Goal: Task Accomplishment & Management: Manage account settings

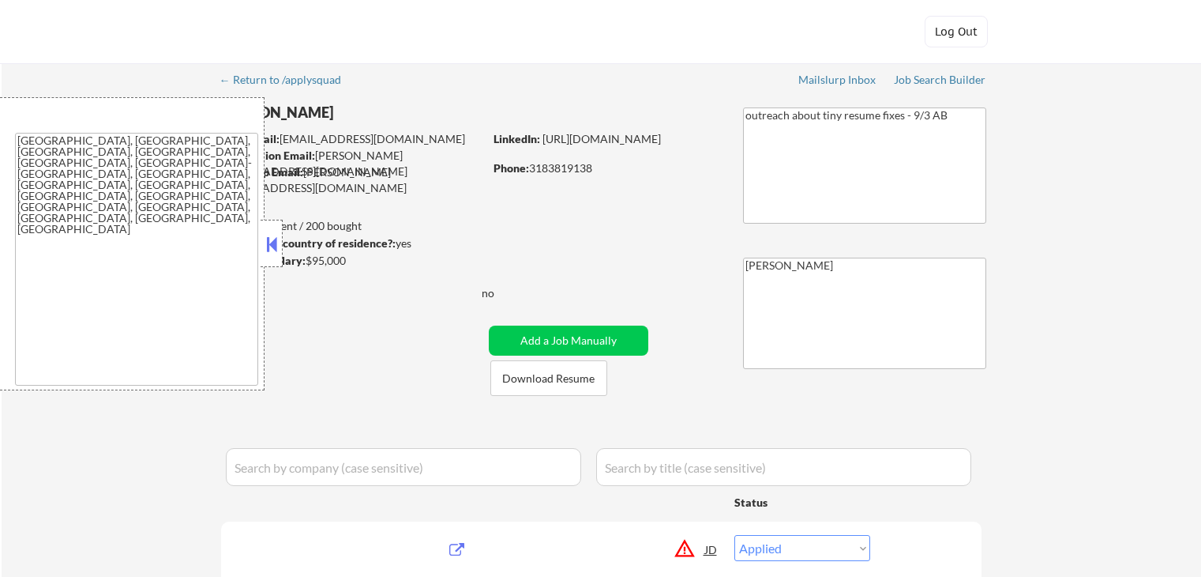
select select ""applied""
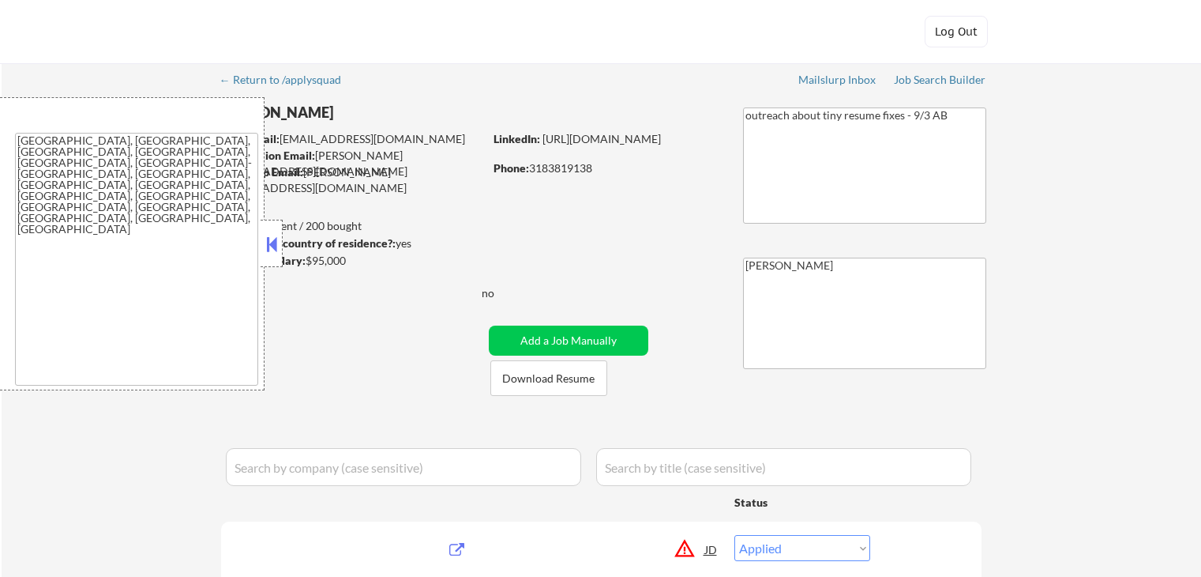
select select ""applied""
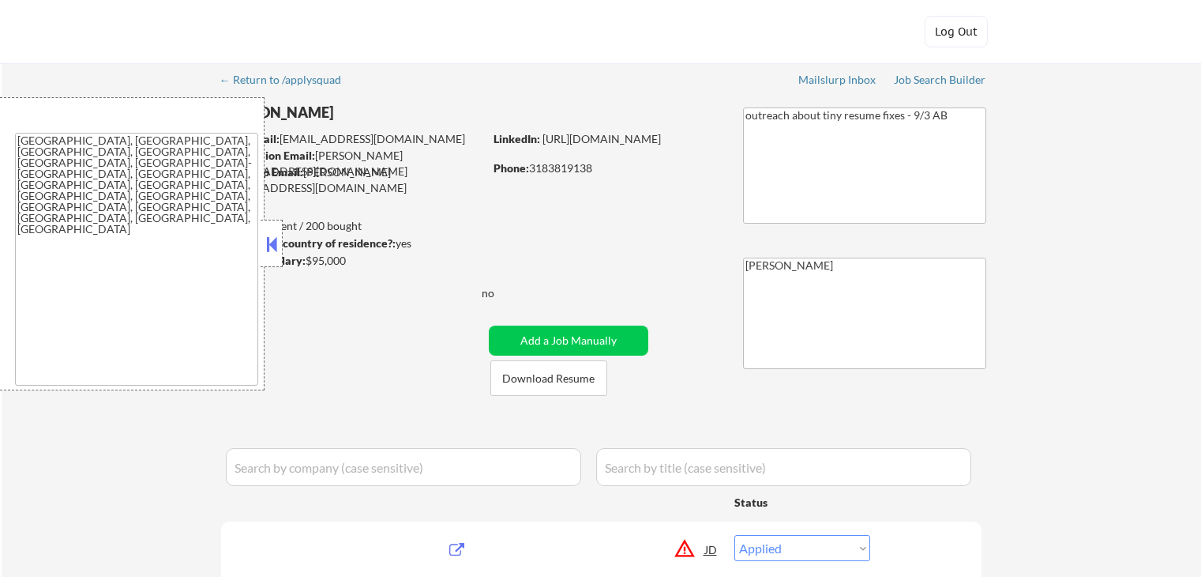
select select ""applied""
select select ""excluded__expired_""
select select ""applied""
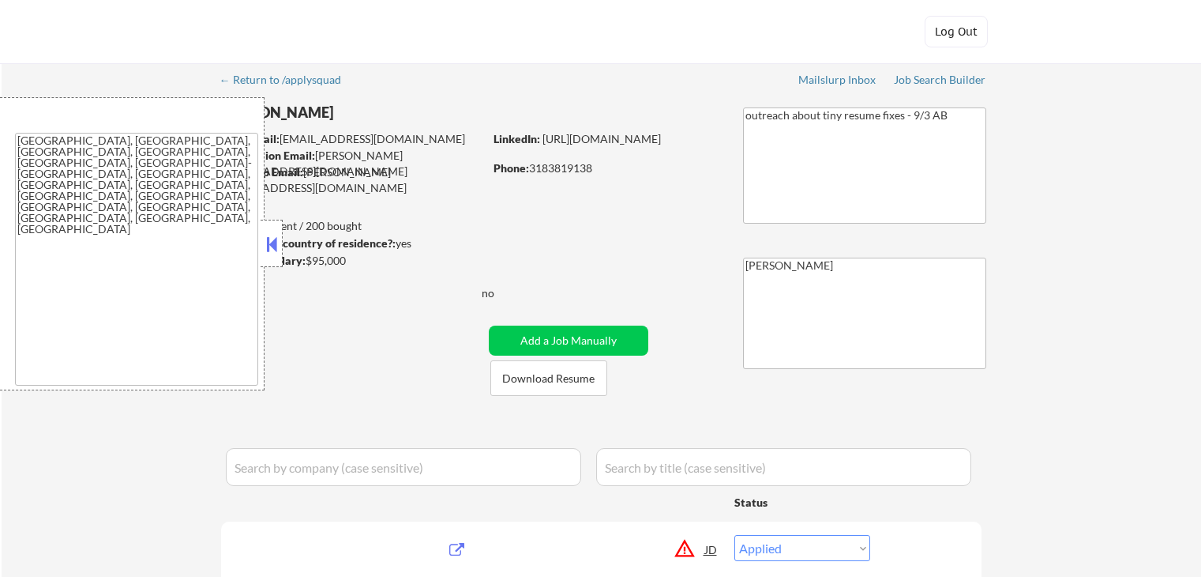
select select ""applied""
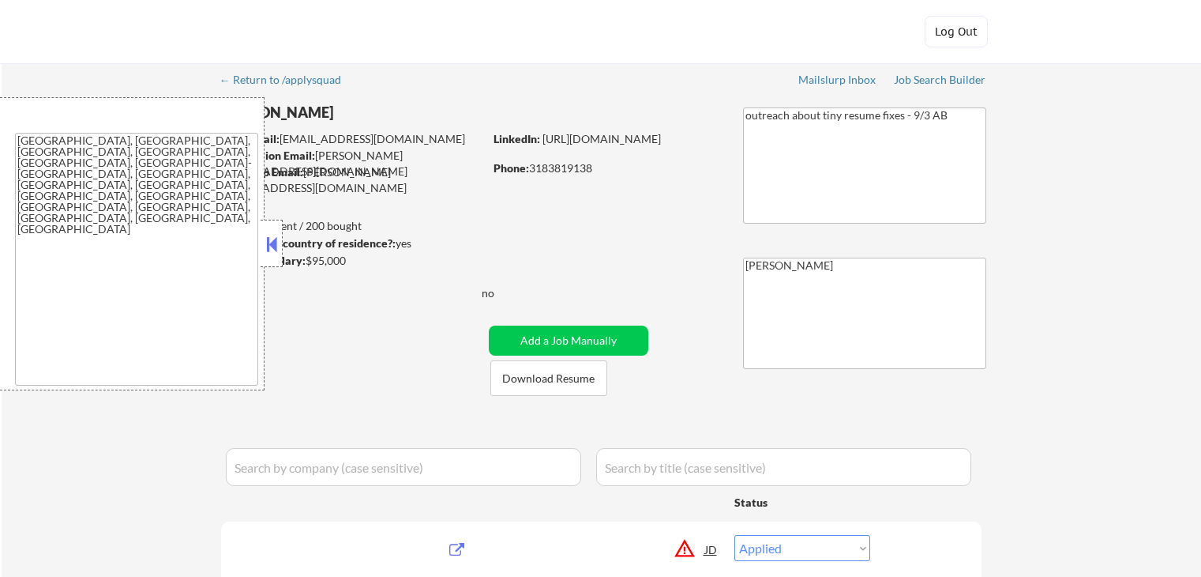
select select ""applied""
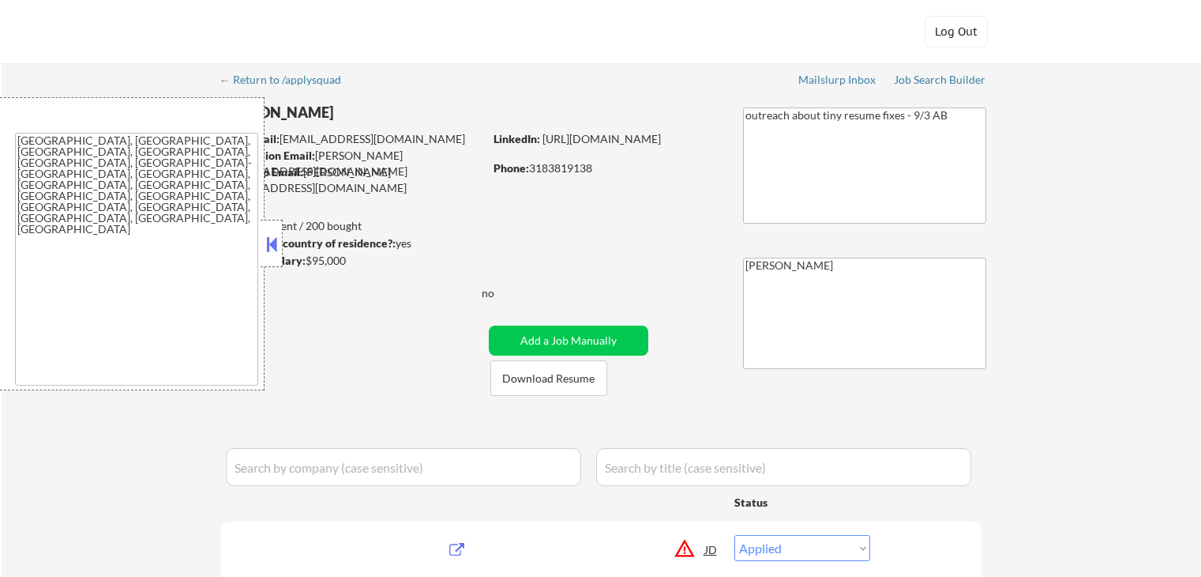
select select ""applied""
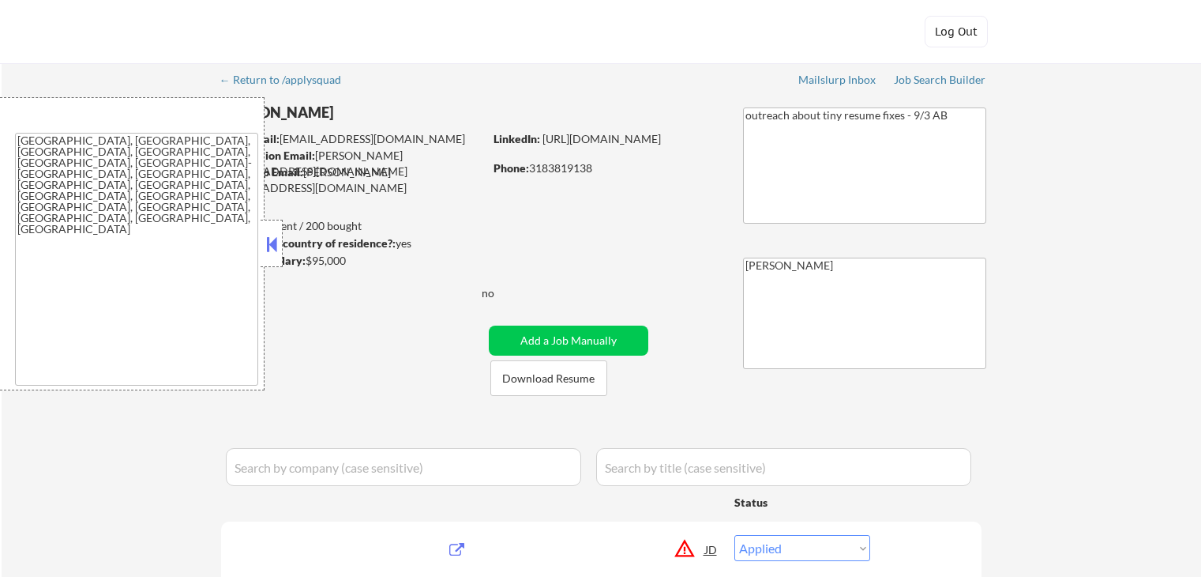
select select ""applied""
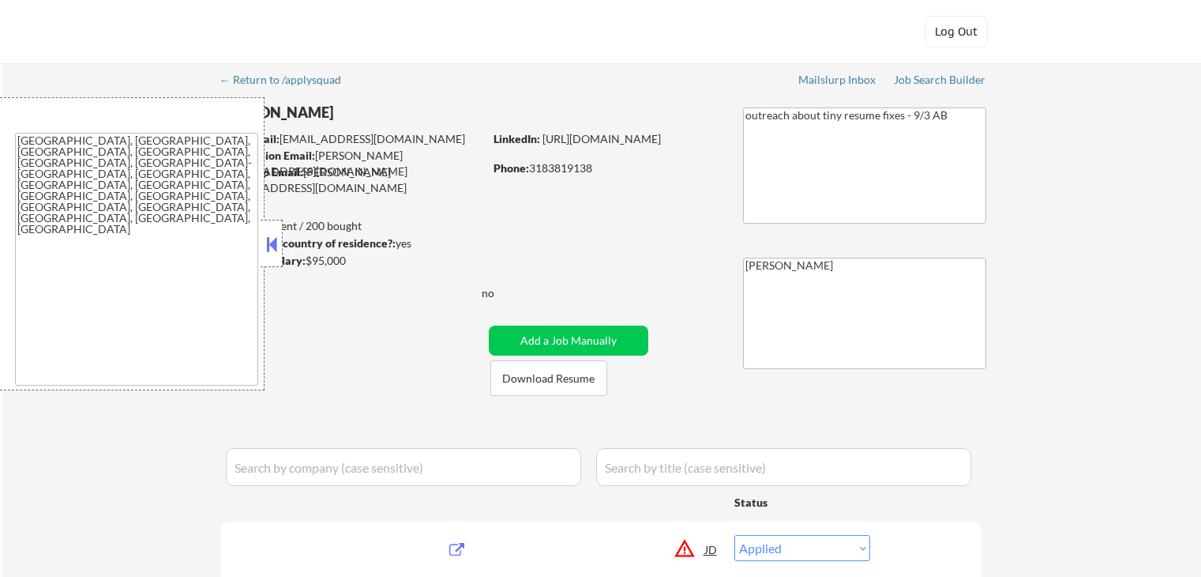
select select ""applied""
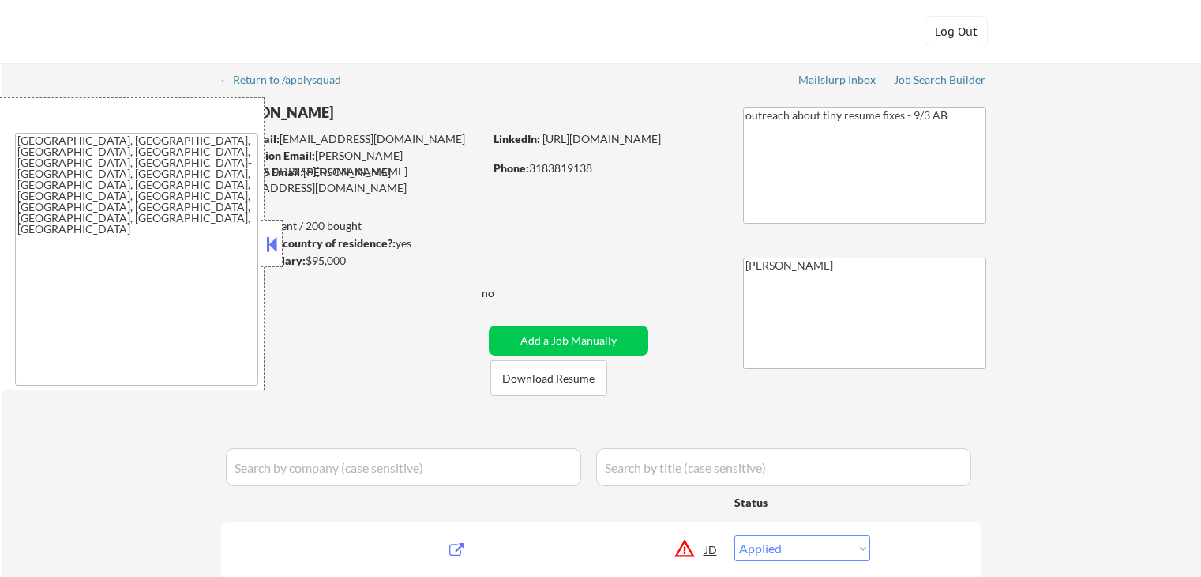
select select ""applied""
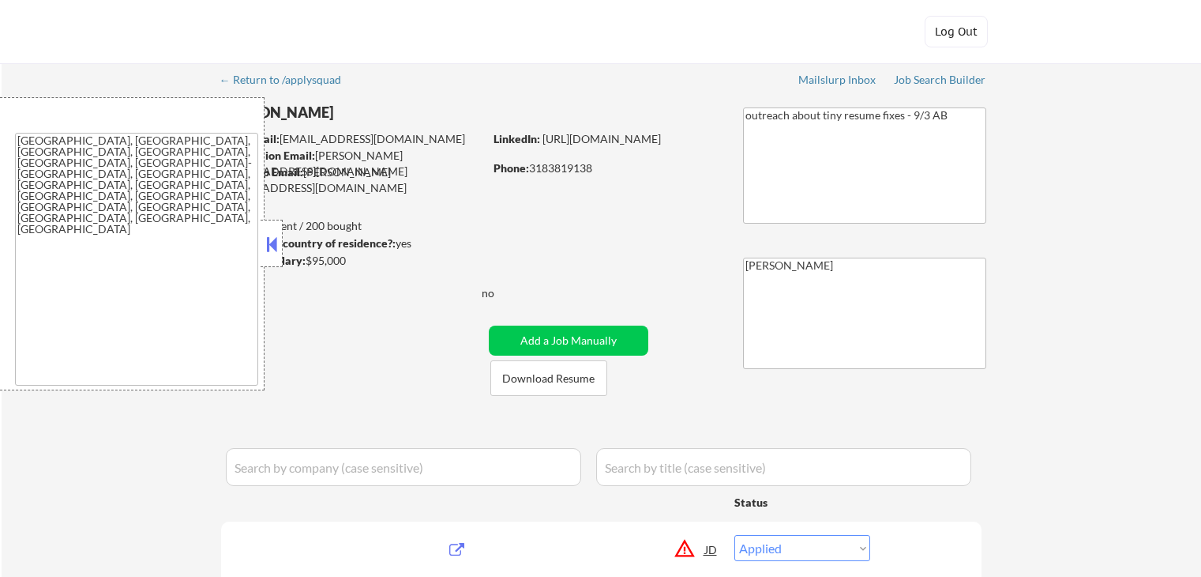
select select ""applied""
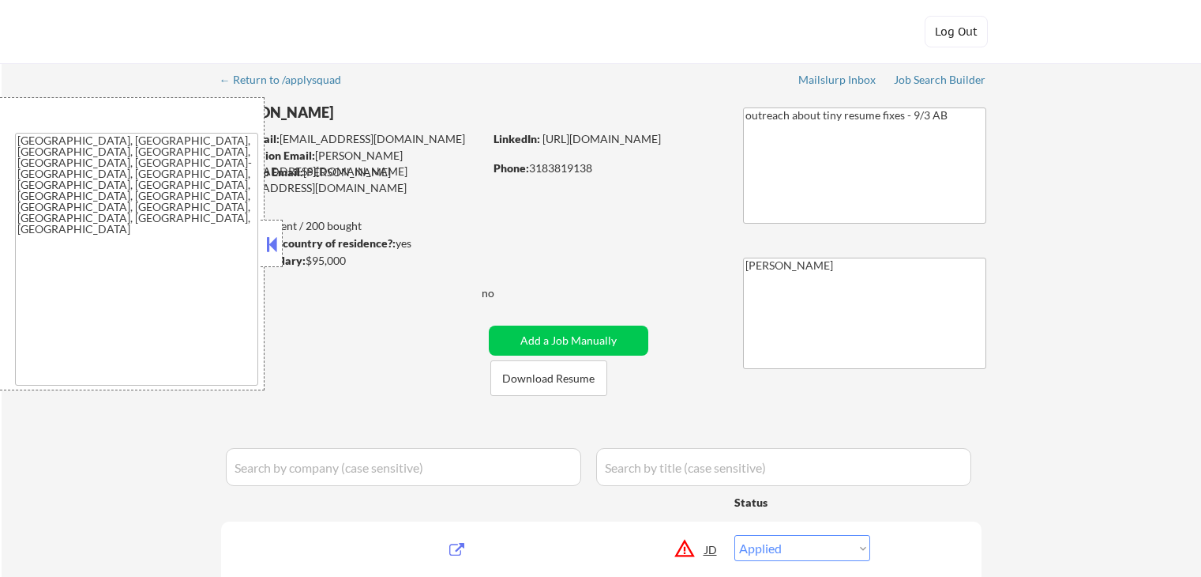
select select ""applied""
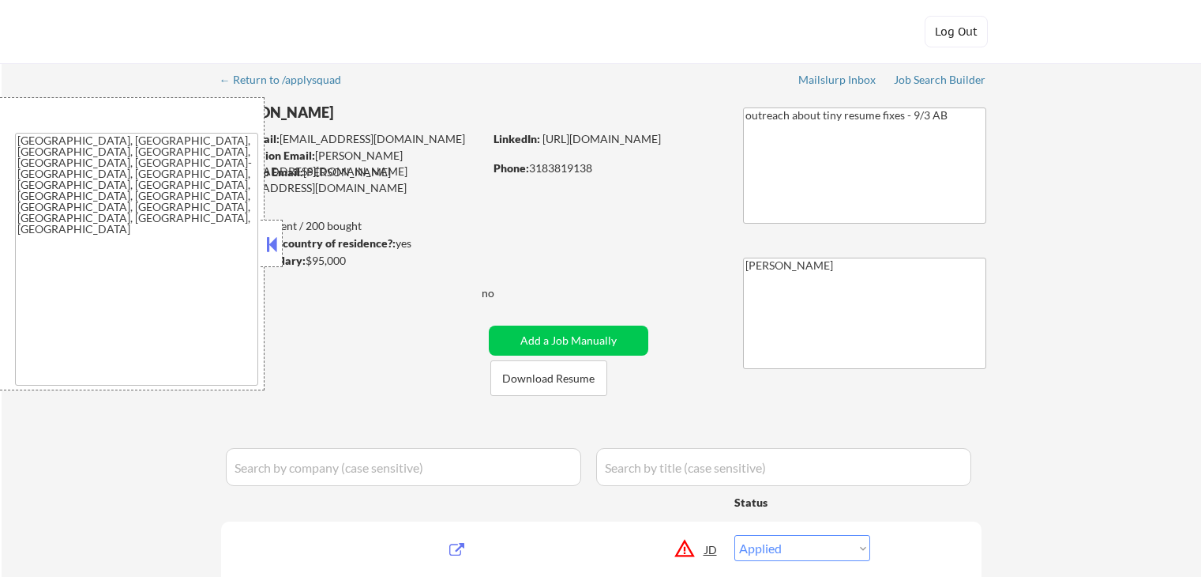
select select ""applied""
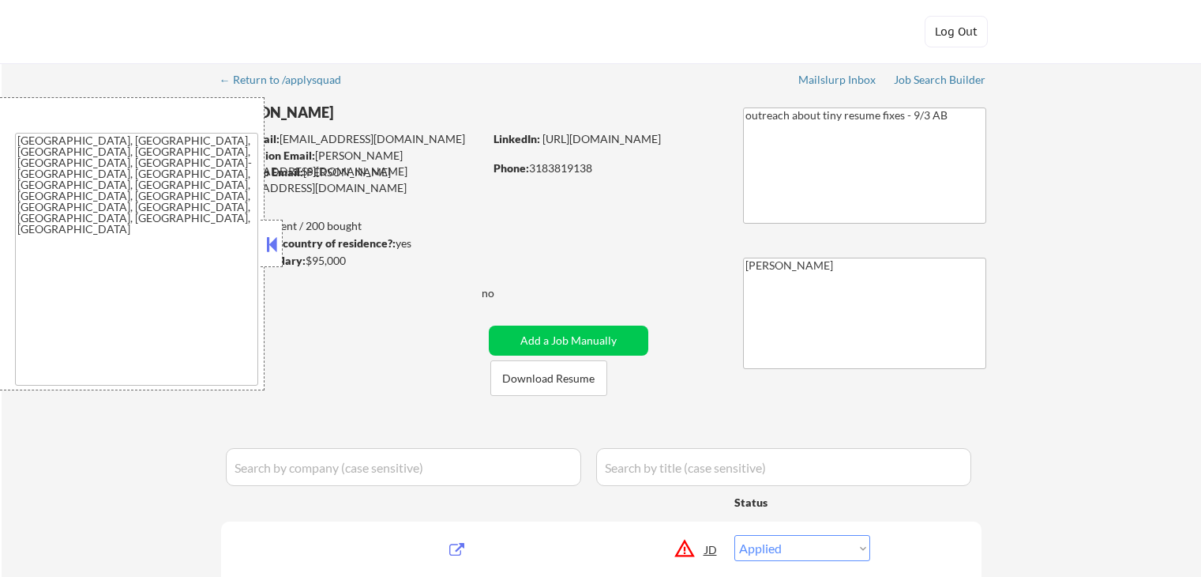
select select ""applied""
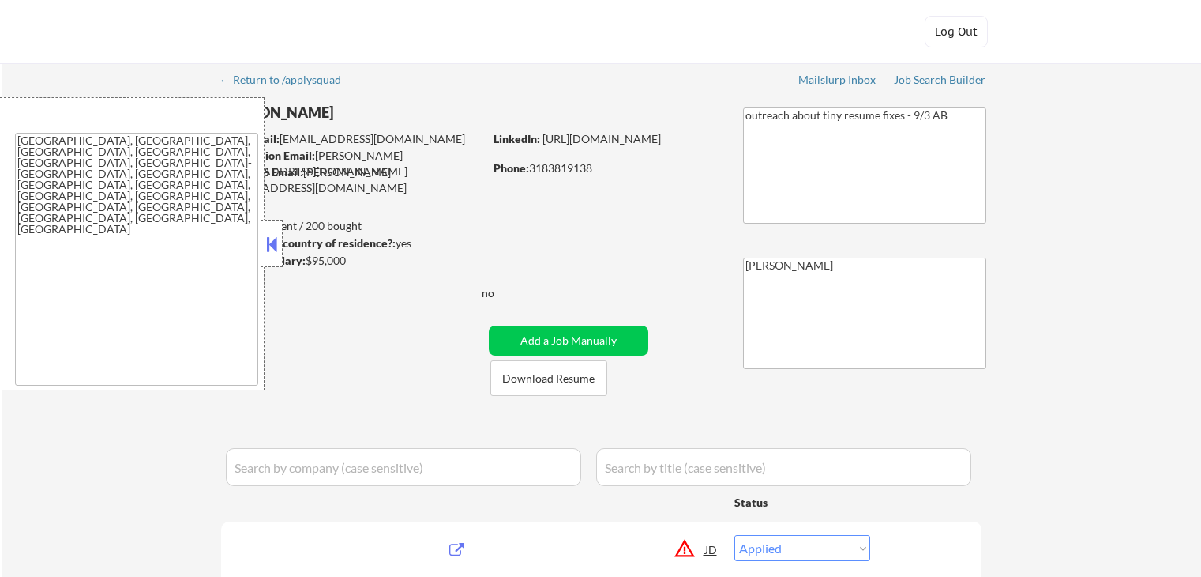
select select ""applied""
select select ""excluded__expired_""
select select ""excluded""
select select ""excluded__bad_match_""
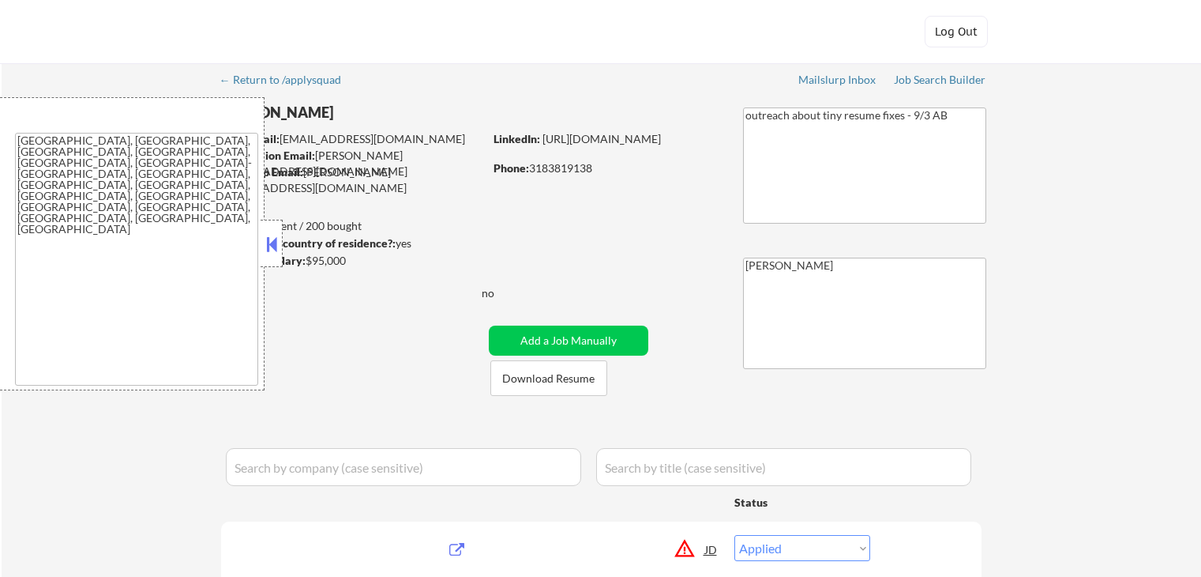
select select ""excluded__location_""
select select ""excluded__expired_""
select select ""excluded__bad_match_""
select select ""excluded__expired_""
select select ""excluded__location_""
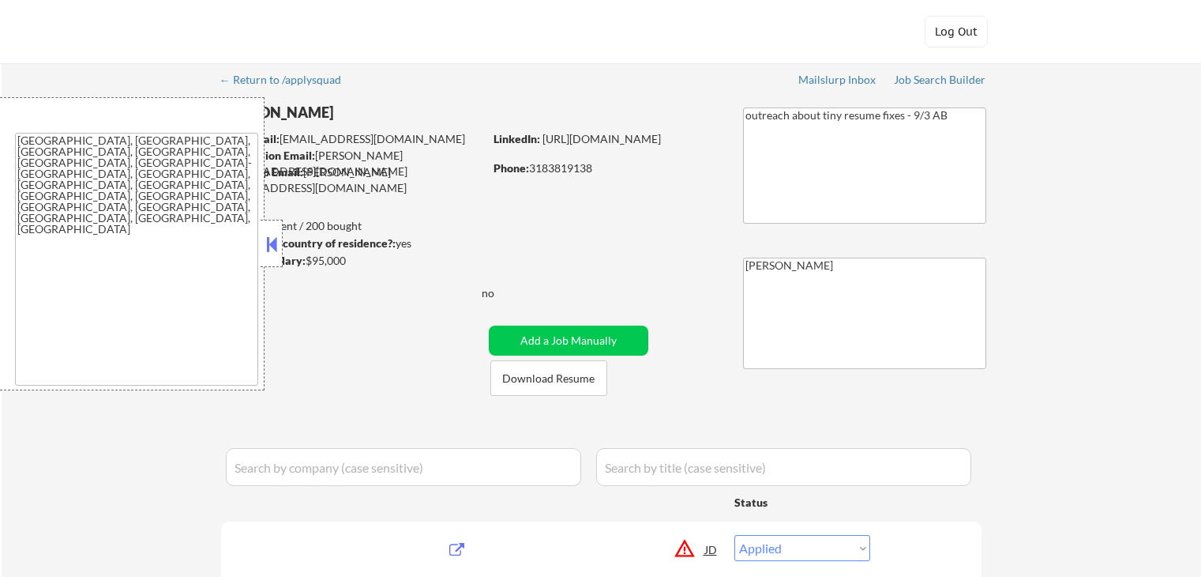
select select ""excluded__bad_match_""
select select ""excluded__salary_""
select select ""excluded__bad_match_""
select select ""excluded__expired_""
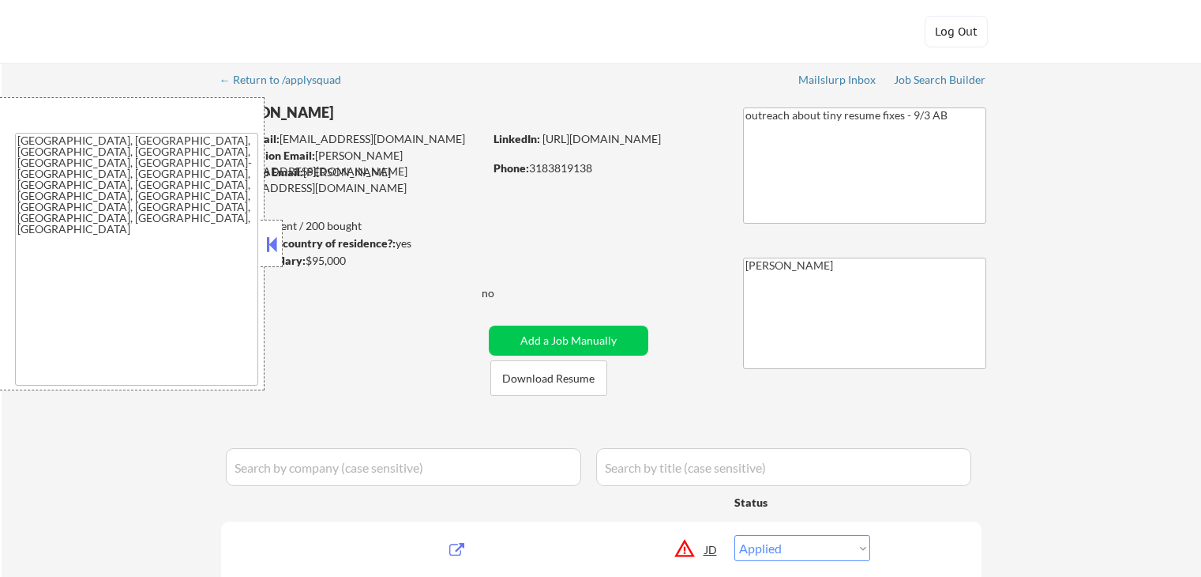
select select ""excluded__expired_""
select select ""excluded__location_""
select select ""excluded__bad_match_""
select select ""excluded__expired_""
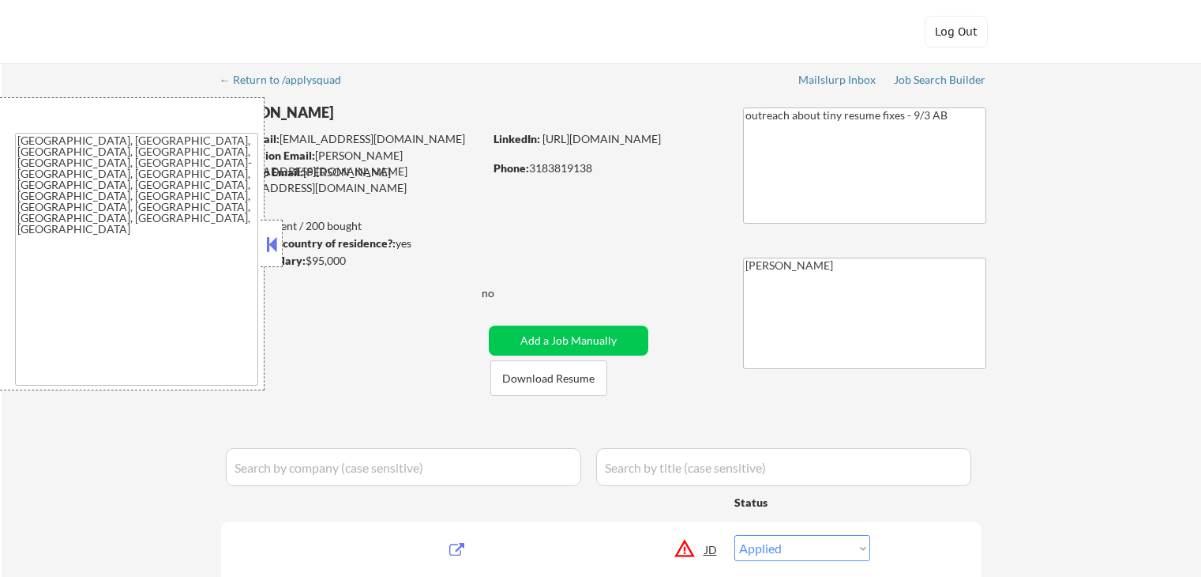
select select ""excluded__expired_""
select select ""excluded__bad_match_""
select select ""pending""
select select ""excluded__expired_""
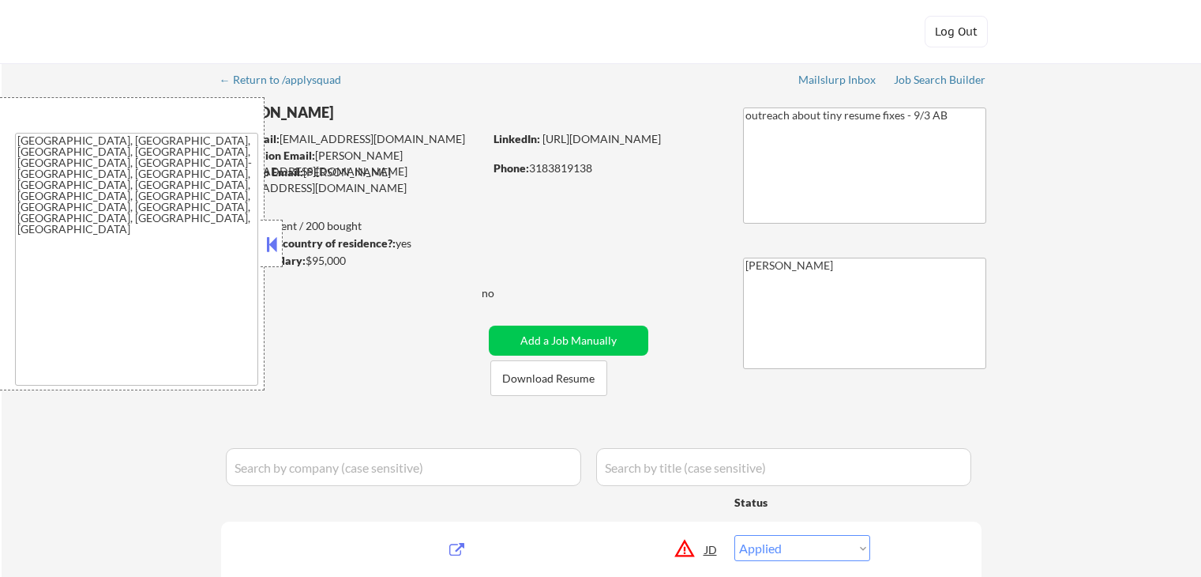
select select ""excluded__expired_""
select select ""excluded__bad_match_""
select select ""excluded""
select select ""excluded__expired_""
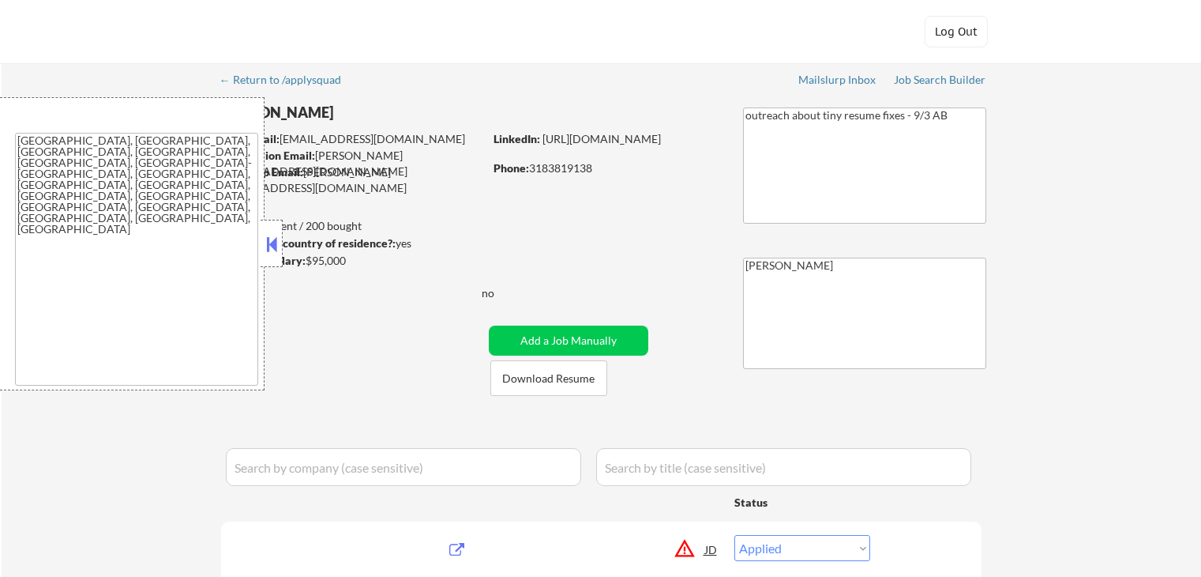
select select ""excluded__expired_""
select select ""excluded__bad_match_""
select select ""excluded__location_""
select select ""excluded__bad_match_""
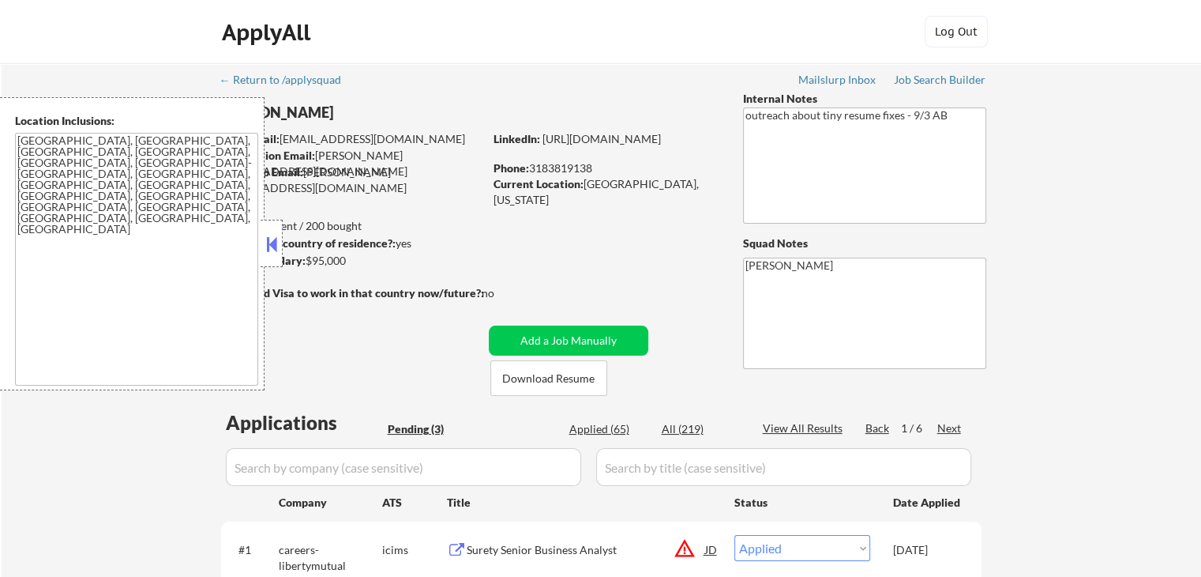
click at [265, 253] on button at bounding box center [271, 244] width 17 height 24
select select ""pending""
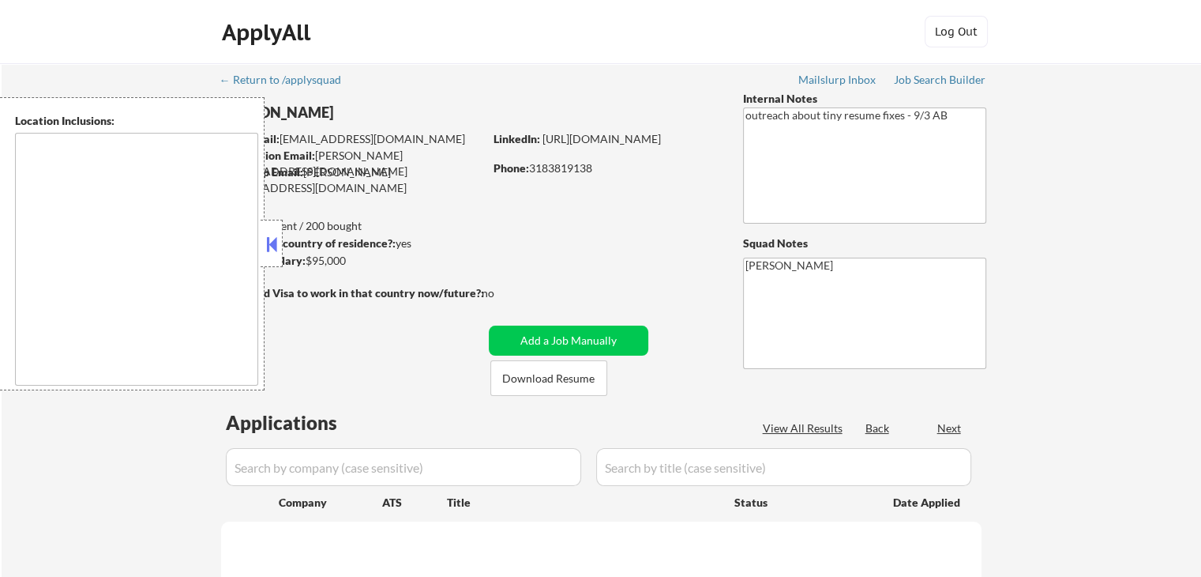
select select ""pending""
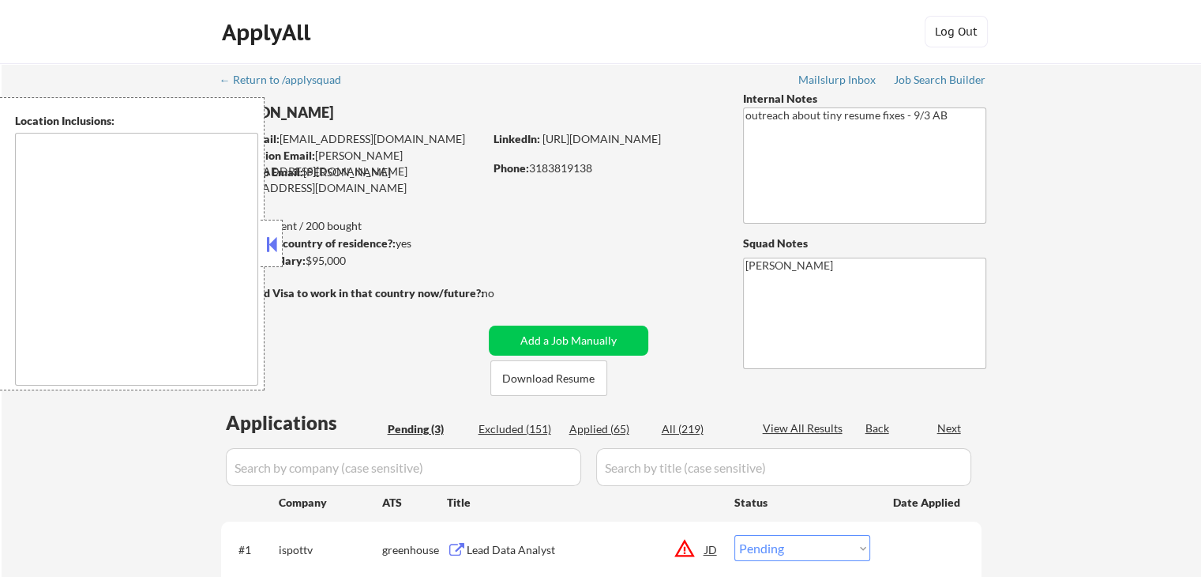
type textarea "[GEOGRAPHIC_DATA], [GEOGRAPHIC_DATA], [GEOGRAPHIC_DATA], [GEOGRAPHIC_DATA], [GE…"
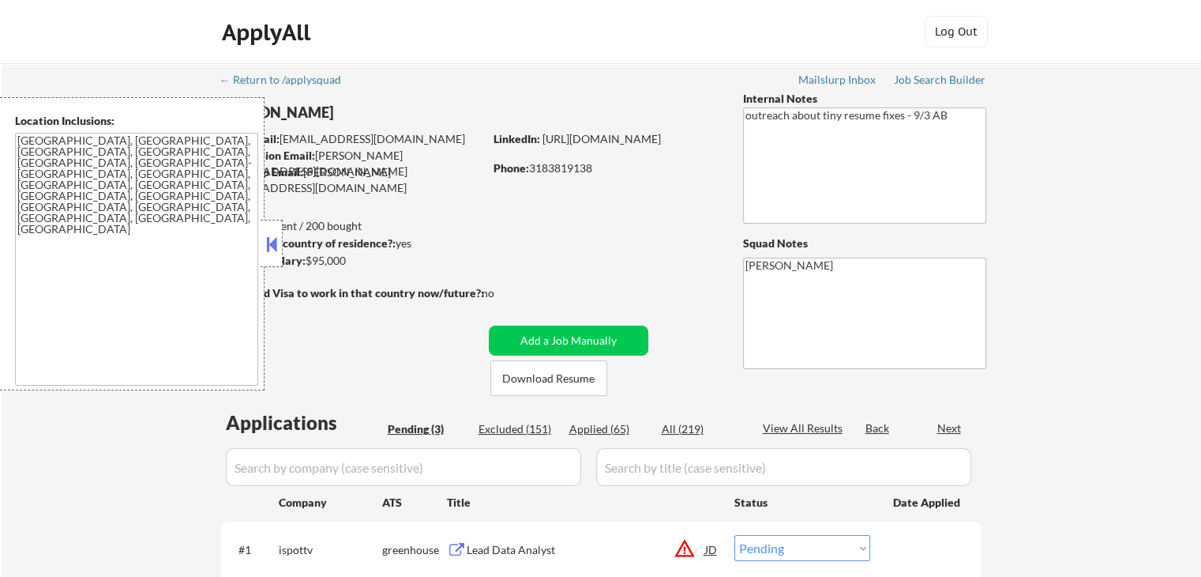
click at [269, 253] on button at bounding box center [271, 244] width 17 height 24
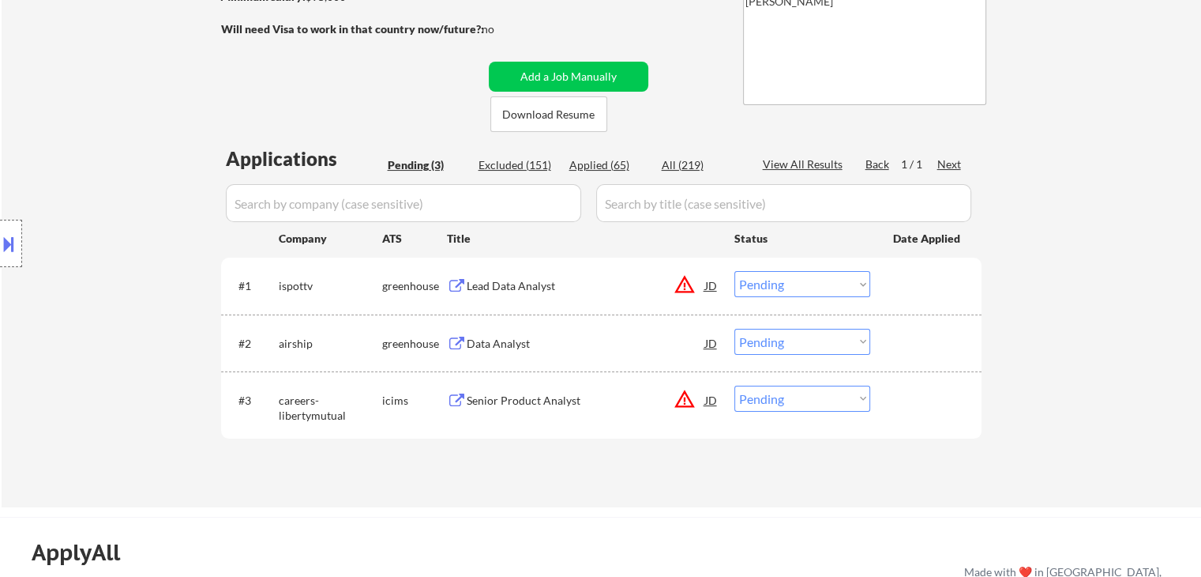
scroll to position [237, 0]
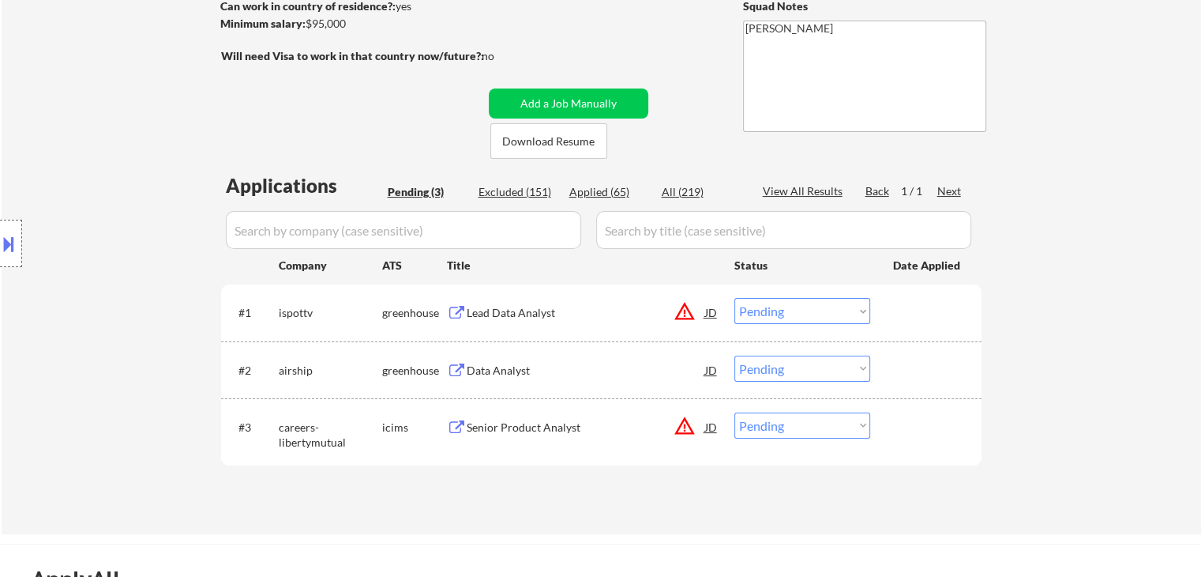
click at [458, 371] on button at bounding box center [457, 370] width 20 height 15
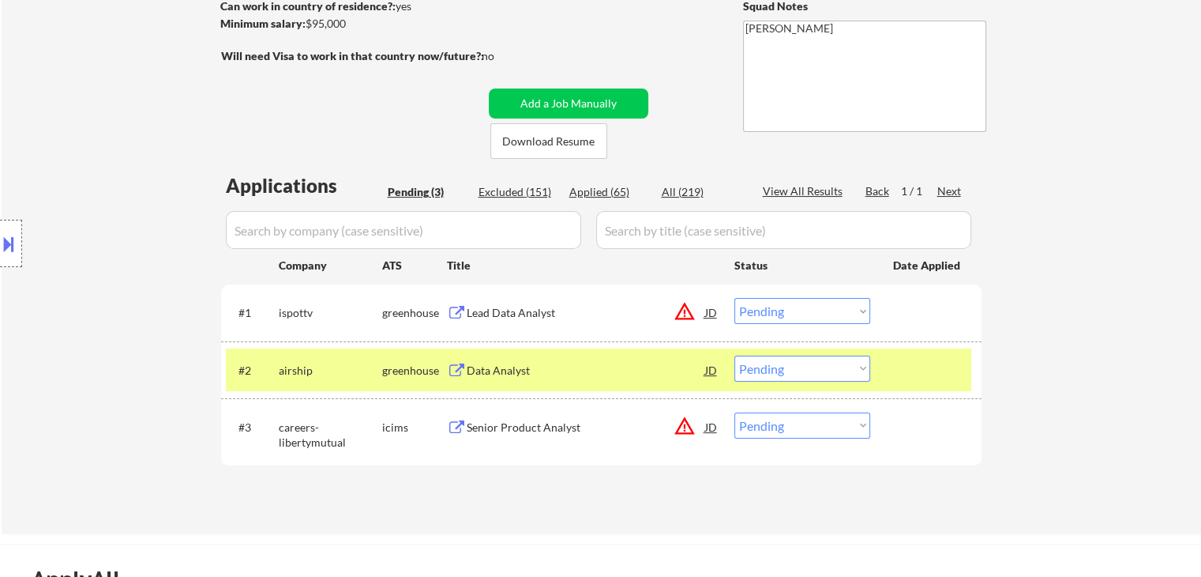
click at [796, 367] on select "Choose an option... Pending Applied Excluded (Questions) Excluded (Expired) Exc…" at bounding box center [803, 368] width 136 height 26
click at [735, 355] on select "Choose an option... Pending Applied Excluded (Questions) Excluded (Expired) Exc…" at bounding box center [803, 368] width 136 height 26
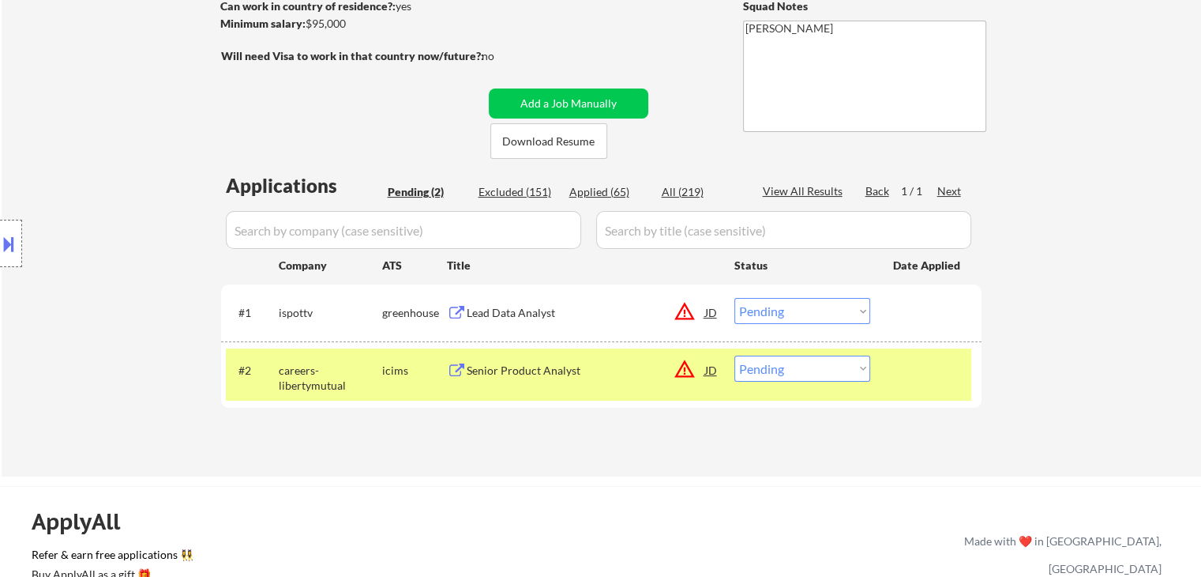
click at [524, 366] on div "Senior Product Analyst" at bounding box center [586, 371] width 239 height 16
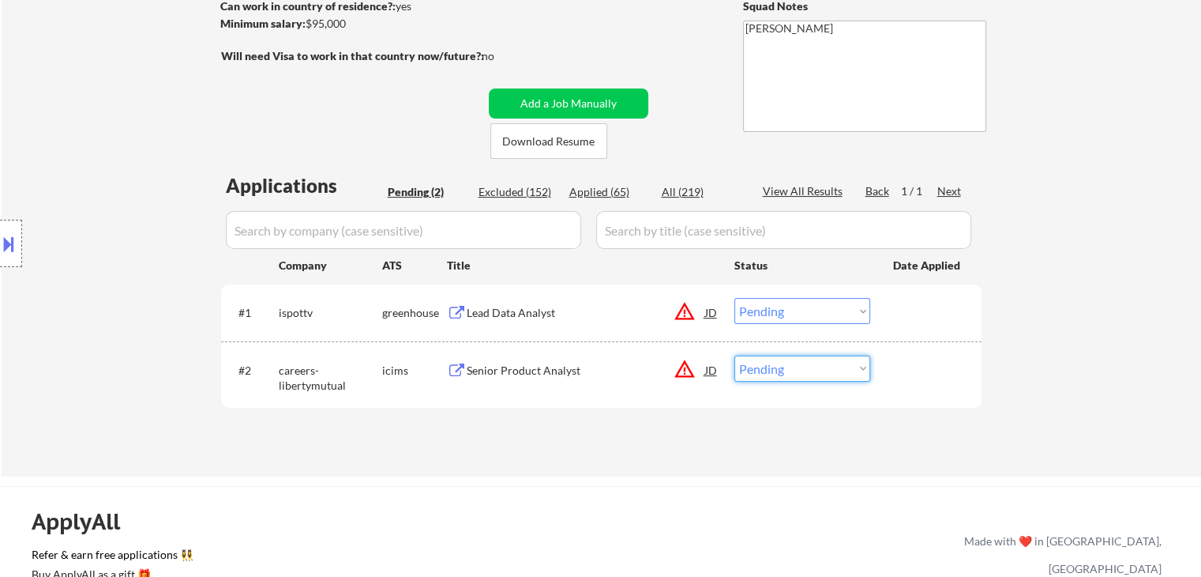
click at [808, 374] on select "Choose an option... Pending Applied Excluded (Questions) Excluded (Expired) Exc…" at bounding box center [803, 368] width 136 height 26
select select ""applied""
click at [735, 355] on select "Choose an option... Pending Applied Excluded (Questions) Excluded (Expired) Exc…" at bounding box center [803, 368] width 136 height 26
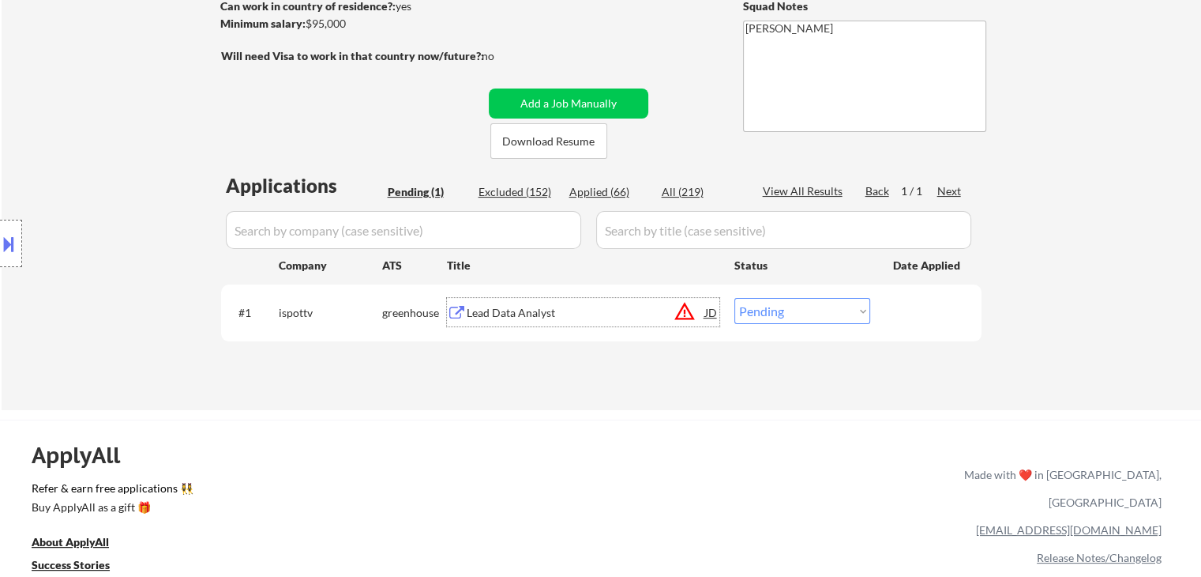
click at [518, 317] on div "Lead Data Analyst" at bounding box center [586, 313] width 239 height 16
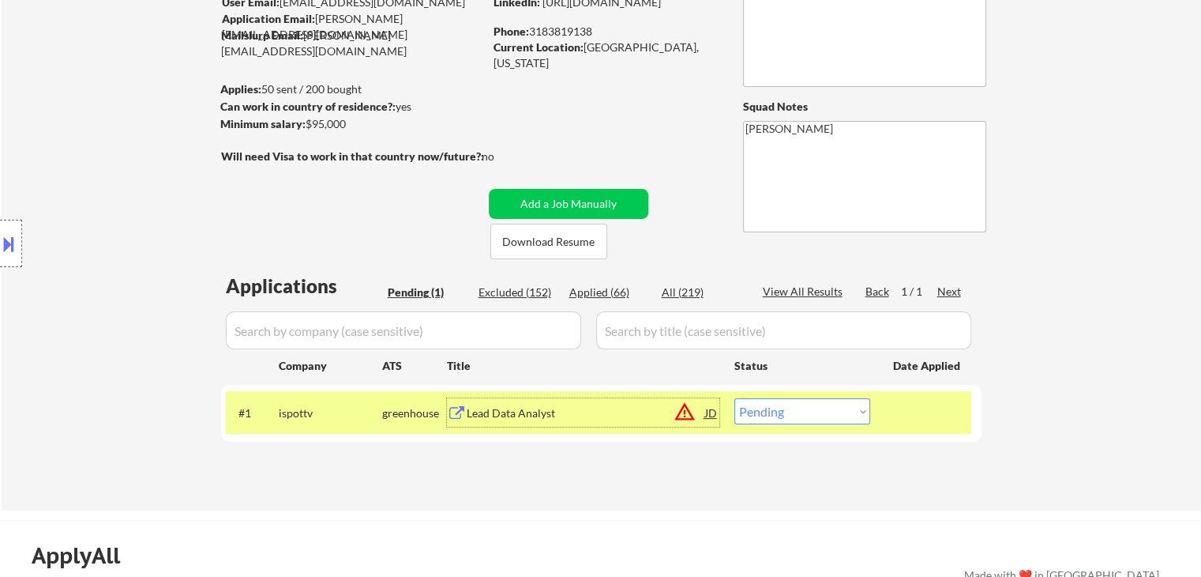
scroll to position [79, 0]
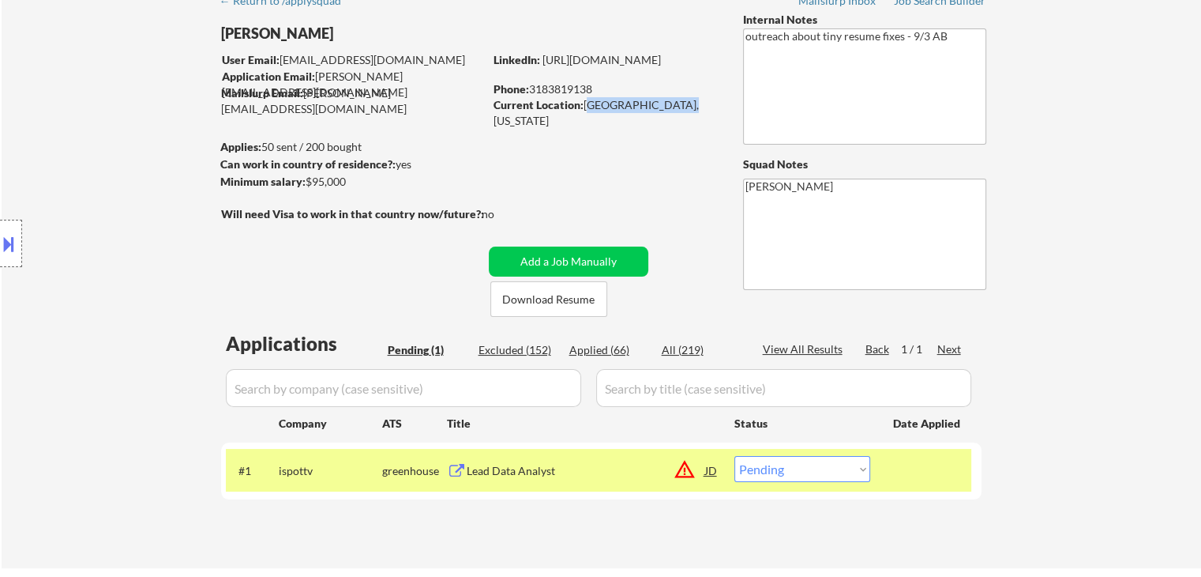
drag, startPoint x: 586, startPoint y: 108, endPoint x: 686, endPoint y: 108, distance: 100.3
click at [686, 108] on div "Current Location: [GEOGRAPHIC_DATA], [US_STATE]" at bounding box center [606, 112] width 224 height 31
copy div "[GEOGRAPHIC_DATA], [US_STATE]"
click at [765, 473] on select "Choose an option... Pending Applied Excluded (Questions) Excluded (Expired) Exc…" at bounding box center [803, 469] width 136 height 26
select select ""applied""
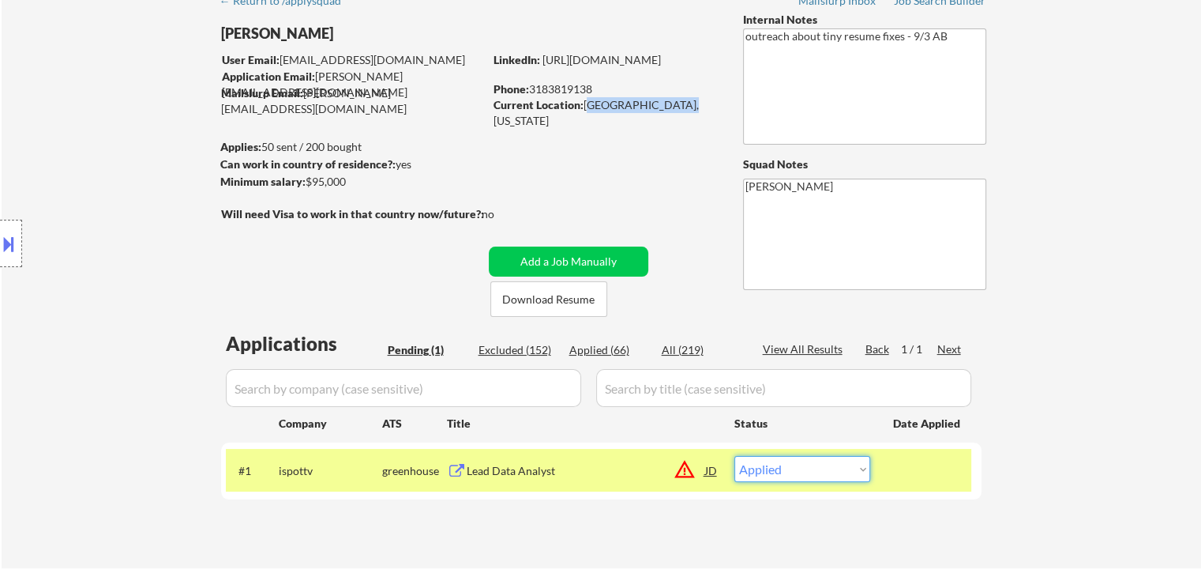
click at [735, 456] on select "Choose an option... Pending Applied Excluded (Questions) Excluded (Expired) Exc…" at bounding box center [803, 469] width 136 height 26
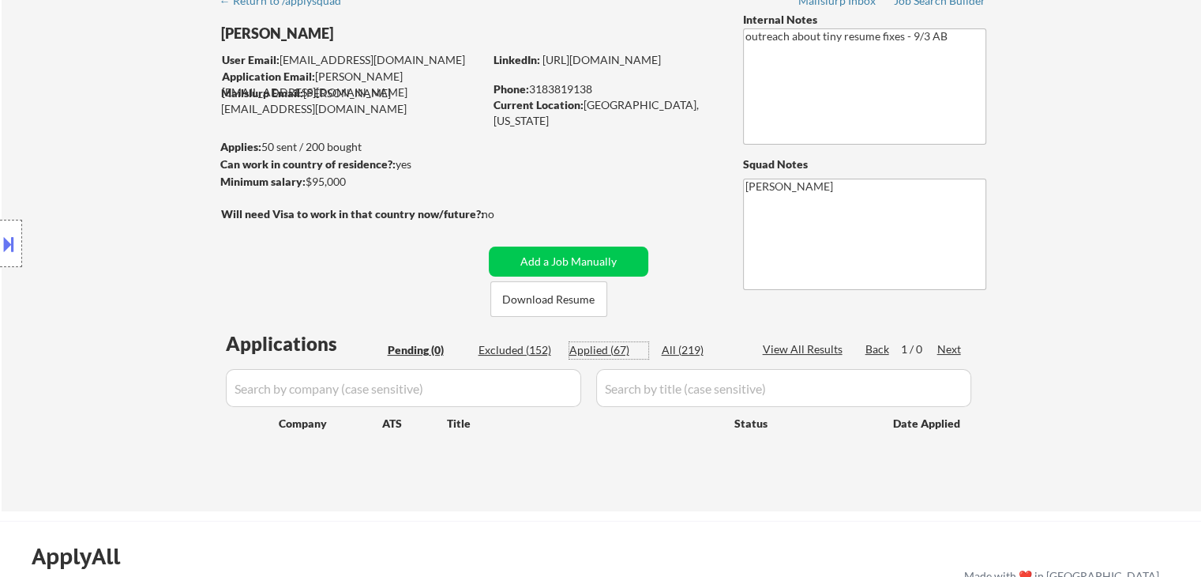
drag, startPoint x: 607, startPoint y: 351, endPoint x: 577, endPoint y: 346, distance: 29.7
click at [607, 351] on div "Applied (67)" at bounding box center [608, 350] width 79 height 16
select select ""applied""
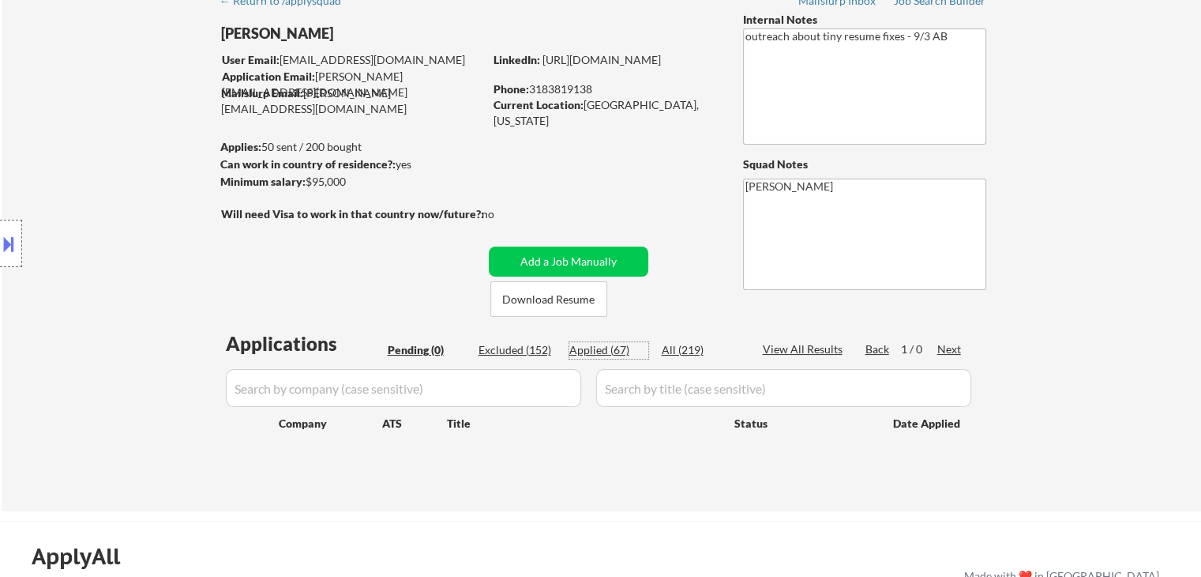
select select ""applied""
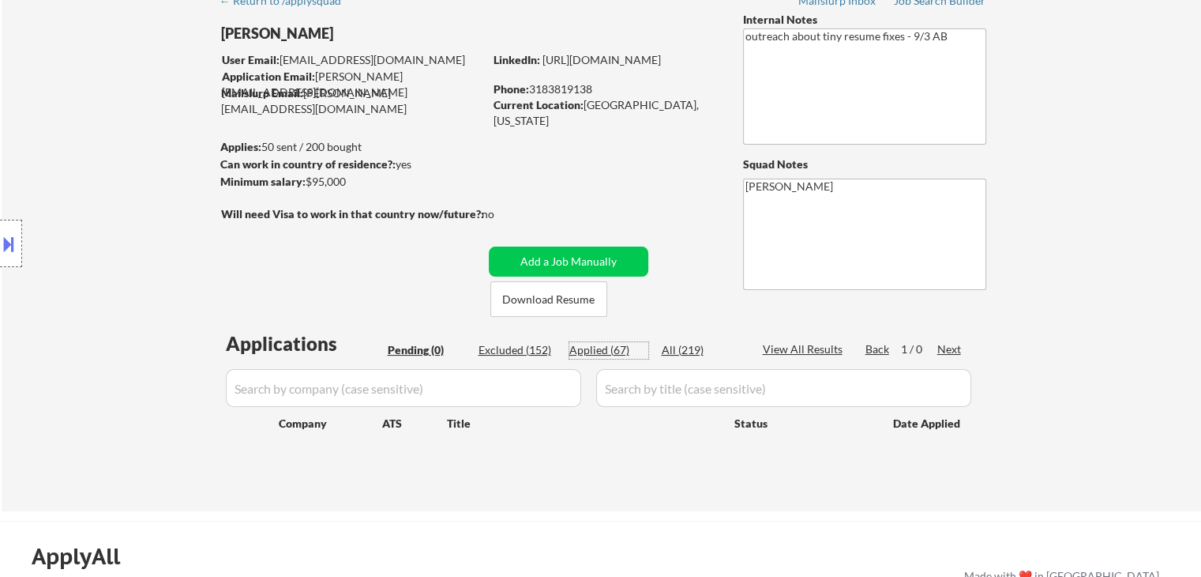
select select ""applied""
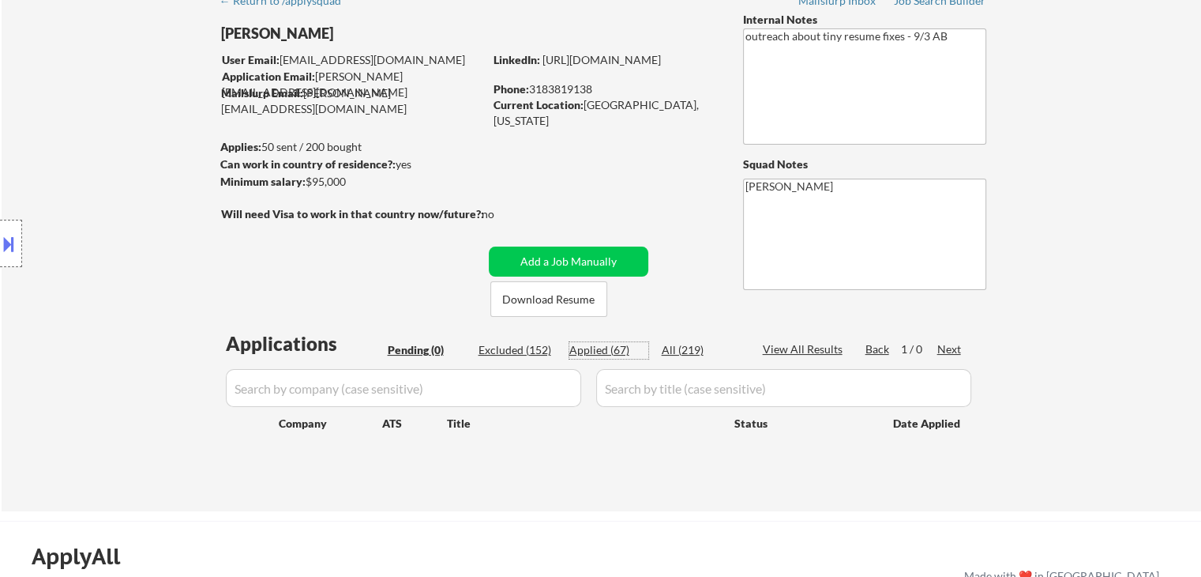
select select ""applied""
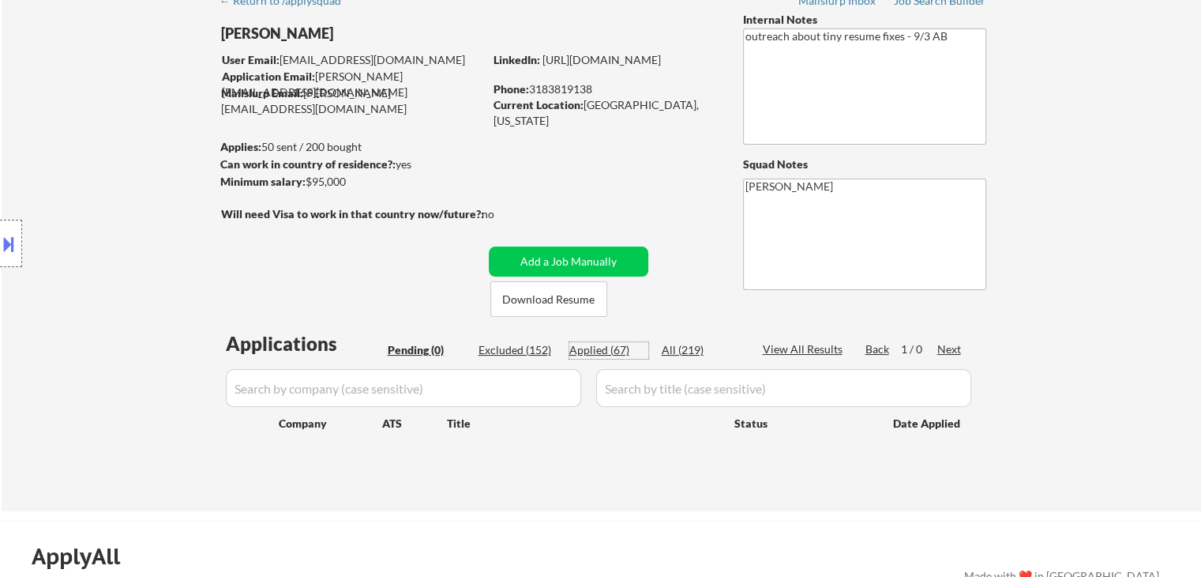
select select ""applied""
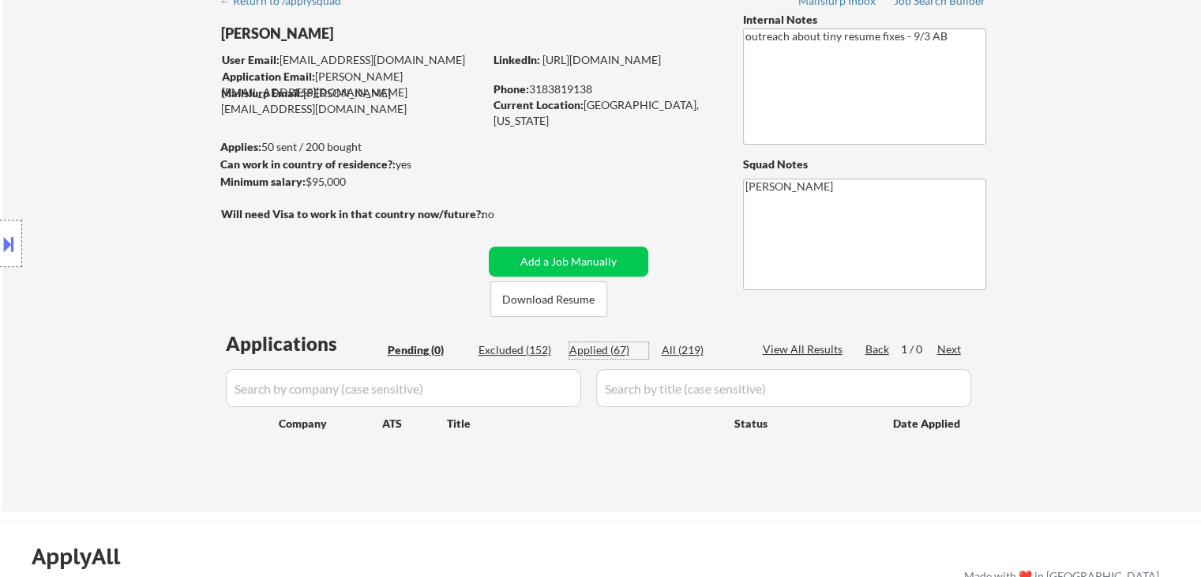
select select ""applied""
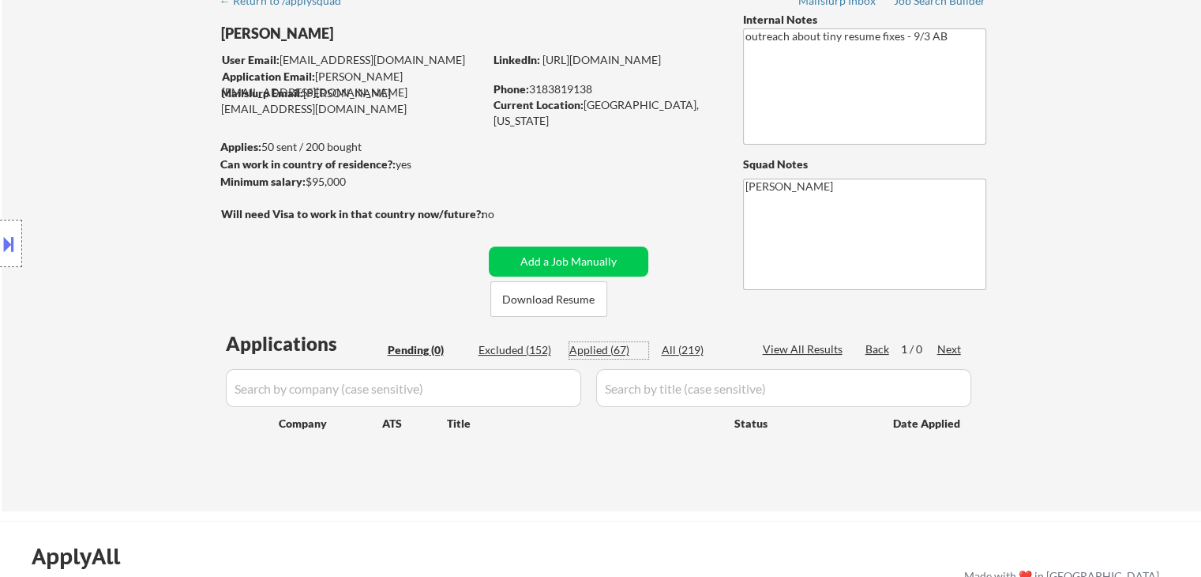
select select ""applied""
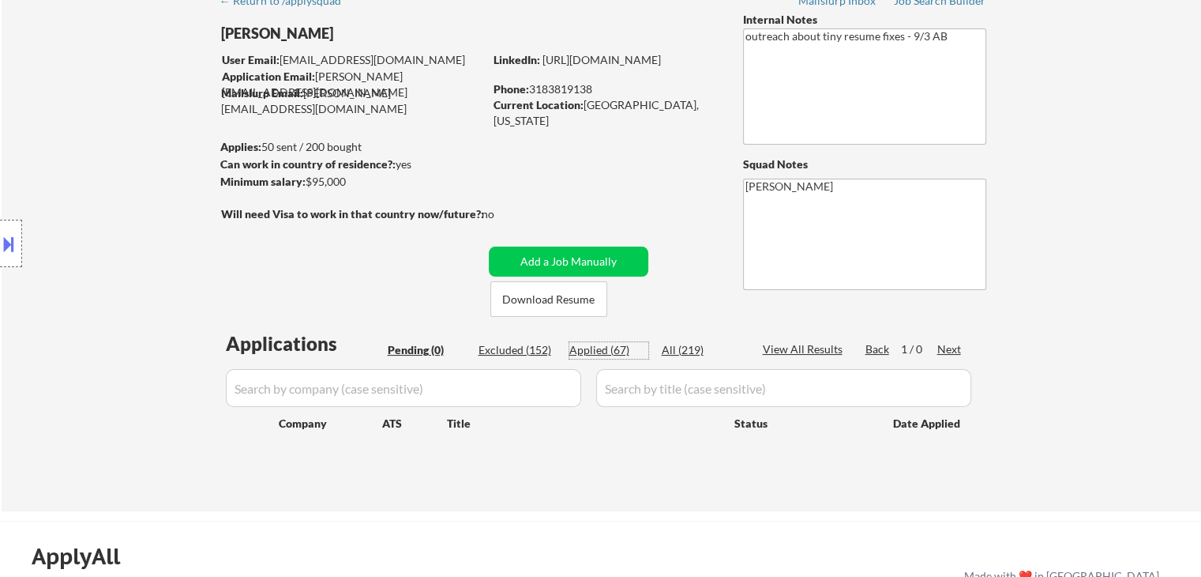
select select ""applied""
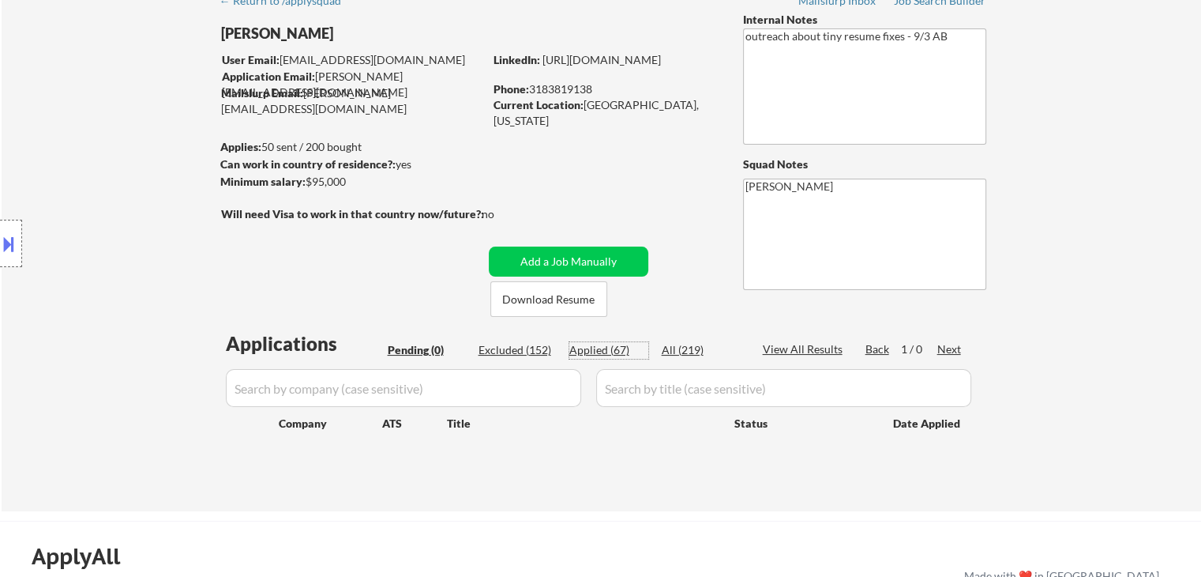
select select ""applied""
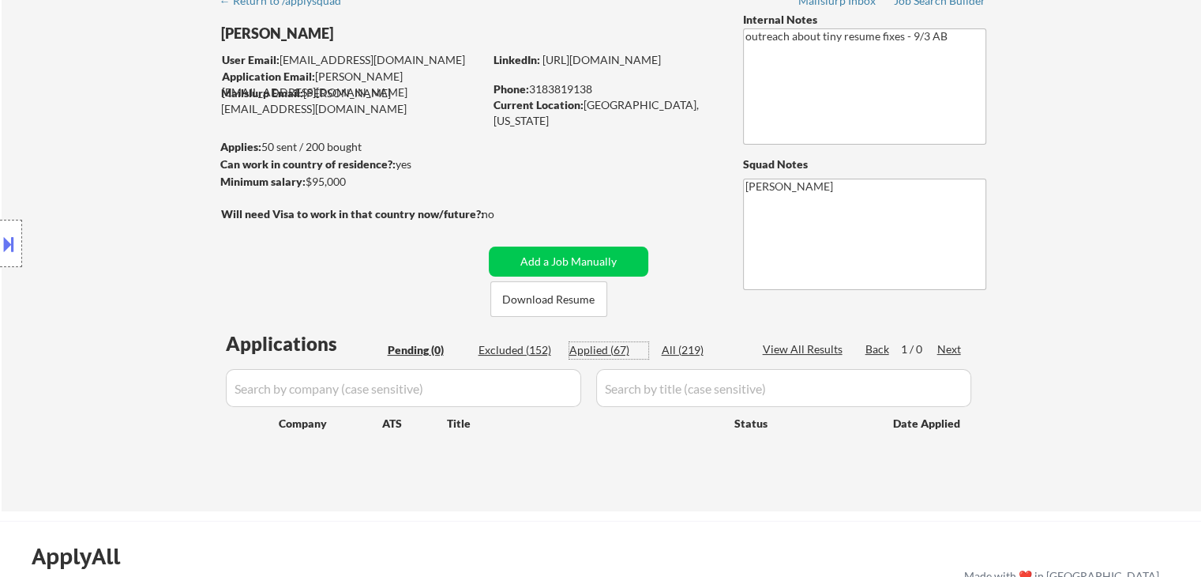
select select ""applied""
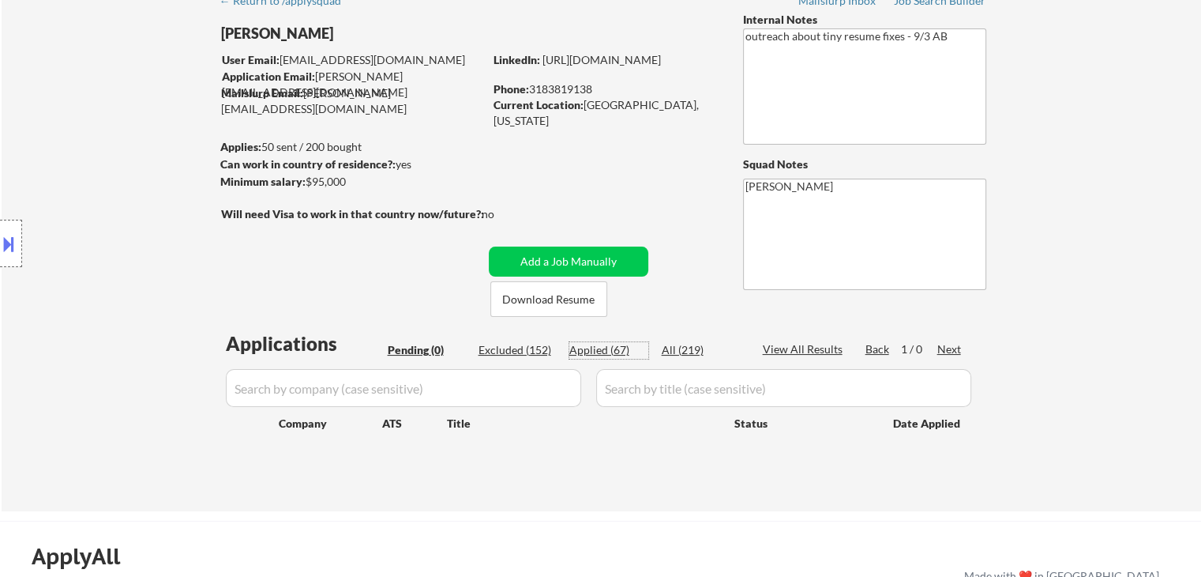
select select ""applied""
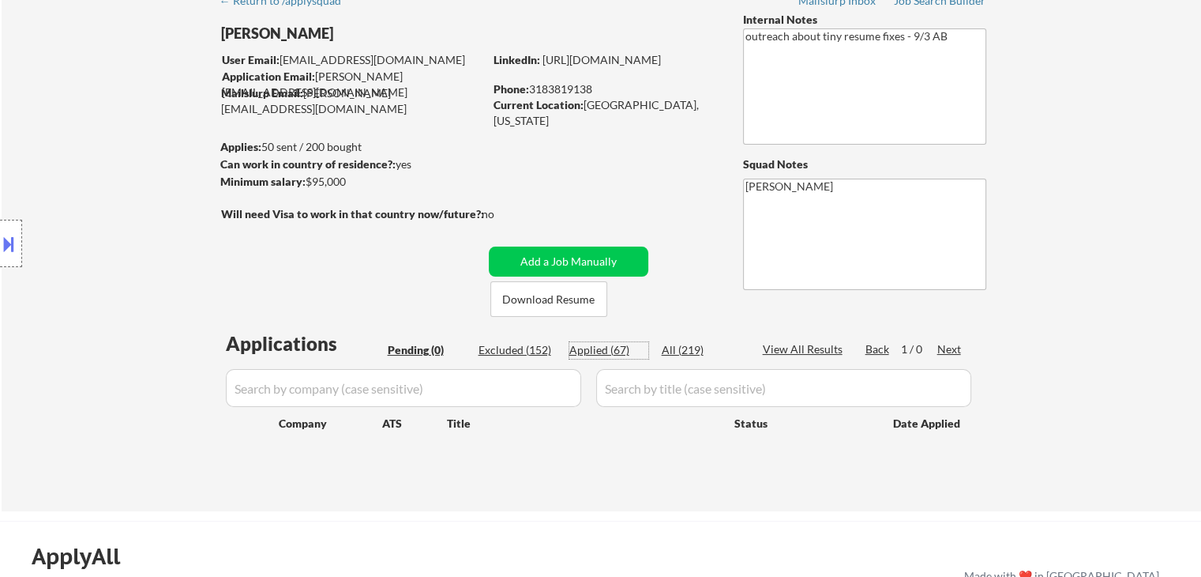
select select ""applied""
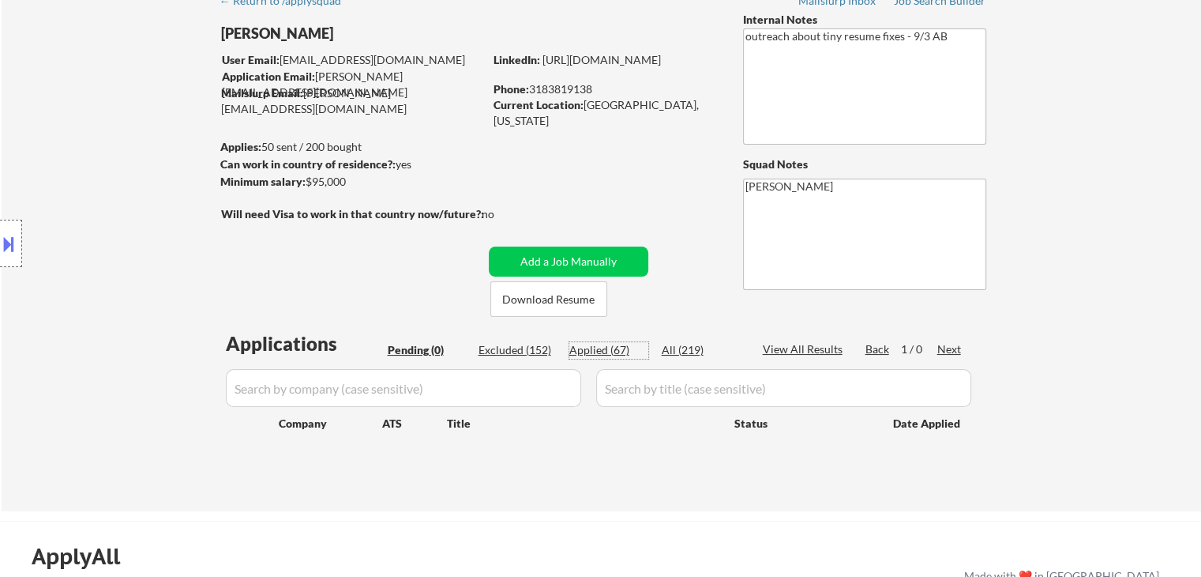
select select ""applied""
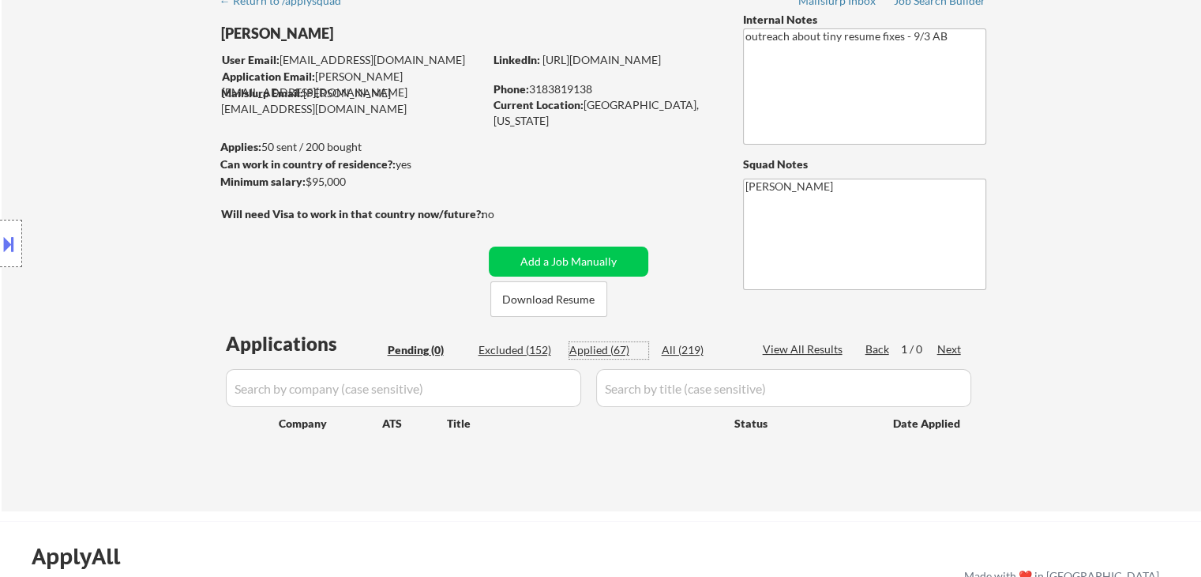
select select ""applied""
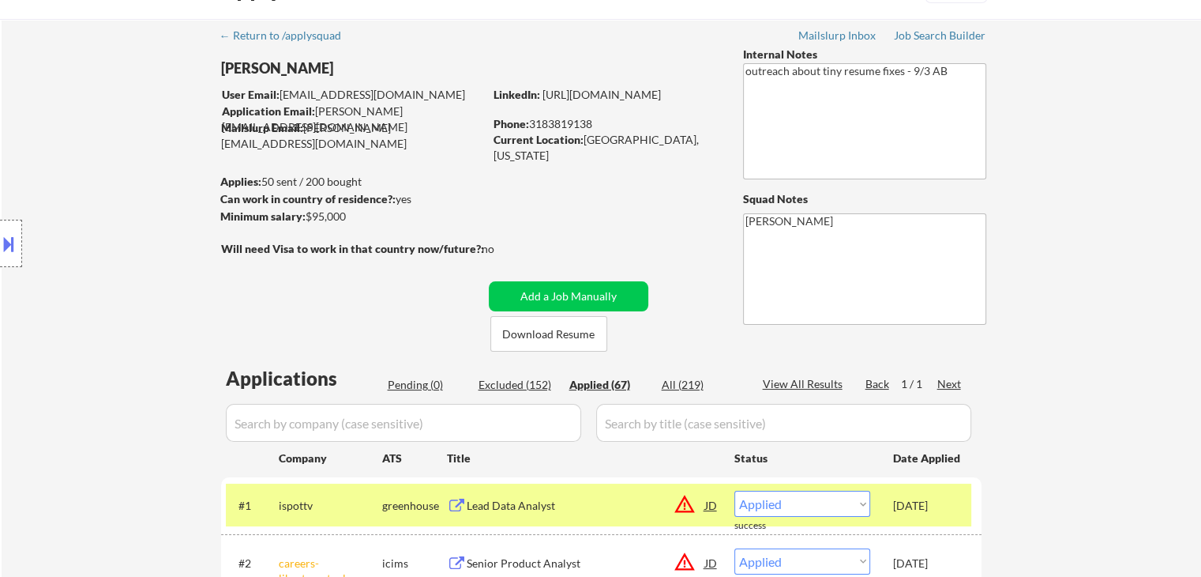
scroll to position [0, 0]
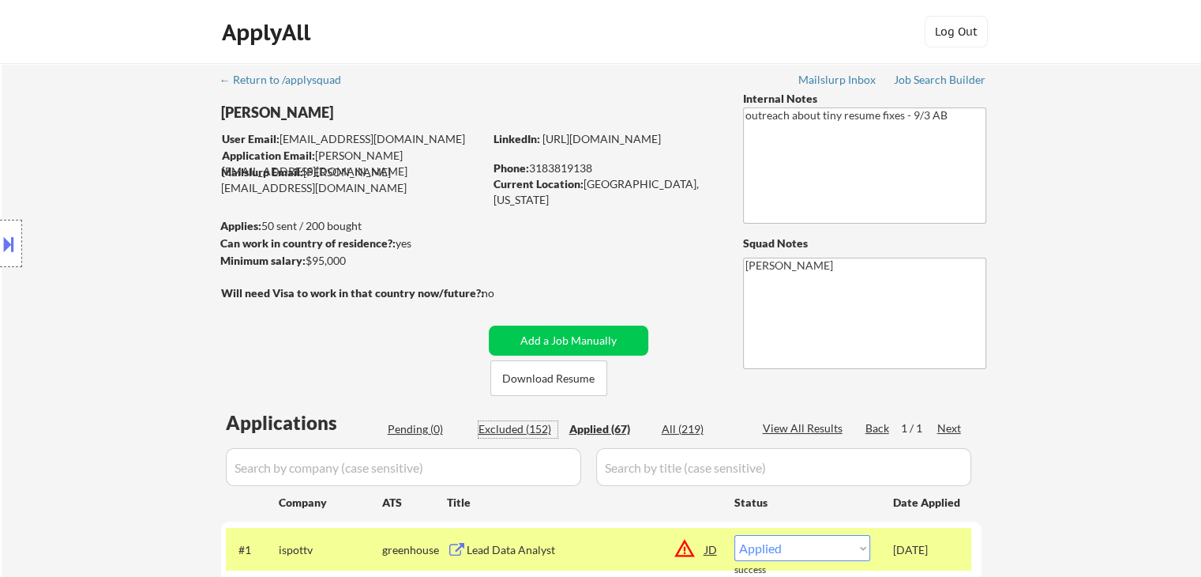
click at [512, 430] on div "Excluded (152)" at bounding box center [518, 429] width 79 height 16
select select ""excluded__expired_""
select select ""excluded""
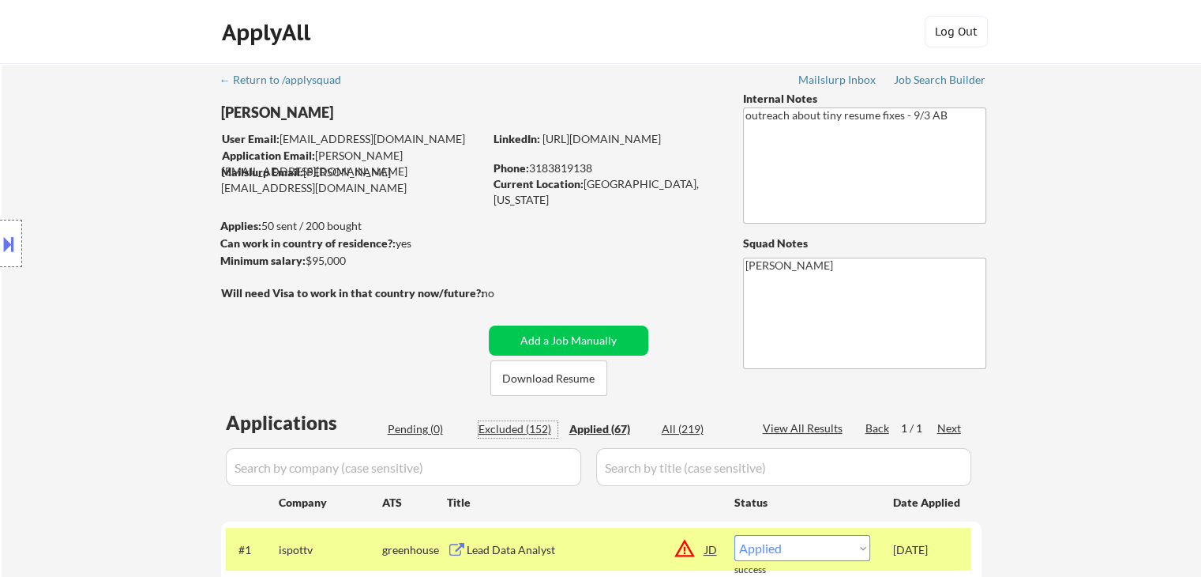
select select ""excluded__bad_match_""
select select ""excluded__location_""
select select ""excluded__expired_""
select select ""excluded__bad_match_""
select select ""excluded__expired_""
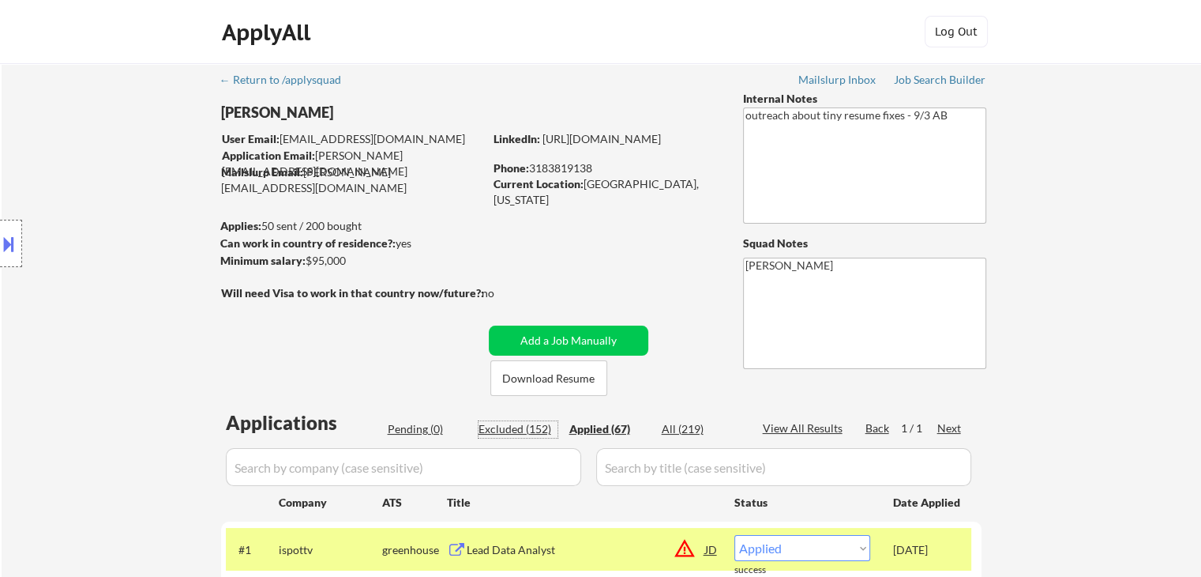
select select ""excluded__location_""
select select ""excluded__bad_match_""
select select ""excluded__salary_""
select select ""excluded__bad_match_""
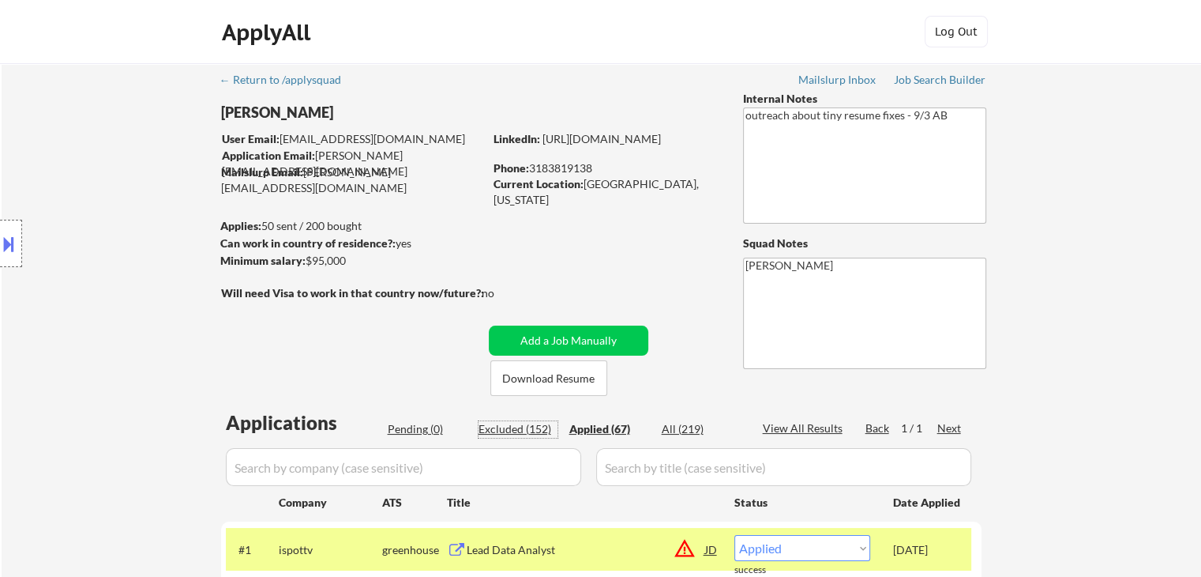
select select ""excluded__expired_""
select select ""excluded__location_""
select select ""excluded__bad_match_""
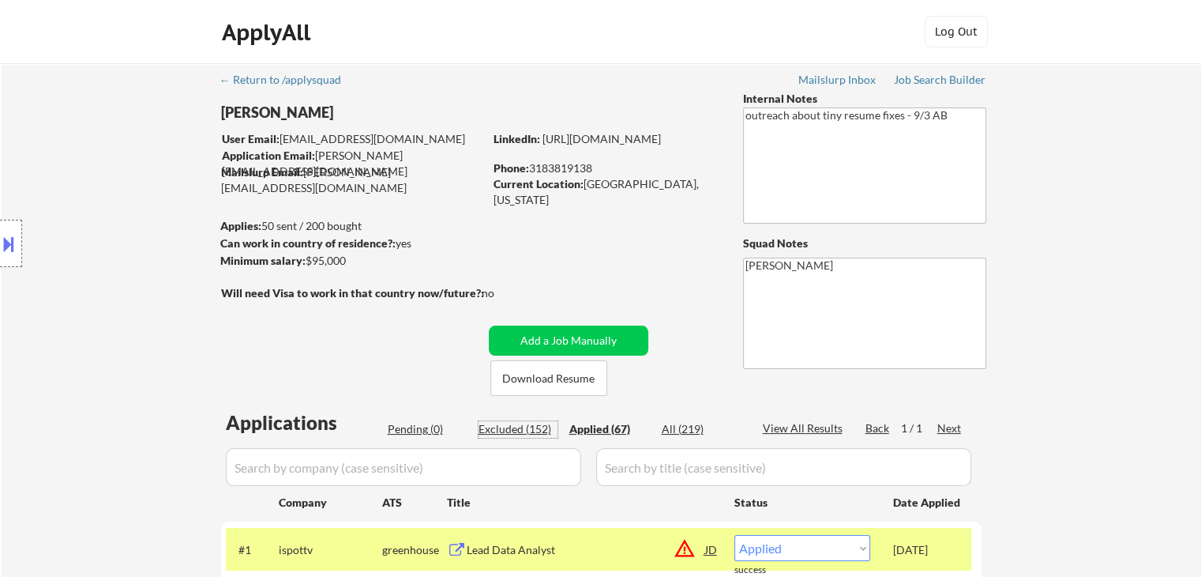
select select ""excluded__expired_""
select select ""excluded__bad_match_""
select select ""excluded__expired_""
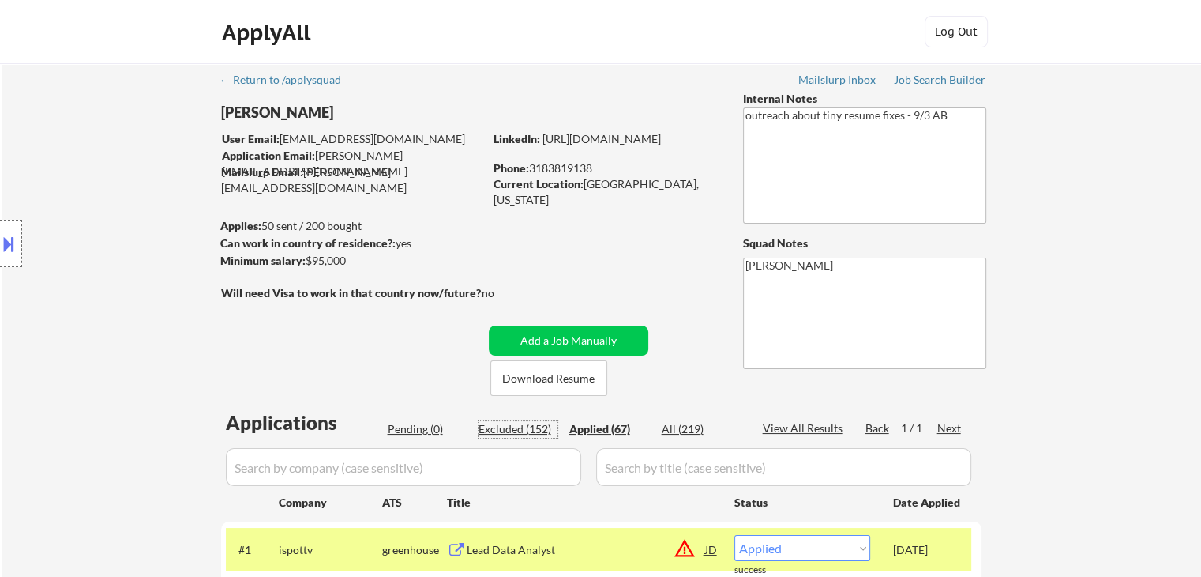
select select ""excluded__expired_""
select select ""excluded__bad_match_""
select select ""excluded""
select select ""excluded__expired_""
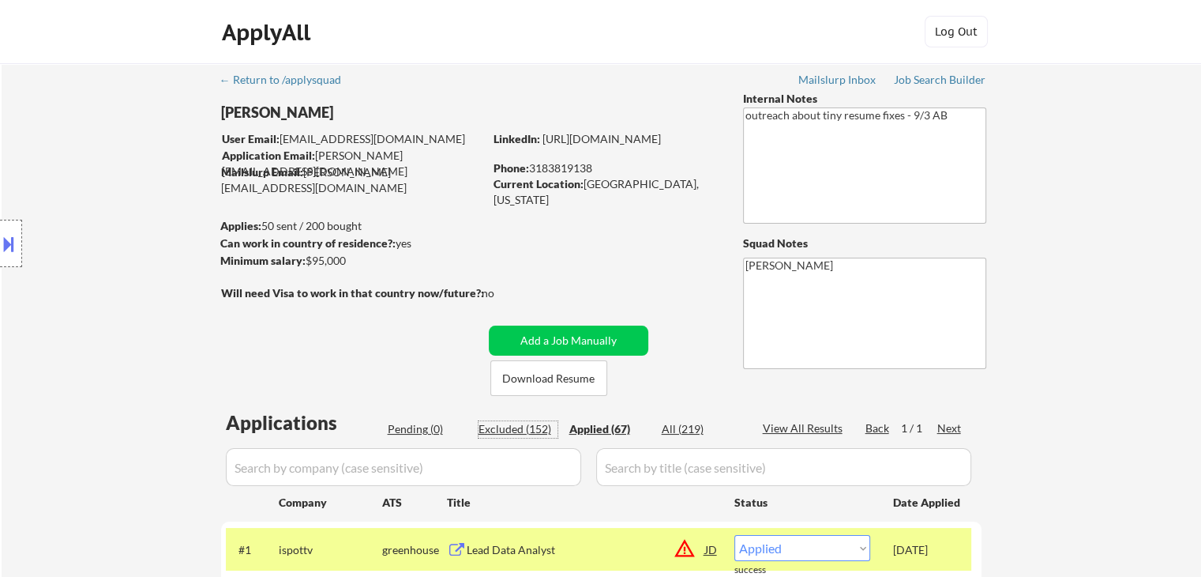
select select ""excluded__expired_""
select select ""excluded__bad_match_""
select select ""excluded__location_""
select select ""excluded__bad_match_""
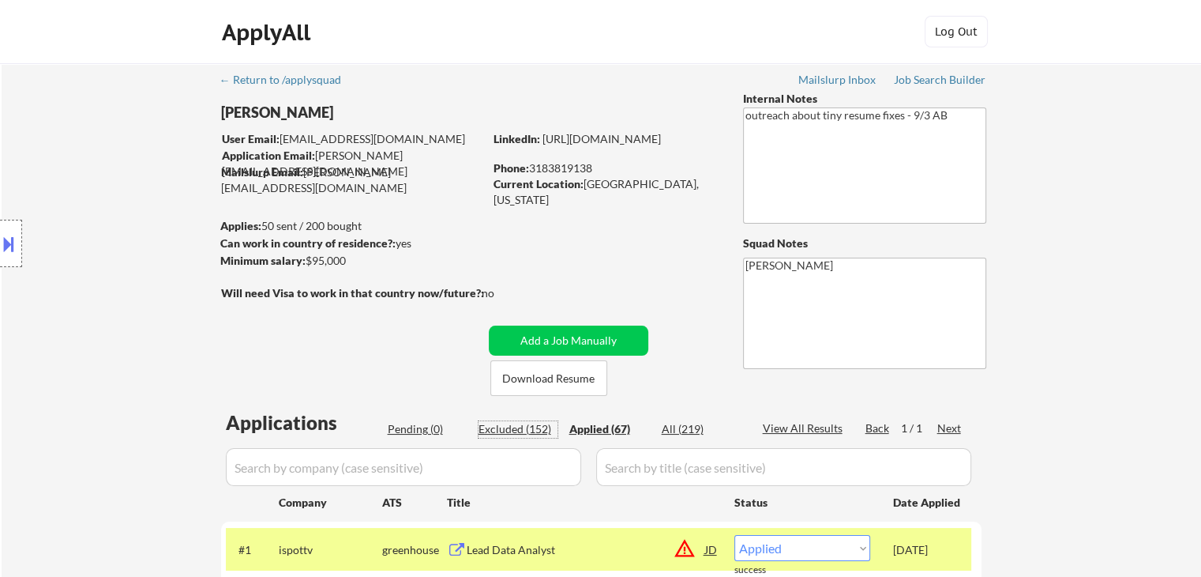
select select ""excluded__expired_""
select select ""excluded""
select select ""excluded__bad_match_""
select select ""excluded""
select select ""excluded__expired_""
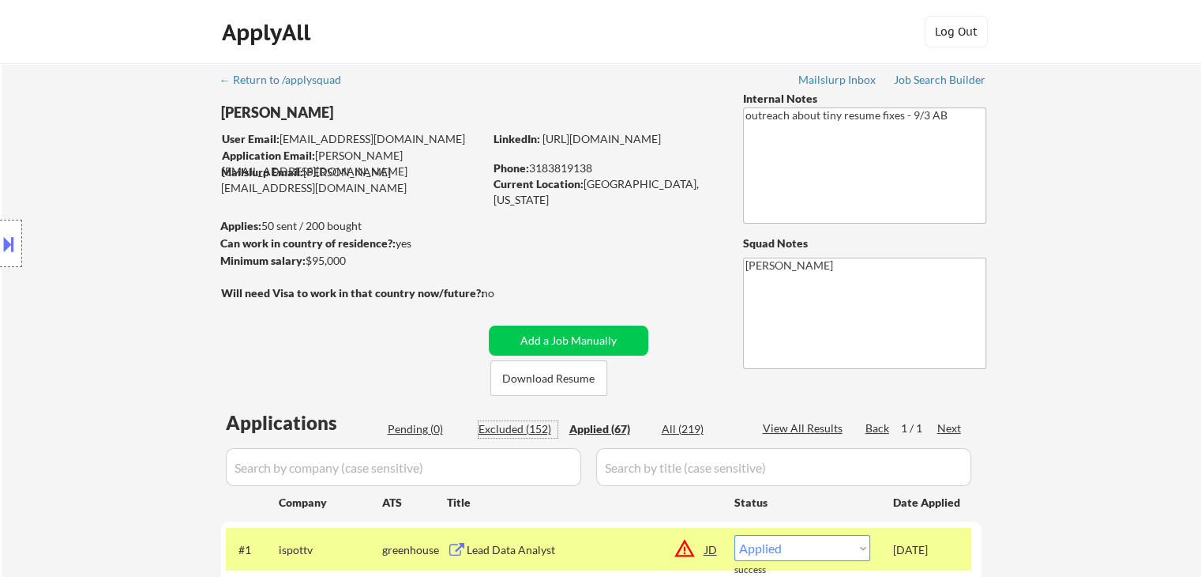
select select ""excluded__expired_""
select select ""excluded__bad_match_""
select select ""excluded__expired_""
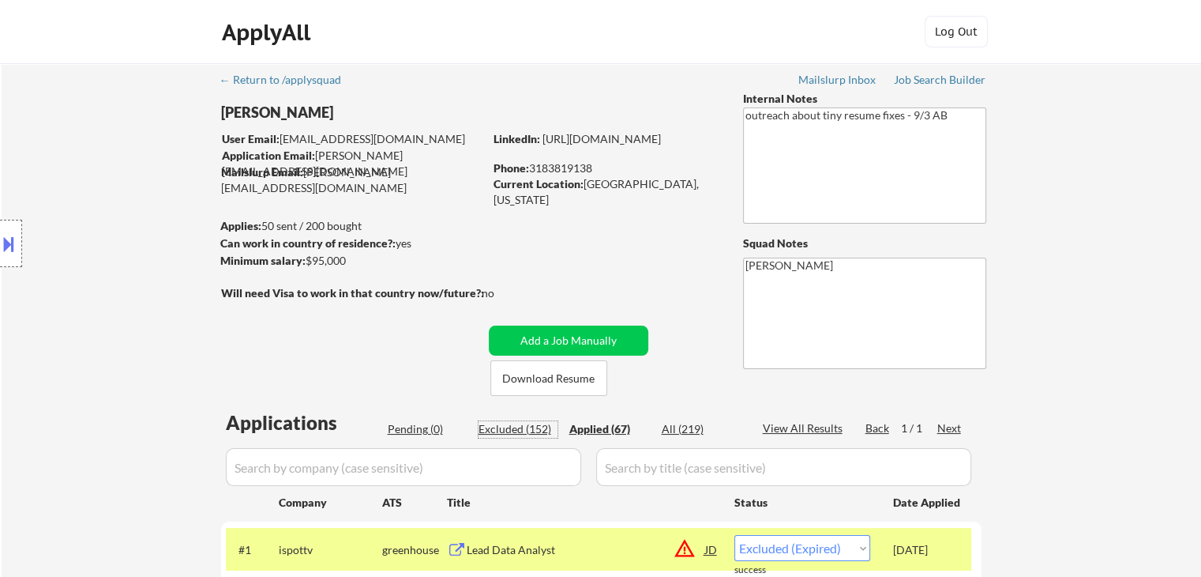
select select ""excluded__expired_""
select select ""excluded__bad_match_""
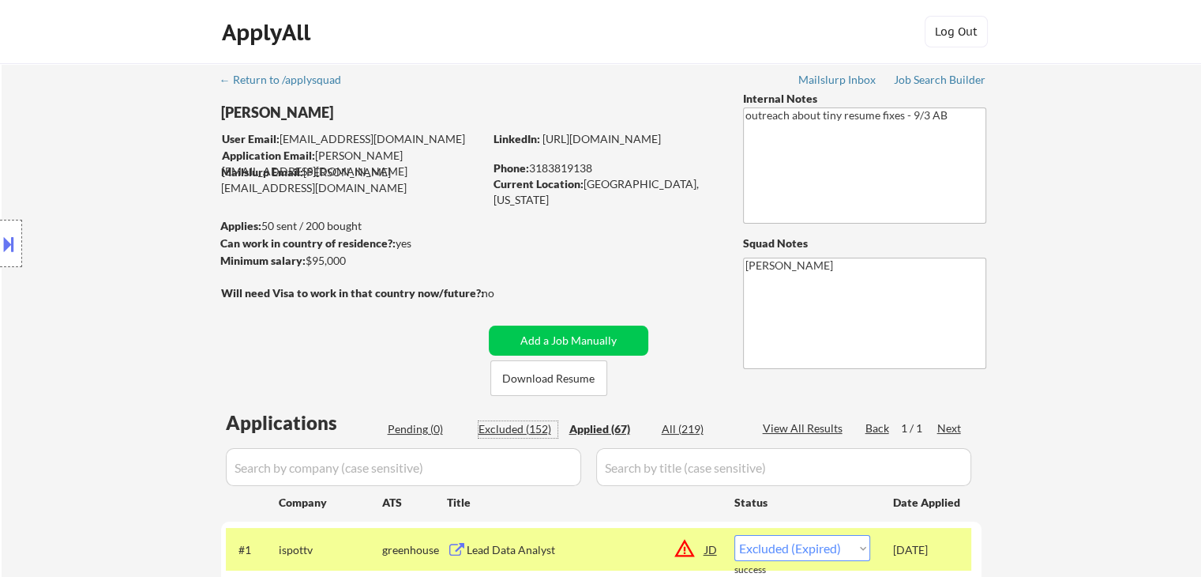
select select ""excluded__expired_""
select select ""excluded__salary_""
select select ""excluded__expired_""
select select ""excluded__other_""
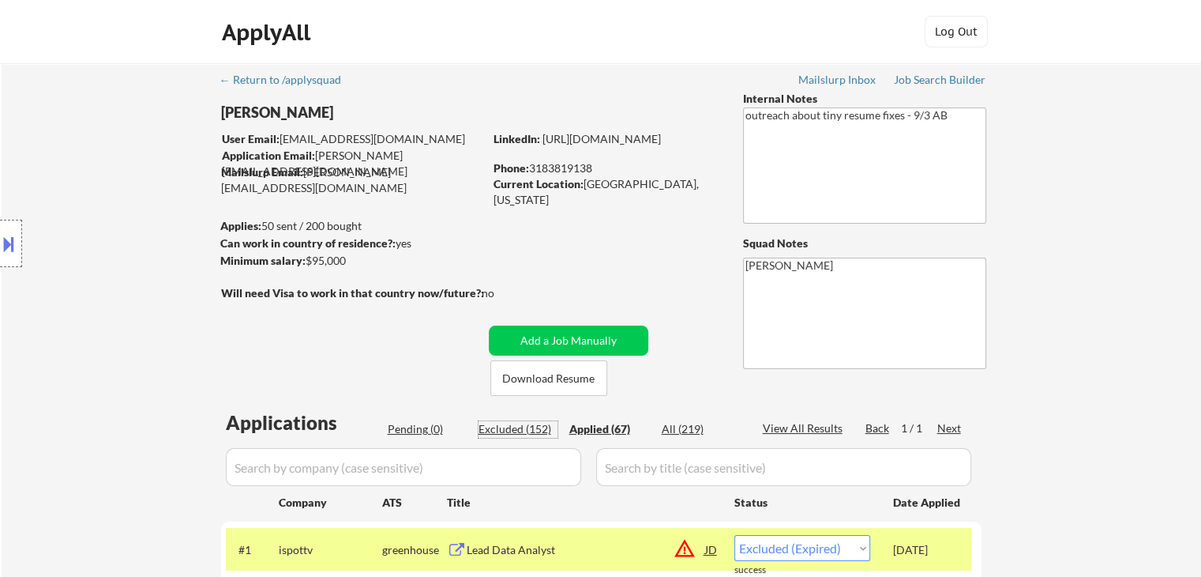
select select ""excluded__expired_""
select select ""excluded__location_""
select select ""excluded__expired_""
select select ""excluded__bad_match_""
select select ""excluded""
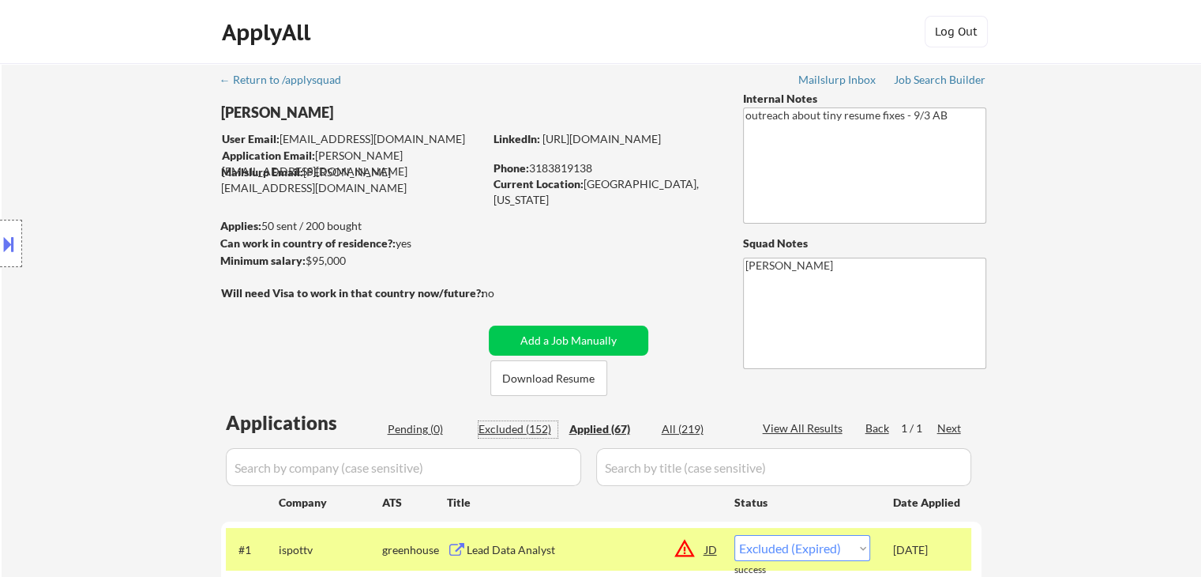
select select ""excluded__bad_match_""
select select ""excluded""
select select ""excluded__expired_""
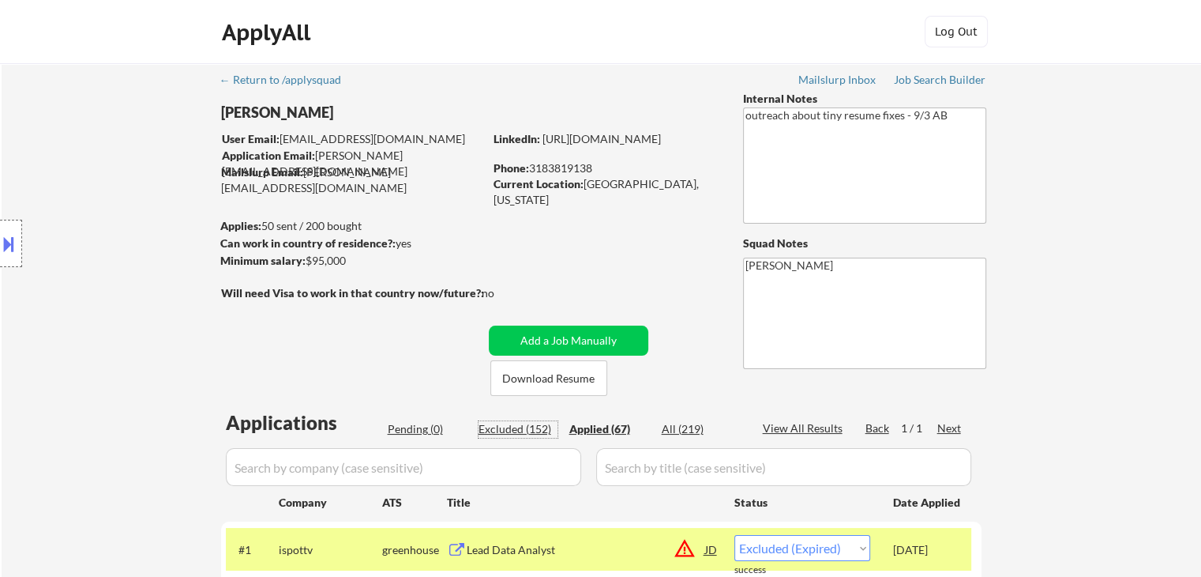
select select ""excluded__bad_match_""
select select ""excluded__expired_""
select select ""excluded""
select select ""excluded__expired_""
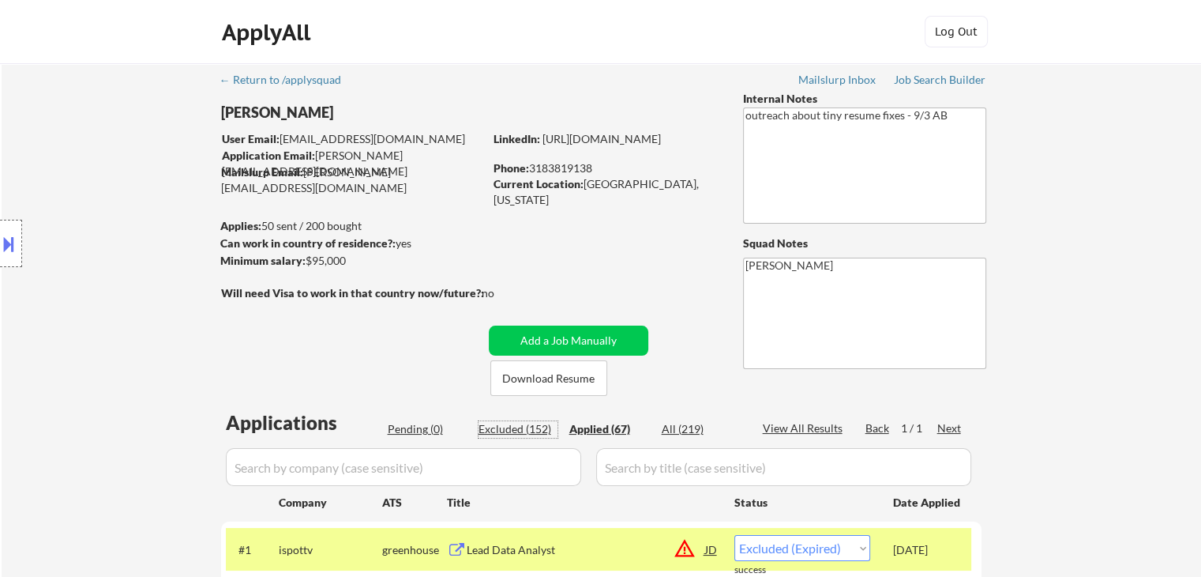
select select ""excluded__expired_""
select select ""excluded__location_""
select select ""excluded__expired_""
select select ""excluded__bad_match_""
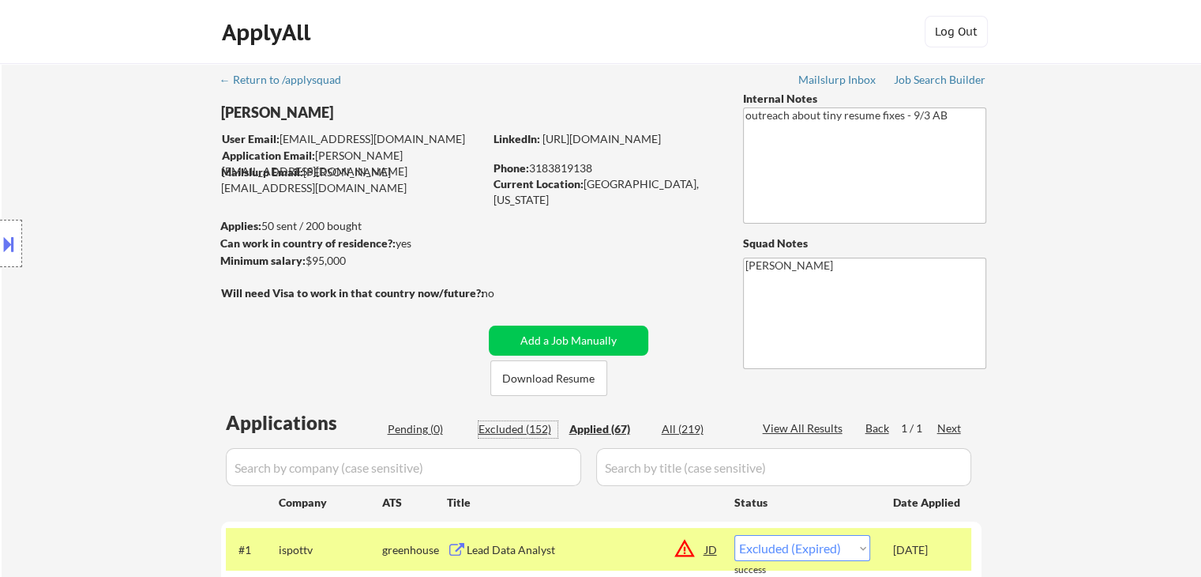
select select ""excluded__bad_match_""
select select ""excluded__expired_""
select select ""excluded__location_""
select select ""excluded__expired_""
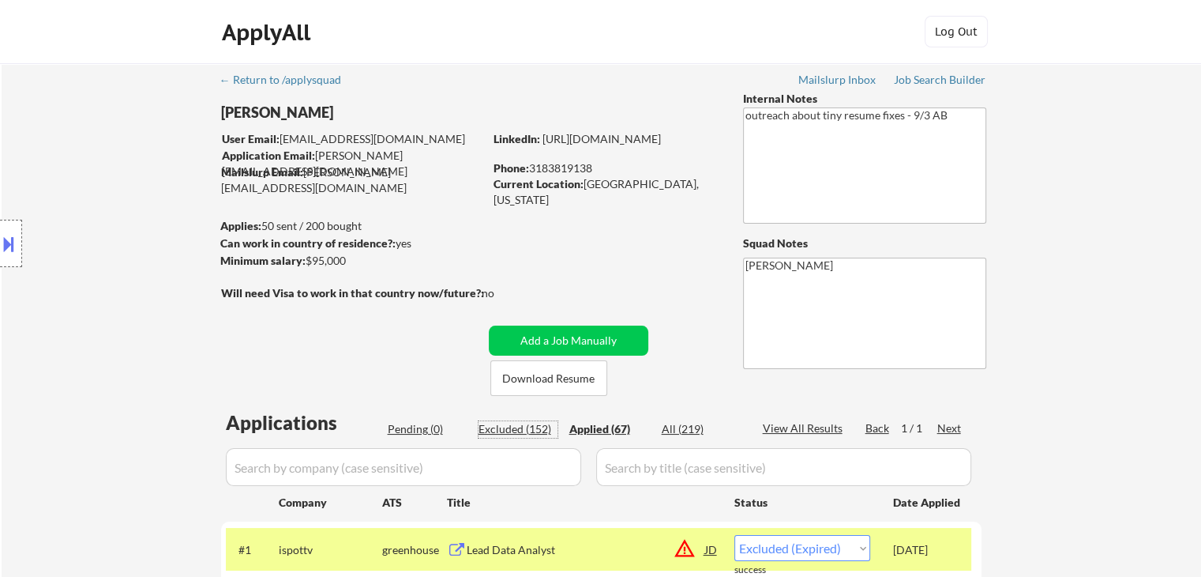
select select ""excluded__bad_match_""
select select ""excluded__expired_""
select select ""excluded__bad_match_""
select select ""excluded__expired_""
select select ""excluded__bad_match_""
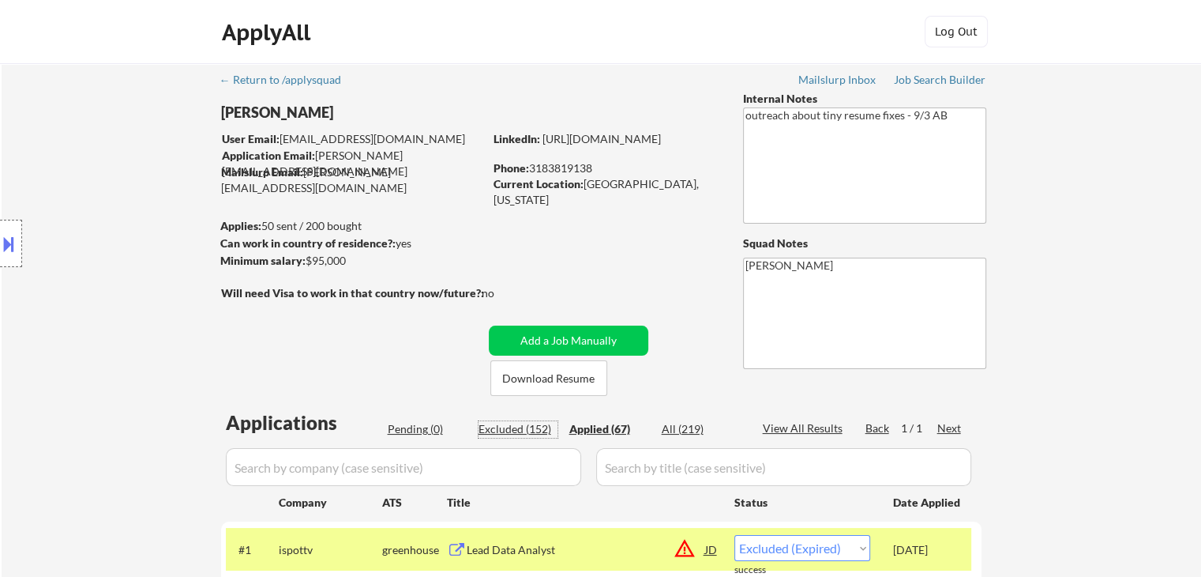
select select ""excluded__location_""
select select ""excluded__bad_match_""
select select ""excluded__location_""
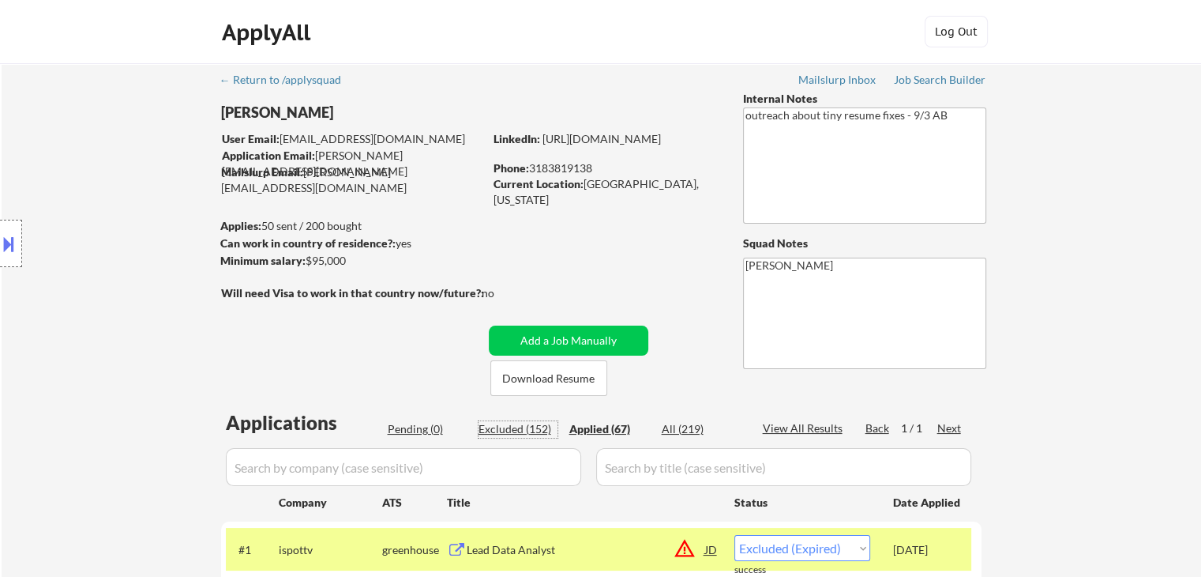
select select ""excluded__bad_match_""
select select ""excluded__salary_""
select select ""excluded__expired_""
select select ""excluded__bad_match_""
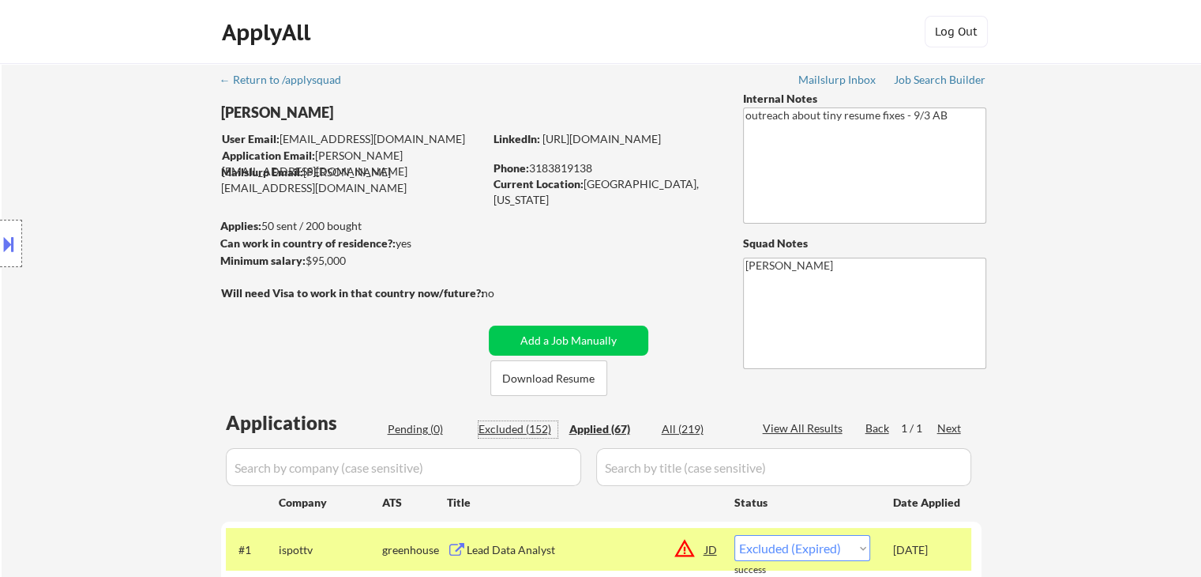
select select ""excluded__bad_match_""
select select ""excluded__expired_""
select select ""excluded__bad_match_""
select select ""excluded__salary_""
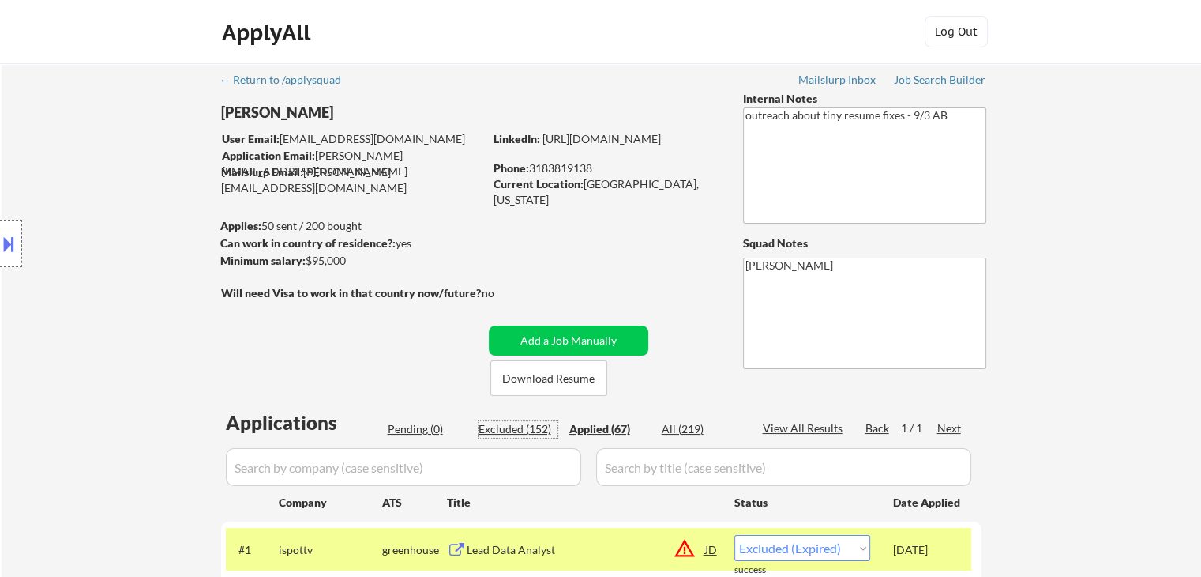
select select ""excluded__bad_match_""
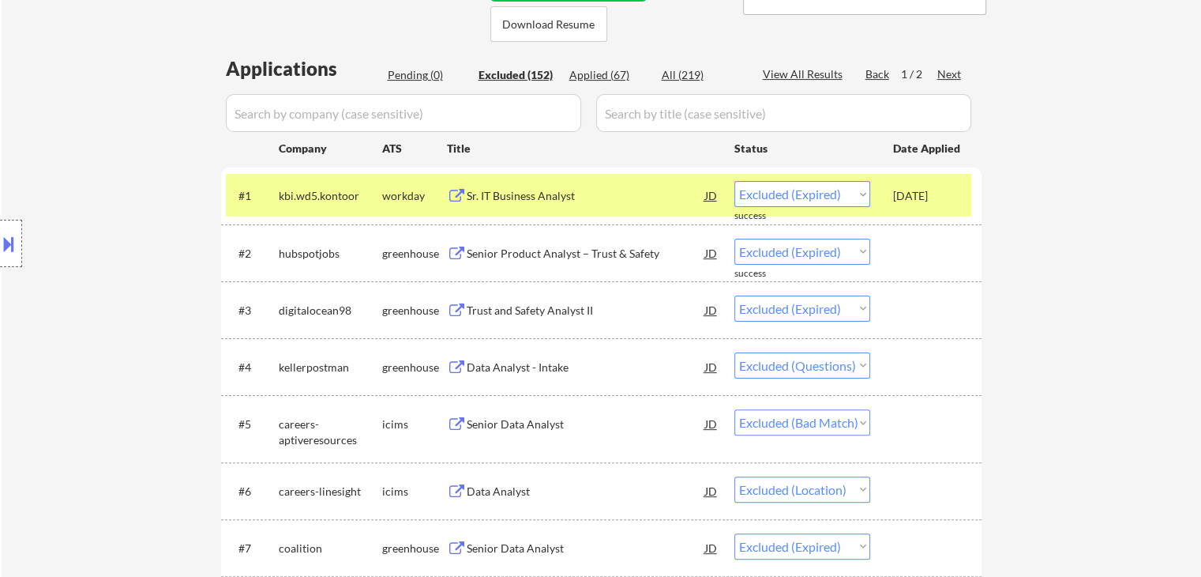
scroll to position [474, 0]
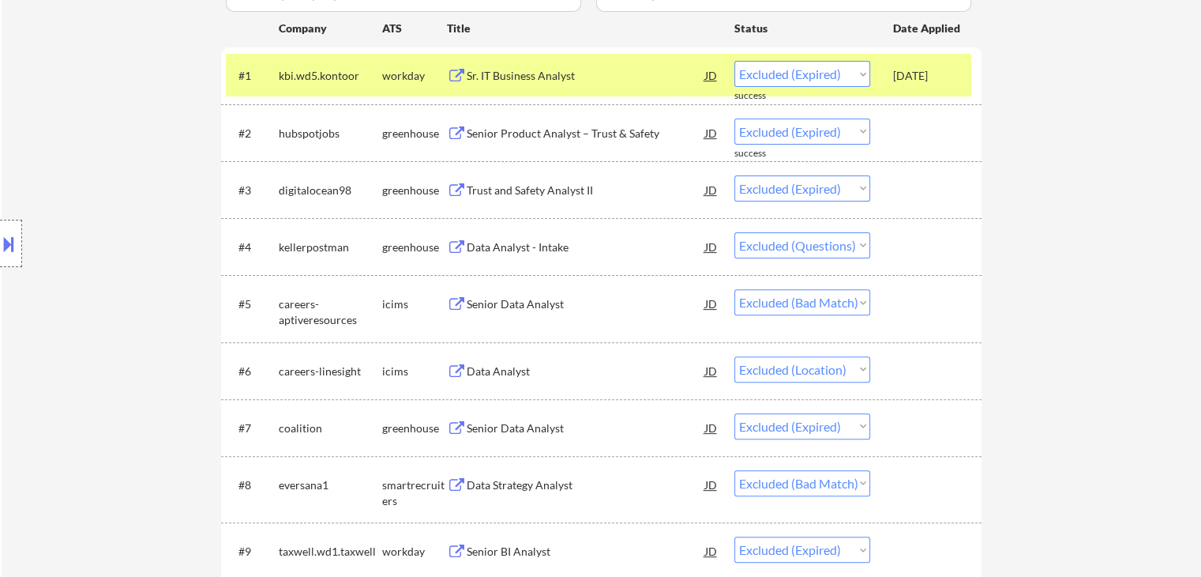
click at [492, 307] on div "Senior Data Analyst" at bounding box center [586, 304] width 239 height 16
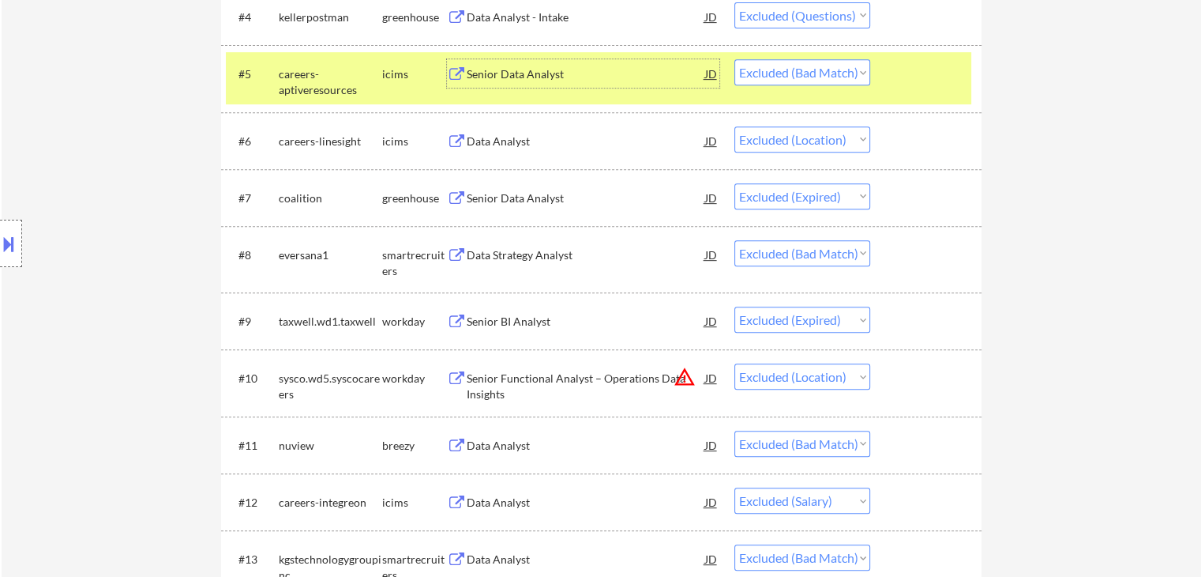
scroll to position [711, 0]
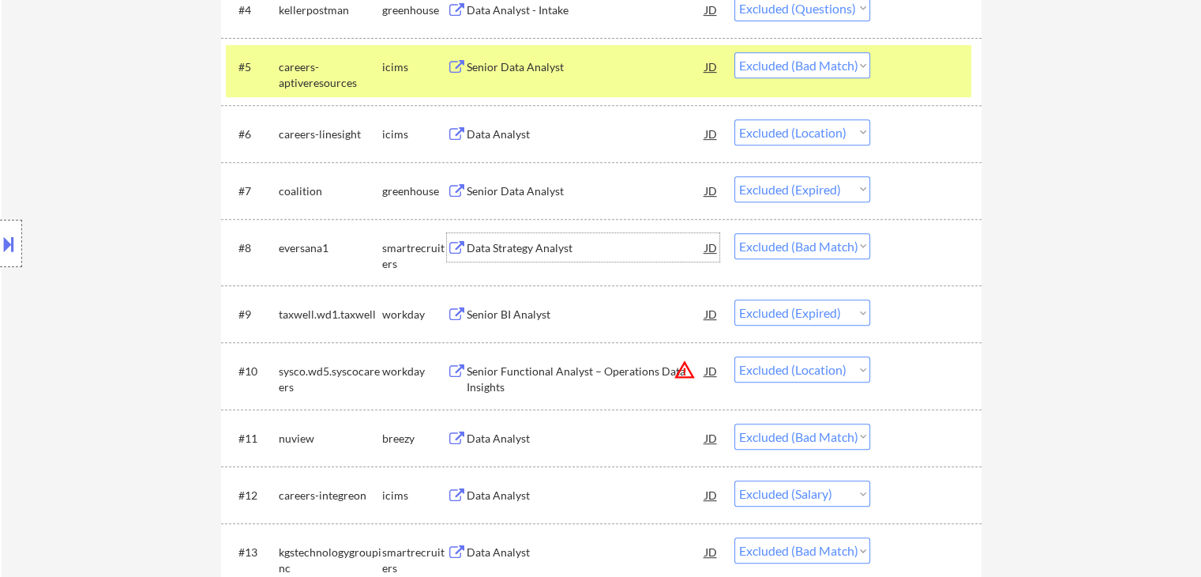
click at [516, 250] on div "Data Strategy Analyst" at bounding box center [586, 248] width 239 height 16
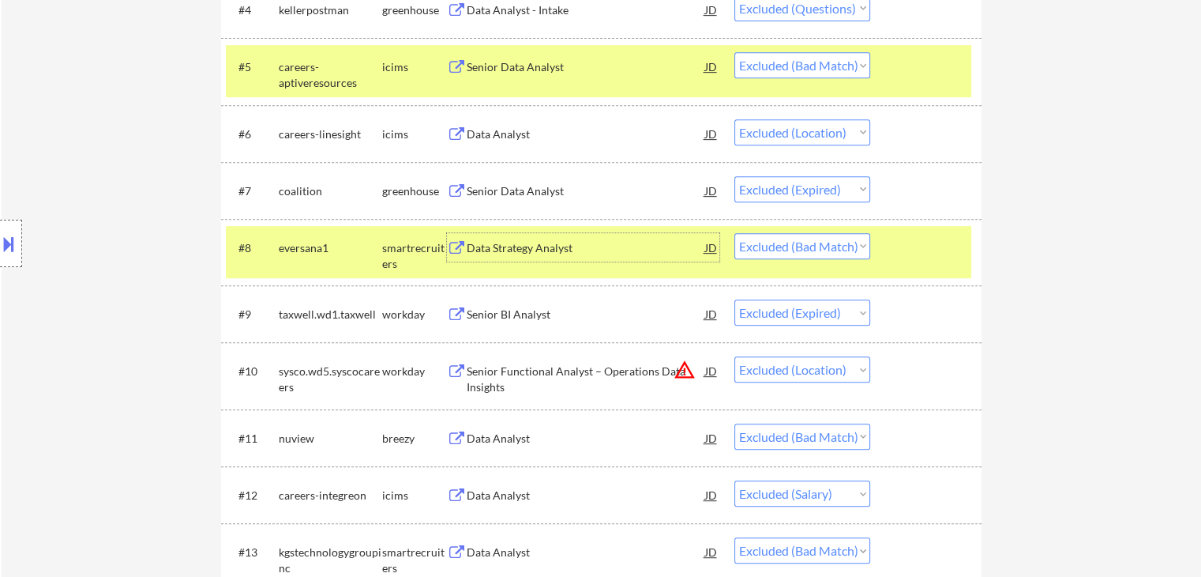
click at [790, 242] on select "Choose an option... Pending Applied Excluded (Questions) Excluded (Expired) Exc…" at bounding box center [803, 246] width 136 height 26
select select ""excluded__expired_""
click at [735, 233] on select "Choose an option... Pending Applied Excluded (Questions) Excluded (Expired) Exc…" at bounding box center [803, 246] width 136 height 26
click at [370, 61] on div "careers-aptiveresources" at bounding box center [330, 74] width 103 height 31
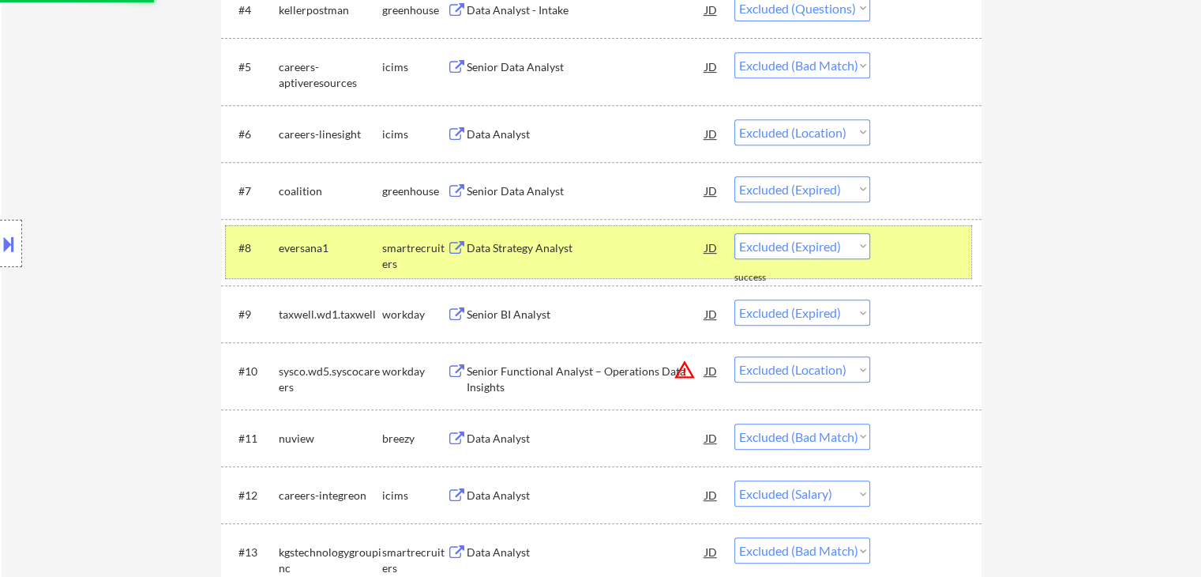
click at [385, 254] on div "smartrecruiters" at bounding box center [414, 255] width 65 height 31
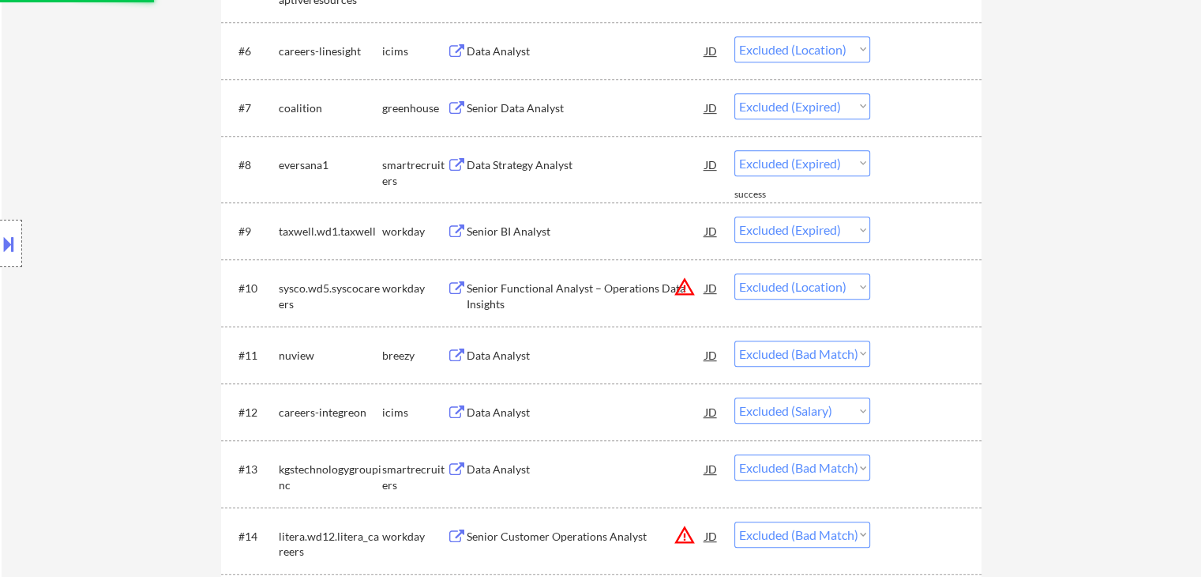
scroll to position [948, 0]
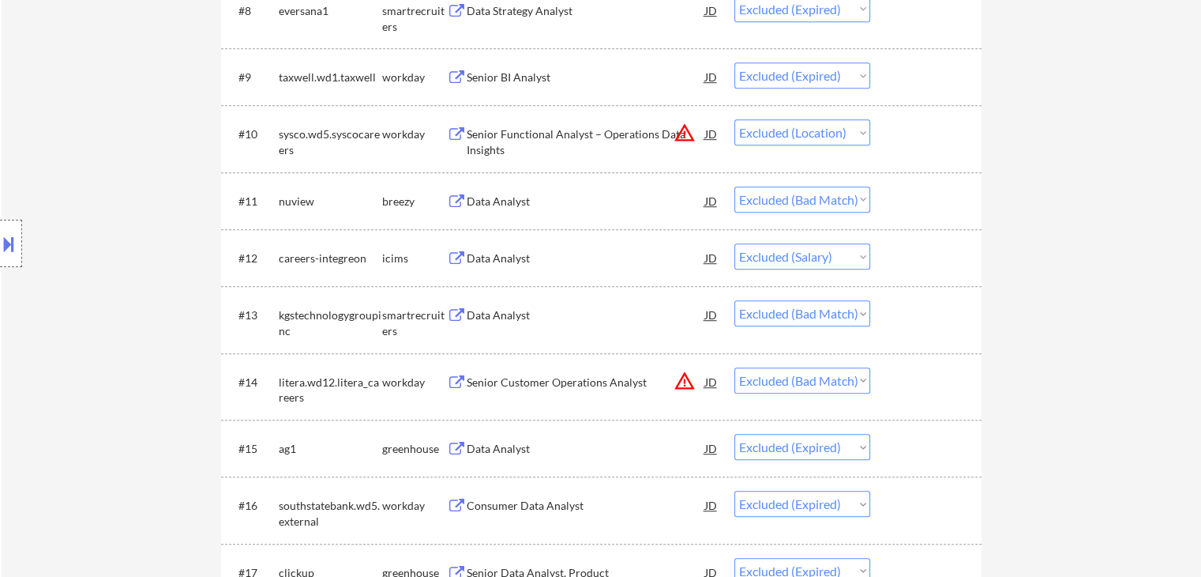
click at [471, 197] on div "Data Analyst" at bounding box center [586, 202] width 239 height 16
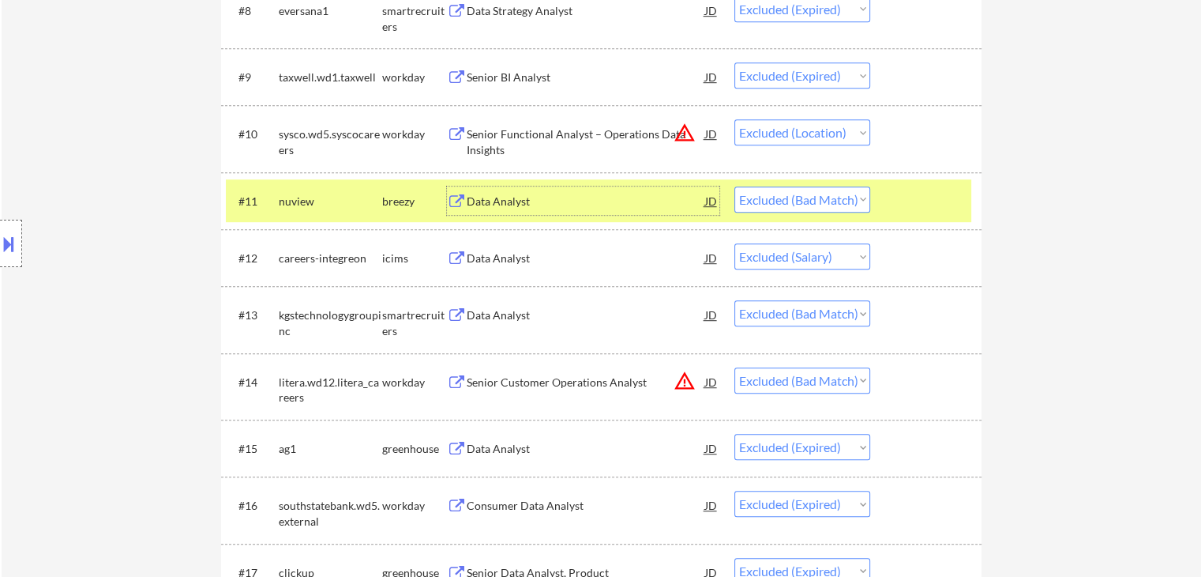
drag, startPoint x: 752, startPoint y: 197, endPoint x: 756, endPoint y: 204, distance: 8.1
click at [752, 197] on select "Choose an option... Pending Applied Excluded (Questions) Excluded (Expired) Exc…" at bounding box center [803, 199] width 136 height 26
click at [735, 186] on select "Choose an option... Pending Applied Excluded (Questions) Excluded (Expired) Exc…" at bounding box center [803, 199] width 136 height 26
select select ""excluded__salary_""
select select ""excluded__bad_match_""
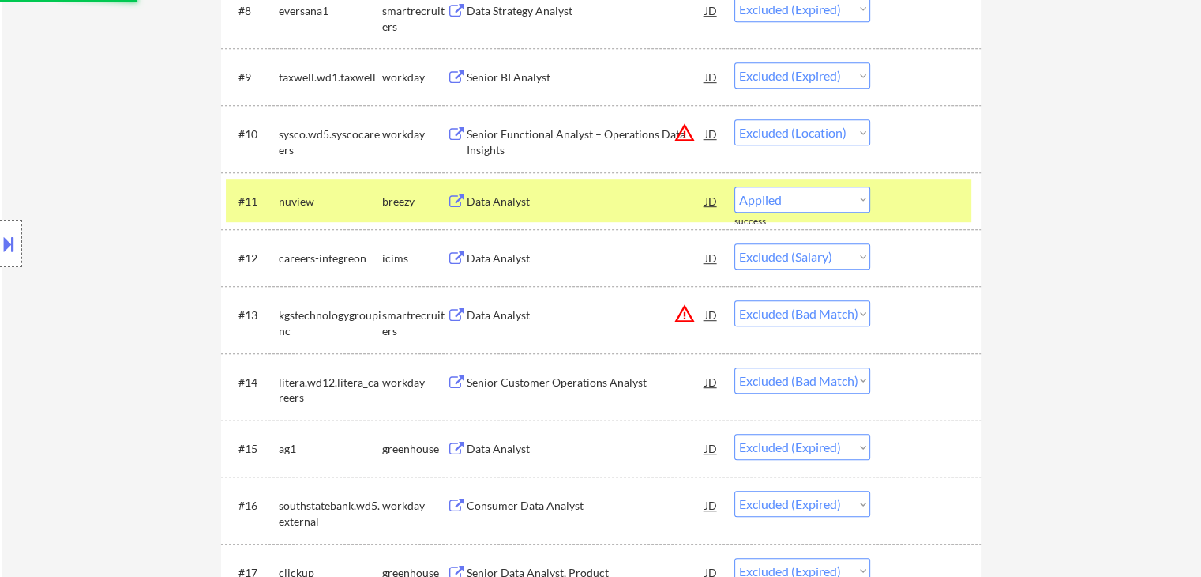
select select ""excluded__expired_""
select select ""excluded__location_""
select select ""excluded__bad_match_""
select select ""excluded__expired_""
select select ""excluded__bad_match_""
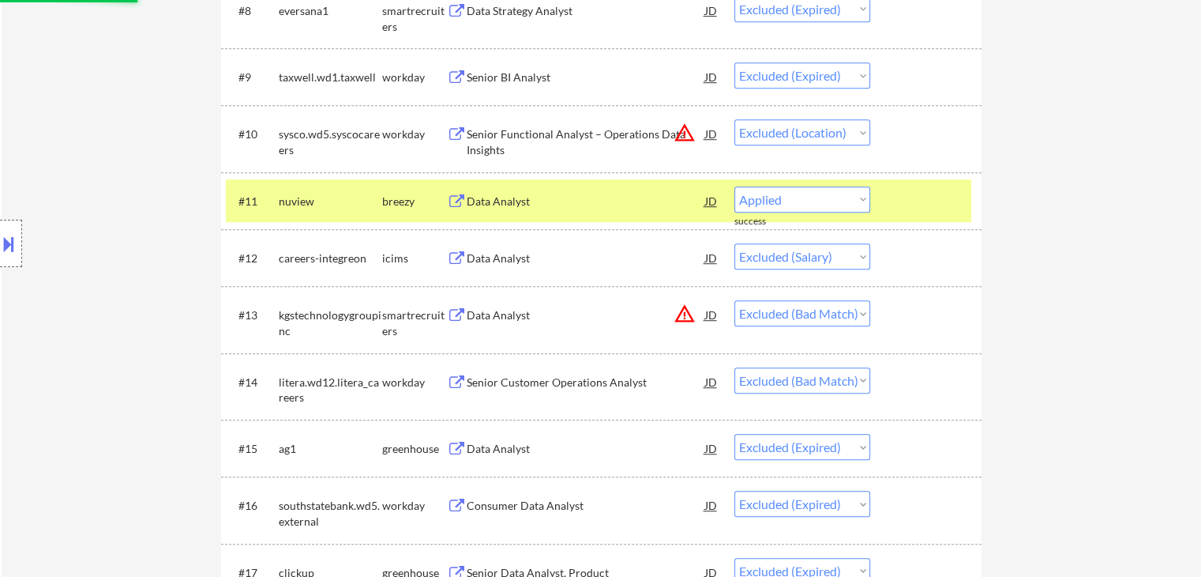
select select ""excluded__expired_""
select select ""excluded__bad_match_""
select select ""excluded""
select select ""excluded__expired_""
select select ""excluded__bad_match_""
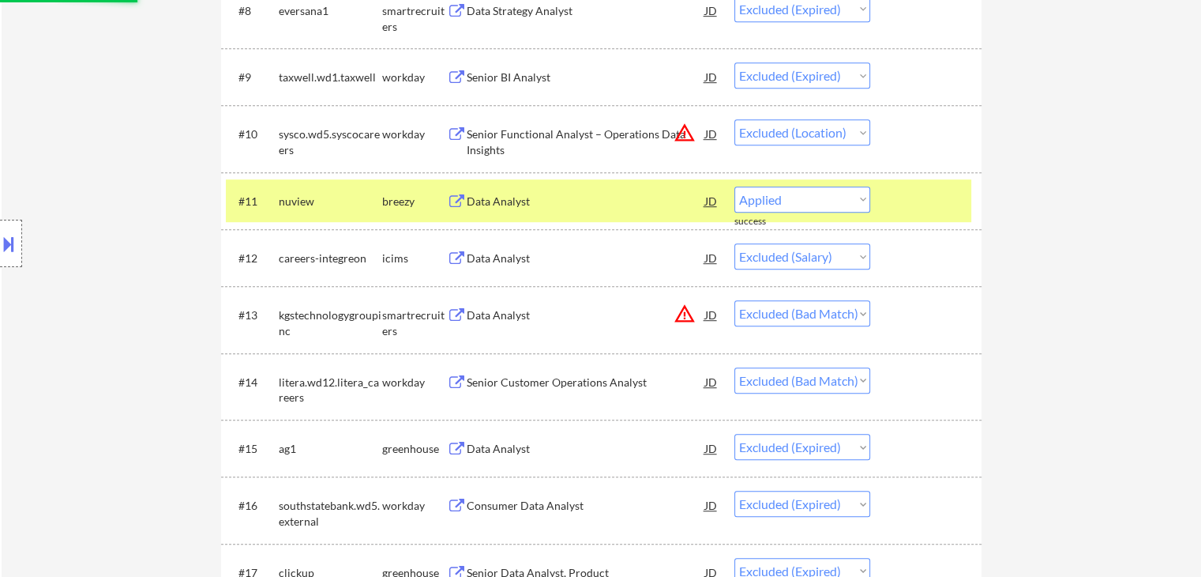
select select ""excluded__location_""
select select ""excluded__bad_match_""
select select ""excluded__expired_""
select select ""excluded""
select select ""excluded__bad_match_""
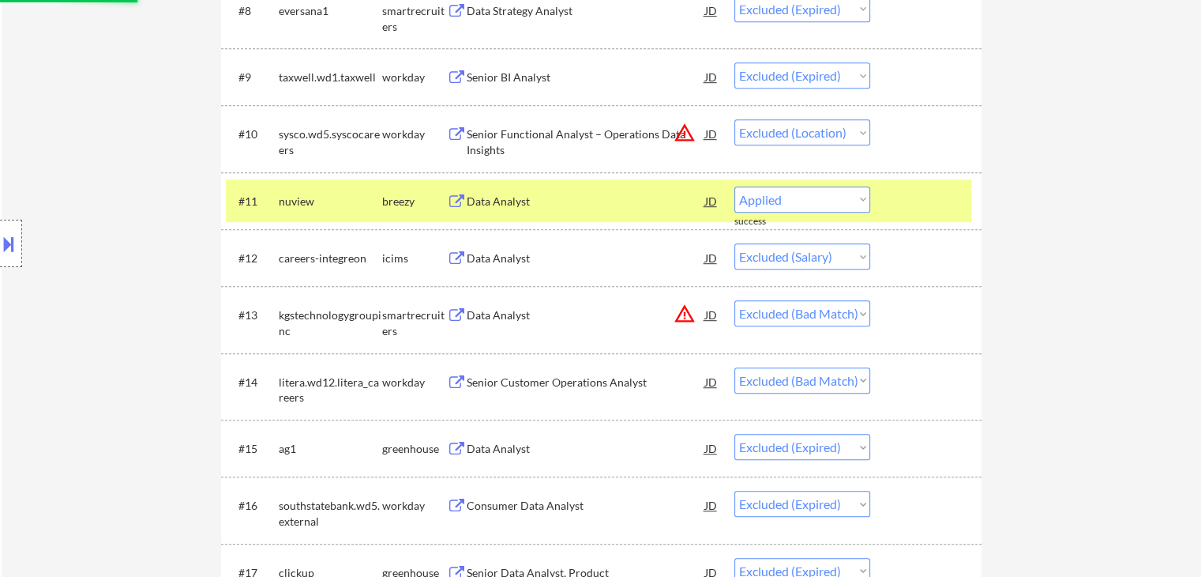
select select ""excluded""
select select ""excluded__expired_""
select select ""excluded__bad_match_""
select select ""excluded__expired_""
select select ""excluded__bad_match_""
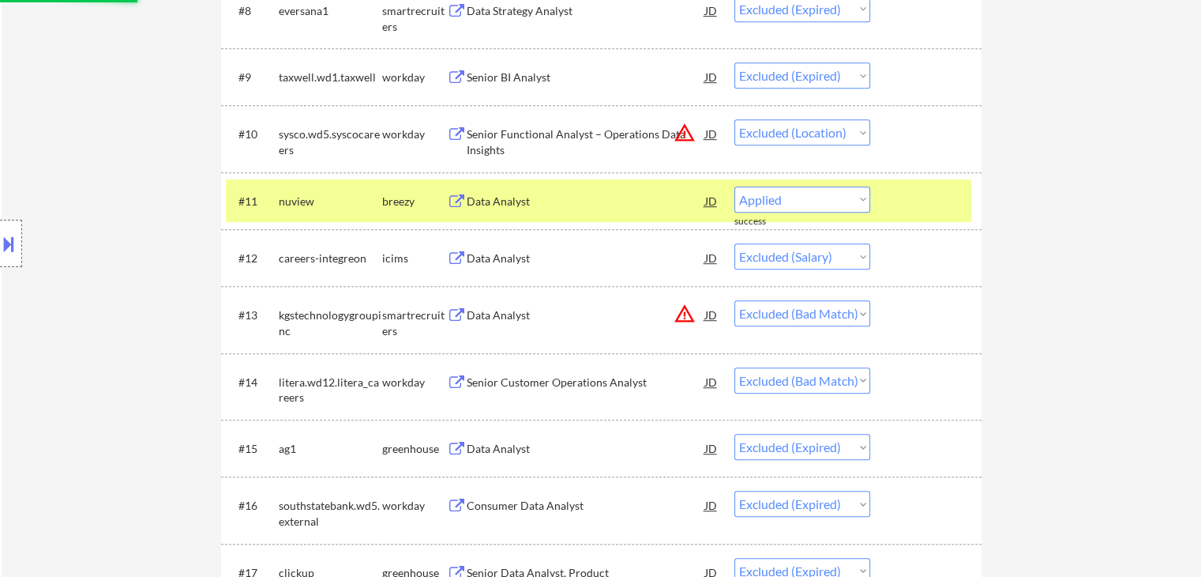
select select ""excluded__expired_""
select select ""excluded__salary_""
select select ""excluded__expired_""
select select ""excluded__other_""
select select ""excluded__expired_""
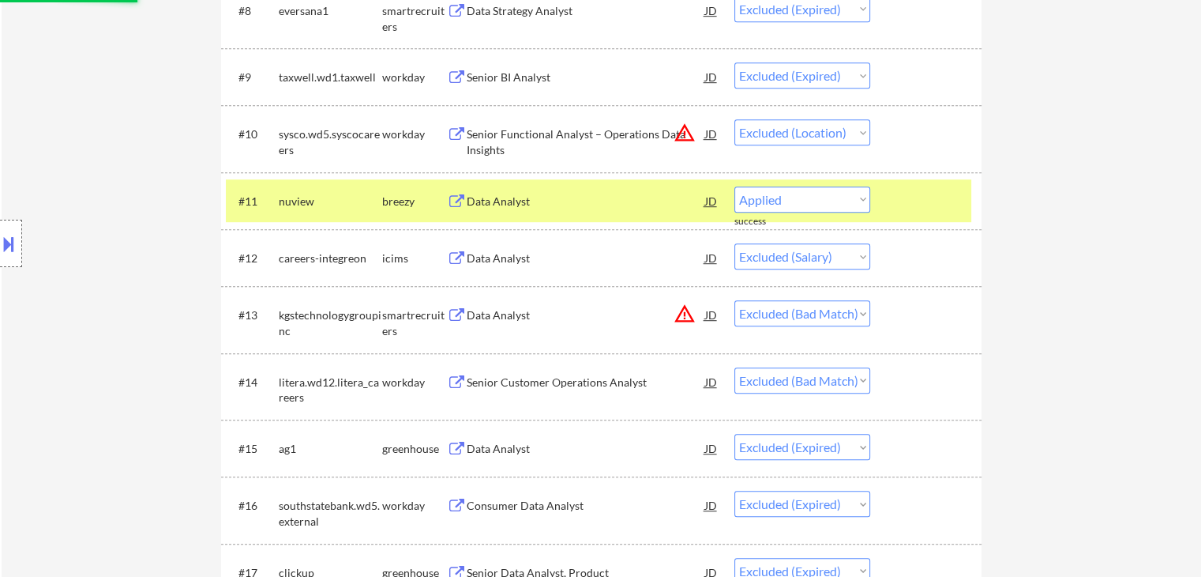
select select ""excluded__location_""
select select ""excluded__expired_""
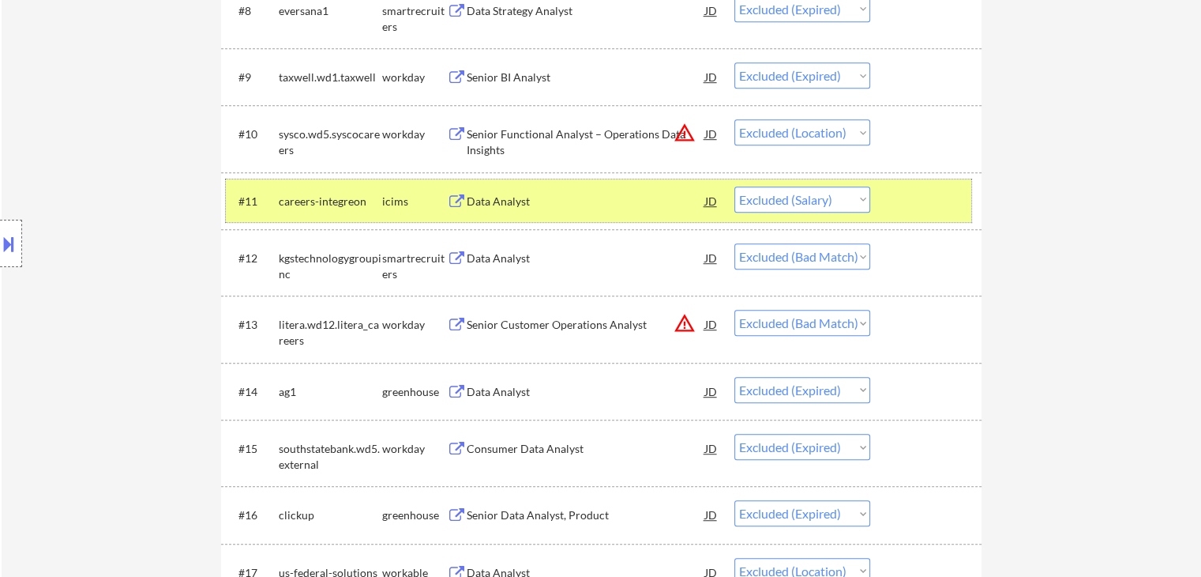
click at [398, 194] on div "icims" at bounding box center [414, 202] width 65 height 16
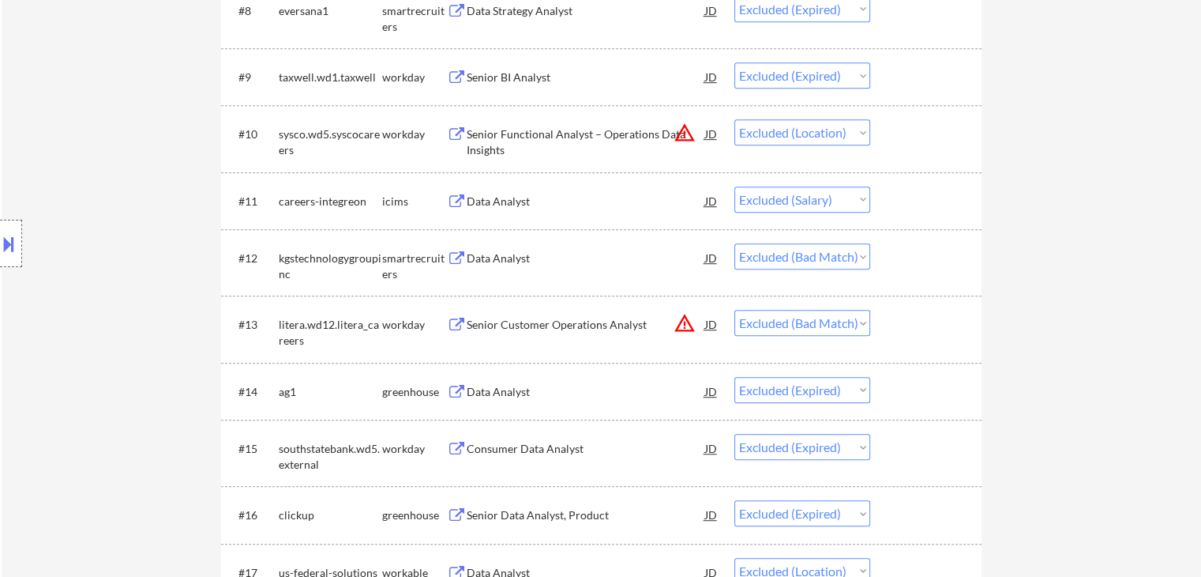
click at [492, 258] on div "Data Analyst" at bounding box center [586, 258] width 239 height 16
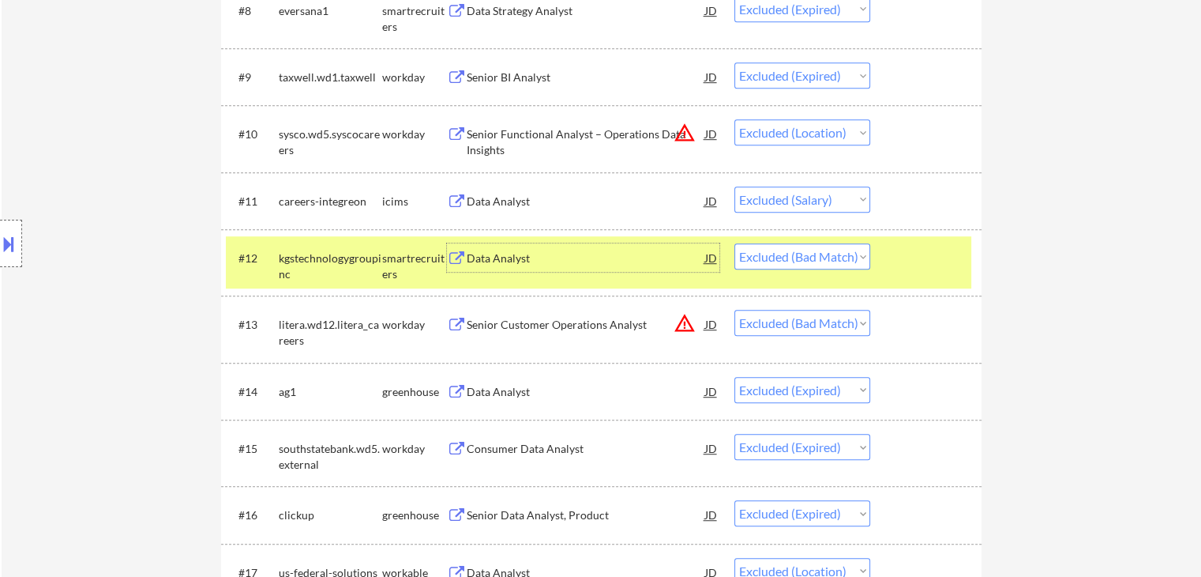
scroll to position [790, 0]
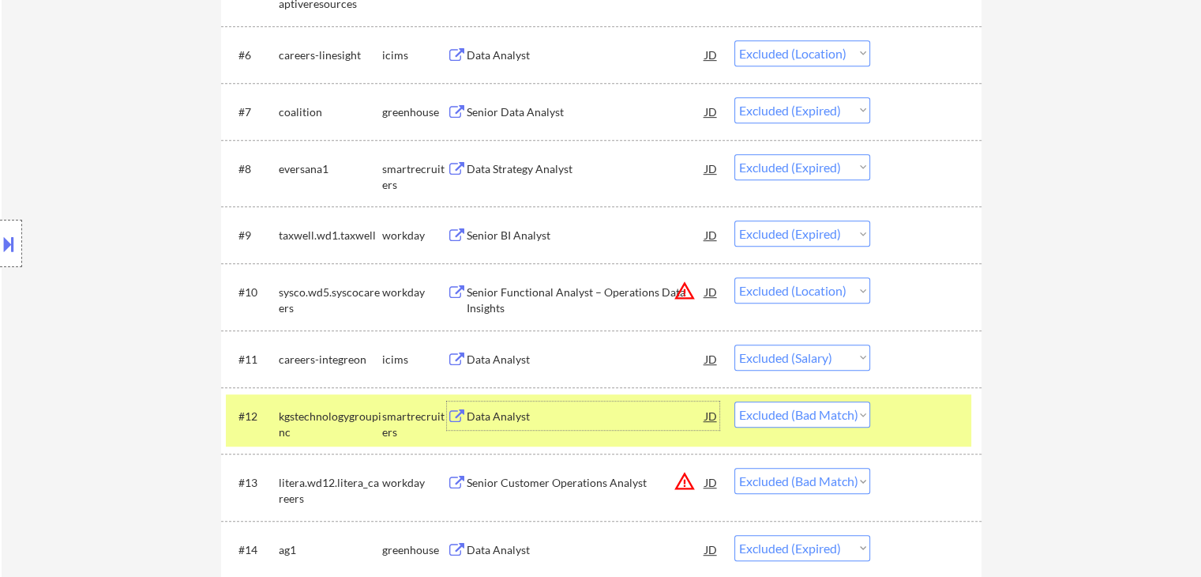
click at [794, 411] on select "Choose an option... Pending Applied Excluded (Questions) Excluded (Expired) Exc…" at bounding box center [803, 414] width 136 height 26
click at [735, 401] on select "Choose an option... Pending Applied Excluded (Questions) Excluded (Expired) Exc…" at bounding box center [803, 414] width 136 height 26
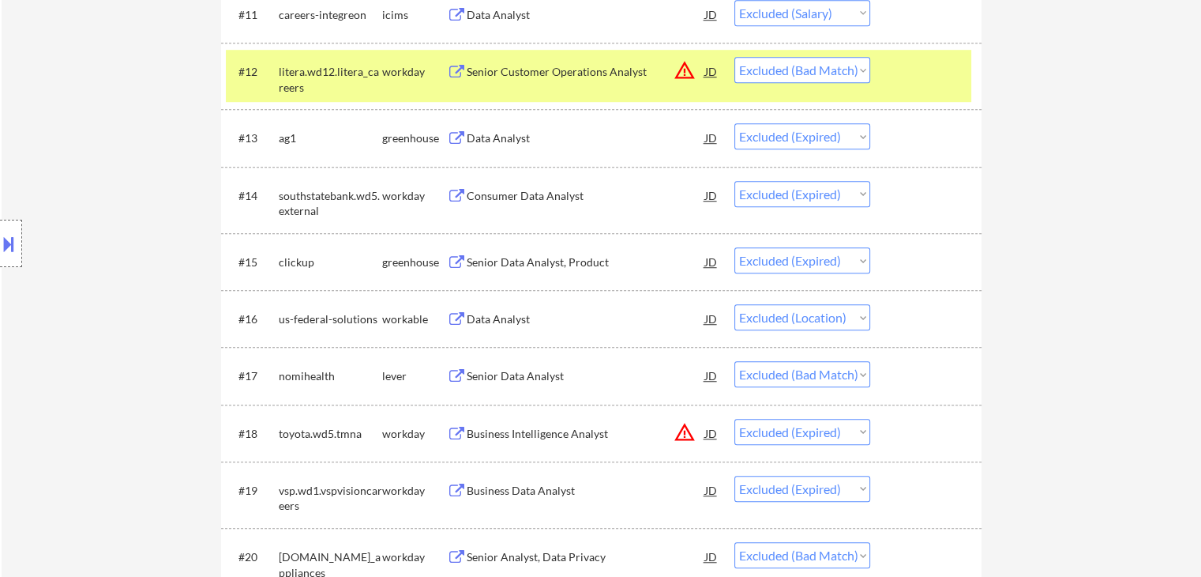
scroll to position [1185, 0]
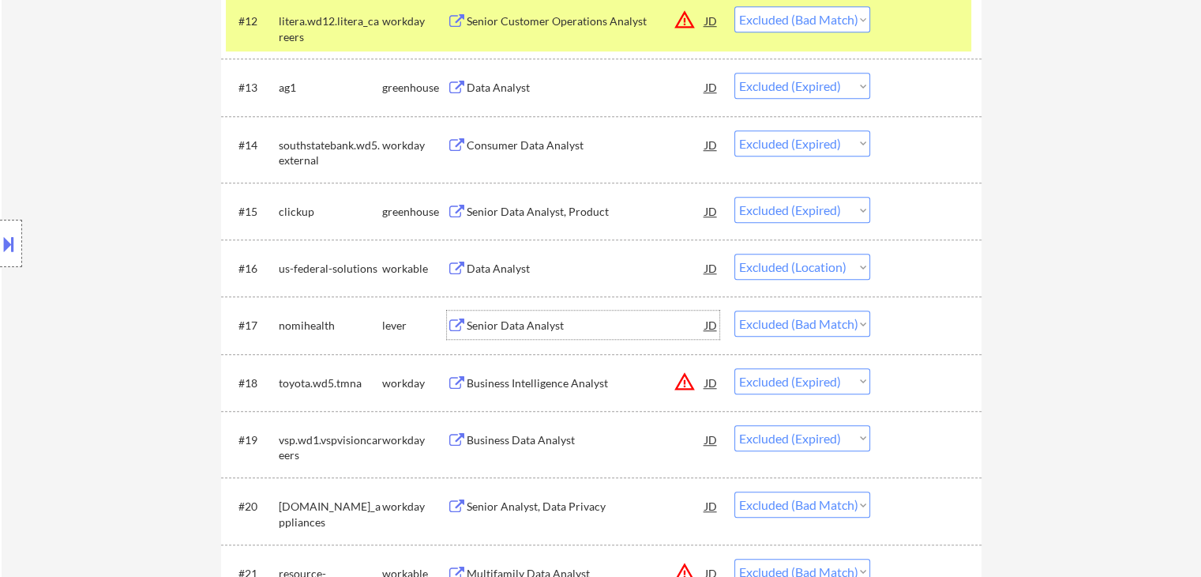
click at [480, 321] on div "Senior Data Analyst" at bounding box center [586, 326] width 239 height 16
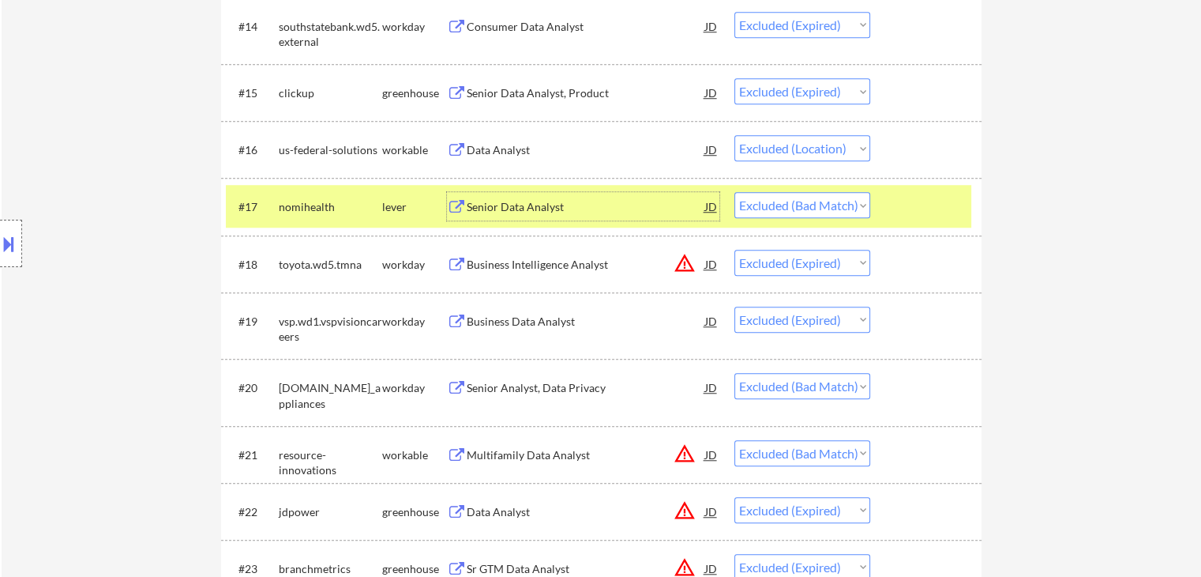
scroll to position [1422, 0]
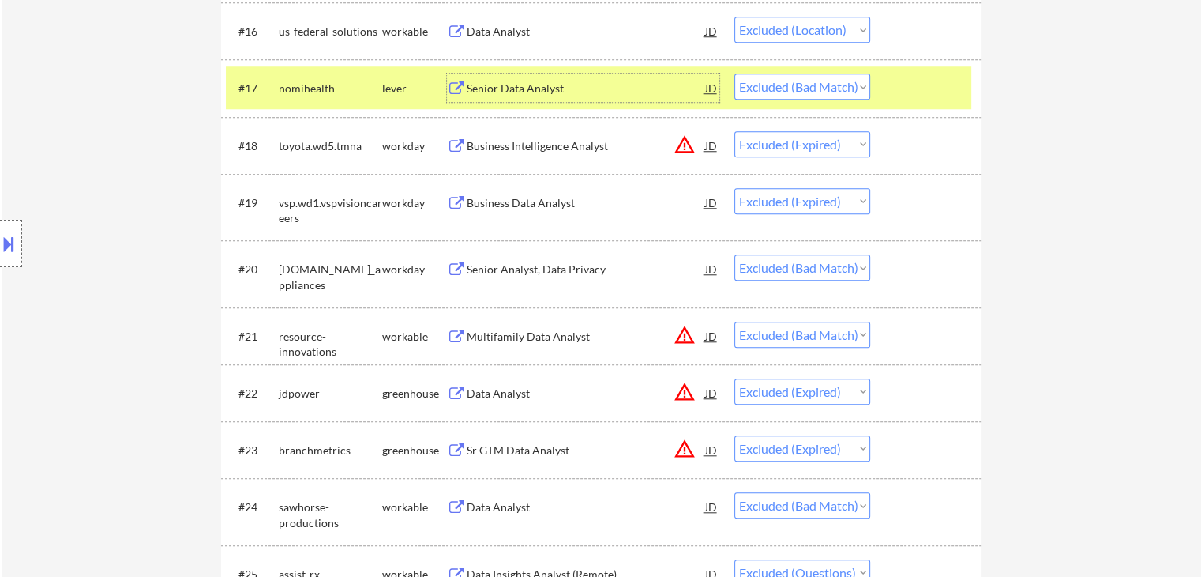
click at [566, 264] on div "Senior Analyst, Data Privacy" at bounding box center [586, 269] width 239 height 16
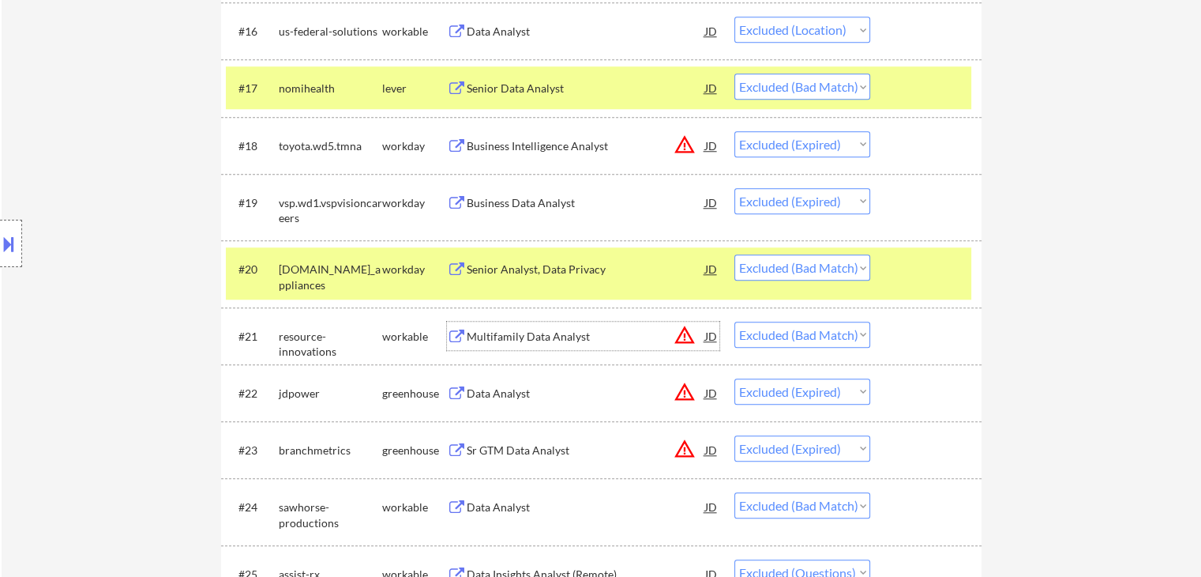
click at [505, 343] on div "Multifamily Data Analyst" at bounding box center [586, 337] width 239 height 16
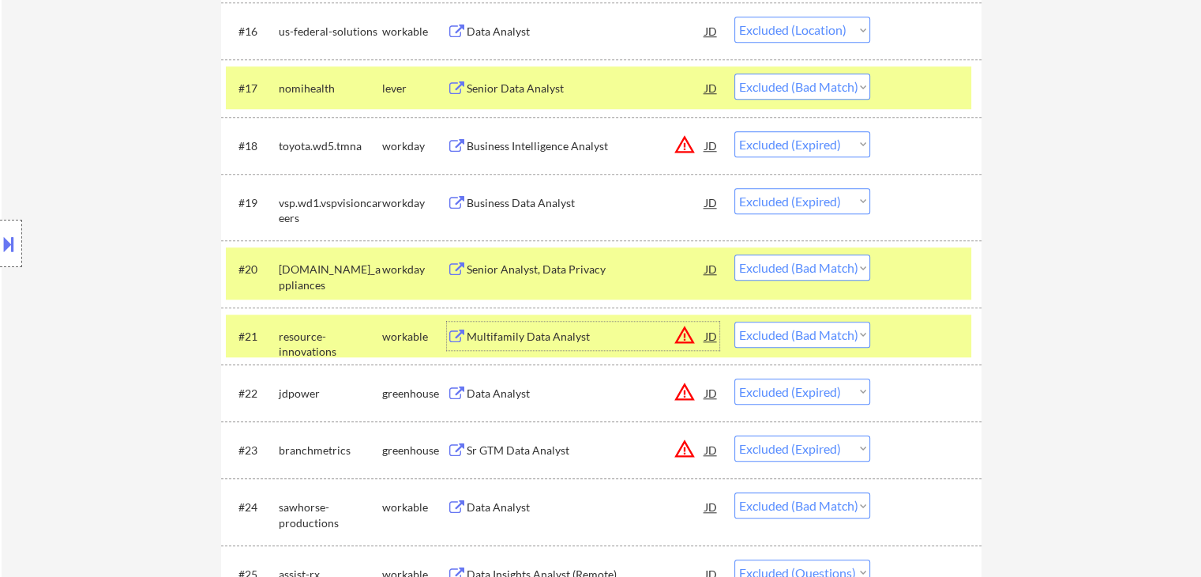
drag, startPoint x: 426, startPoint y: 333, endPoint x: 398, endPoint y: 265, distance: 73.3
click at [423, 330] on div "workable" at bounding box center [414, 337] width 65 height 16
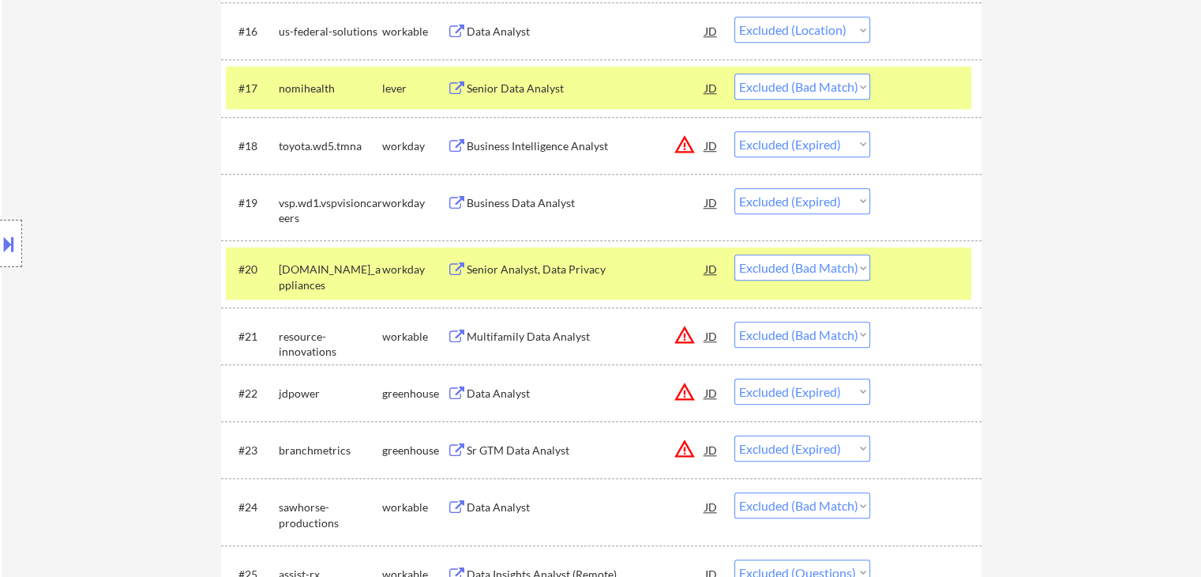
click at [398, 264] on div "workday" at bounding box center [414, 269] width 65 height 16
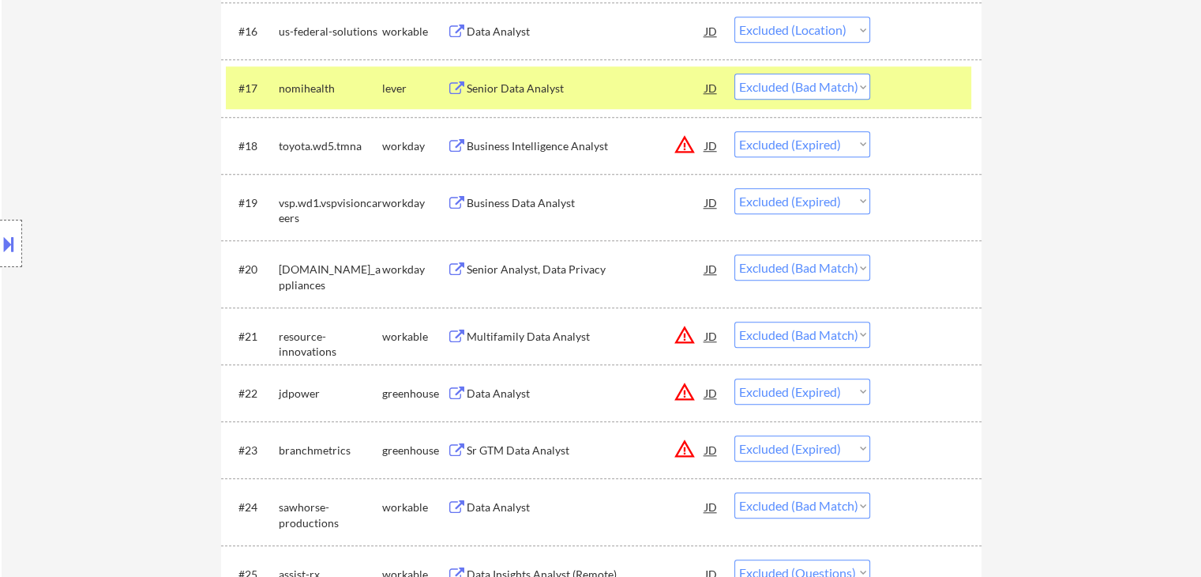
click at [399, 86] on div "lever" at bounding box center [414, 89] width 65 height 16
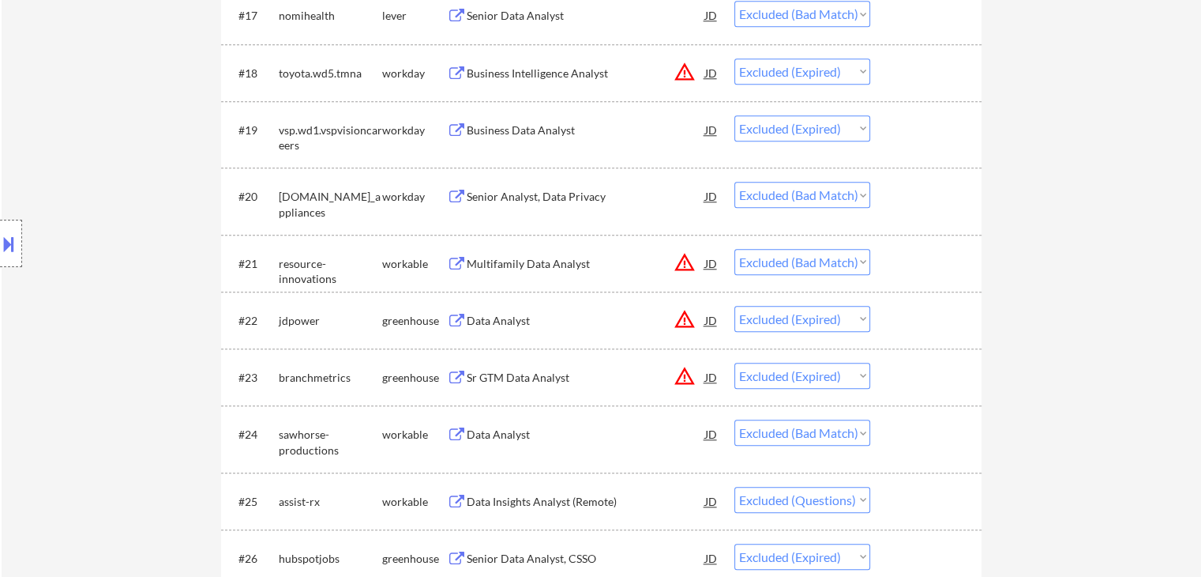
scroll to position [1580, 0]
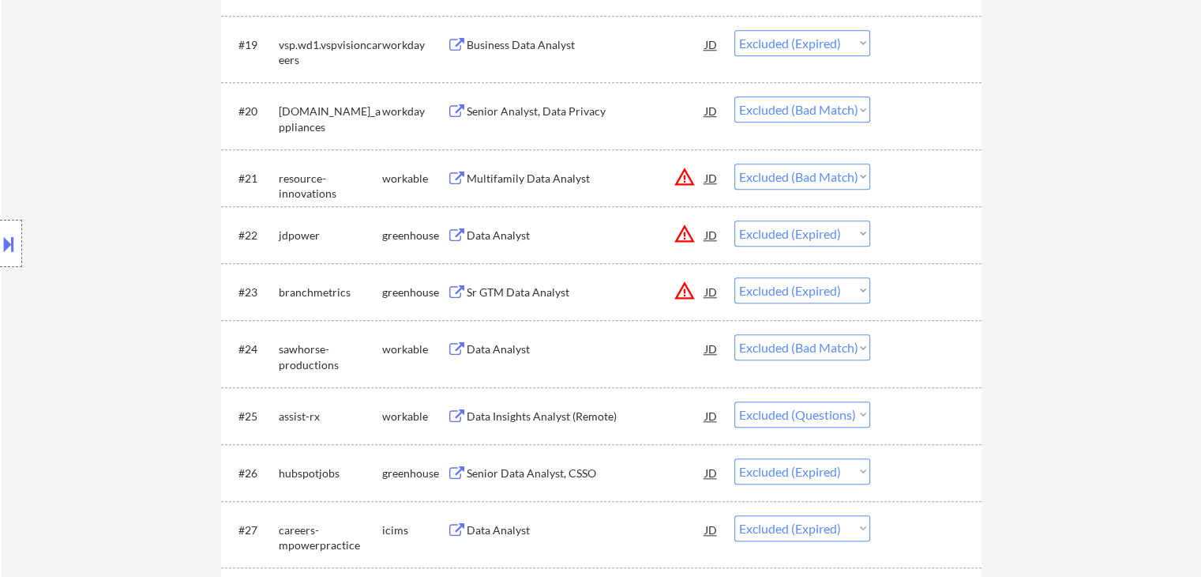
click at [533, 349] on div "Data Analyst" at bounding box center [586, 349] width 239 height 16
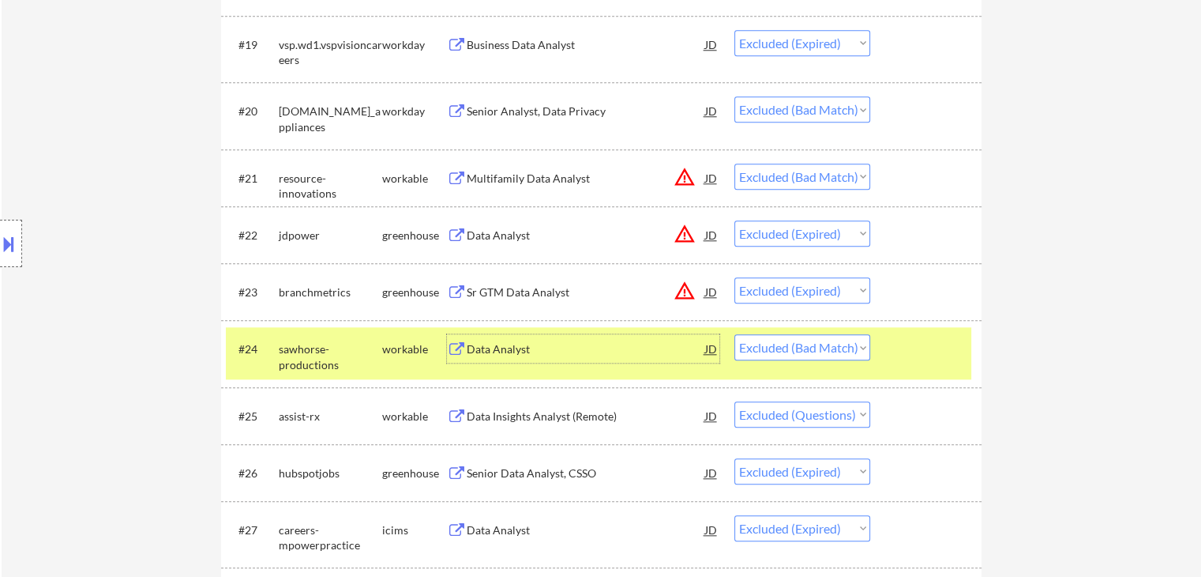
click at [427, 342] on div "workable" at bounding box center [414, 349] width 65 height 16
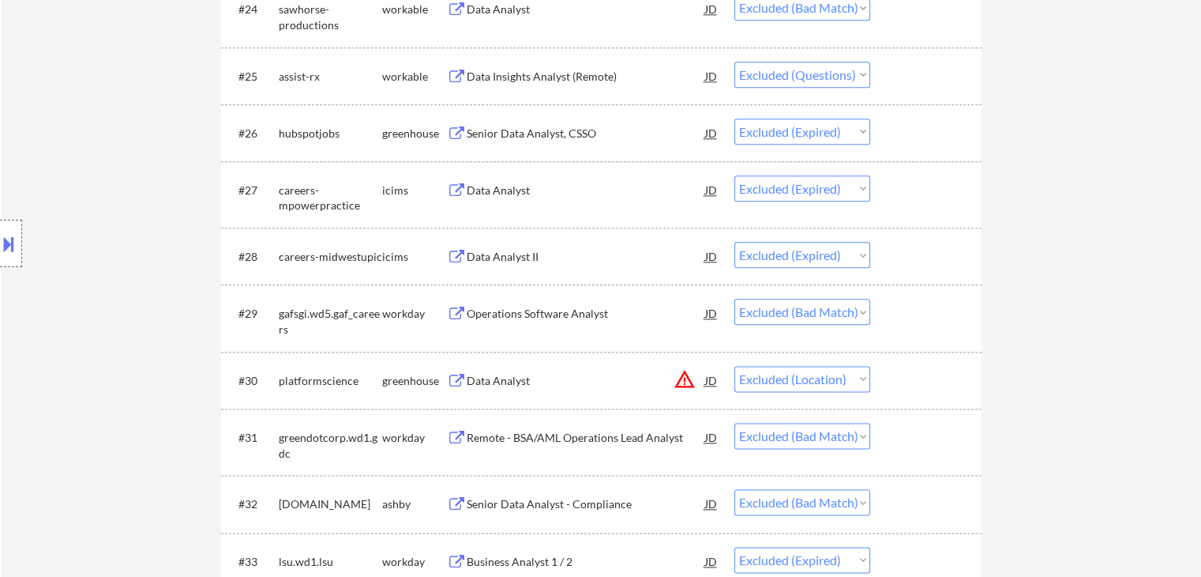
scroll to position [2133, 0]
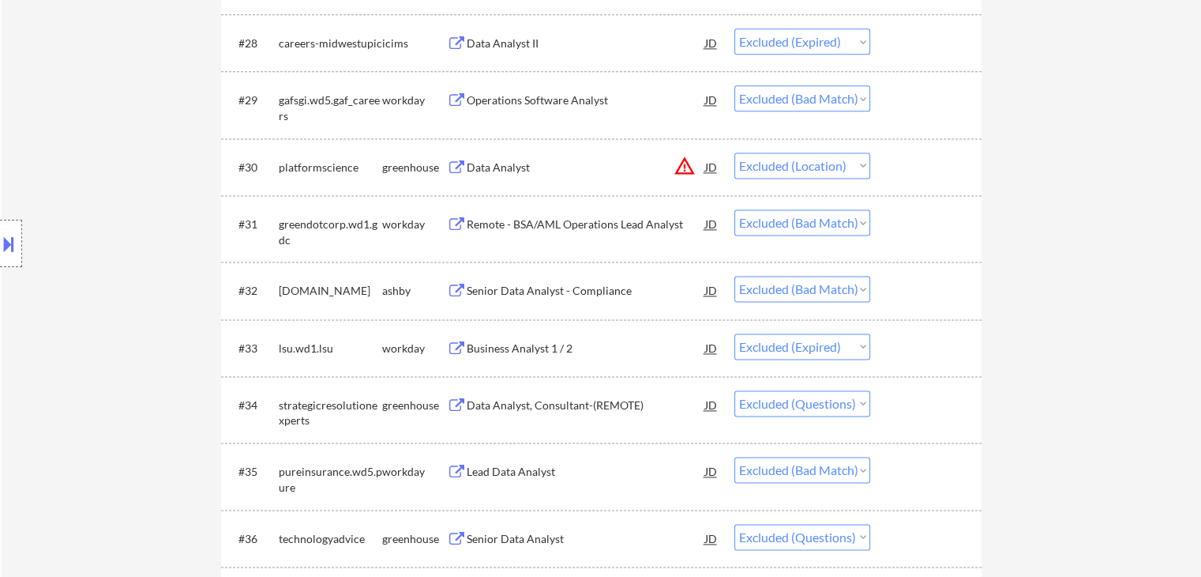
click at [558, 282] on div "Senior Data Analyst - Compliance" at bounding box center [586, 290] width 239 height 28
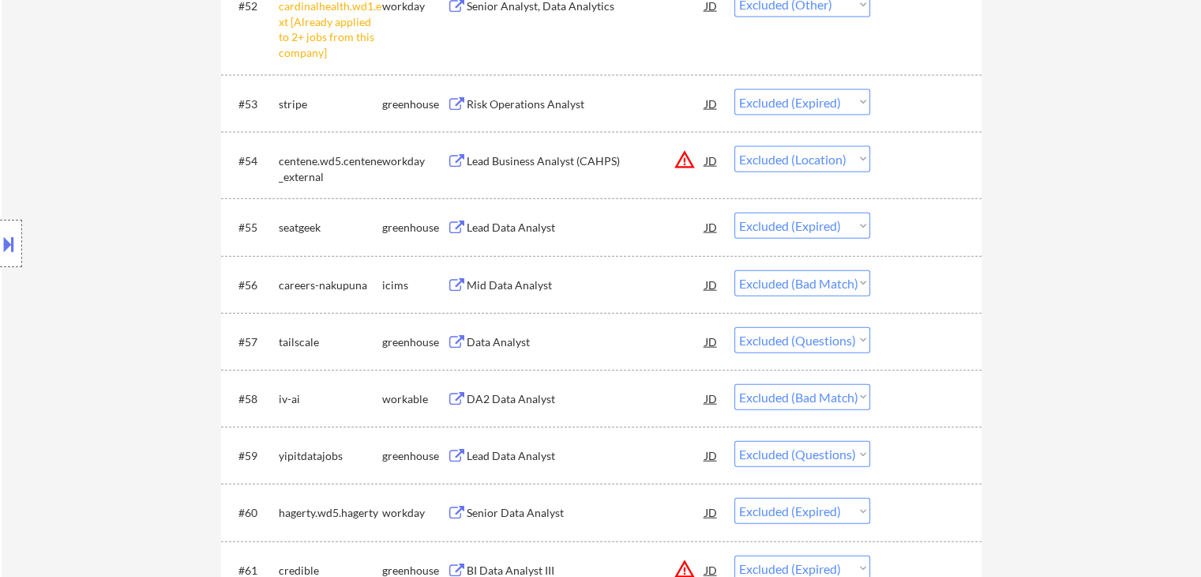
scroll to position [3633, 0]
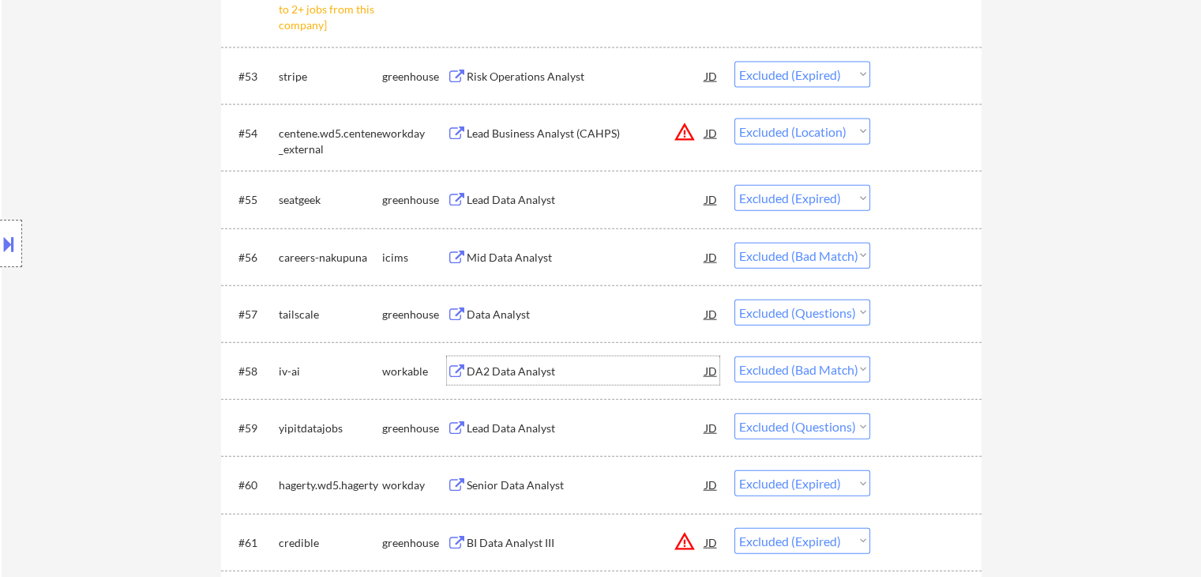
click at [520, 367] on div "DA2 Data Analyst" at bounding box center [586, 371] width 239 height 16
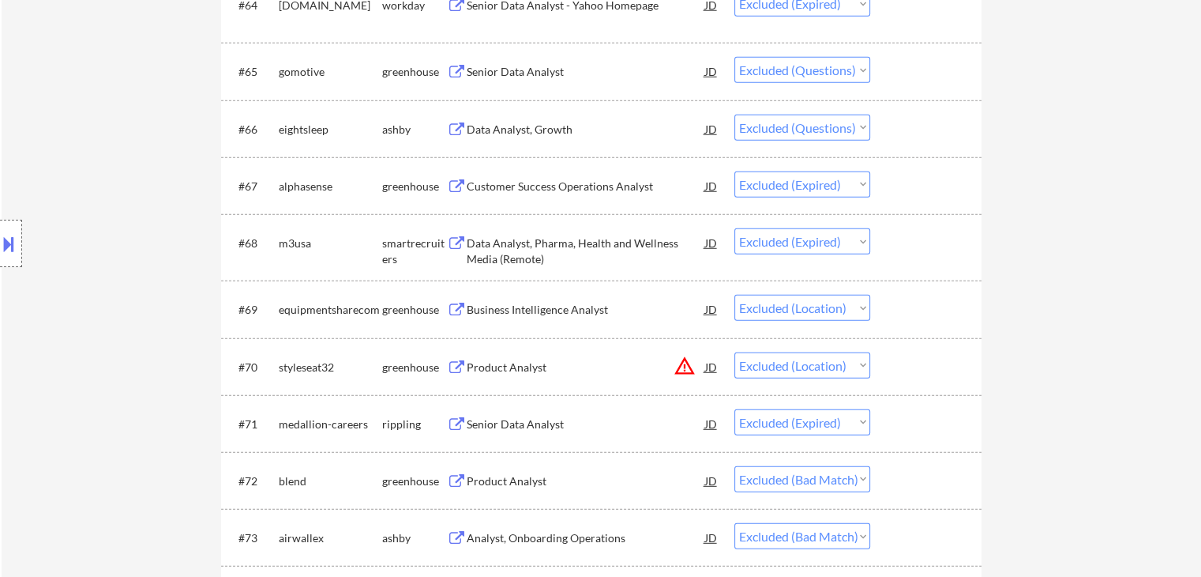
scroll to position [4344, 0]
click at [508, 478] on div "Product Analyst" at bounding box center [586, 478] width 239 height 16
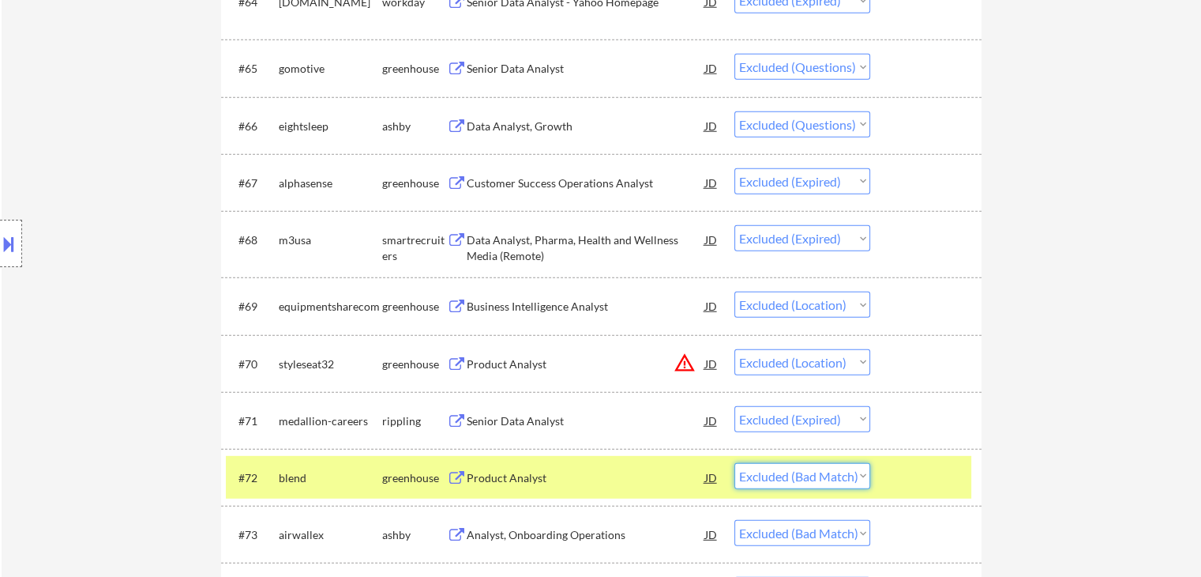
click at [810, 487] on select "Choose an option... Pending Applied Excluded (Questions) Excluded (Expired) Exc…" at bounding box center [803, 476] width 136 height 26
click at [735, 463] on select "Choose an option... Pending Applied Excluded (Questions) Excluded (Expired) Exc…" at bounding box center [803, 476] width 136 height 26
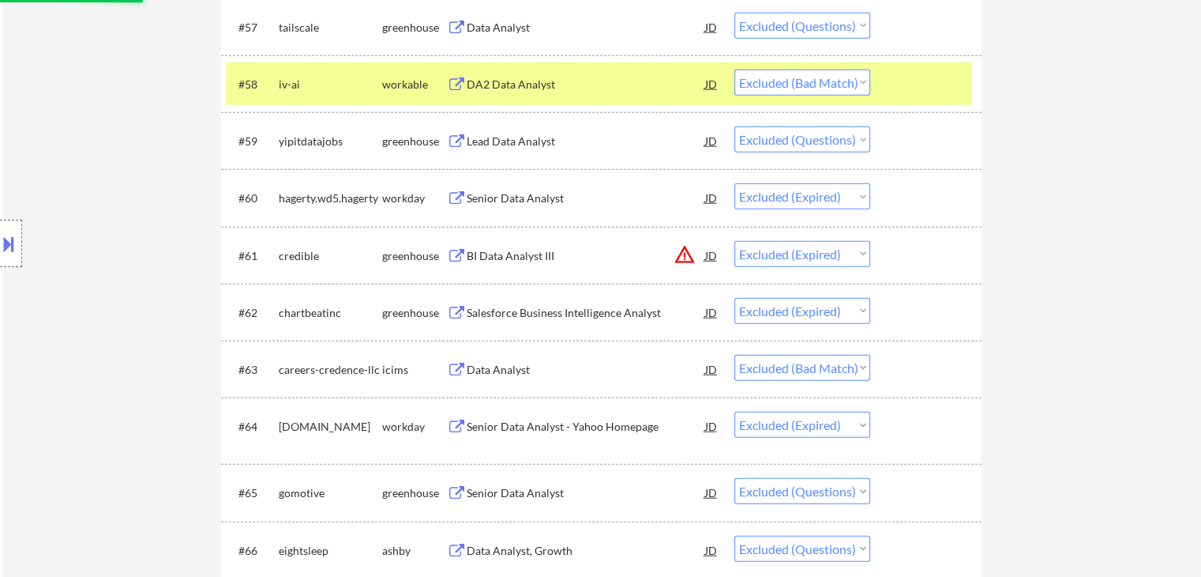
scroll to position [3791, 0]
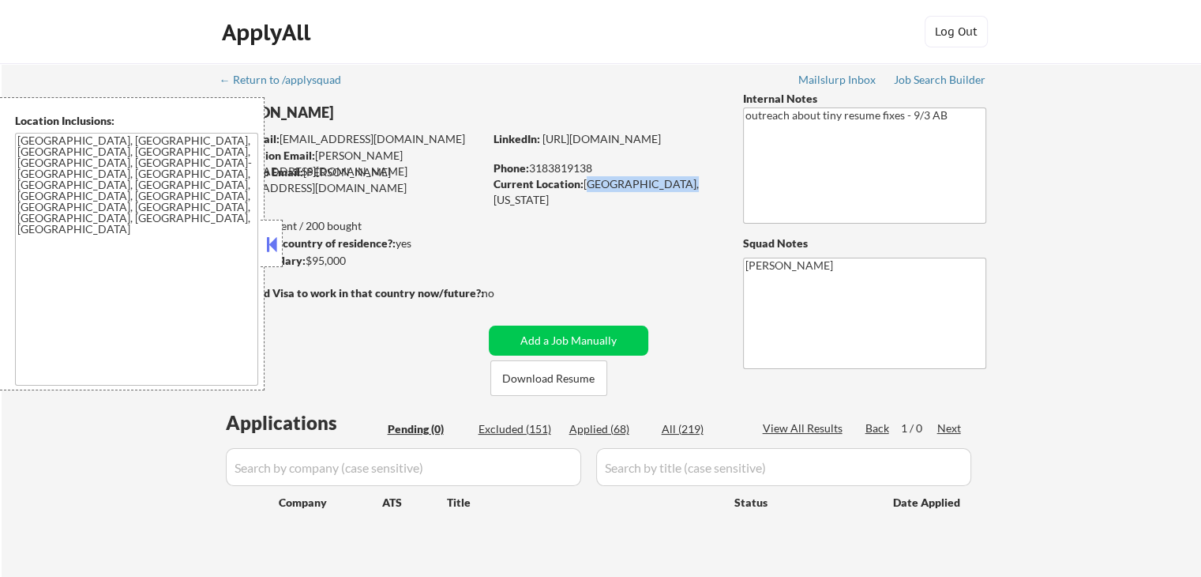
drag, startPoint x: 584, startPoint y: 185, endPoint x: 682, endPoint y: 189, distance: 97.2
click at [682, 189] on div "Current Location: [GEOGRAPHIC_DATA], [US_STATE]" at bounding box center [606, 191] width 224 height 31
copy div "[GEOGRAPHIC_DATA], [US_STATE]"
click at [603, 434] on div "Applied (69)" at bounding box center [608, 429] width 79 height 16
click at [278, 239] on button at bounding box center [271, 244] width 17 height 24
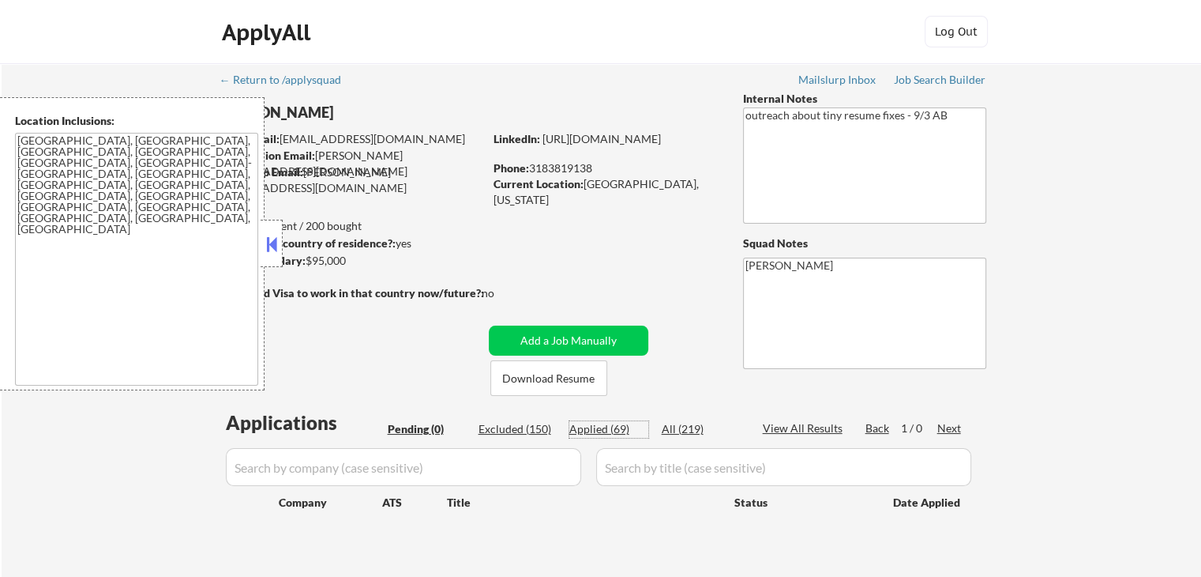
select select ""applied""
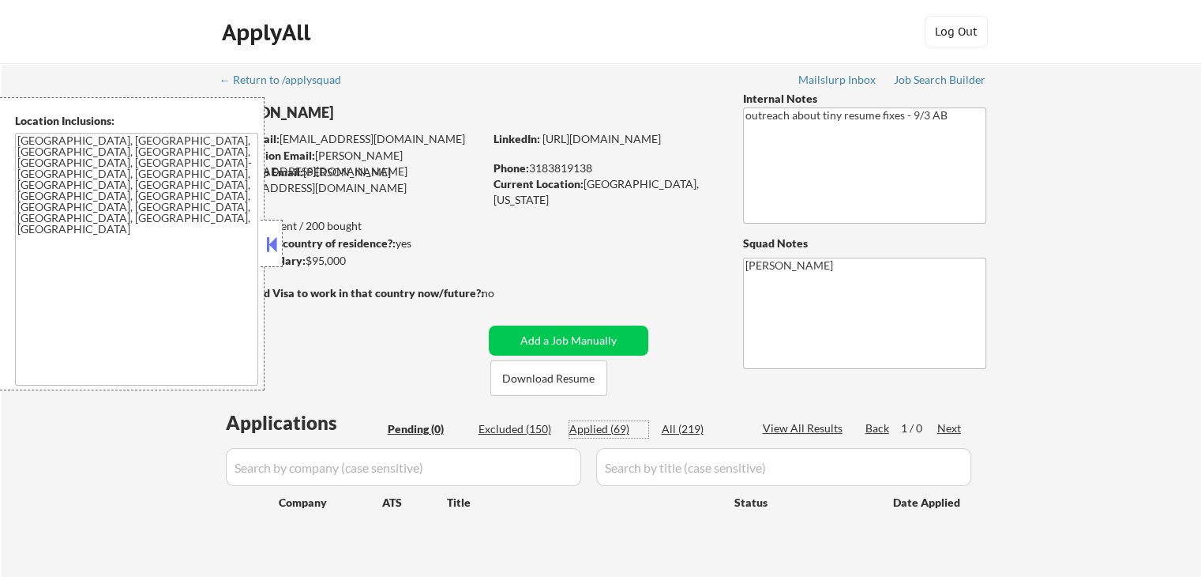
select select ""applied""
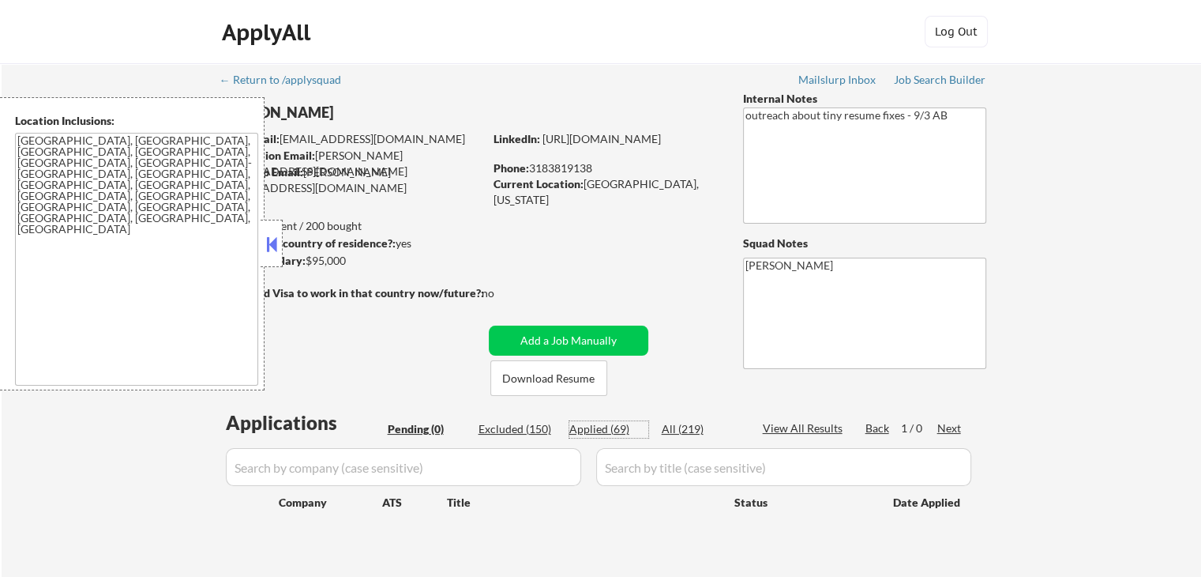
select select ""applied""
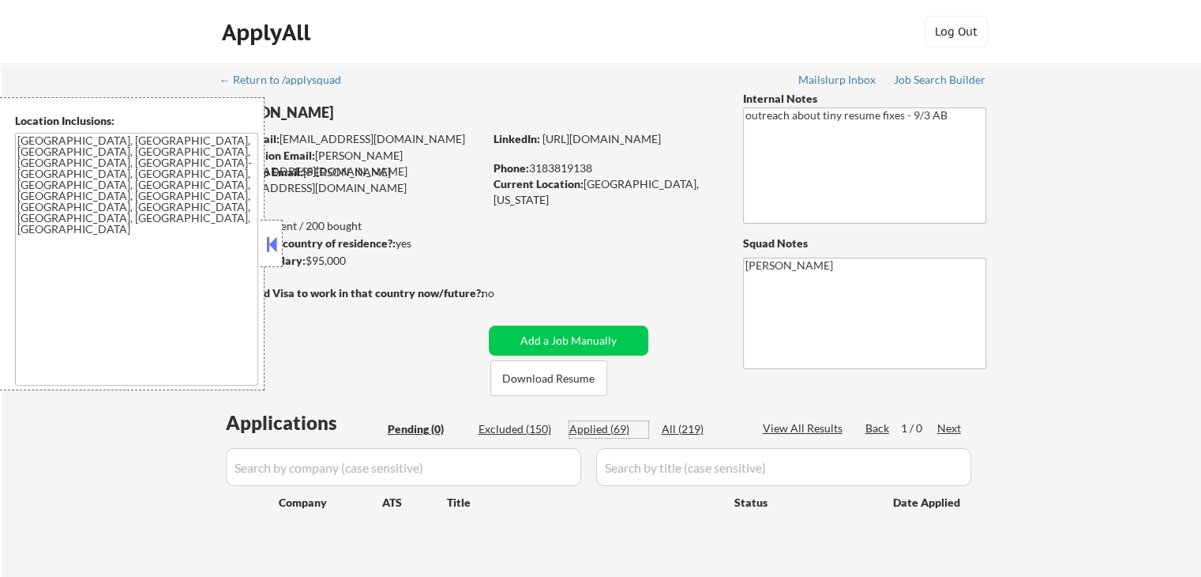
select select ""applied""
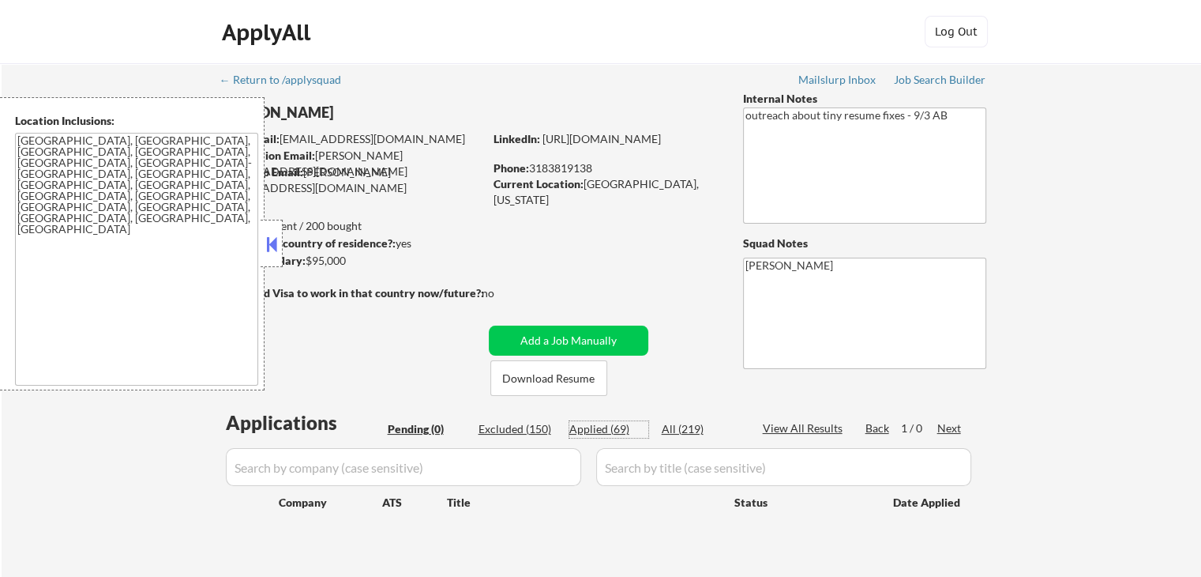
select select ""applied""
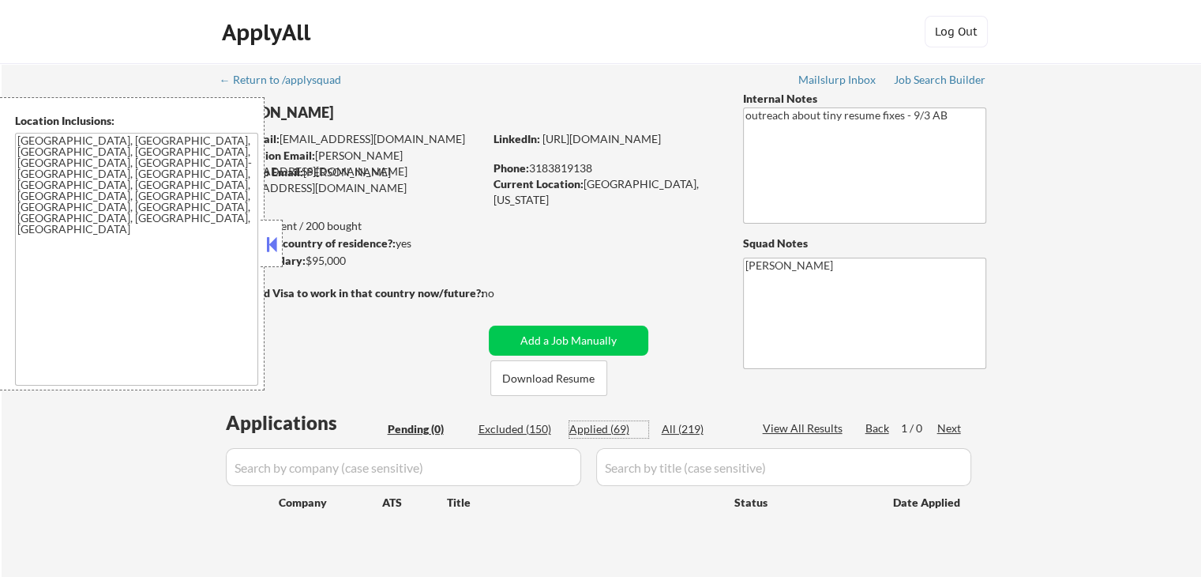
select select ""applied""
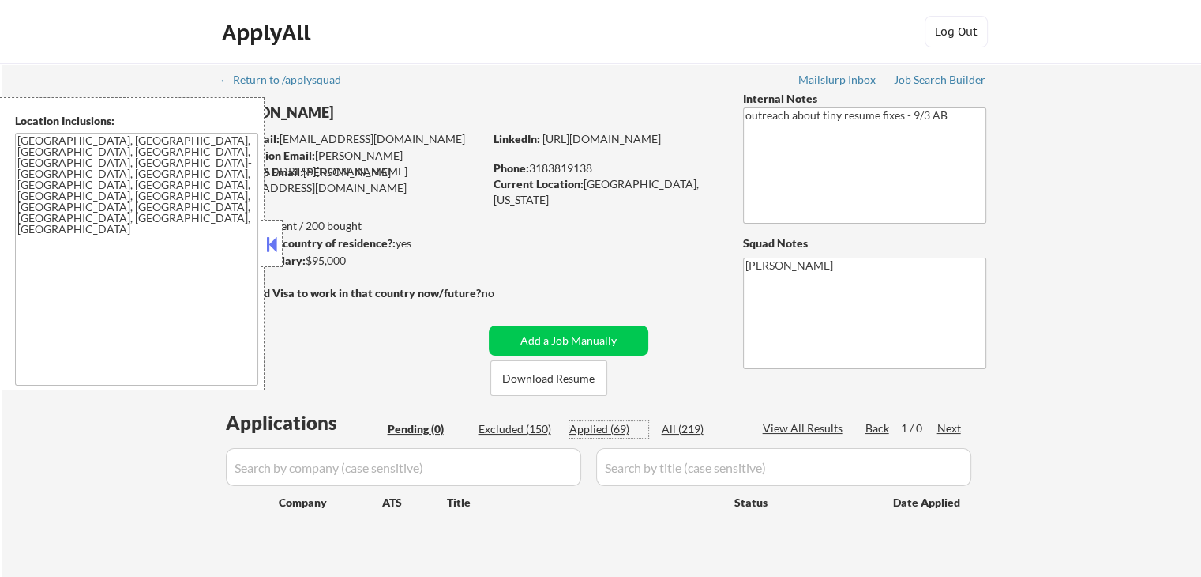
select select ""applied""
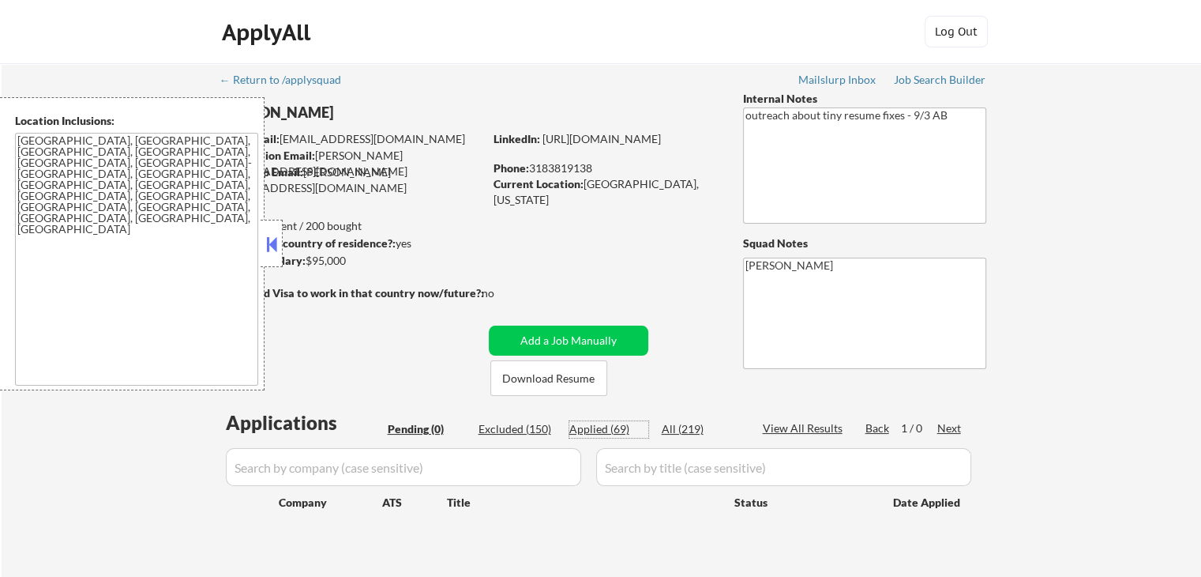
select select ""applied""
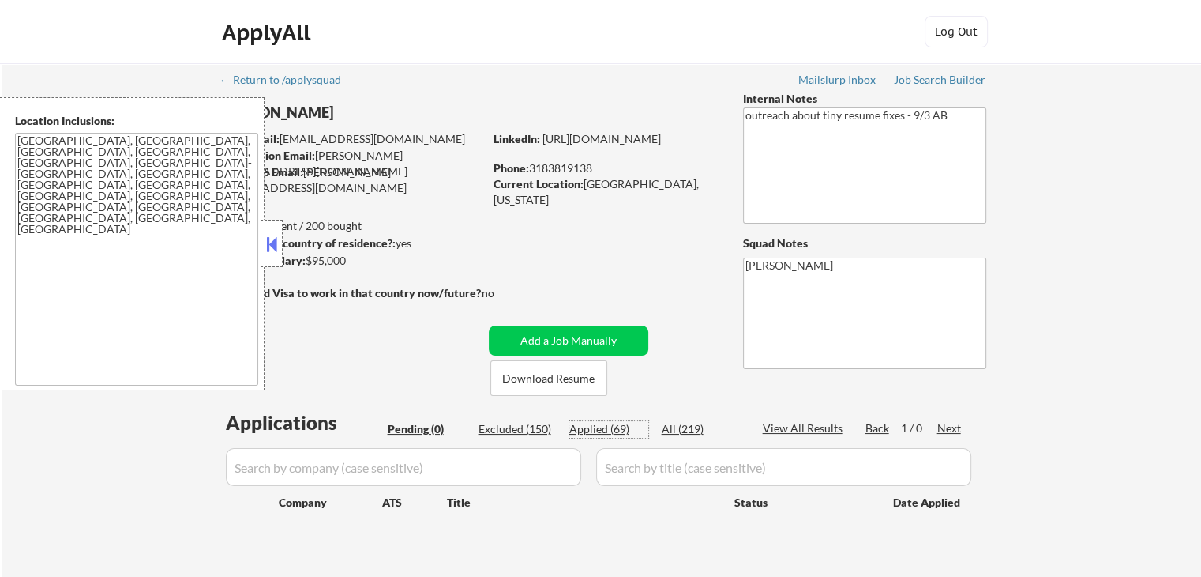
select select ""applied""
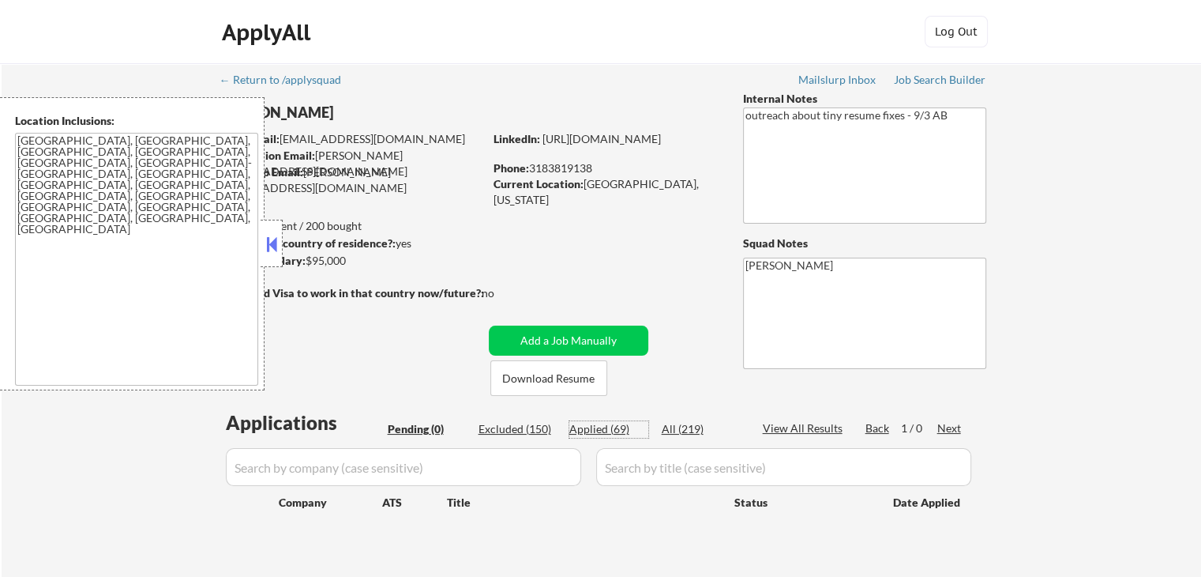
select select ""applied""
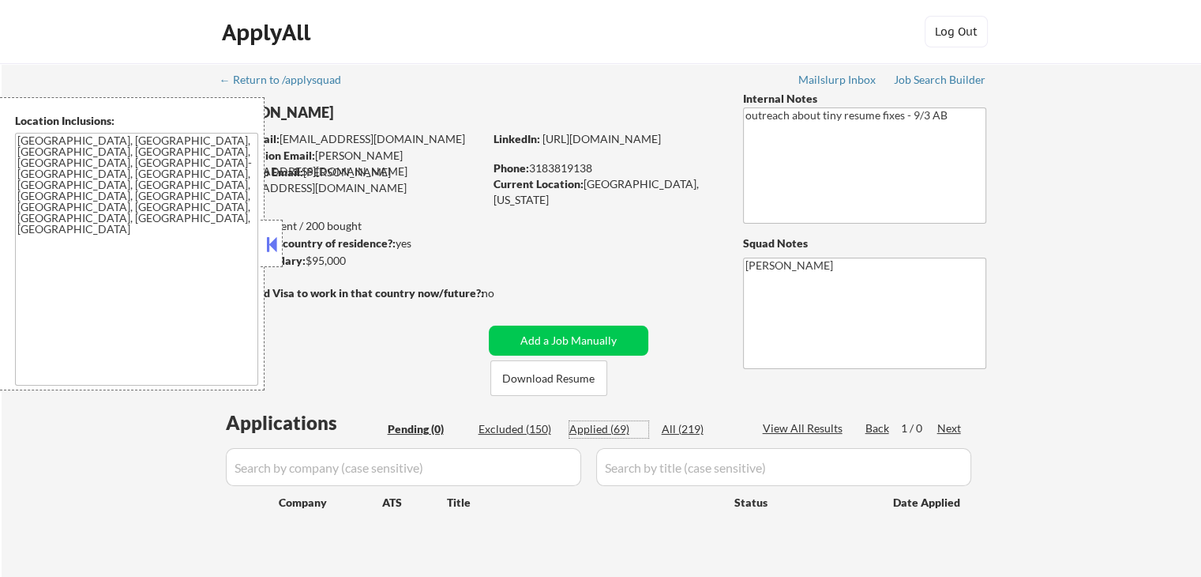
select select ""applied""
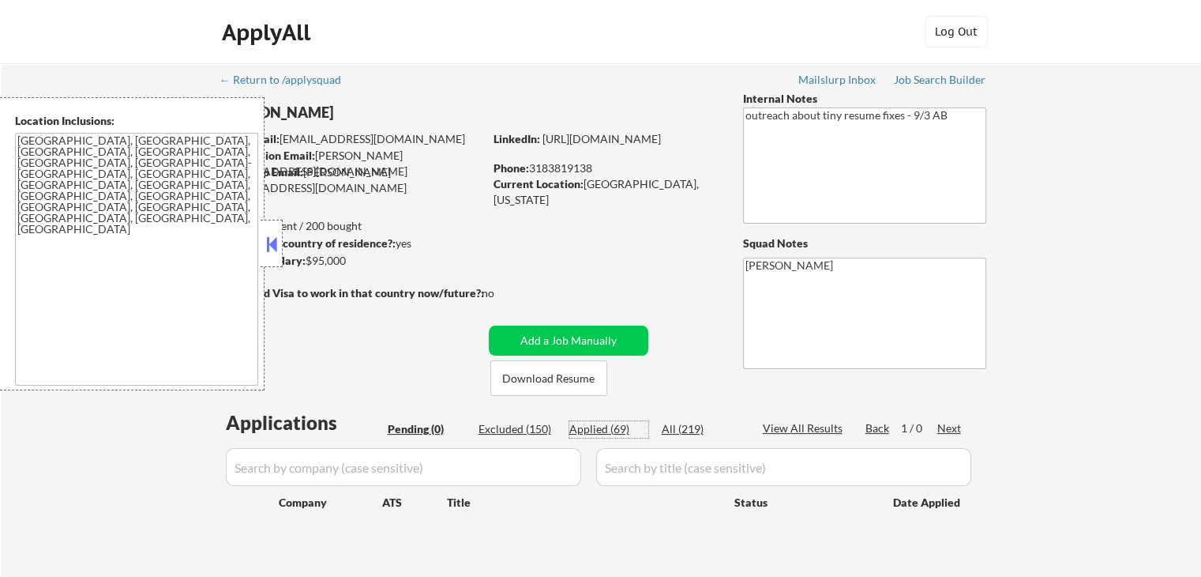
select select ""applied""
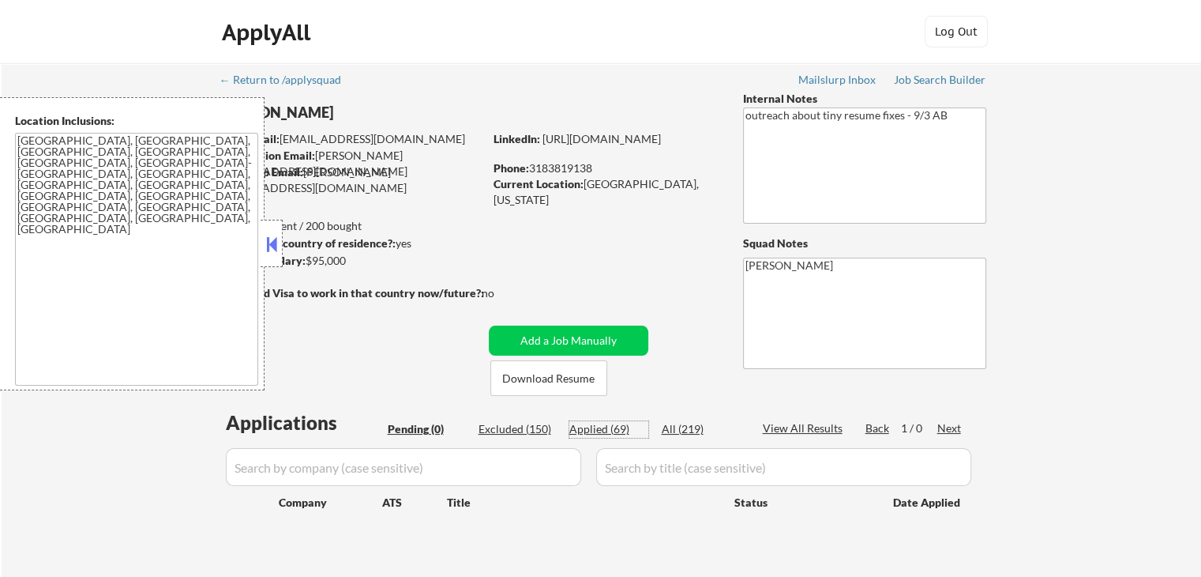
select select ""applied""
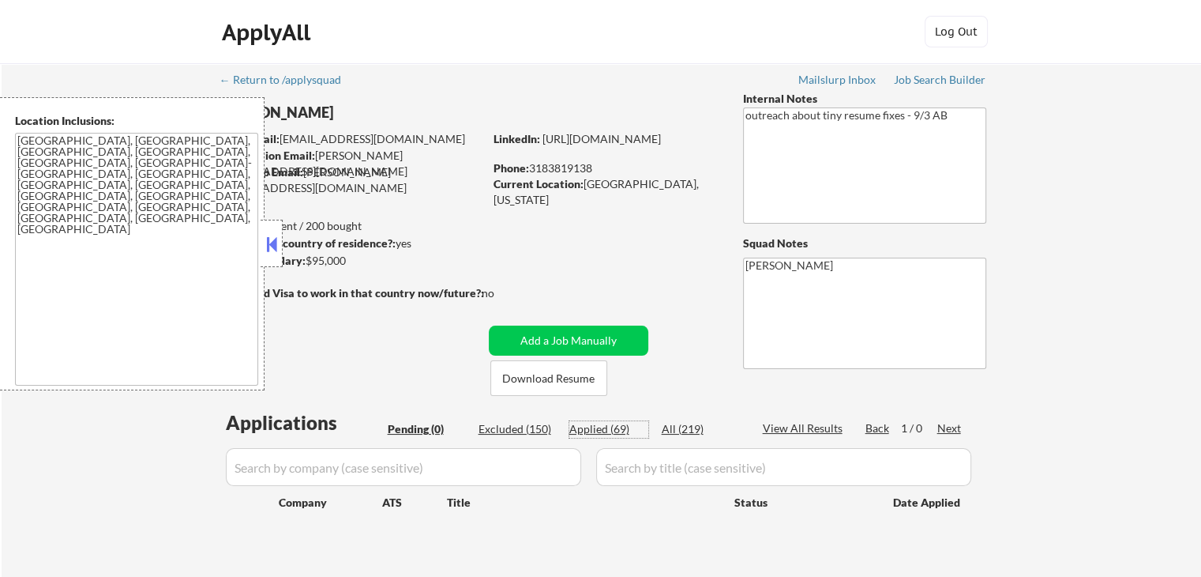
select select ""applied""
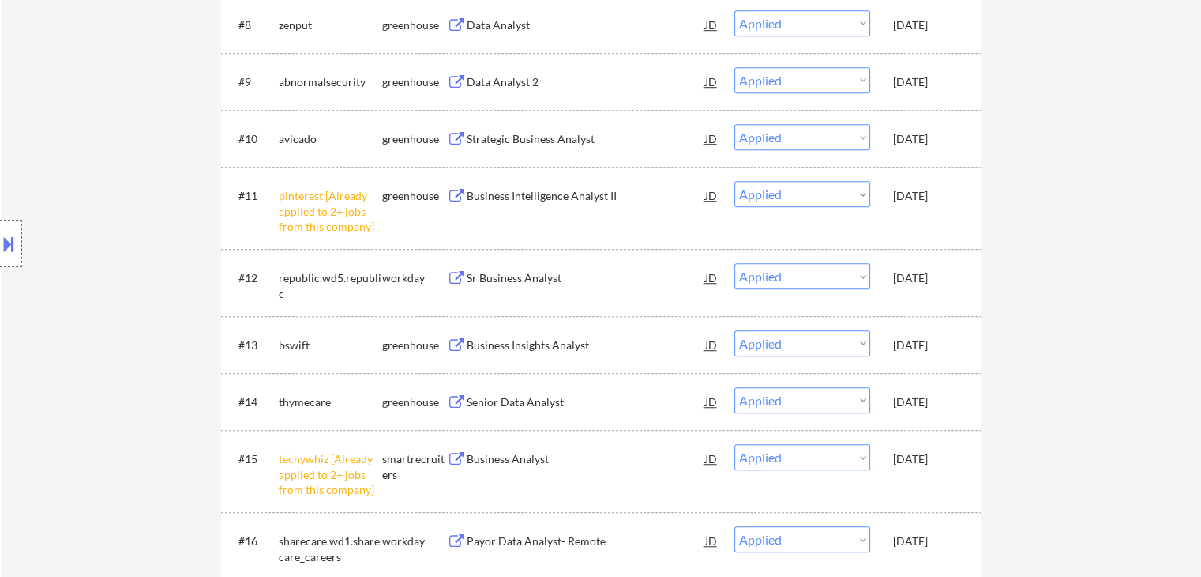
scroll to position [1185, 0]
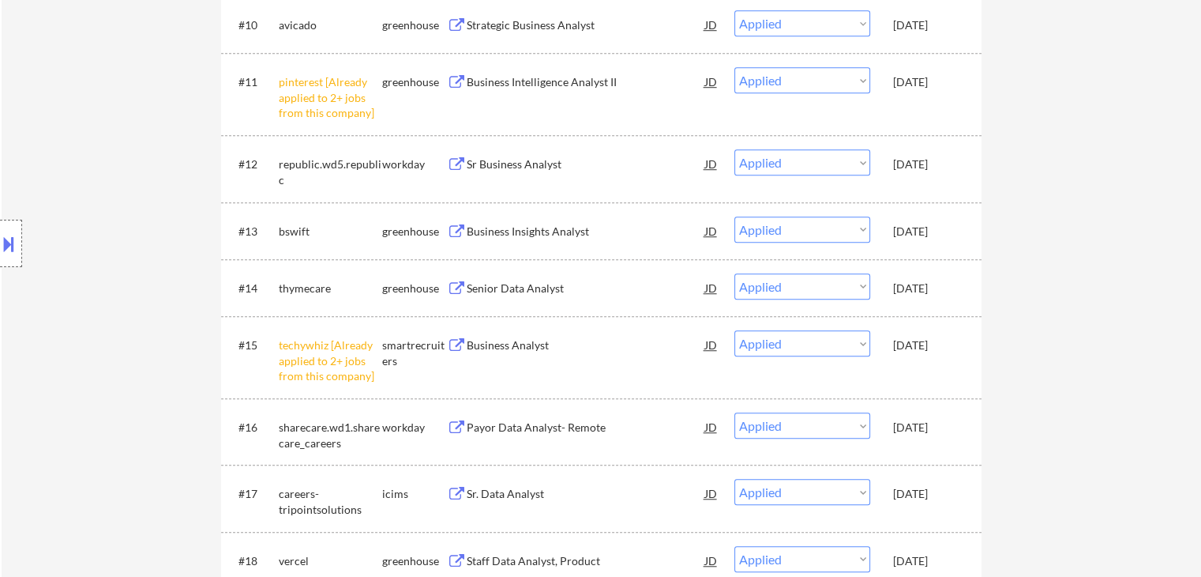
select select ""applied""
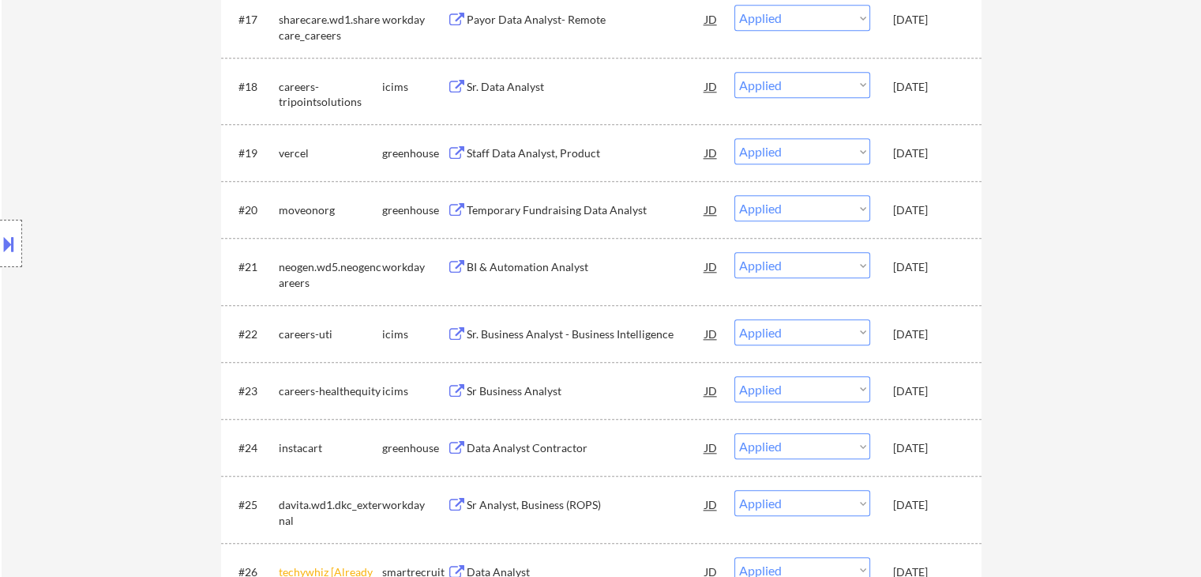
scroll to position [1659, 0]
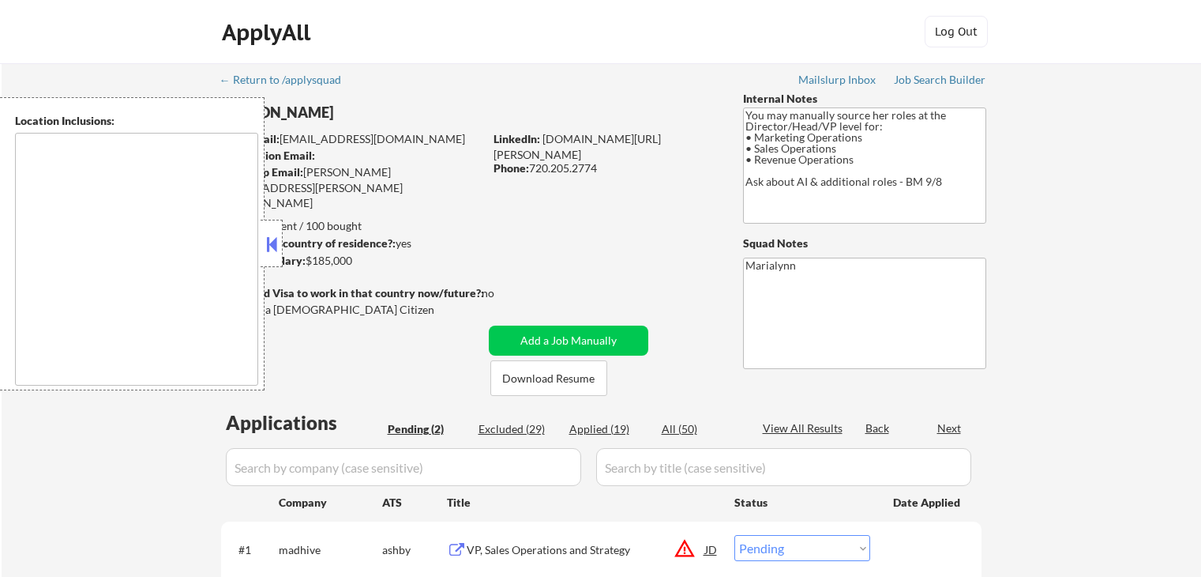
select select ""pending""
click at [269, 235] on button at bounding box center [271, 244] width 17 height 24
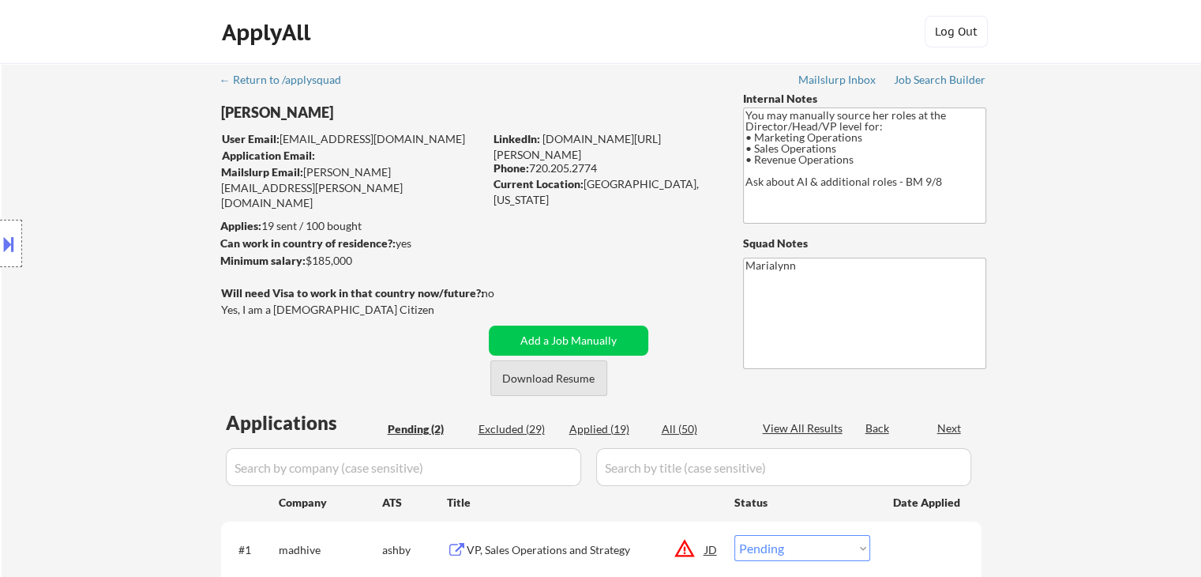
click at [537, 383] on button "Download Resume" at bounding box center [548, 378] width 117 height 36
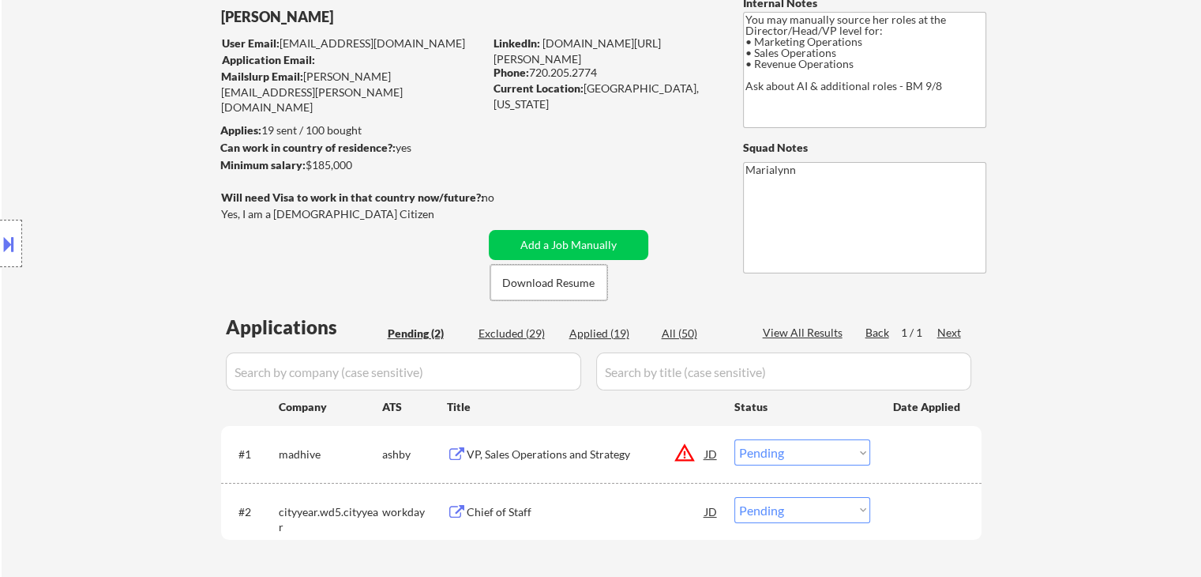
scroll to position [79, 0]
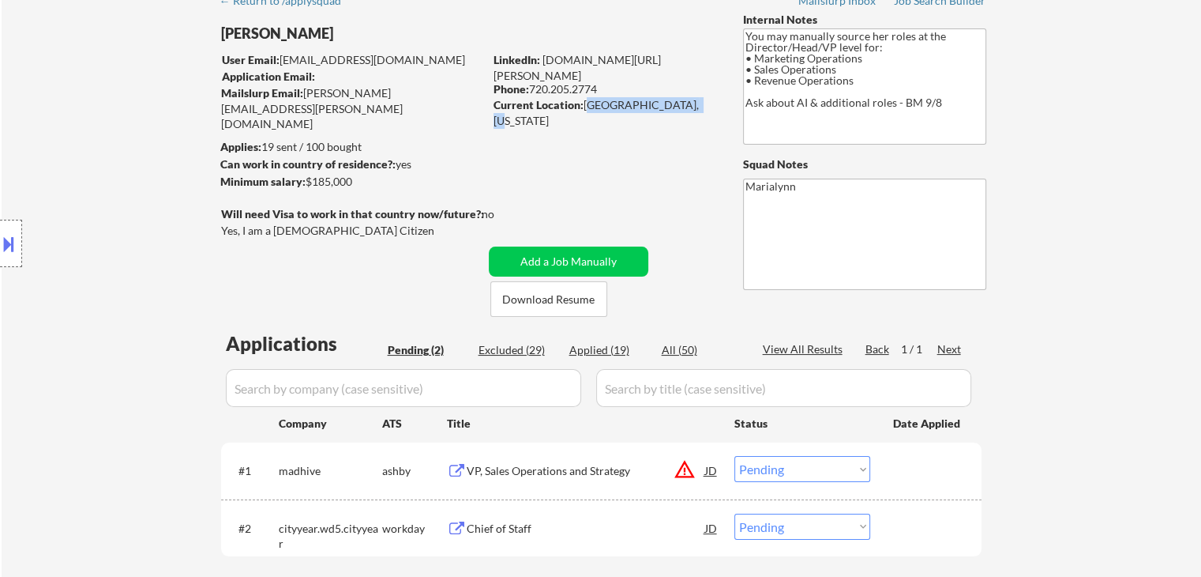
drag, startPoint x: 585, startPoint y: 106, endPoint x: 696, endPoint y: 100, distance: 110.7
click at [696, 100] on div "Current Location: Centennial, Colorado" at bounding box center [606, 112] width 224 height 31
copy div "Centennial, Colorado"
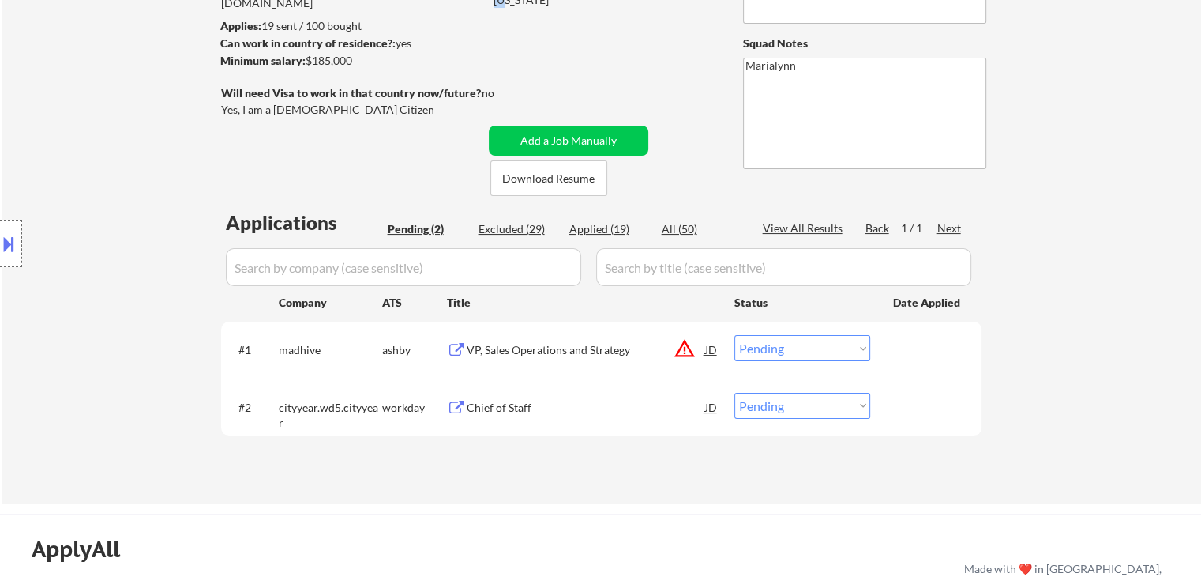
scroll to position [237, 0]
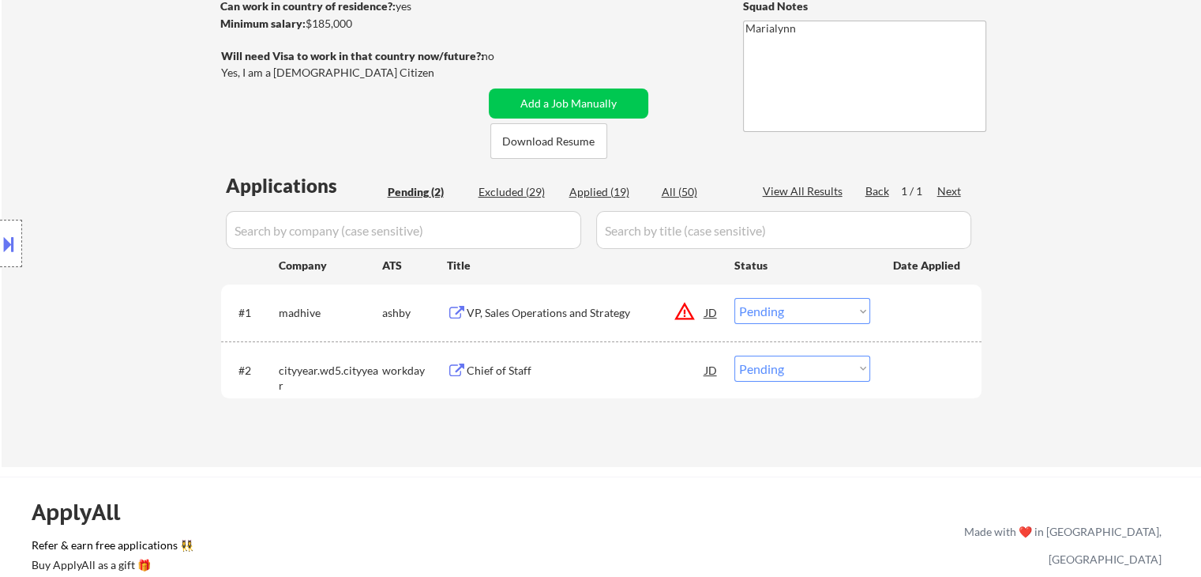
click at [515, 360] on div "Chief of Staff" at bounding box center [586, 369] width 239 height 28
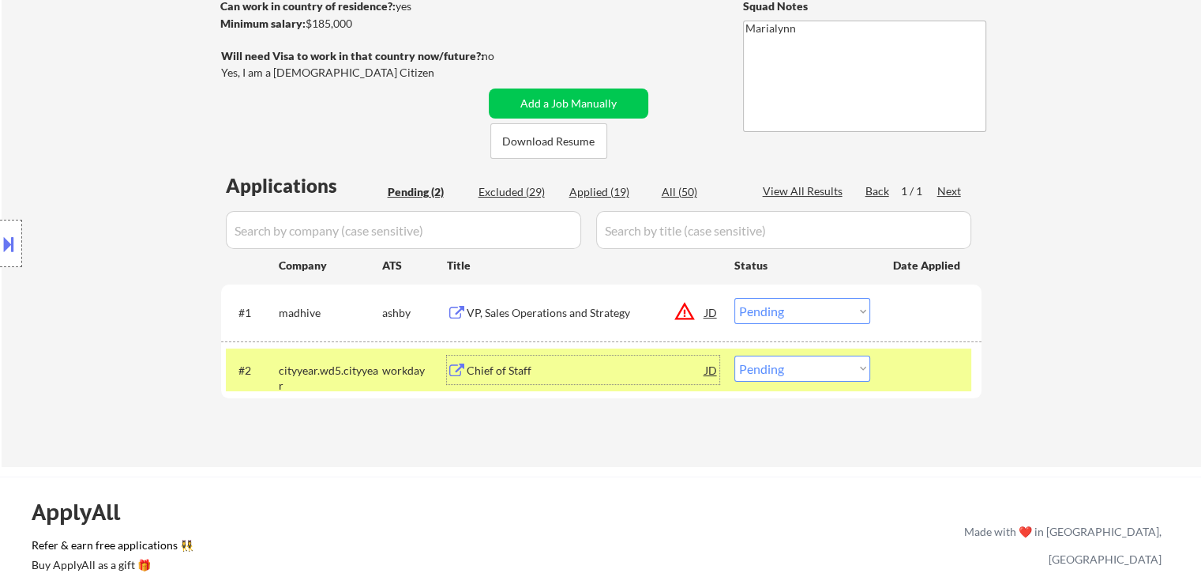
click at [777, 374] on select "Choose an option... Pending Applied Excluded (Questions) Excluded (Expired) Exc…" at bounding box center [803, 368] width 136 height 26
select select ""excluded__bad_match_""
click at [735, 355] on select "Choose an option... Pending Applied Excluded (Questions) Excluded (Expired) Exc…" at bounding box center [803, 368] width 136 height 26
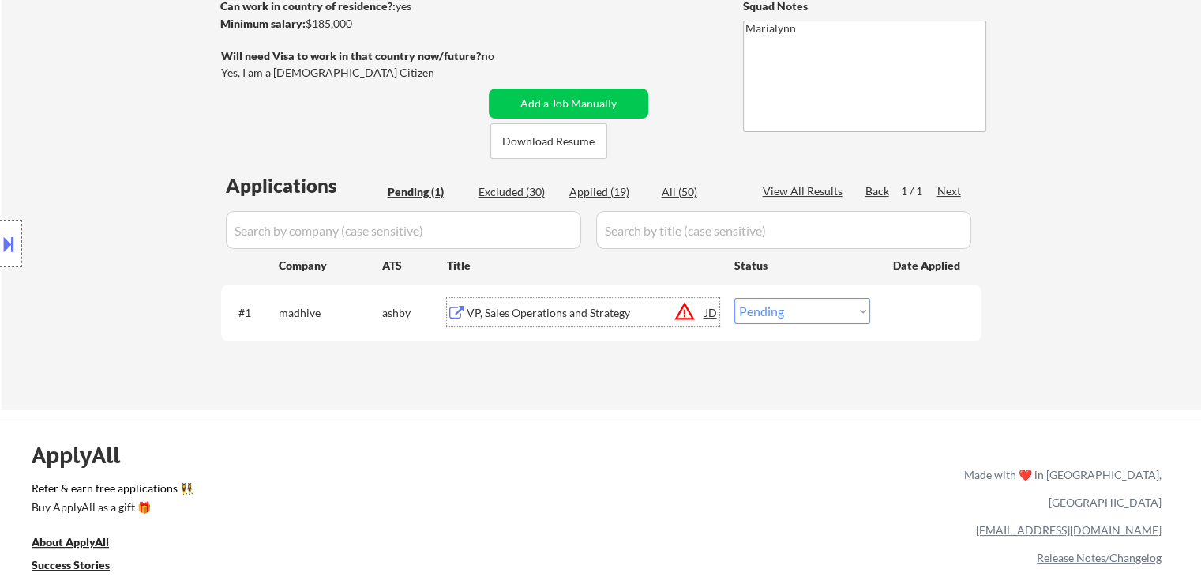
click at [543, 312] on div "VP, Sales Operations and Strategy" at bounding box center [586, 313] width 239 height 16
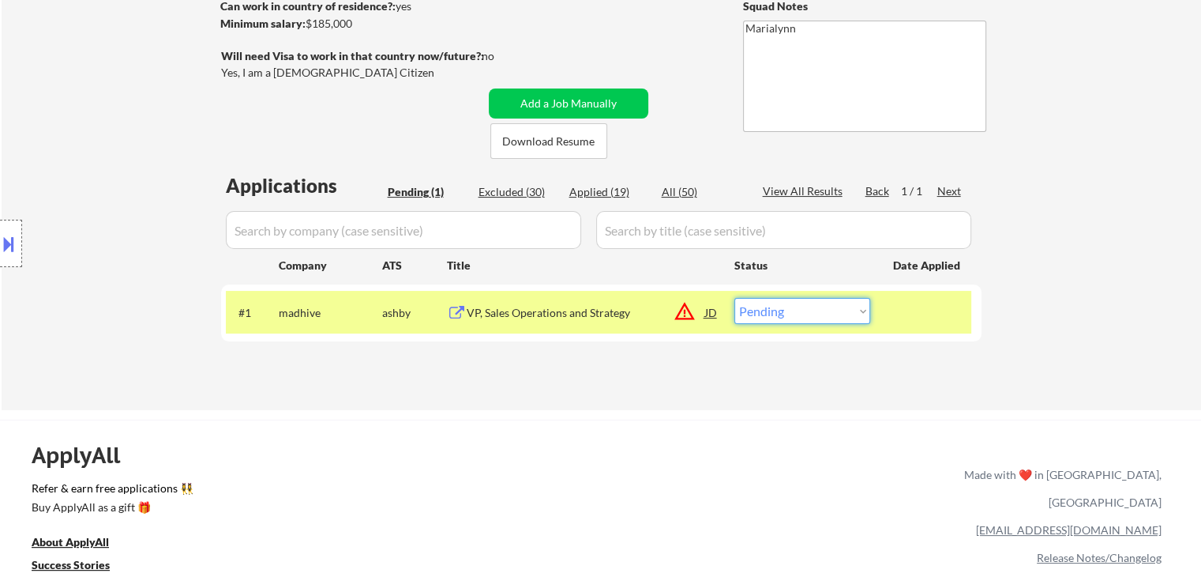
click at [763, 314] on select "Choose an option... Pending Applied Excluded (Questions) Excluded (Expired) Exc…" at bounding box center [803, 311] width 136 height 26
select select ""excluded__bad_match_""
click at [735, 298] on select "Choose an option... Pending Applied Excluded (Questions) Excluded (Expired) Exc…" at bounding box center [803, 311] width 136 height 26
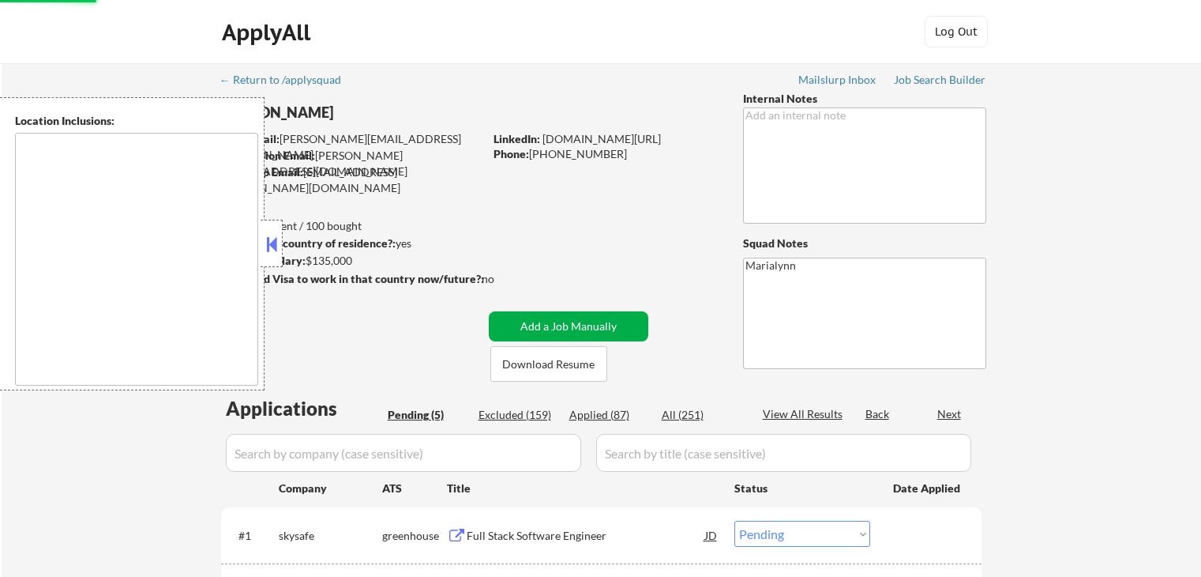
select select ""pending""
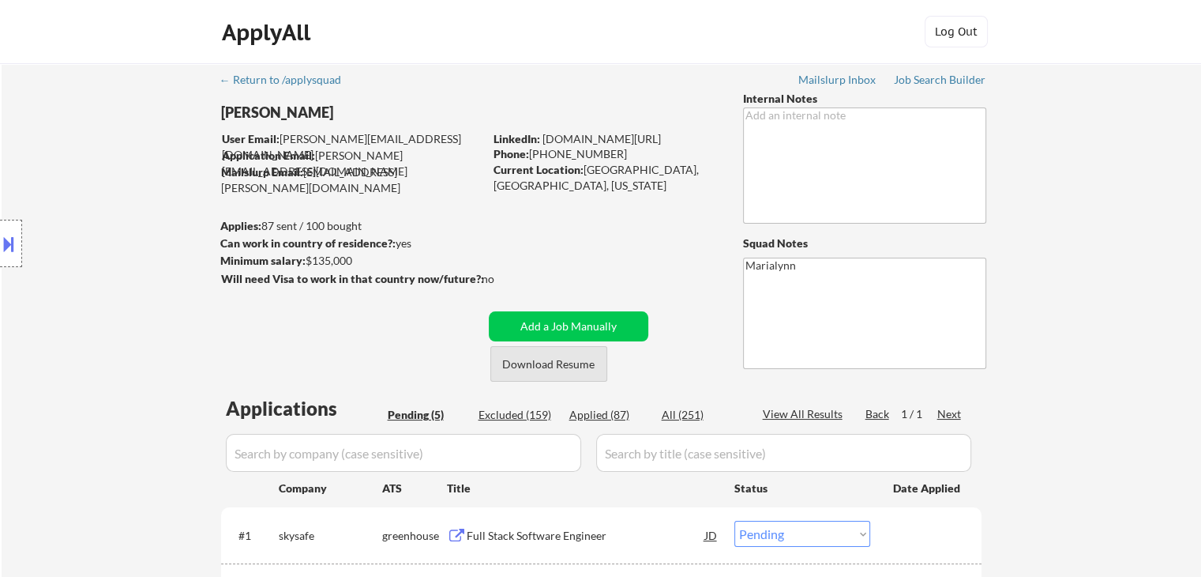
click at [555, 363] on button "Download Resume" at bounding box center [548, 364] width 117 height 36
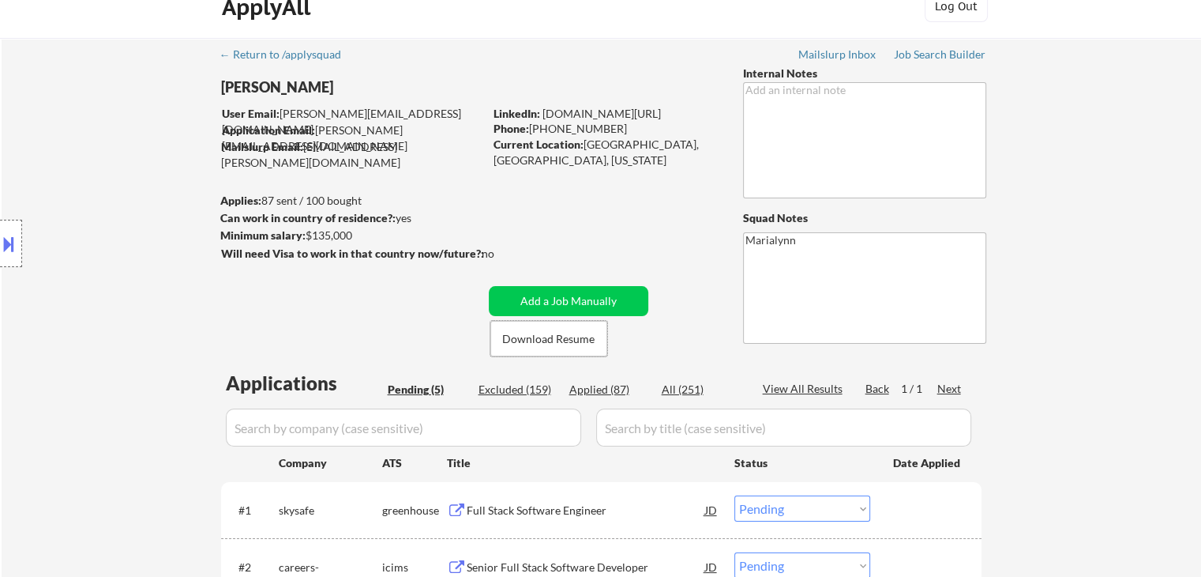
scroll to position [316, 0]
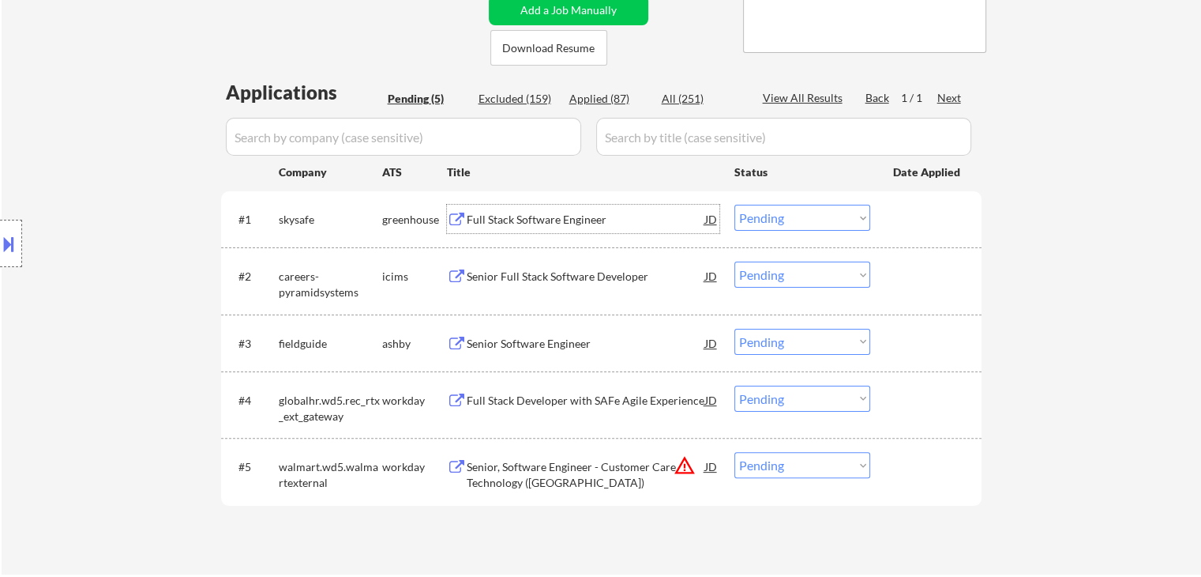
click at [551, 216] on div "Full Stack Software Engineer" at bounding box center [586, 220] width 239 height 16
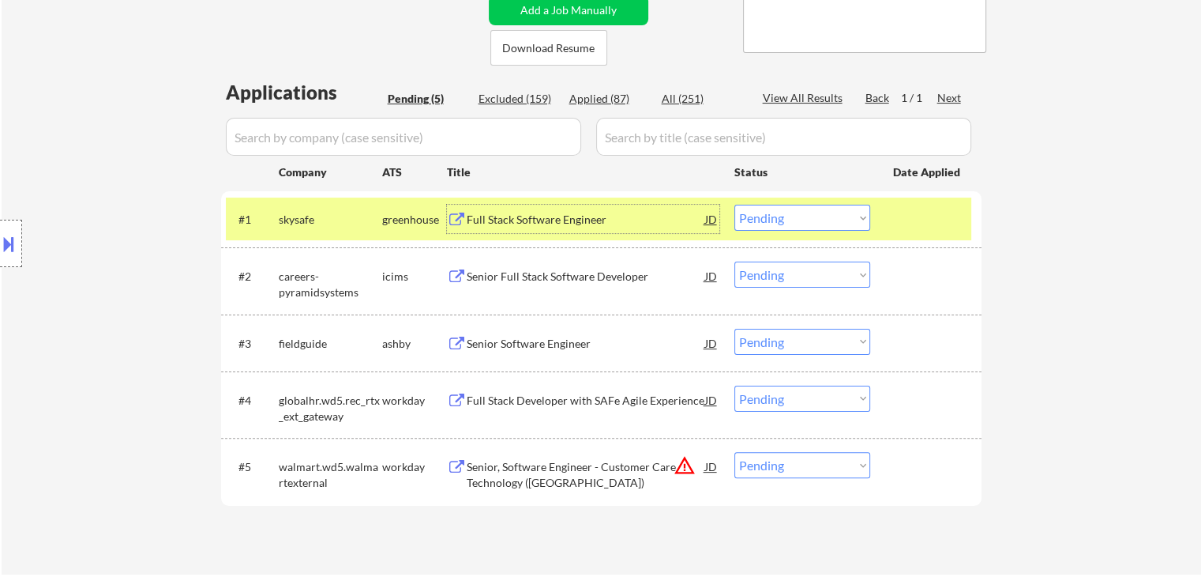
drag, startPoint x: 784, startPoint y: 212, endPoint x: 795, endPoint y: 229, distance: 20.4
click at [784, 212] on select "Choose an option... Pending Applied Excluded (Questions) Excluded (Expired) Exc…" at bounding box center [803, 218] width 136 height 26
click at [735, 205] on select "Choose an option... Pending Applied Excluded (Questions) Excluded (Expired) Exc…" at bounding box center [803, 218] width 136 height 26
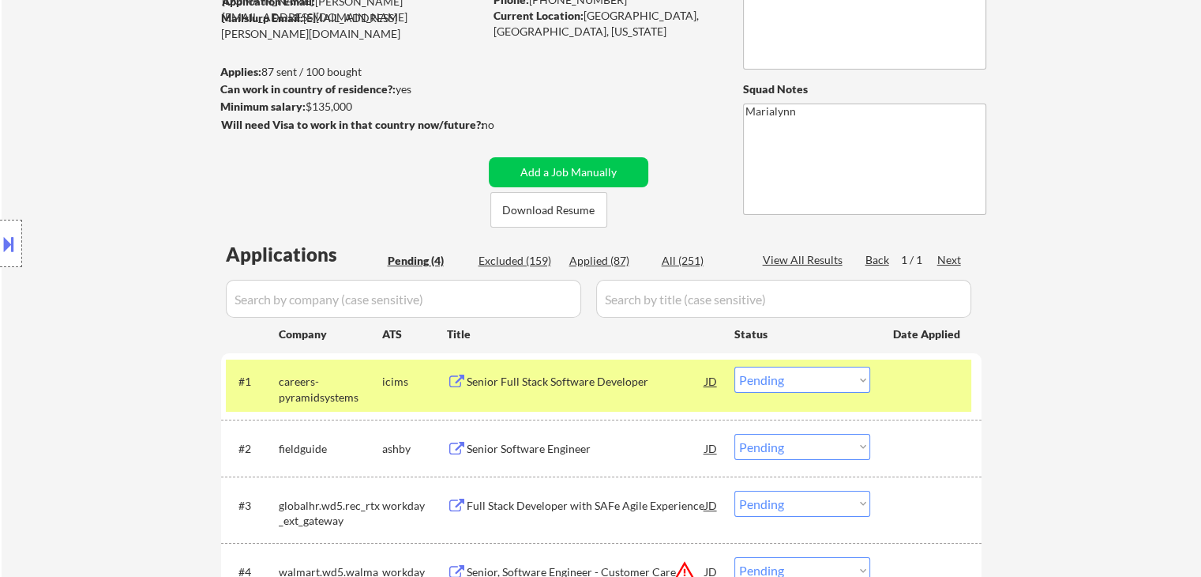
scroll to position [158, 0]
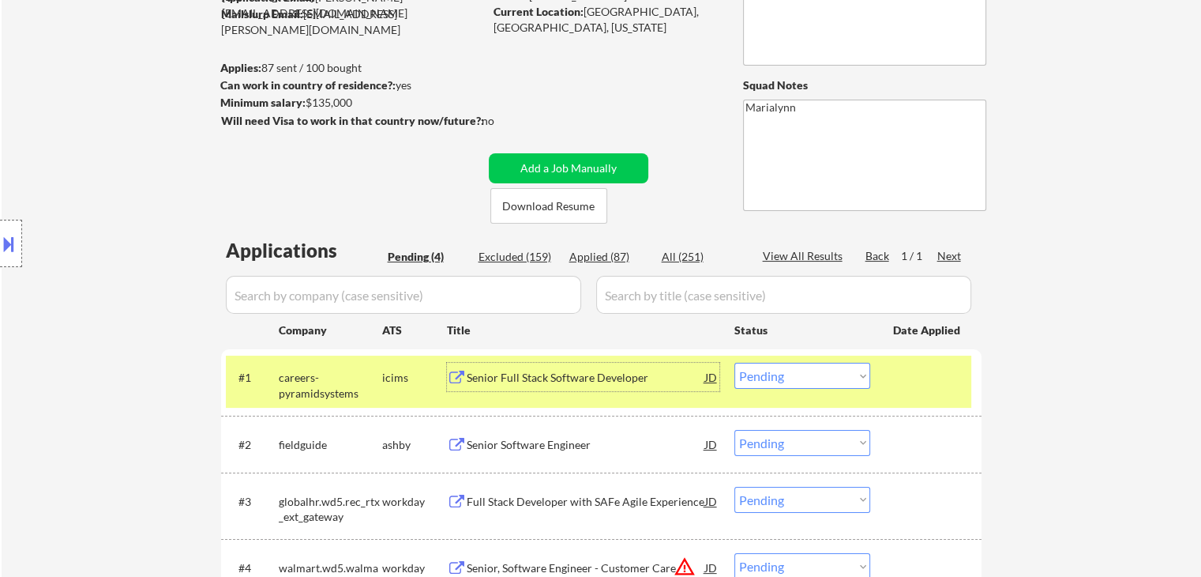
click at [586, 384] on div "Senior Full Stack Software Developer" at bounding box center [586, 378] width 239 height 16
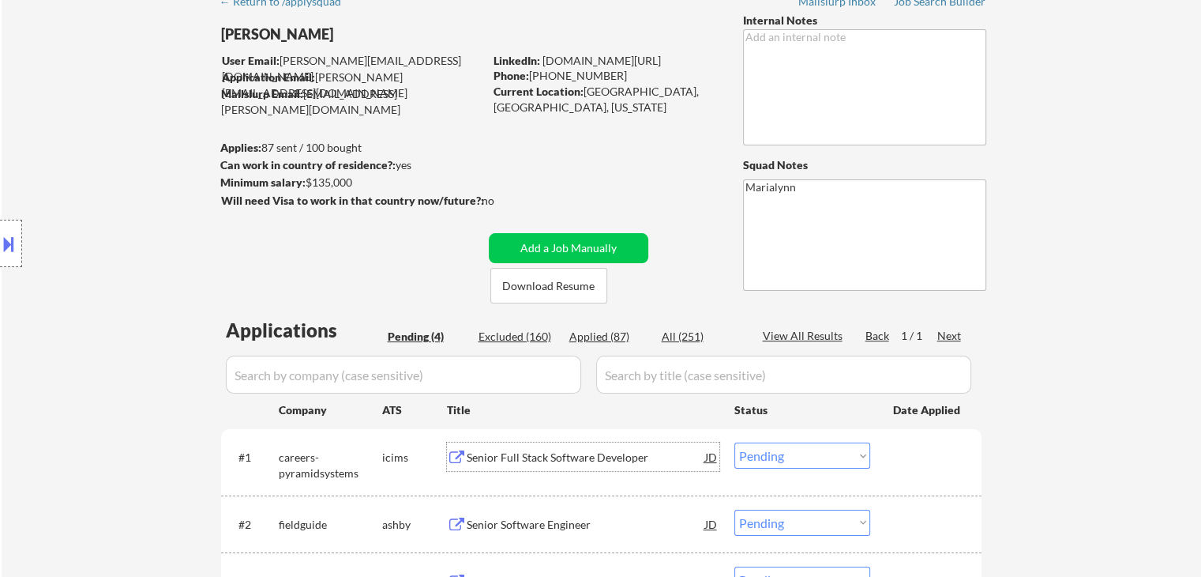
scroll to position [79, 0]
click at [799, 457] on select "Choose an option... Pending Applied Excluded (Questions) Excluded (Expired) Exc…" at bounding box center [803, 455] width 136 height 26
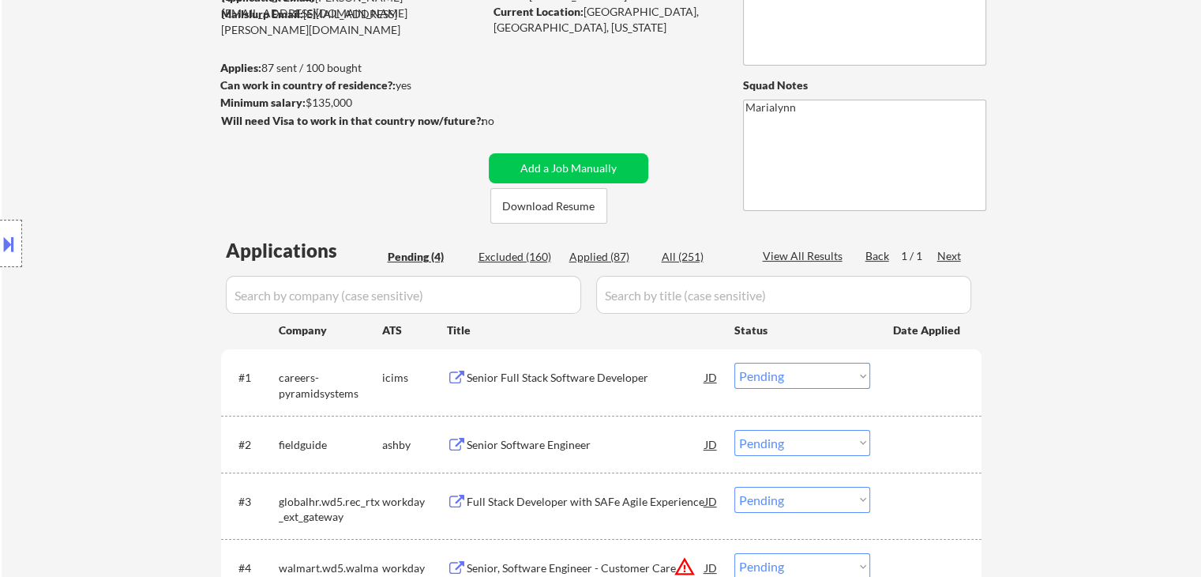
click at [1071, 291] on div "← Return to /applysquad Mailslurp Inbox Job Search Builder Saras Paudel User Em…" at bounding box center [602, 289] width 1200 height 769
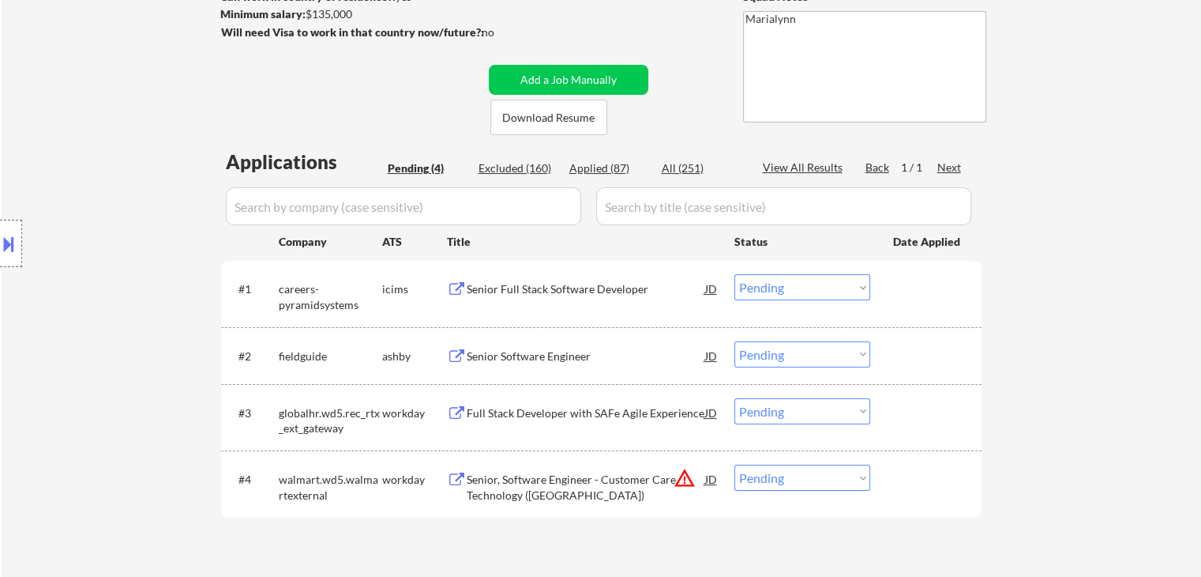
scroll to position [316, 0]
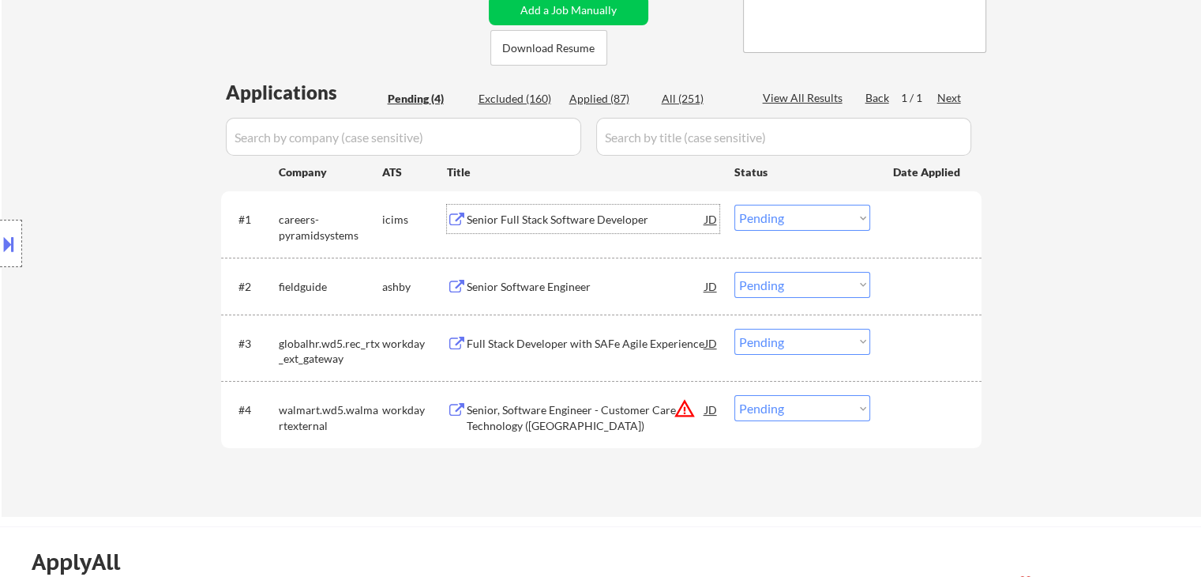
click at [584, 220] on div "Senior Full Stack Software Developer" at bounding box center [586, 220] width 239 height 16
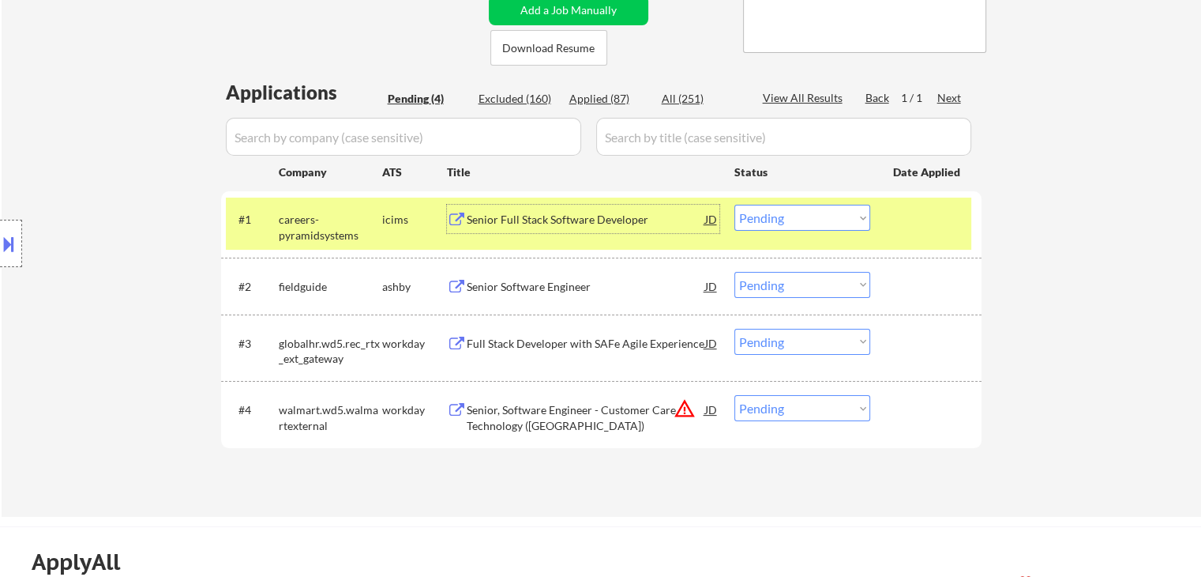
click at [758, 224] on select "Choose an option... Pending Applied Excluded (Questions) Excluded (Expired) Exc…" at bounding box center [803, 218] width 136 height 26
click at [735, 205] on select "Choose an option... Pending Applied Excluded (Questions) Excluded (Expired) Exc…" at bounding box center [803, 218] width 136 height 26
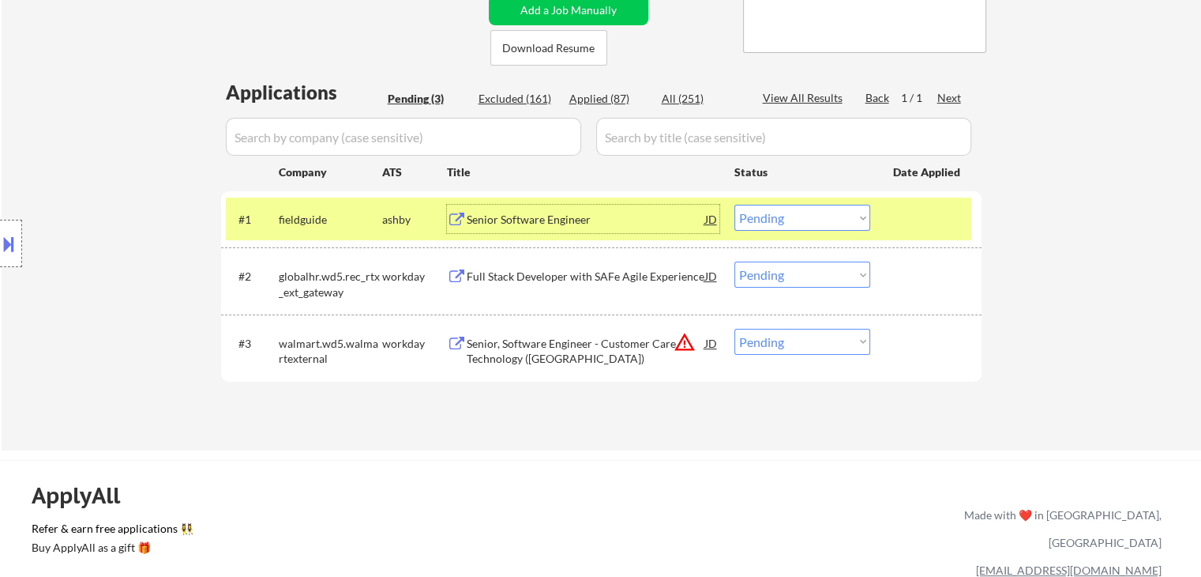
click at [543, 215] on div "Senior Software Engineer" at bounding box center [586, 220] width 239 height 16
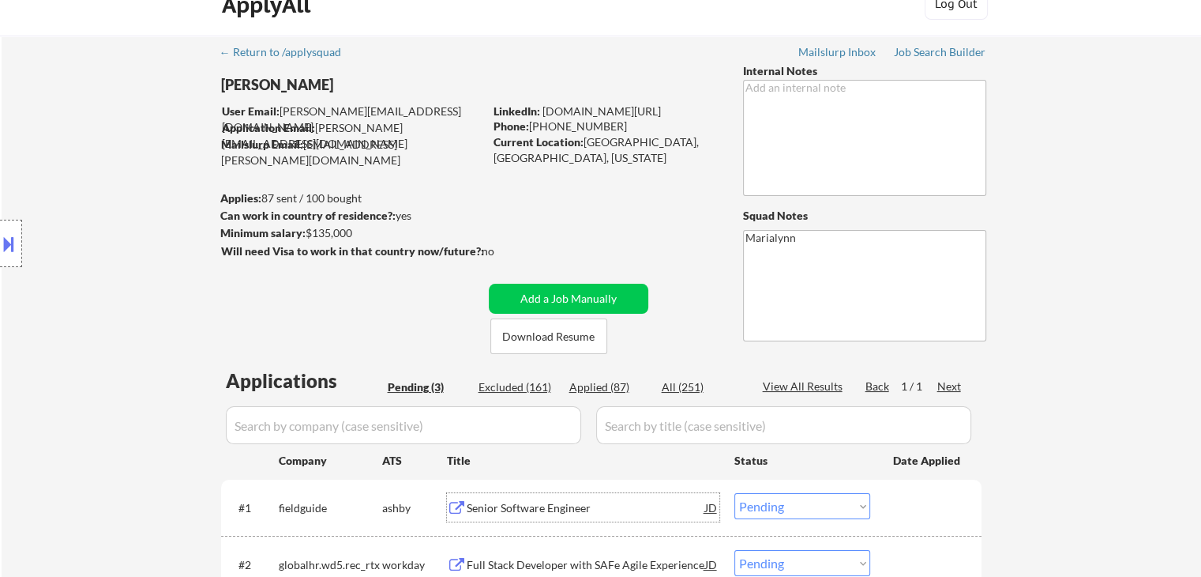
scroll to position [0, 0]
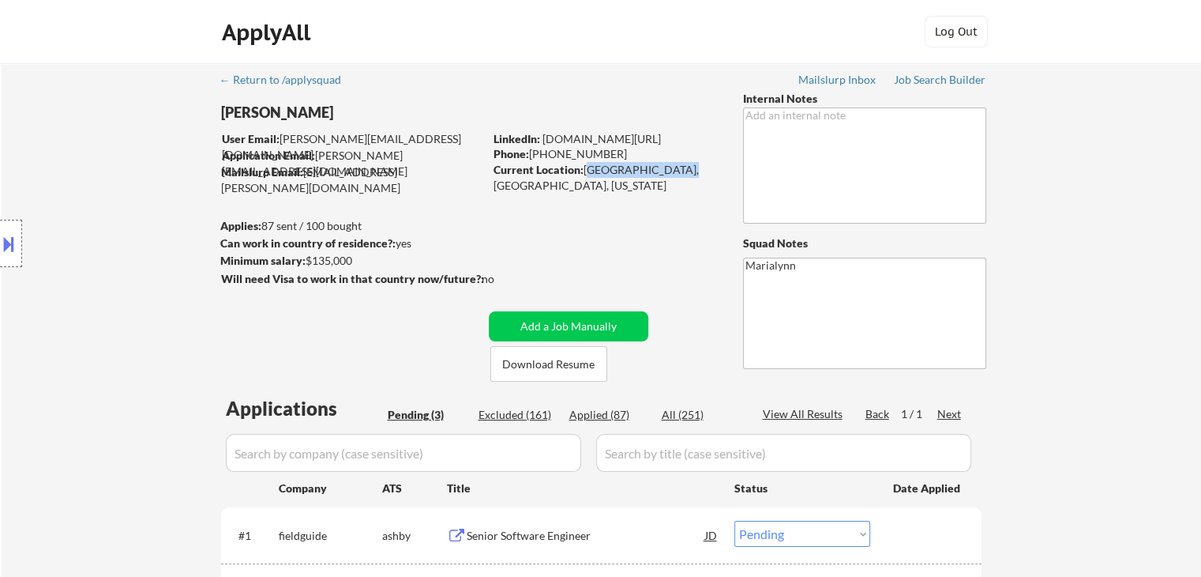
drag, startPoint x: 583, startPoint y: 171, endPoint x: 678, endPoint y: 176, distance: 95.7
click at [678, 176] on div "Current Location: Austin, TX, Texas" at bounding box center [606, 177] width 224 height 31
copy div "Austin, TX, Texas"
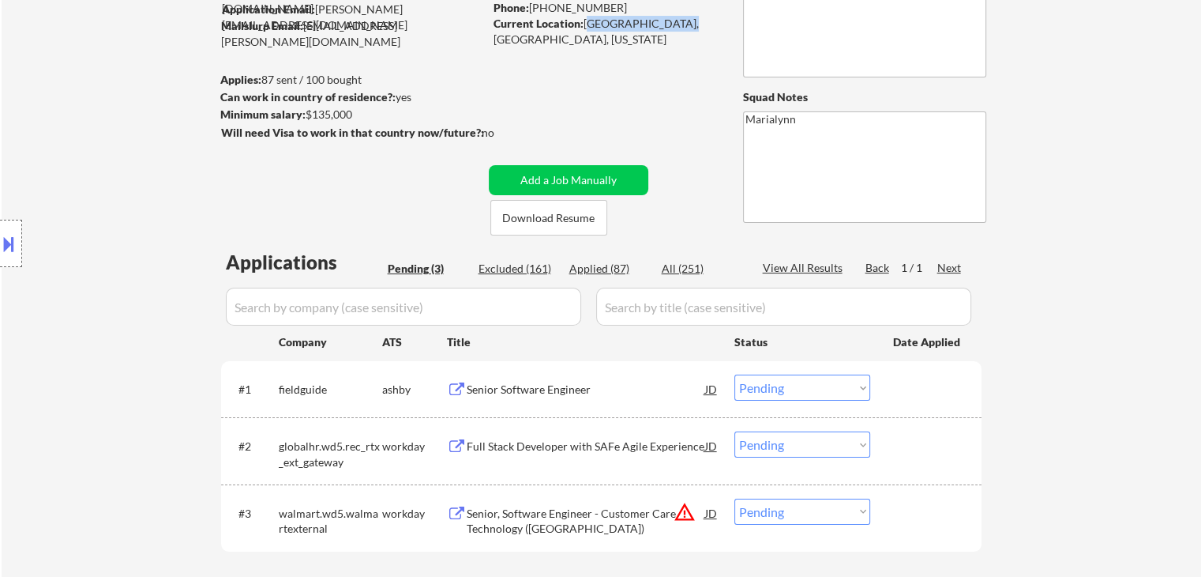
scroll to position [316, 0]
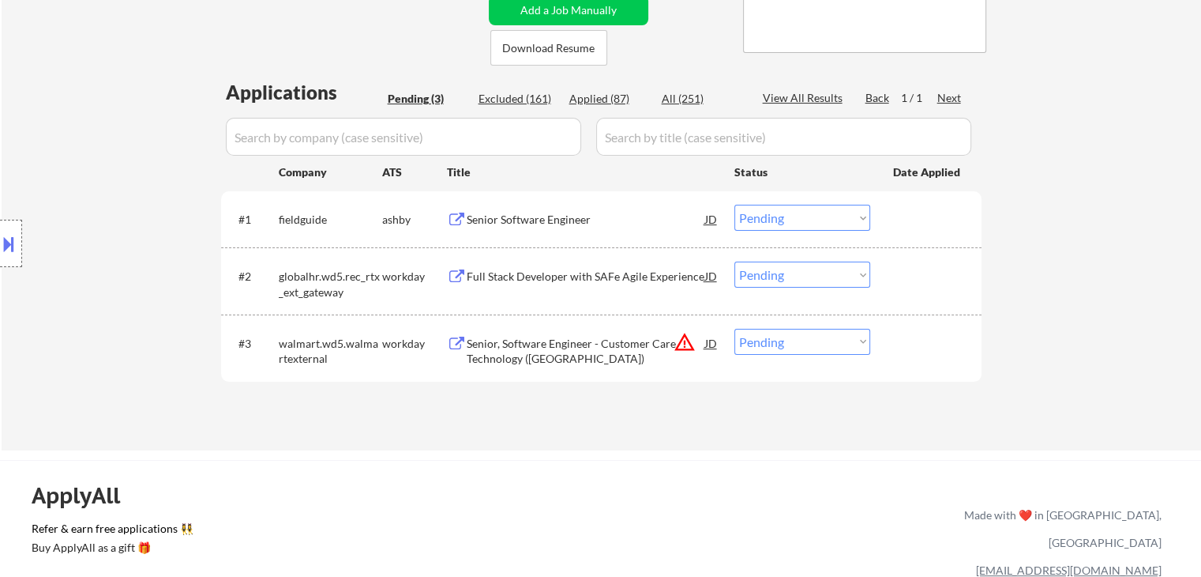
click at [753, 216] on select "Choose an option... Pending Applied Excluded (Questions) Excluded (Expired) Exc…" at bounding box center [803, 218] width 136 height 26
click at [735, 205] on select "Choose an option... Pending Applied Excluded (Questions) Excluded (Expired) Exc…" at bounding box center [803, 218] width 136 height 26
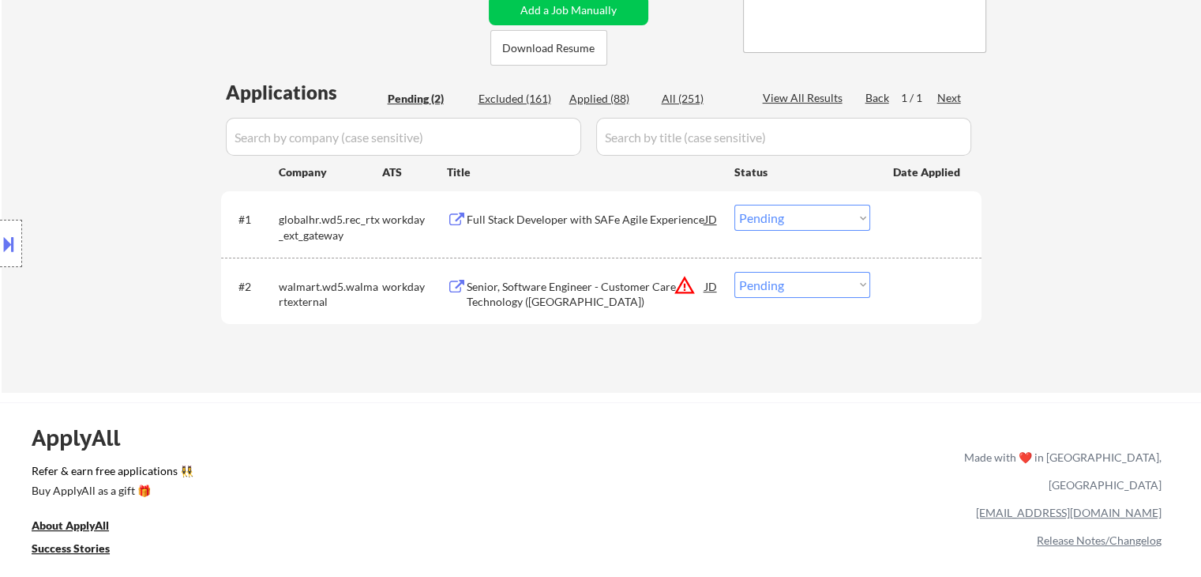
click at [619, 212] on div "Full Stack Developer with SAFe Agile Experience" at bounding box center [586, 220] width 239 height 16
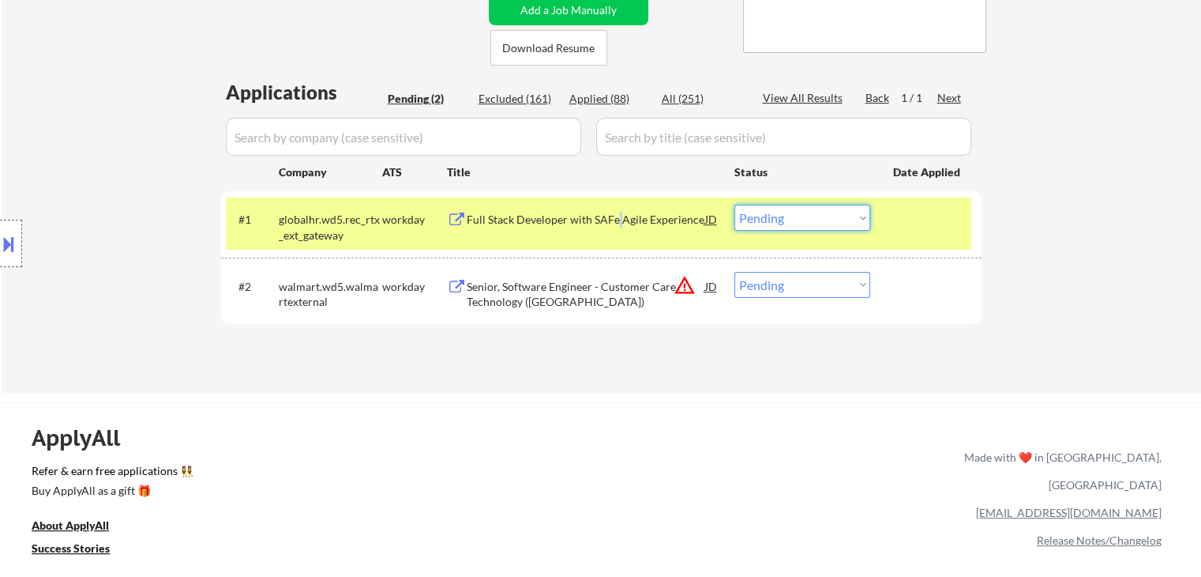
drag, startPoint x: 780, startPoint y: 213, endPoint x: 784, endPoint y: 229, distance: 16.1
click at [780, 213] on select "Choose an option... Pending Applied Excluded (Questions) Excluded (Expired) Exc…" at bounding box center [803, 218] width 136 height 26
click at [735, 205] on select "Choose an option... Pending Applied Excluded (Questions) Excluded (Expired) Exc…" at bounding box center [803, 218] width 136 height 26
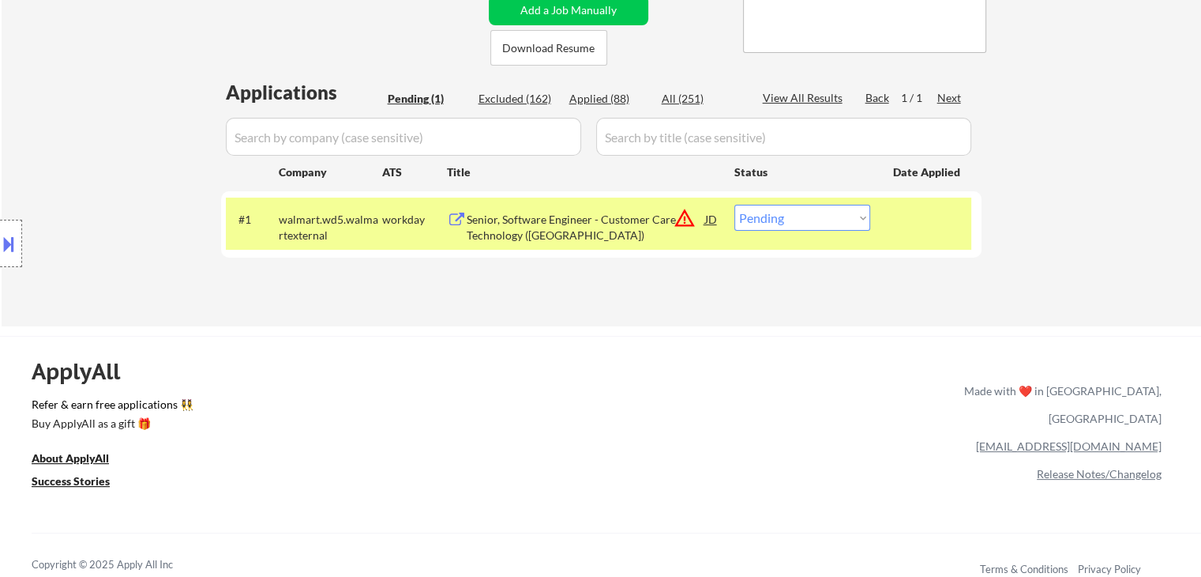
click at [520, 225] on div "Senior, Software Engineer - Customer Care Technology (Bellevue)" at bounding box center [586, 227] width 239 height 31
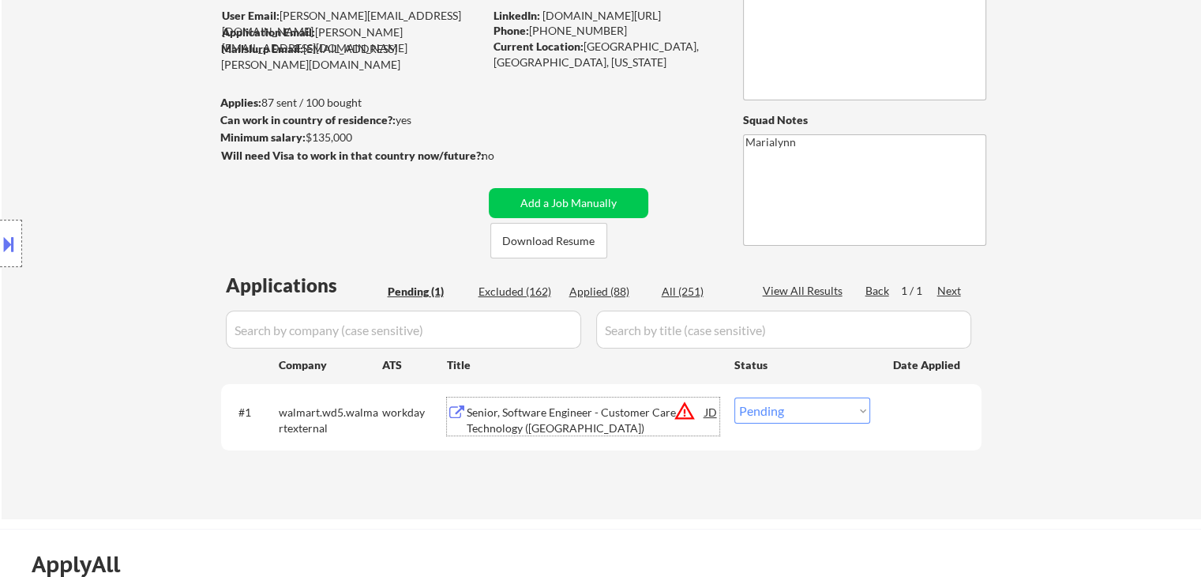
scroll to position [237, 0]
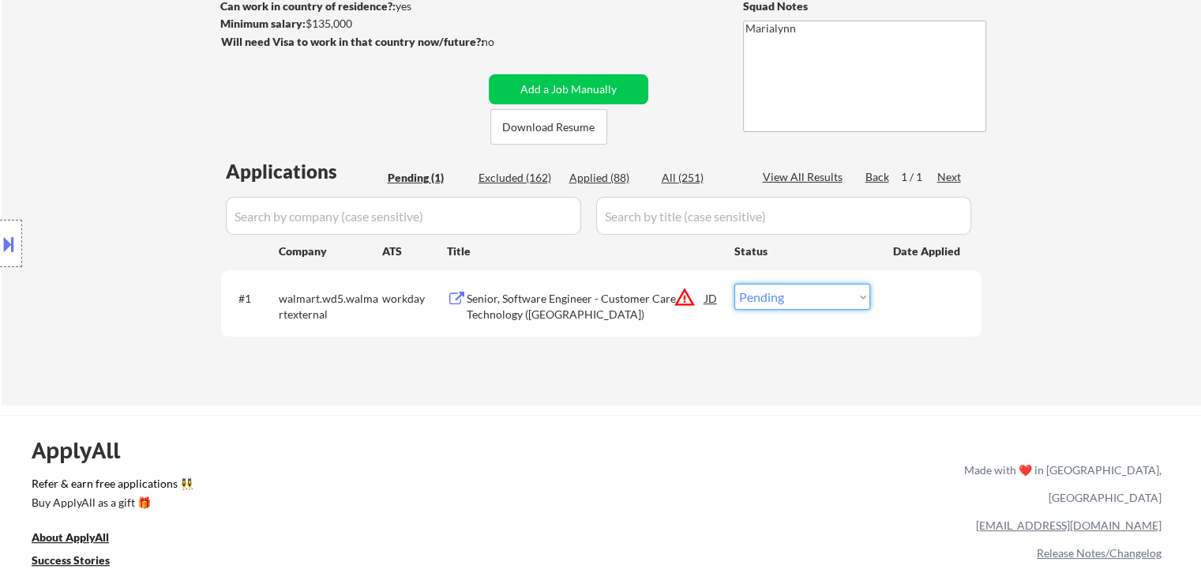
click at [772, 299] on select "Choose an option... Pending Applied Excluded (Questions) Excluded (Expired) Exc…" at bounding box center [803, 297] width 136 height 26
select select ""applied""
click at [735, 284] on select "Choose an option... Pending Applied Excluded (Questions) Excluded (Expired) Exc…" at bounding box center [803, 297] width 136 height 26
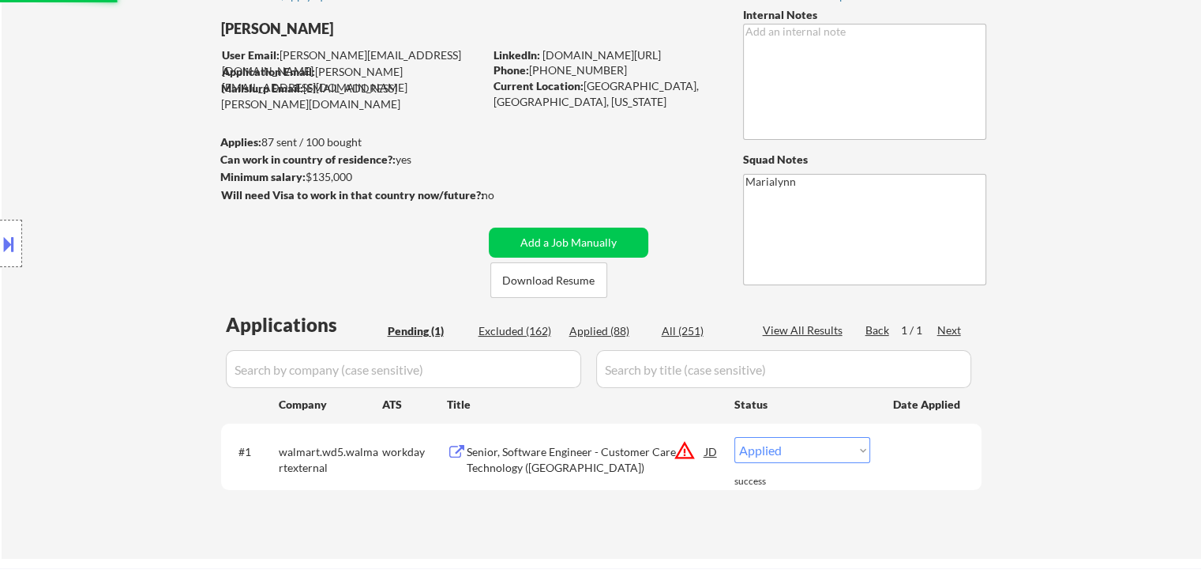
scroll to position [79, 0]
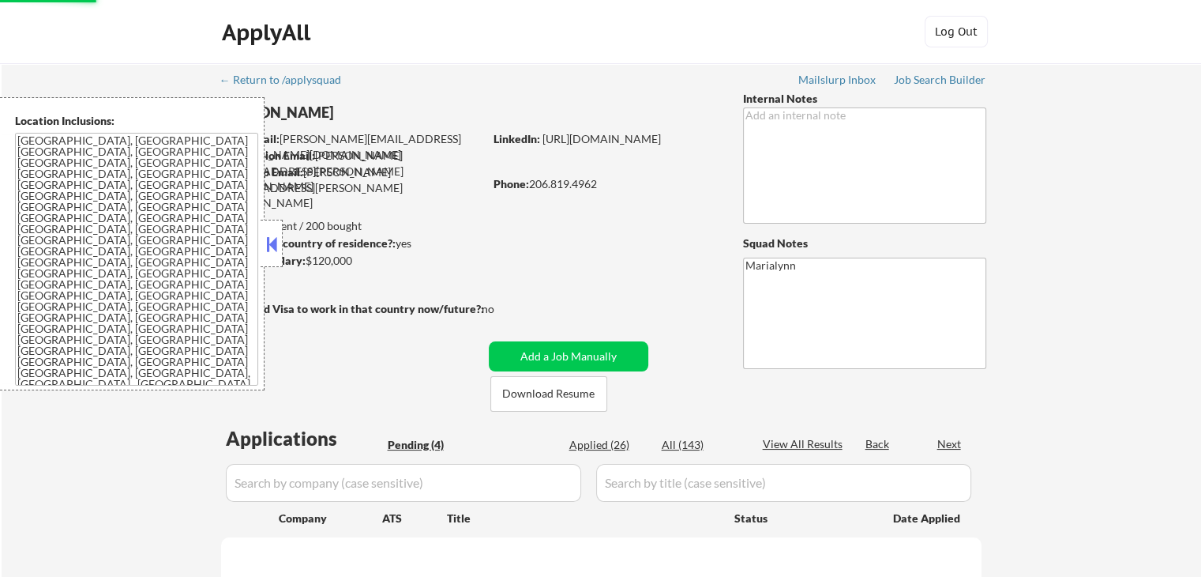
select select ""pending""
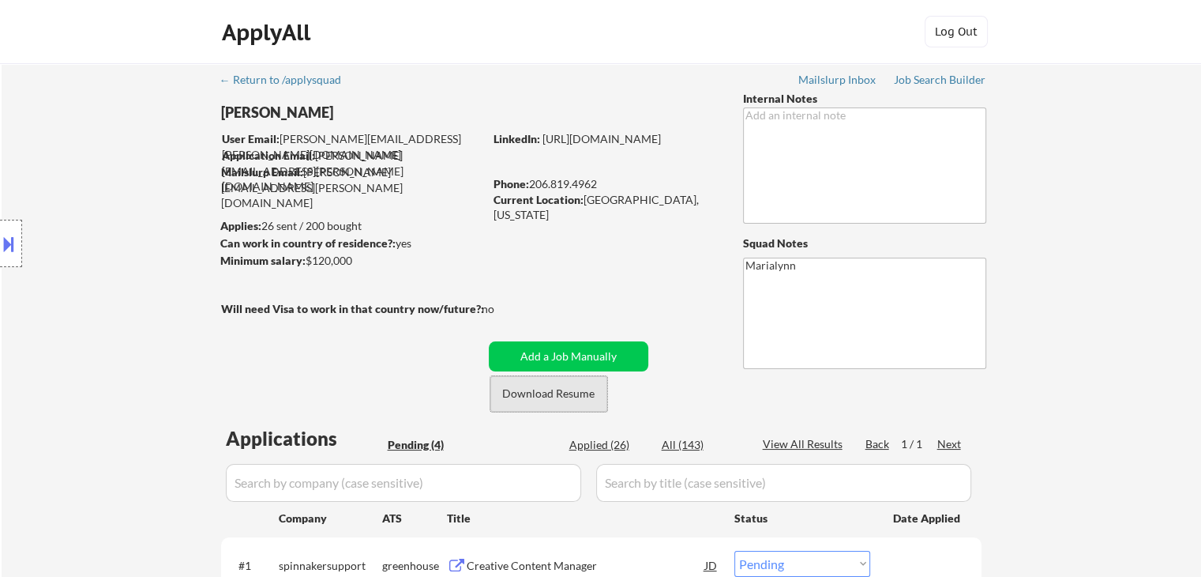
click at [539, 401] on button "Download Resume" at bounding box center [548, 394] width 117 height 36
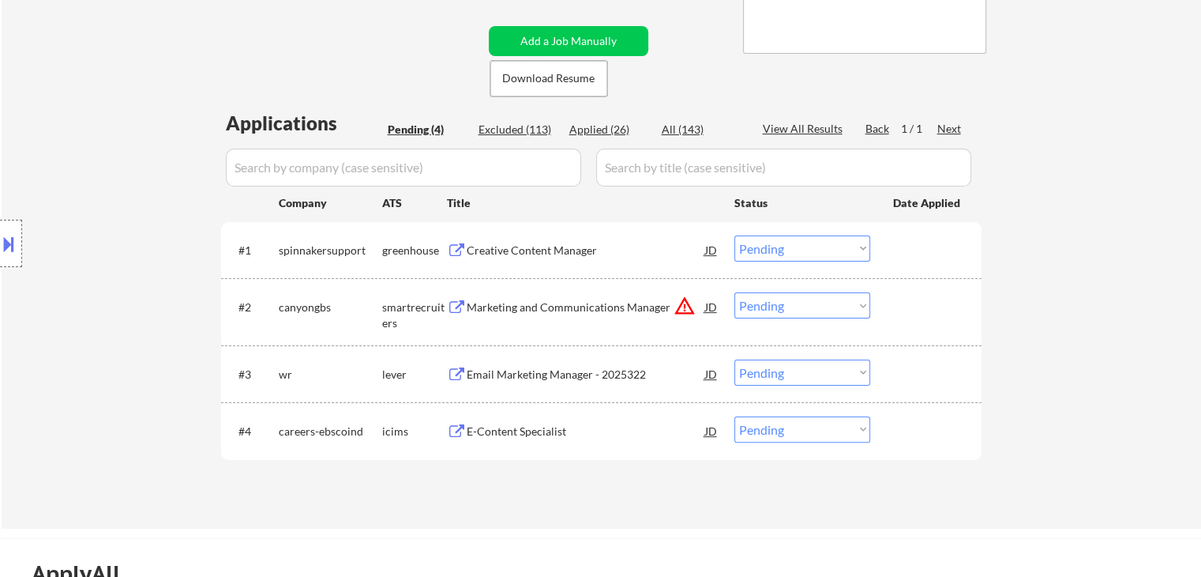
scroll to position [316, 0]
click at [515, 240] on div "Creative Content Manager" at bounding box center [586, 249] width 239 height 28
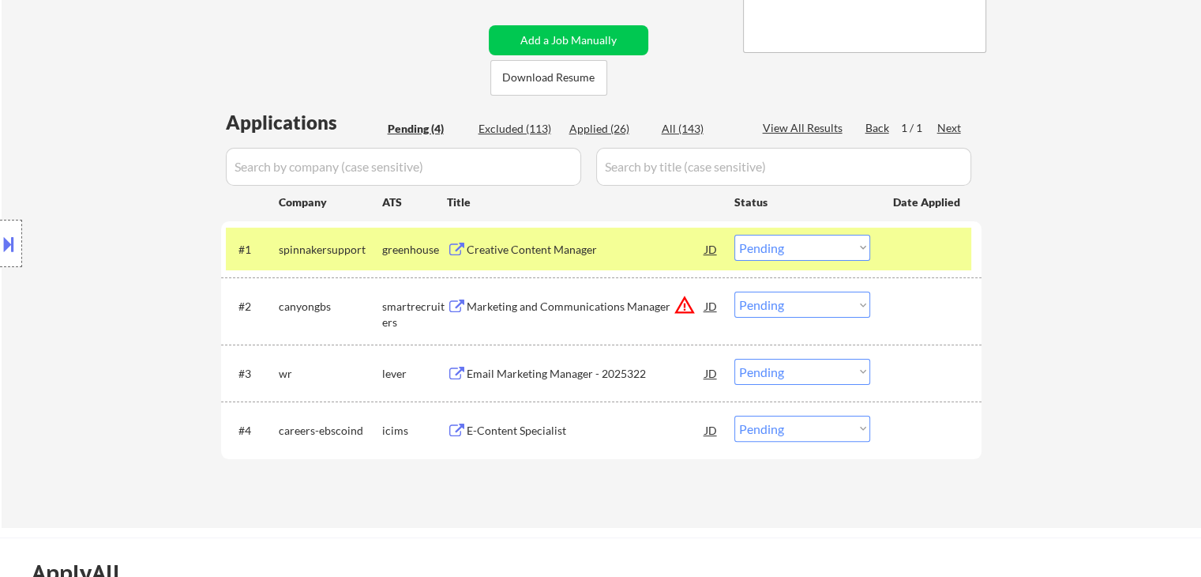
click at [816, 225] on div "#1 spinnakersupport greenhouse Creative Content Manager JD Choose an option... …" at bounding box center [601, 249] width 761 height 56
drag, startPoint x: 815, startPoint y: 251, endPoint x: 772, endPoint y: 81, distance: 175.3
click at [815, 251] on select "Choose an option... Pending Applied Excluded (Questions) Excluded (Expired) Exc…" at bounding box center [803, 248] width 136 height 26
drag, startPoint x: 781, startPoint y: 238, endPoint x: 786, endPoint y: 259, distance: 21.8
click at [781, 238] on select "Choose an option... Pending Applied Excluded (Questions) Excluded (Expired) Exc…" at bounding box center [803, 248] width 136 height 26
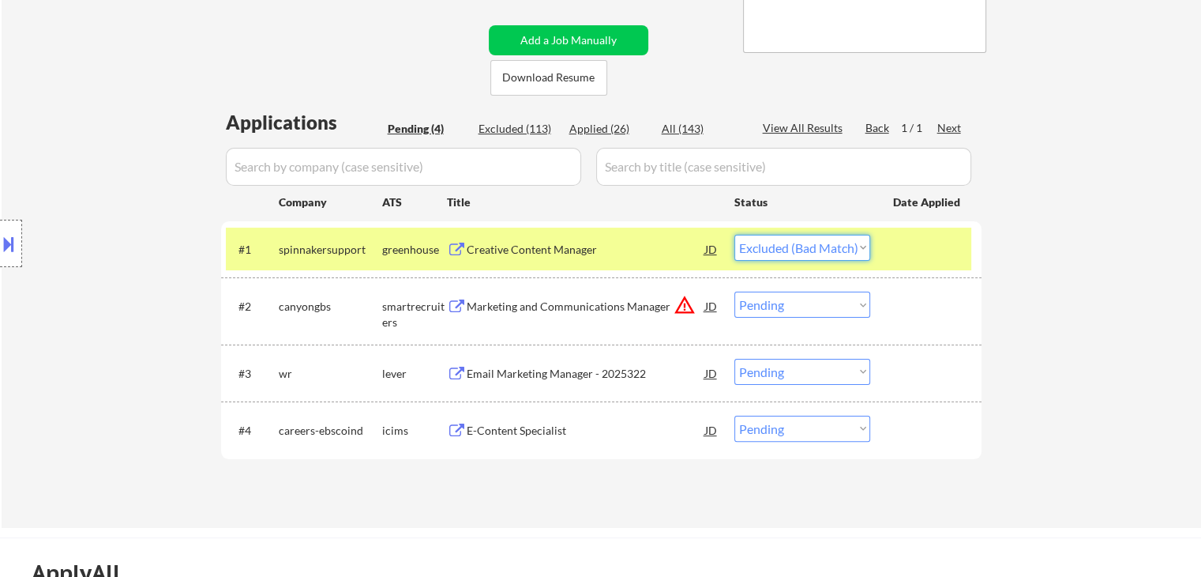
click at [735, 235] on select "Choose an option... Pending Applied Excluded (Questions) Excluded (Expired) Exc…" at bounding box center [803, 248] width 136 height 26
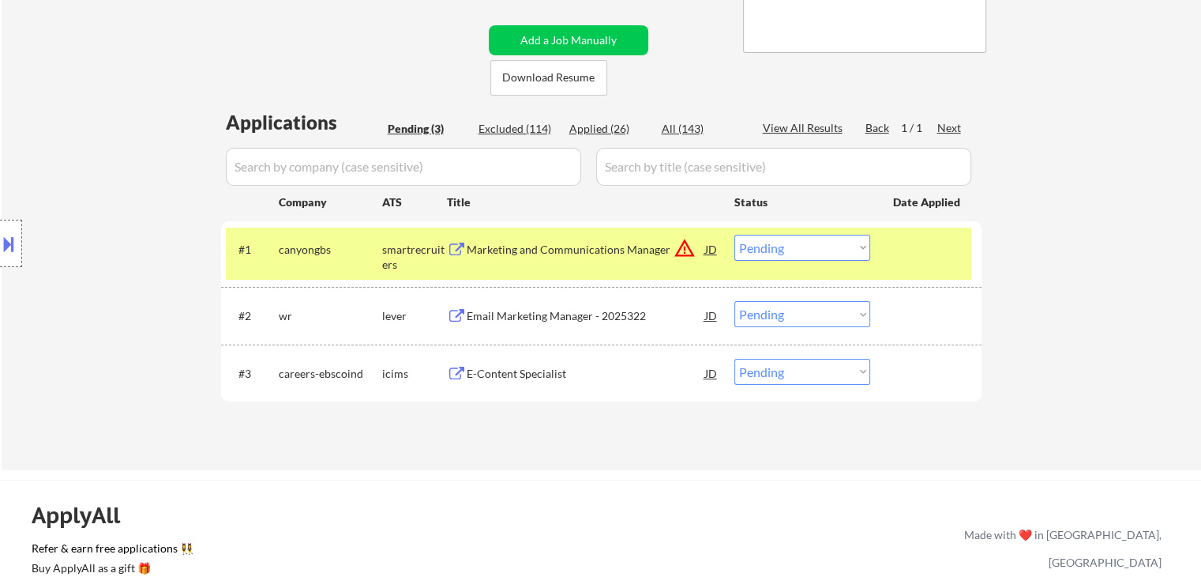
click at [572, 248] on div "Marketing and Communications Manager" at bounding box center [586, 250] width 239 height 16
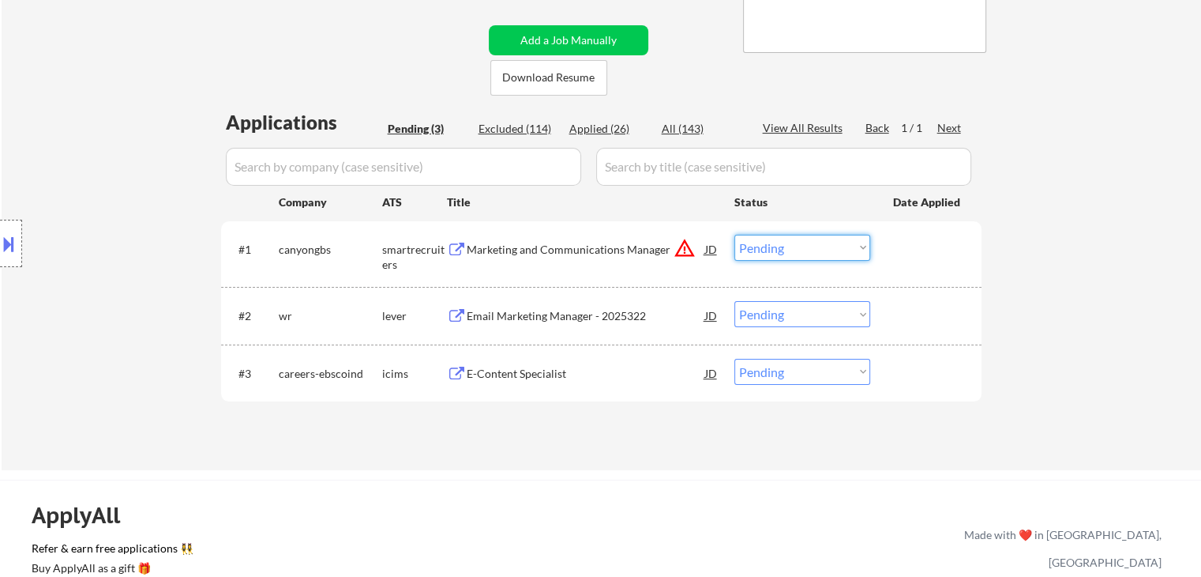
click at [790, 247] on select "Choose an option... Pending Applied Excluded (Questions) Excluded (Expired) Exc…" at bounding box center [803, 248] width 136 height 26
click at [735, 235] on select "Choose an option... Pending Applied Excluded (Questions) Excluded (Expired) Exc…" at bounding box center [803, 248] width 136 height 26
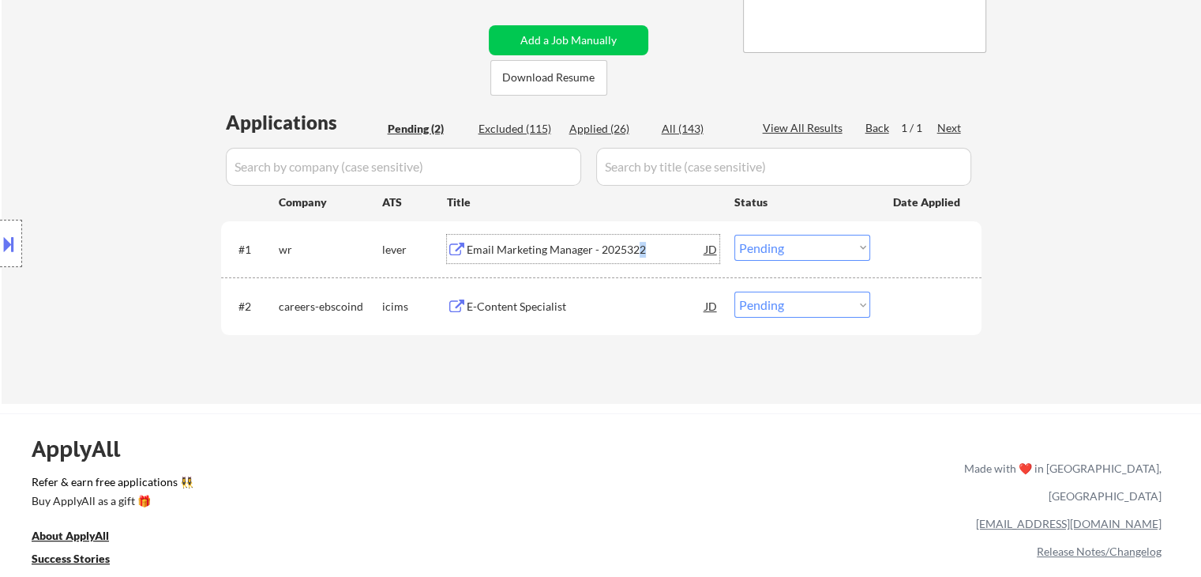
drag, startPoint x: 639, startPoint y: 250, endPoint x: 648, endPoint y: 250, distance: 8.7
click at [648, 250] on div "Email Marketing Manager - 2025322" at bounding box center [586, 250] width 239 height 16
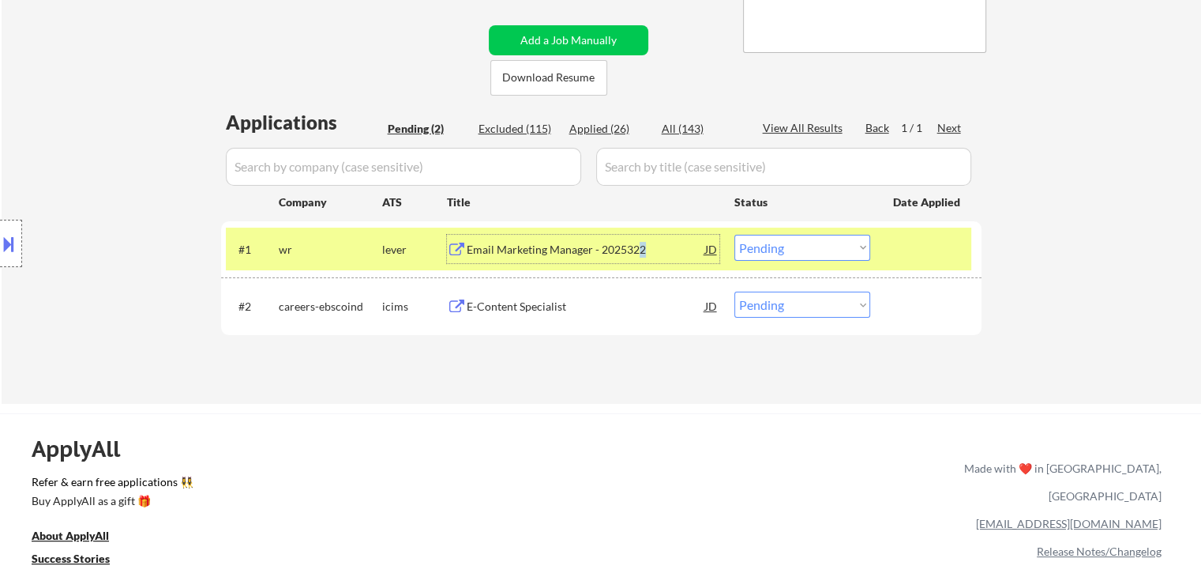
drag, startPoint x: 837, startPoint y: 241, endPoint x: 839, endPoint y: 254, distance: 13.5
click at [837, 241] on select "Choose an option... Pending Applied Excluded (Questions) Excluded (Expired) Exc…" at bounding box center [803, 248] width 136 height 26
click at [735, 235] on select "Choose an option... Pending Applied Excluded (Questions) Excluded (Expired) Exc…" at bounding box center [803, 248] width 136 height 26
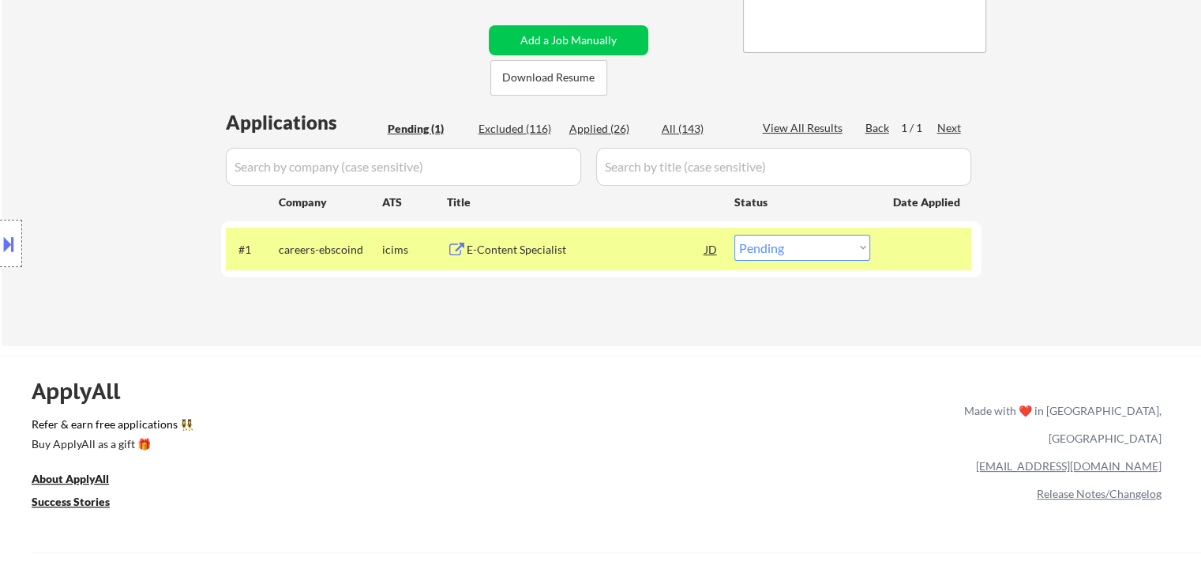
click at [517, 259] on div "E-Content Specialist" at bounding box center [586, 249] width 239 height 28
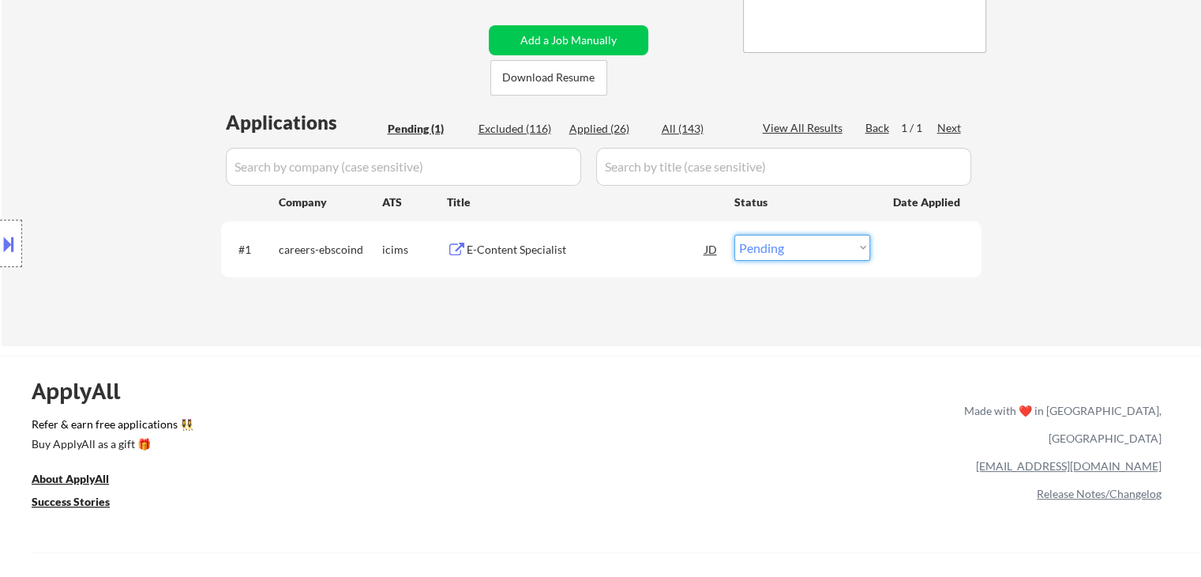
click at [790, 251] on select "Choose an option... Pending Applied Excluded (Questions) Excluded (Expired) Exc…" at bounding box center [803, 248] width 136 height 26
select select ""excluded__bad_match_""
click at [735, 235] on select "Choose an option... Pending Applied Excluded (Questions) Excluded (Expired) Exc…" at bounding box center [803, 248] width 136 height 26
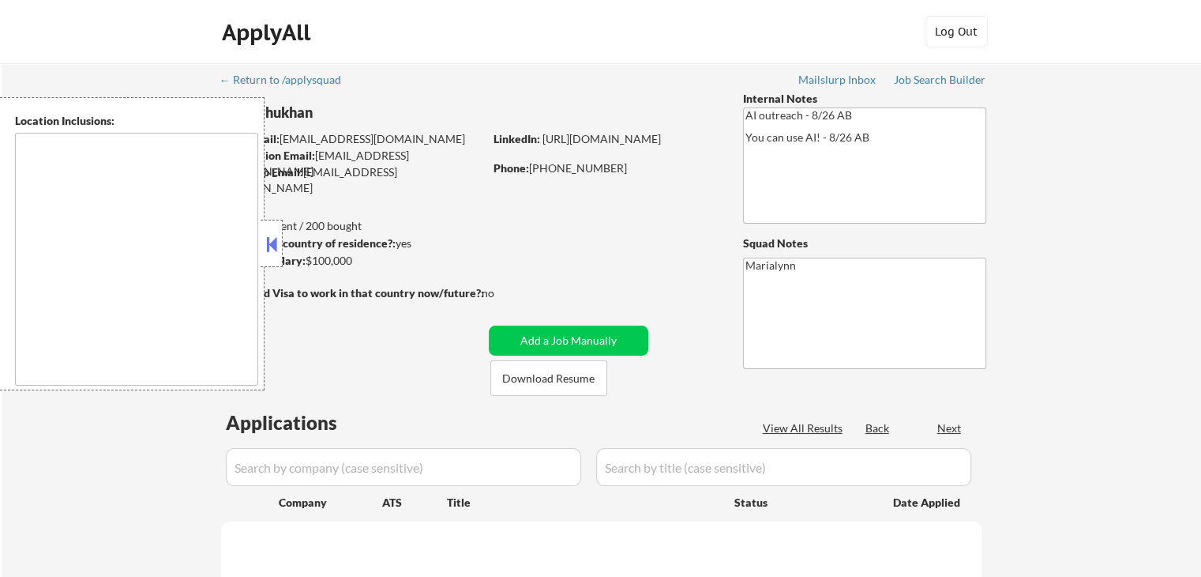
select select ""pending""
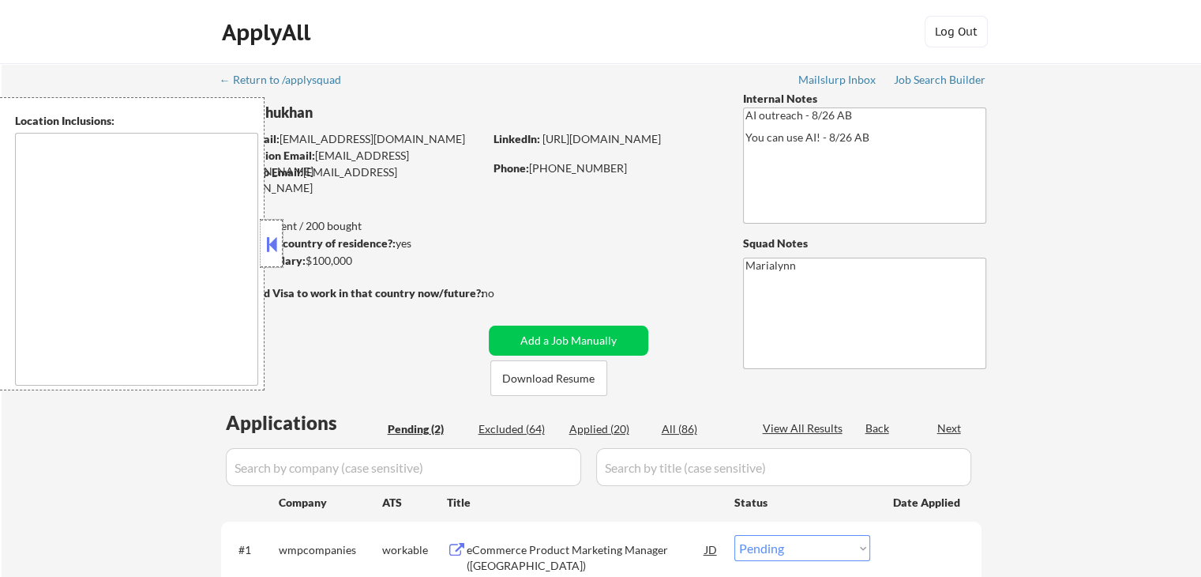
click at [281, 250] on div at bounding box center [272, 243] width 22 height 47
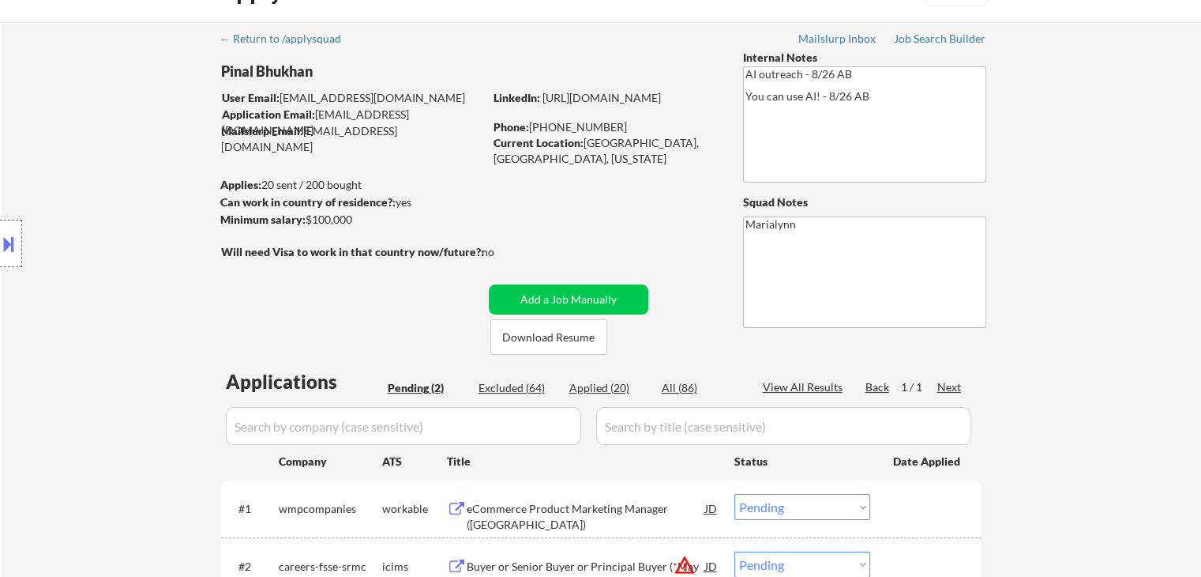
scroll to position [79, 0]
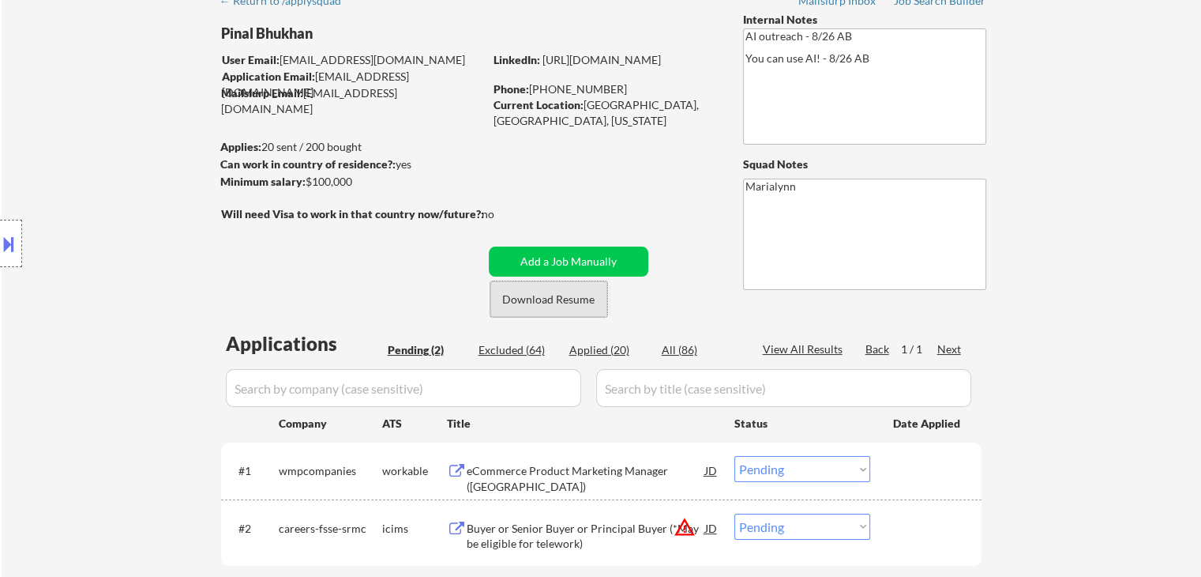
click at [546, 304] on button "Download Resume" at bounding box center [548, 299] width 117 height 36
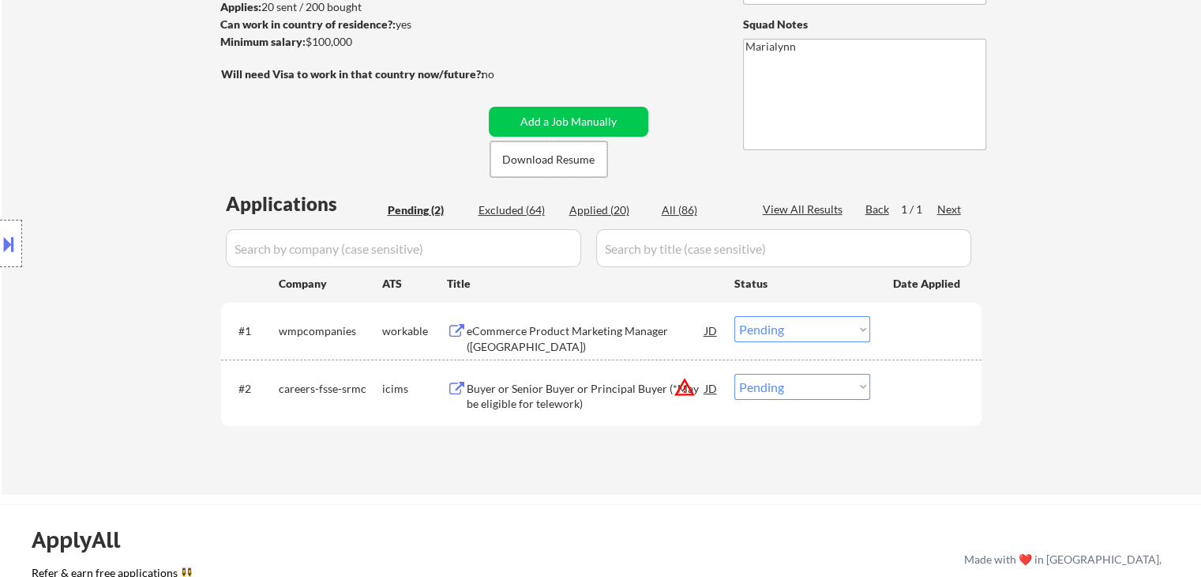
scroll to position [316, 0]
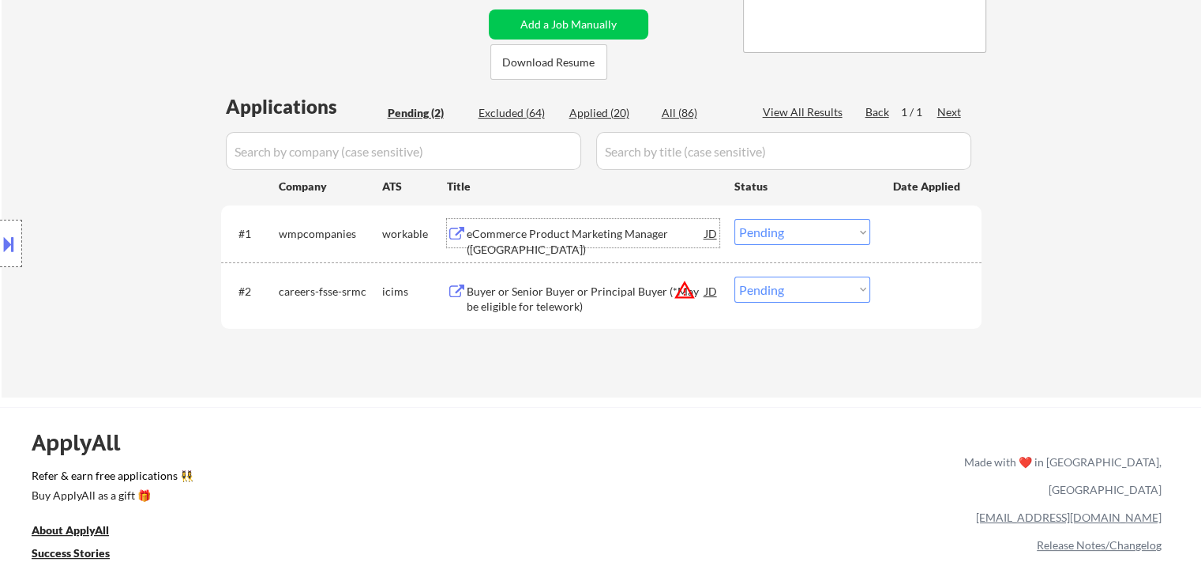
click at [521, 236] on div "eCommerce Product Marketing Manager (ARG)" at bounding box center [586, 241] width 239 height 31
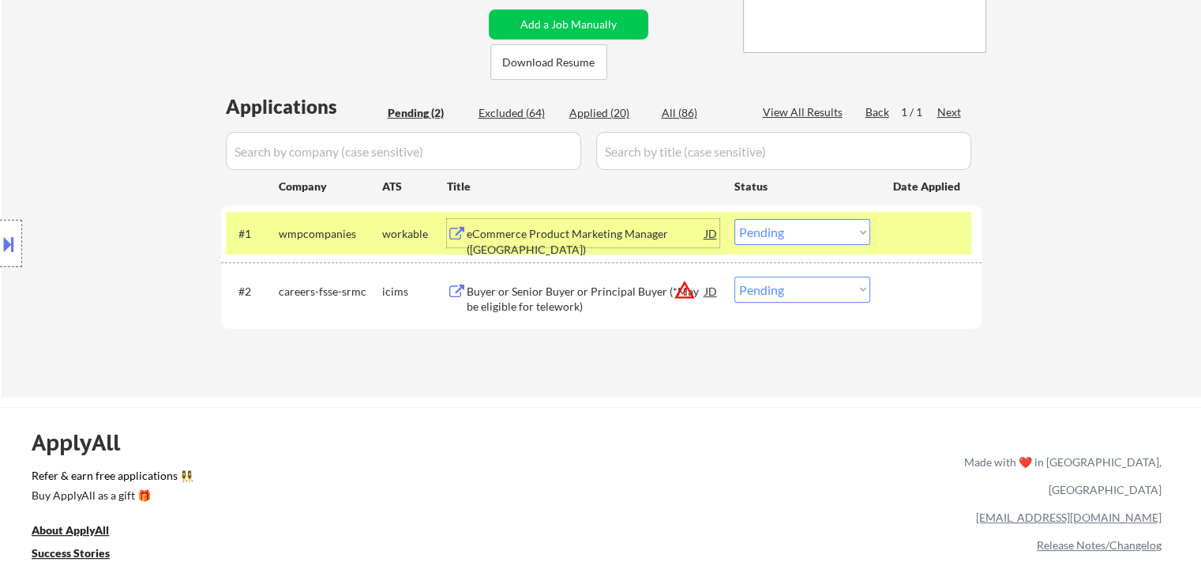
scroll to position [79, 0]
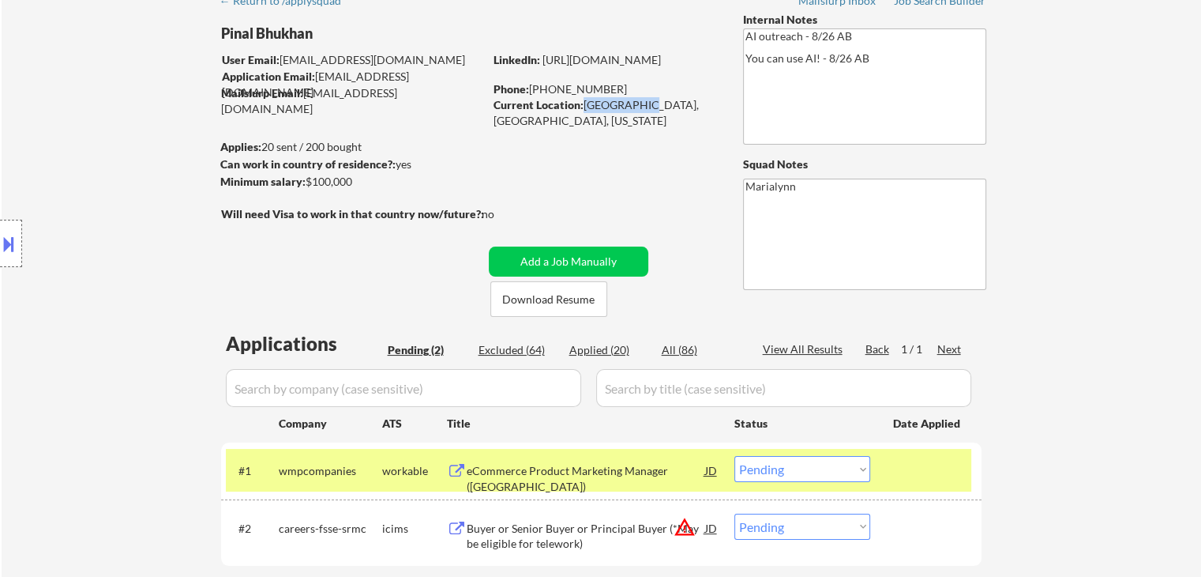
drag, startPoint x: 582, startPoint y: 101, endPoint x: 633, endPoint y: 112, distance: 52.5
click at [635, 112] on div "Current Location: Dublin, CA, California" at bounding box center [606, 112] width 224 height 31
copy div "Dublin, CA"
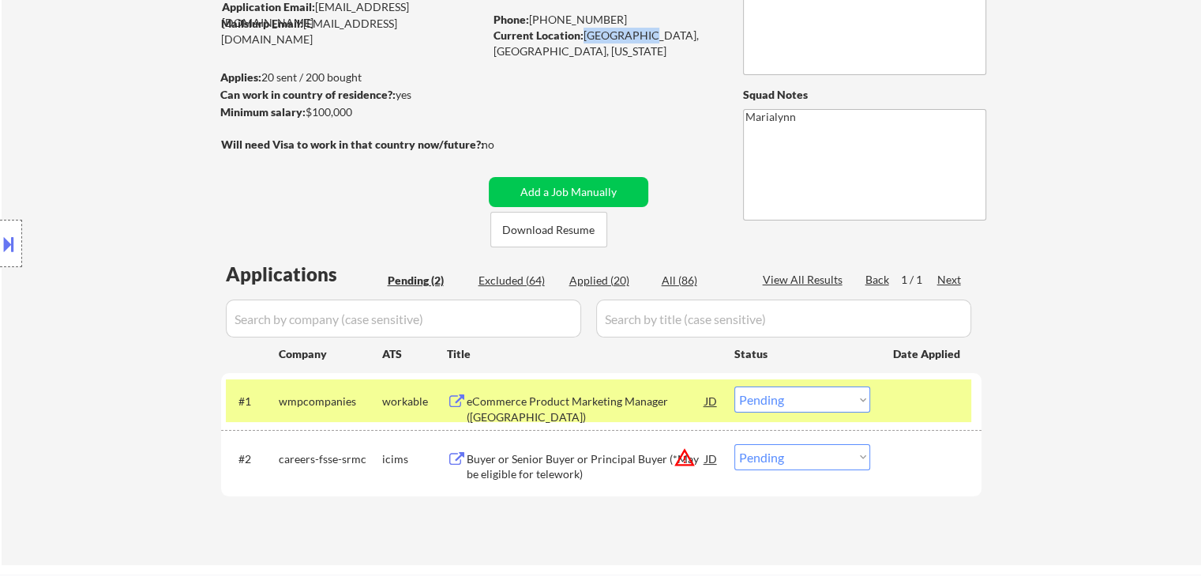
scroll to position [158, 0]
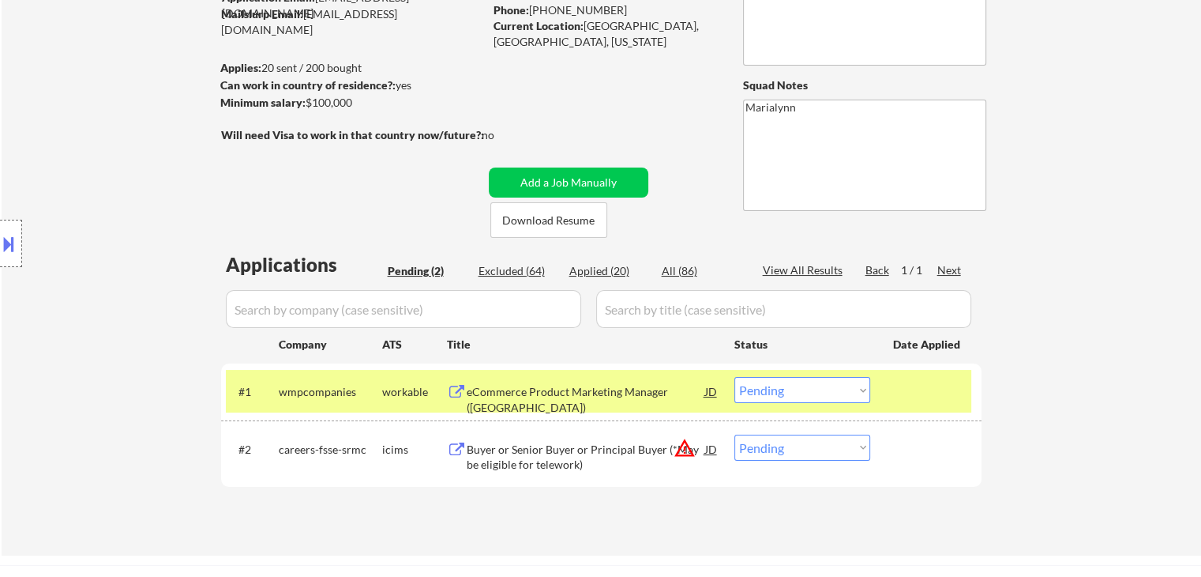
click at [615, 393] on div "eCommerce Product Marketing Manager (ARG)" at bounding box center [586, 399] width 239 height 31
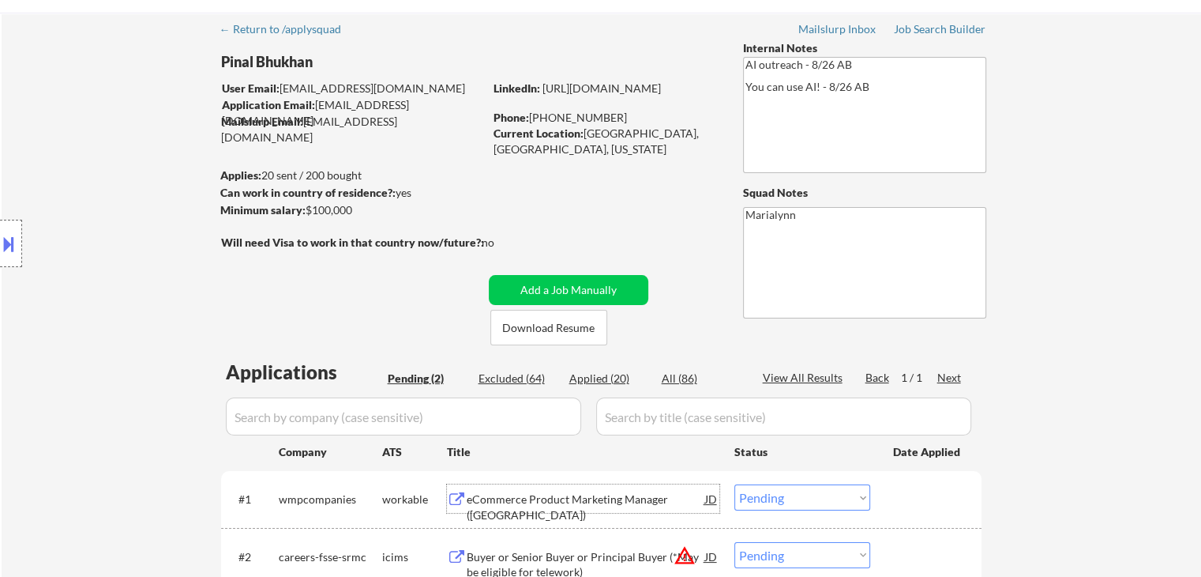
scroll to position [79, 0]
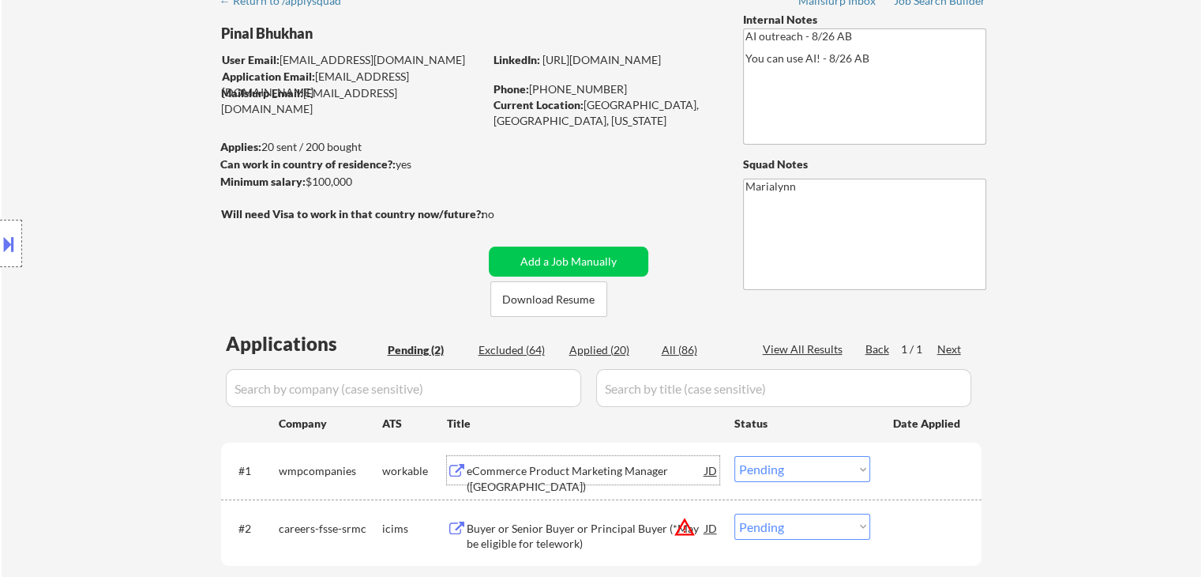
click at [776, 469] on select "Choose an option... Pending Applied Excluded (Questions) Excluded (Expired) Exc…" at bounding box center [803, 469] width 136 height 26
click at [735, 456] on select "Choose an option... Pending Applied Excluded (Questions) Excluded (Expired) Exc…" at bounding box center [803, 469] width 136 height 26
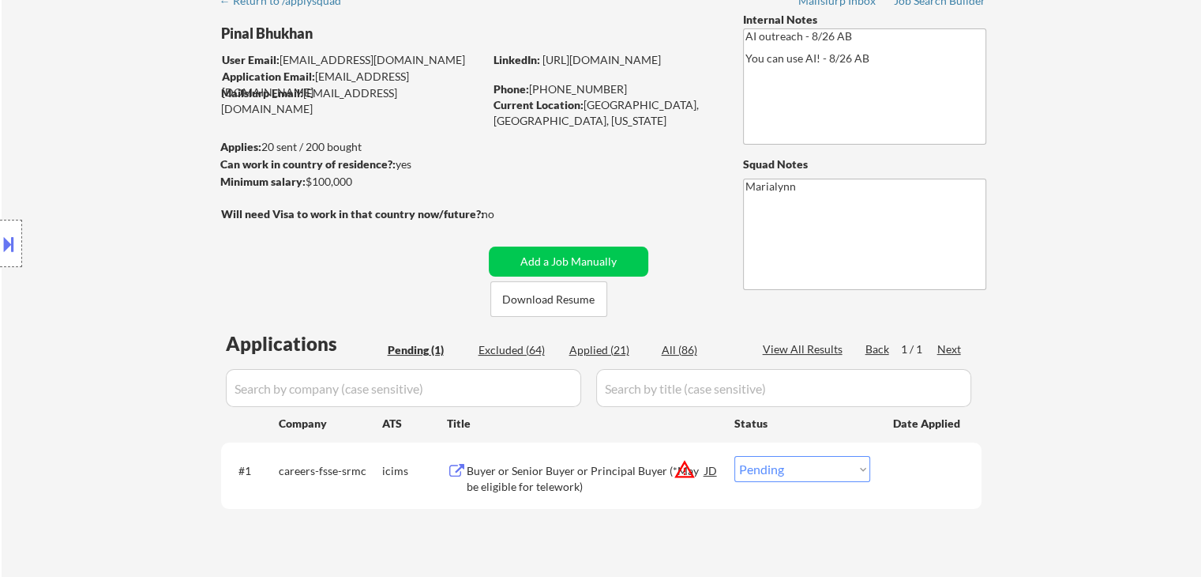
scroll to position [158, 0]
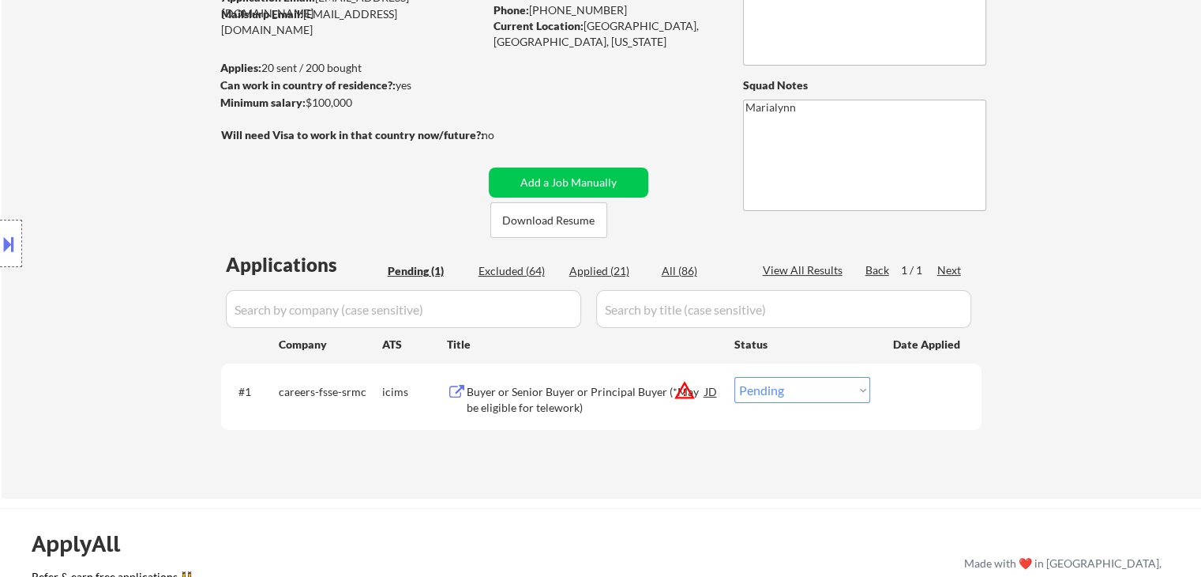
click at [568, 392] on div "Buyer or Senior Buyer or Principal Buyer (*May be eligible for telework)" at bounding box center [586, 399] width 239 height 31
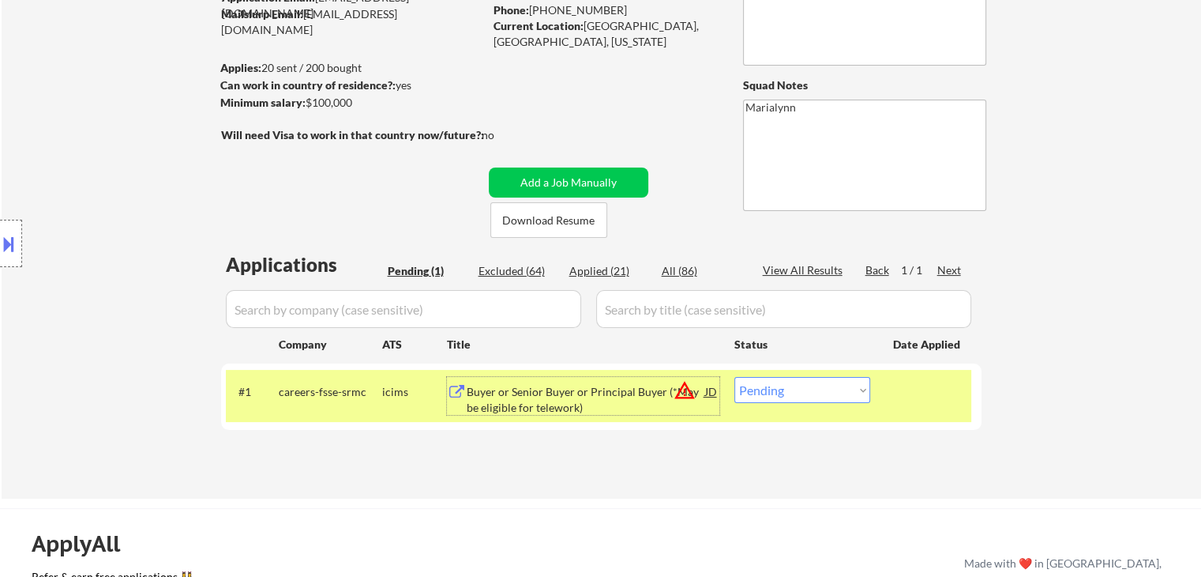
drag, startPoint x: 790, startPoint y: 393, endPoint x: 800, endPoint y: 409, distance: 19.5
click at [790, 393] on select "Choose an option... Pending Applied Excluded (Questions) Excluded (Expired) Exc…" at bounding box center [803, 390] width 136 height 26
select select ""excluded__bad_match_""
click at [735, 377] on select "Choose an option... Pending Applied Excluded (Questions) Excluded (Expired) Exc…" at bounding box center [803, 390] width 136 height 26
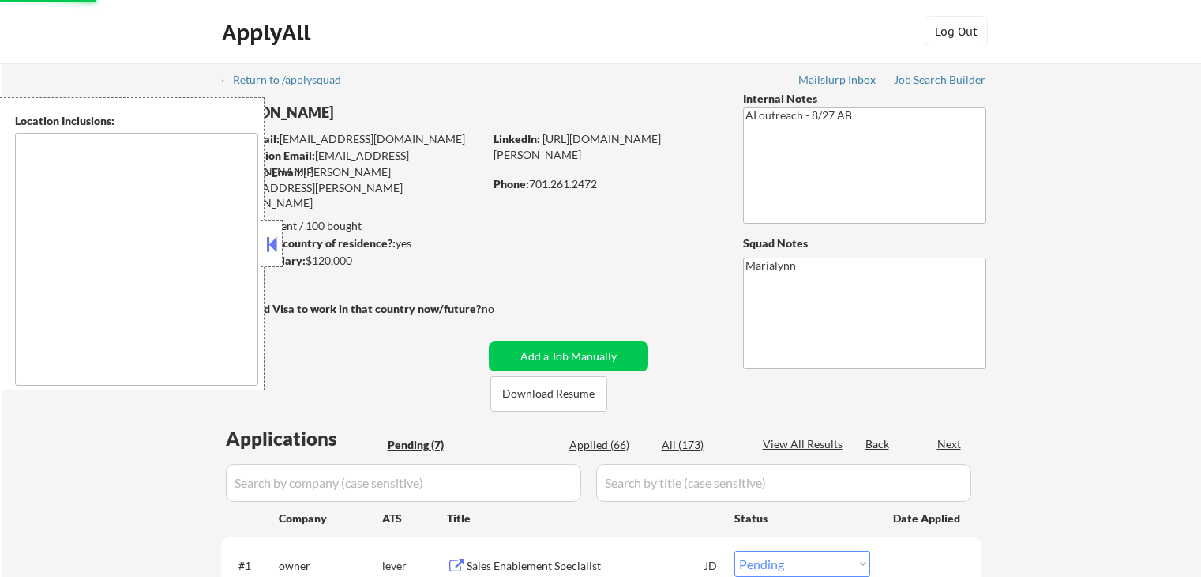
select select ""pending""
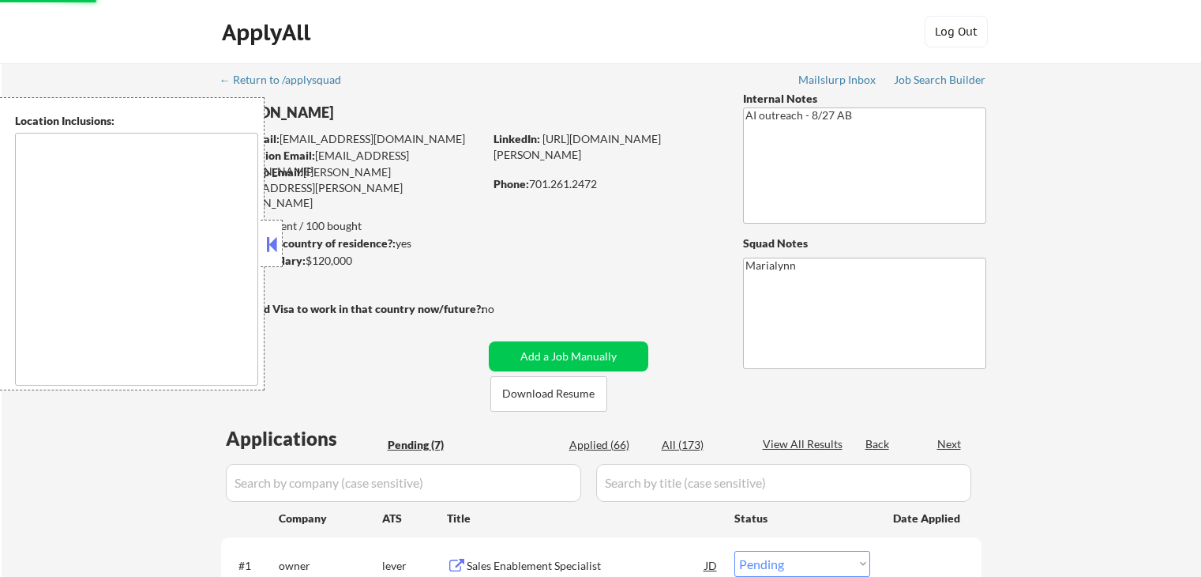
select select ""pending""
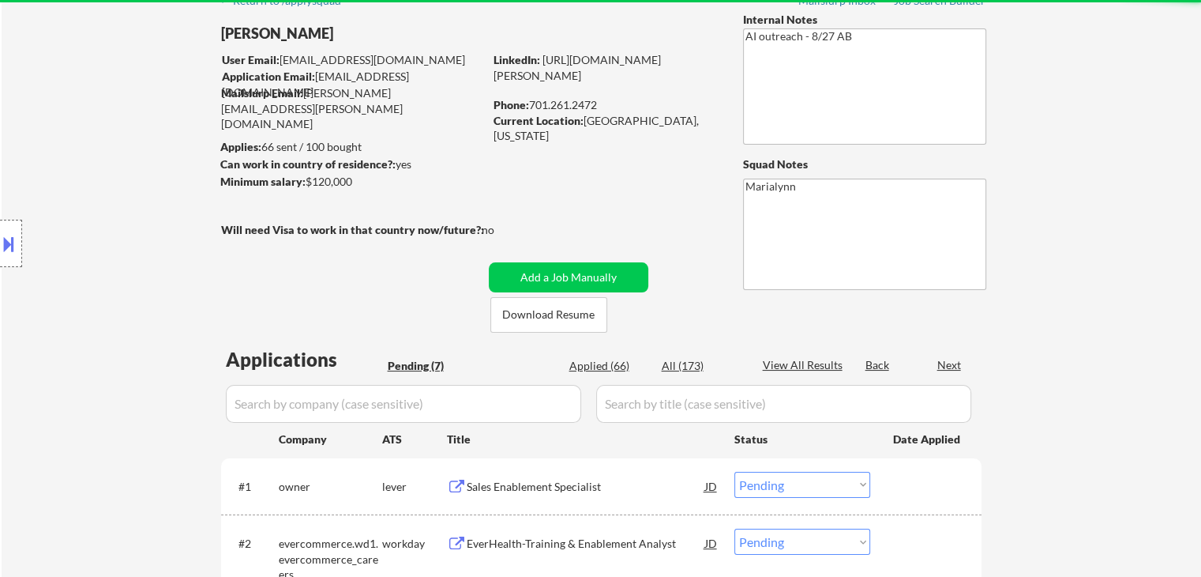
click at [280, 243] on div "Location Inclusions: [GEOGRAPHIC_DATA], [GEOGRAPHIC_DATA] [GEOGRAPHIC_DATA], [G…" at bounding box center [141, 243] width 283 height 293
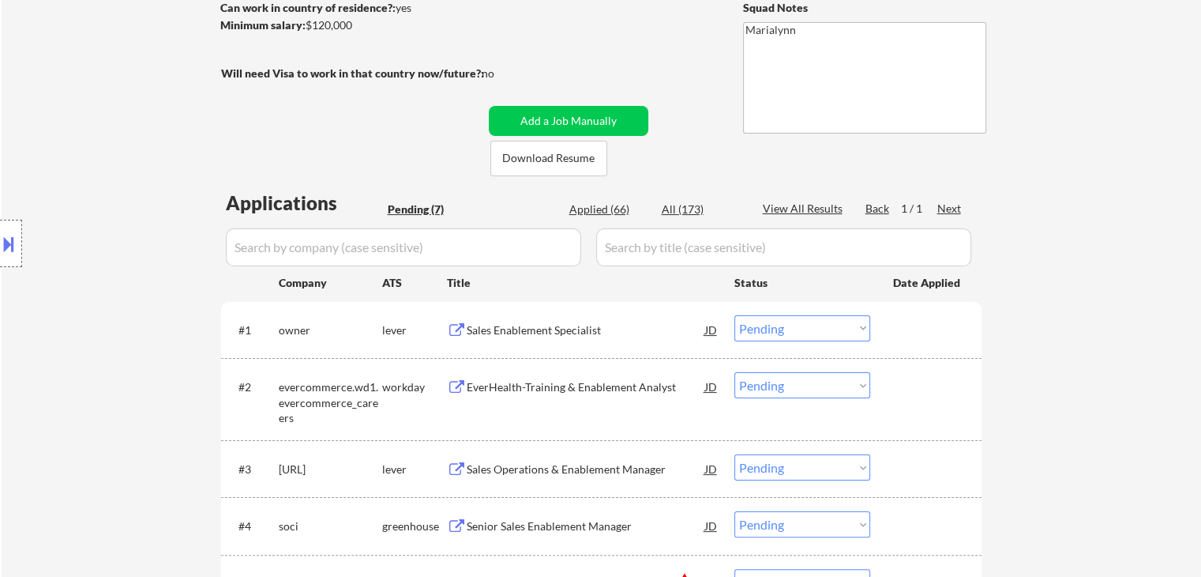
scroll to position [237, 0]
click at [574, 159] on button "Download Resume" at bounding box center [548, 157] width 117 height 36
click at [13, 245] on button at bounding box center [8, 244] width 17 height 26
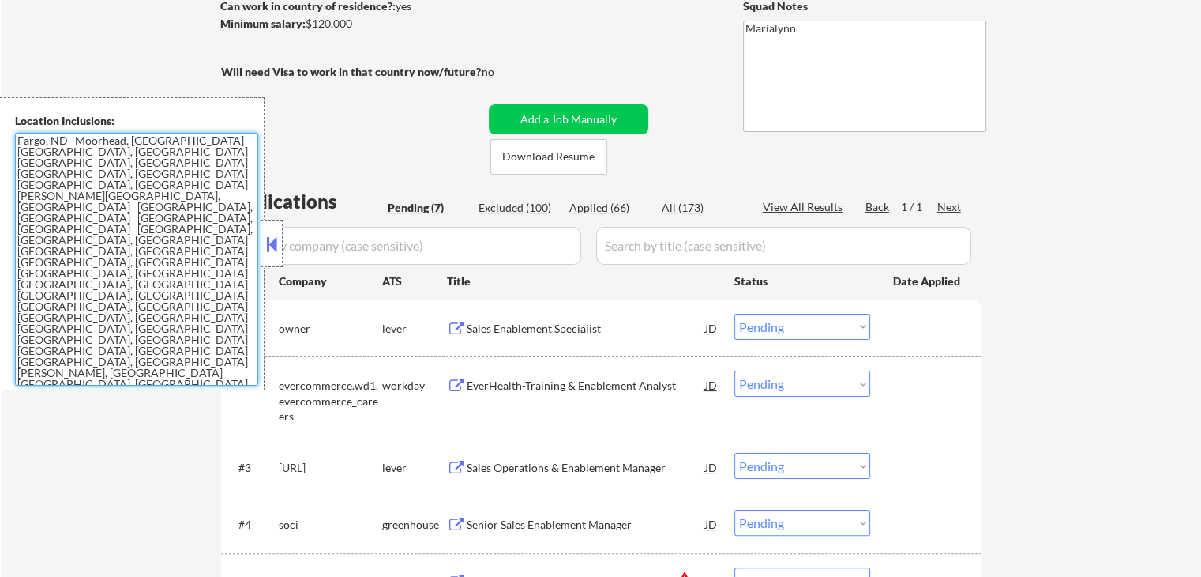
drag, startPoint x: 220, startPoint y: 222, endPoint x: 0, endPoint y: 109, distance: 247.6
click at [0, 118] on div "Location Inclusions: [GEOGRAPHIC_DATA], [GEOGRAPHIC_DATA] [GEOGRAPHIC_DATA], [G…" at bounding box center [132, 243] width 265 height 293
click at [254, 243] on textarea "Fargo, ND Moorhead, [GEOGRAPHIC_DATA] [GEOGRAPHIC_DATA], [GEOGRAPHIC_DATA] [GEO…" at bounding box center [136, 259] width 243 height 253
click at [270, 247] on button at bounding box center [271, 244] width 17 height 24
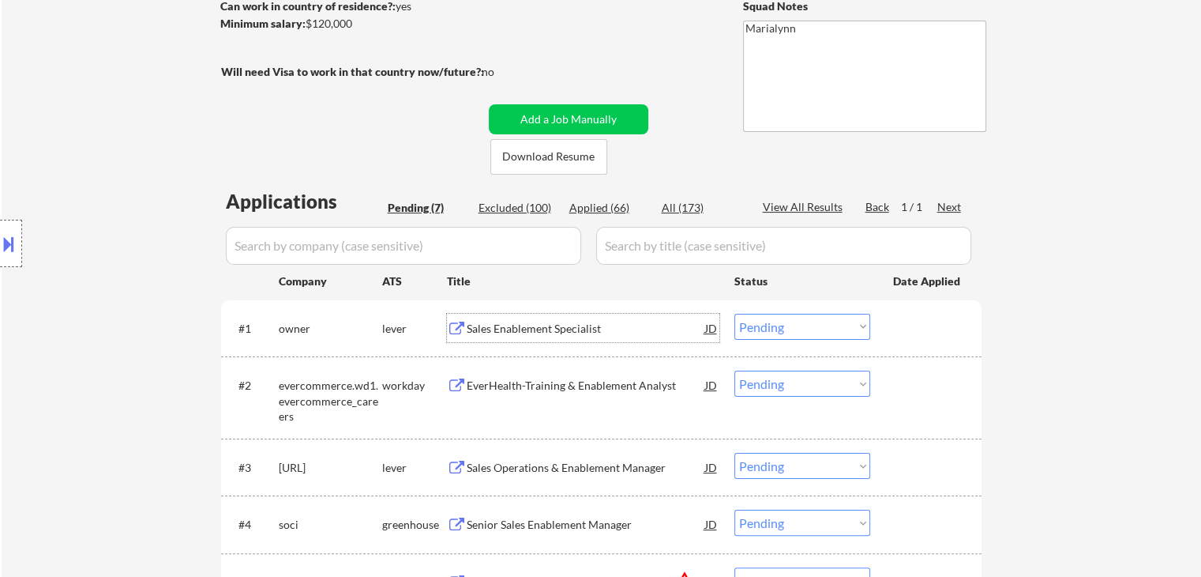
click at [551, 323] on div "Sales Enablement Specialist" at bounding box center [586, 329] width 239 height 16
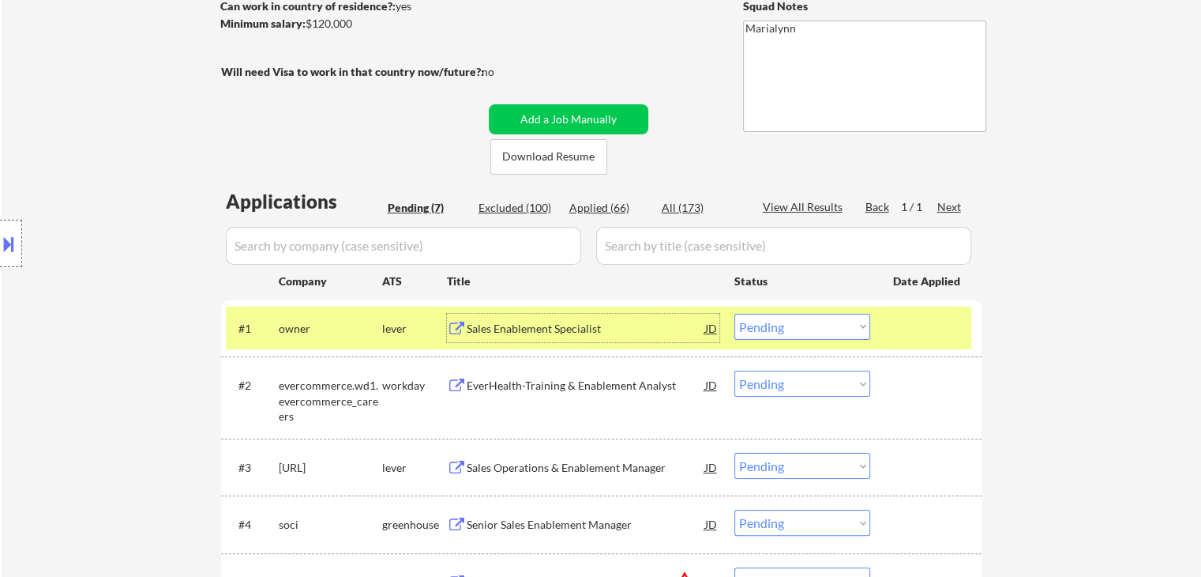
click at [781, 329] on select "Choose an option... Pending Applied Excluded (Questions) Excluded (Expired) Exc…" at bounding box center [803, 327] width 136 height 26
click at [735, 314] on select "Choose an option... Pending Applied Excluded (Questions) Excluded (Expired) Exc…" at bounding box center [803, 327] width 136 height 26
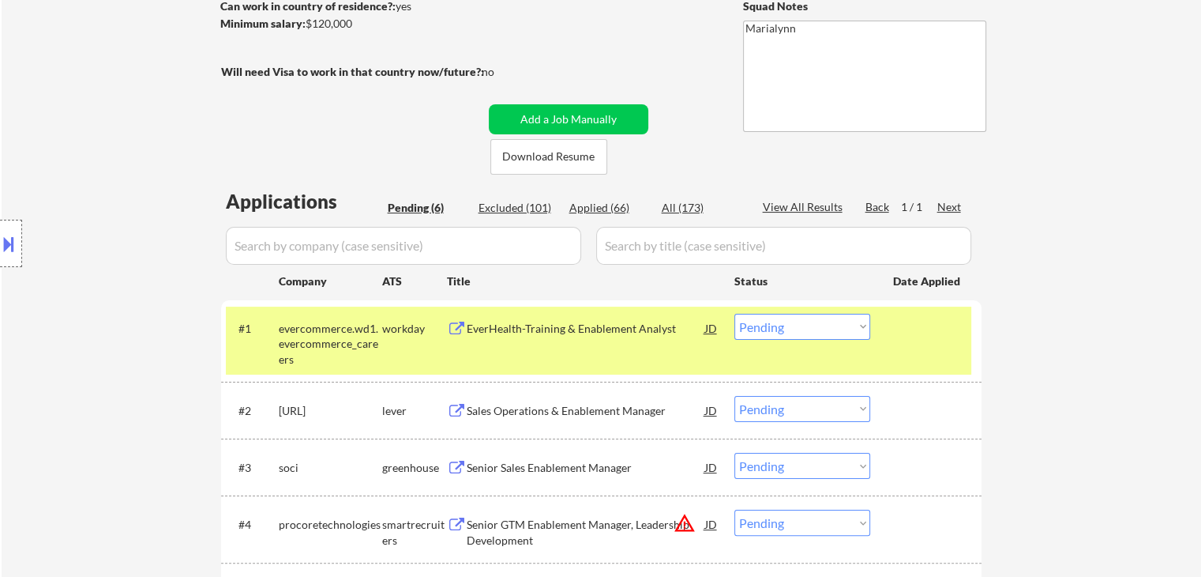
click at [596, 329] on div "EverHealth-Training & Enablement Analyst" at bounding box center [586, 329] width 239 height 16
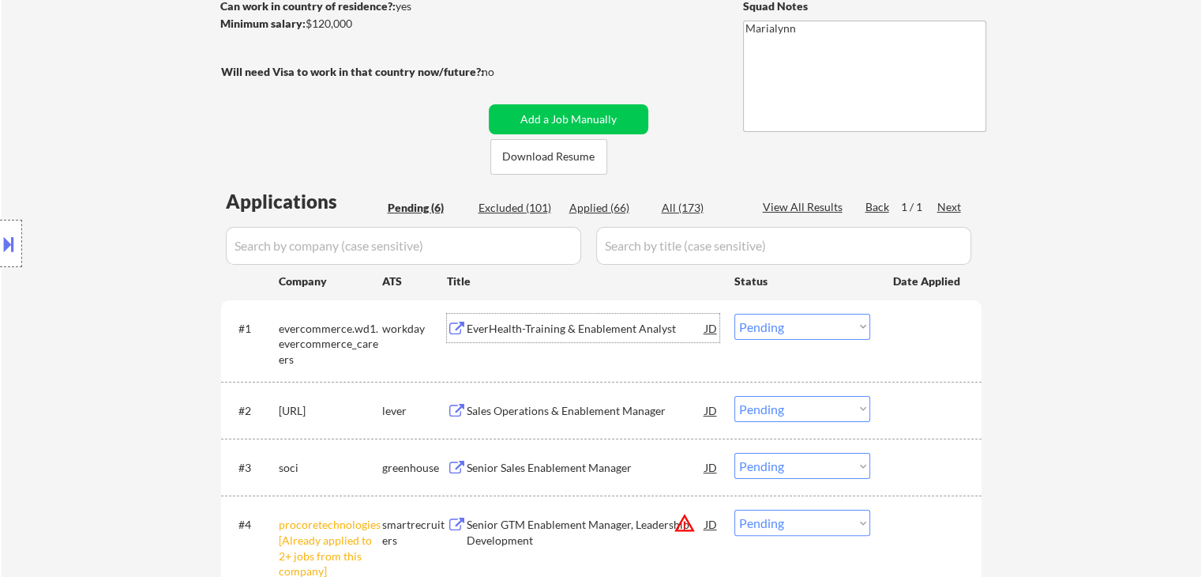
click at [774, 333] on select "Choose an option... Pending Applied Excluded (Questions) Excluded (Expired) Exc…" at bounding box center [803, 327] width 136 height 26
click at [735, 314] on select "Choose an option... Pending Applied Excluded (Questions) Excluded (Expired) Exc…" at bounding box center [803, 327] width 136 height 26
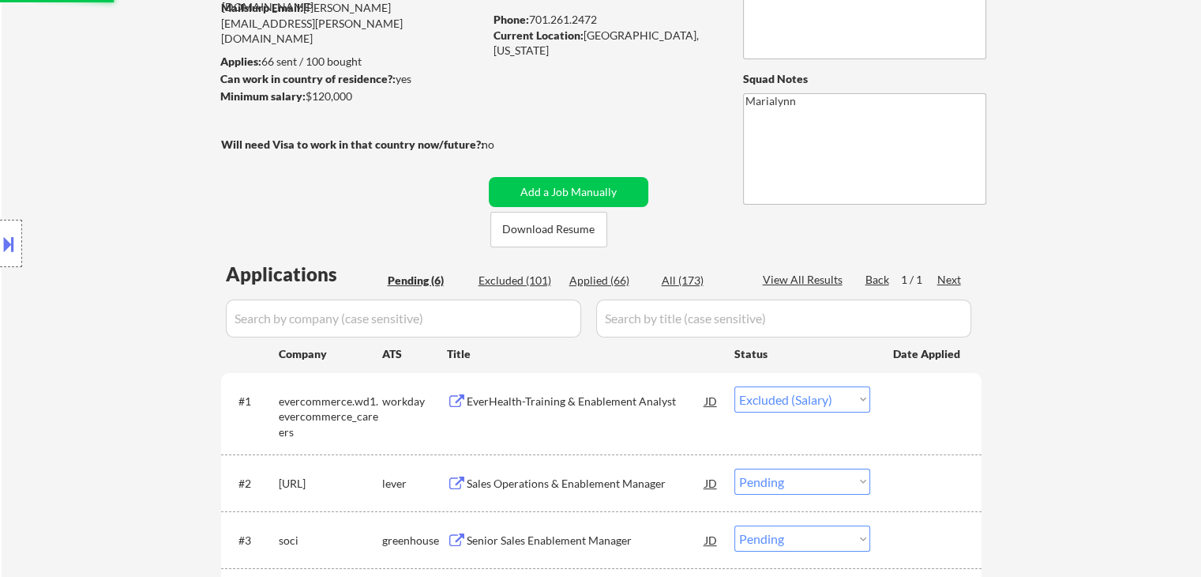
scroll to position [79, 0]
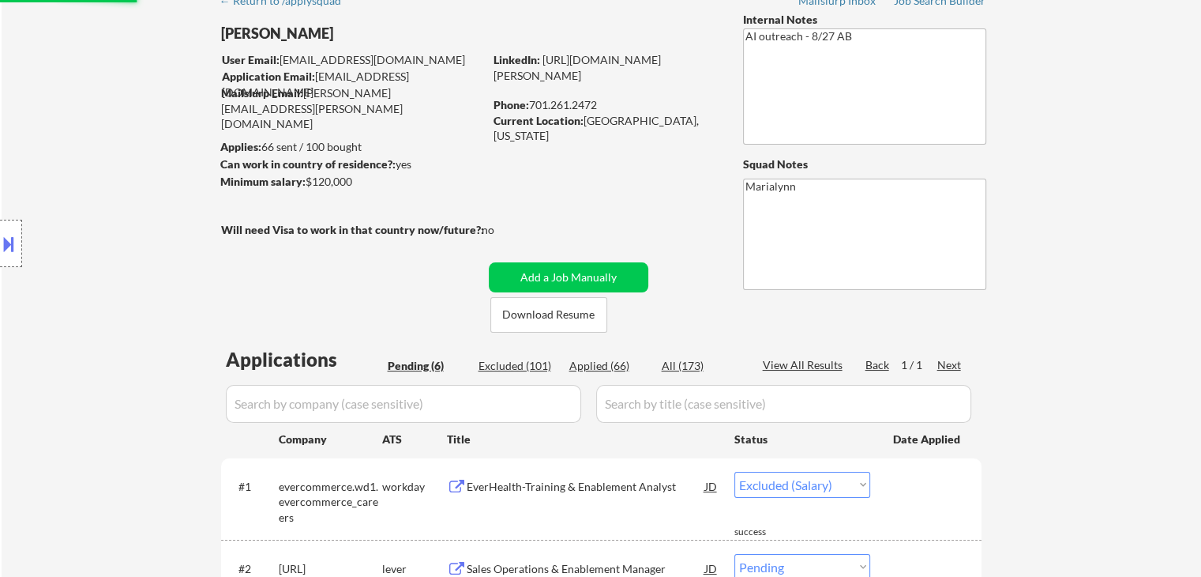
select select ""pending""
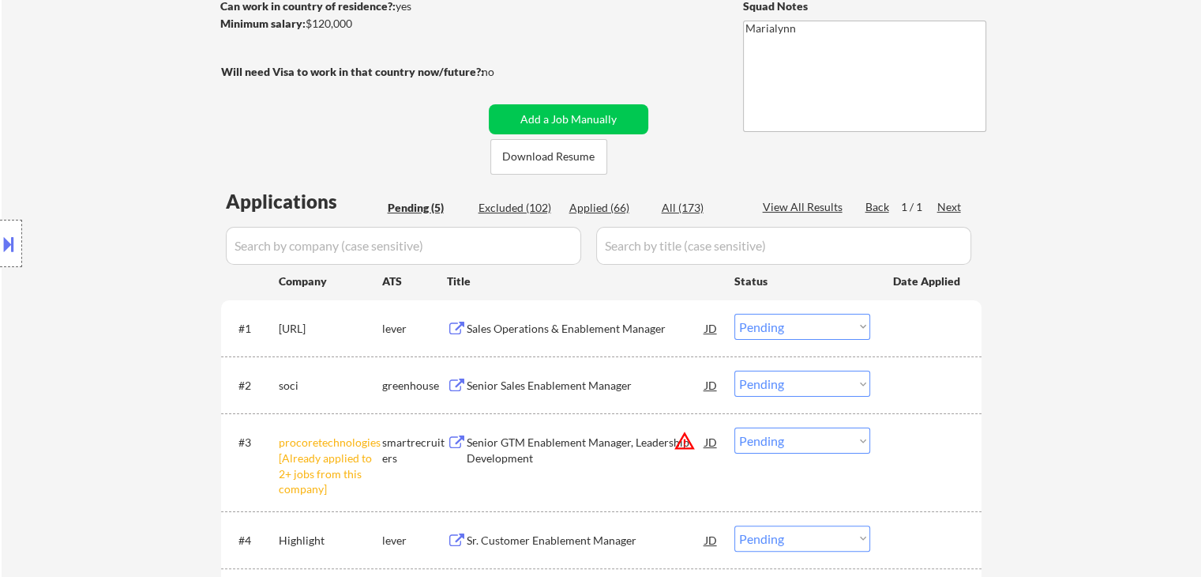
scroll to position [395, 0]
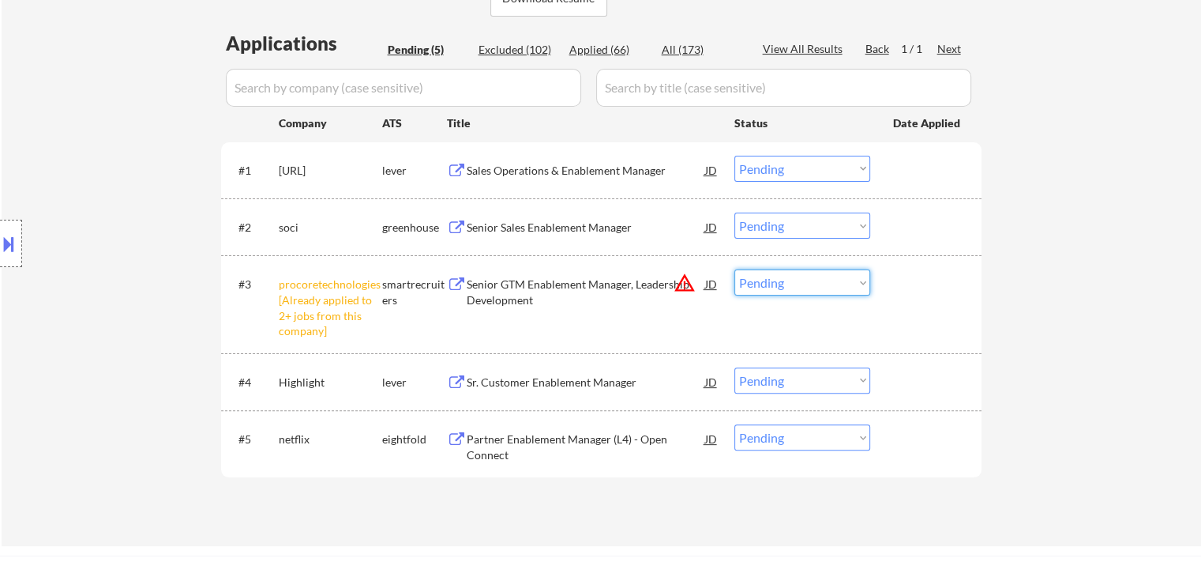
click at [809, 287] on select "Choose an option... Pending Applied Excluded (Questions) Excluded (Expired) Exc…" at bounding box center [803, 282] width 136 height 26
click at [735, 269] on select "Choose an option... Pending Applied Excluded (Questions) Excluded (Expired) Exc…" at bounding box center [803, 282] width 136 height 26
select select ""pending""
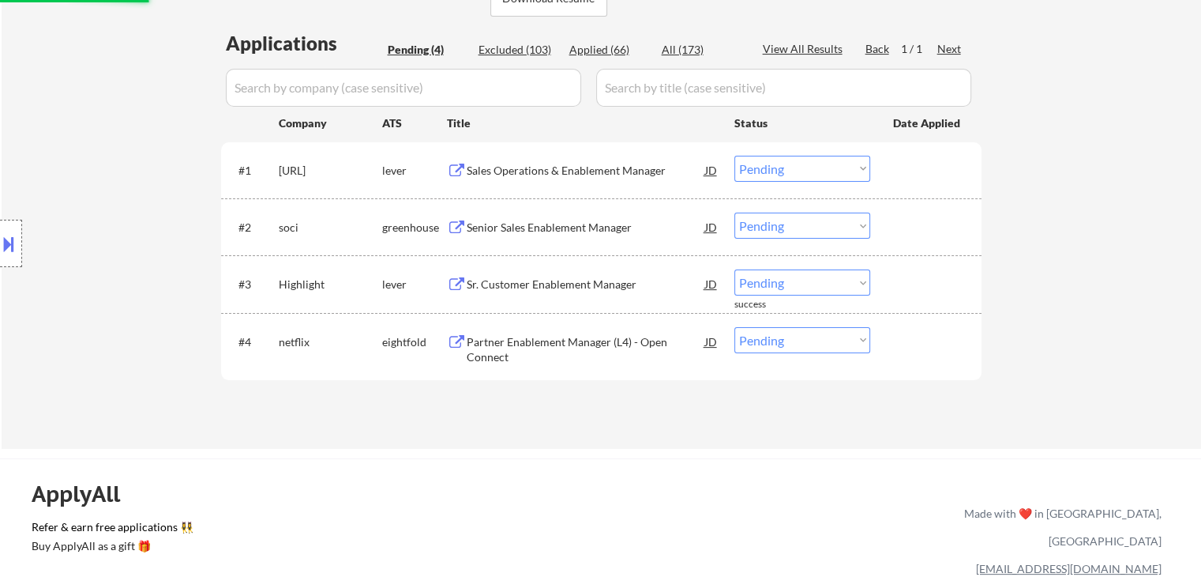
click at [543, 165] on div "Sales Operations & Enablement Manager" at bounding box center [586, 171] width 239 height 16
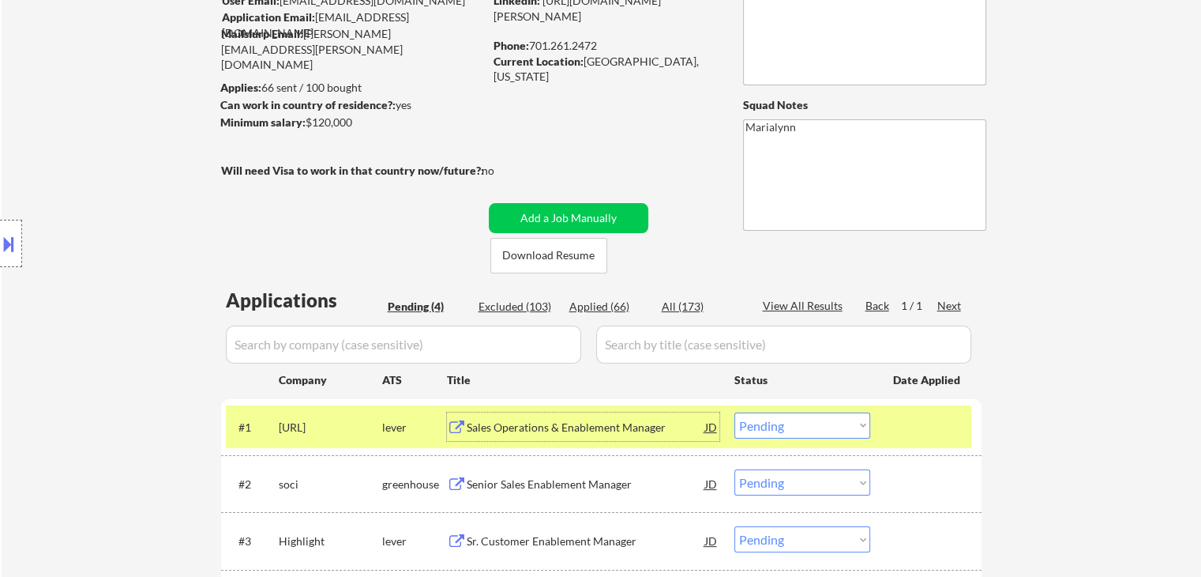
scroll to position [237, 0]
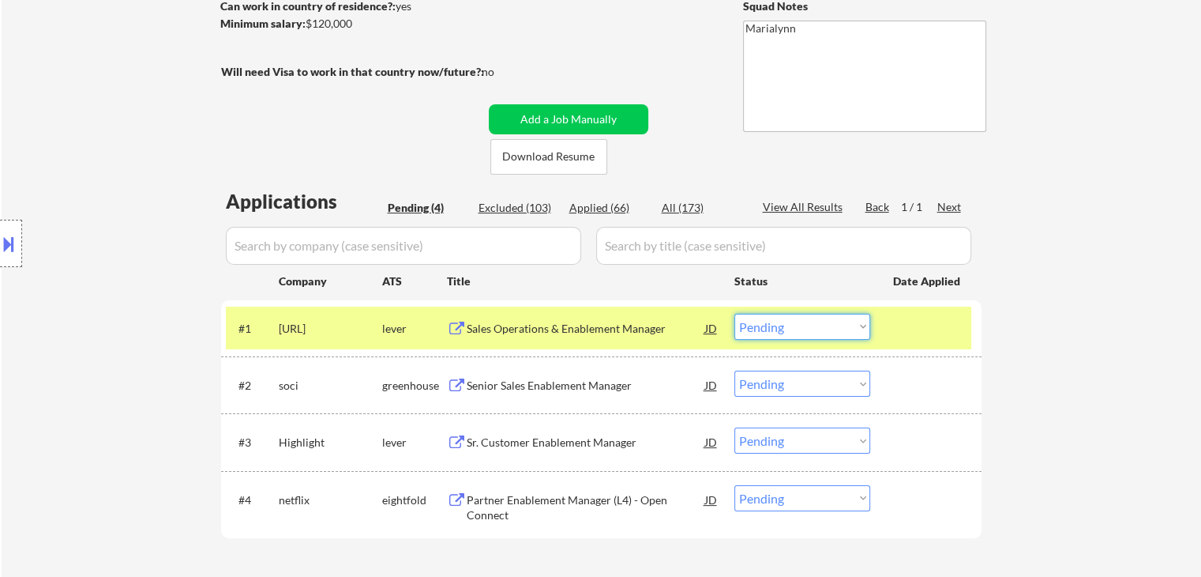
click at [777, 330] on select "Choose an option... Pending Applied Excluded (Questions) Excluded (Expired) Exc…" at bounding box center [803, 327] width 136 height 26
click at [735, 314] on select "Choose an option... Pending Applied Excluded (Questions) Excluded (Expired) Exc…" at bounding box center [803, 327] width 136 height 26
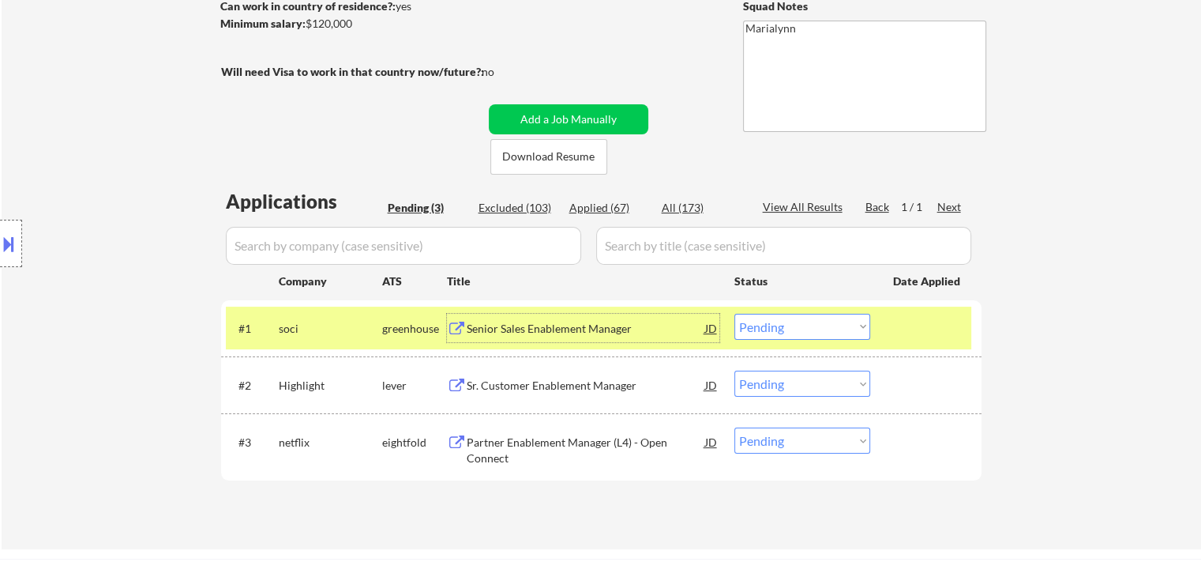
click at [627, 319] on div "Senior Sales Enablement Manager" at bounding box center [586, 328] width 239 height 28
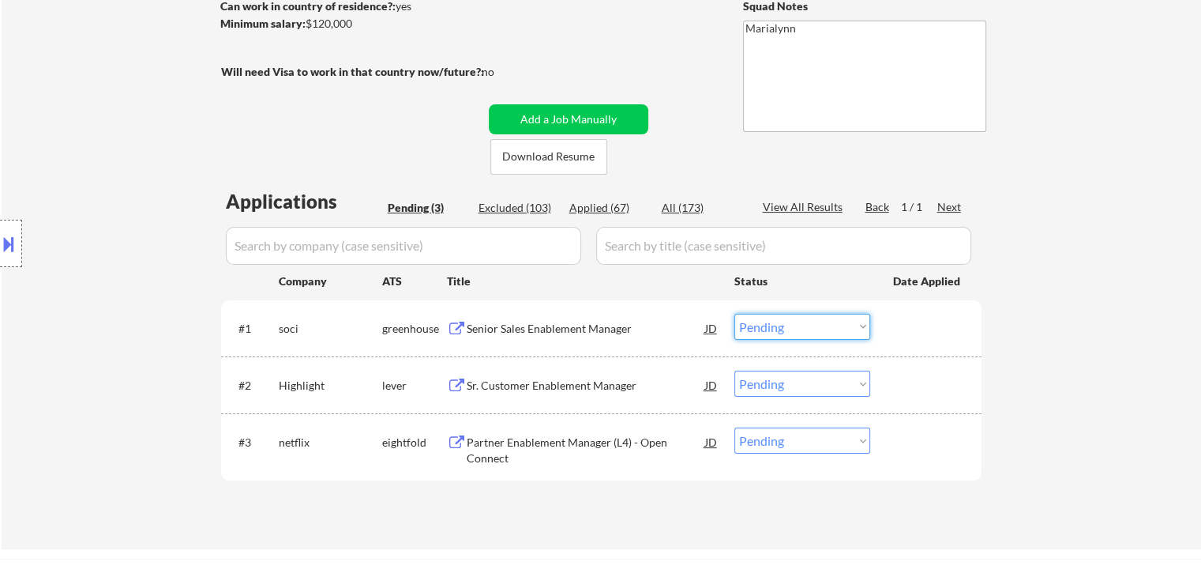
drag, startPoint x: 771, startPoint y: 329, endPoint x: 776, endPoint y: 336, distance: 9.6
click at [771, 329] on select "Choose an option... Pending Applied Excluded (Questions) Excluded (Expired) Exc…" at bounding box center [803, 327] width 136 height 26
click at [735, 314] on select "Choose an option... Pending Applied Excluded (Questions) Excluded (Expired) Exc…" at bounding box center [803, 327] width 136 height 26
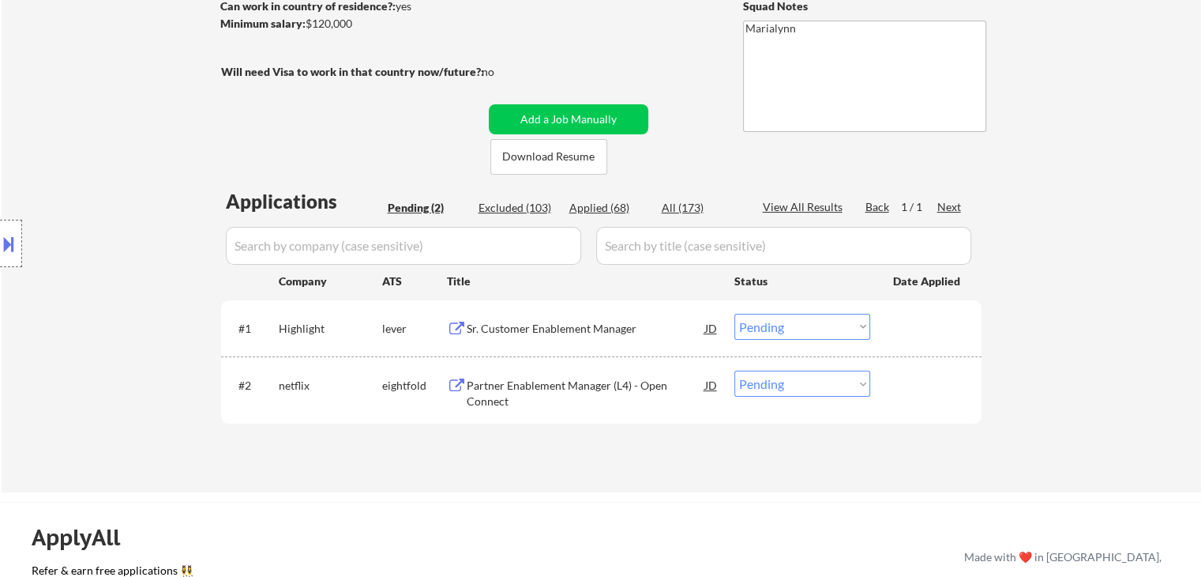
click at [591, 326] on div "Sr. Customer Enablement Manager" at bounding box center [586, 329] width 239 height 16
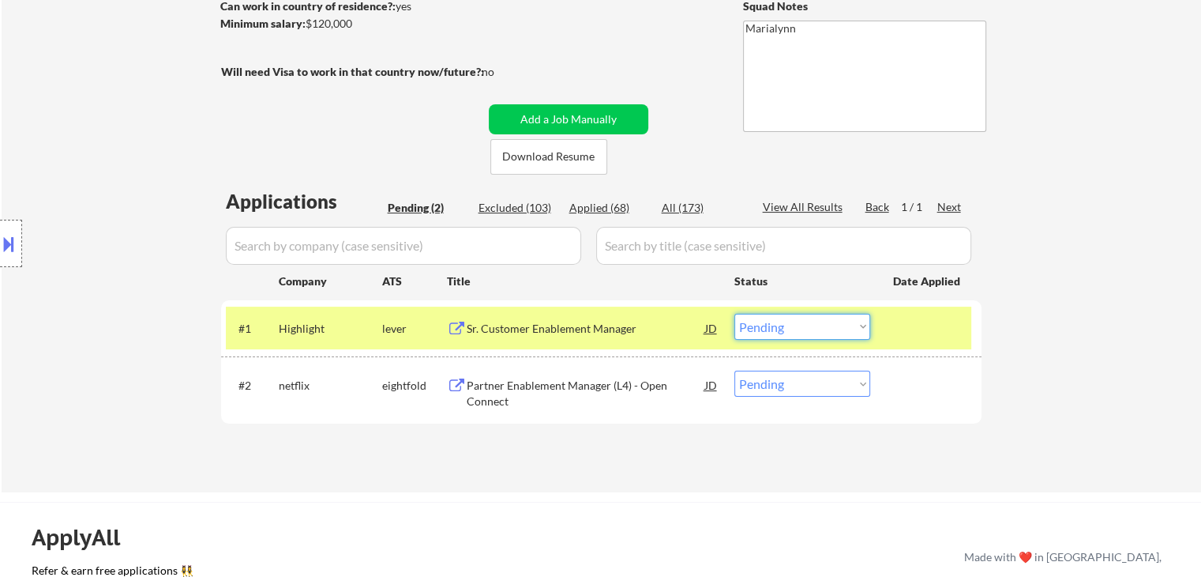
click at [807, 326] on select "Choose an option... Pending Applied Excluded (Questions) Excluded (Expired) Exc…" at bounding box center [803, 327] width 136 height 26
click at [735, 314] on select "Choose an option... Pending Applied Excluded (Questions) Excluded (Expired) Exc…" at bounding box center [803, 327] width 136 height 26
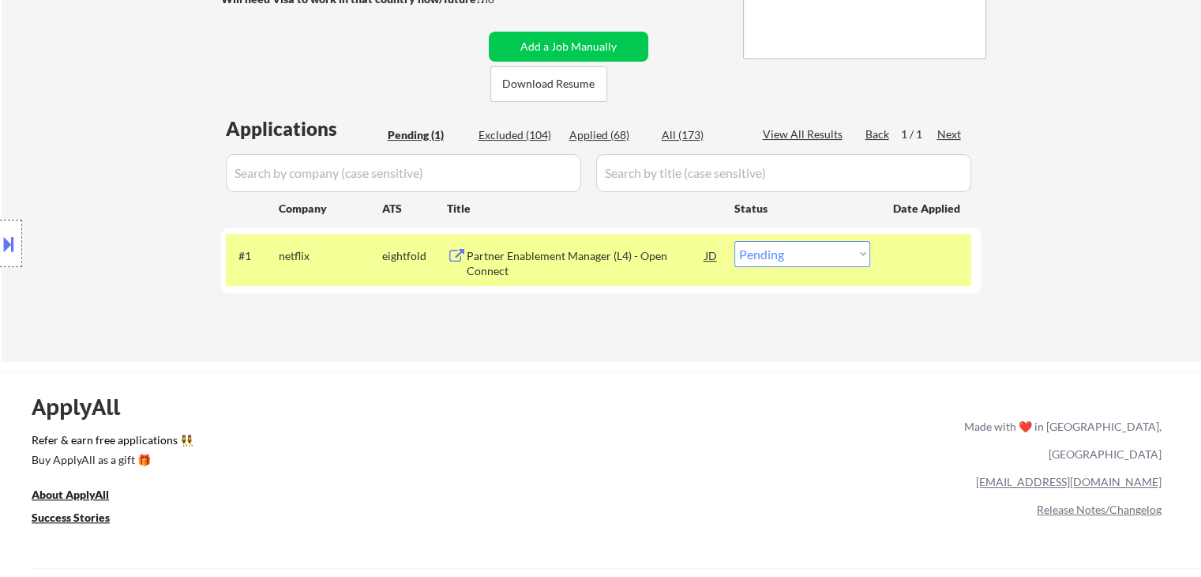
scroll to position [316, 0]
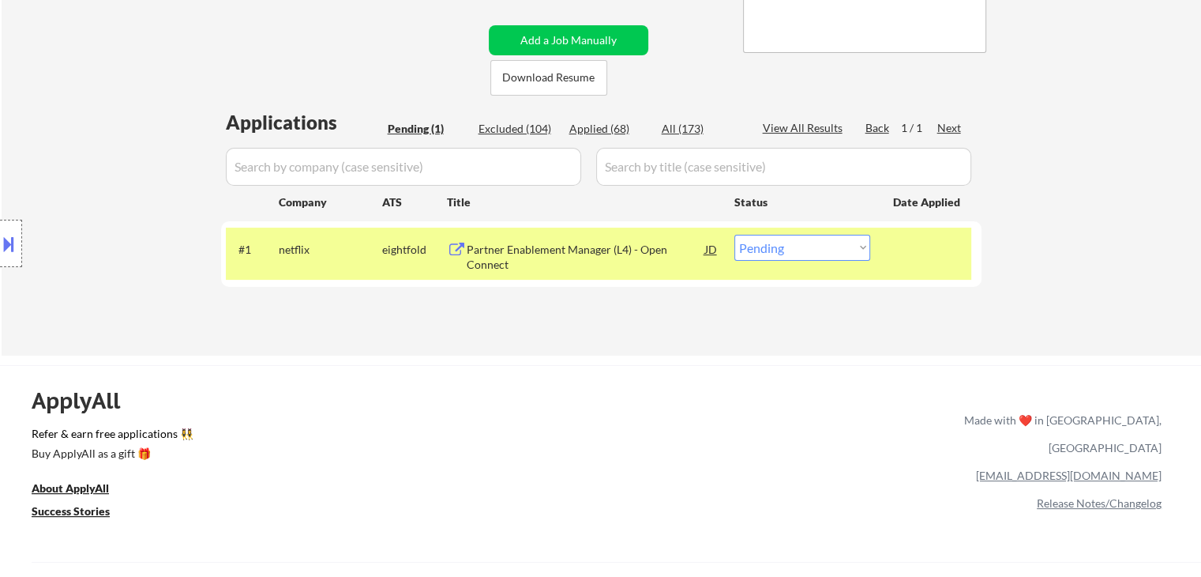
click at [552, 260] on div "Partner Enablement Manager (L4) - Open Connect" at bounding box center [586, 257] width 239 height 31
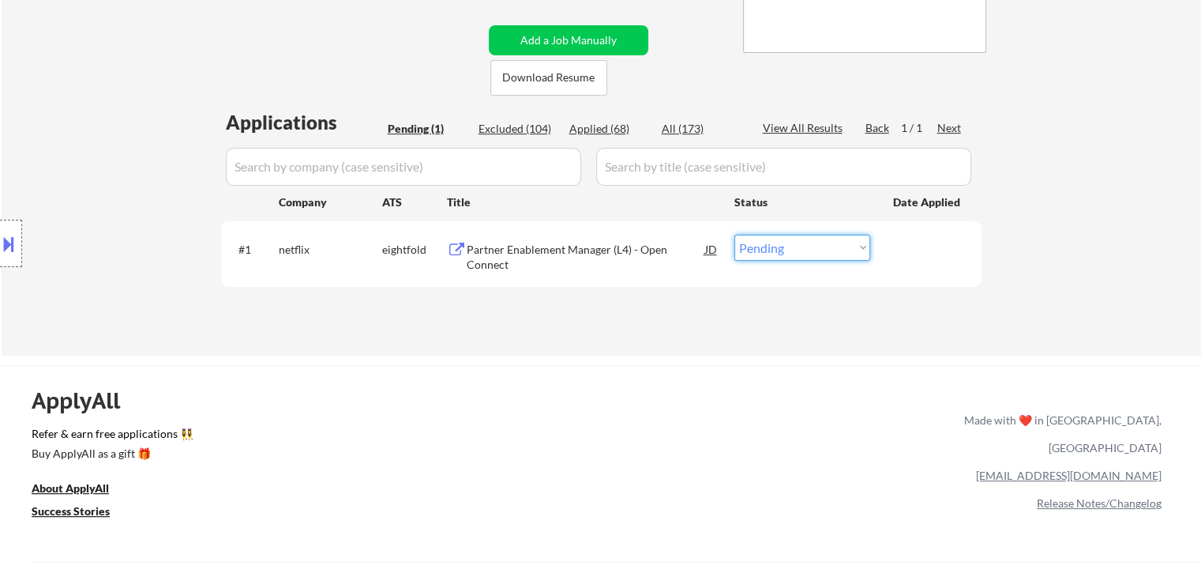
click at [788, 245] on select "Choose an option... Pending Applied Excluded (Questions) Excluded (Expired) Exc…" at bounding box center [803, 248] width 136 height 26
select select ""excluded__expired_""
click at [735, 235] on select "Choose an option... Pending Applied Excluded (Questions) Excluded (Expired) Exc…" at bounding box center [803, 248] width 136 height 26
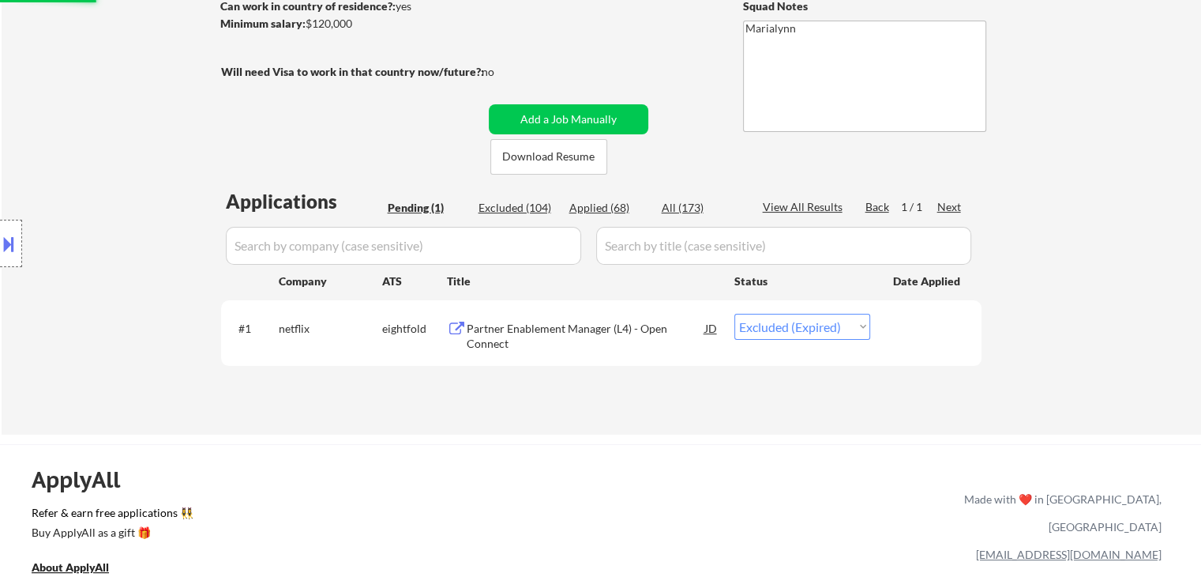
scroll to position [158, 0]
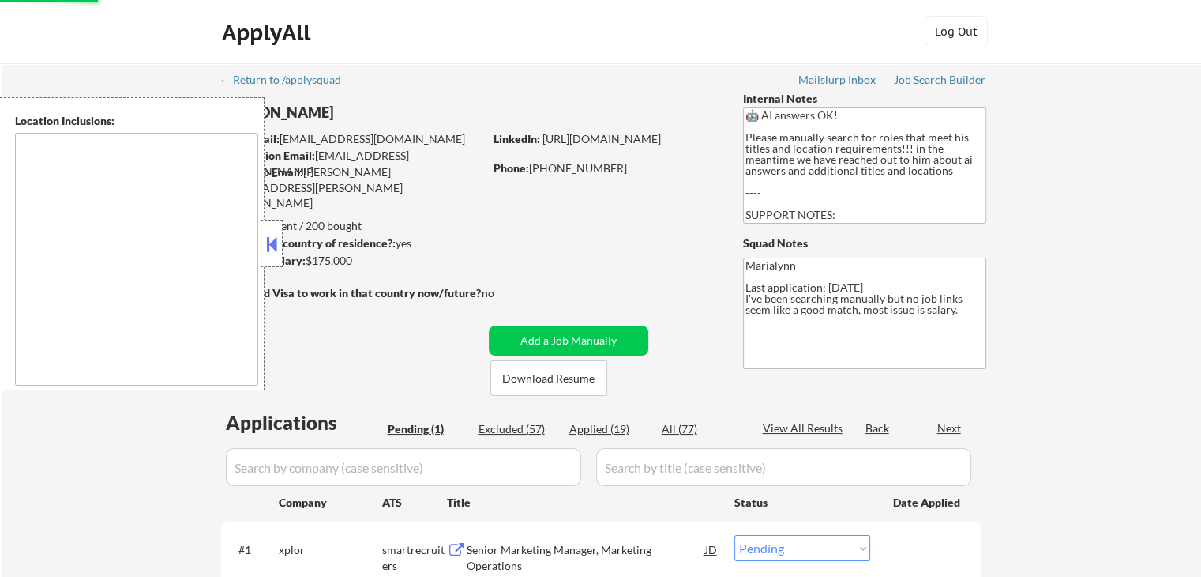
click at [256, 230] on textarea at bounding box center [136, 259] width 243 height 253
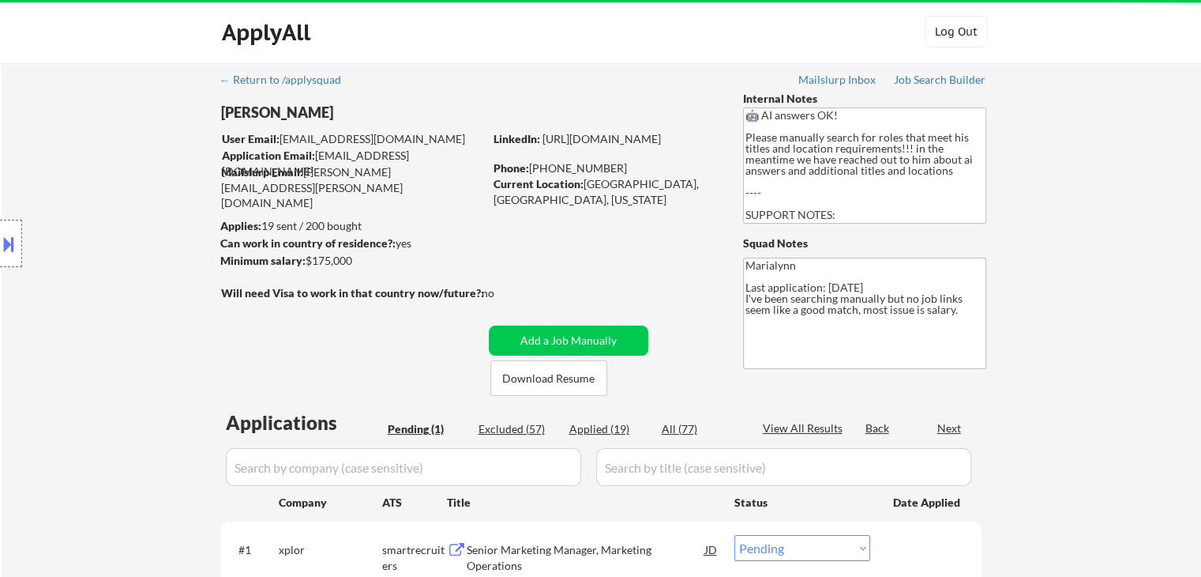
click at [276, 246] on div "Location Inclusions: [GEOGRAPHIC_DATA], [GEOGRAPHIC_DATA] [GEOGRAPHIC_DATA], [G…" at bounding box center [141, 243] width 283 height 293
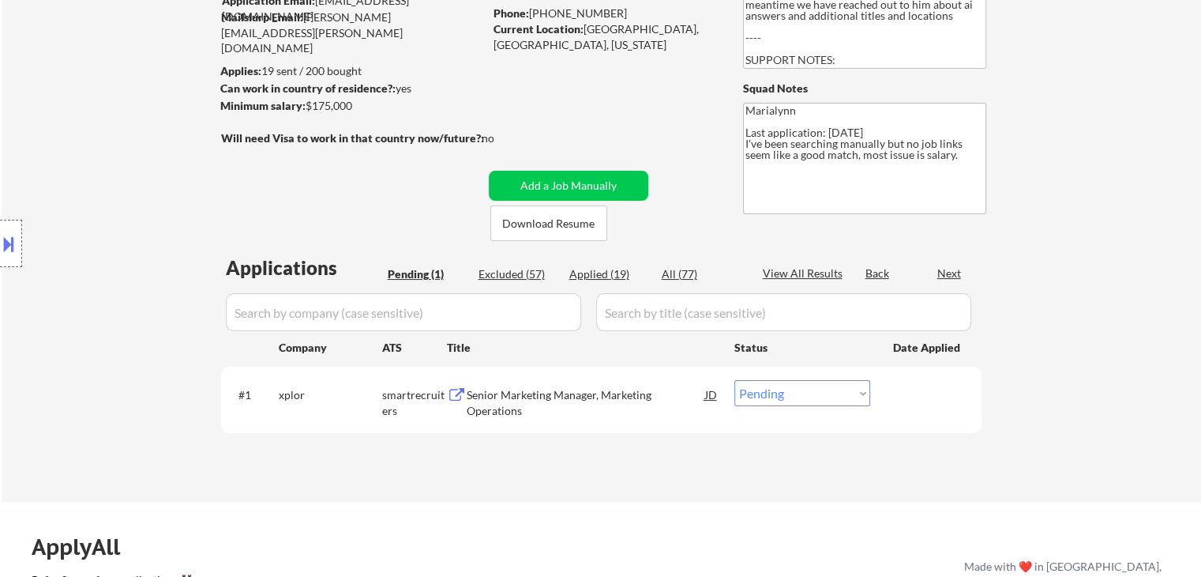
scroll to position [158, 0]
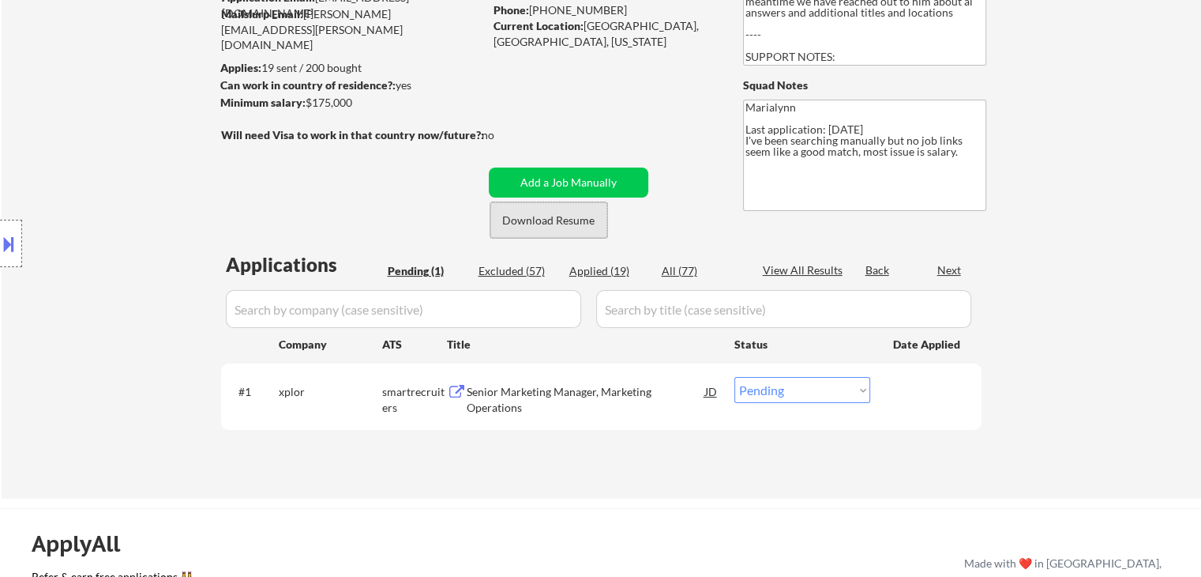
click at [574, 225] on button "Download Resume" at bounding box center [548, 220] width 117 height 36
click at [597, 397] on div "Senior Marketing Manager, Marketing Operations" at bounding box center [586, 399] width 239 height 31
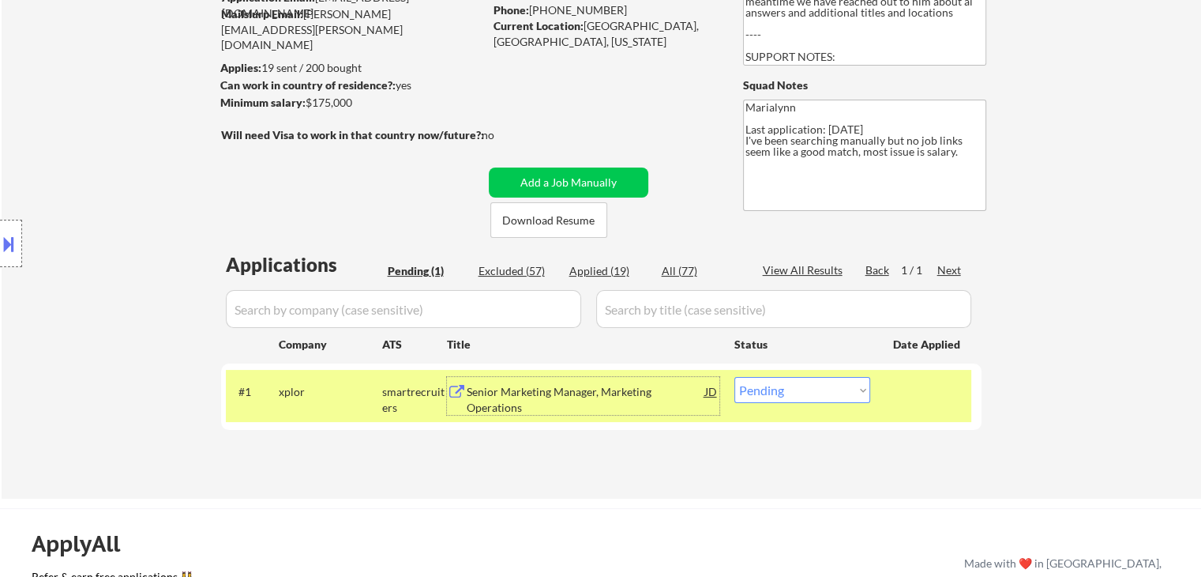
click at [774, 396] on select "Choose an option... Pending Applied Excluded (Questions) Excluded (Expired) Exc…" at bounding box center [803, 390] width 136 height 26
click at [735, 377] on select "Choose an option... Pending Applied Excluded (Questions) Excluded (Expired) Exc…" at bounding box center [803, 390] width 136 height 26
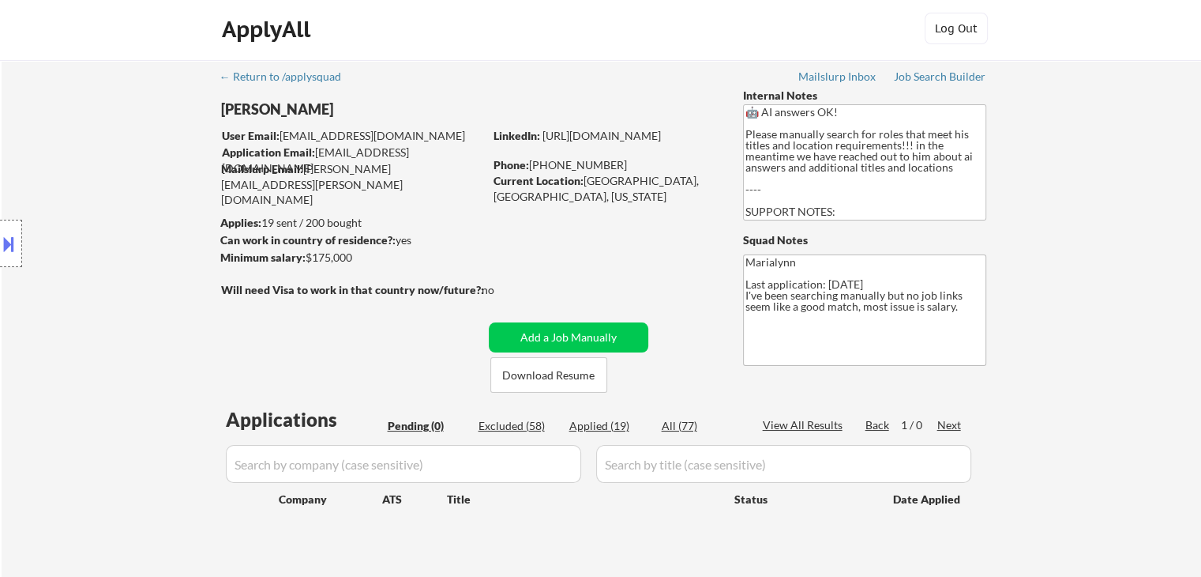
scroll to position [0, 0]
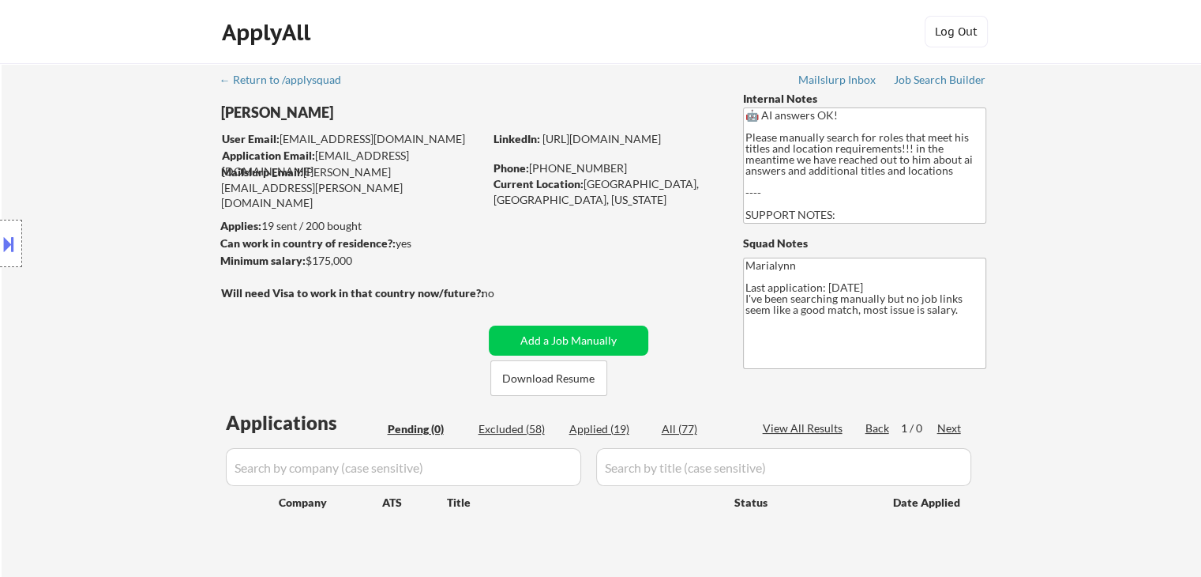
click at [678, 65] on div "← Return to /applysquad Mailslurp Inbox Job Search Builder [PERSON_NAME] User E…" at bounding box center [602, 320] width 788 height 514
click at [505, 433] on div "Excluded (58)" at bounding box center [518, 429] width 79 height 16
select select ""excluded__blocklist_""
select select ""excluded__other_""
select select ""excluded""
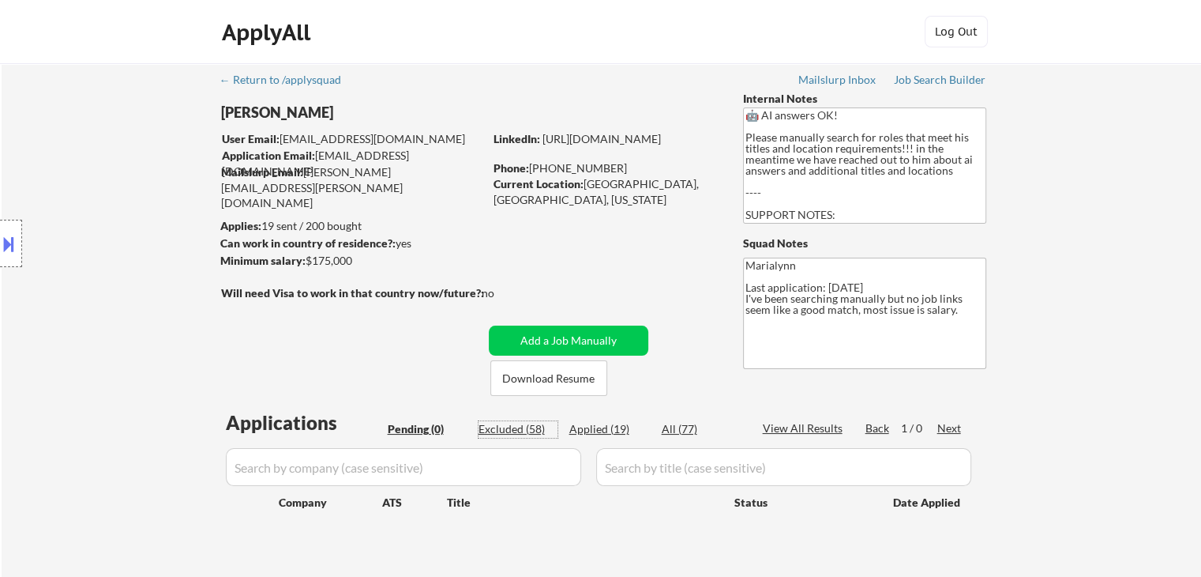
select select ""excluded__expired_""
select select ""excluded__bad_match_""
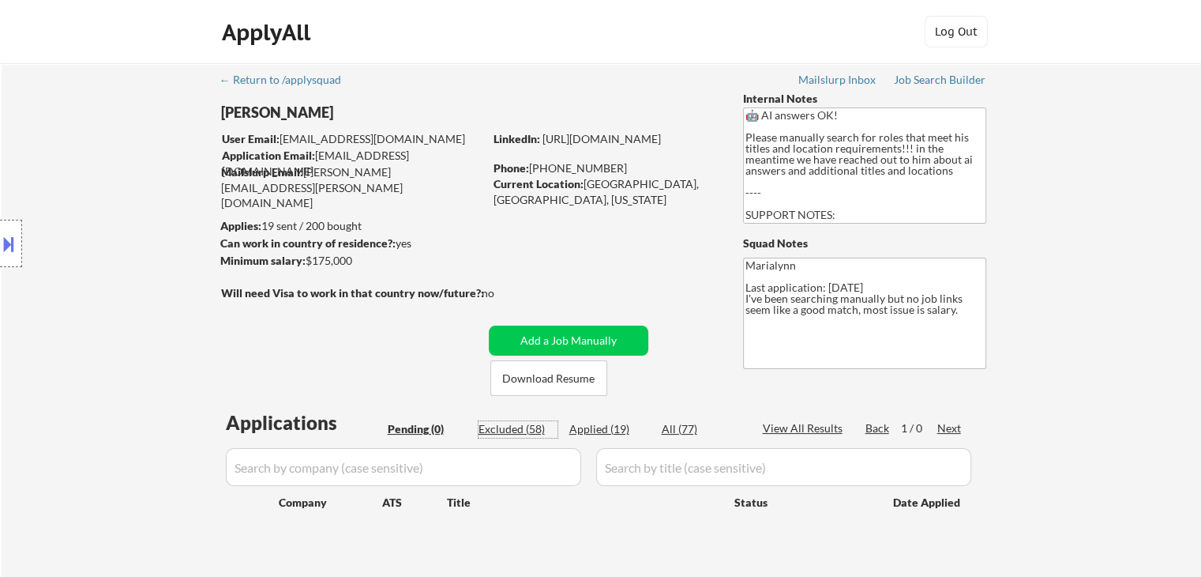
select select ""excluded__bad_match_""
select select ""excluded__location_""
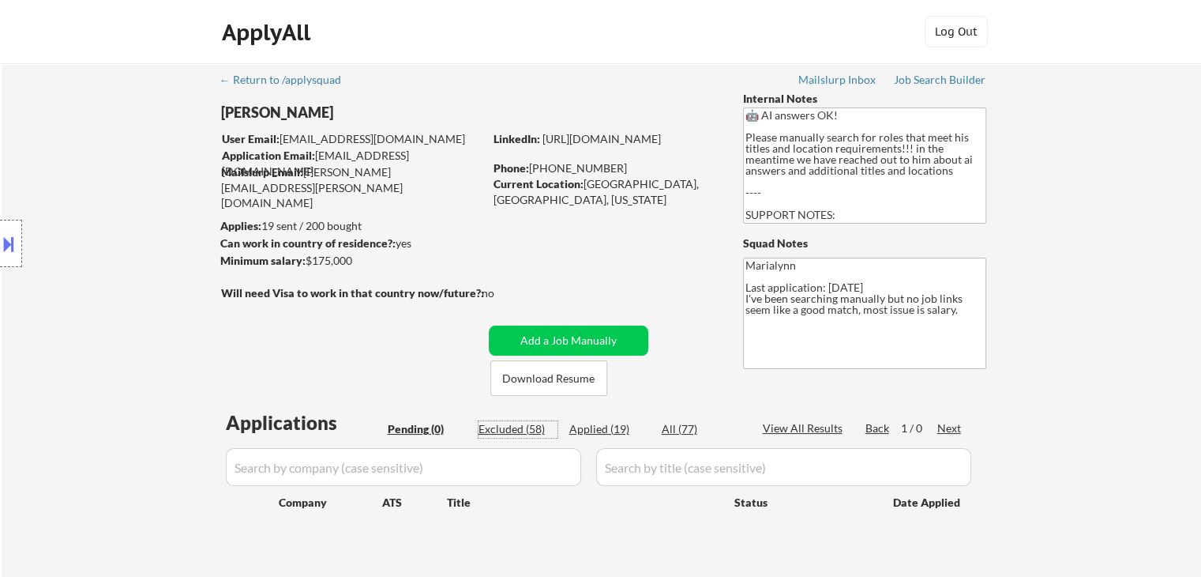
select select ""excluded__salary_""
select select ""excluded__bad_match_""
select select ""excluded__salary_""
select select ""excluded__expired_""
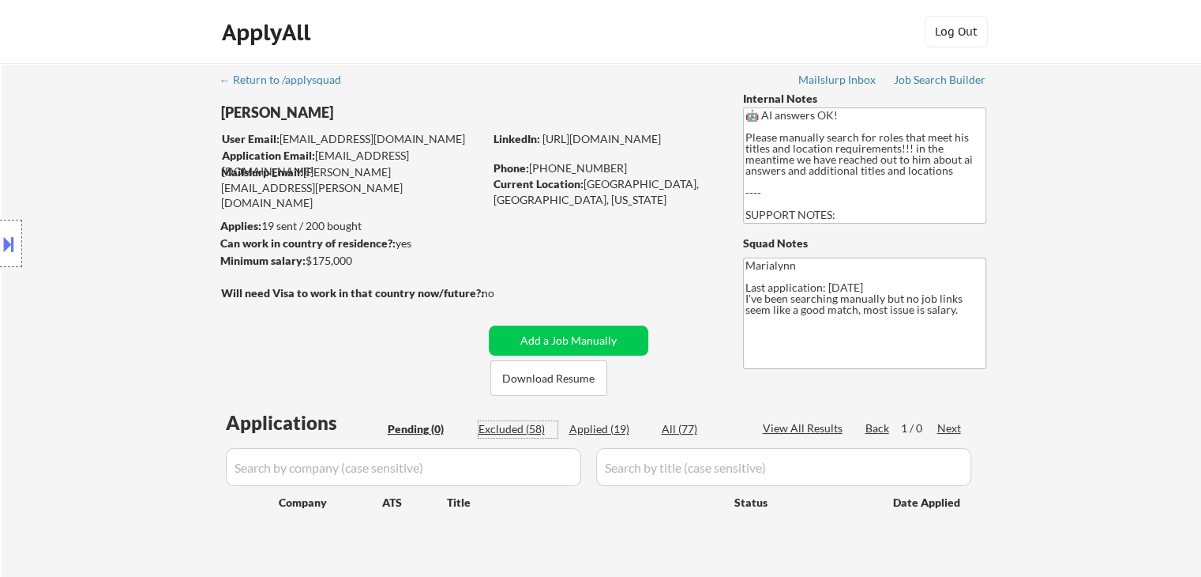
select select ""excluded__location_""
select select ""excluded__salary_""
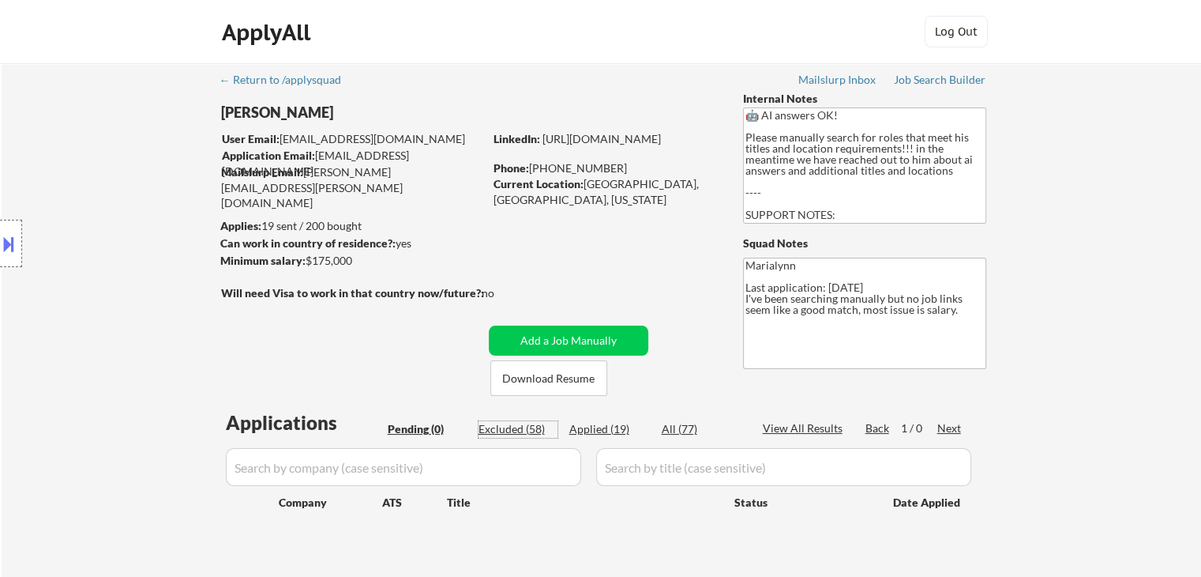
select select ""excluded__salary_""
select select ""excluded__location_""
select select ""excluded""
select select ""excluded__salary_""
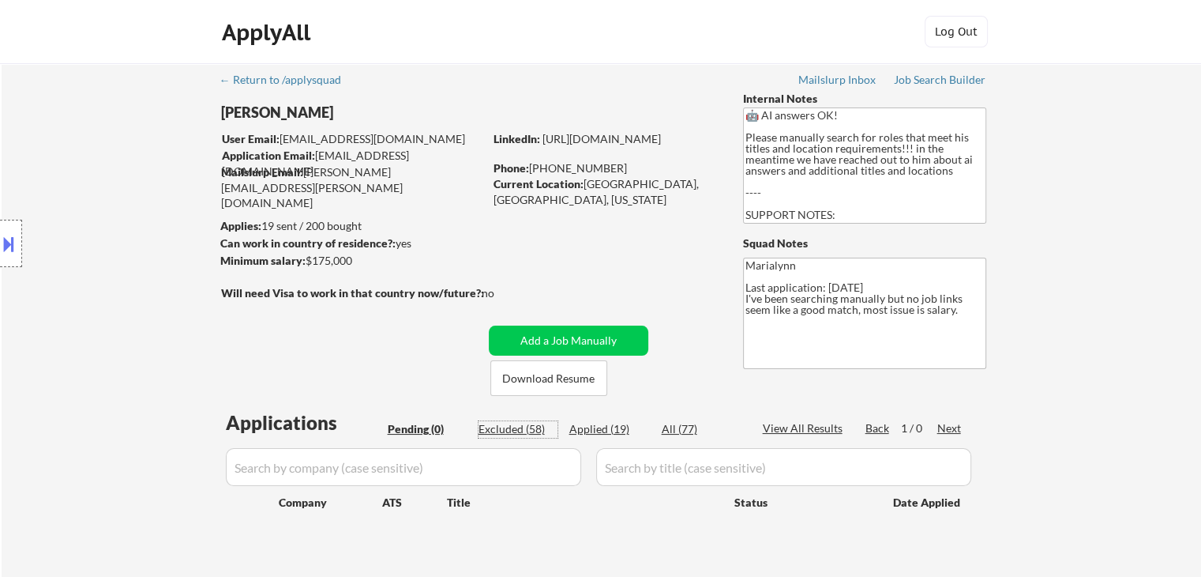
select select ""excluded__salary_""
select select ""excluded__expired_""
select select ""excluded__salary_""
select select ""excluded__expired_""
select select ""excluded__bad_match_""
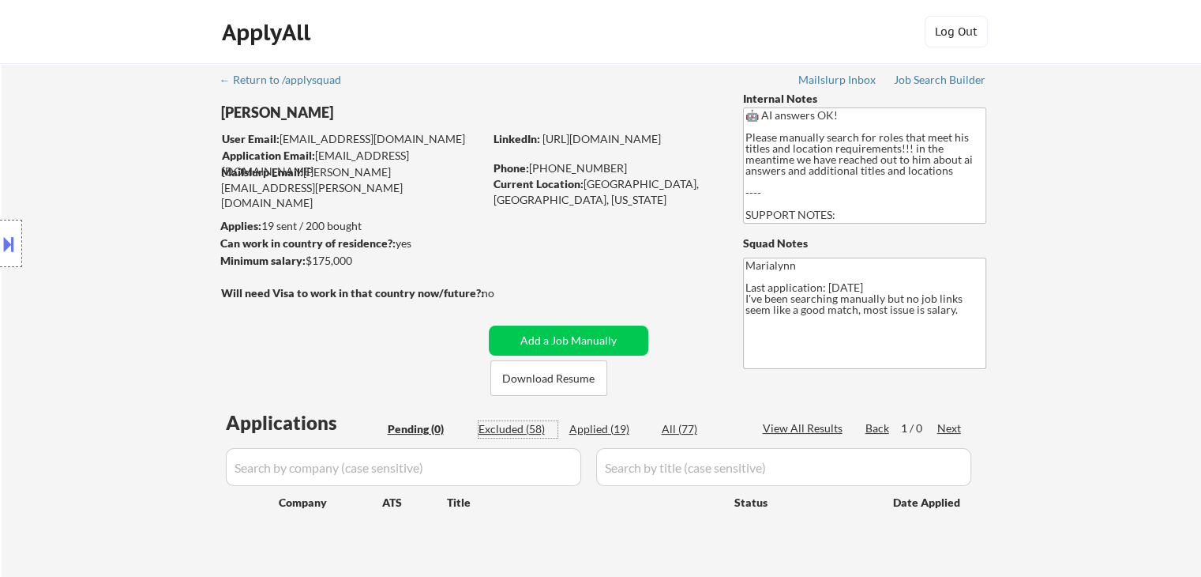
select select ""excluded__bad_match_""
select select ""excluded__location_""
select select ""excluded__bad_match_""
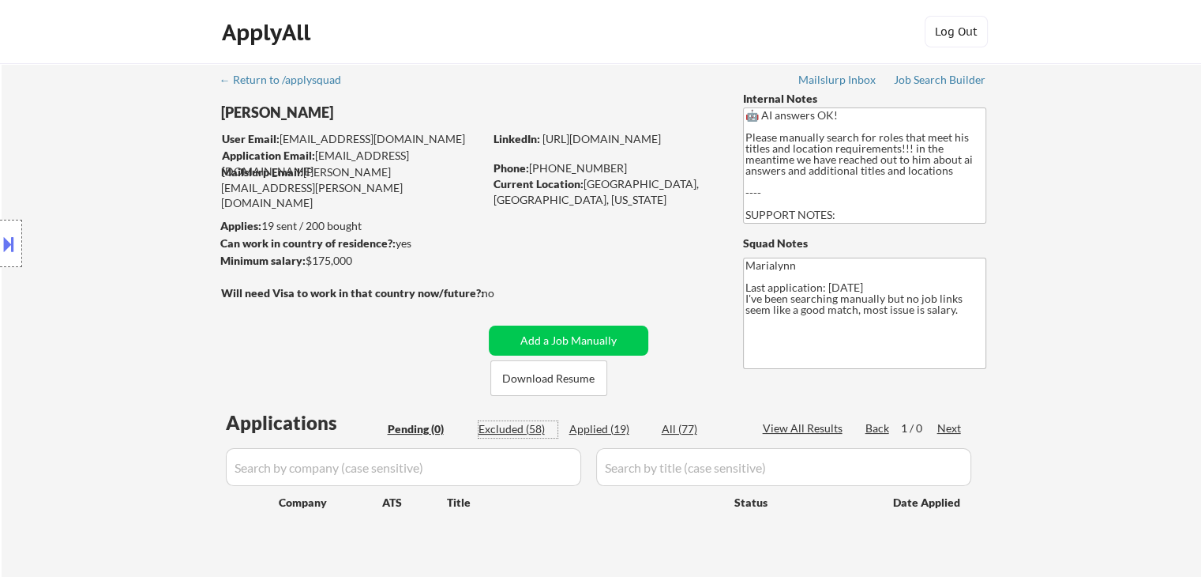
select select ""excluded__expired_""
select select ""excluded__bad_match_""
select select ""excluded__expired_""
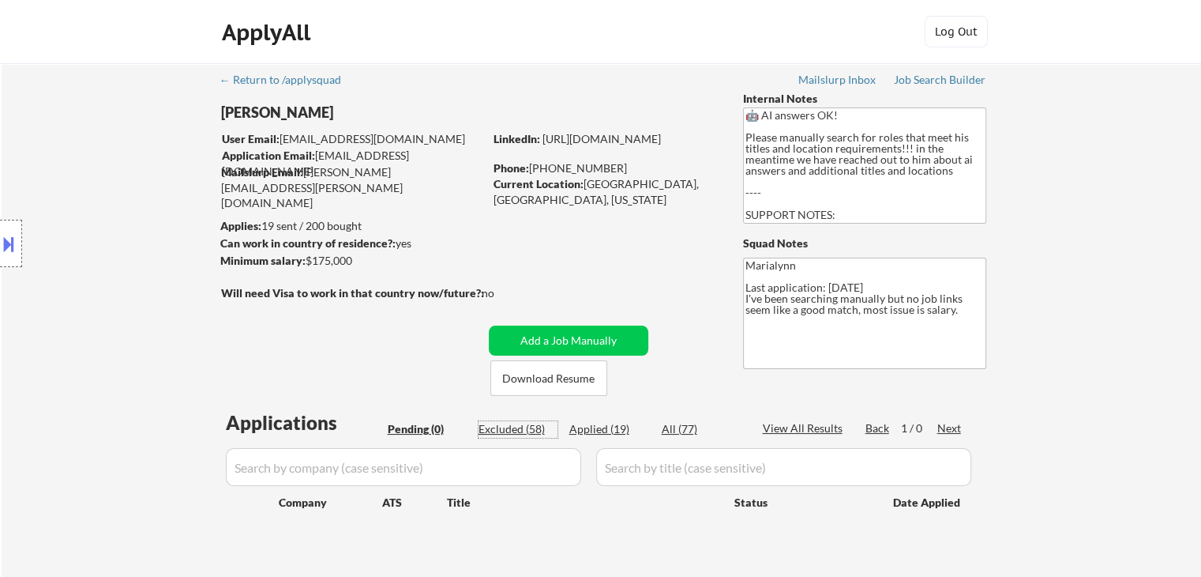
select select ""excluded__bad_match_""
select select ""excluded__salary_""
select select ""excluded__bad_match_""
select select ""excluded__salary_""
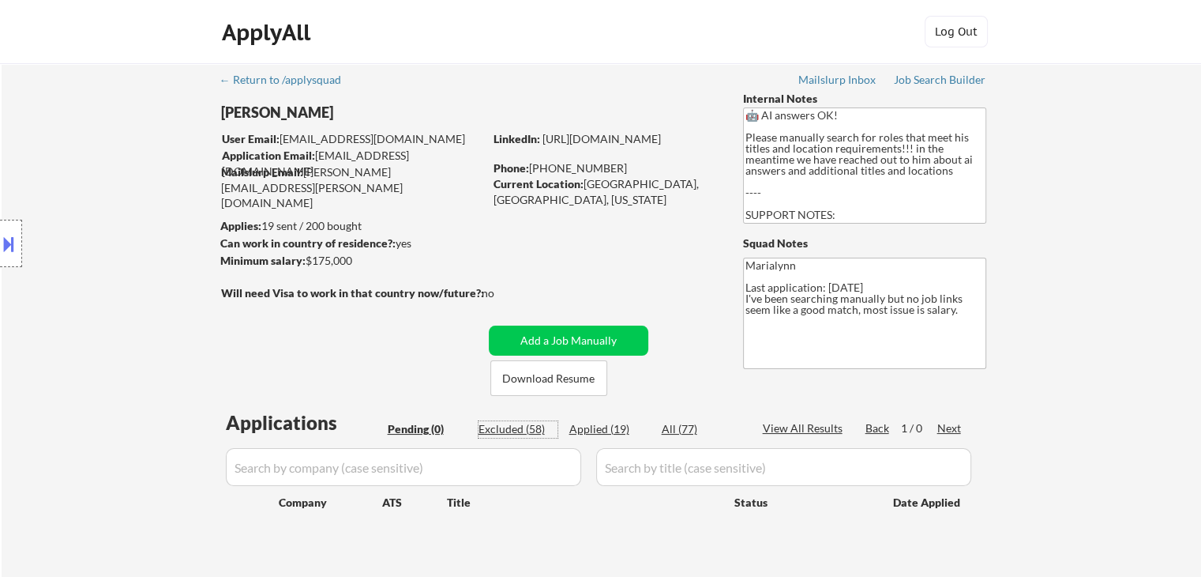
select select ""excluded__salary_""
select select ""excluded__bad_match_""
select select ""excluded__salary_""
select select ""excluded__bad_match_""
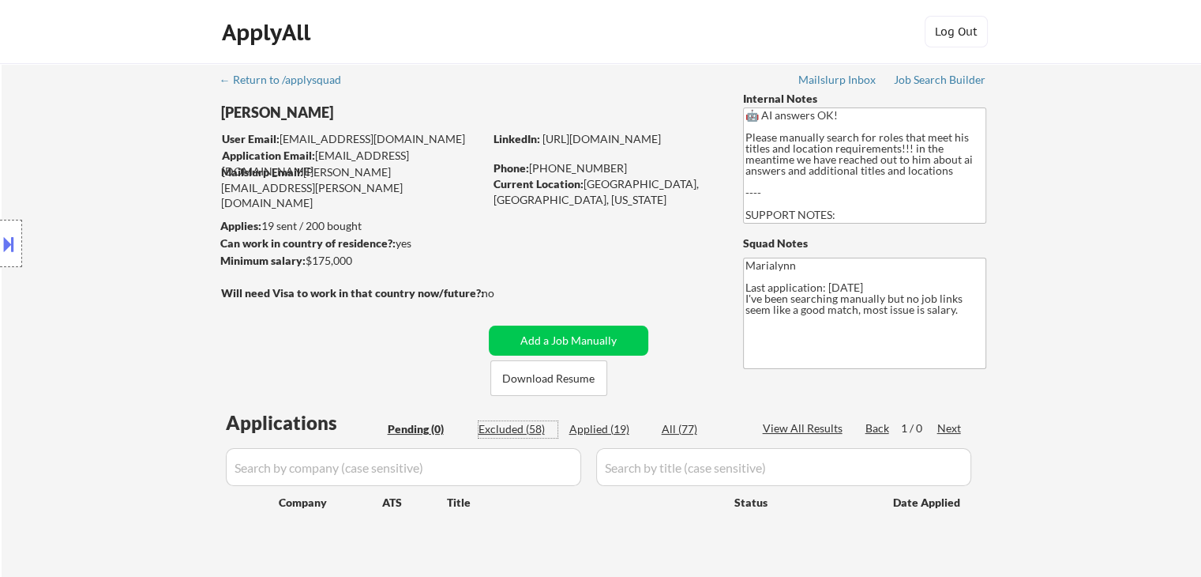
select select ""excluded__expired_""
select select ""excluded__salary_""
select select ""excluded__bad_match_""
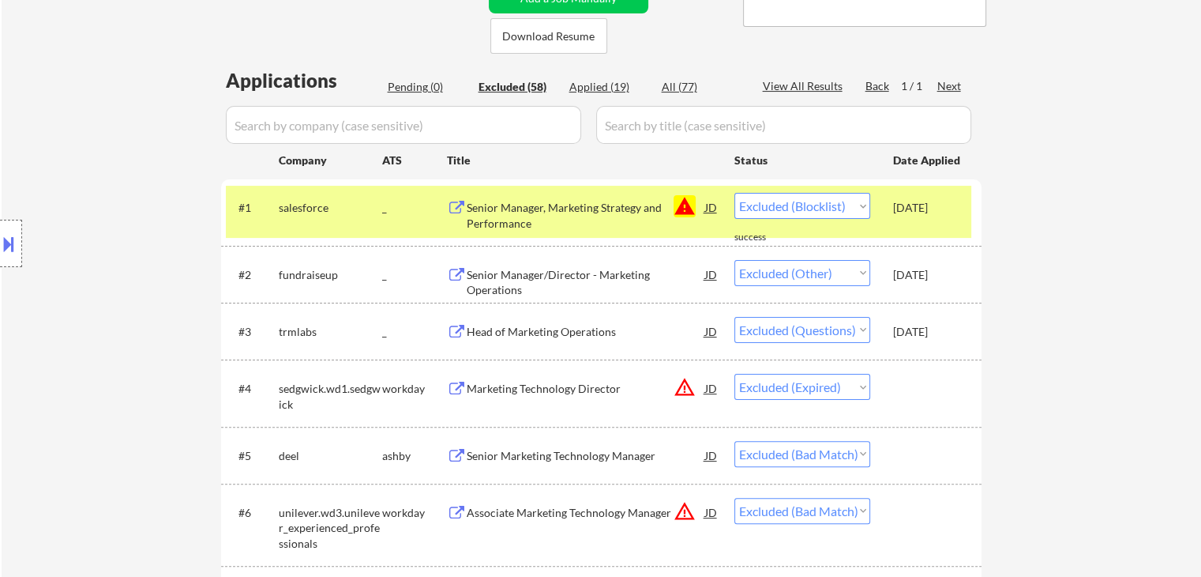
scroll to position [474, 0]
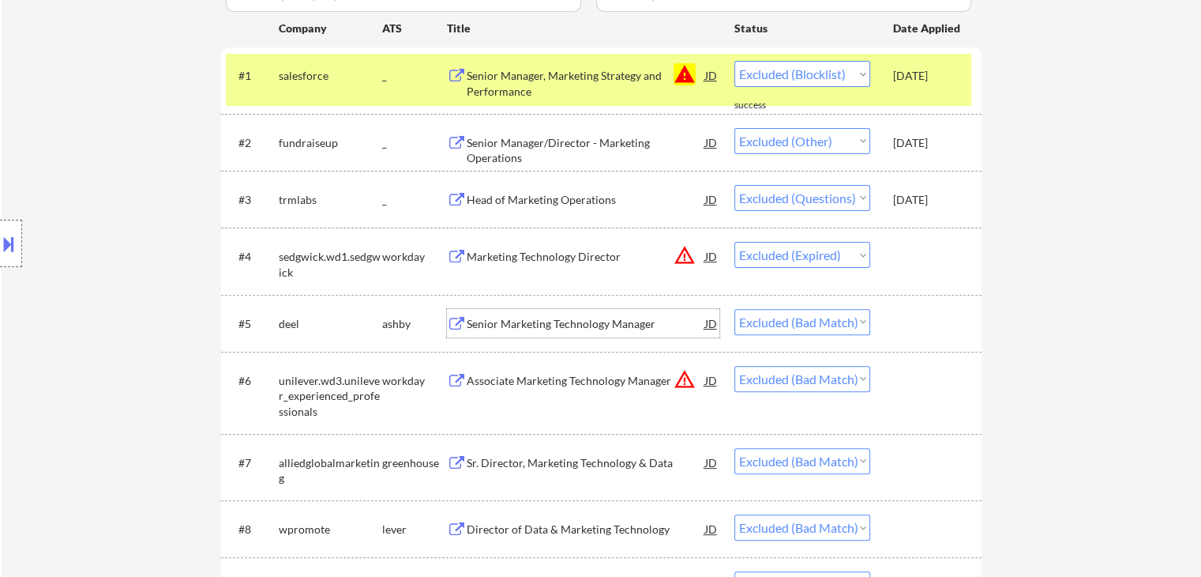
click at [595, 326] on div "Senior Marketing Technology Manager" at bounding box center [586, 324] width 239 height 16
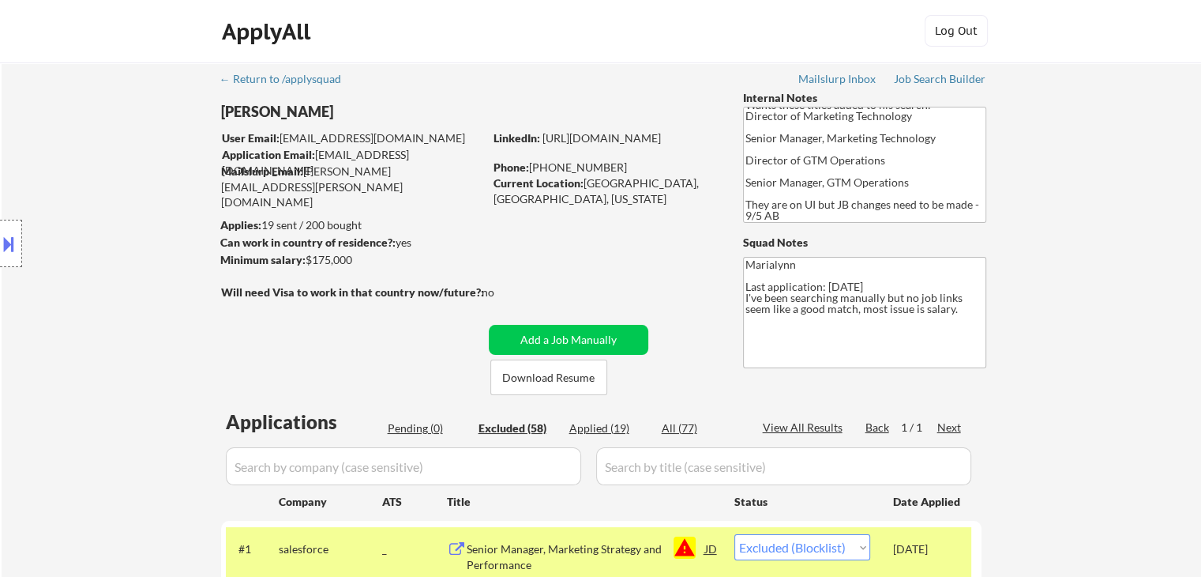
scroll to position [0, 0]
click at [645, 145] on link "https://www.linkedin.com/in/sbassler/" at bounding box center [602, 138] width 118 height 13
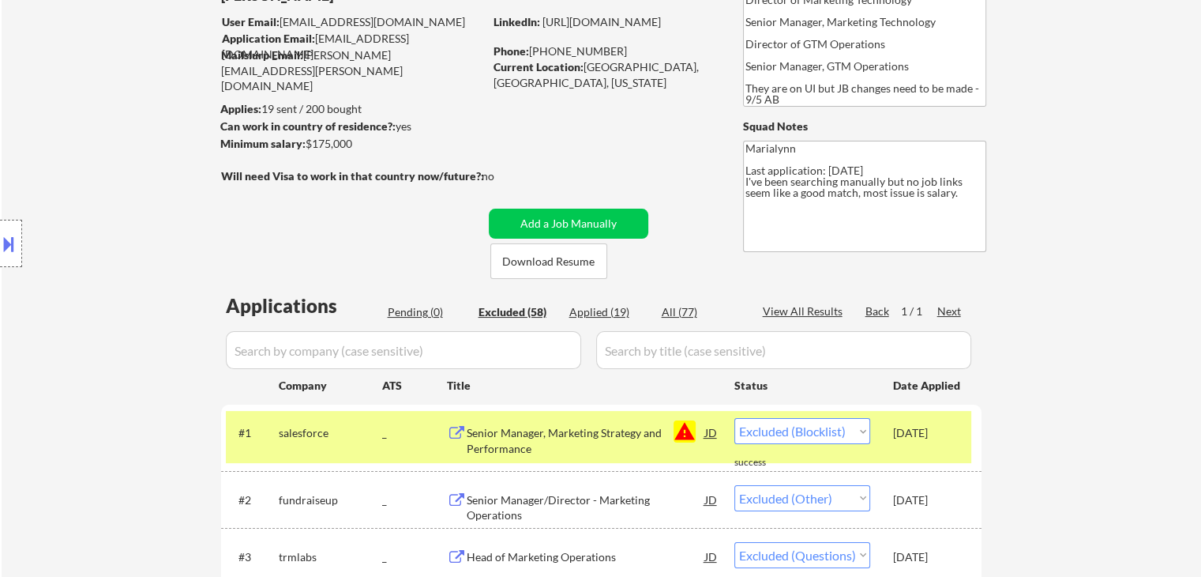
scroll to position [316, 0]
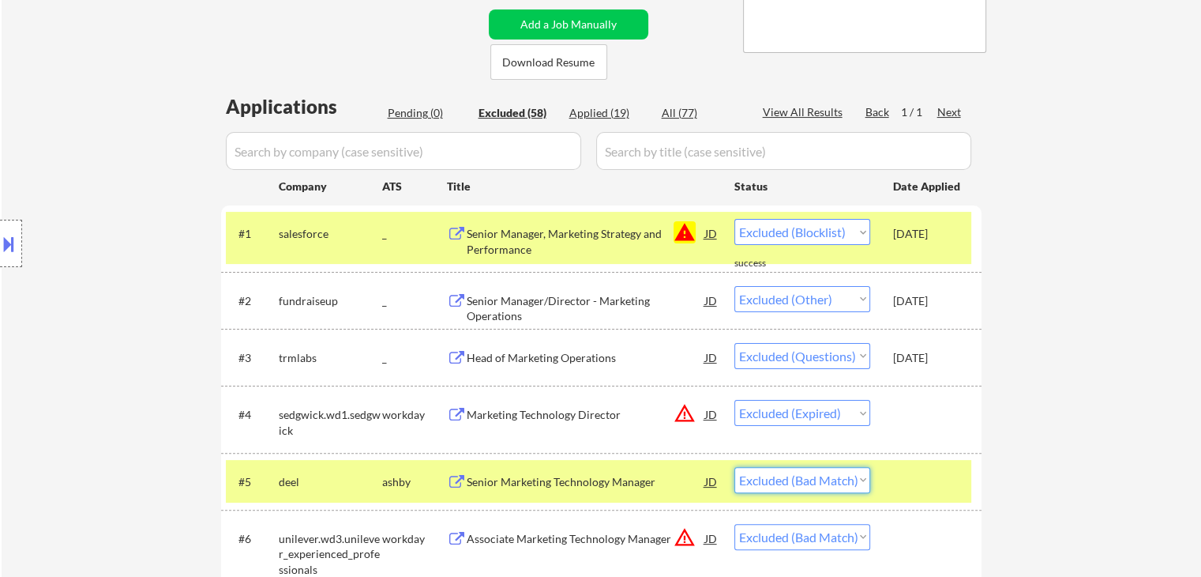
click at [827, 475] on select "Choose an option... Pending Applied Excluded (Questions) Excluded (Expired) Exc…" at bounding box center [803, 480] width 136 height 26
click at [735, 467] on select "Choose an option... Pending Applied Excluded (Questions) Excluded (Expired) Exc…" at bounding box center [803, 480] width 136 height 26
select select ""excluded__bad_match_""
select select ""excluded__location_""
select select ""excluded__salary_""
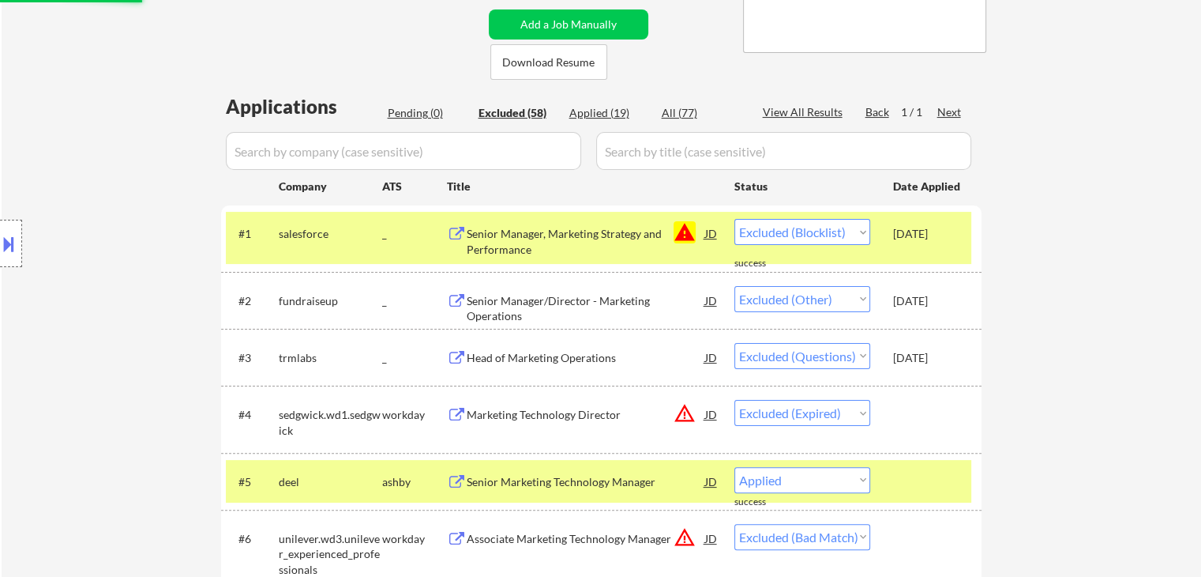
select select ""excluded__bad_match_""
select select ""excluded__salary_""
select select ""excluded__expired_""
select select ""excluded__location_""
select select ""excluded__salary_""
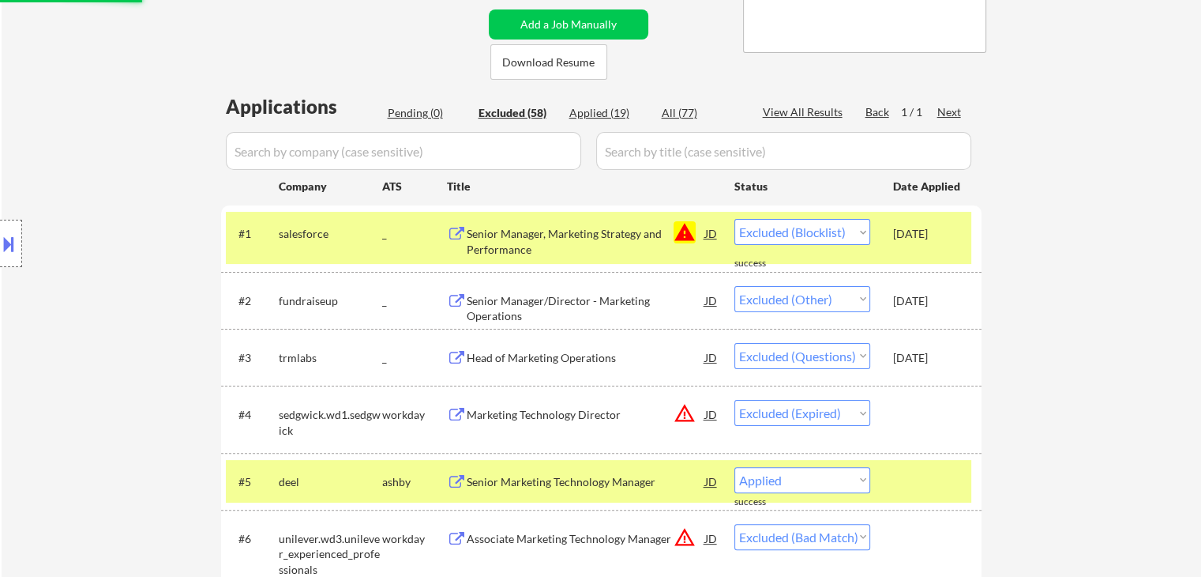
select select ""excluded__location_""
select select ""excluded""
select select ""excluded__salary_""
select select ""excluded__expired_""
select select ""excluded__salary_""
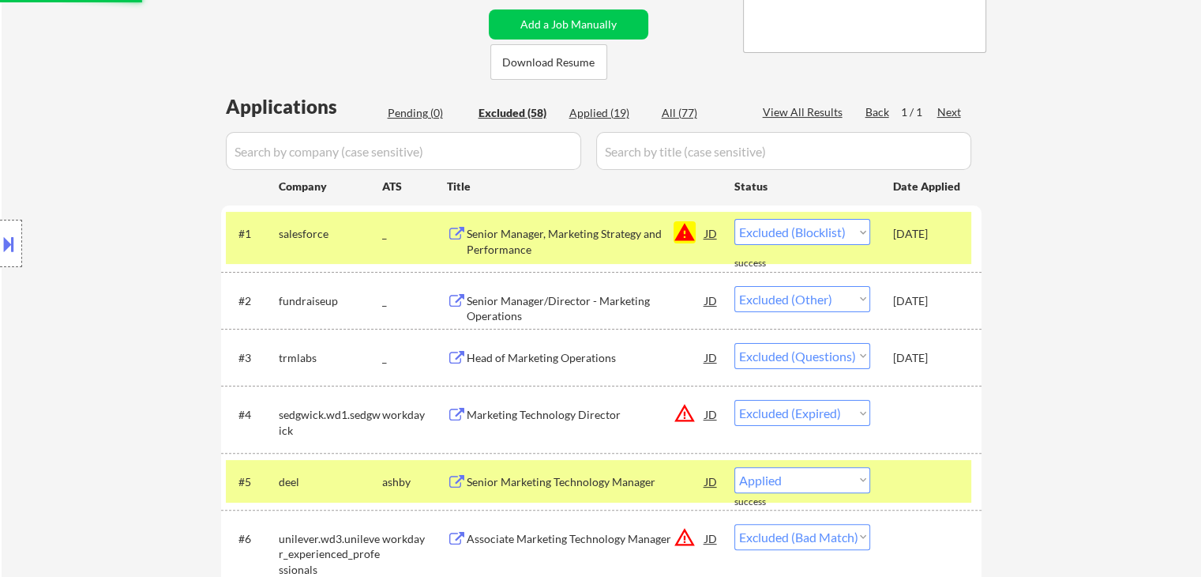
select select ""excluded__expired_""
select select ""excluded__bad_match_""
select select ""excluded__location_""
select select ""excluded__bad_match_""
select select ""excluded__expired_""
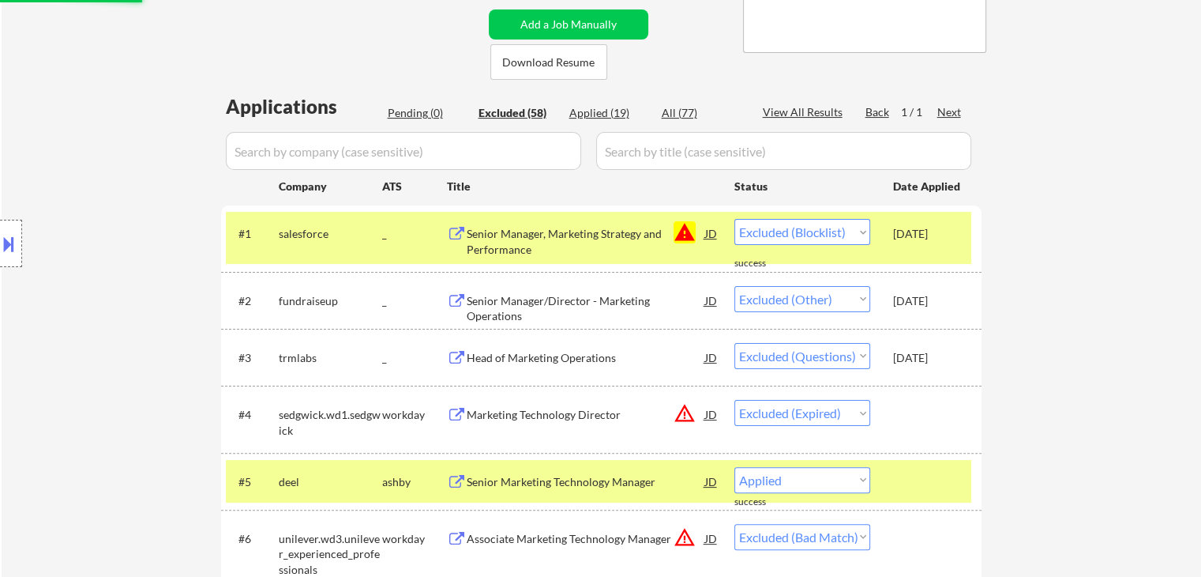
select select ""excluded__bad_match_""
select select ""excluded__expired_""
select select ""excluded__bad_match_""
select select ""excluded__salary_""
select select ""excluded__bad_match_""
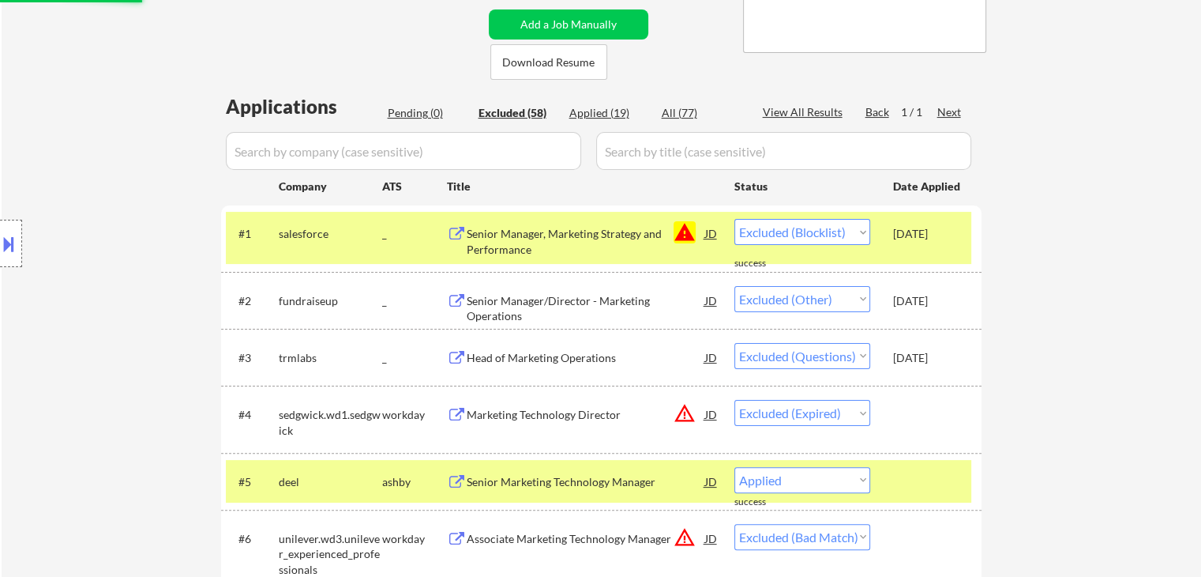
select select ""excluded__salary_""
select select ""excluded__bad_match_""
select select ""excluded__salary_""
select select ""excluded__bad_match_""
select select ""excluded__expired_""
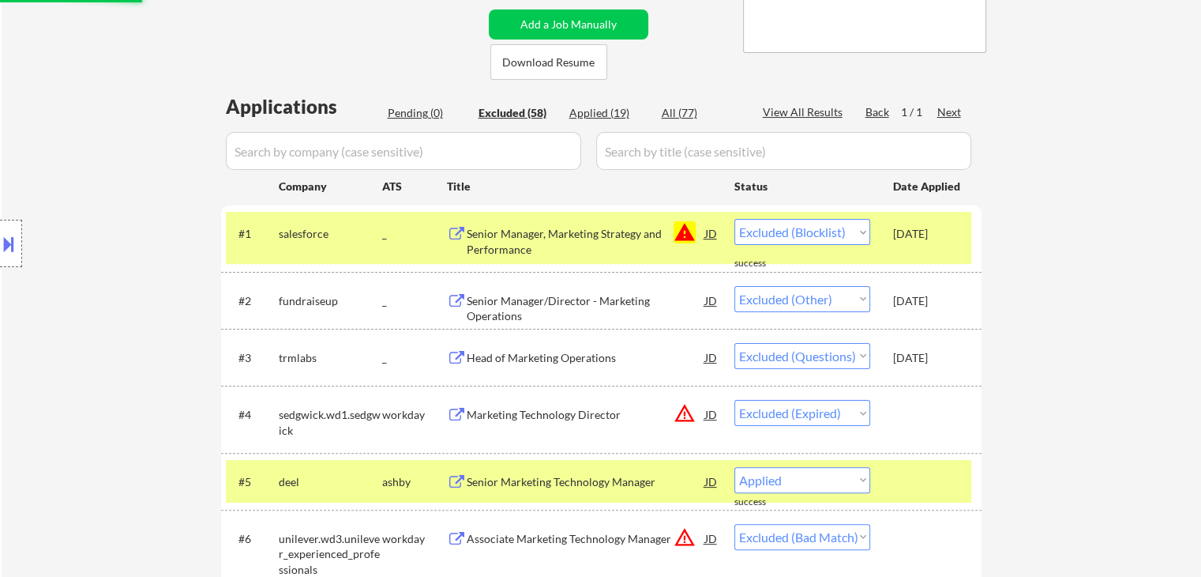
select select ""excluded__salary_""
select select ""excluded__bad_match_""
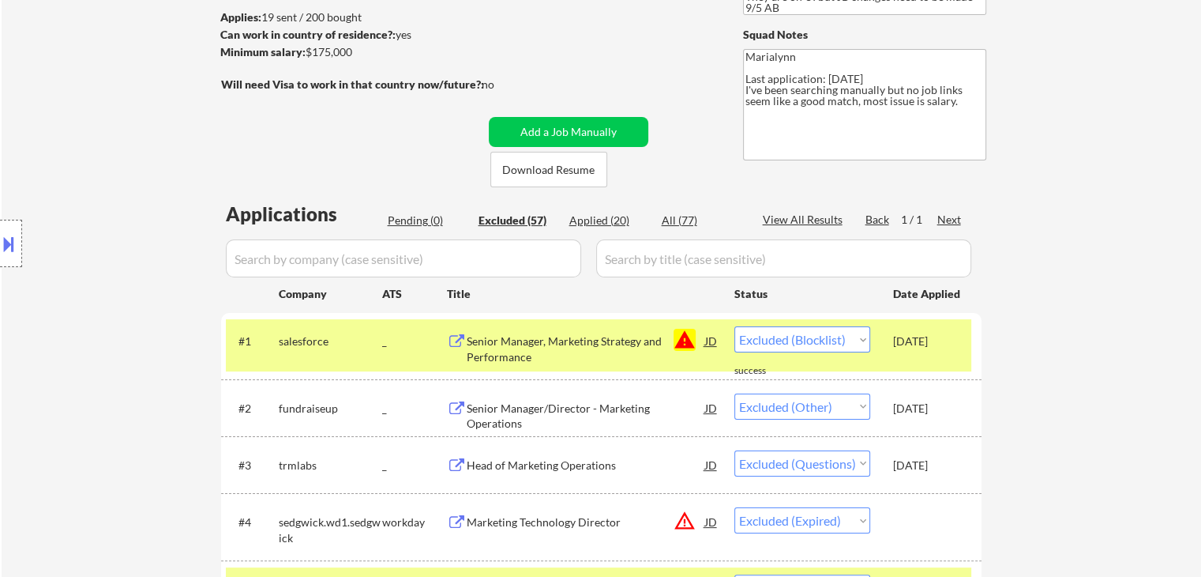
scroll to position [79, 0]
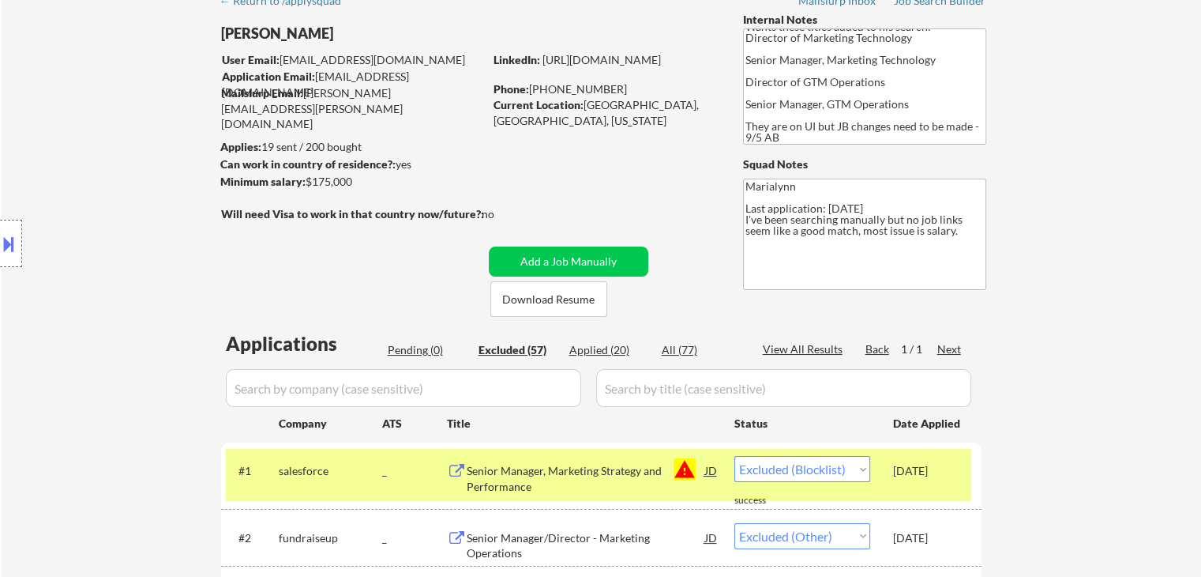
click at [610, 344] on div "Applied (20)" at bounding box center [608, 350] width 79 height 16
select select ""applied""
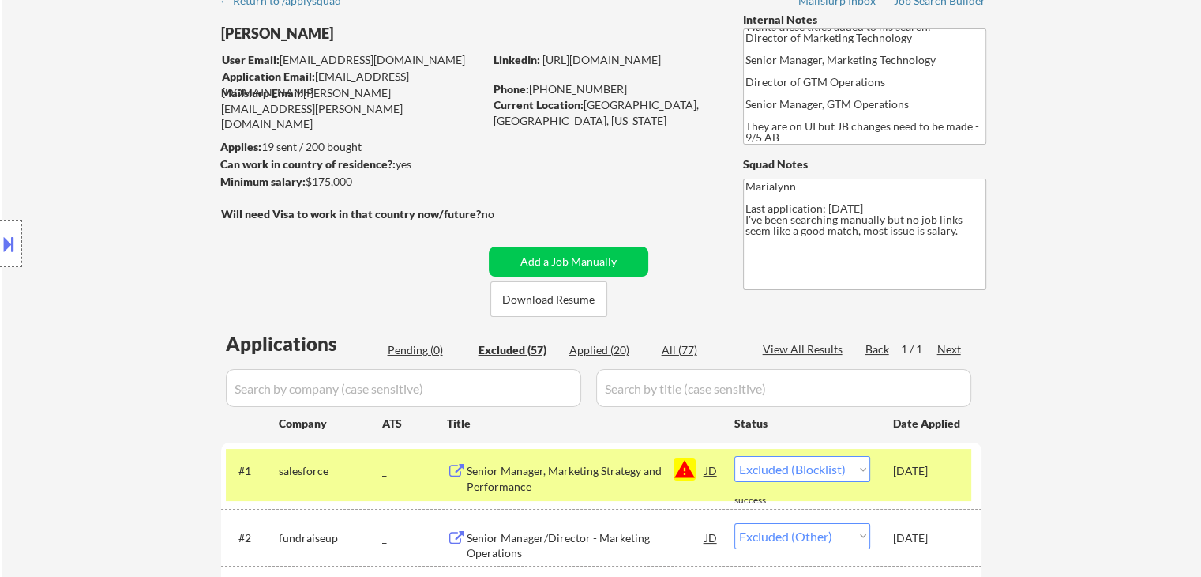
select select ""applied""
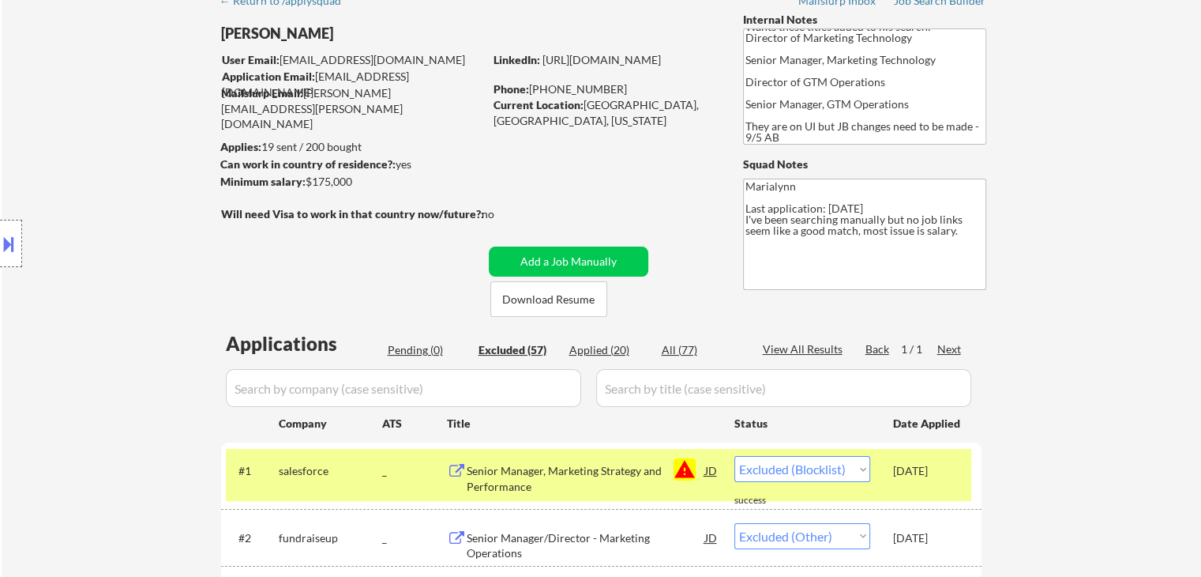
select select ""applied""
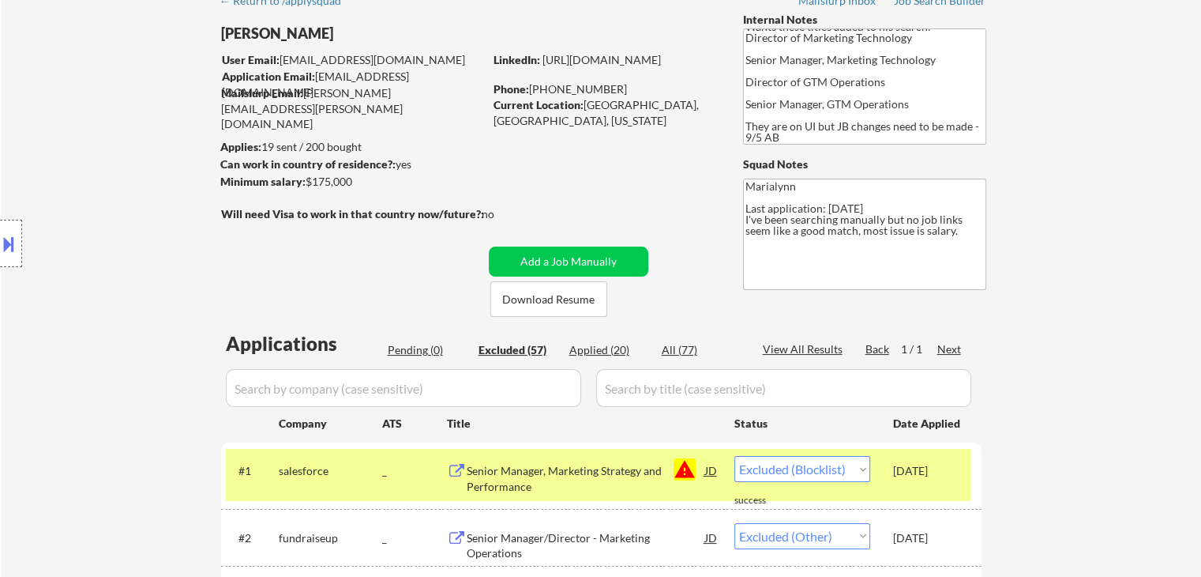
select select ""applied""
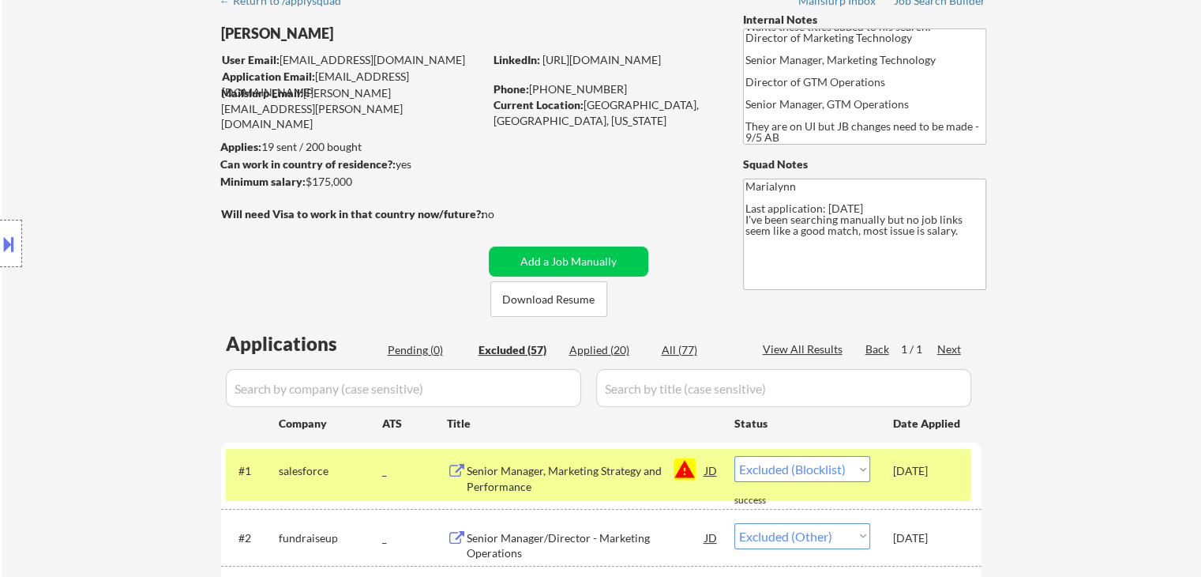
select select ""applied""
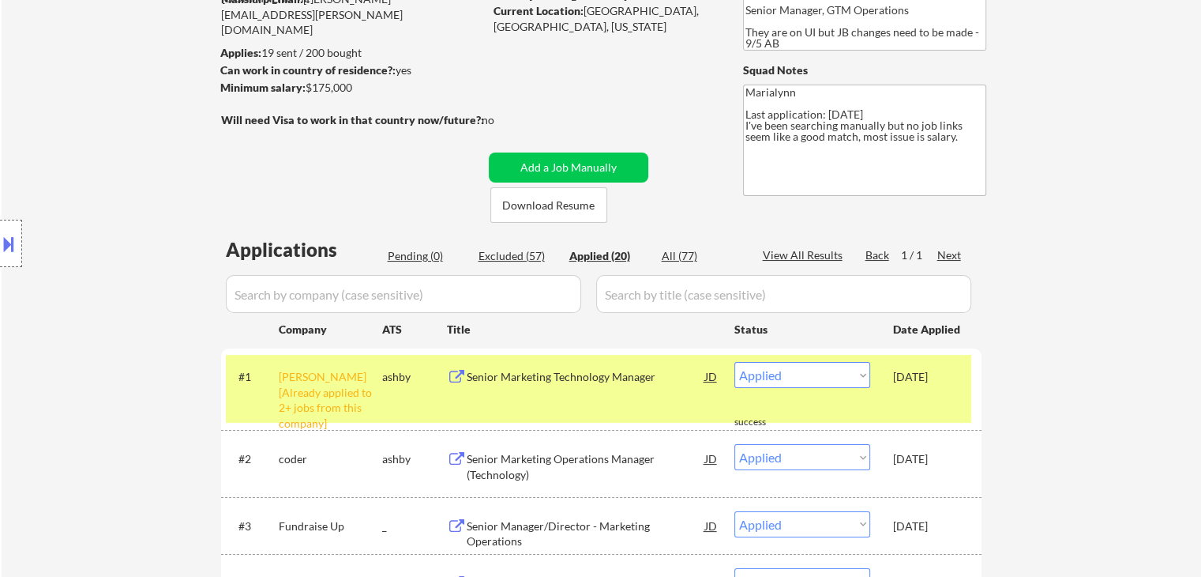
scroll to position [316, 0]
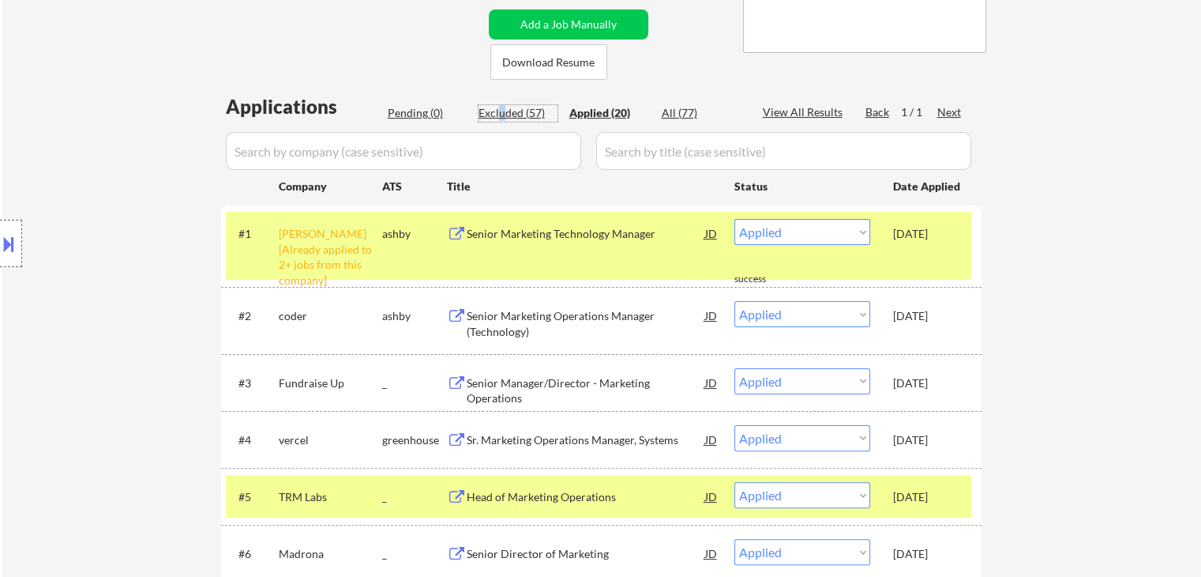
drag, startPoint x: 500, startPoint y: 107, endPoint x: 619, endPoint y: 201, distance: 151.8
click at [502, 107] on div "Excluded (57)" at bounding box center [518, 113] width 79 height 16
select select ""excluded__blocklist_""
select select ""excluded__other_""
select select ""excluded""
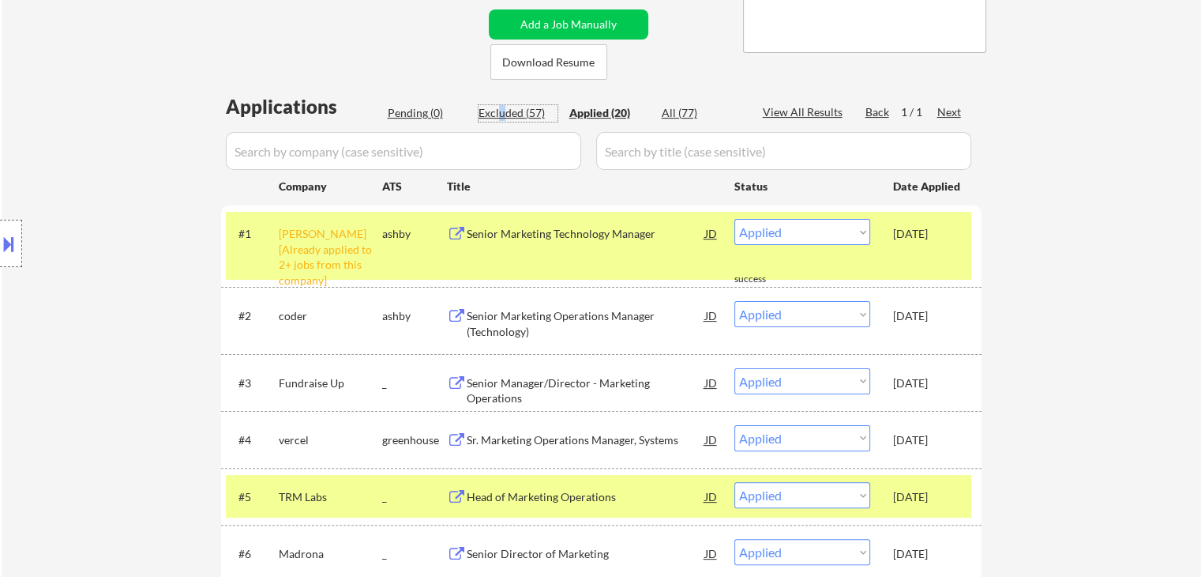
select select ""excluded__expired_""
select select ""excluded__bad_match_""
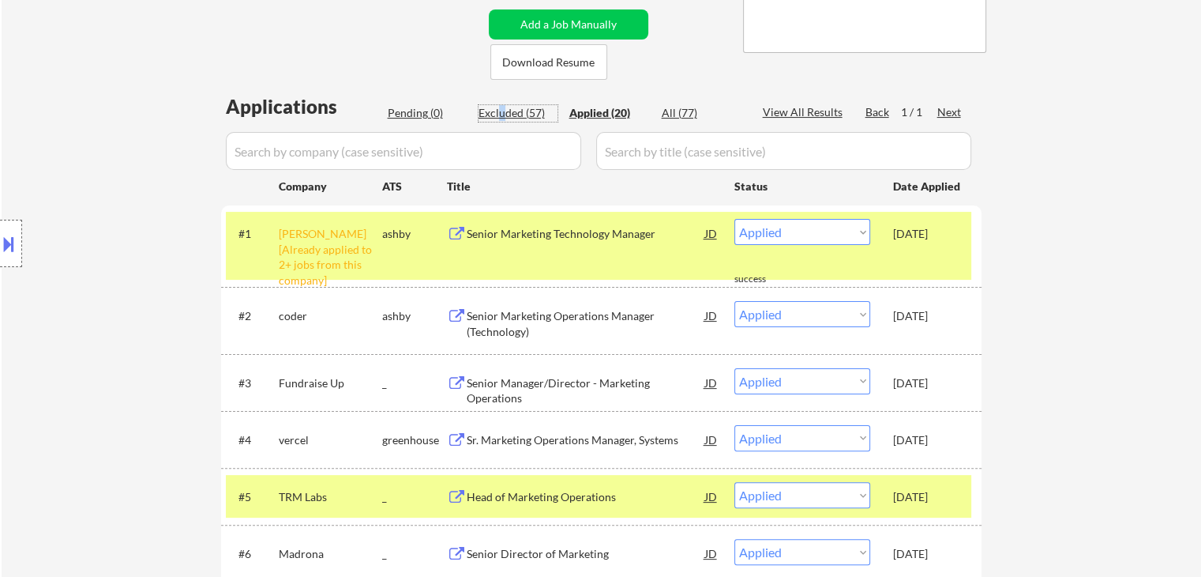
select select ""excluded__bad_match_""
select select ""excluded__location_""
select select ""excluded__salary_""
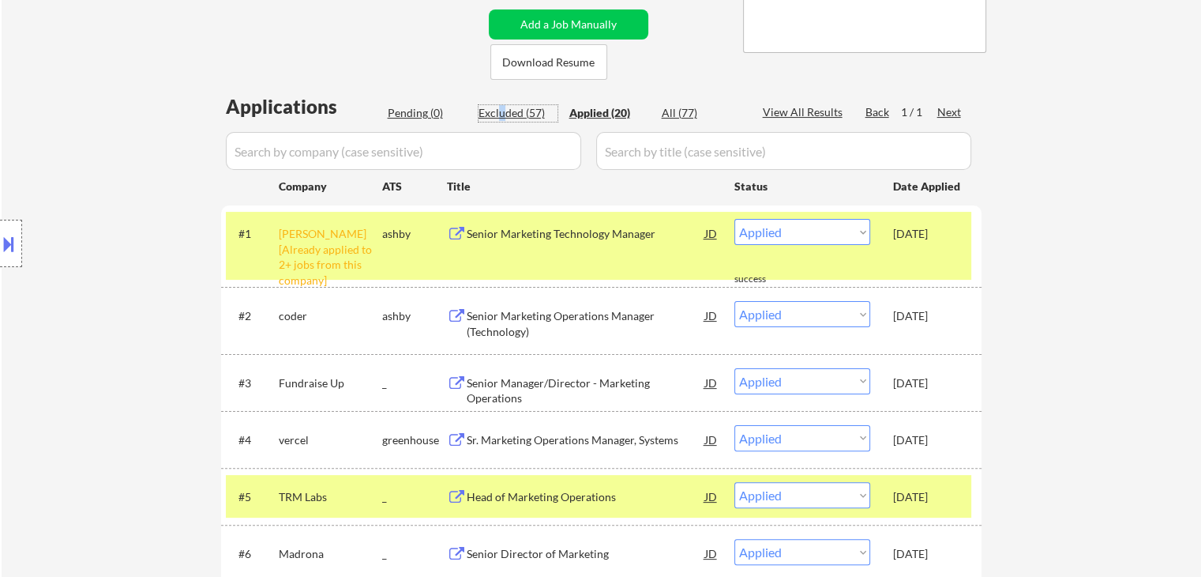
select select ""excluded__bad_match_""
select select ""excluded__salary_""
select select ""excluded__expired_""
select select ""excluded__location_""
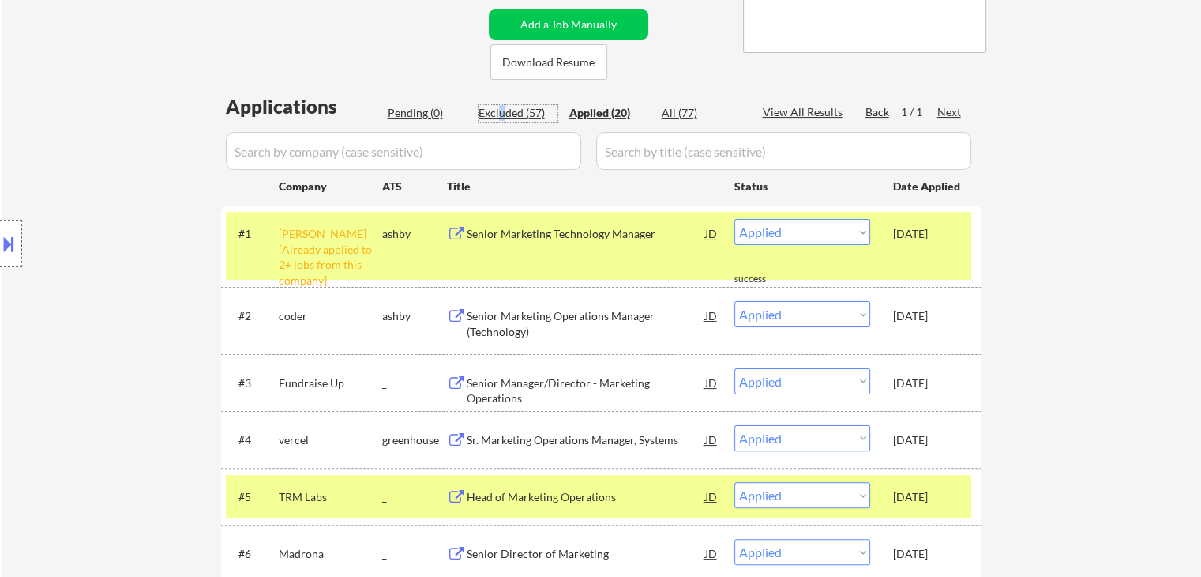
select select ""excluded__salary_""
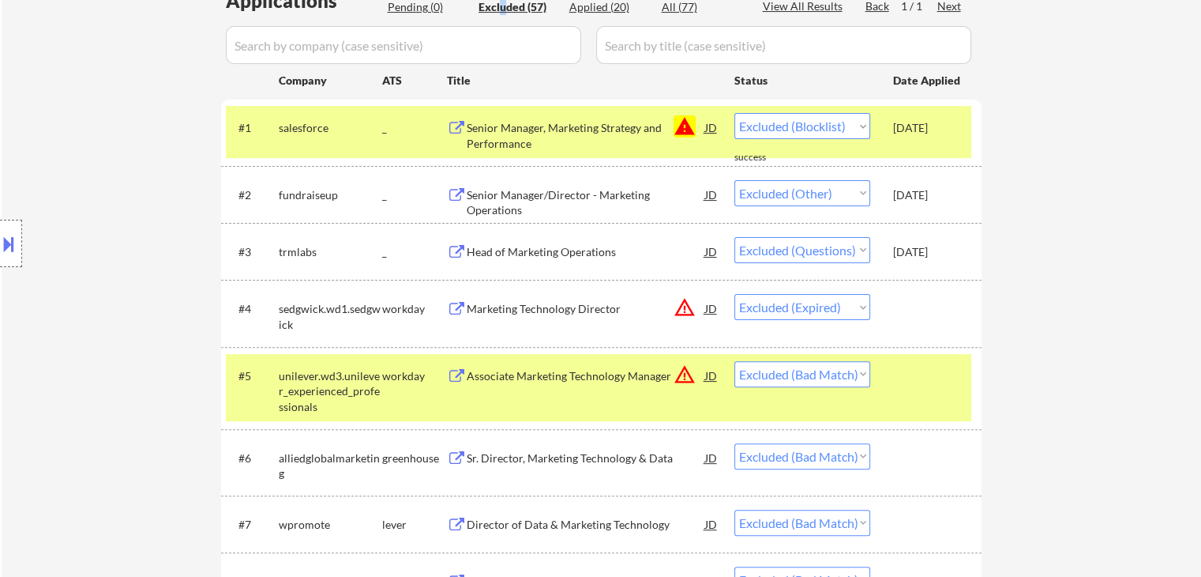
scroll to position [553, 0]
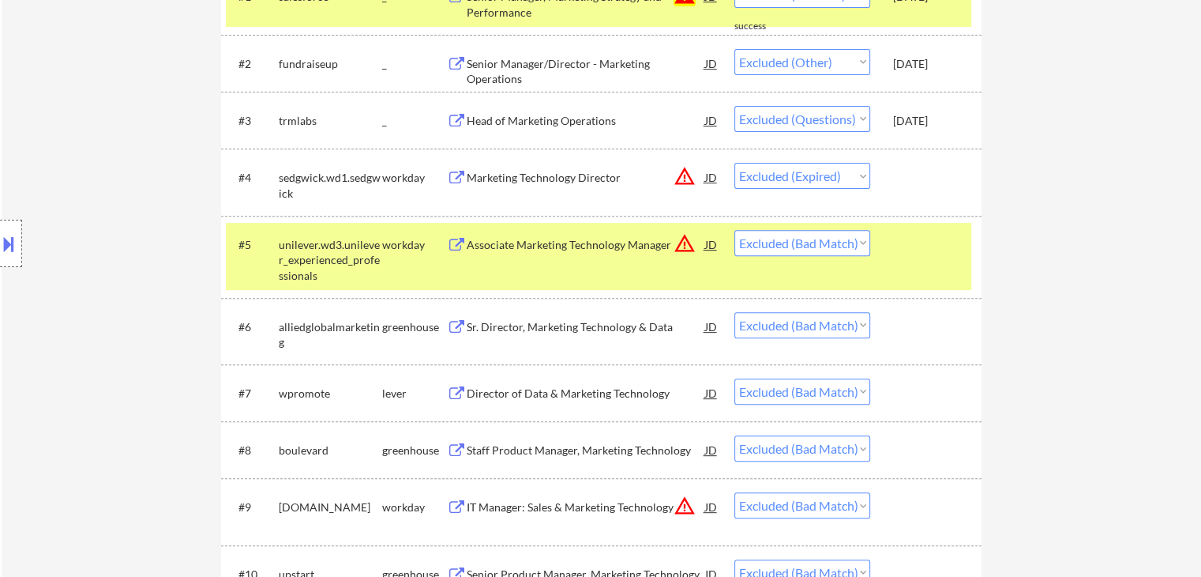
click at [392, 243] on div "workday" at bounding box center [414, 245] width 65 height 16
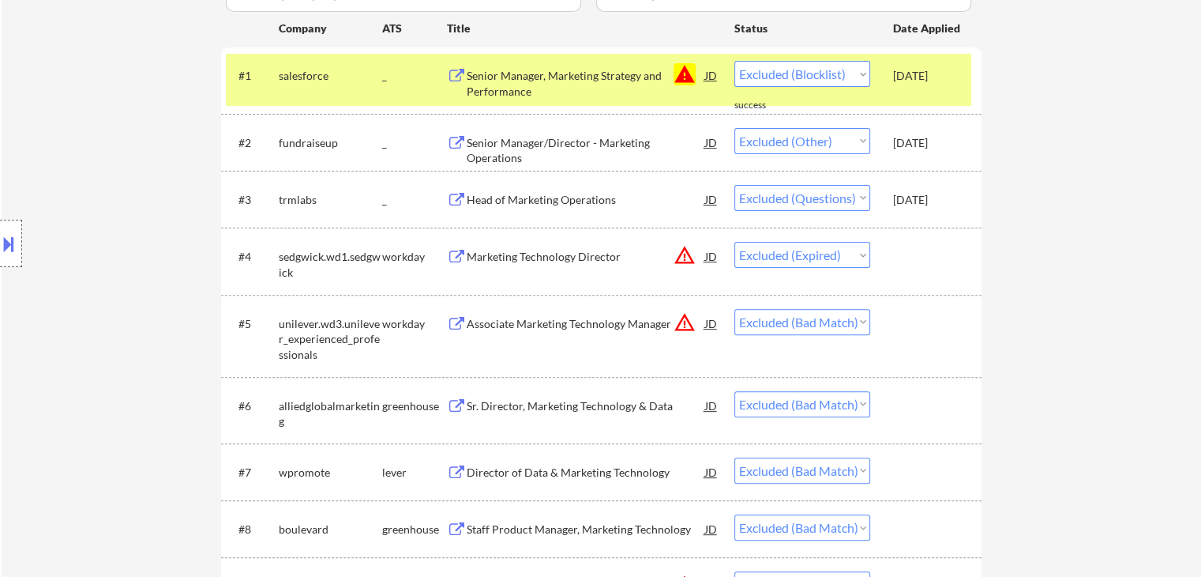
scroll to position [632, 0]
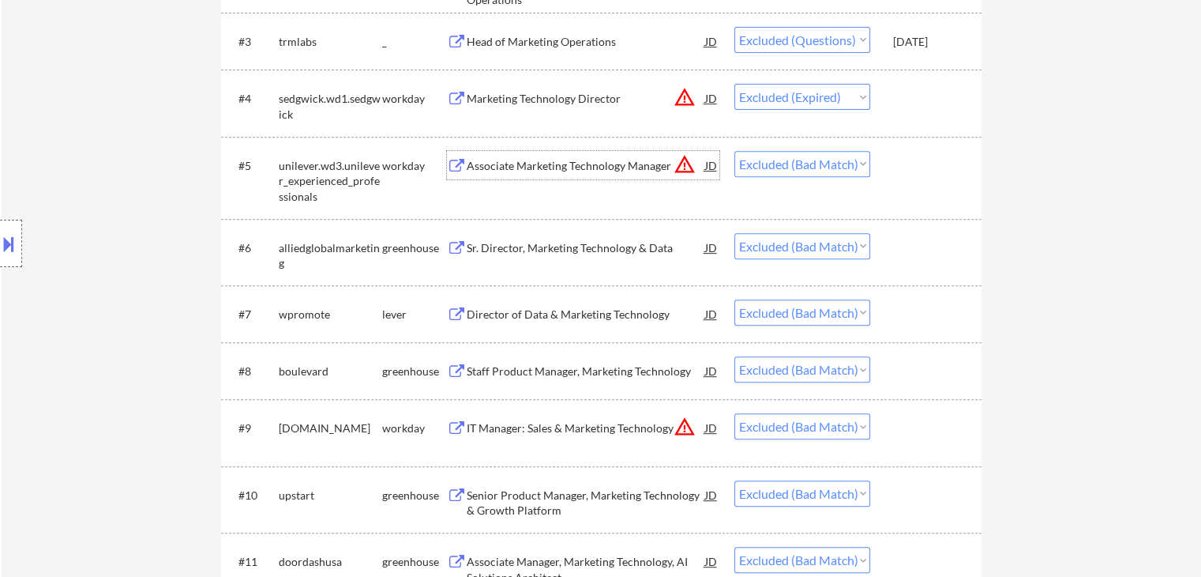
click at [589, 171] on div "Associate Marketing Technology Manager" at bounding box center [586, 166] width 239 height 16
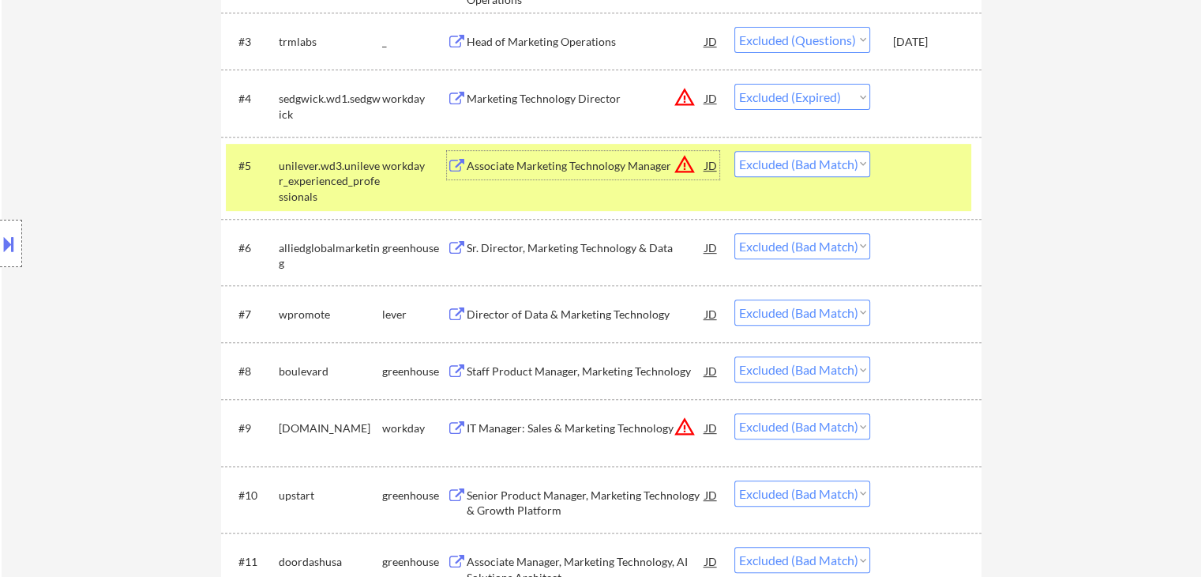
drag, startPoint x: 391, startPoint y: 175, endPoint x: 468, endPoint y: 276, distance: 126.8
click at [393, 179] on div "#5 unilever.wd3.unilever_experienced_professionals workday Associate Marketing …" at bounding box center [599, 178] width 746 height 68
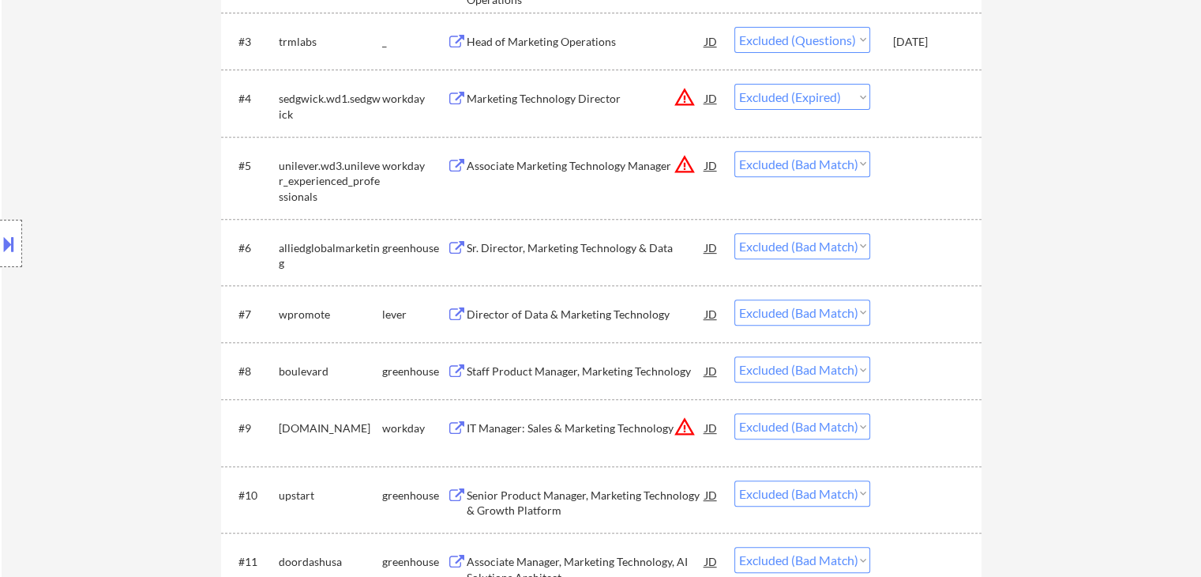
click at [534, 244] on div "Sr. Director, Marketing Technology & Data" at bounding box center [586, 248] width 239 height 16
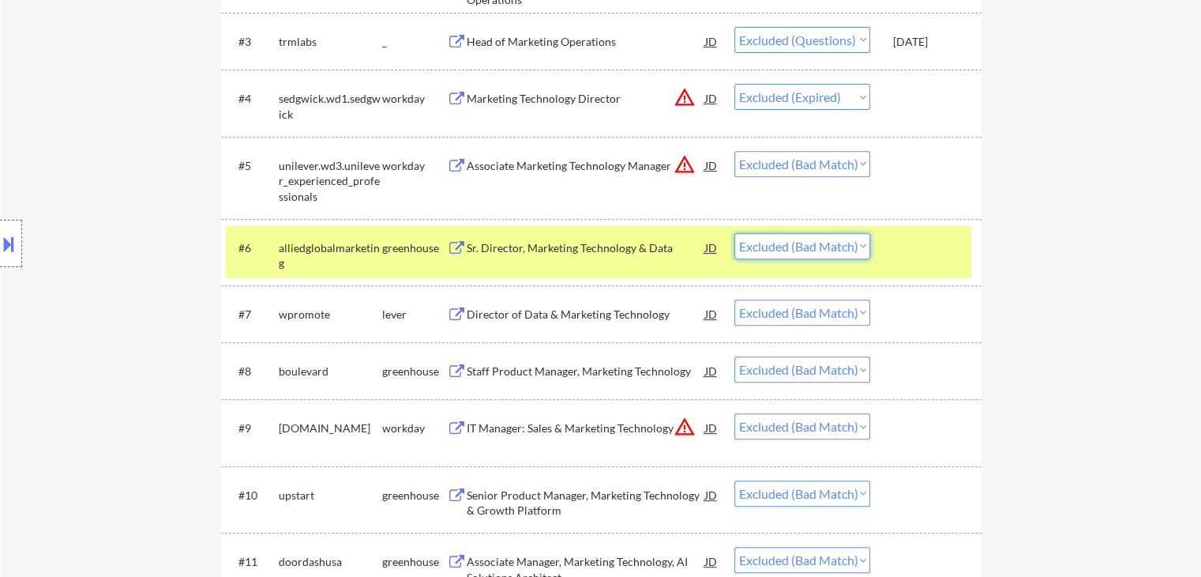
click at [840, 246] on select "Choose an option... Pending Applied Excluded (Questions) Excluded (Expired) Exc…" at bounding box center [803, 246] width 136 height 26
select select ""excluded__salary_""
click at [735, 233] on select "Choose an option... Pending Applied Excluded (Questions) Excluded (Expired) Exc…" at bounding box center [803, 246] width 136 height 26
click at [555, 314] on div "Director of Data & Marketing Technology" at bounding box center [586, 314] width 239 height 16
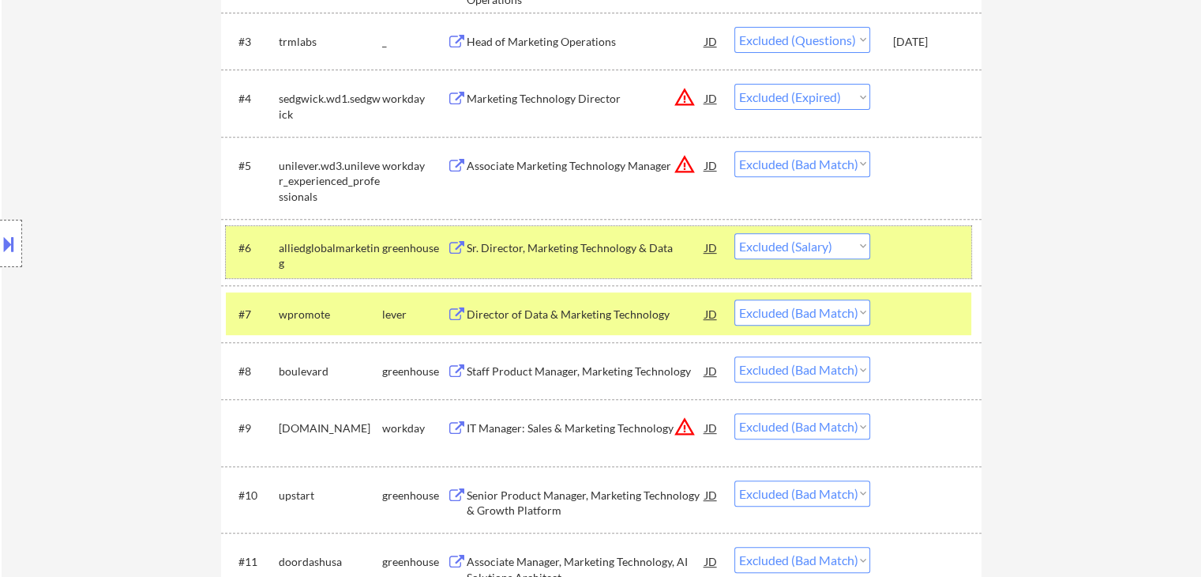
click at [404, 237] on div "greenhouse" at bounding box center [414, 247] width 65 height 28
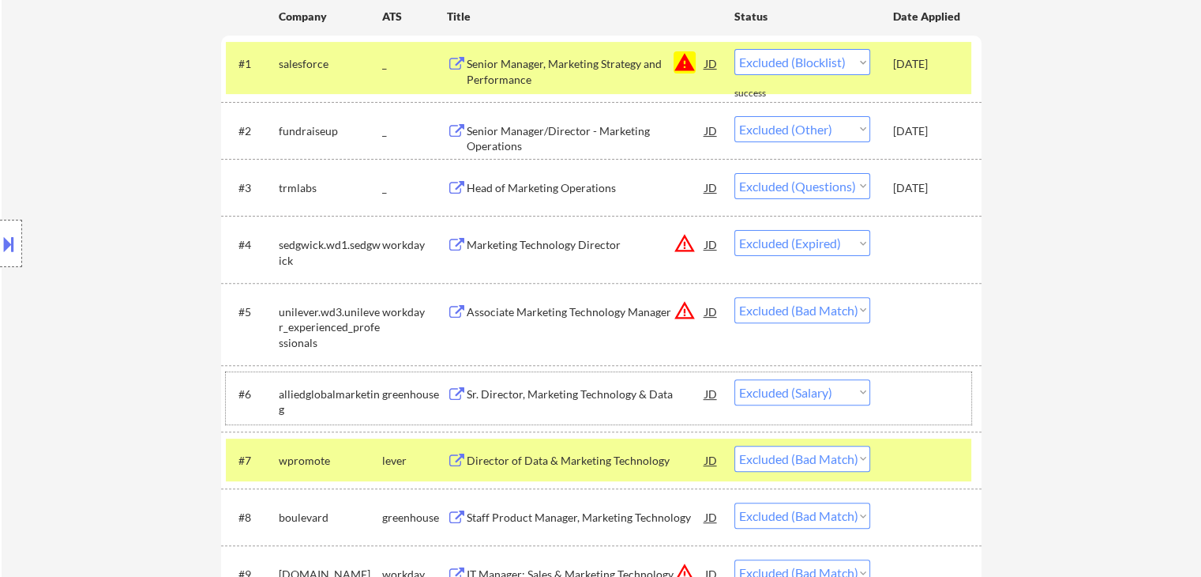
scroll to position [553, 0]
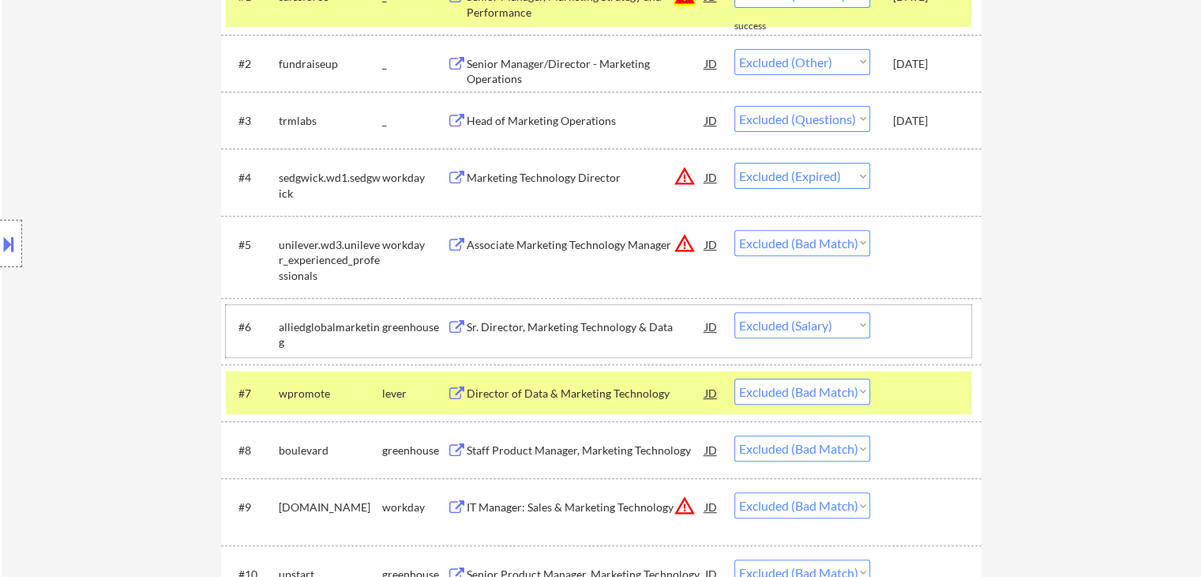
click at [796, 389] on select "Choose an option... Pending Applied Excluded (Questions) Excluded (Expired) Exc…" at bounding box center [803, 391] width 136 height 26
click at [735, 378] on select "Choose an option... Pending Applied Excluded (Questions) Excluded (Expired) Exc…" at bounding box center [803, 391] width 136 height 26
select select ""excluded__bad_match_""
select select ""excluded__location_""
select select ""excluded__salary_""
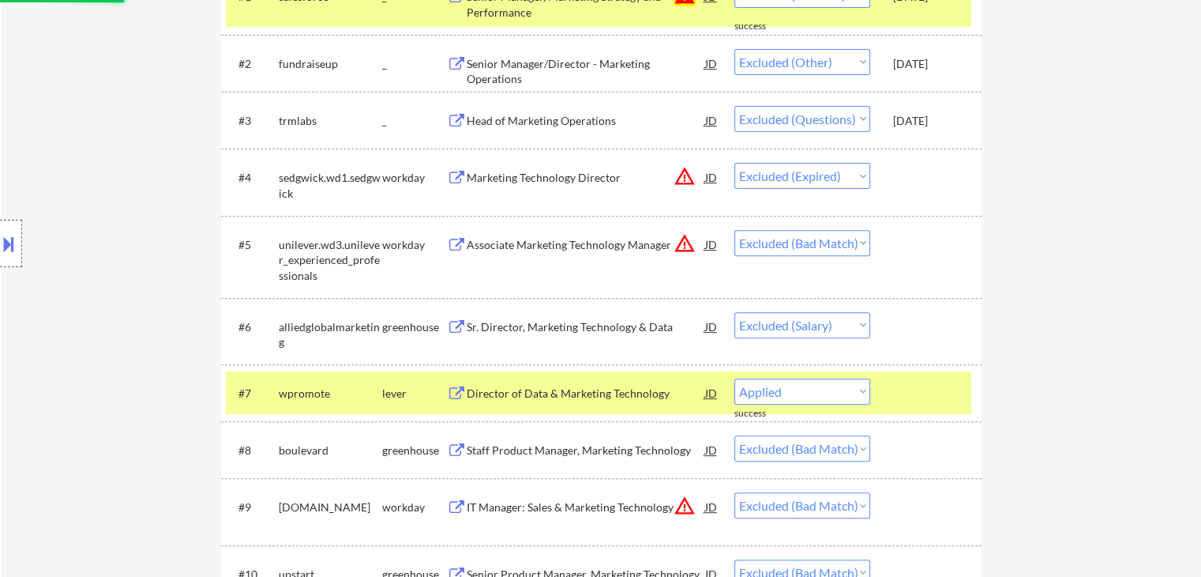
select select ""excluded__bad_match_""
select select ""excluded__salary_""
select select ""excluded__expired_""
select select ""excluded__location_""
select select ""excluded__salary_""
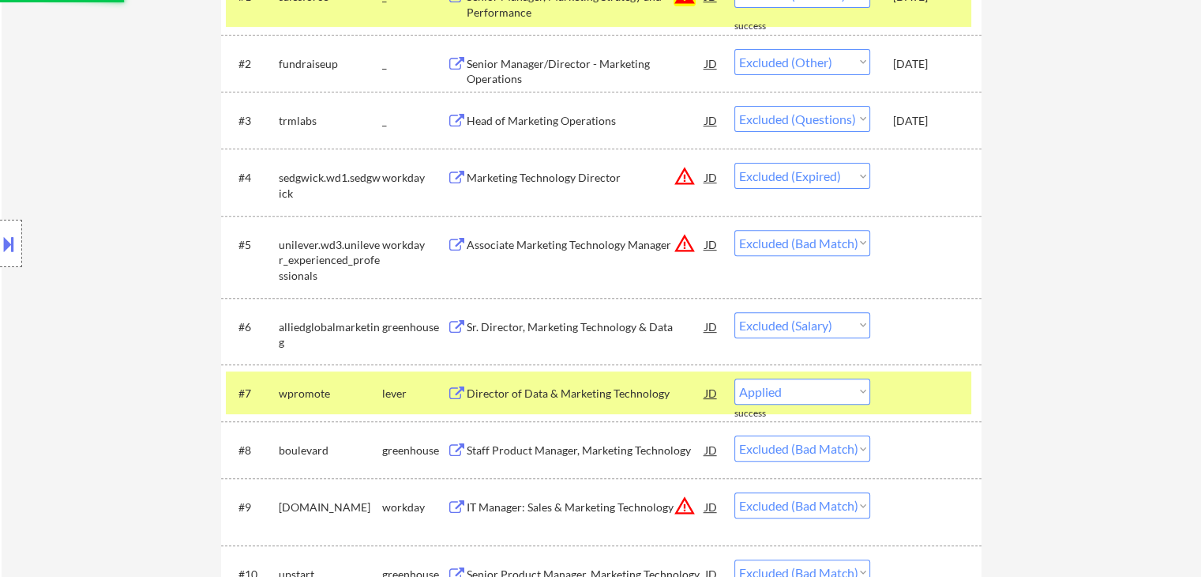
select select ""excluded__location_""
select select ""excluded""
select select ""excluded__salary_""
select select ""excluded__expired_""
select select ""excluded__salary_""
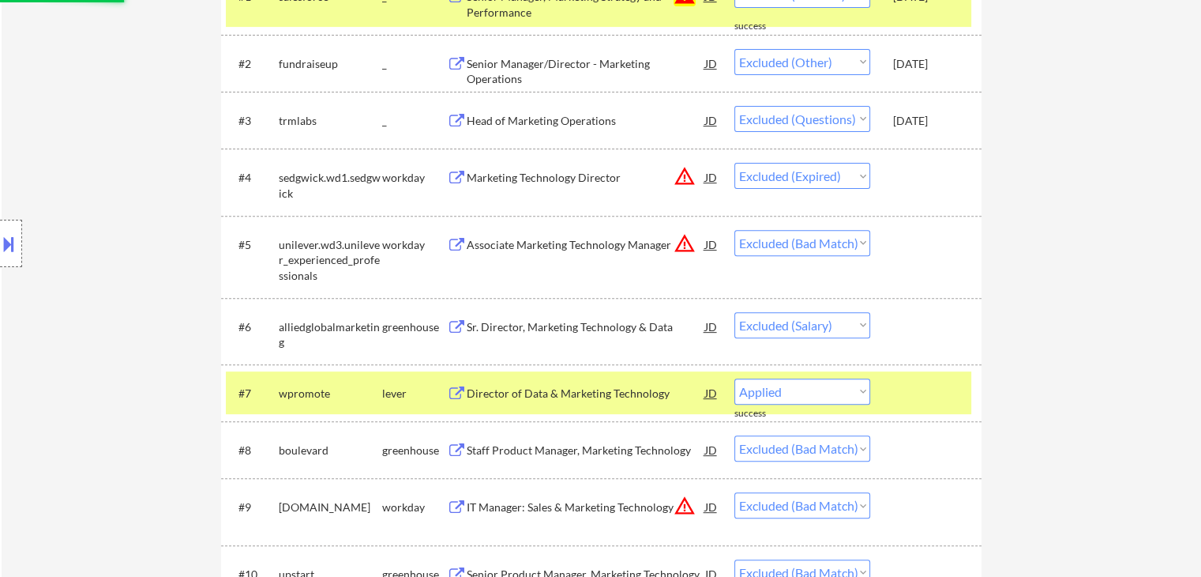
select select ""excluded__expired_""
select select ""excluded__bad_match_""
select select ""excluded__location_""
select select ""excluded__bad_match_""
select select ""excluded__expired_""
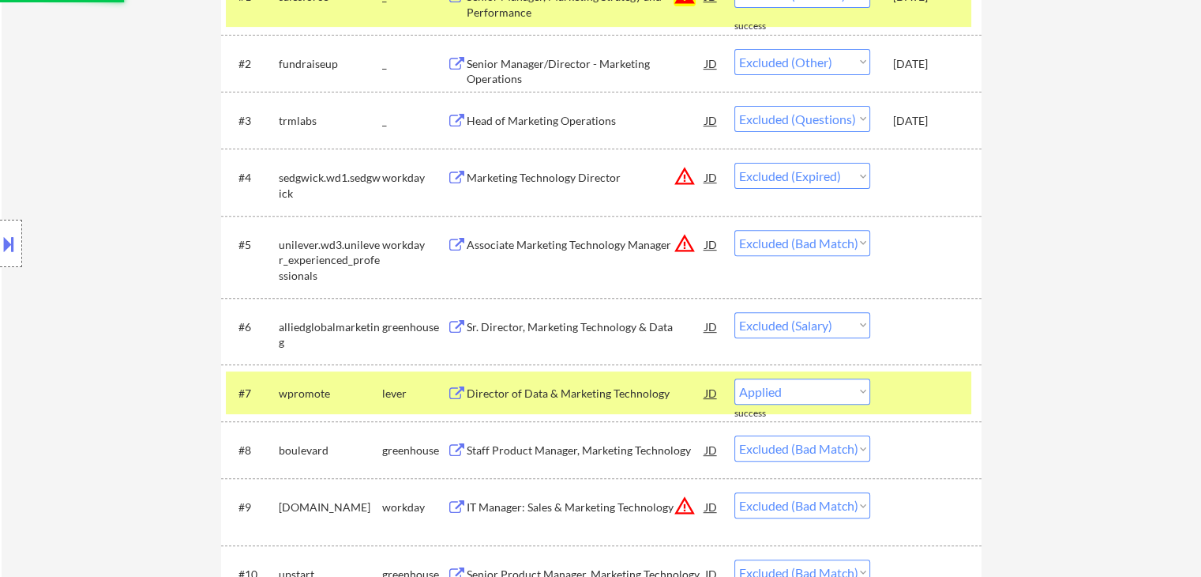
select select ""excluded__bad_match_""
select select ""excluded__expired_""
select select ""excluded__bad_match_""
select select ""excluded__salary_""
select select ""excluded__bad_match_""
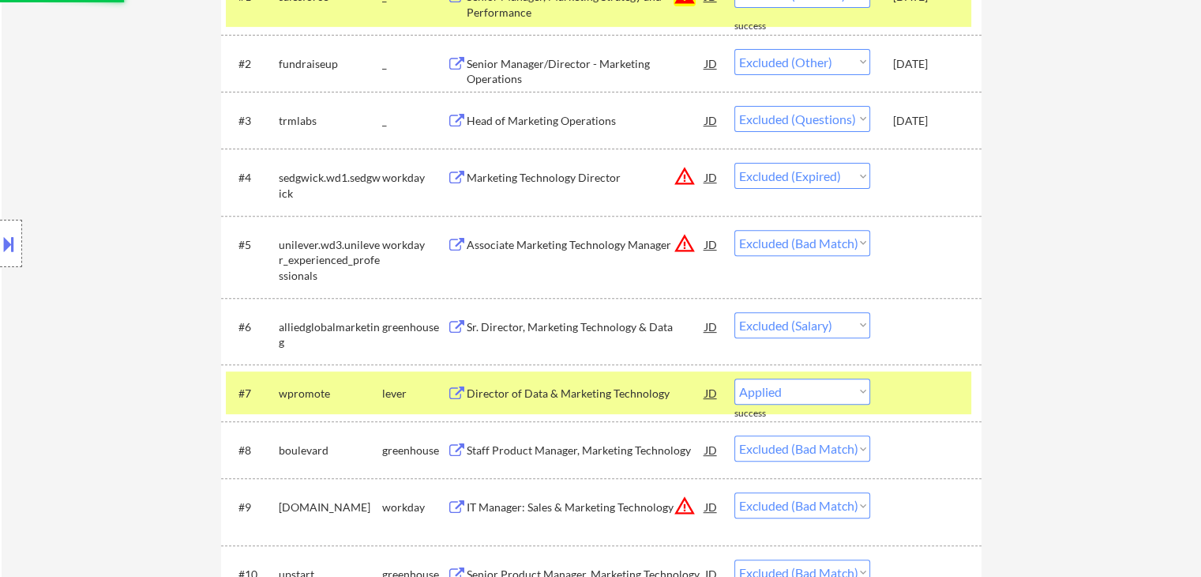
select select ""excluded__salary_""
select select ""excluded__bad_match_""
select select ""excluded__salary_""
select select ""excluded__bad_match_""
select select ""excluded__expired_""
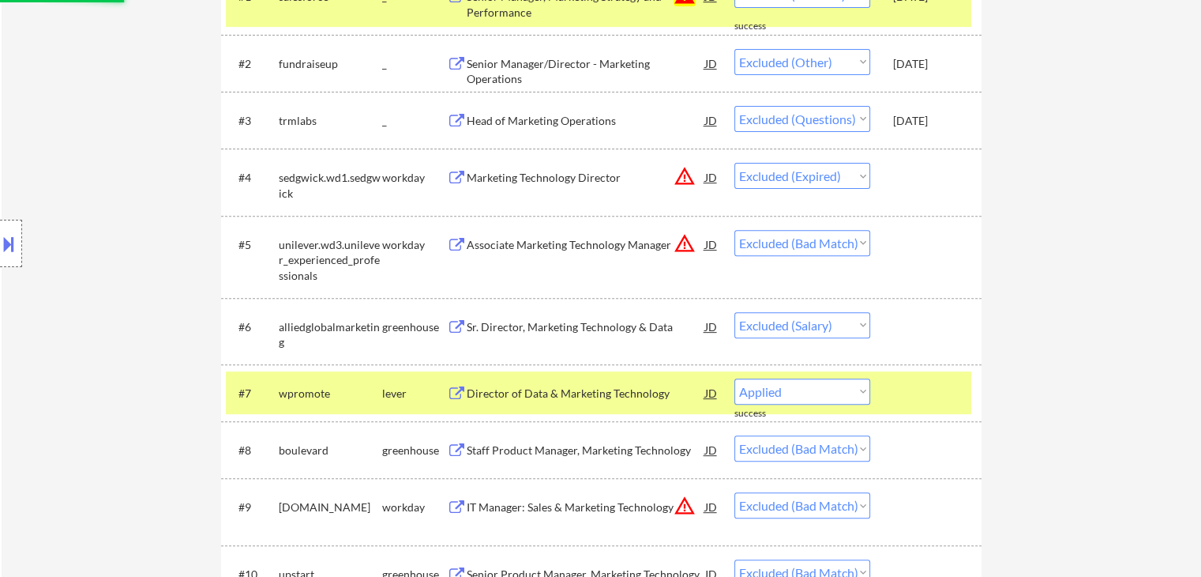
select select ""excluded__salary_""
select select ""excluded__bad_match_""
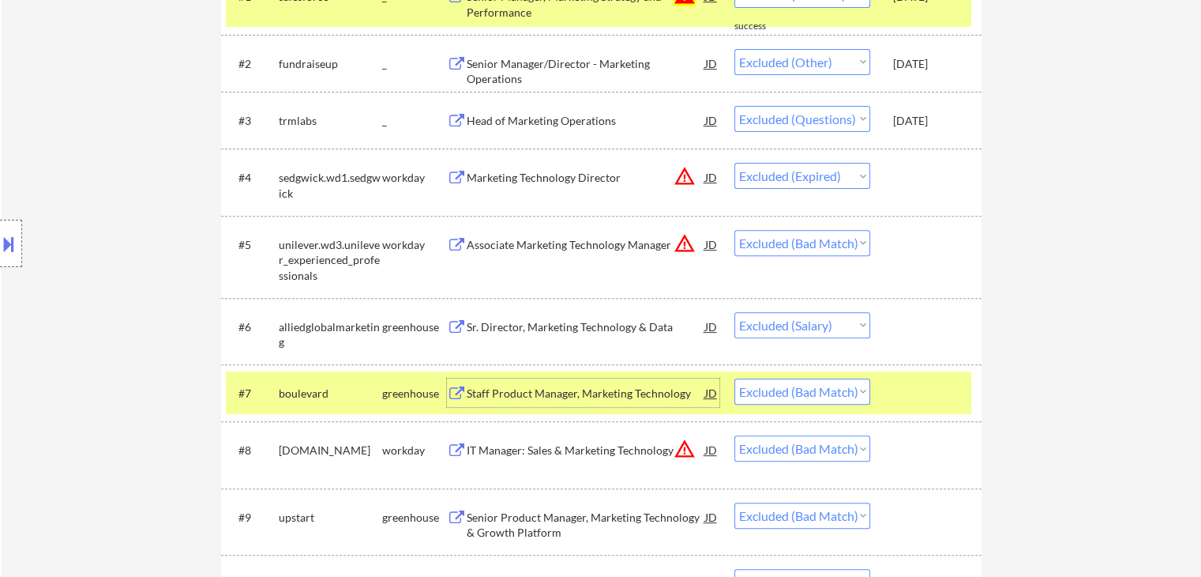
click at [554, 385] on div "Staff Product Manager, Marketing Technology" at bounding box center [586, 393] width 239 height 16
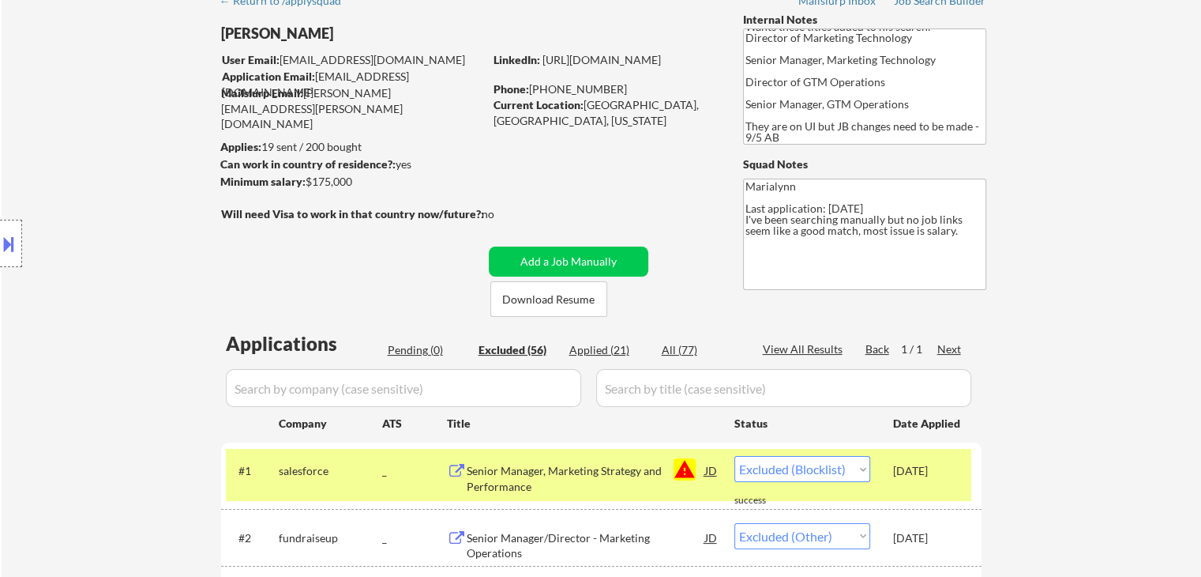
scroll to position [79, 0]
click at [384, 479] on div "_" at bounding box center [414, 470] width 65 height 28
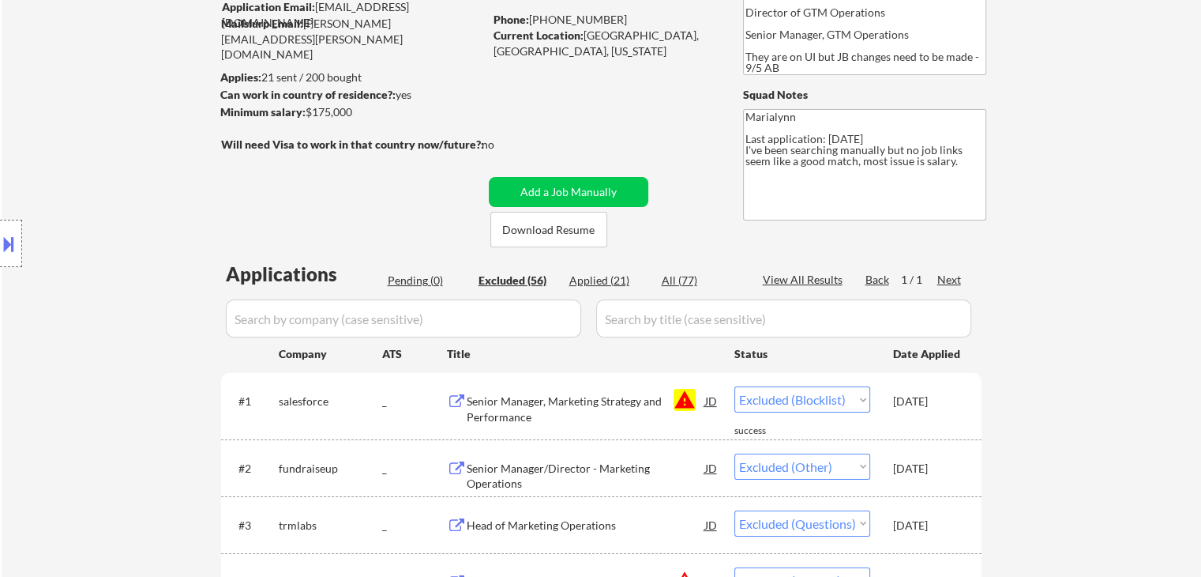
scroll to position [237, 0]
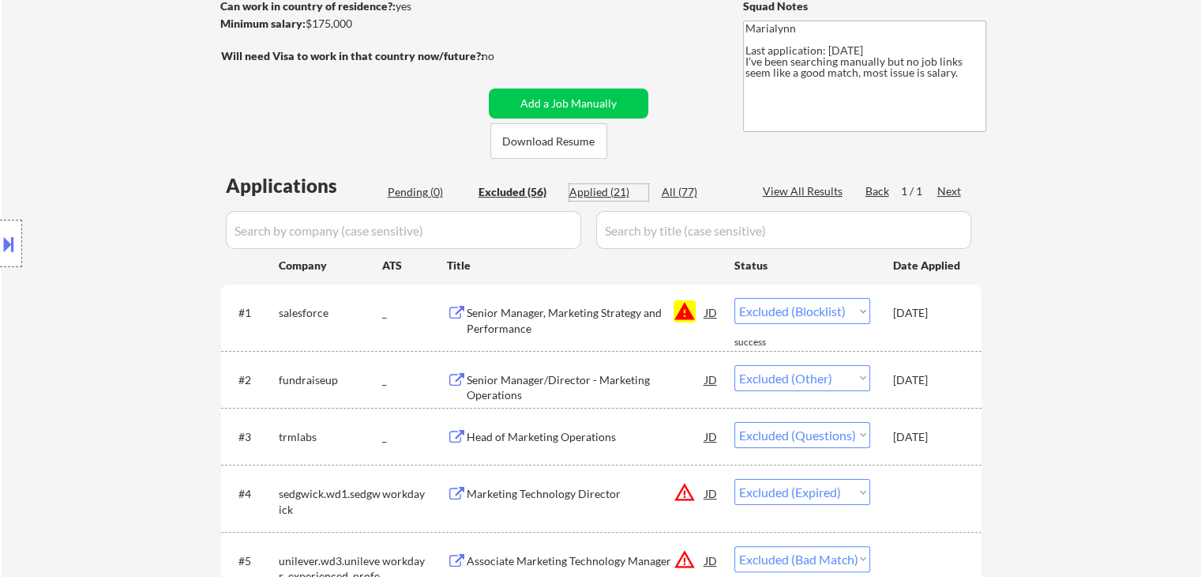
click at [588, 187] on div "Applied (21)" at bounding box center [608, 192] width 79 height 16
select select ""applied""
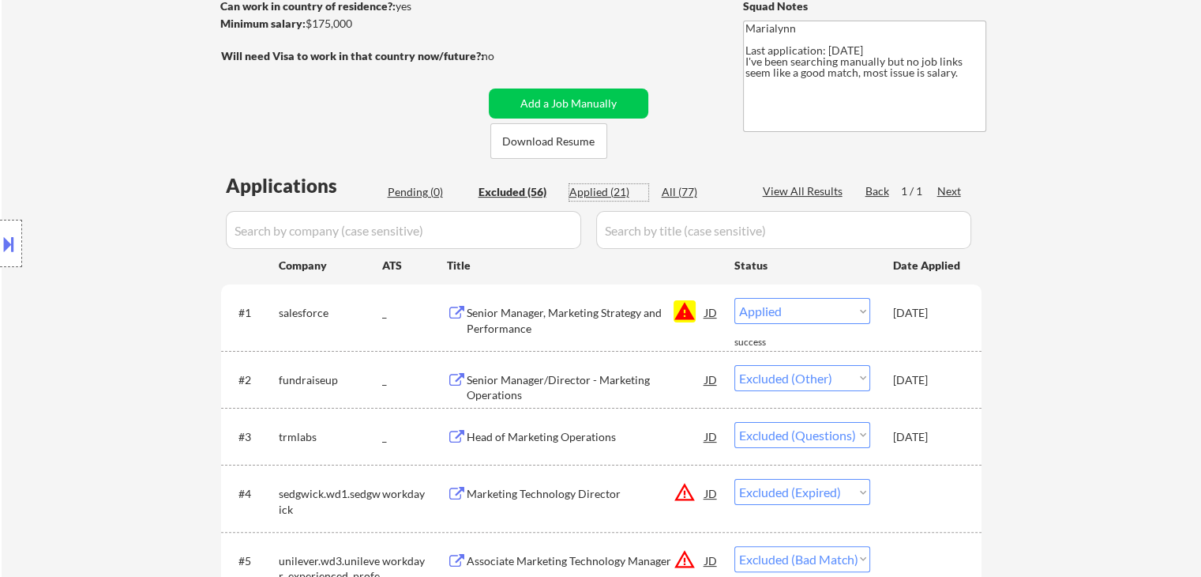
select select ""applied""
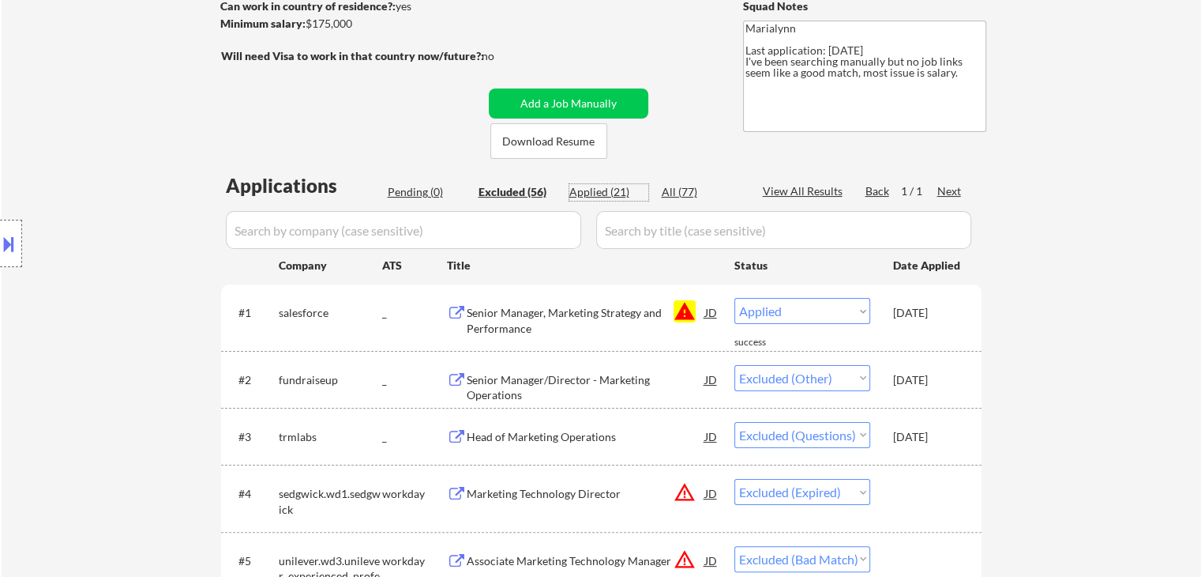
select select ""applied""
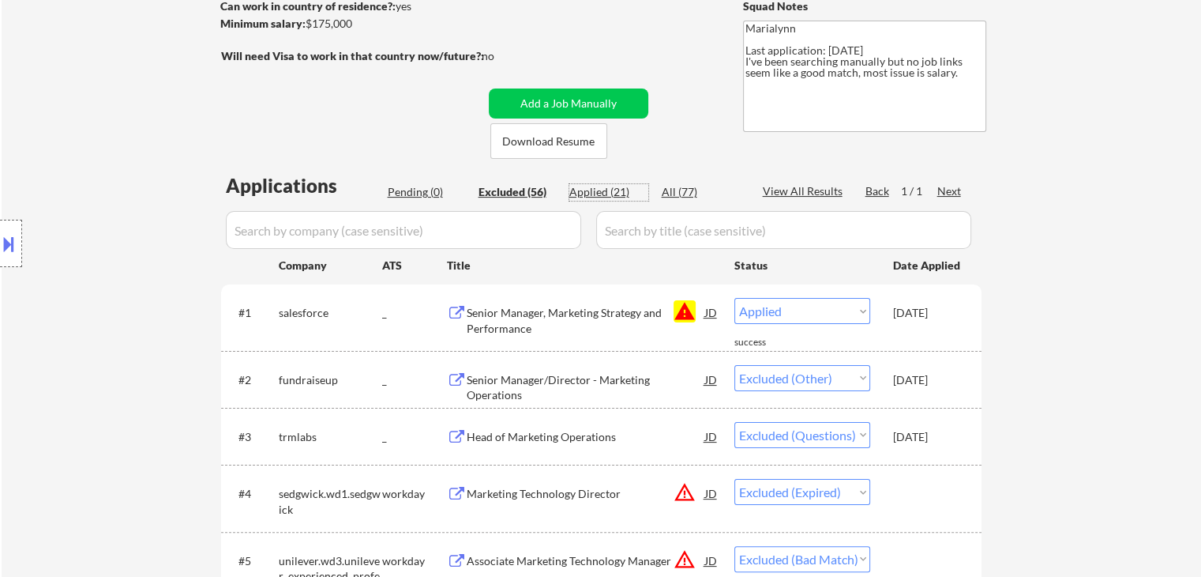
select select ""applied""
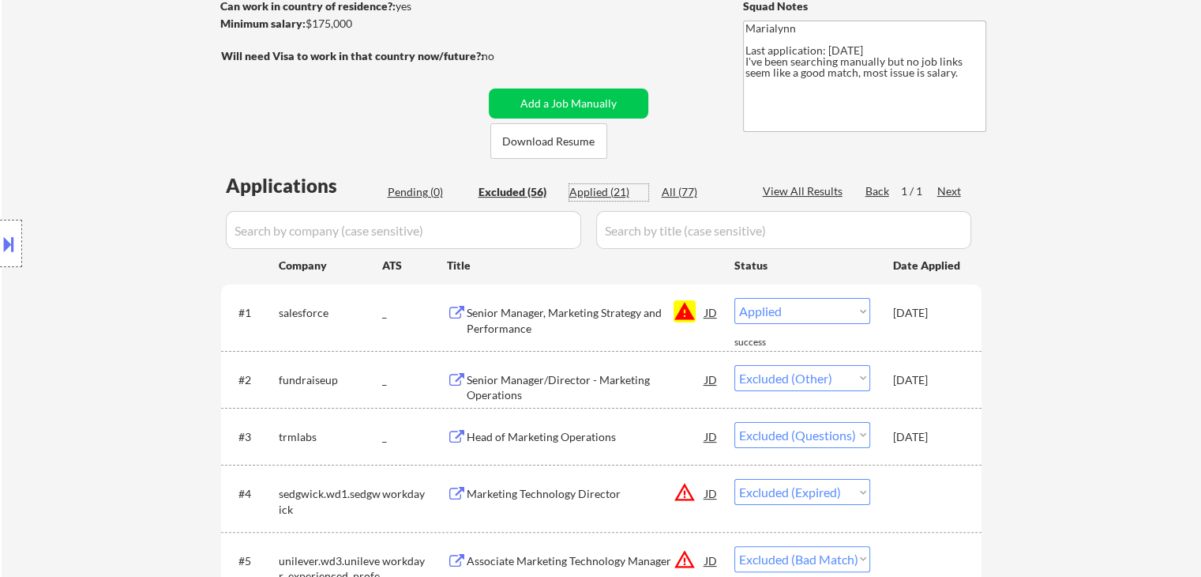
select select ""applied""
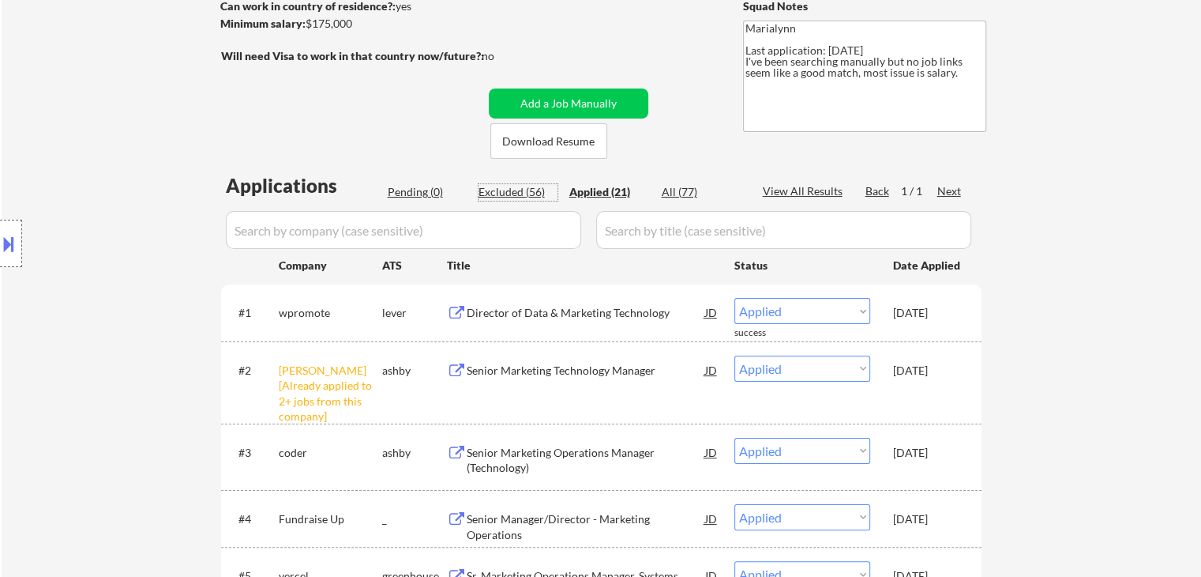
click at [513, 184] on div "Excluded (56)" at bounding box center [518, 192] width 79 height 16
select select ""excluded__blocklist_""
select select ""excluded__other_""
select select ""excluded""
select select ""excluded__expired_""
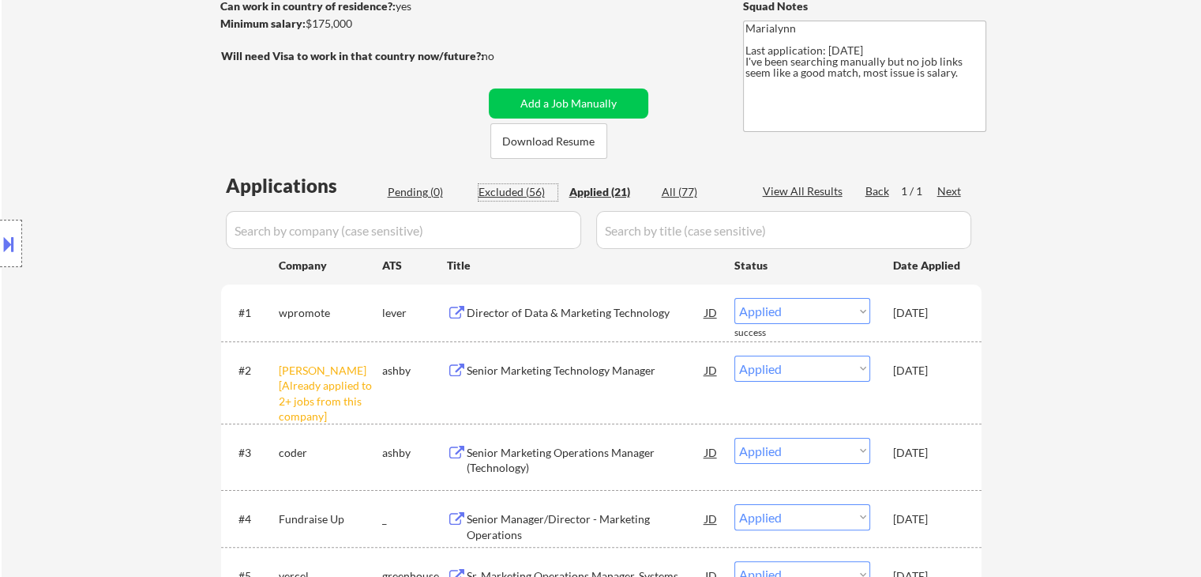
select select ""excluded__bad_match_""
select select ""excluded__salary_""
select select ""excluded__bad_match_""
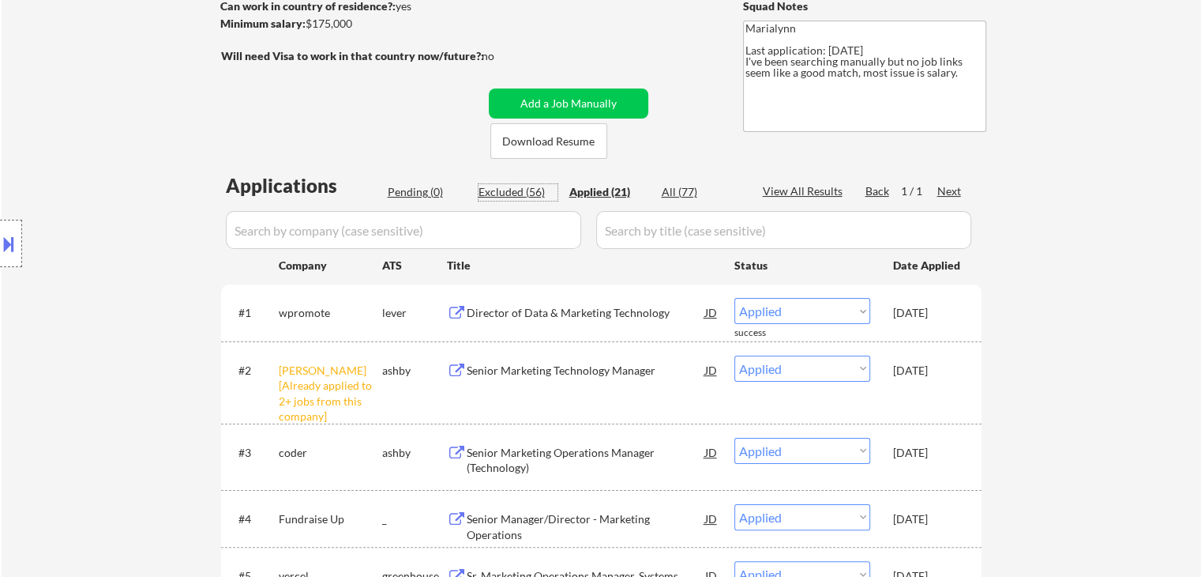
select select ""excluded__bad_match_""
select select ""excluded__location_""
select select ""excluded__salary_""
select select ""excluded__bad_match_""
select select ""excluded__salary_""
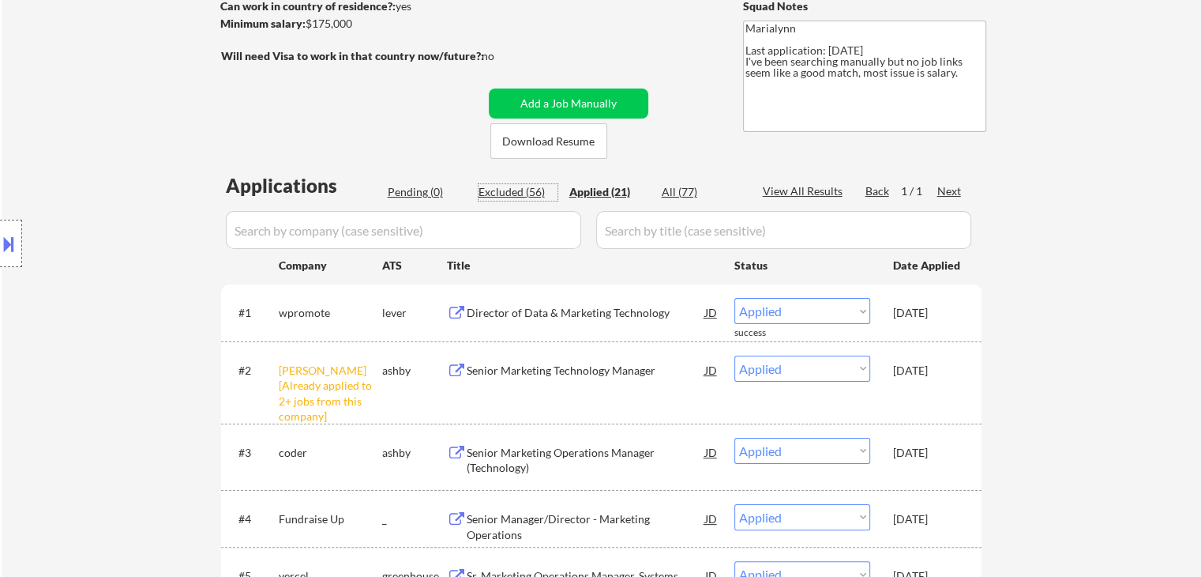
select select ""excluded__salary_""
select select ""excluded__expired_""
select select ""excluded__location_""
select select ""excluded__salary_""
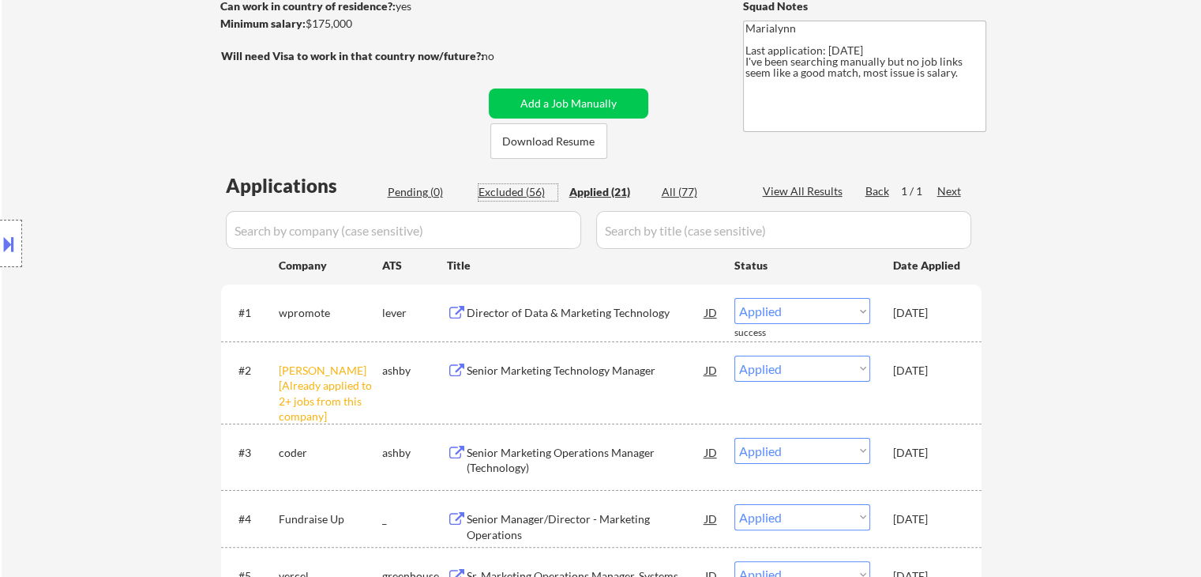
select select ""excluded__salary_""
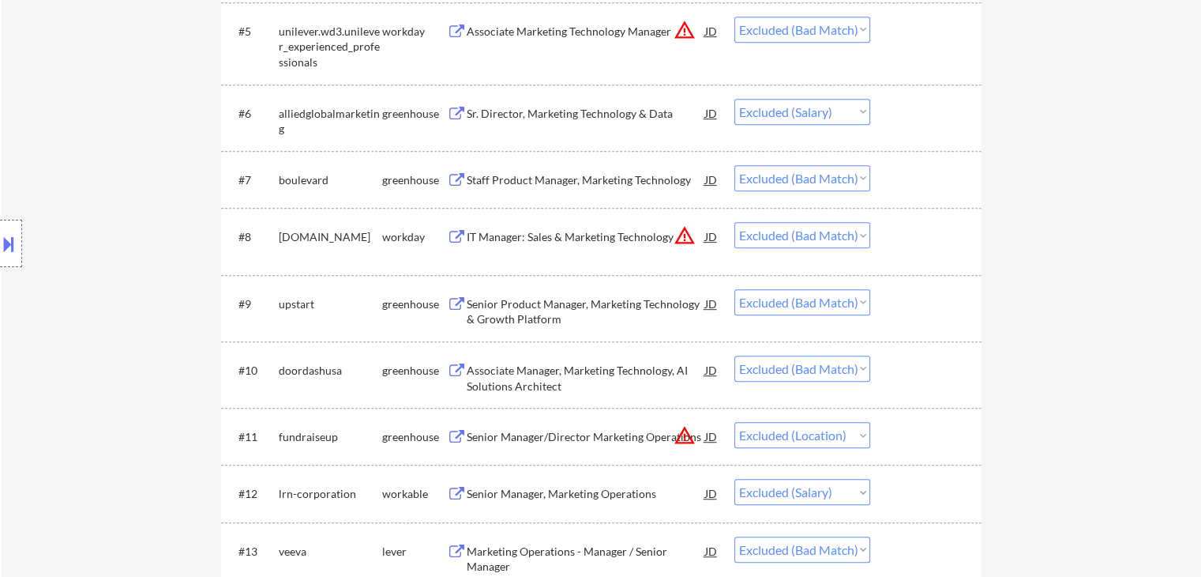
scroll to position [790, 0]
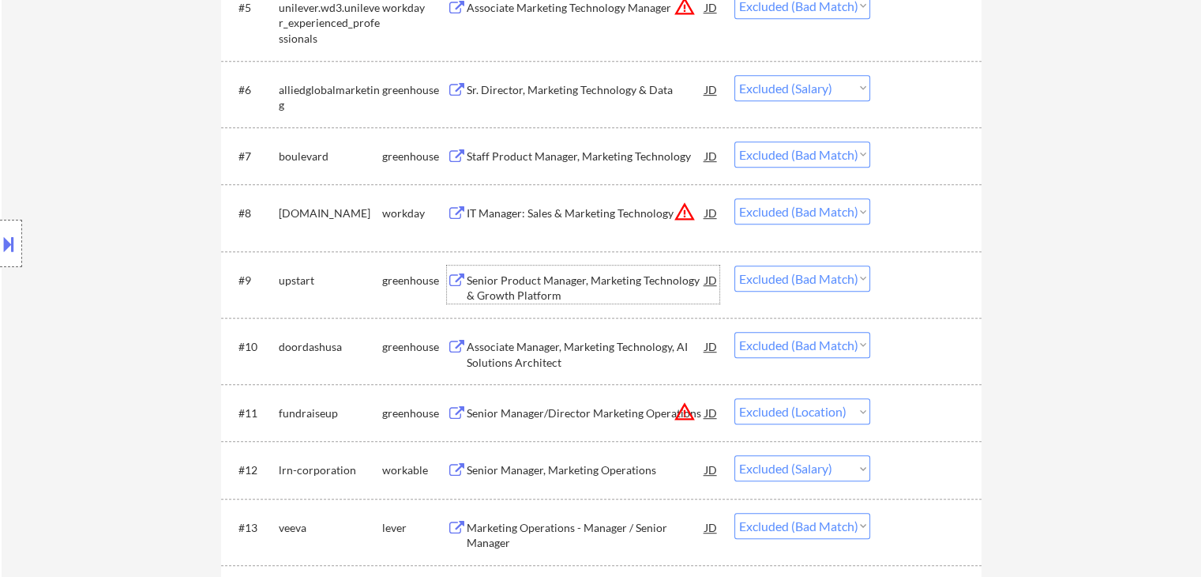
click at [612, 279] on div "Senior Product Manager, Marketing Technology & Growth Platform" at bounding box center [586, 287] width 239 height 31
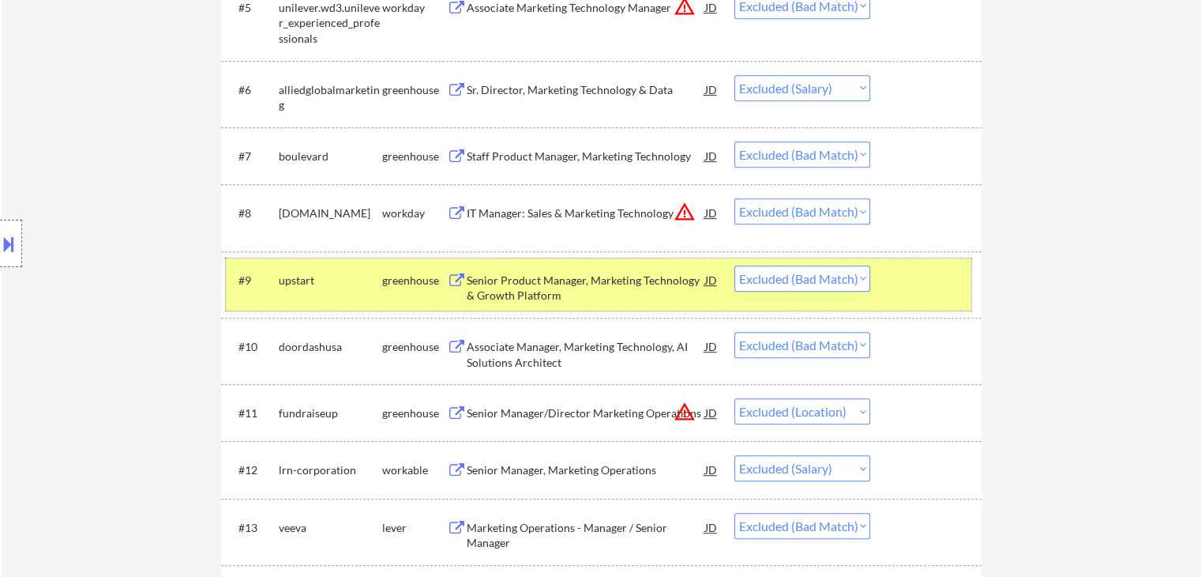
click at [380, 276] on div "upstart" at bounding box center [330, 280] width 103 height 16
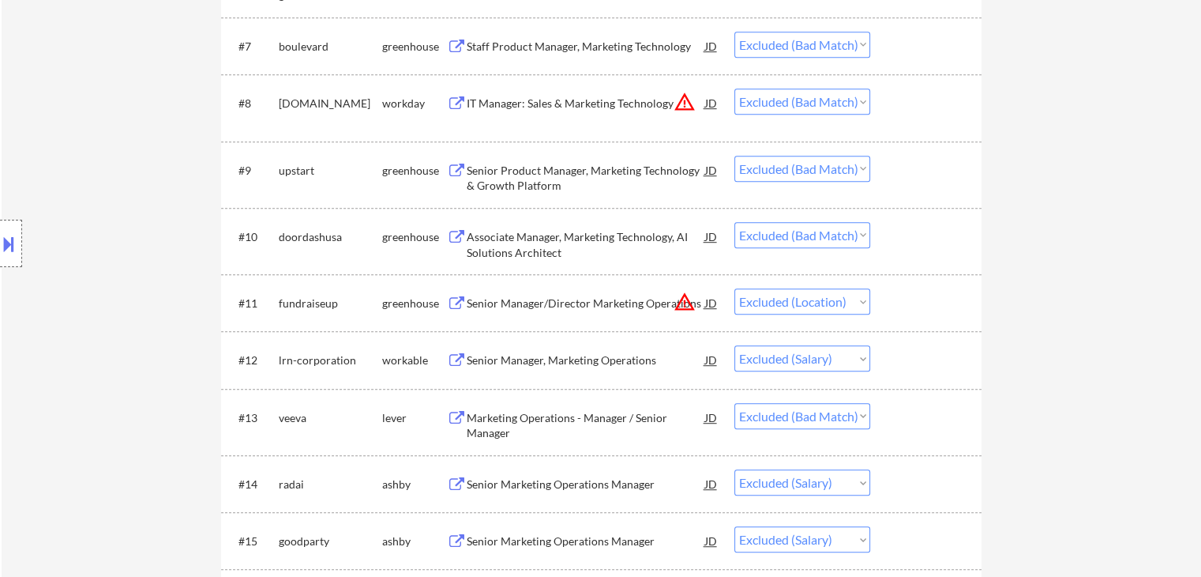
scroll to position [948, 0]
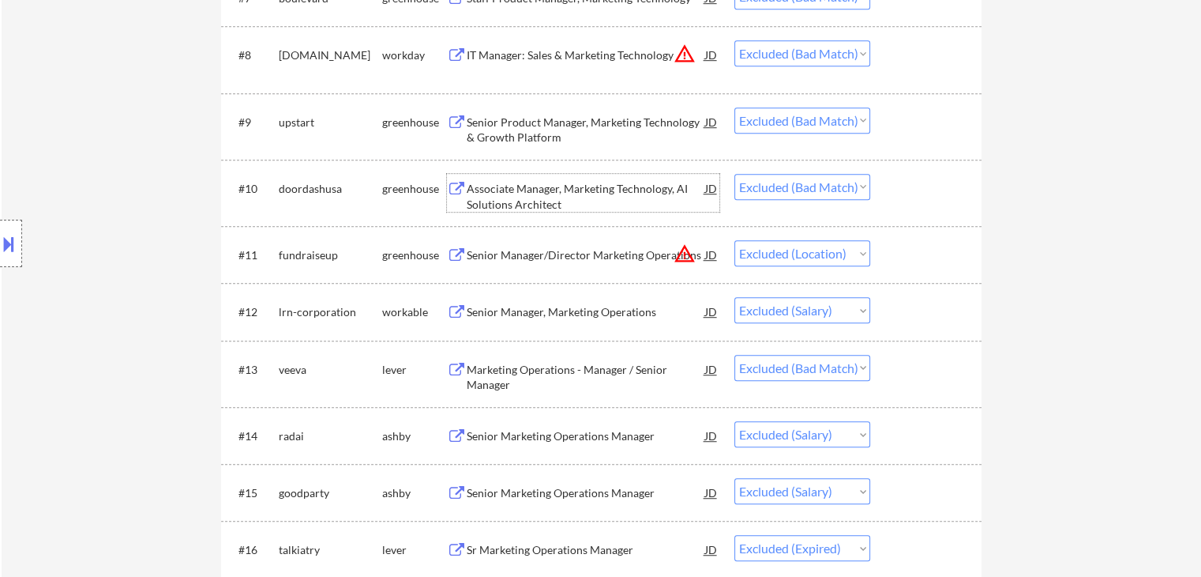
click at [578, 186] on div "Associate Manager, Marketing Technology, AI Solutions Architect" at bounding box center [586, 196] width 239 height 31
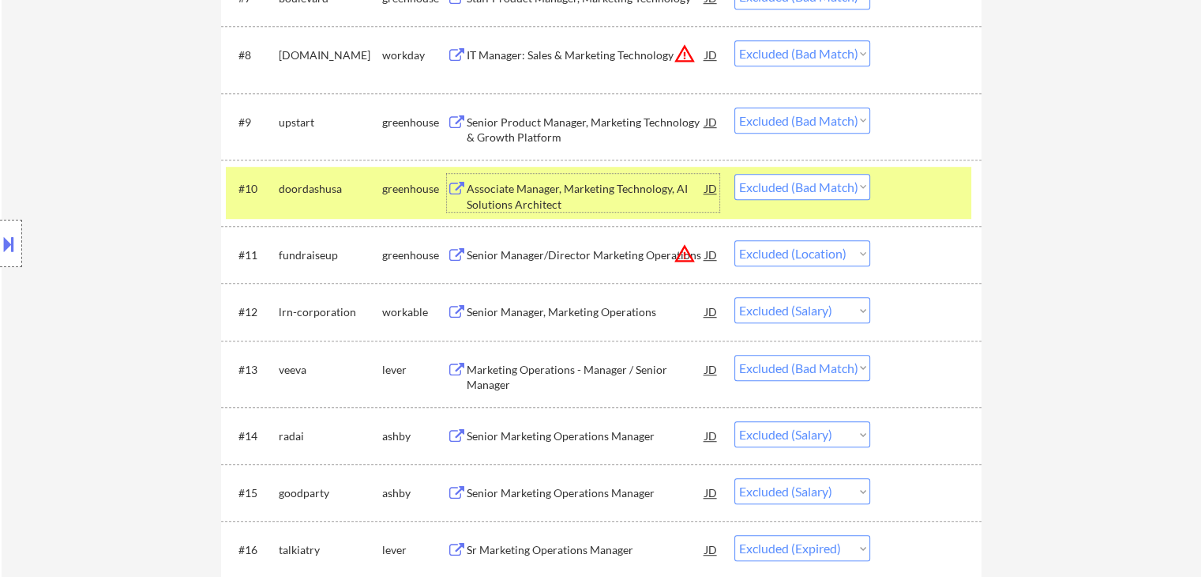
click at [389, 186] on div "greenhouse" at bounding box center [414, 189] width 65 height 16
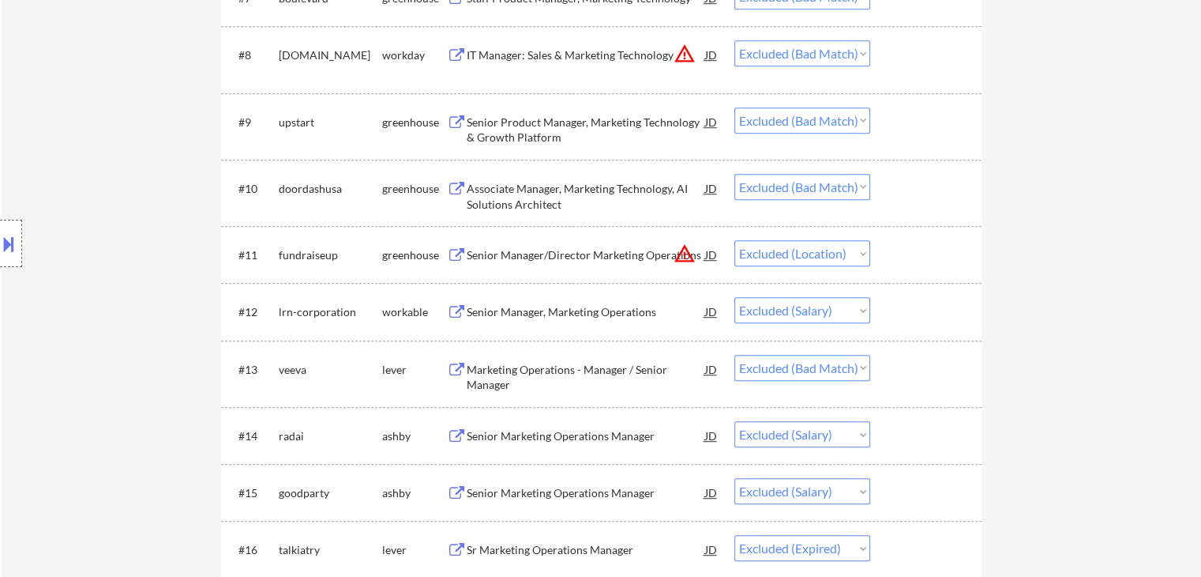
click at [591, 370] on div "Marketing Operations - Manager / Senior Manager" at bounding box center [586, 377] width 239 height 31
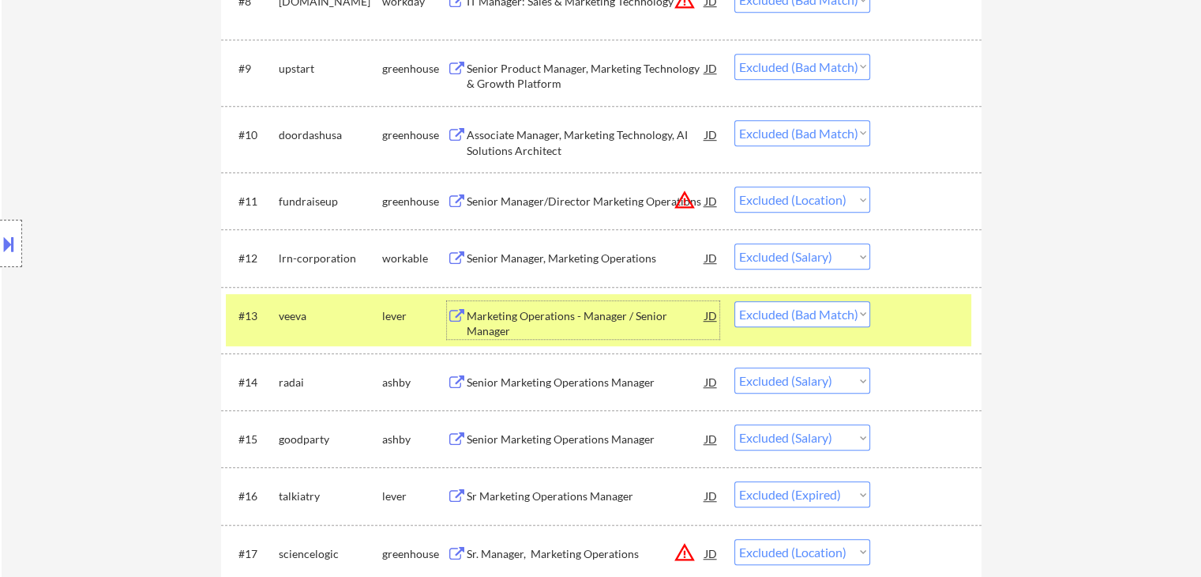
scroll to position [1027, 0]
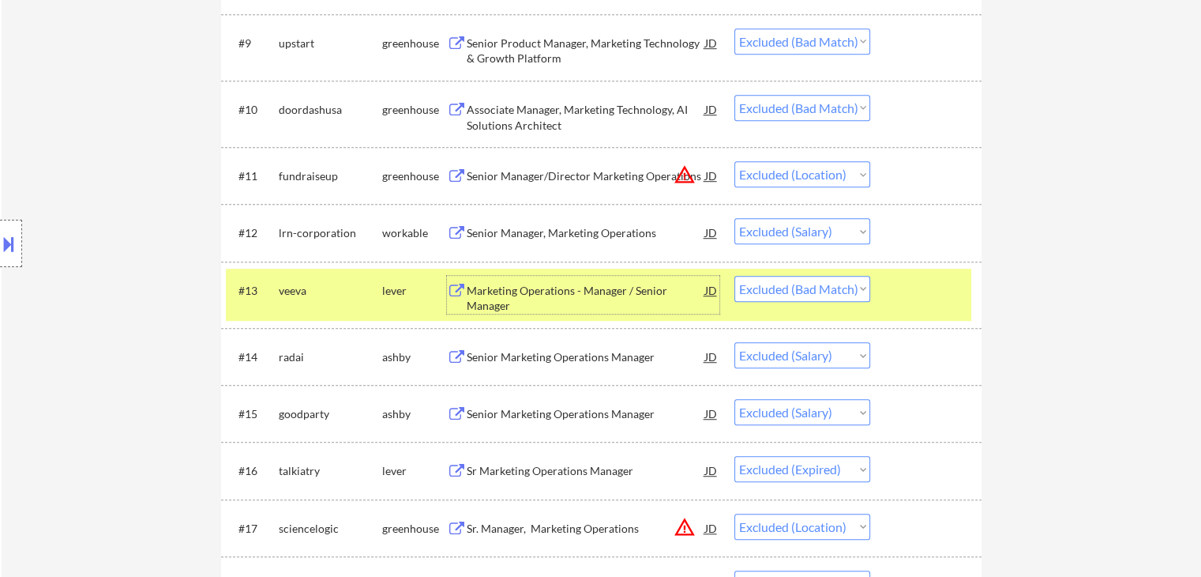
click at [386, 291] on div "lever" at bounding box center [414, 291] width 65 height 16
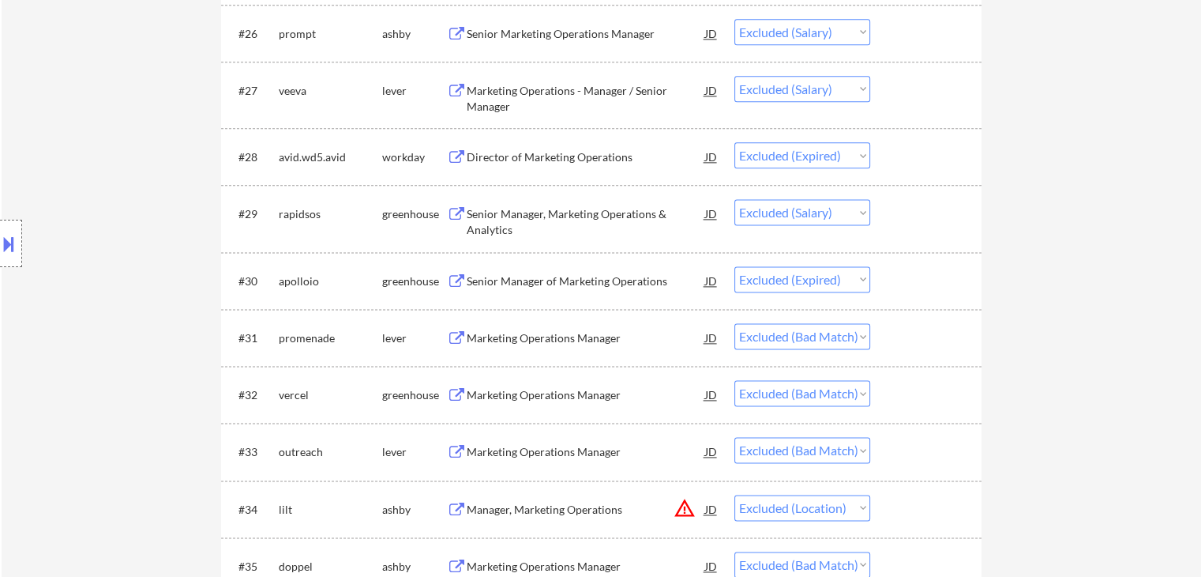
scroll to position [2133, 0]
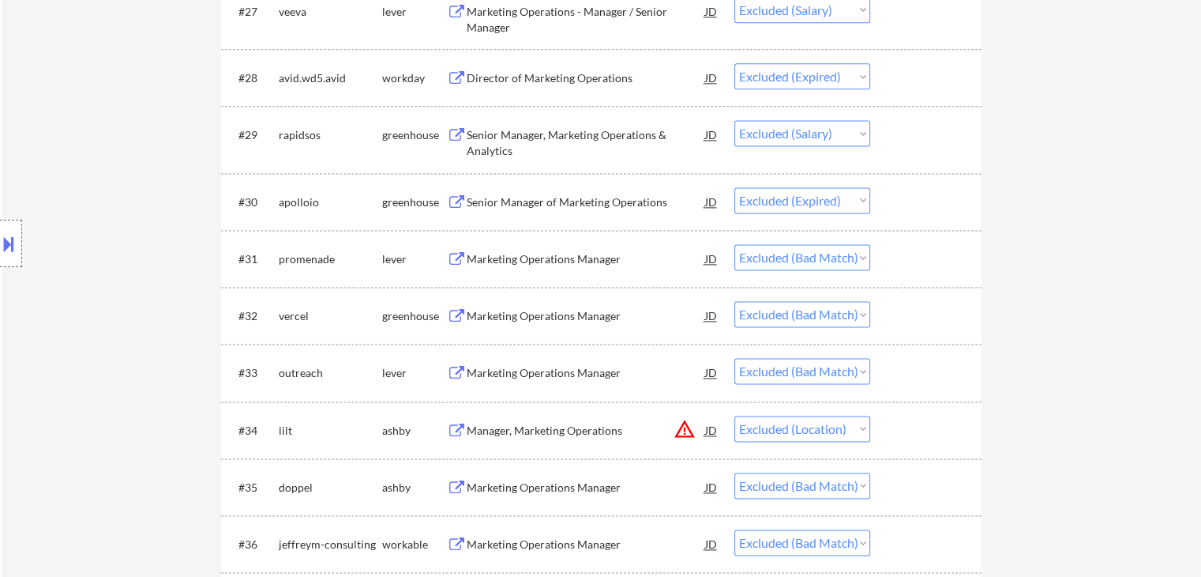
click at [560, 319] on div "Marketing Operations Manager" at bounding box center [586, 316] width 239 height 16
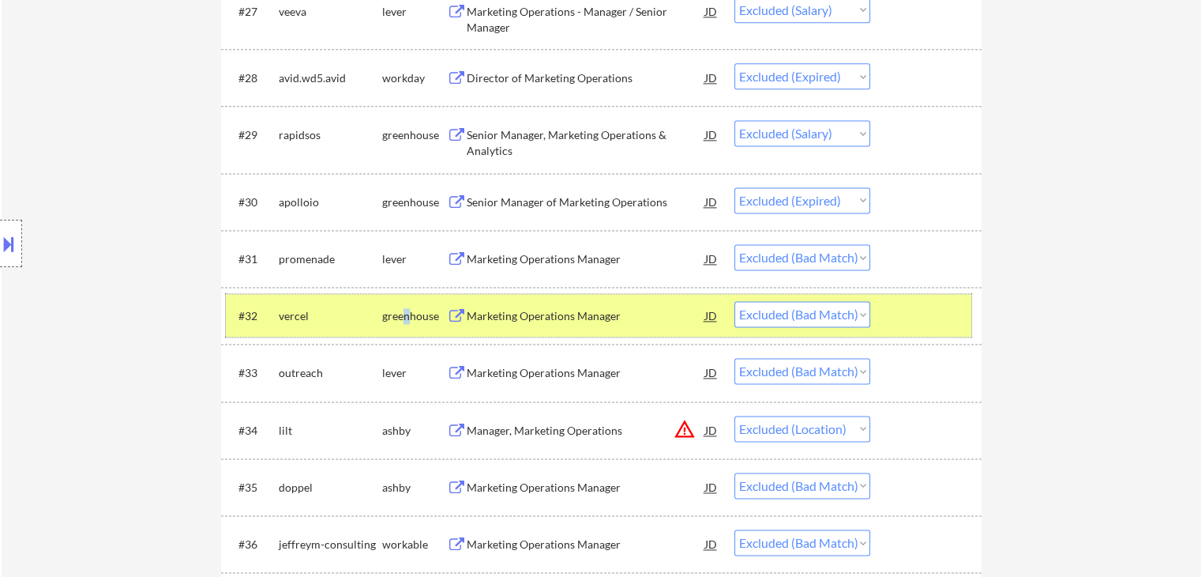
click at [407, 318] on div "greenhouse" at bounding box center [414, 316] width 65 height 16
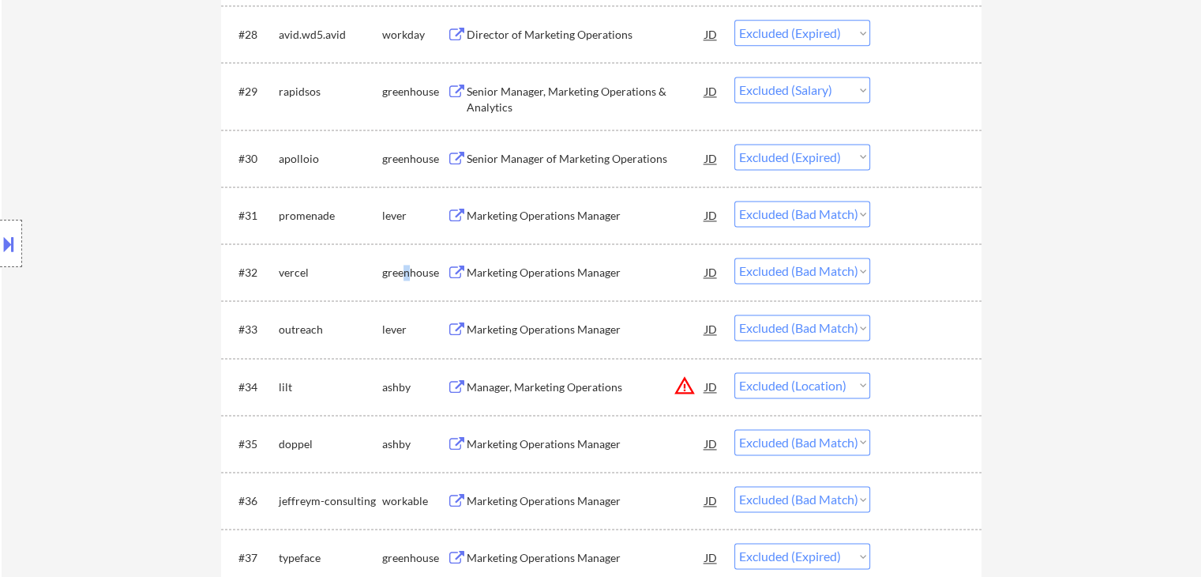
scroll to position [2290, 0]
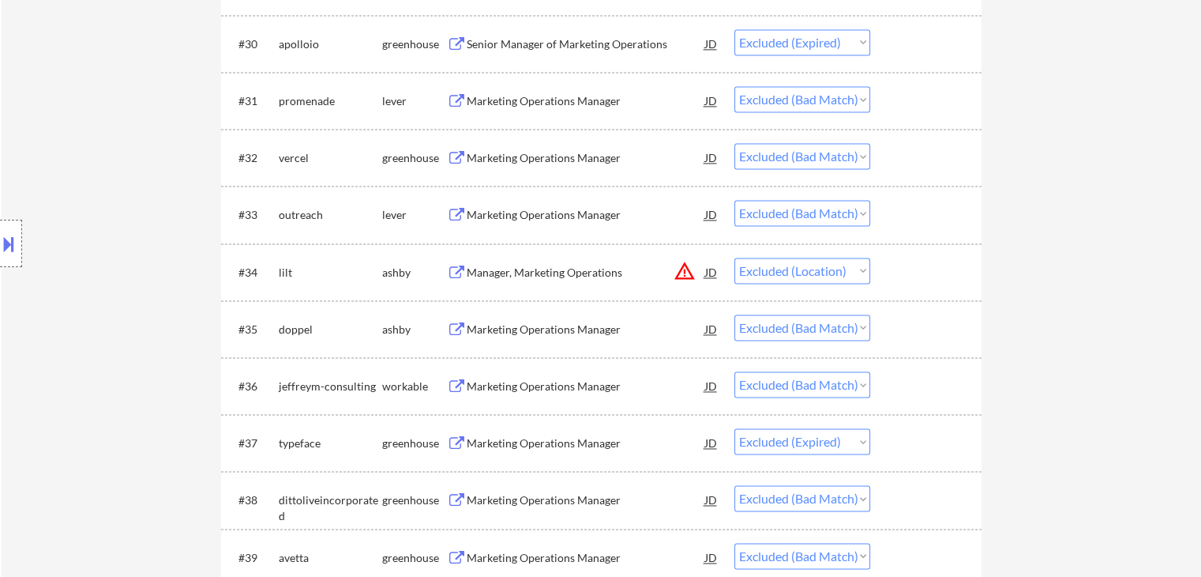
click at [588, 218] on div "Marketing Operations Manager" at bounding box center [586, 215] width 239 height 16
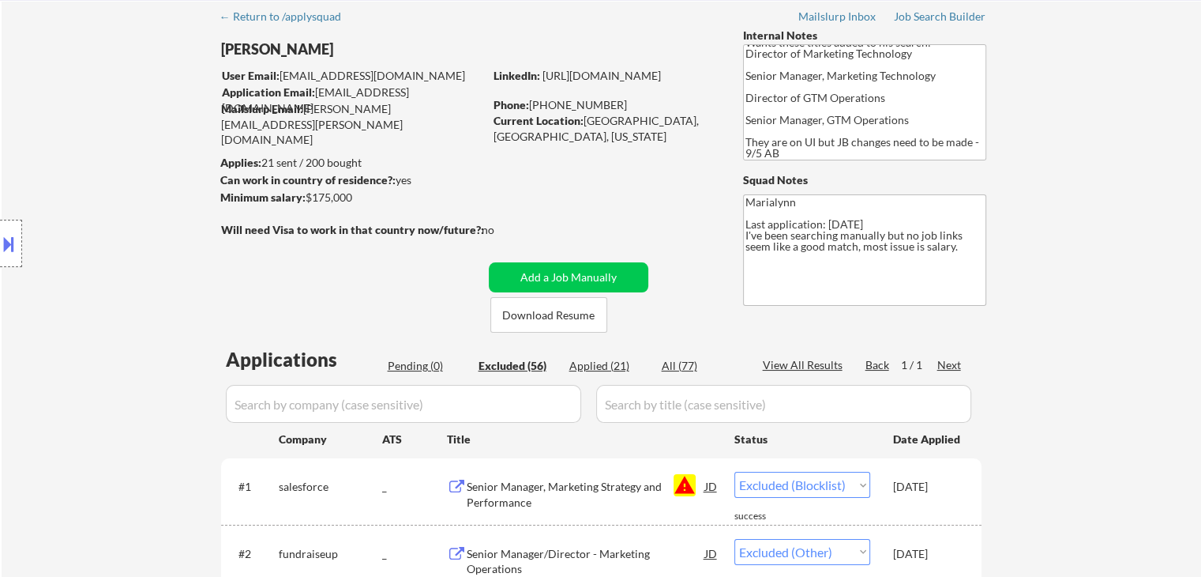
scroll to position [0, 0]
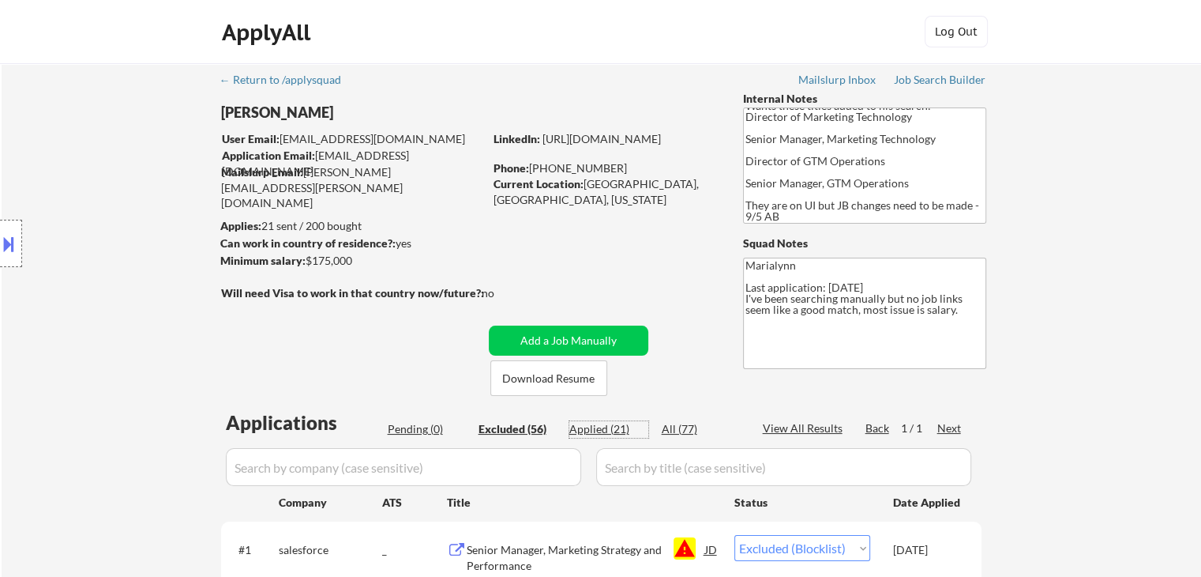
click at [622, 423] on div "Applied (21)" at bounding box center [608, 429] width 79 height 16
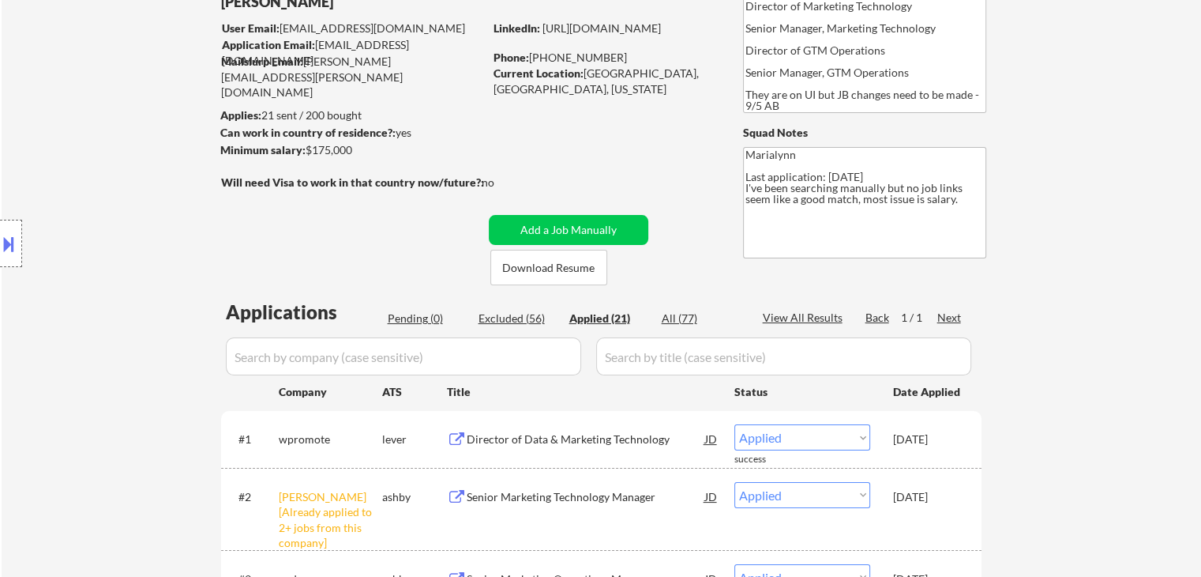
scroll to position [237, 0]
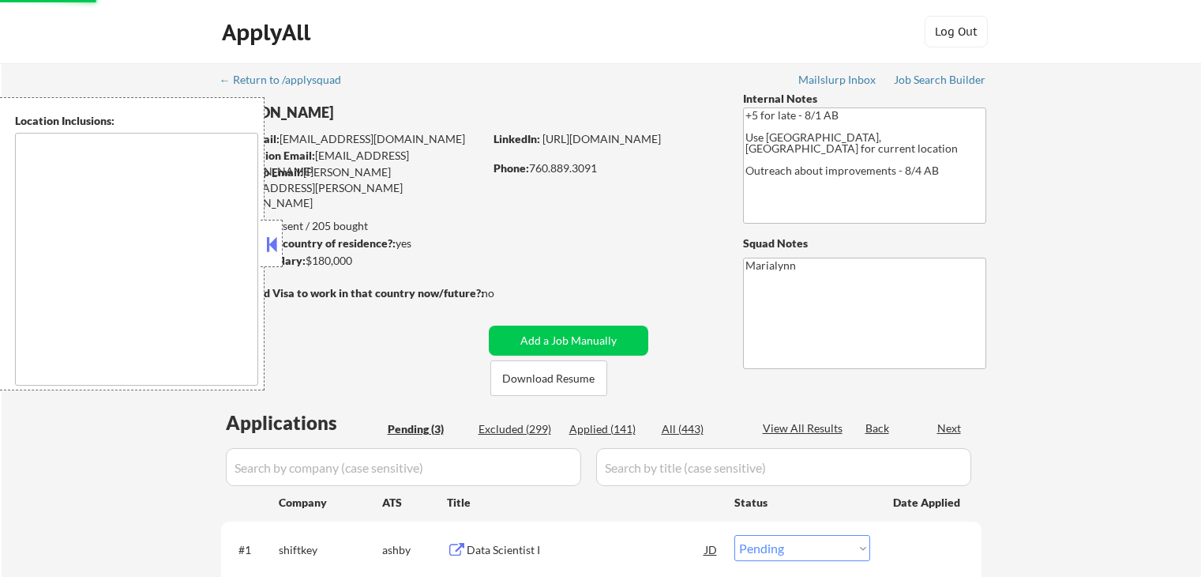
select select ""pending""
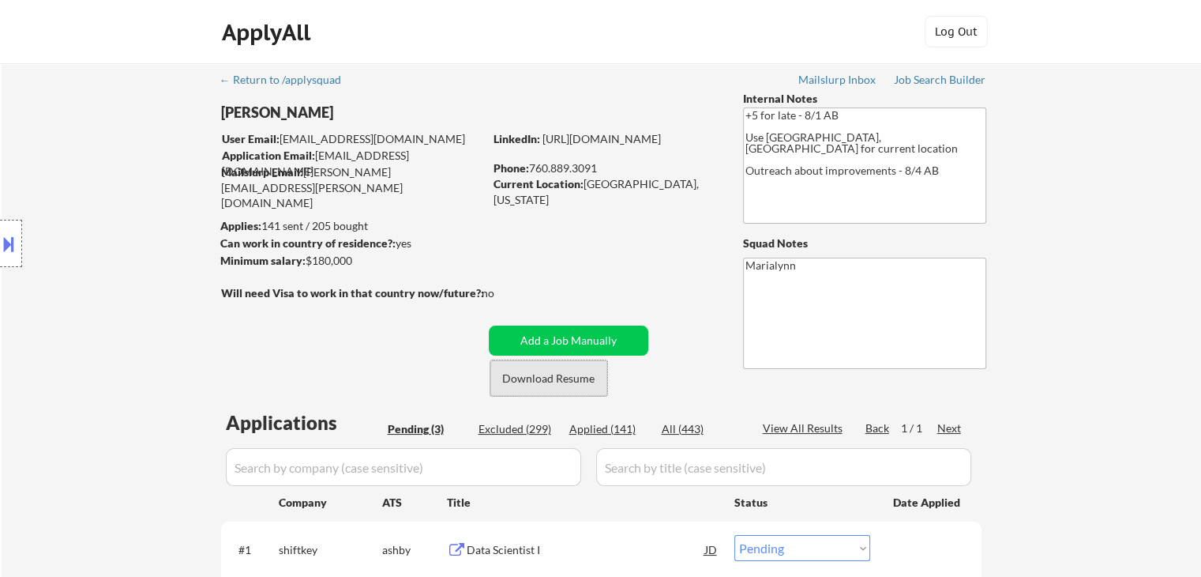
click at [550, 381] on button "Download Resume" at bounding box center [548, 378] width 117 height 36
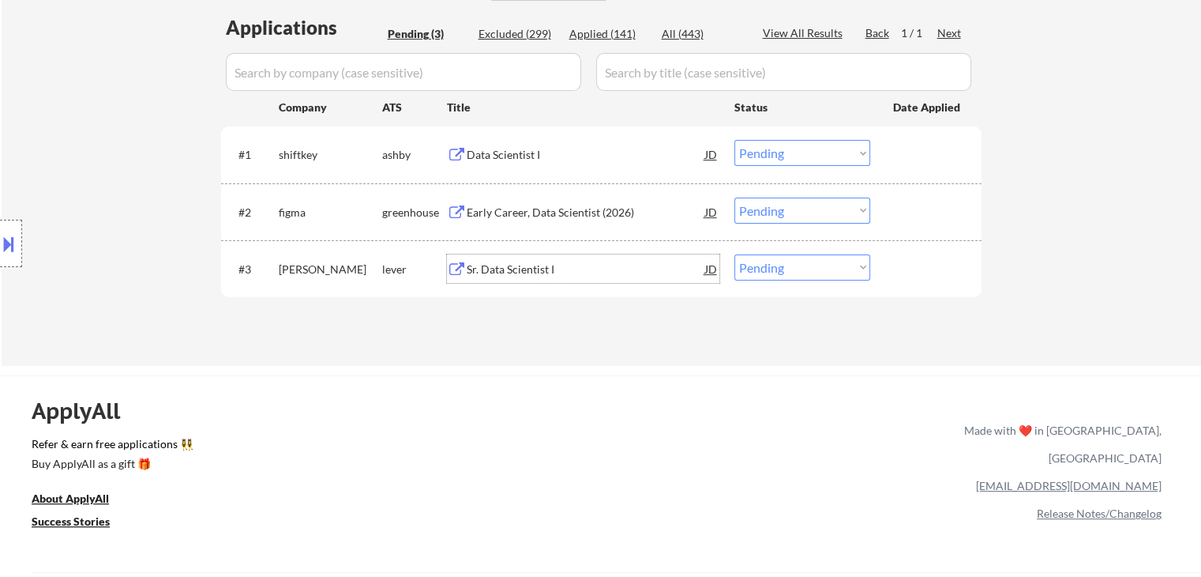
click at [547, 272] on div "Sr. Data Scientist I" at bounding box center [586, 269] width 239 height 16
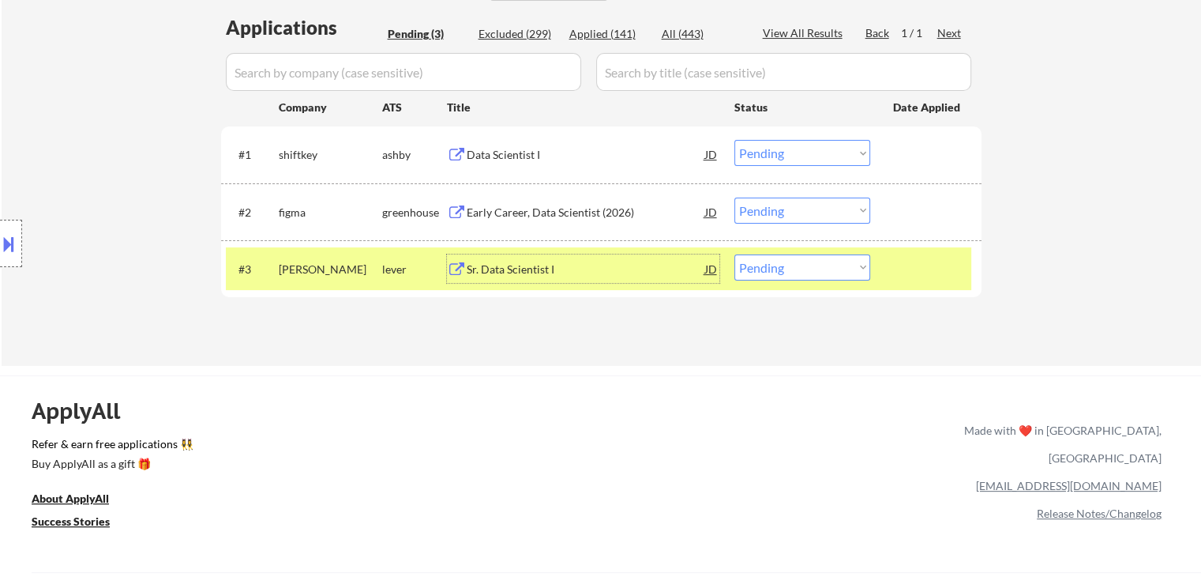
click at [771, 261] on select "Choose an option... Pending Applied Excluded (Questions) Excluded (Expired) Exc…" at bounding box center [803, 267] width 136 height 26
select select ""excluded__salary_""
click at [735, 254] on select "Choose an option... Pending Applied Excluded (Questions) Excluded (Expired) Exc…" at bounding box center [803, 267] width 136 height 26
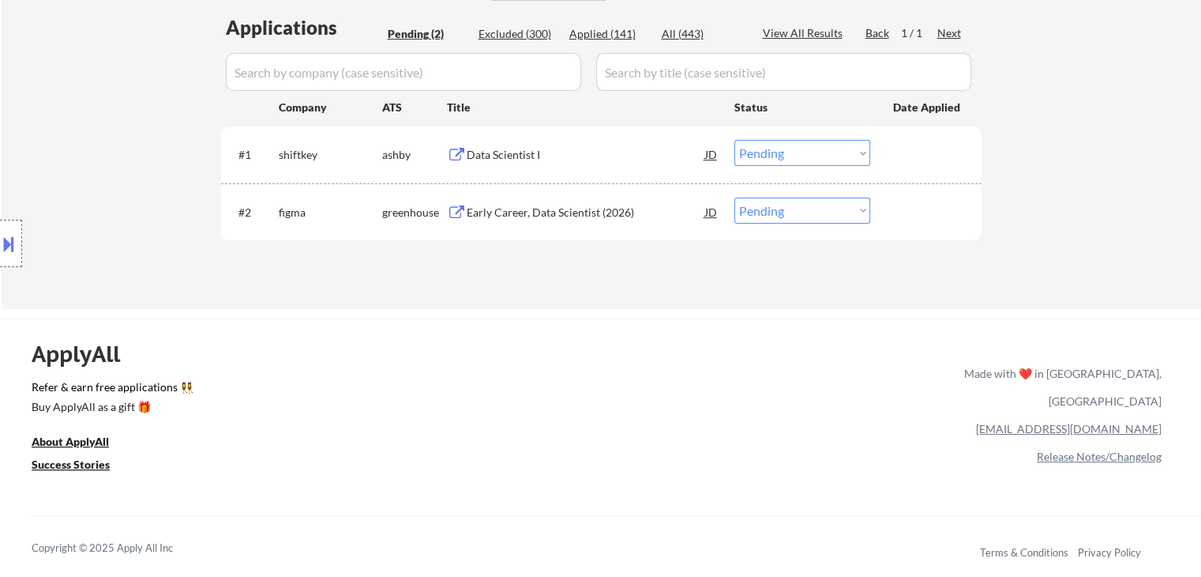
click at [534, 212] on div "Early Career, Data Scientist (2026)" at bounding box center [586, 213] width 239 height 16
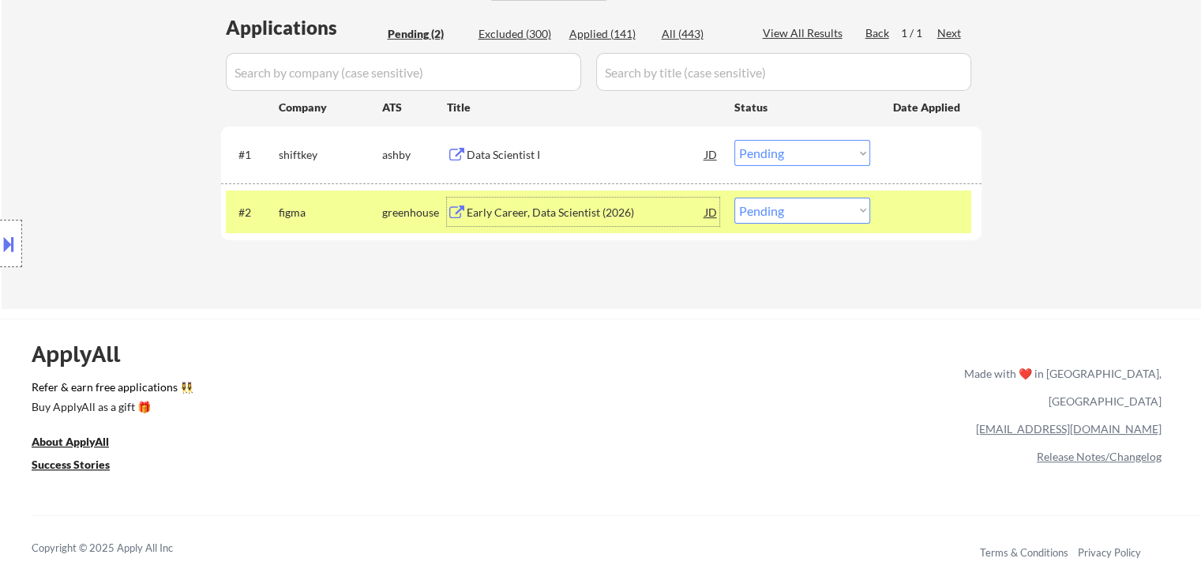
click at [754, 203] on select "Choose an option... Pending Applied Excluded (Questions) Excluded (Expired) Exc…" at bounding box center [803, 210] width 136 height 26
select select ""excluded__bad_match_""
click at [735, 197] on select "Choose an option... Pending Applied Excluded (Questions) Excluded (Expired) Exc…" at bounding box center [803, 210] width 136 height 26
click at [494, 156] on div "Data Scientist I" at bounding box center [586, 155] width 239 height 16
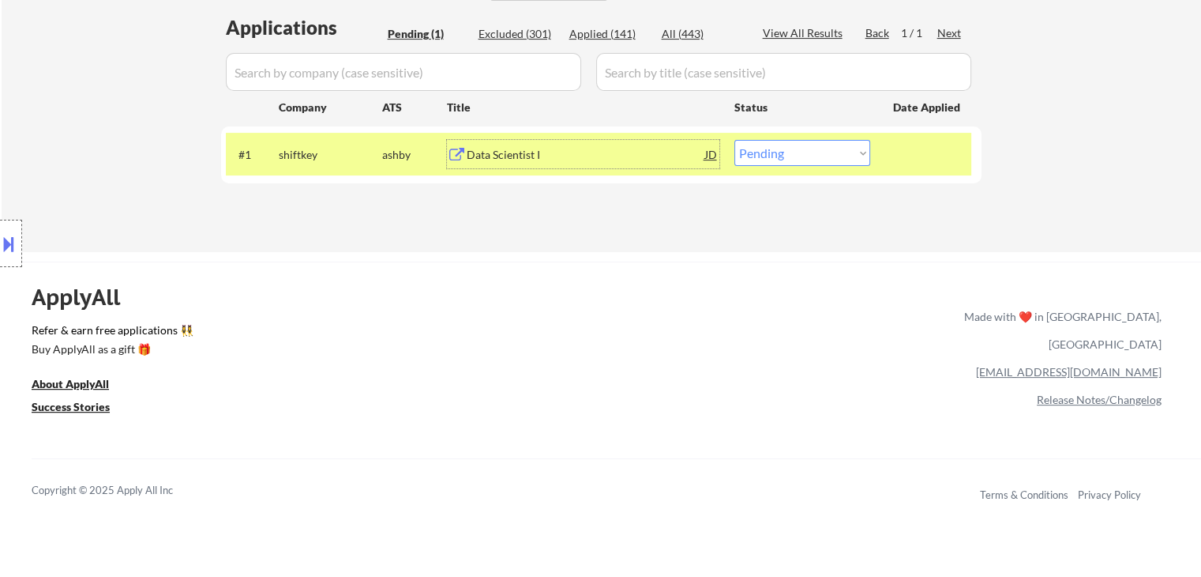
click at [761, 156] on select "Choose an option... Pending Applied Excluded (Questions) Excluded (Expired) Exc…" at bounding box center [803, 153] width 136 height 26
select select ""excluded__bad_match_""
click at [735, 140] on select "Choose an option... Pending Applied Excluded (Questions) Excluded (Expired) Exc…" at bounding box center [803, 153] width 136 height 26
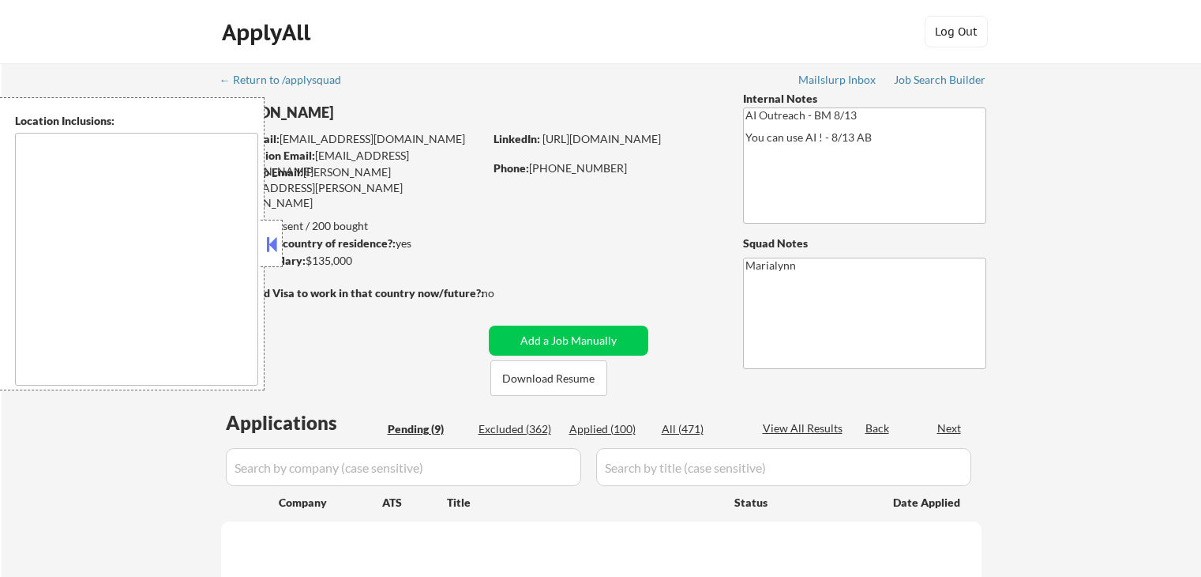
select select ""pending""
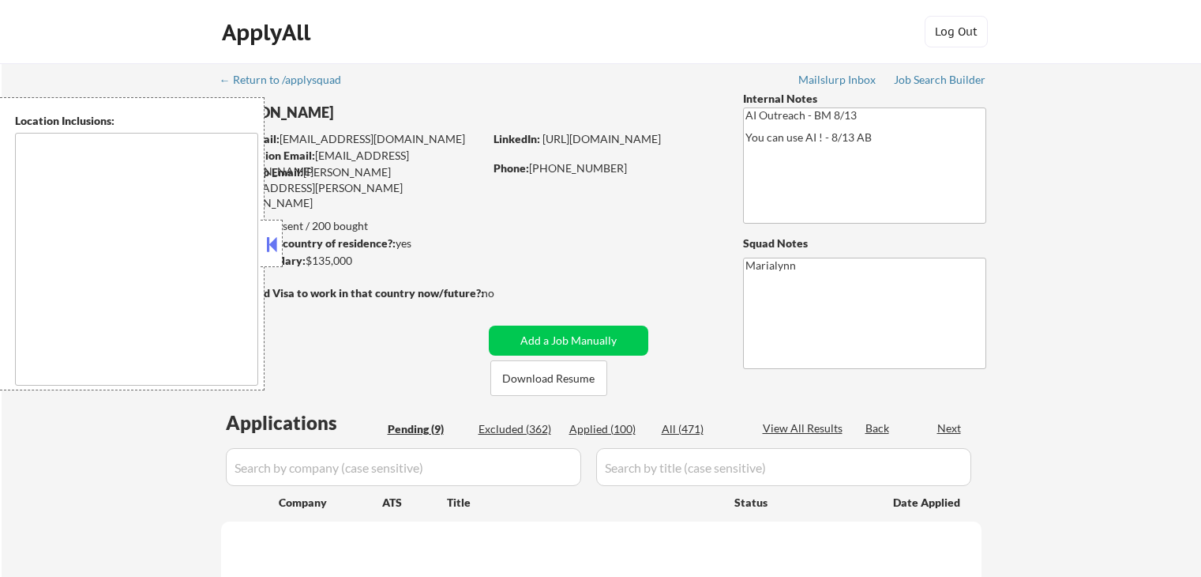
select select ""pending""
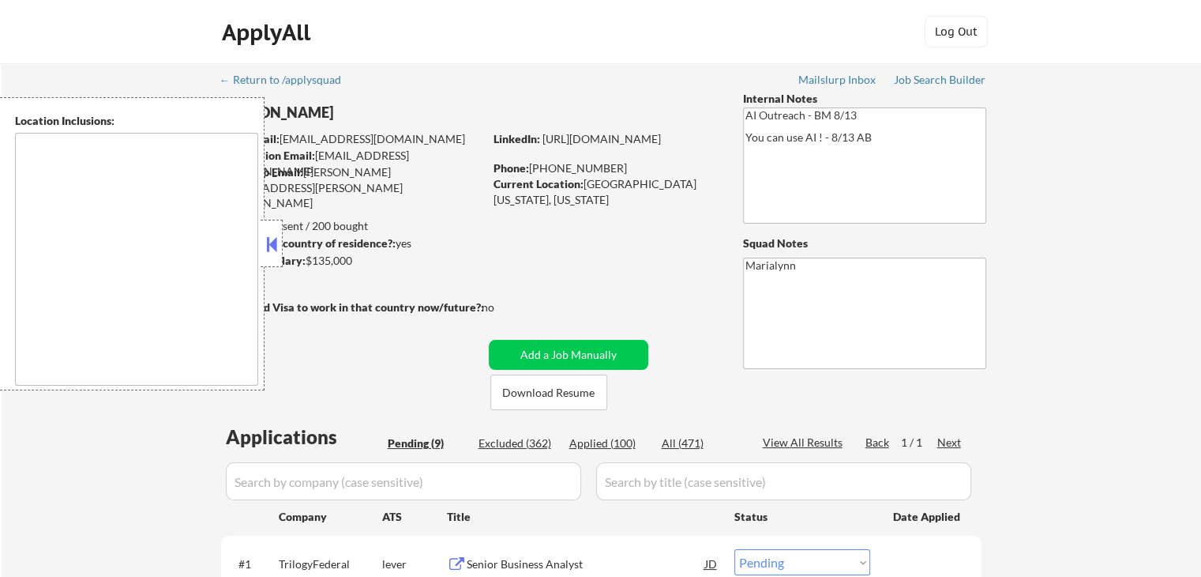
click at [265, 246] on button at bounding box center [271, 244] width 17 height 24
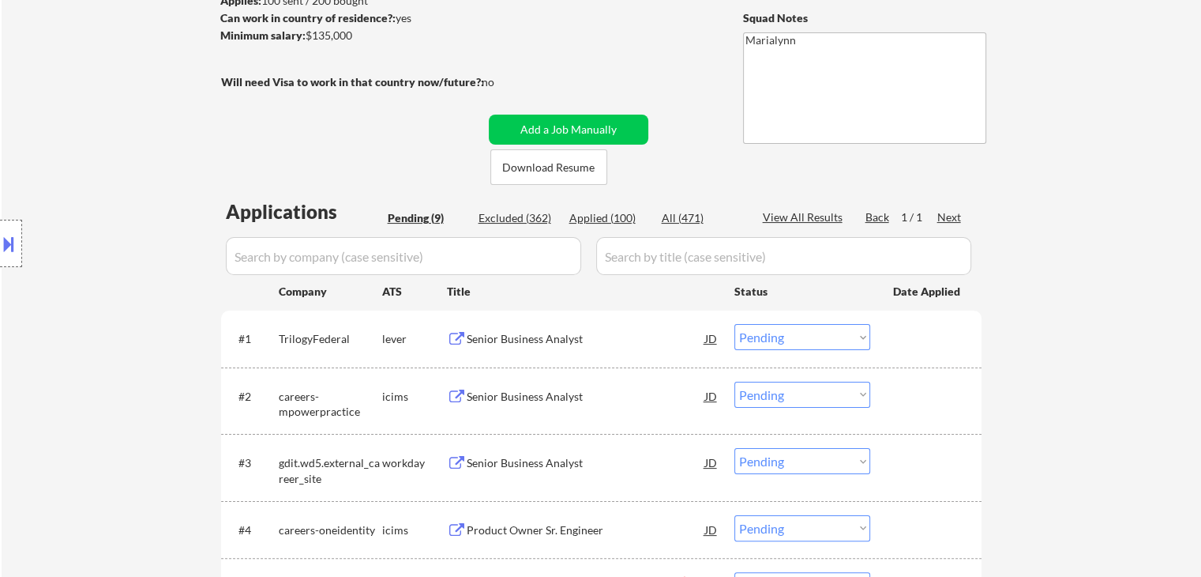
scroll to position [316, 0]
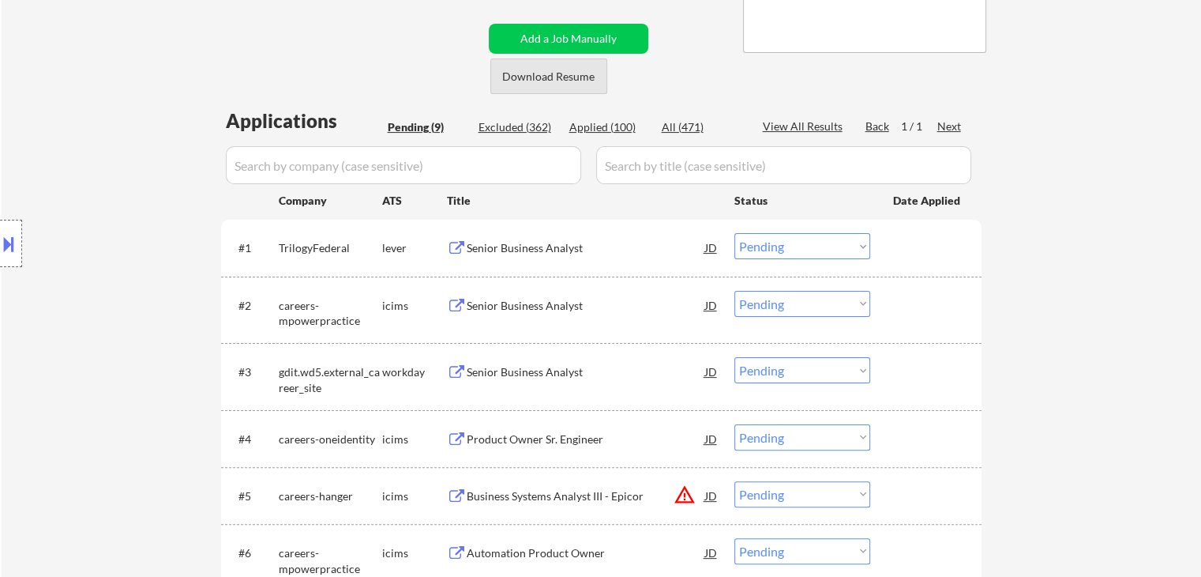
click at [566, 73] on button "Download Resume" at bounding box center [548, 76] width 117 height 36
click at [571, 241] on div "Senior Business Analyst" at bounding box center [586, 248] width 239 height 16
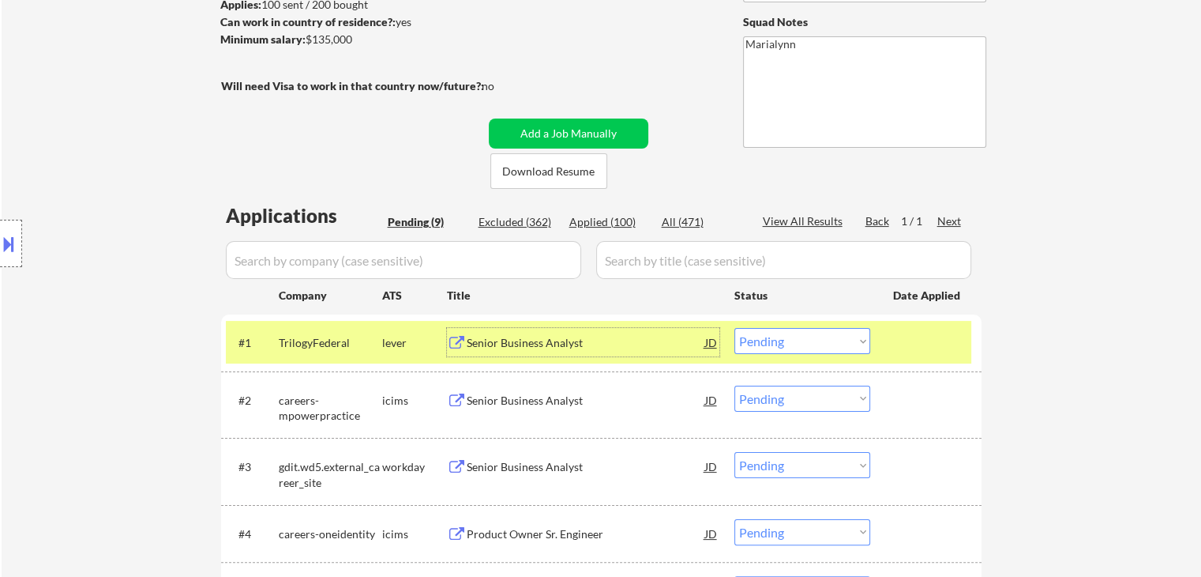
scroll to position [79, 0]
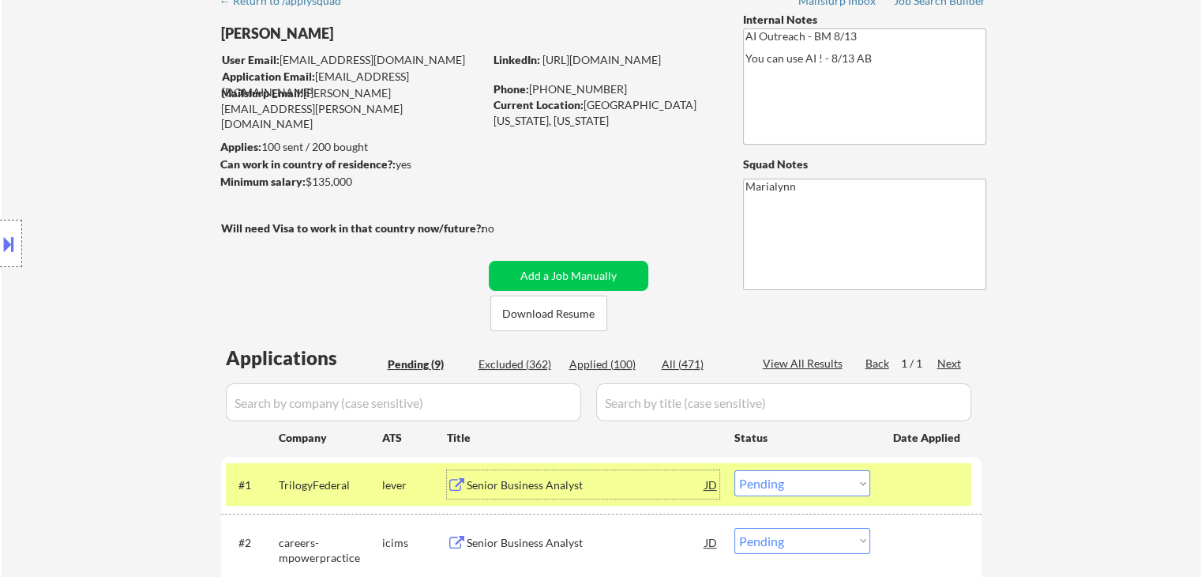
click at [802, 479] on select "Choose an option... Pending Applied Excluded (Questions) Excluded (Expired) Exc…" at bounding box center [803, 483] width 136 height 26
click at [735, 470] on select "Choose an option... Pending Applied Excluded (Questions) Excluded (Expired) Exc…" at bounding box center [803, 483] width 136 height 26
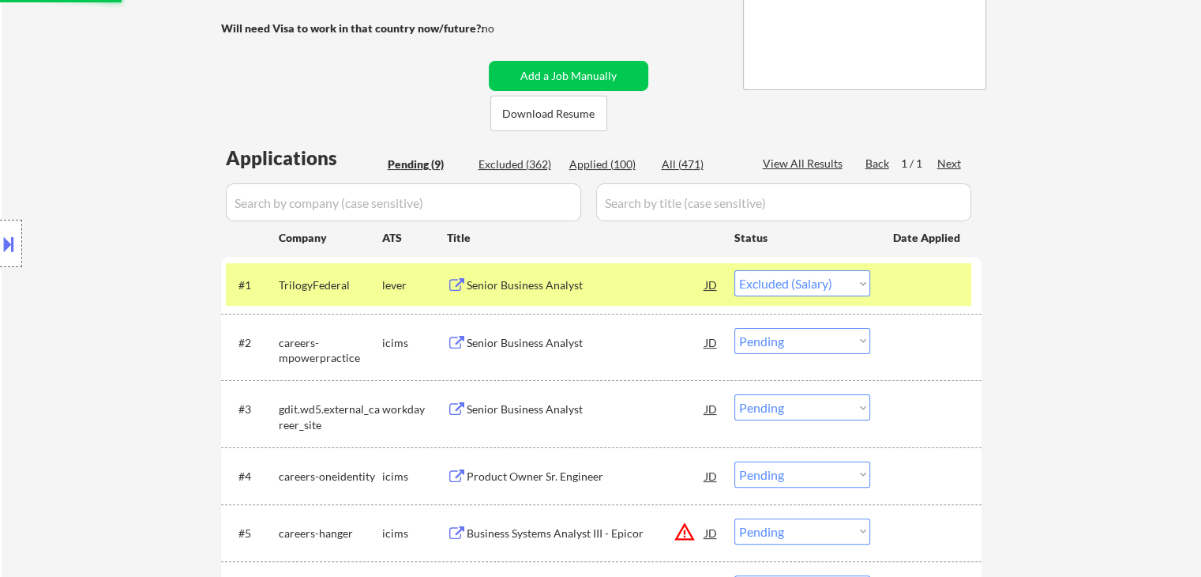
scroll to position [395, 0]
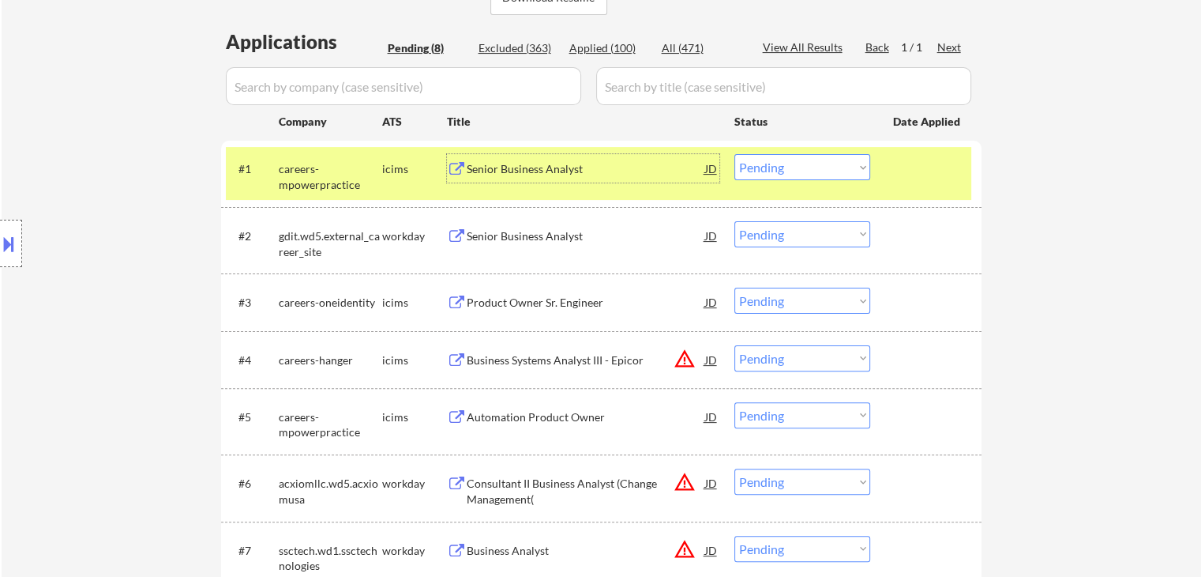
click at [524, 170] on div "Senior Business Analyst" at bounding box center [586, 169] width 239 height 16
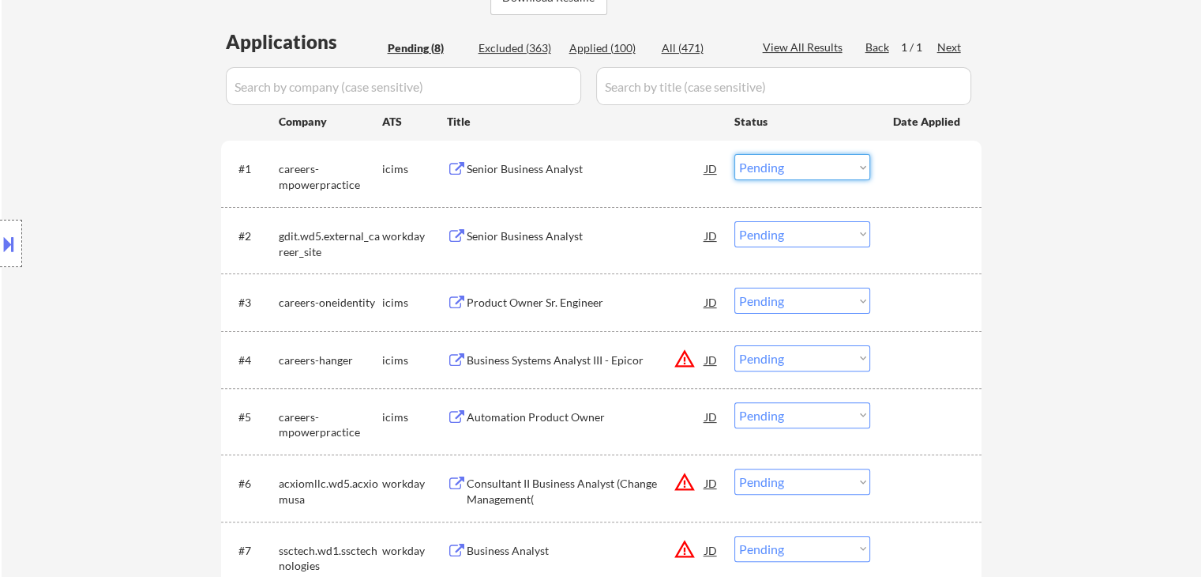
click at [781, 171] on select "Choose an option... Pending Applied Excluded (Questions) Excluded (Expired) Exc…" at bounding box center [803, 167] width 136 height 26
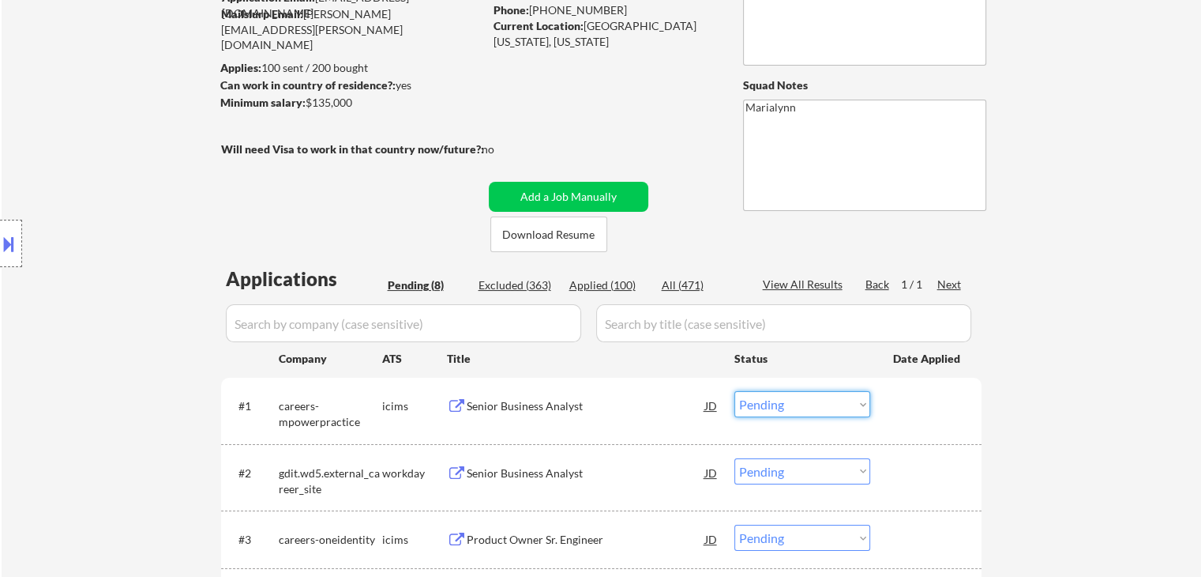
click at [790, 405] on select "Choose an option... Pending Applied Excluded (Questions) Excluded (Expired) Exc…" at bounding box center [803, 404] width 136 height 26
click at [735, 391] on select "Choose an option... Pending Applied Excluded (Questions) Excluded (Expired) Exc…" at bounding box center [803, 404] width 136 height 26
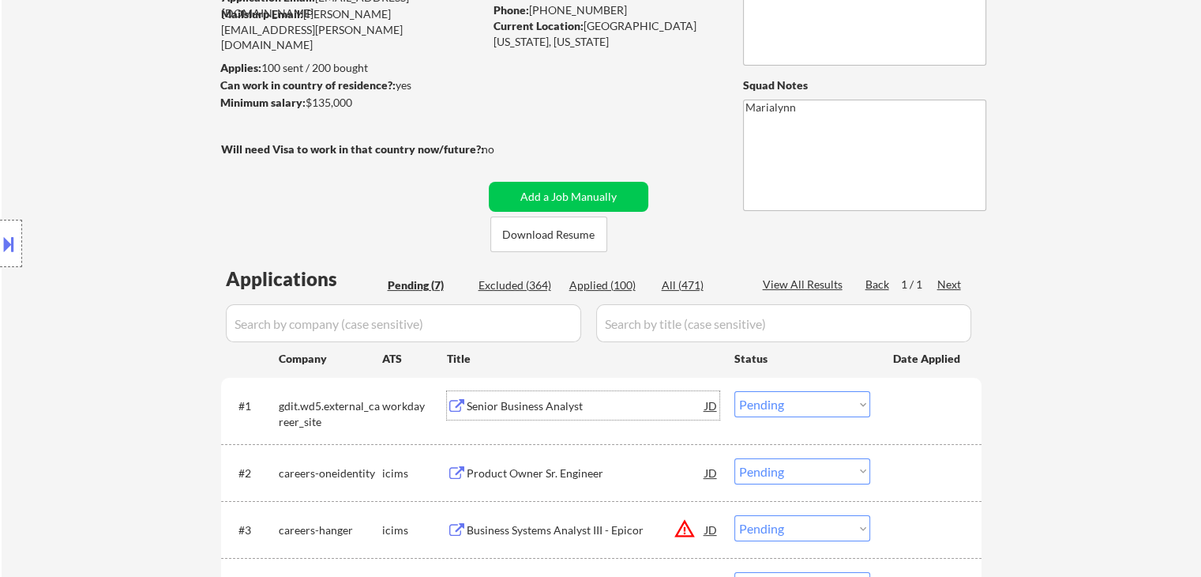
click at [564, 402] on div "Senior Business Analyst" at bounding box center [586, 406] width 239 height 16
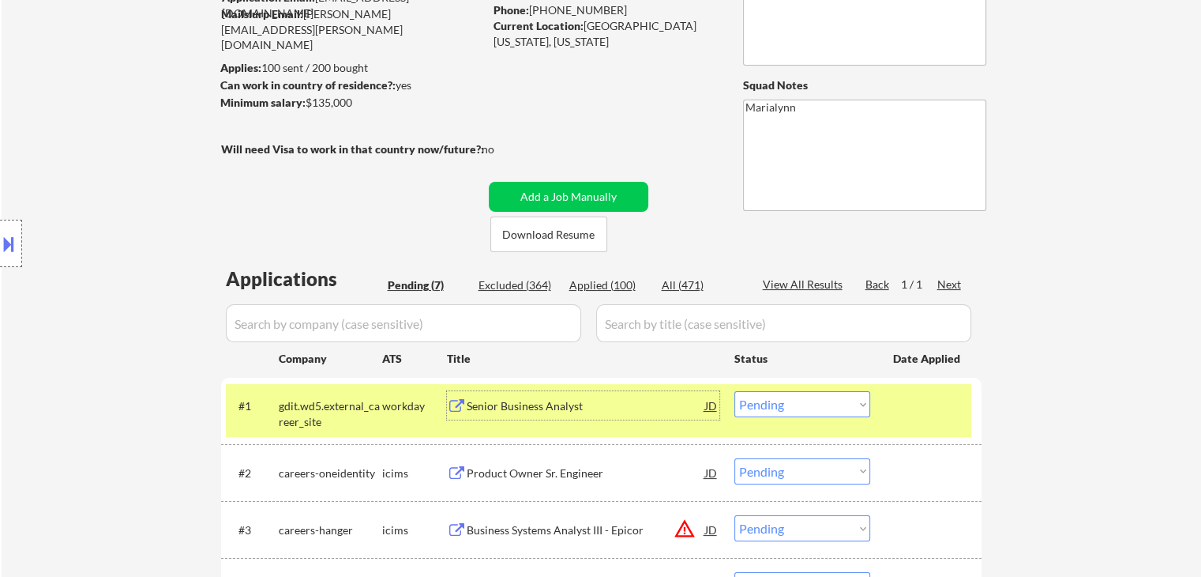
drag, startPoint x: 798, startPoint y: 405, endPoint x: 818, endPoint y: 414, distance: 22.3
click at [799, 405] on select "Choose an option... Pending Applied Excluded (Questions) Excluded (Expired) Exc…" at bounding box center [803, 404] width 136 height 26
click at [735, 391] on select "Choose an option... Pending Applied Excluded (Questions) Excluded (Expired) Exc…" at bounding box center [803, 404] width 136 height 26
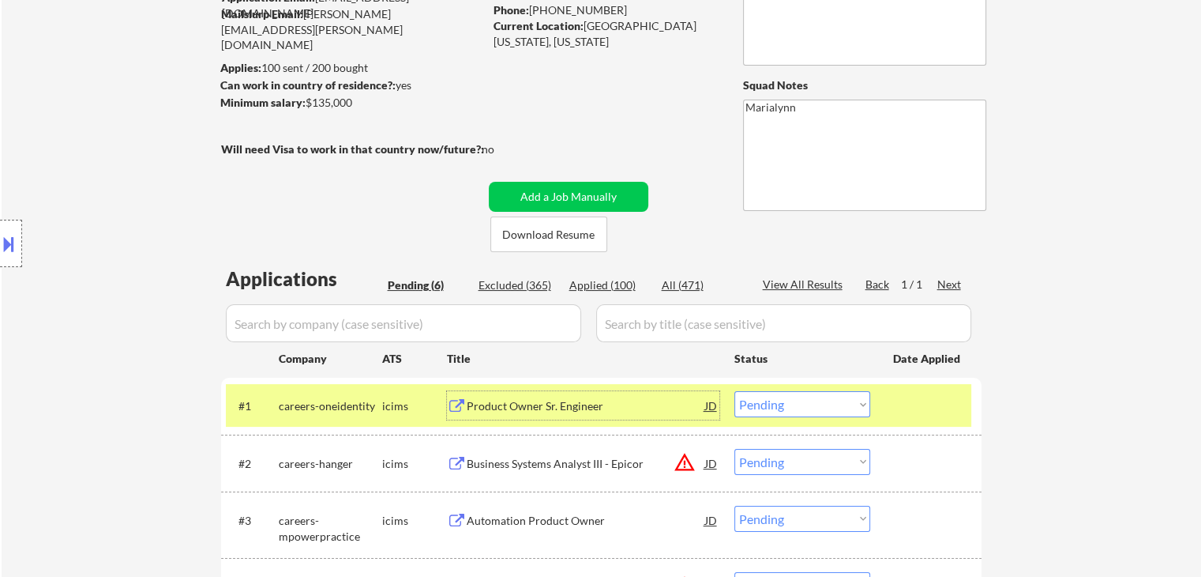
click at [530, 417] on div "Product Owner Sr. Engineer" at bounding box center [586, 405] width 239 height 28
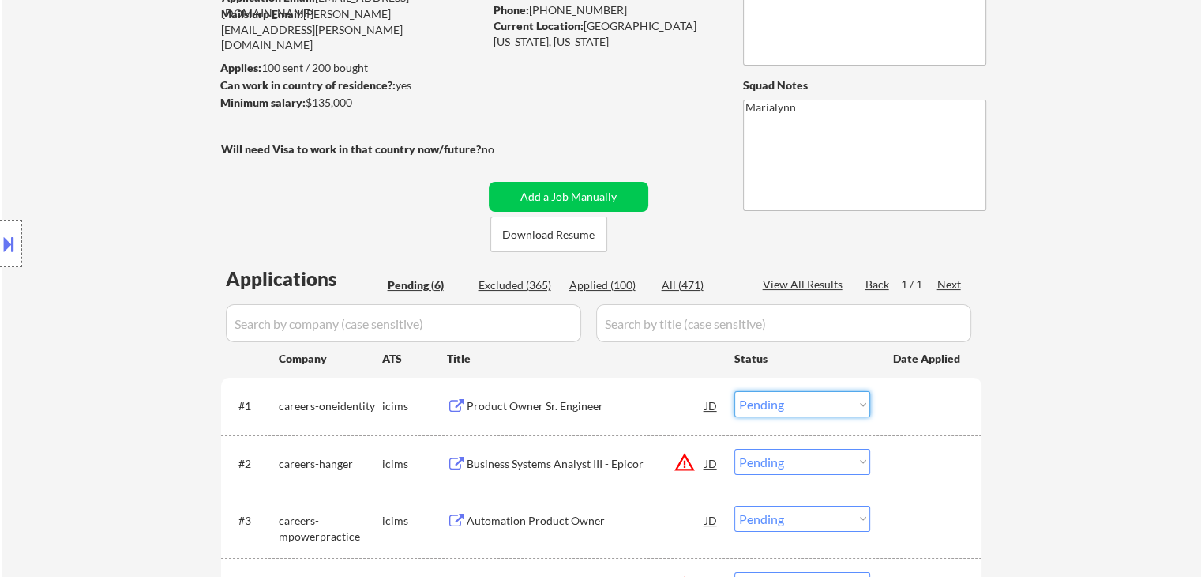
click at [799, 399] on select "Choose an option... Pending Applied Excluded (Questions) Excluded (Expired) Exc…" at bounding box center [803, 404] width 136 height 26
click at [735, 391] on select "Choose an option... Pending Applied Excluded (Questions) Excluded (Expired) Exc…" at bounding box center [803, 404] width 136 height 26
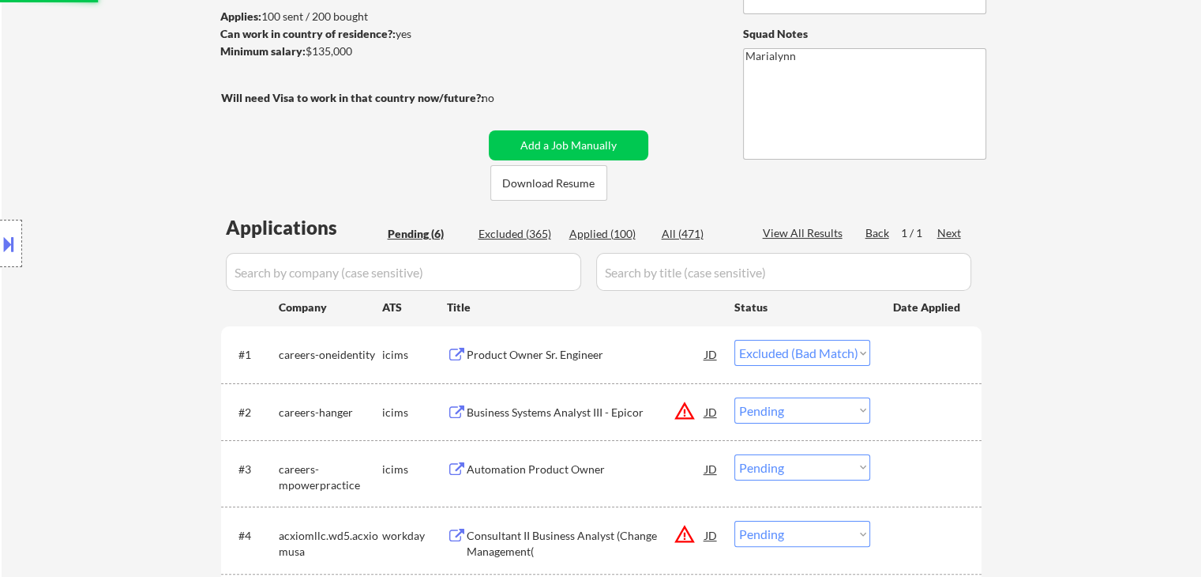
scroll to position [237, 0]
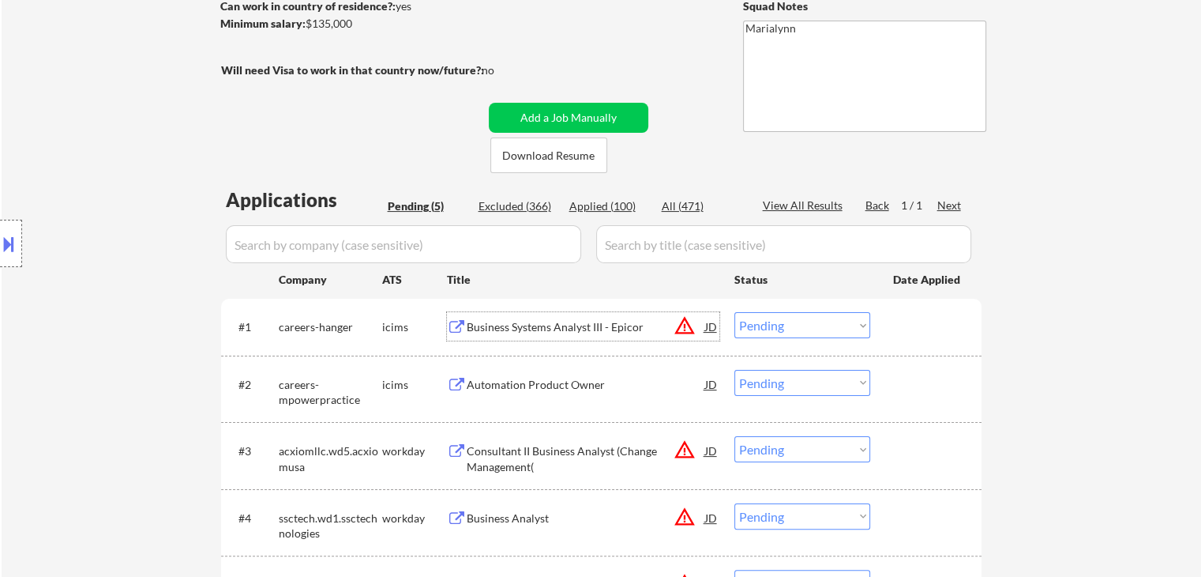
click at [568, 326] on div "Business Systems Analyst III - Epicor" at bounding box center [586, 327] width 239 height 16
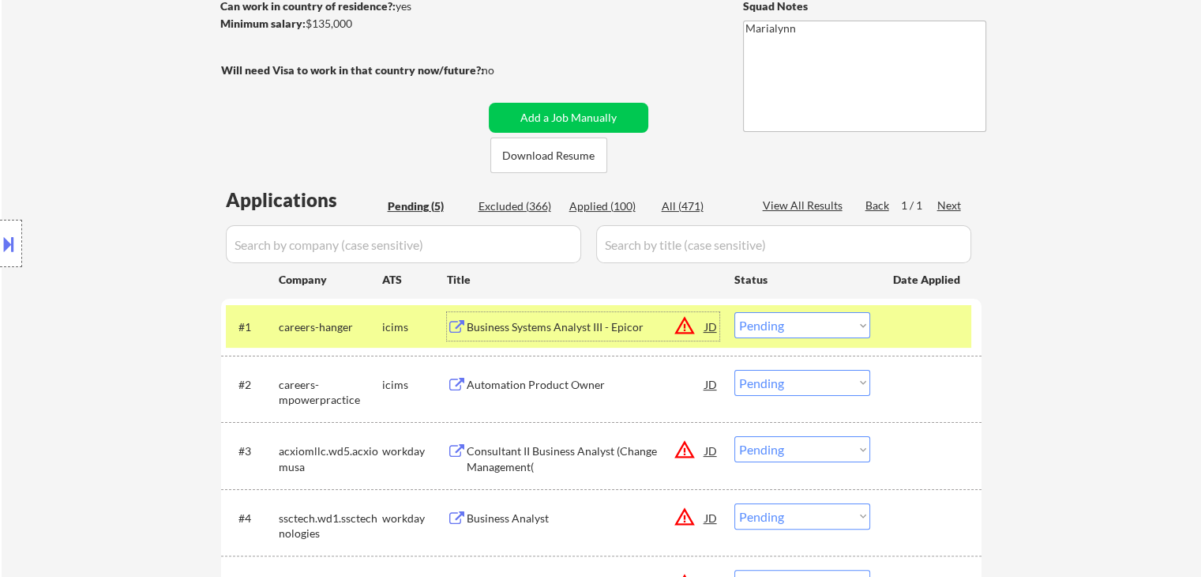
click at [757, 325] on select "Choose an option... Pending Applied Excluded (Questions) Excluded (Expired) Exc…" at bounding box center [803, 325] width 136 height 26
click at [735, 312] on select "Choose an option... Pending Applied Excluded (Questions) Excluded (Expired) Exc…" at bounding box center [803, 325] width 136 height 26
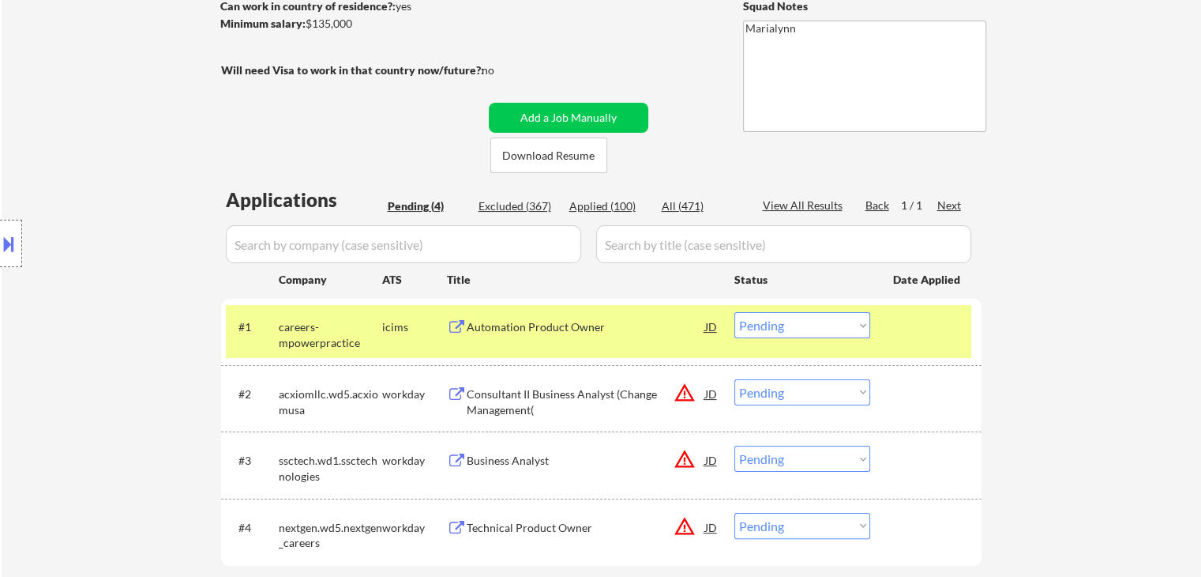
click at [512, 340] on div "Automation Product Owner" at bounding box center [586, 326] width 239 height 28
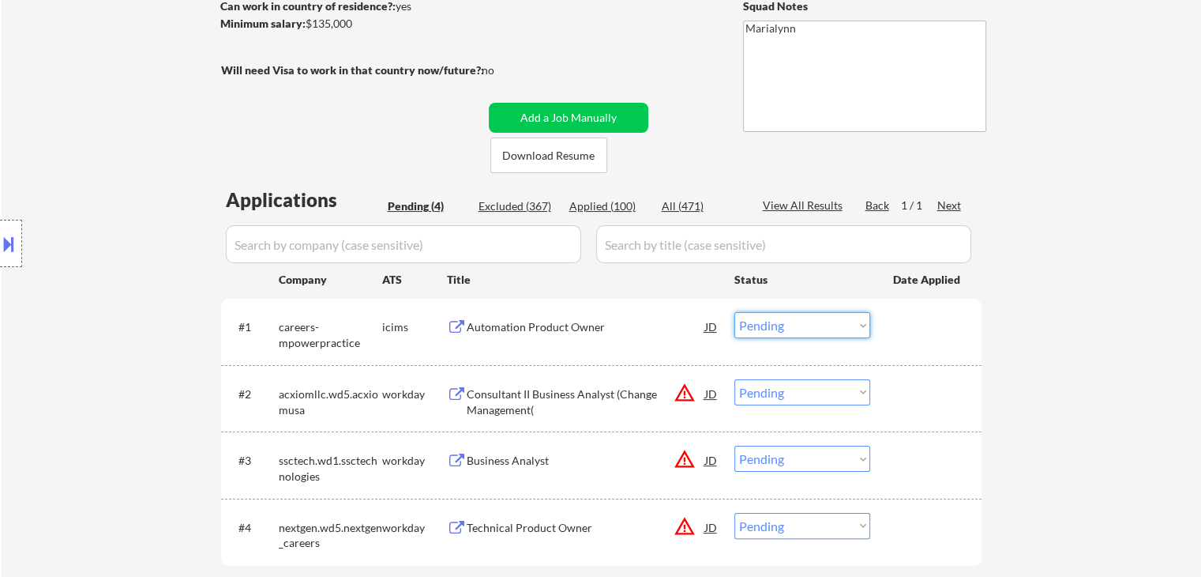
drag, startPoint x: 771, startPoint y: 325, endPoint x: 781, endPoint y: 333, distance: 13.0
click at [772, 325] on select "Choose an option... Pending Applied Excluded (Questions) Excluded (Expired) Exc…" at bounding box center [803, 325] width 136 height 26
click at [735, 312] on select "Choose an option... Pending Applied Excluded (Questions) Excluded (Expired) Exc…" at bounding box center [803, 325] width 136 height 26
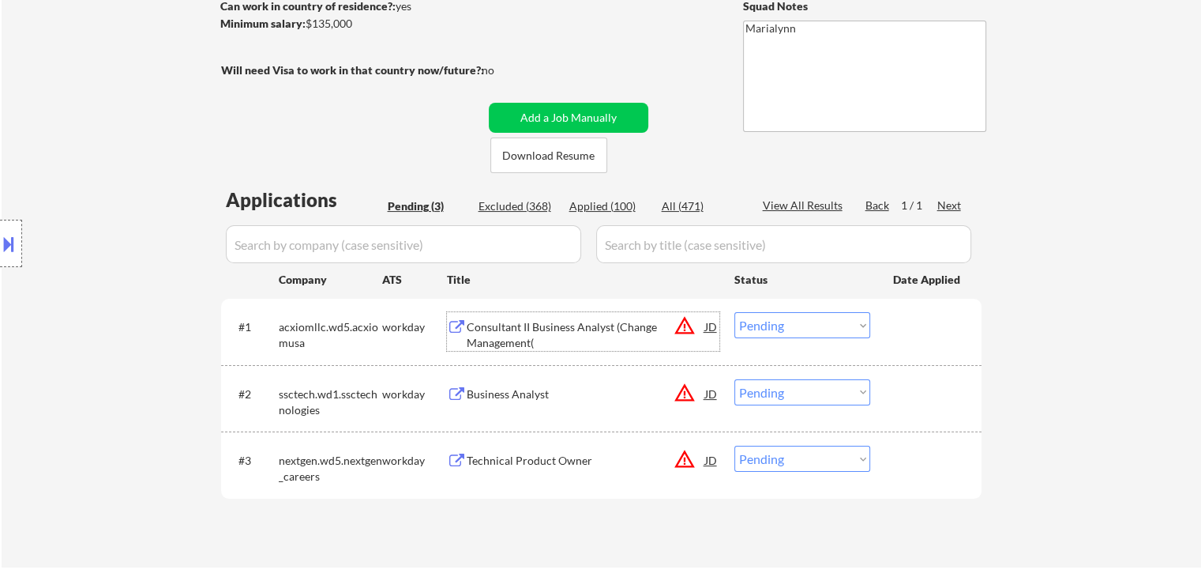
click at [506, 335] on div "Consultant II Business Analyst (Change Management(" at bounding box center [586, 334] width 239 height 31
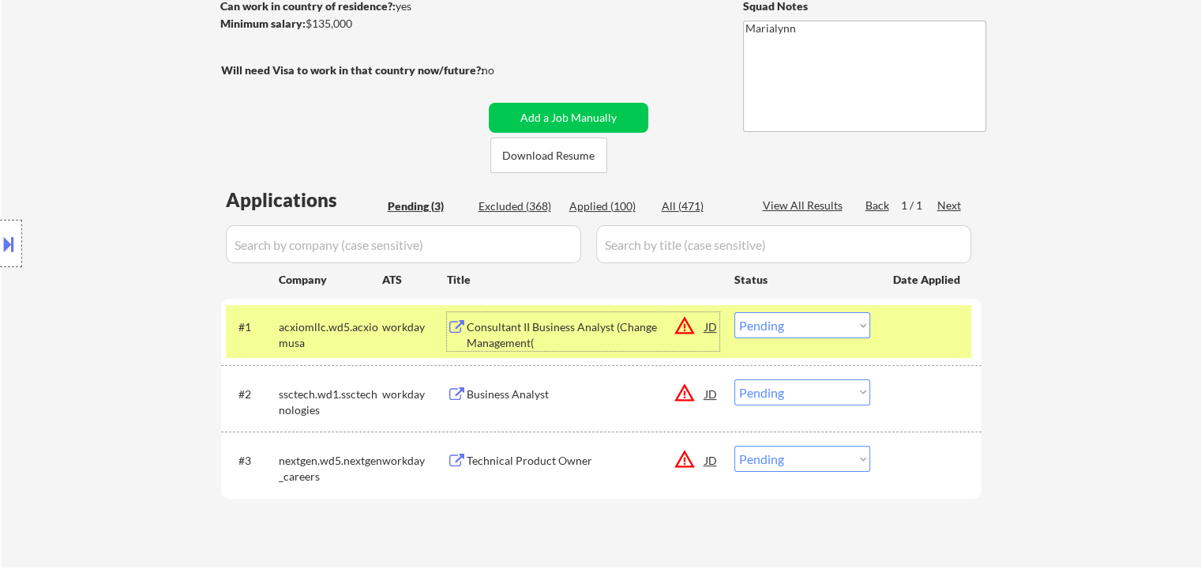
click at [820, 327] on select "Choose an option... Pending Applied Excluded (Questions) Excluded (Expired) Exc…" at bounding box center [803, 325] width 136 height 26
click at [735, 312] on select "Choose an option... Pending Applied Excluded (Questions) Excluded (Expired) Exc…" at bounding box center [803, 325] width 136 height 26
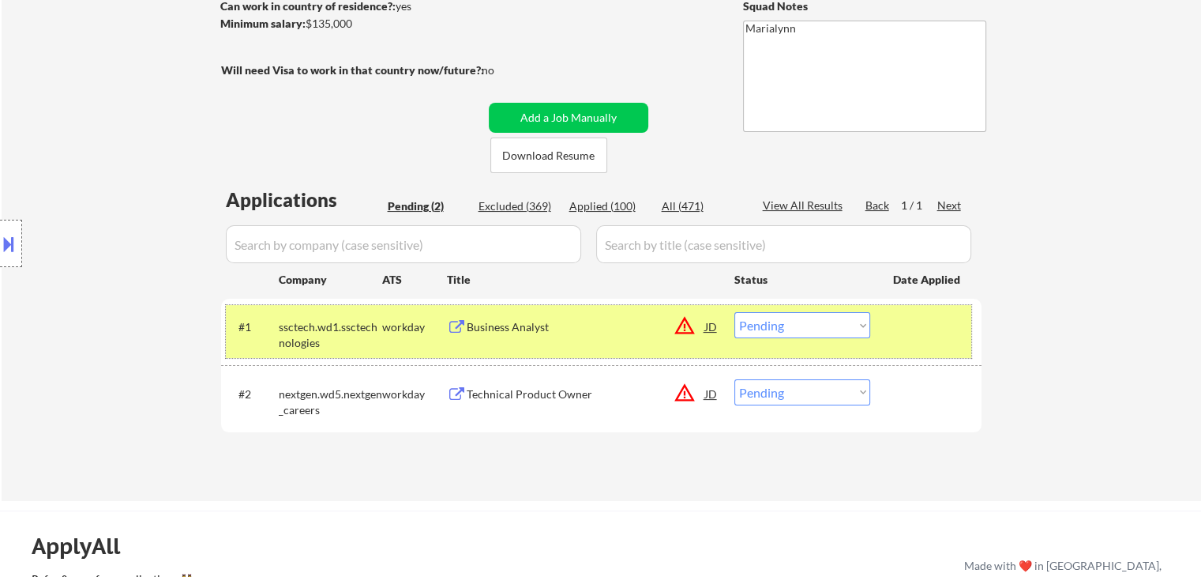
click at [549, 348] on div "#1 ssctech.wd1.ssctechnologies workday Business Analyst JD warning_amber Choose…" at bounding box center [599, 331] width 746 height 52
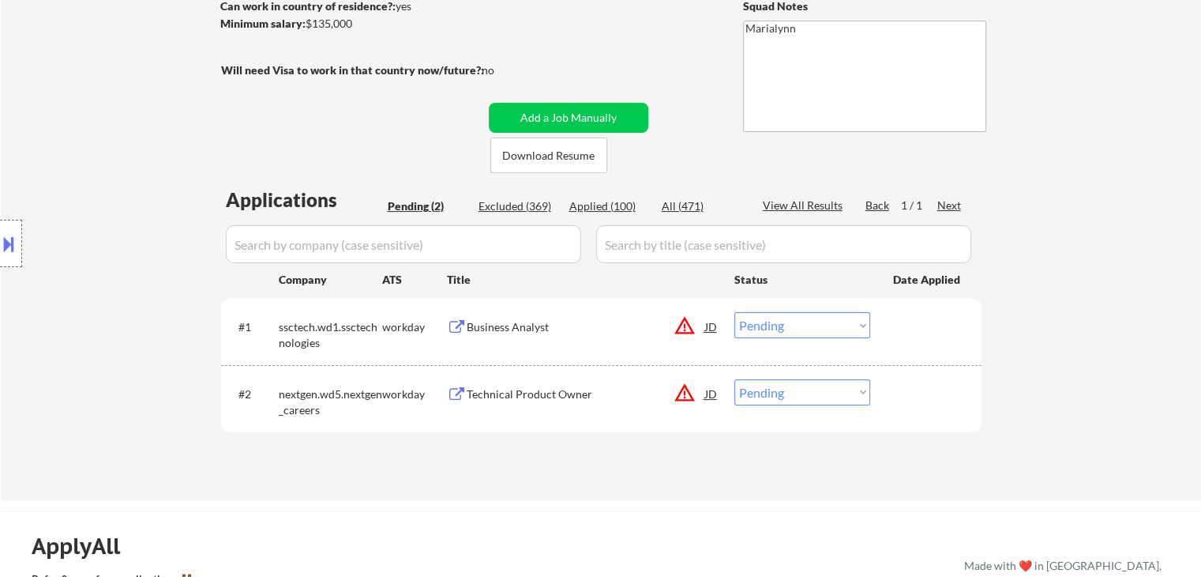
click at [545, 336] on div "Business Analyst" at bounding box center [586, 326] width 239 height 28
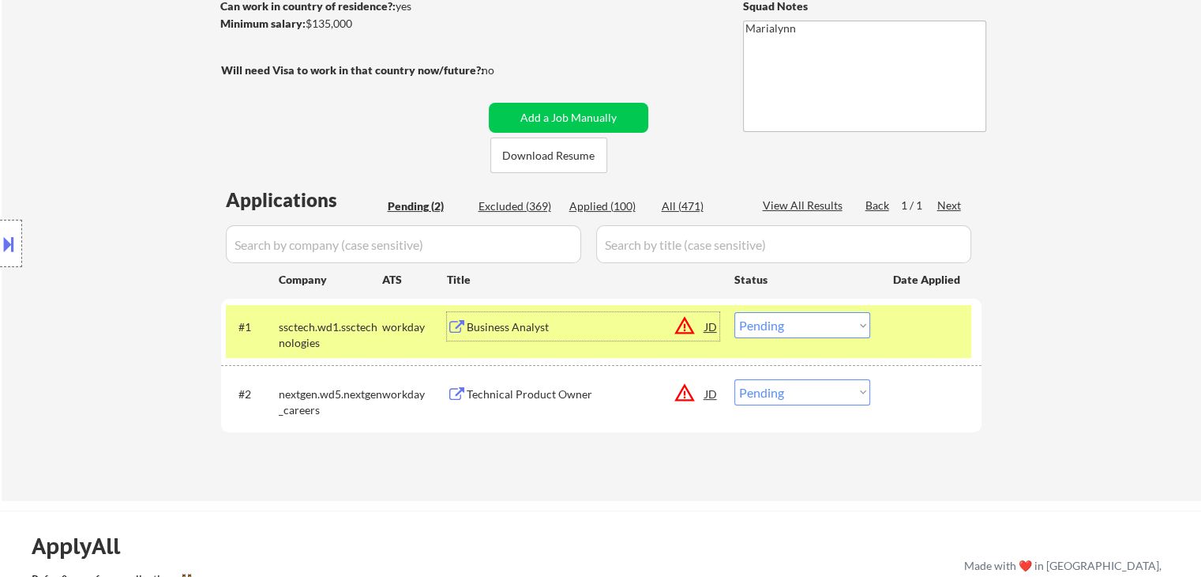
click at [805, 326] on select "Choose an option... Pending Applied Excluded (Questions) Excluded (Expired) Exc…" at bounding box center [803, 325] width 136 height 26
click at [735, 312] on select "Choose an option... Pending Applied Excluded (Questions) Excluded (Expired) Exc…" at bounding box center [803, 325] width 136 height 26
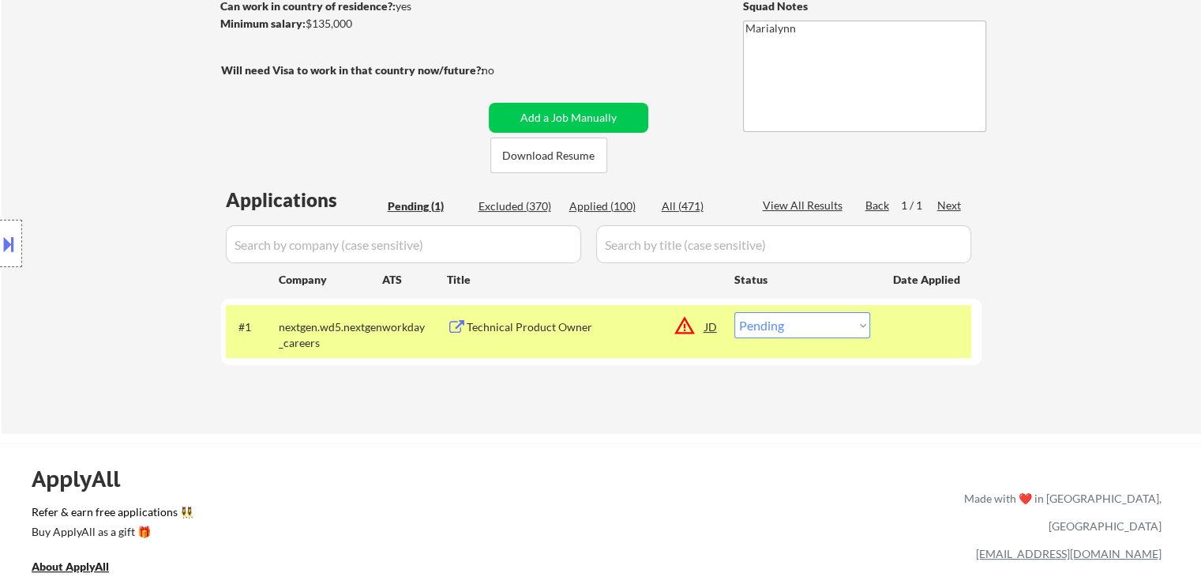
click at [520, 337] on div "Technical Product Owner" at bounding box center [586, 326] width 239 height 28
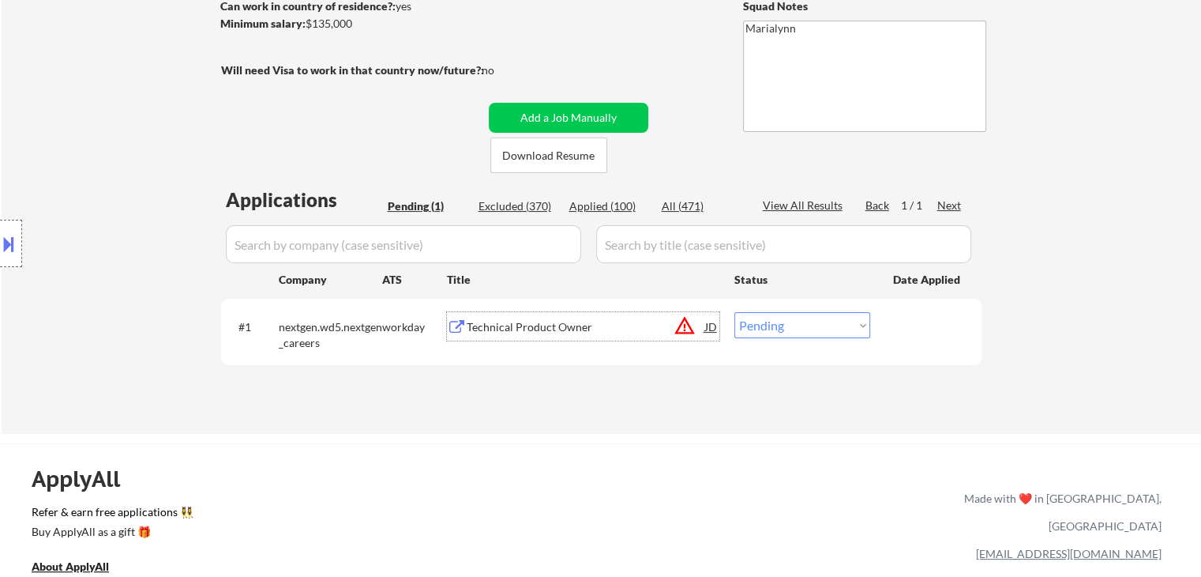
click at [793, 321] on select "Choose an option... Pending Applied Excluded (Questions) Excluded (Expired) Exc…" at bounding box center [803, 325] width 136 height 26
select select ""excluded__bad_match_""
click at [735, 312] on select "Choose an option... Pending Applied Excluded (Questions) Excluded (Expired) Exc…" at bounding box center [803, 325] width 136 height 26
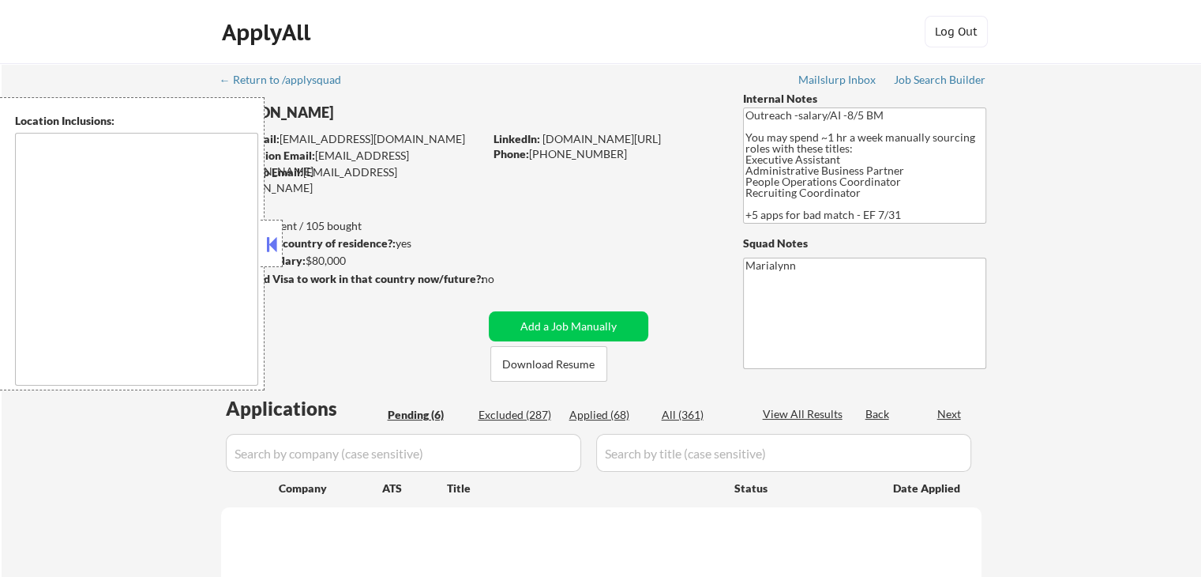
type textarea "[GEOGRAPHIC_DATA], [GEOGRAPHIC_DATA], [GEOGRAPHIC_DATA] [GEOGRAPHIC_DATA], [GEO…"
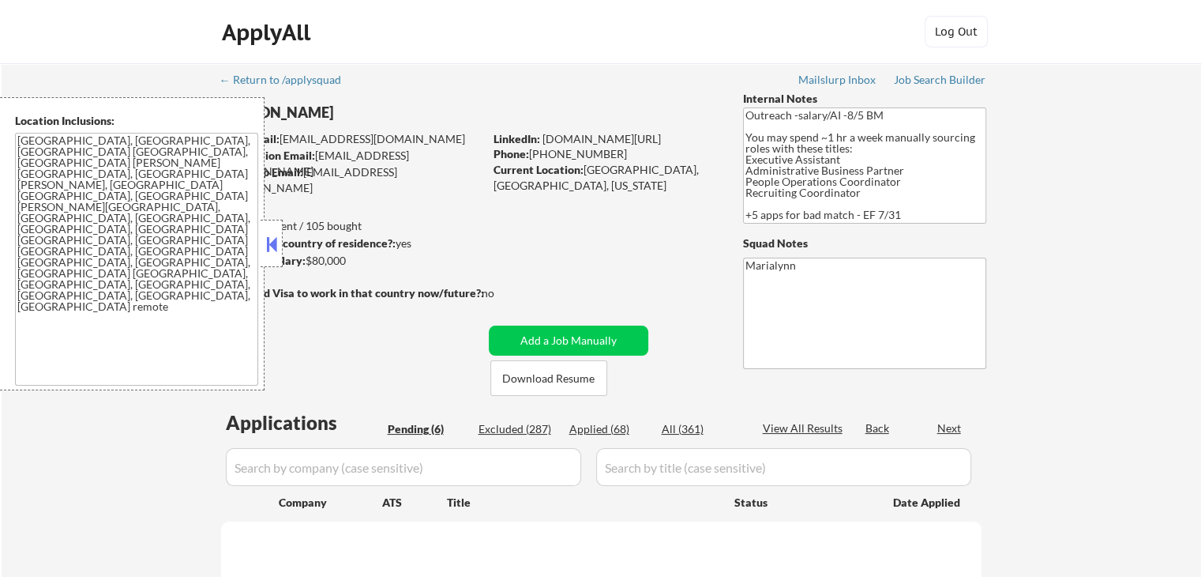
select select ""pending""
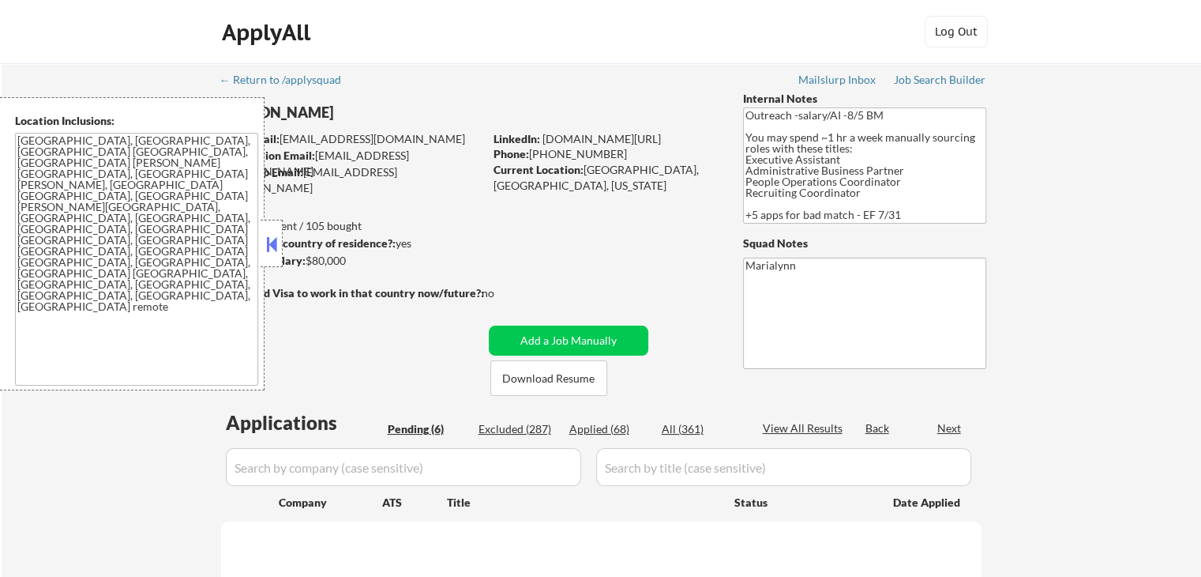
select select ""pending""
click at [273, 241] on button at bounding box center [271, 244] width 17 height 24
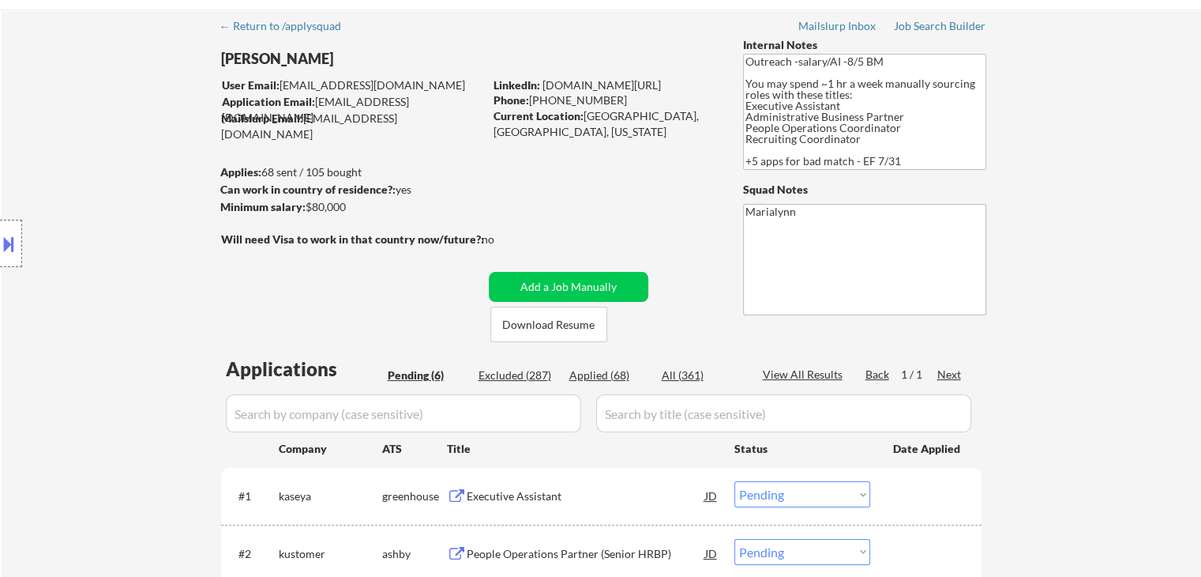
scroll to position [79, 0]
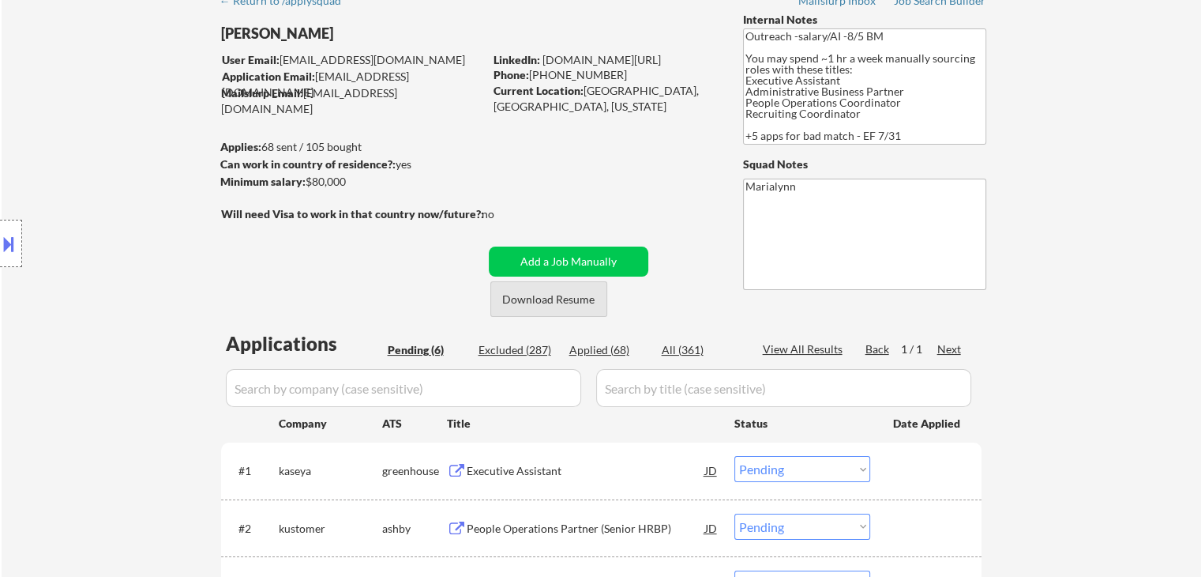
click at [532, 298] on button "Download Resume" at bounding box center [548, 299] width 117 height 36
click at [12, 244] on button at bounding box center [8, 244] width 17 height 26
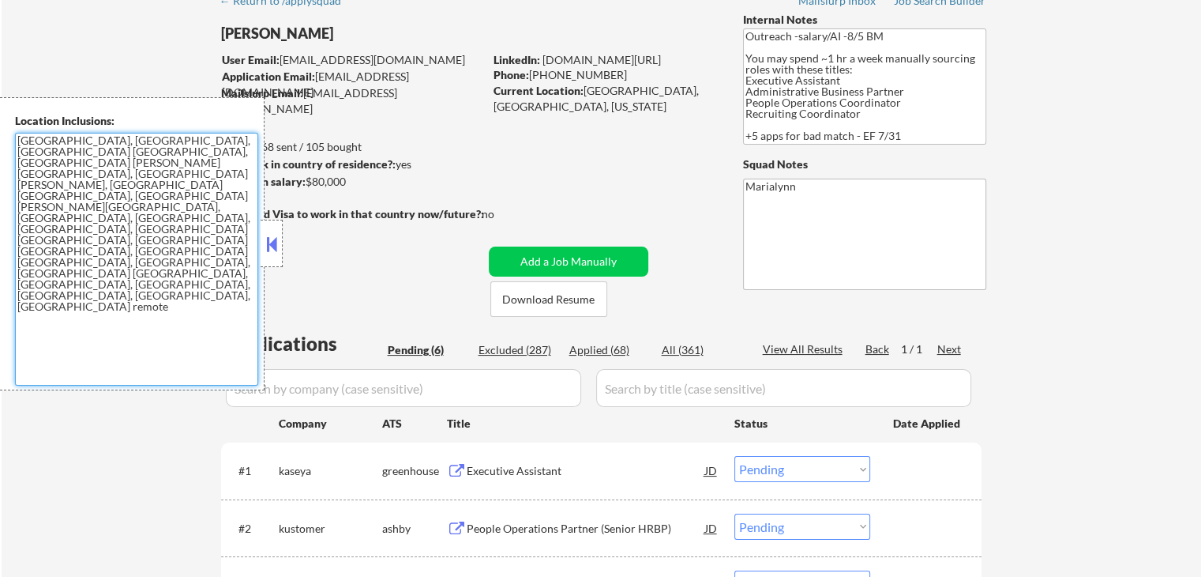
drag, startPoint x: 17, startPoint y: 141, endPoint x: 256, endPoint y: 224, distance: 253.0
click at [256, 224] on textarea "[GEOGRAPHIC_DATA], [GEOGRAPHIC_DATA], [GEOGRAPHIC_DATA] [GEOGRAPHIC_DATA], [GEO…" at bounding box center [136, 259] width 243 height 253
click at [270, 243] on button at bounding box center [271, 244] width 17 height 24
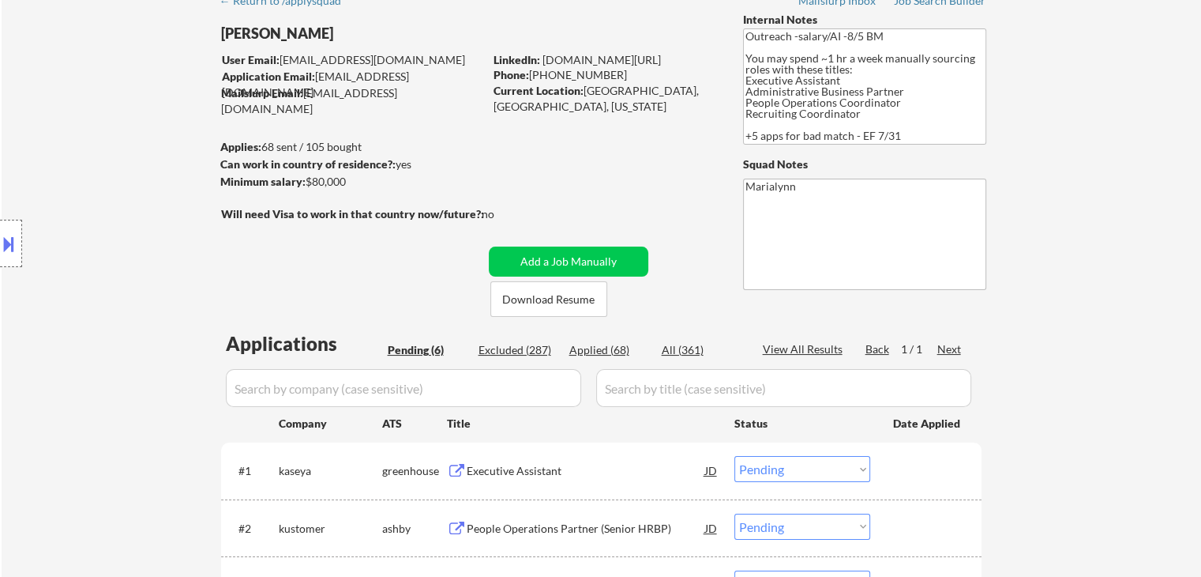
click at [374, 254] on div "← Return to /applysquad Mailslurp Inbox Job Search Builder [PERSON_NAME] User E…" at bounding box center [602, 422] width 788 height 876
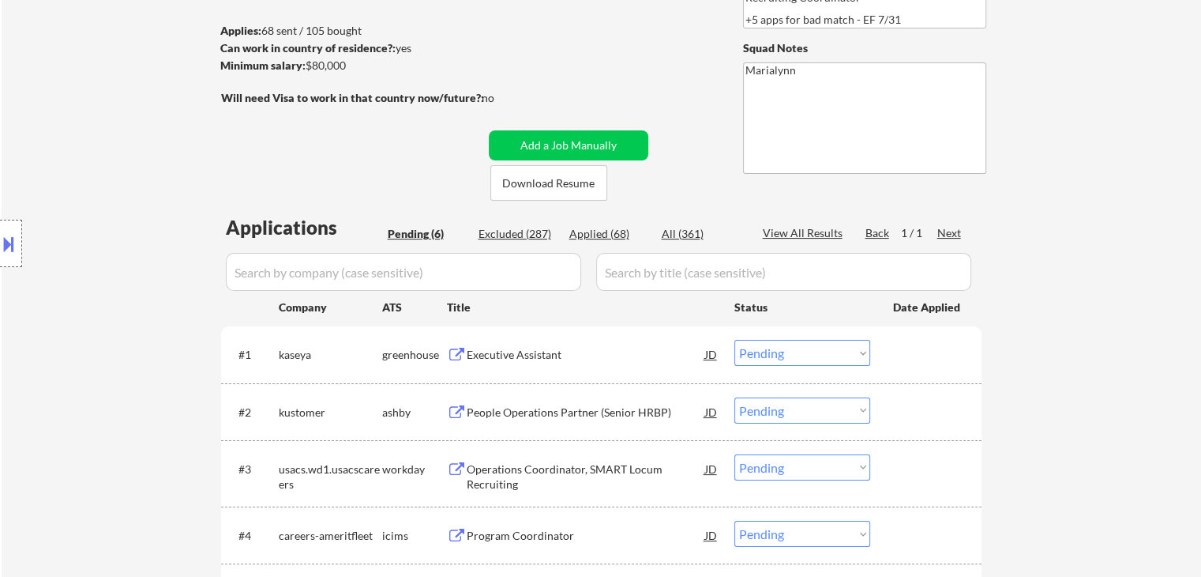
scroll to position [316, 0]
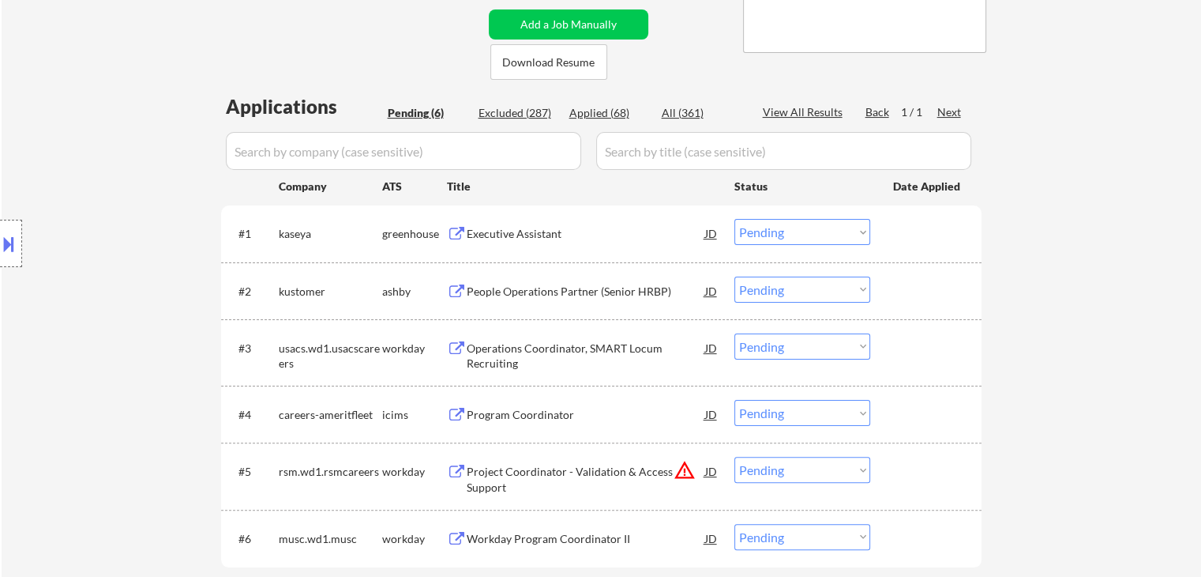
click at [539, 242] on div "Executive Assistant" at bounding box center [586, 233] width 239 height 28
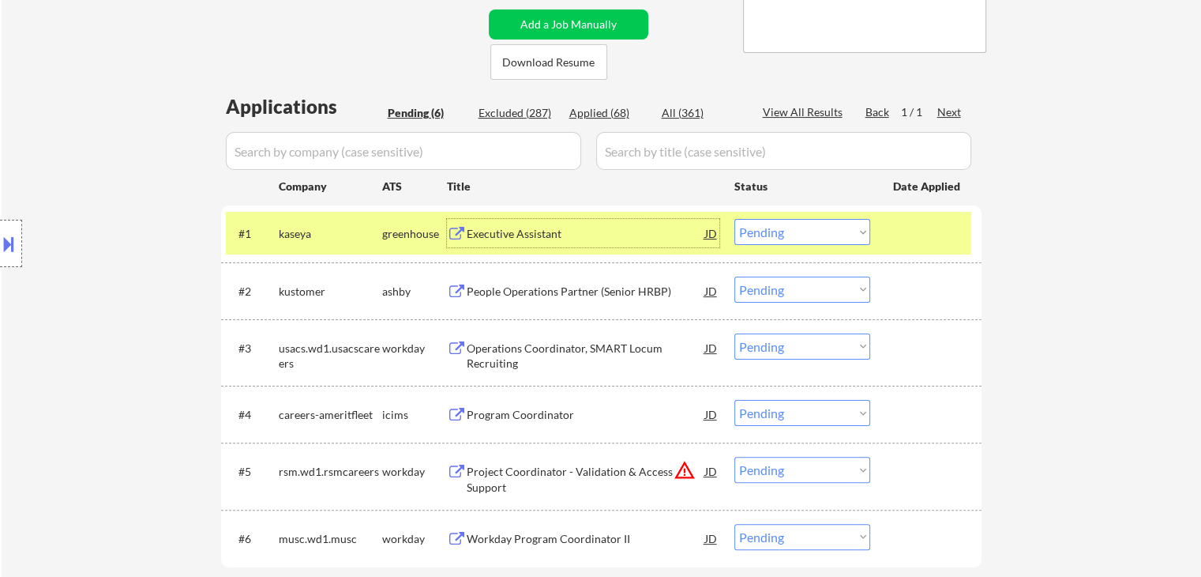
drag, startPoint x: 776, startPoint y: 231, endPoint x: 794, endPoint y: 244, distance: 21.5
click at [776, 231] on select "Choose an option... Pending Applied Excluded (Questions) Excluded (Expired) Exc…" at bounding box center [803, 232] width 136 height 26
click at [735, 219] on select "Choose an option... Pending Applied Excluded (Questions) Excluded (Expired) Exc…" at bounding box center [803, 232] width 136 height 26
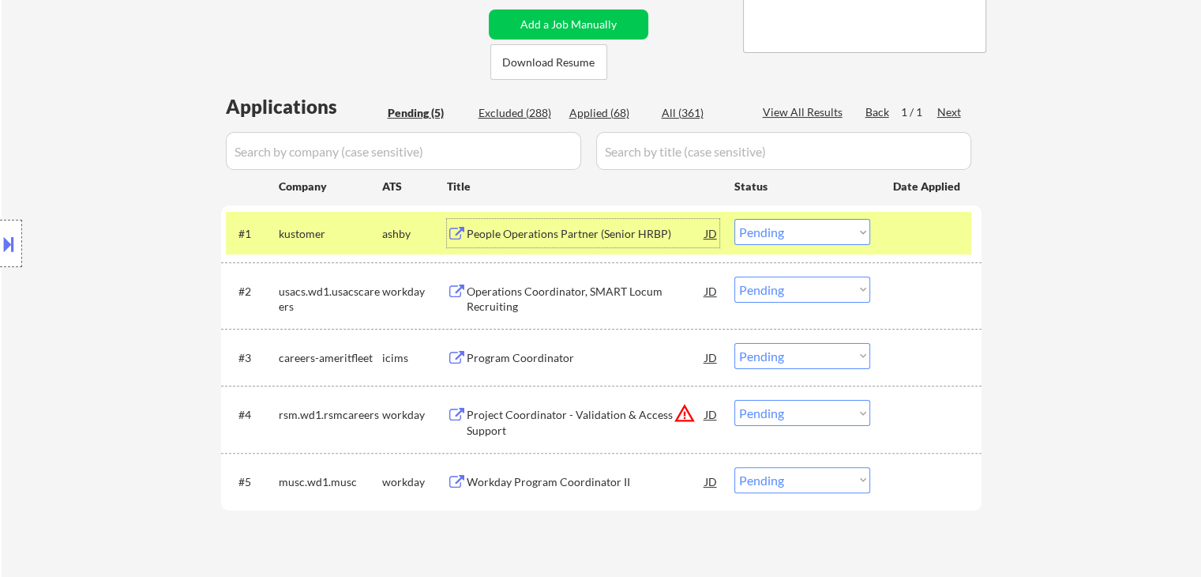
click at [562, 231] on div "People Operations Partner (Senior HRBP)" at bounding box center [586, 234] width 239 height 16
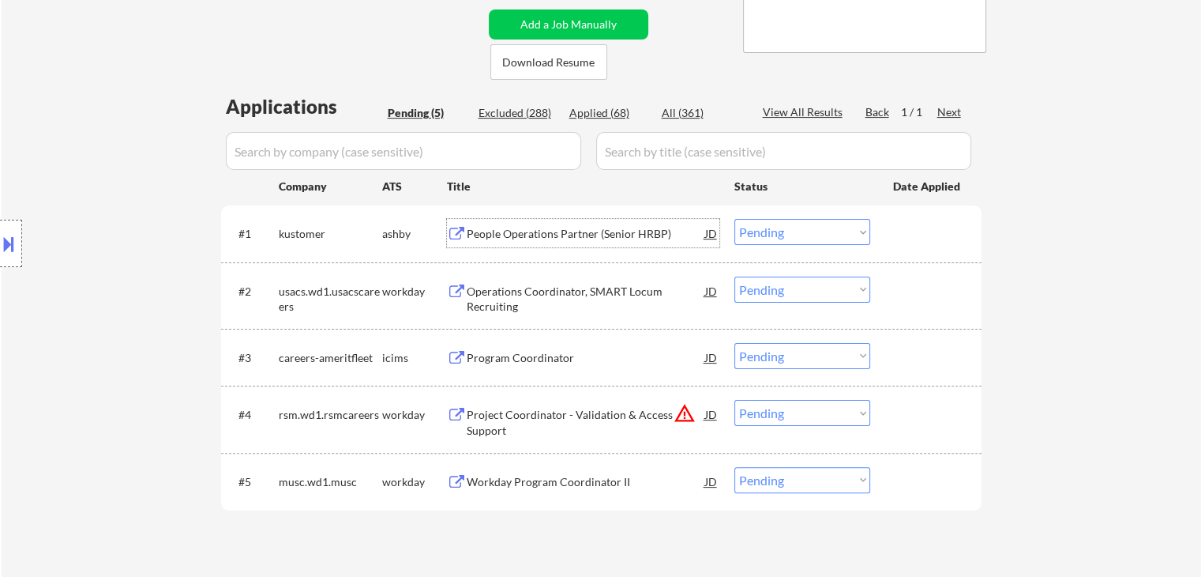
click at [541, 234] on div "People Operations Partner (Senior HRBP)" at bounding box center [586, 234] width 239 height 16
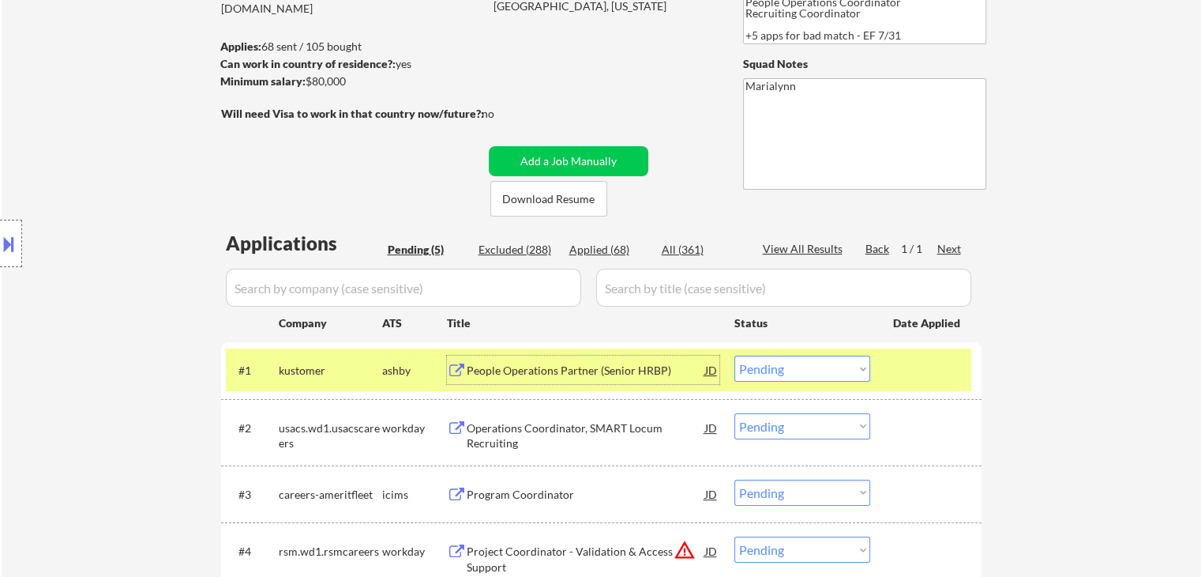
scroll to position [0, 0]
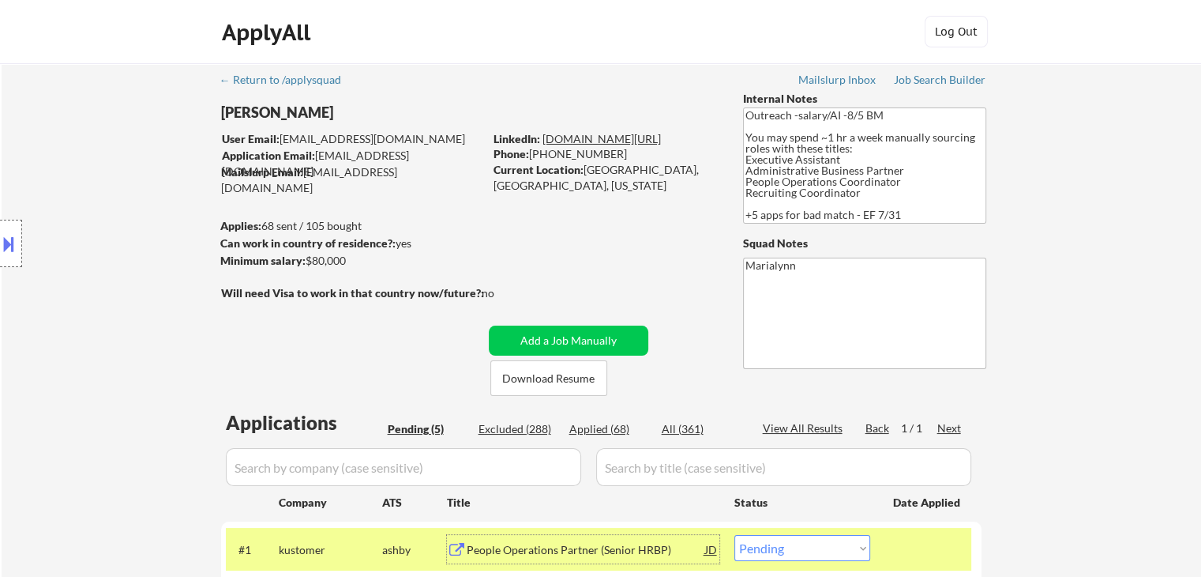
click at [652, 138] on link "[DOMAIN_NAME][URL]" at bounding box center [602, 138] width 118 height 13
drag, startPoint x: 1139, startPoint y: 377, endPoint x: 1046, endPoint y: 338, distance: 100.9
click at [1139, 376] on div "← Return to /applysquad Mailslurp Inbox Job Search Builder [PERSON_NAME] User E…" at bounding box center [602, 479] width 1200 height 832
click at [661, 137] on link "[DOMAIN_NAME][URL]" at bounding box center [602, 138] width 118 height 13
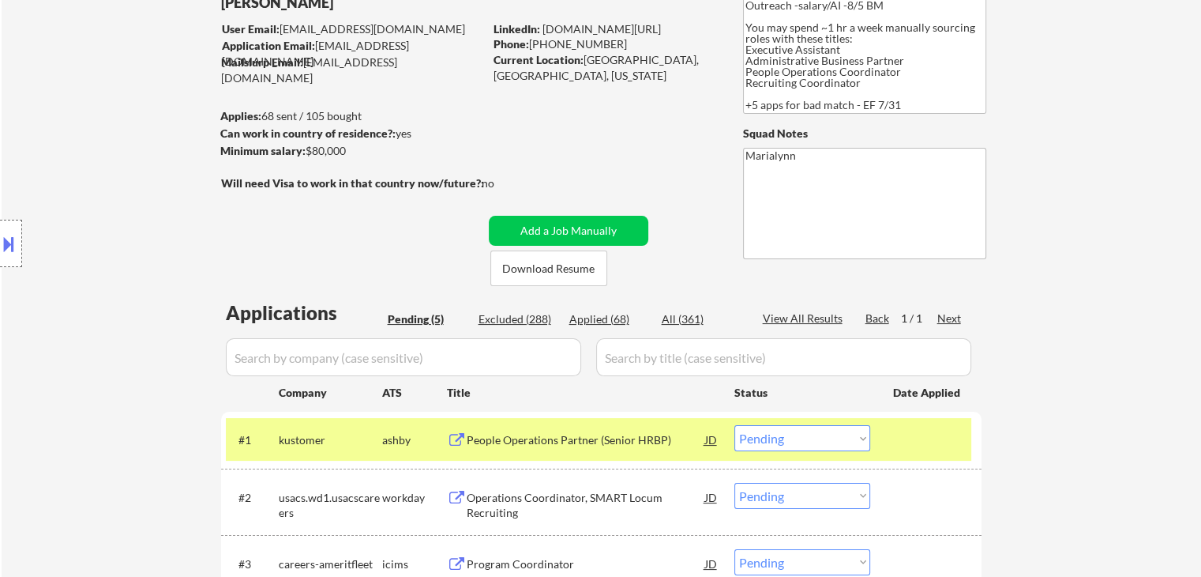
scroll to position [237, 0]
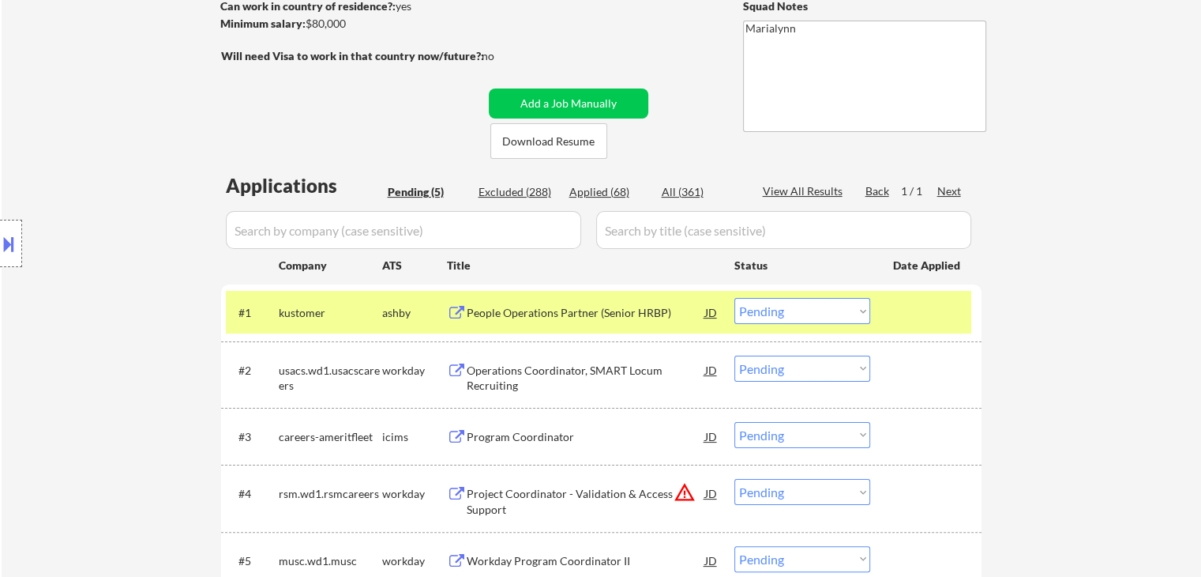
click at [762, 314] on select "Choose an option... Pending Applied Excluded (Questions) Excluded (Expired) Exc…" at bounding box center [803, 311] width 136 height 26
click at [735, 298] on select "Choose an option... Pending Applied Excluded (Questions) Excluded (Expired) Exc…" at bounding box center [803, 311] width 136 height 26
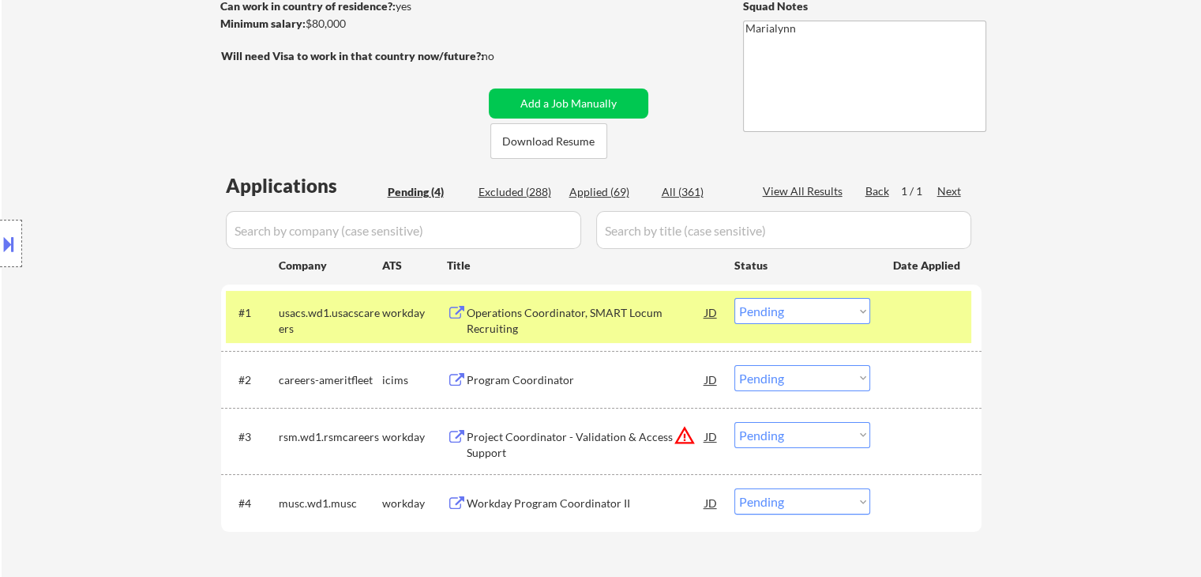
click at [568, 314] on div "Operations Coordinator, SMART Locum Recruiting" at bounding box center [586, 320] width 239 height 31
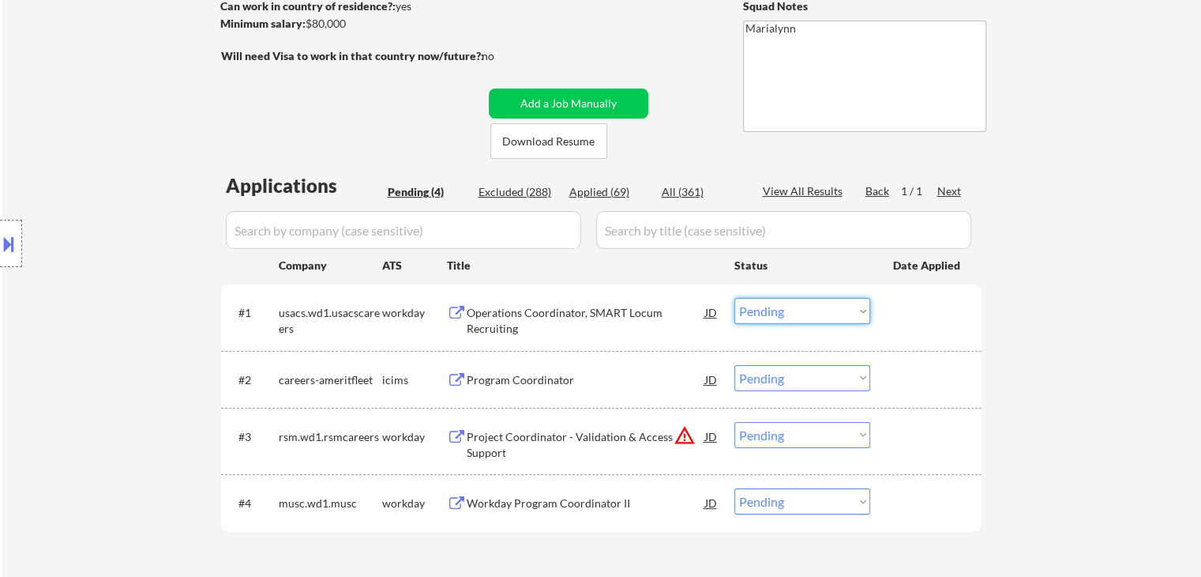
click at [777, 314] on select "Choose an option... Pending Applied Excluded (Questions) Excluded (Expired) Exc…" at bounding box center [803, 311] width 136 height 26
click at [735, 298] on select "Choose an option... Pending Applied Excluded (Questions) Excluded (Expired) Exc…" at bounding box center [803, 311] width 136 height 26
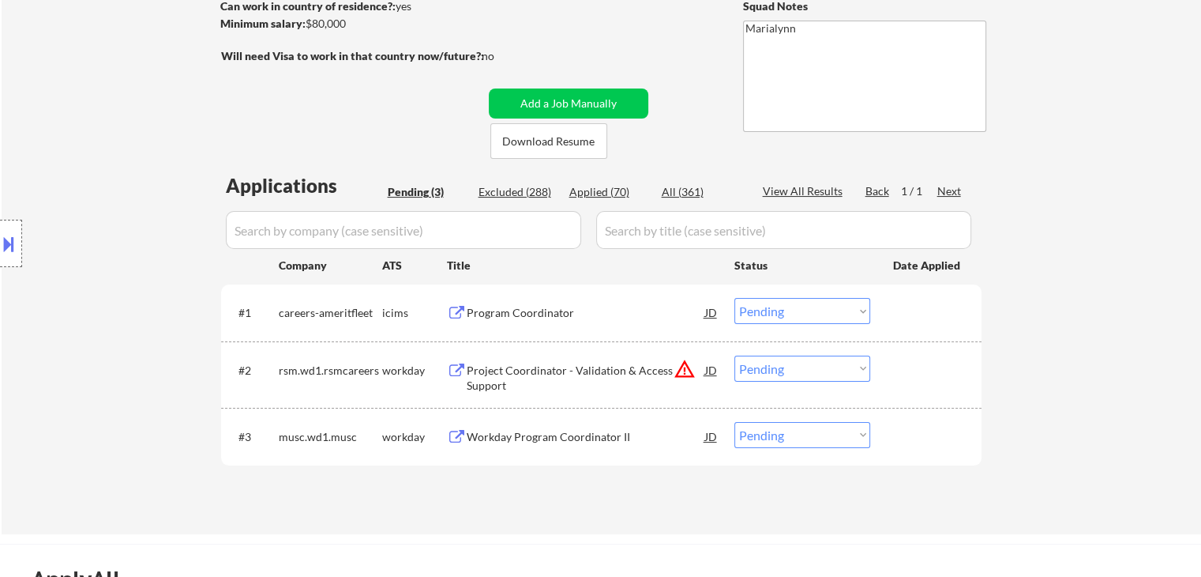
click at [559, 311] on div "Program Coordinator" at bounding box center [586, 313] width 239 height 16
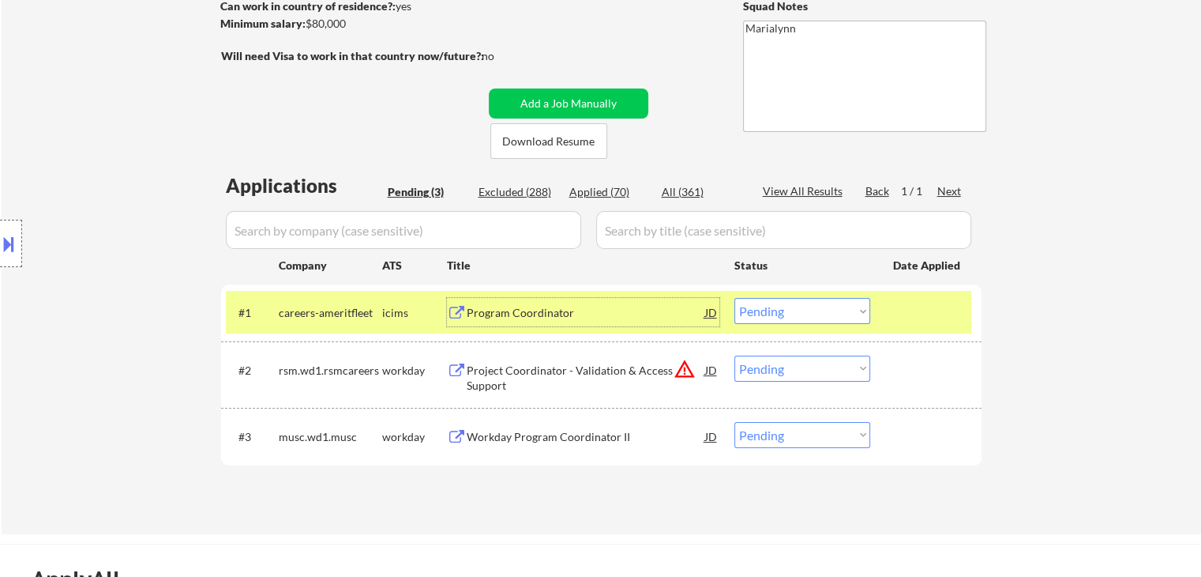
drag, startPoint x: 761, startPoint y: 310, endPoint x: 765, endPoint y: 323, distance: 13.2
click at [762, 310] on select "Choose an option... Pending Applied Excluded (Questions) Excluded (Expired) Exc…" at bounding box center [803, 311] width 136 height 26
click at [735, 298] on select "Choose an option... Pending Applied Excluded (Questions) Excluded (Expired) Exc…" at bounding box center [803, 311] width 136 height 26
select select ""pending""
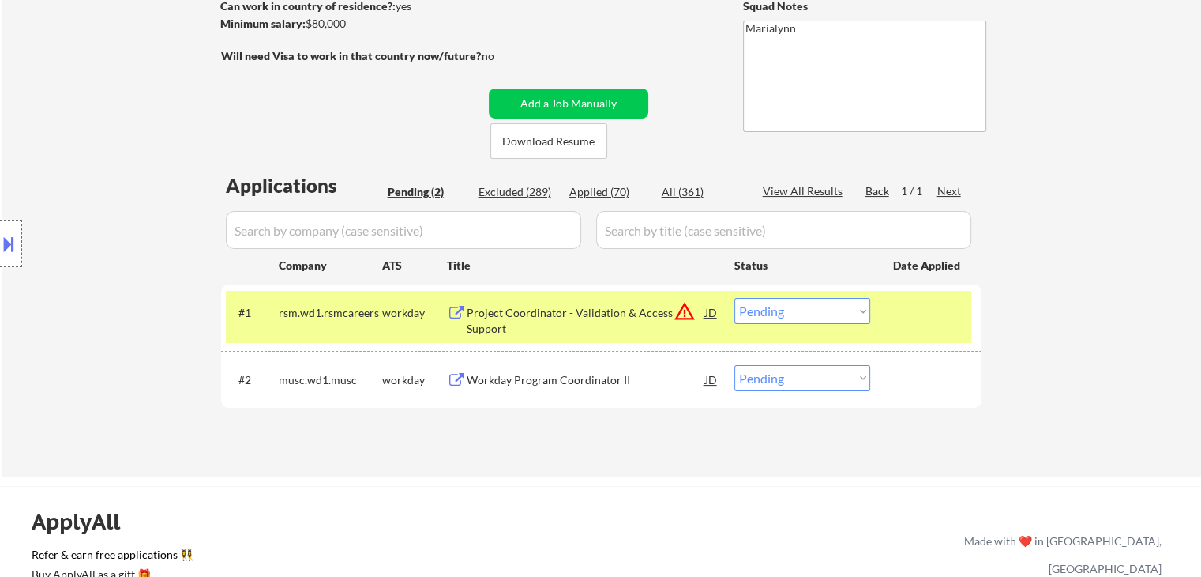
click at [443, 235] on input "input" at bounding box center [403, 230] width 355 height 38
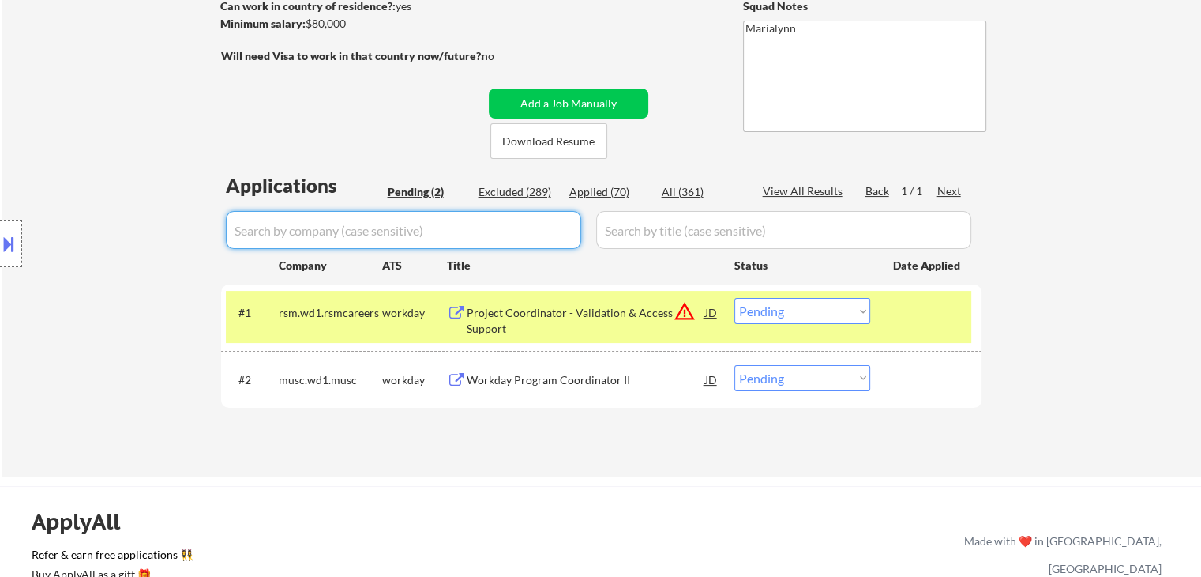
paste input "ameritfleet"
type input "ameritfleet"
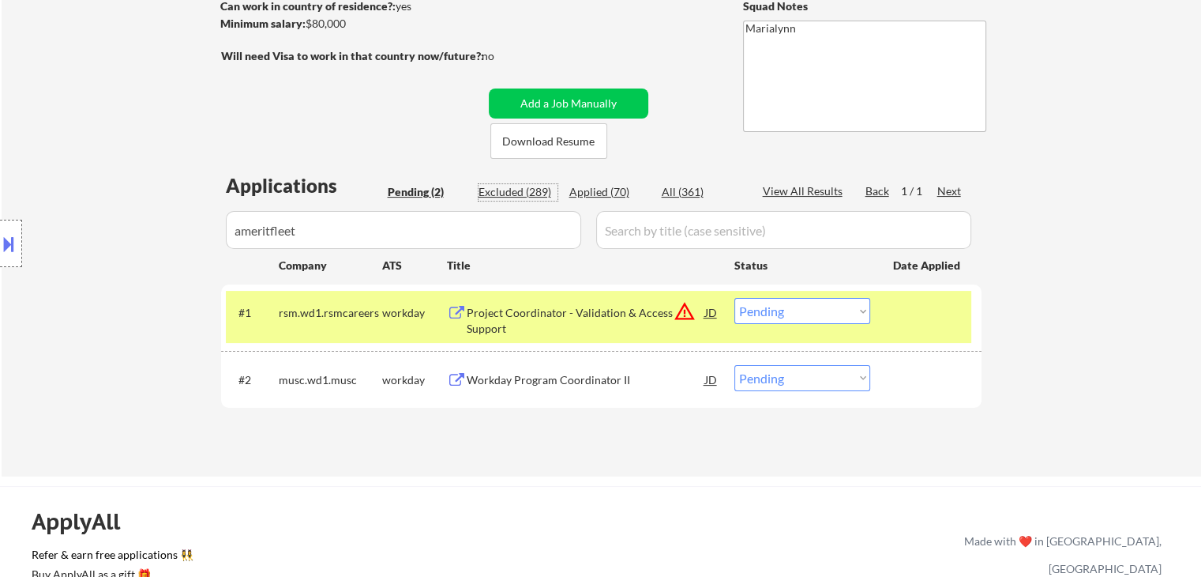
click at [534, 194] on div "Excluded (289)" at bounding box center [518, 192] width 79 height 16
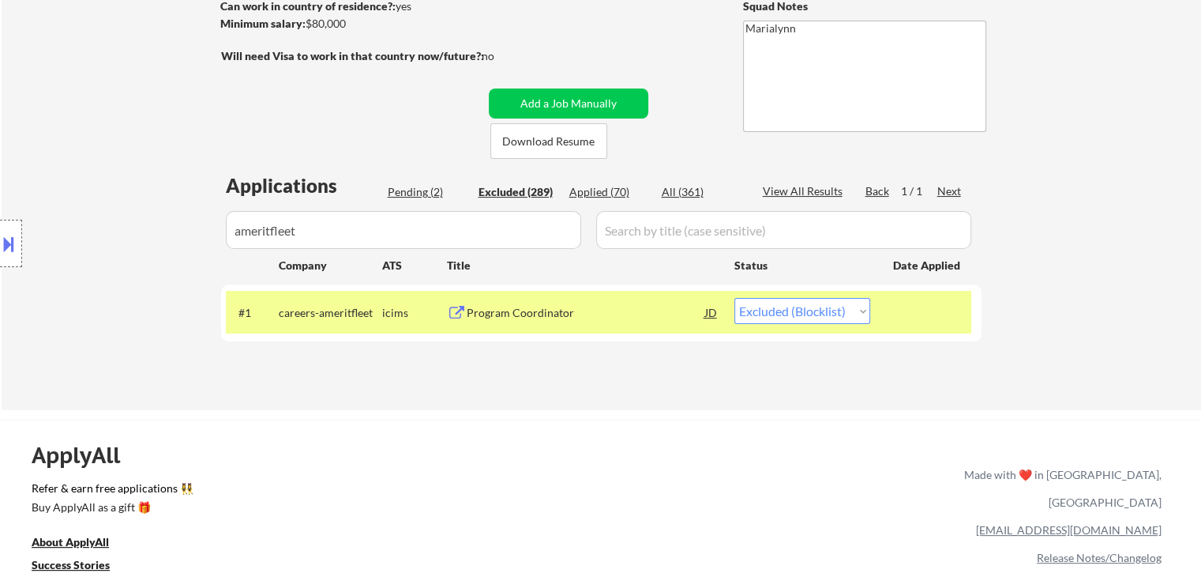
click at [771, 318] on select "Choose an option... Pending Applied Excluded (Questions) Excluded (Expired) Exc…" at bounding box center [803, 311] width 136 height 26
select select ""excluded__salary_""
click at [735, 298] on select "Choose an option... Pending Applied Excluded (Questions) Excluded (Expired) Exc…" at bounding box center [803, 311] width 136 height 26
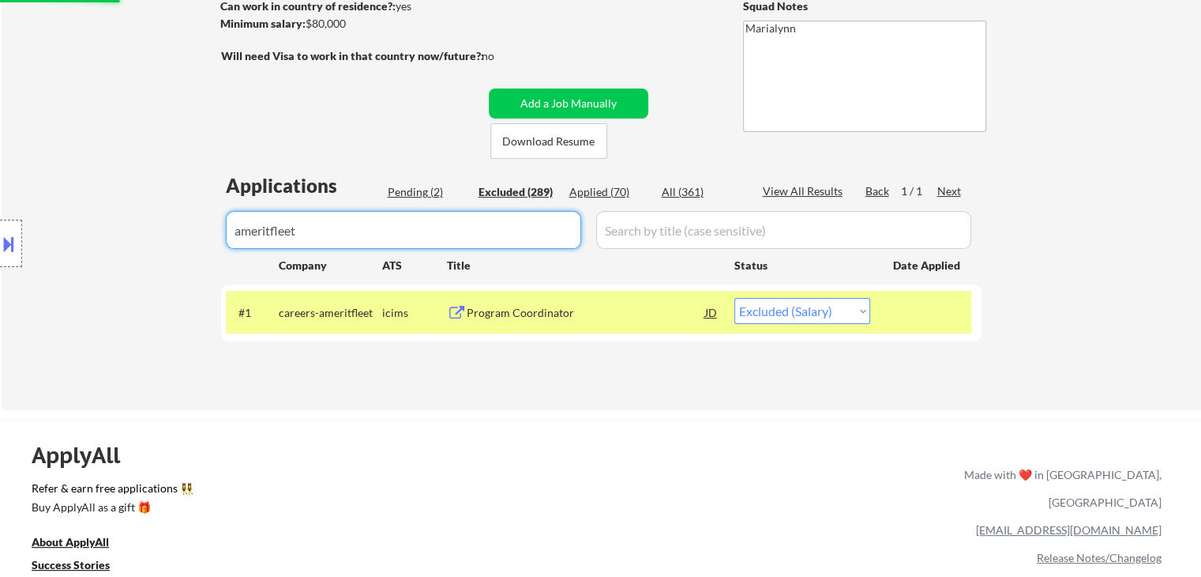
drag, startPoint x: 400, startPoint y: 234, endPoint x: 169, endPoint y: 224, distance: 231.6
click at [171, 225] on body "← Return to /applysquad Mailslurp Inbox Job Search Builder [PERSON_NAME] User E…" at bounding box center [600, 51] width 1201 height 577
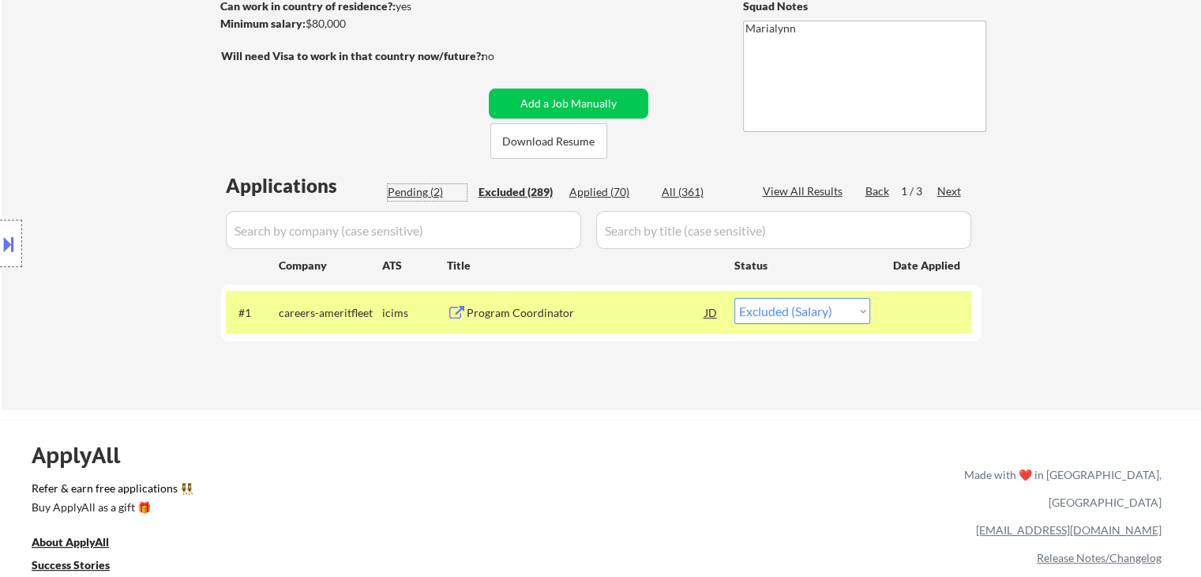
click at [404, 192] on div "Pending (2)" at bounding box center [427, 192] width 79 height 16
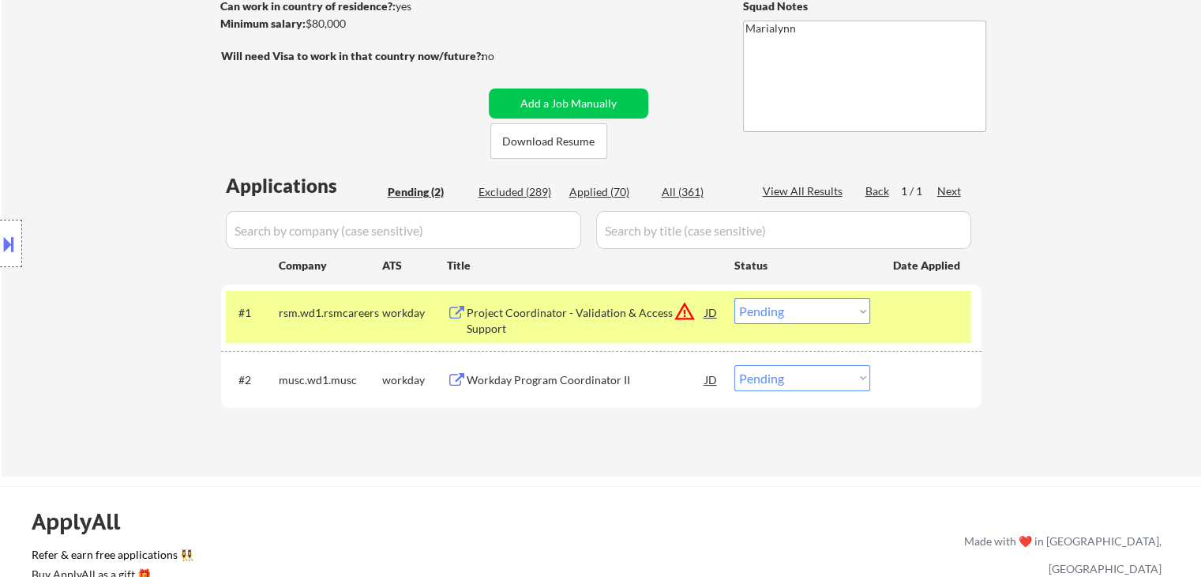
click at [560, 314] on div "Project Coordinator - Validation & Access Support" at bounding box center [586, 320] width 239 height 31
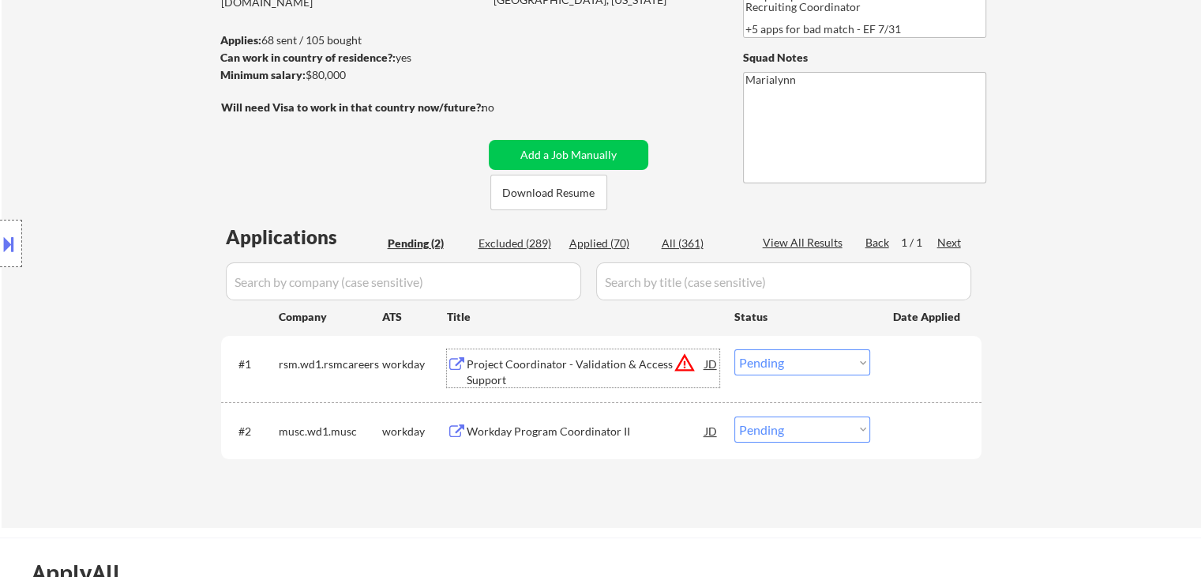
scroll to position [158, 0]
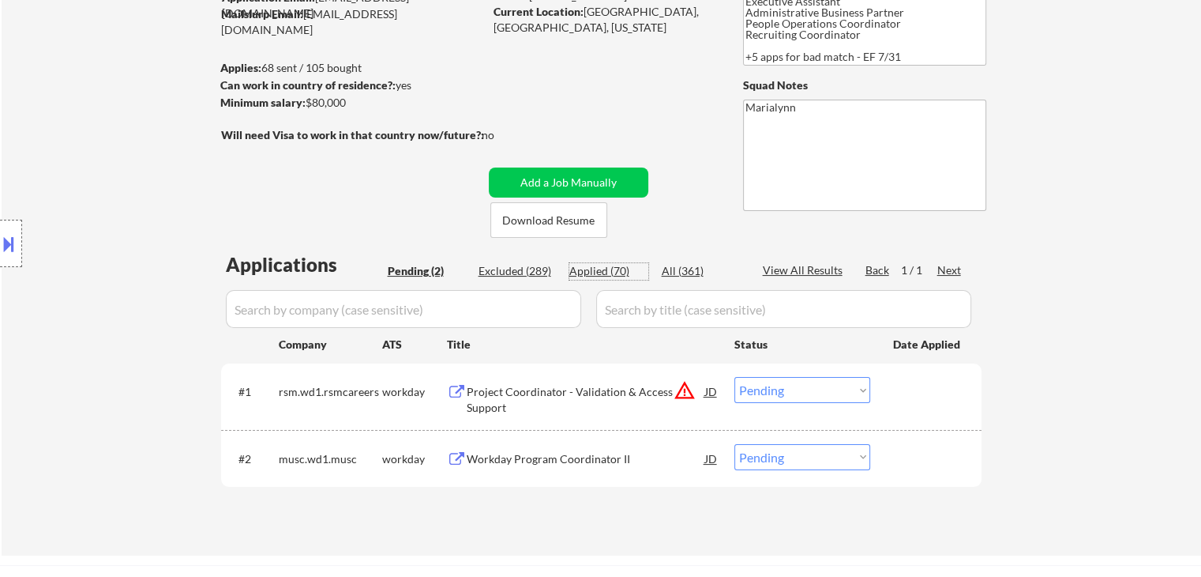
click at [614, 275] on div "Applied (70)" at bounding box center [608, 271] width 79 height 16
select select ""applied""
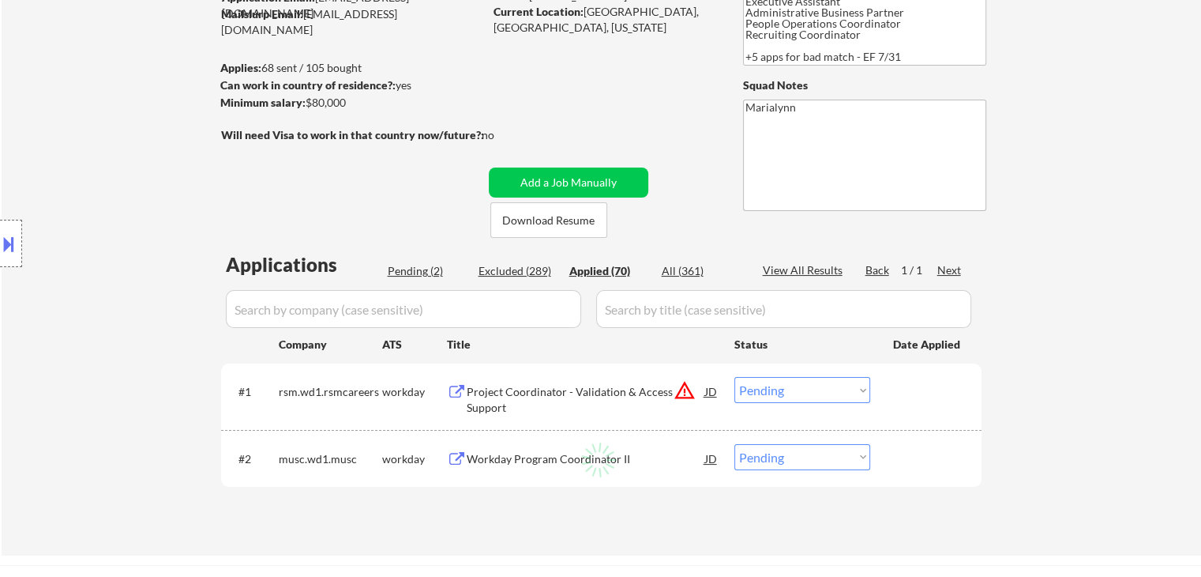
select select ""applied""
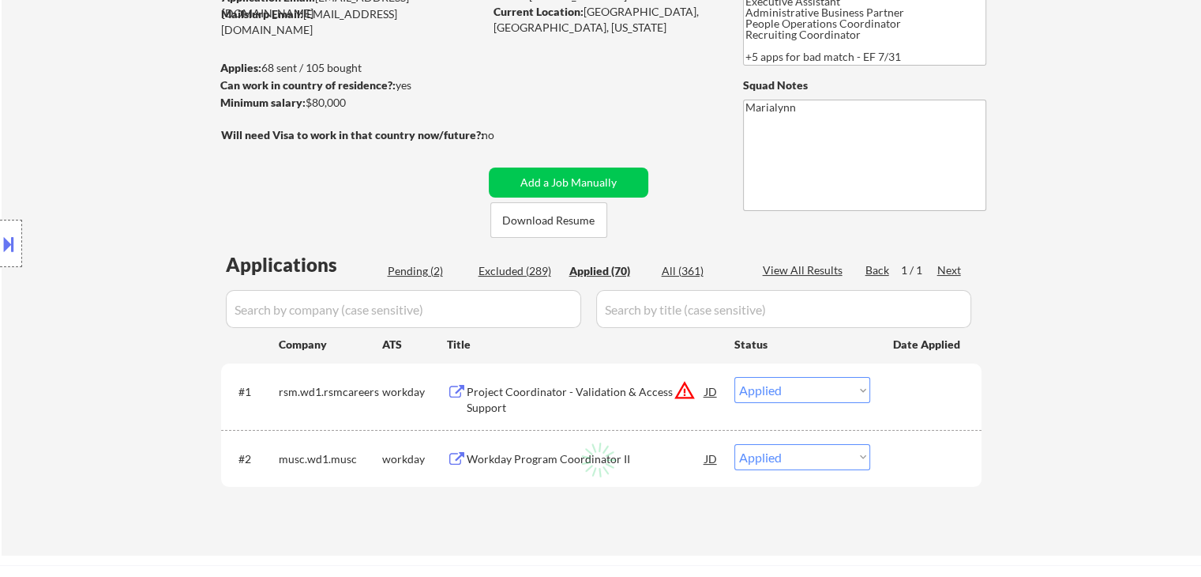
select select ""applied""
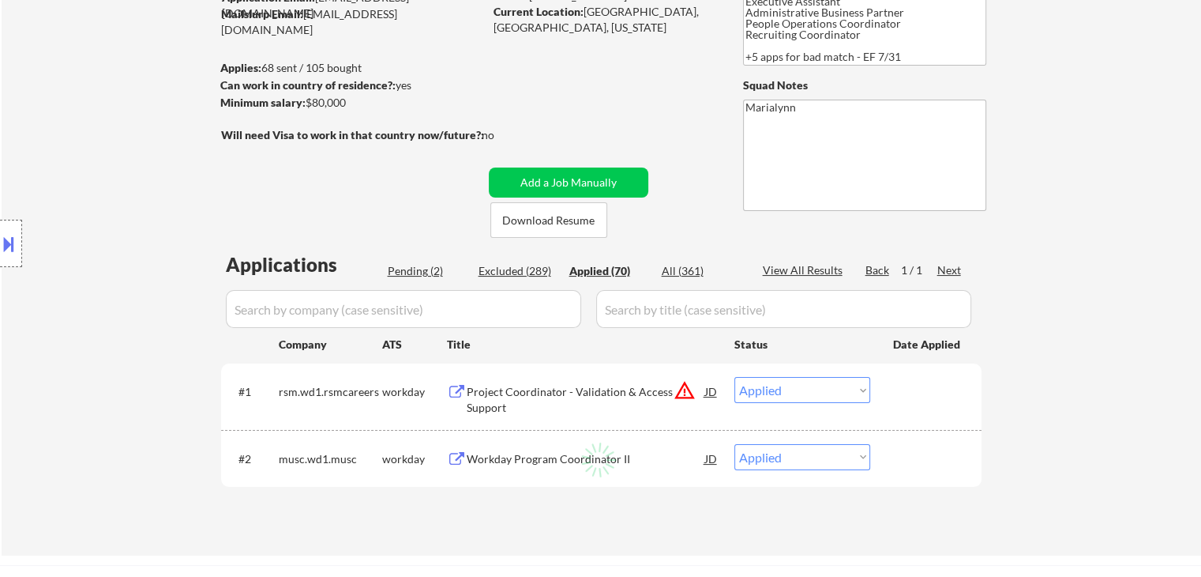
select select ""applied""
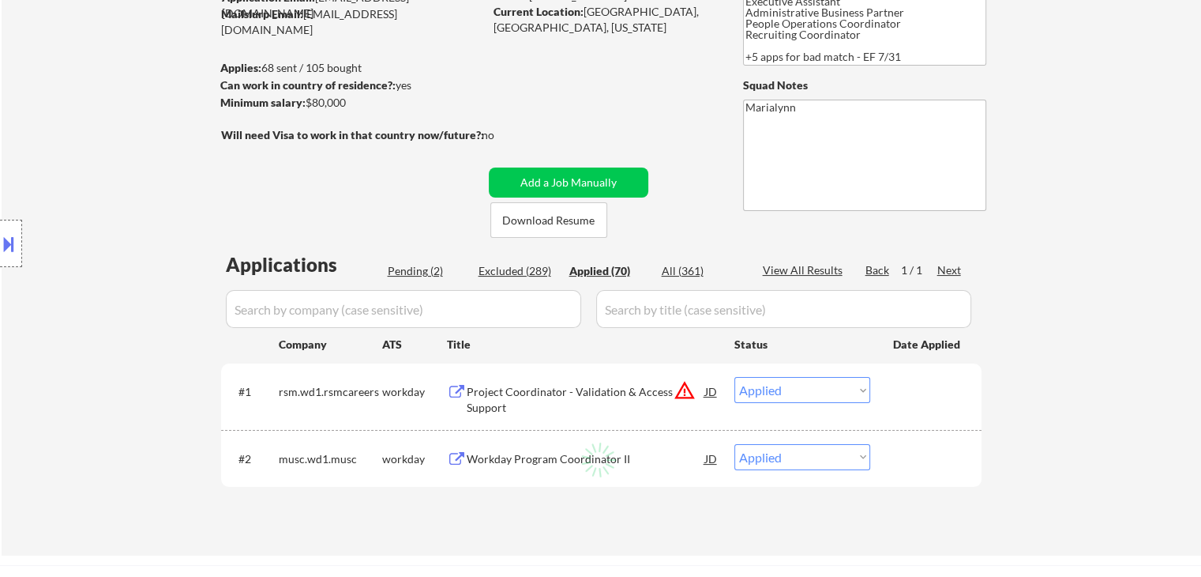
select select ""applied""
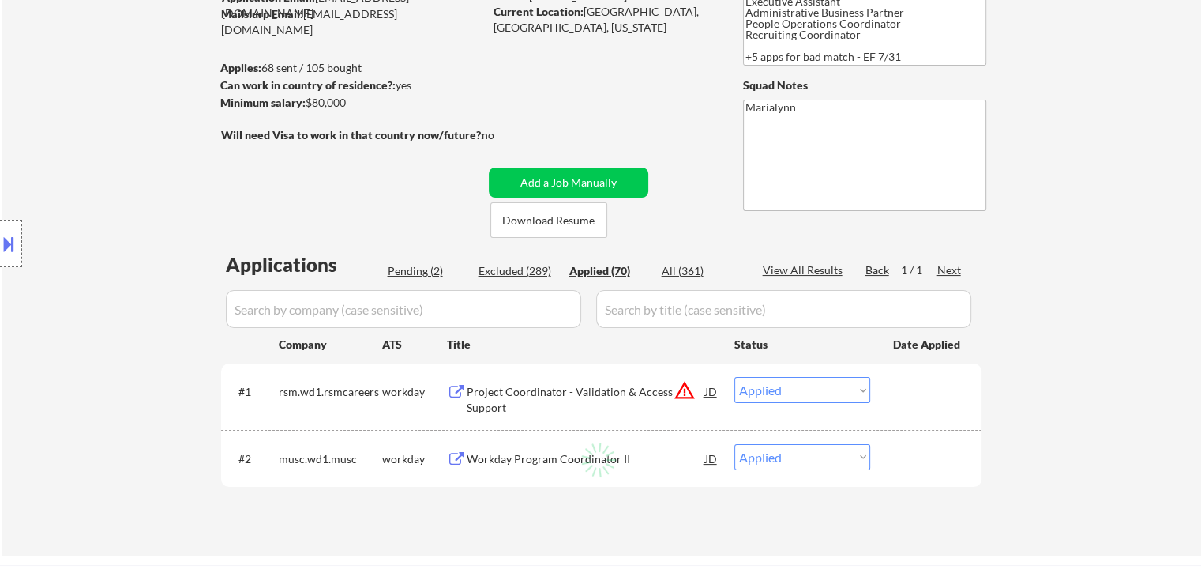
select select ""applied""
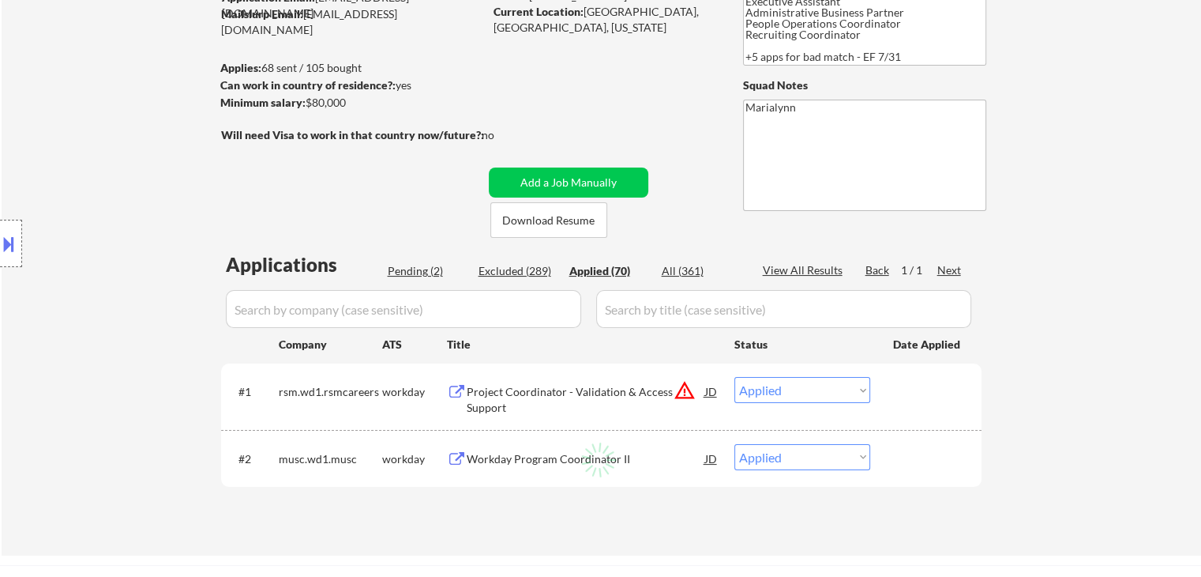
select select ""applied""
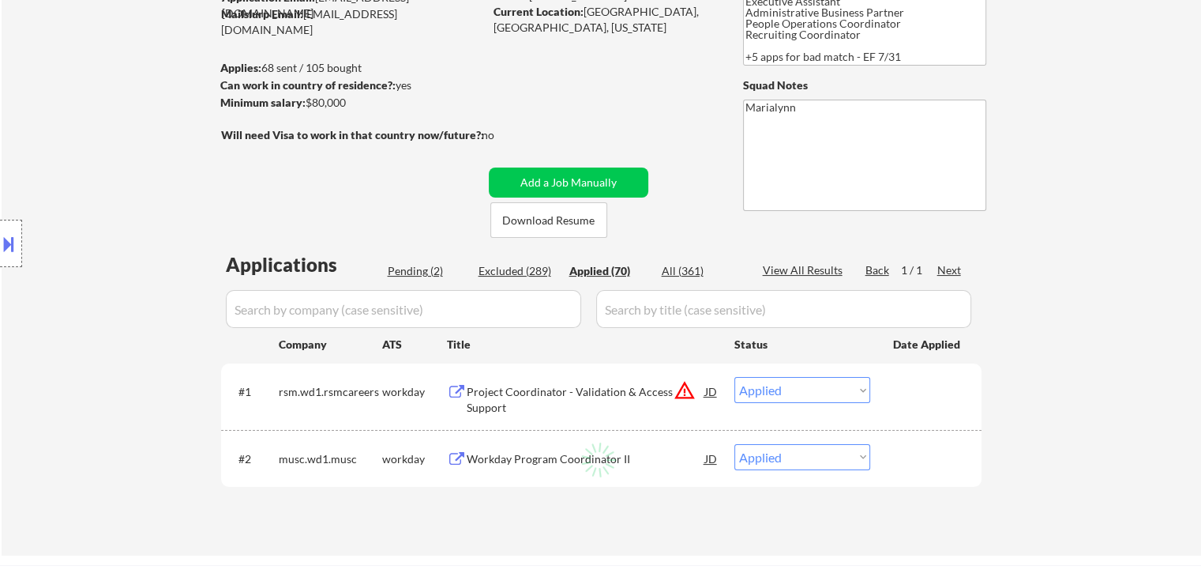
select select ""applied""
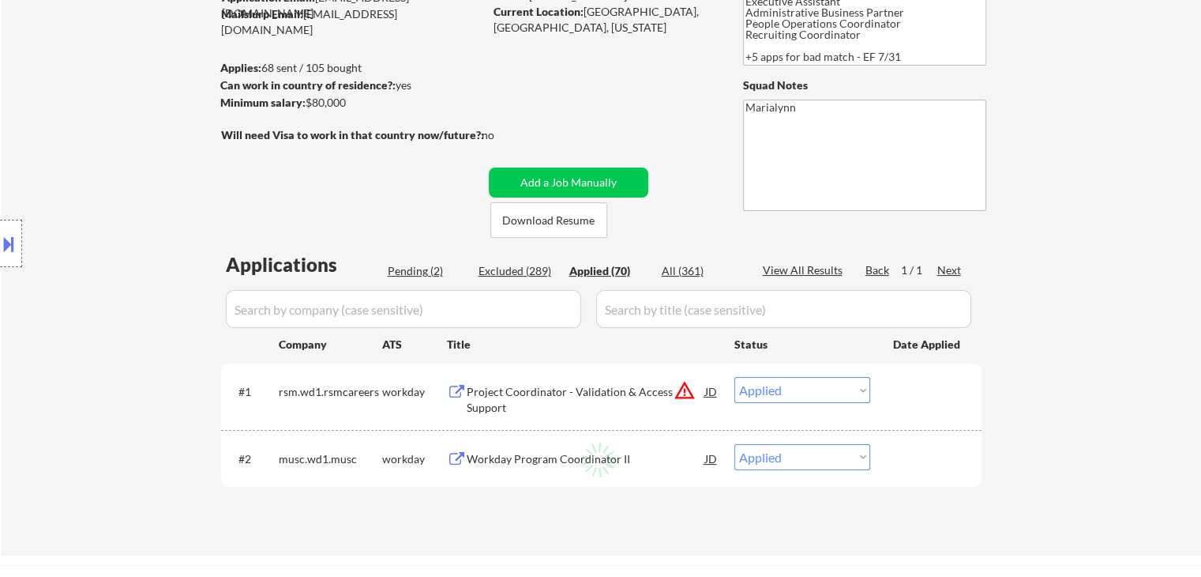
select select ""applied""
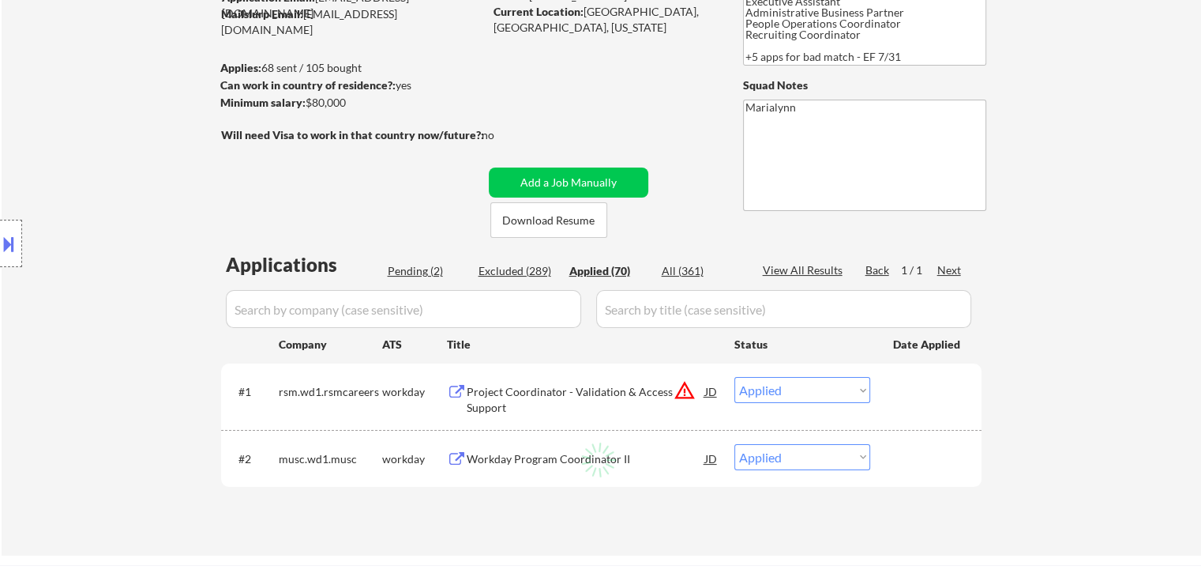
select select ""applied""
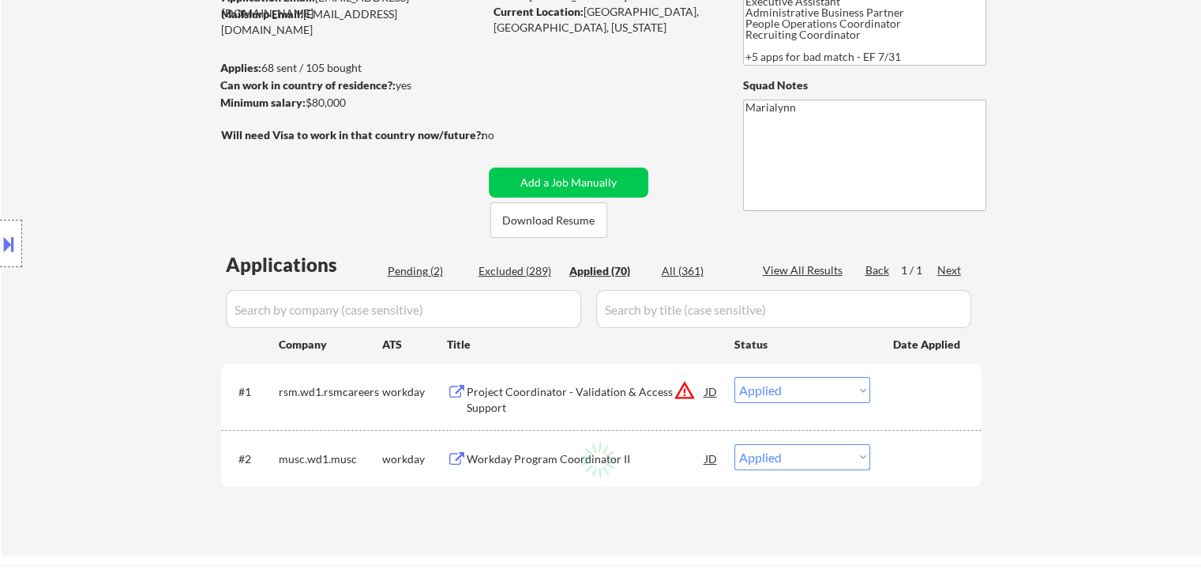
select select ""applied""
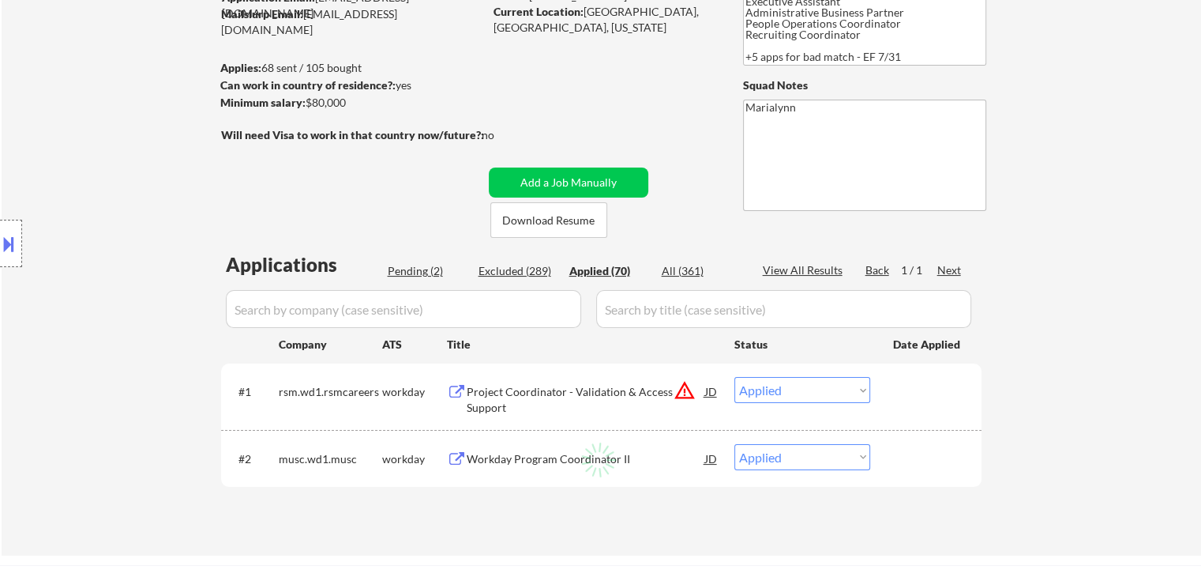
select select ""applied""
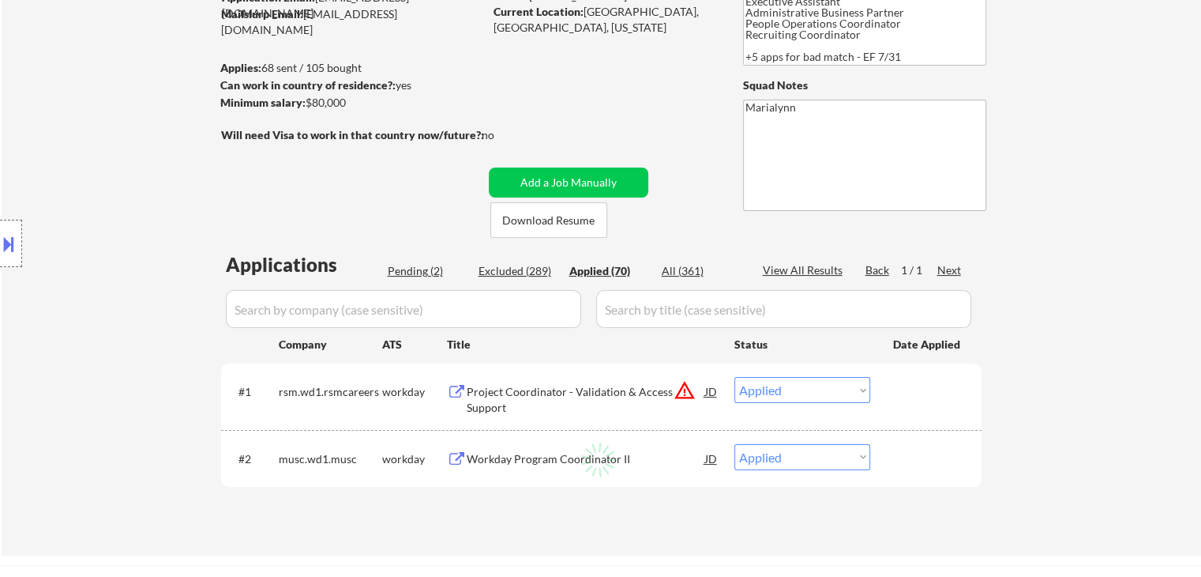
select select ""applied""
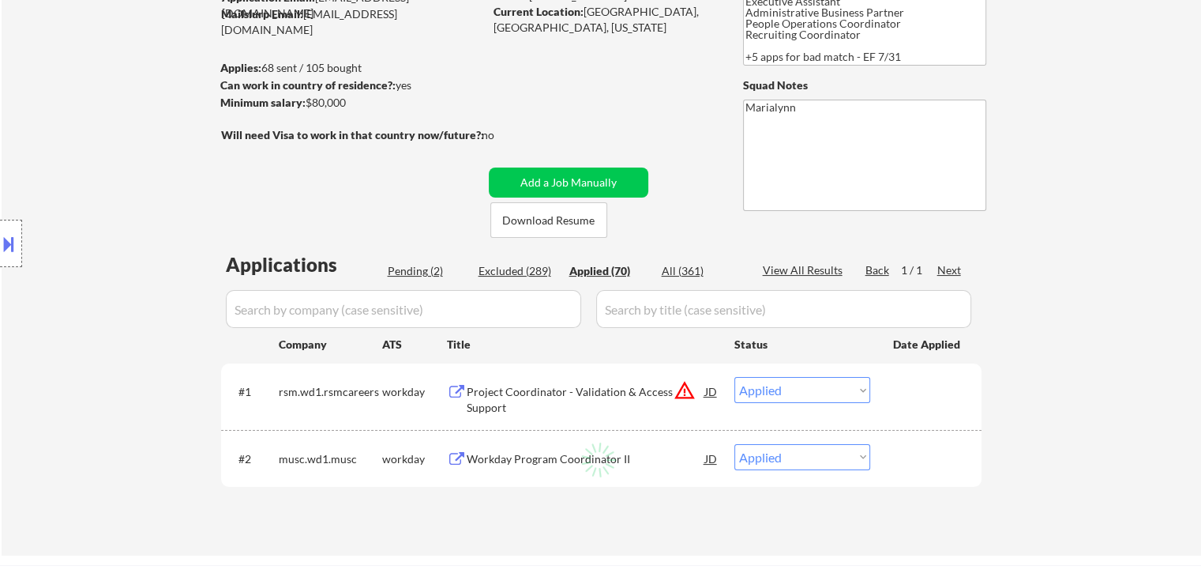
select select ""applied""
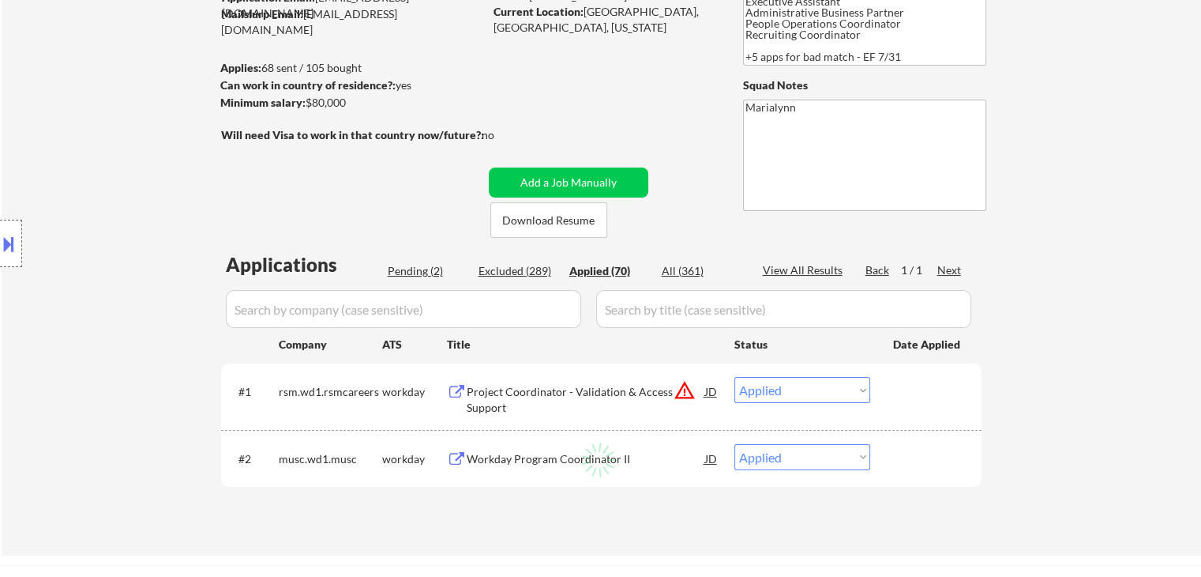
select select ""applied""
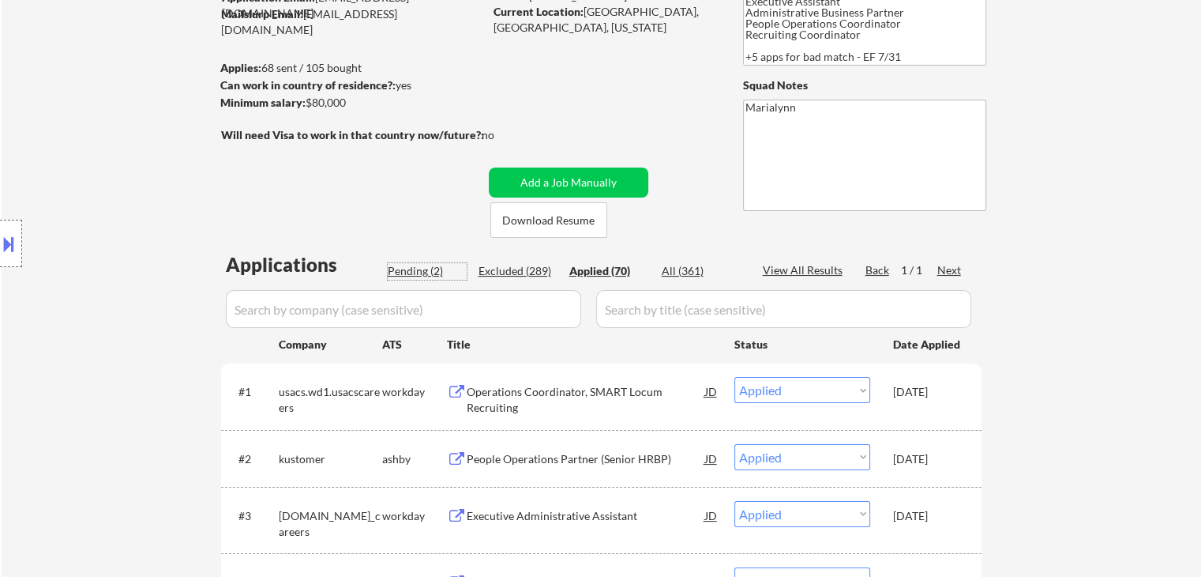
click at [419, 267] on div "Pending (2)" at bounding box center [427, 271] width 79 height 16
select select ""pending""
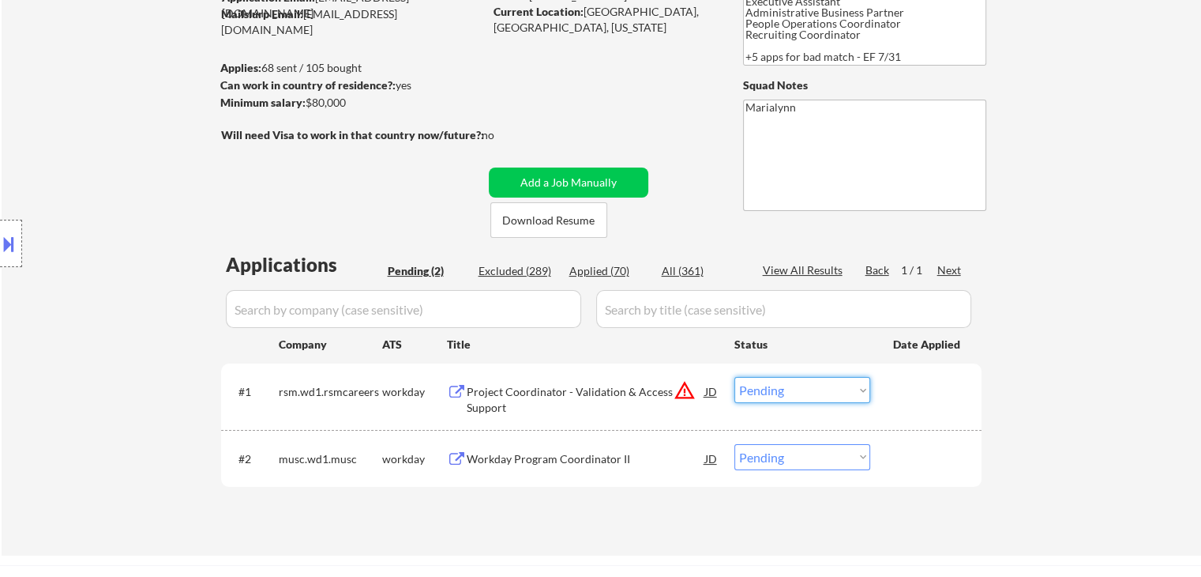
click at [753, 391] on select "Choose an option... Pending Applied Excluded (Questions) Excluded (Expired) Exc…" at bounding box center [803, 390] width 136 height 26
click at [735, 377] on select "Choose an option... Pending Applied Excluded (Questions) Excluded (Expired) Exc…" at bounding box center [803, 390] width 136 height 26
select select ""pending""
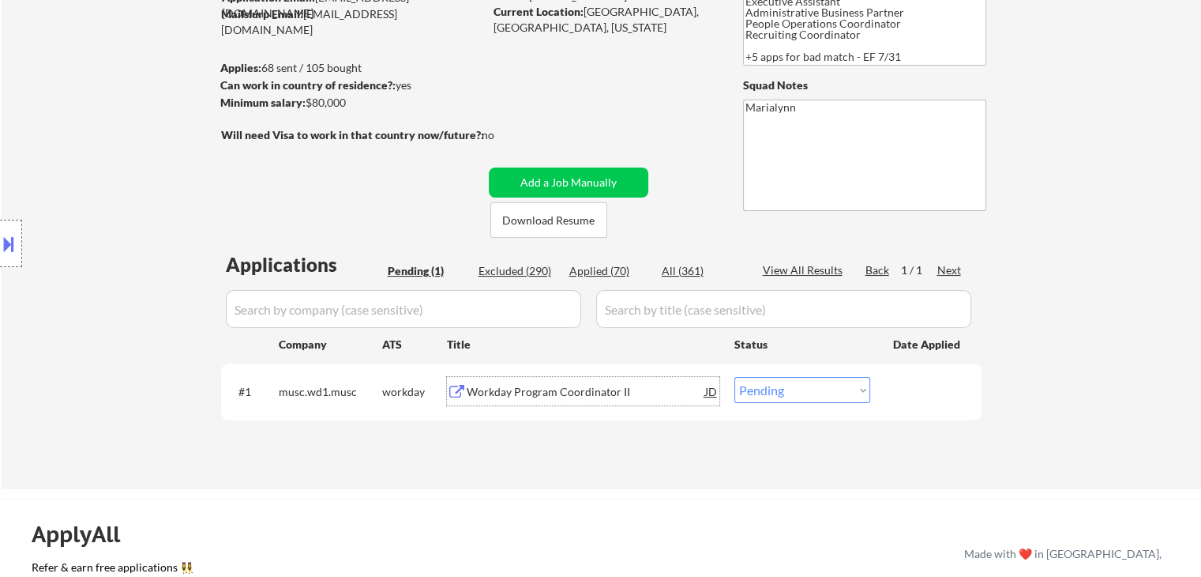
click at [534, 393] on div "Workday Program Coordinator II" at bounding box center [586, 392] width 239 height 16
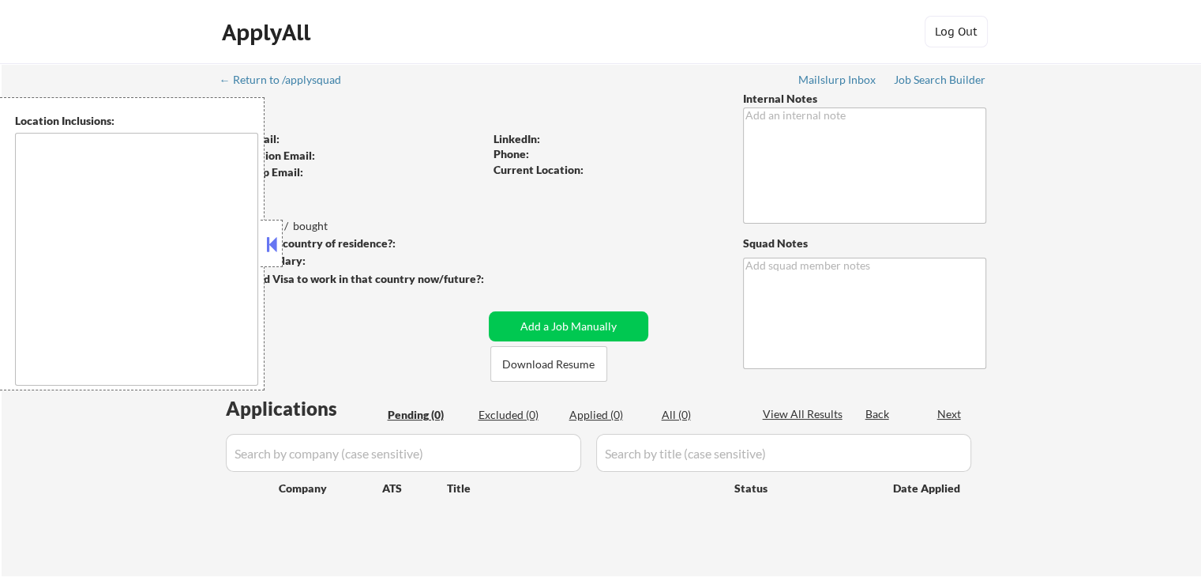
drag, startPoint x: 273, startPoint y: 241, endPoint x: 329, endPoint y: 250, distance: 56.9
click at [276, 241] on button at bounding box center [271, 244] width 17 height 24
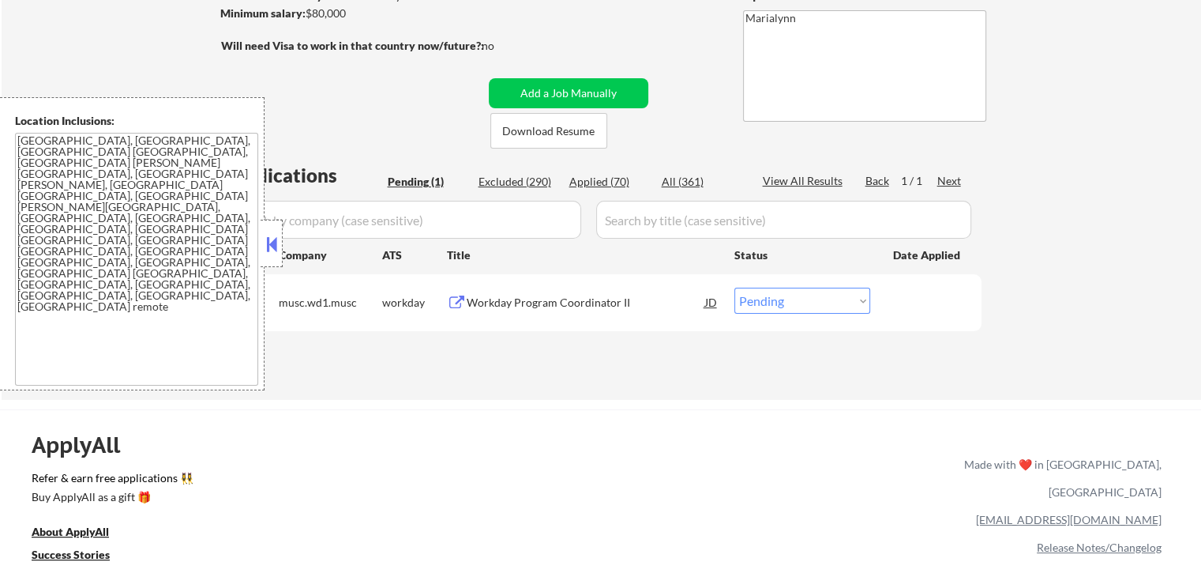
scroll to position [316, 0]
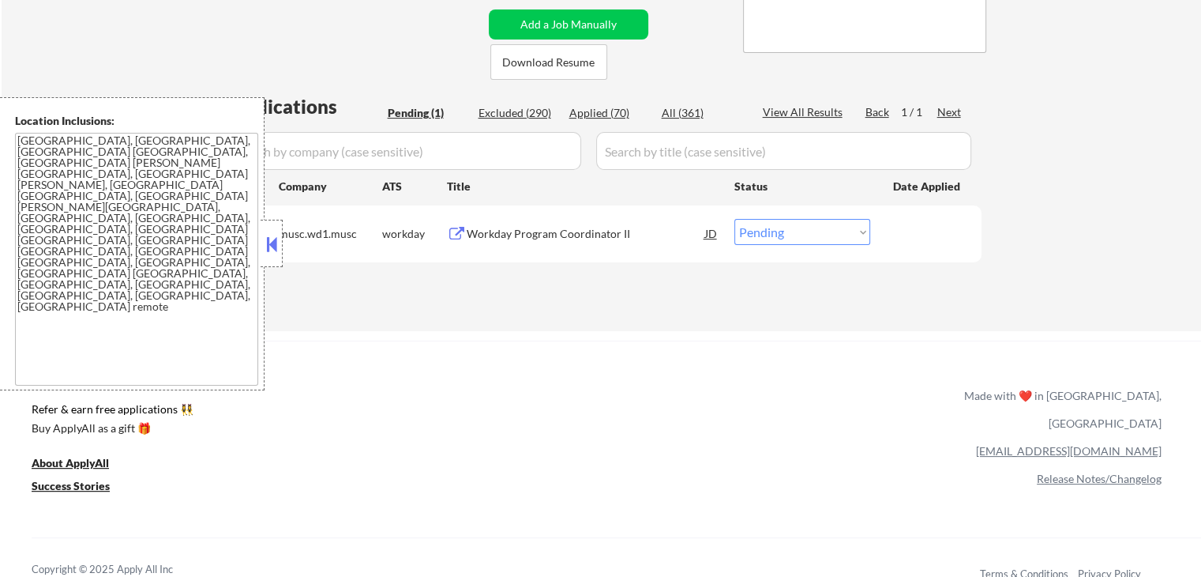
click at [765, 238] on select "Choose an option... Pending Applied Excluded (Questions) Excluded (Expired) Exc…" at bounding box center [803, 232] width 136 height 26
click at [735, 219] on select "Choose an option... Pending Applied Excluded (Questions) Excluded (Expired) Exc…" at bounding box center [803, 232] width 136 height 26
click at [279, 235] on button at bounding box center [271, 244] width 17 height 24
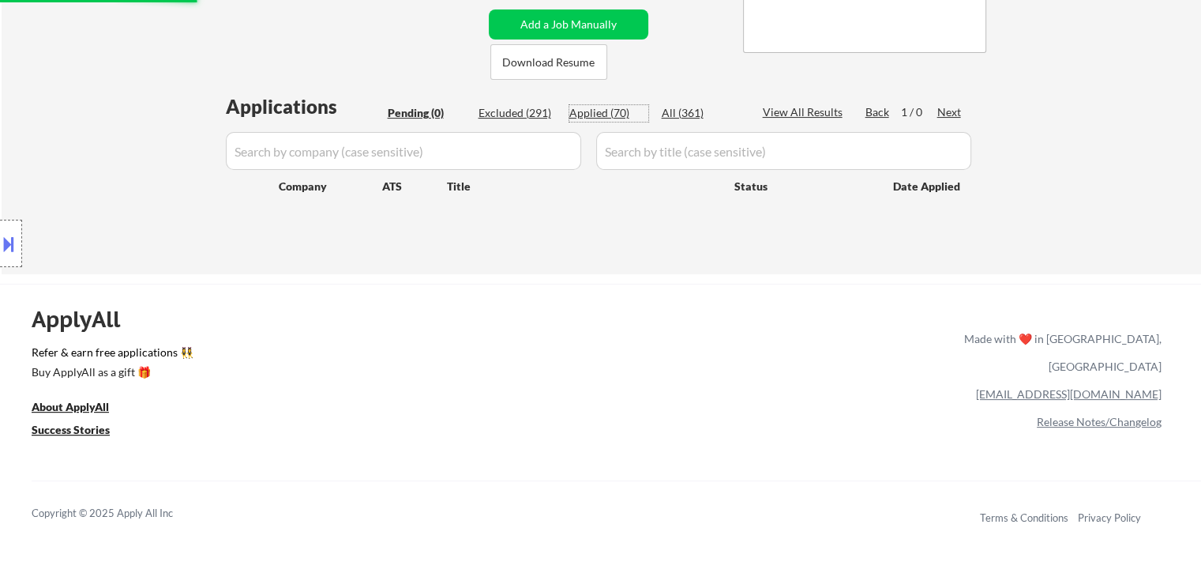
click at [600, 107] on div "Applied (70)" at bounding box center [608, 113] width 79 height 16
select select ""applied""
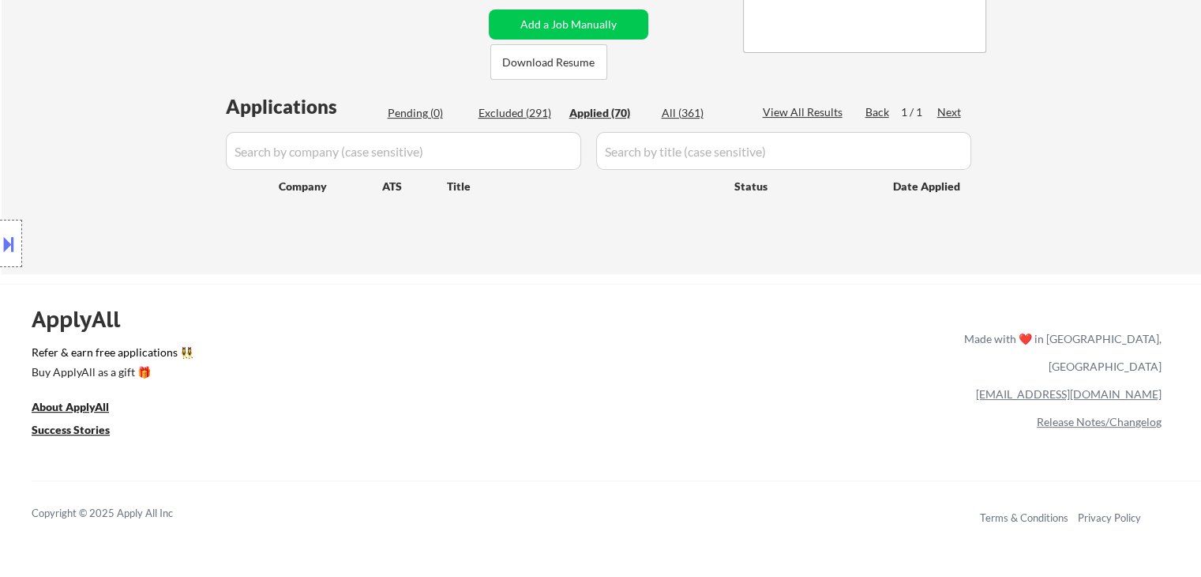
select select ""applied""
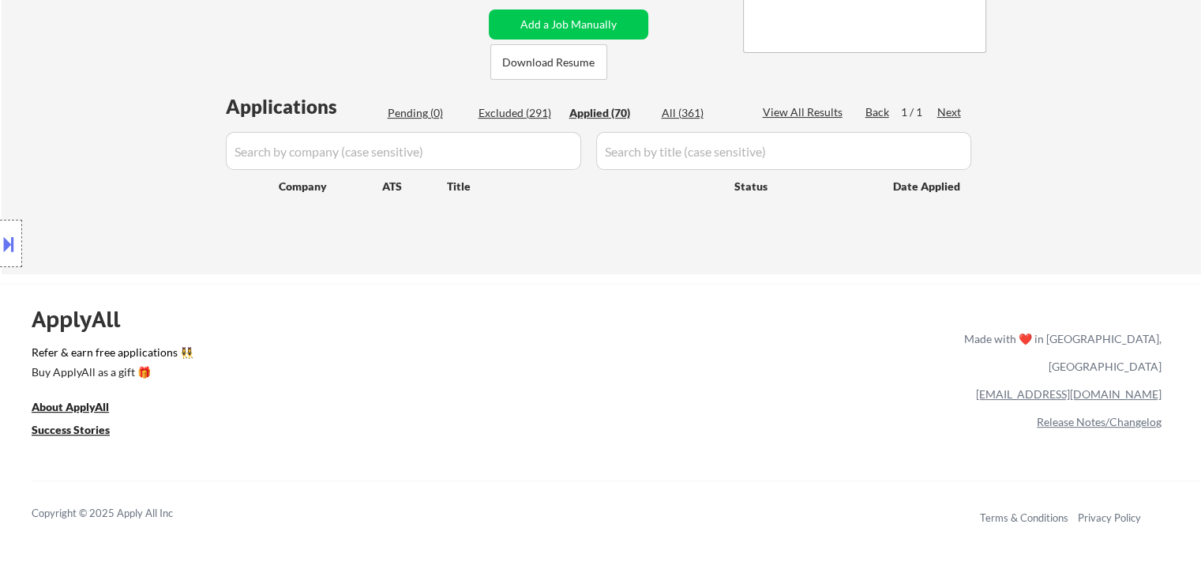
select select ""applied""
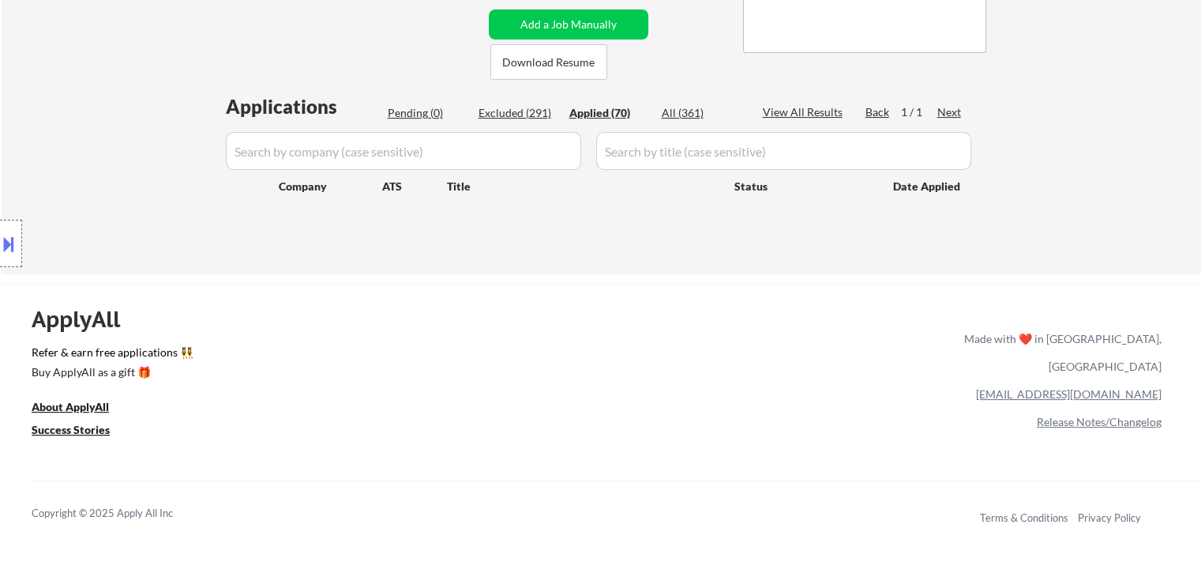
select select ""applied""
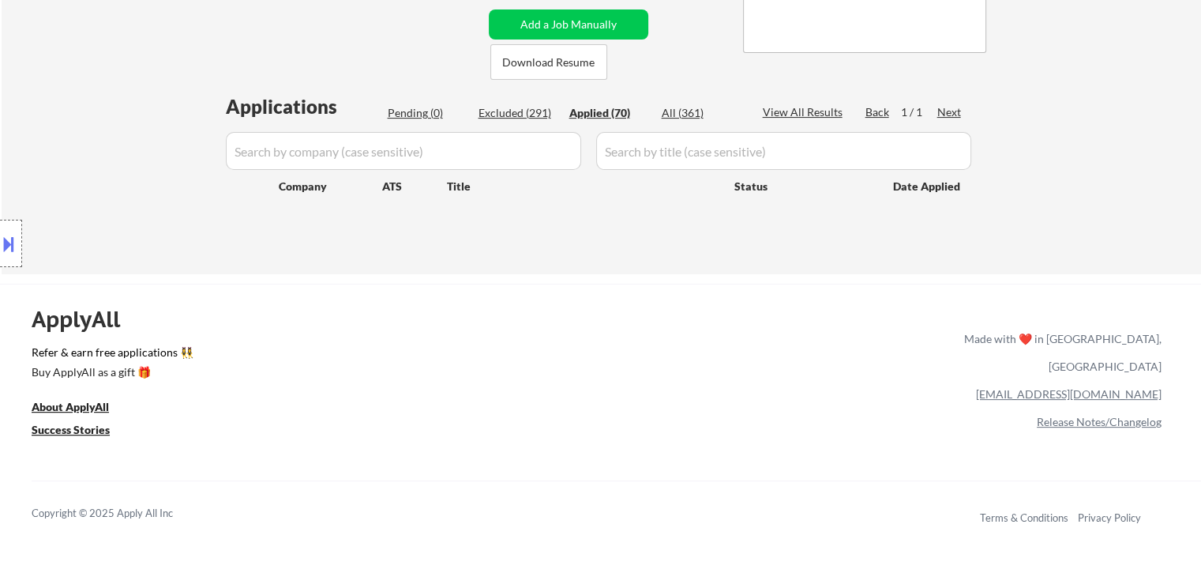
select select ""applied""
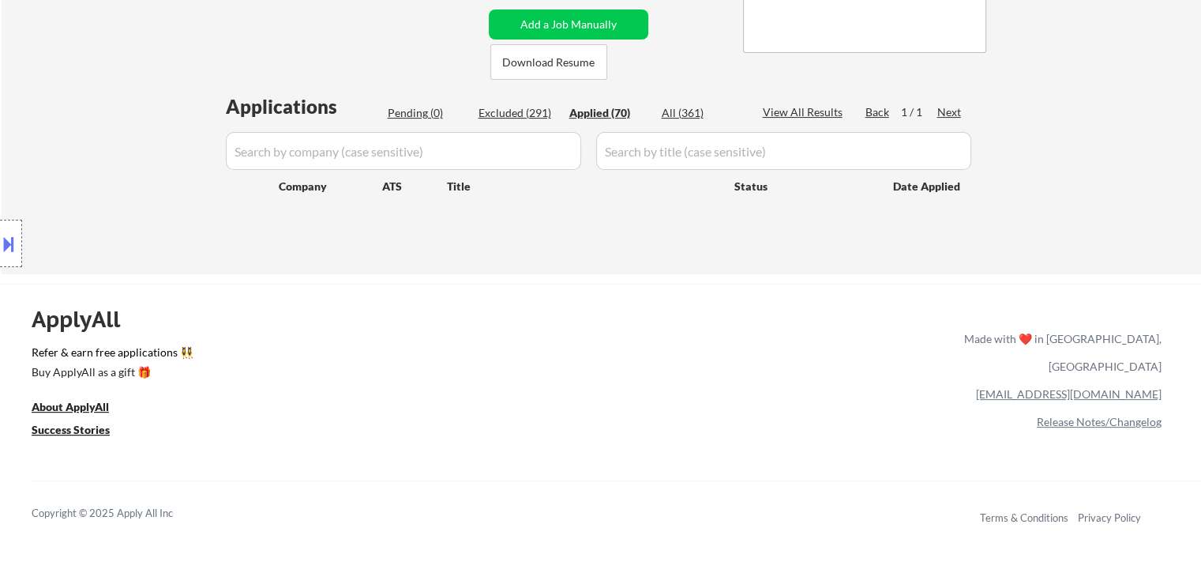
select select ""applied""
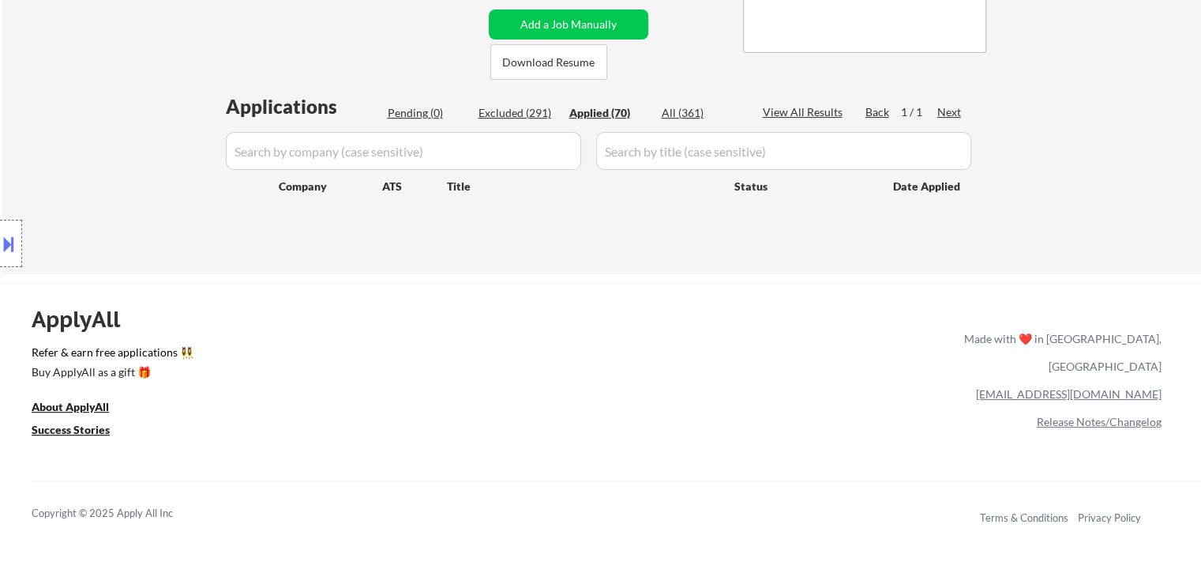
select select ""applied""
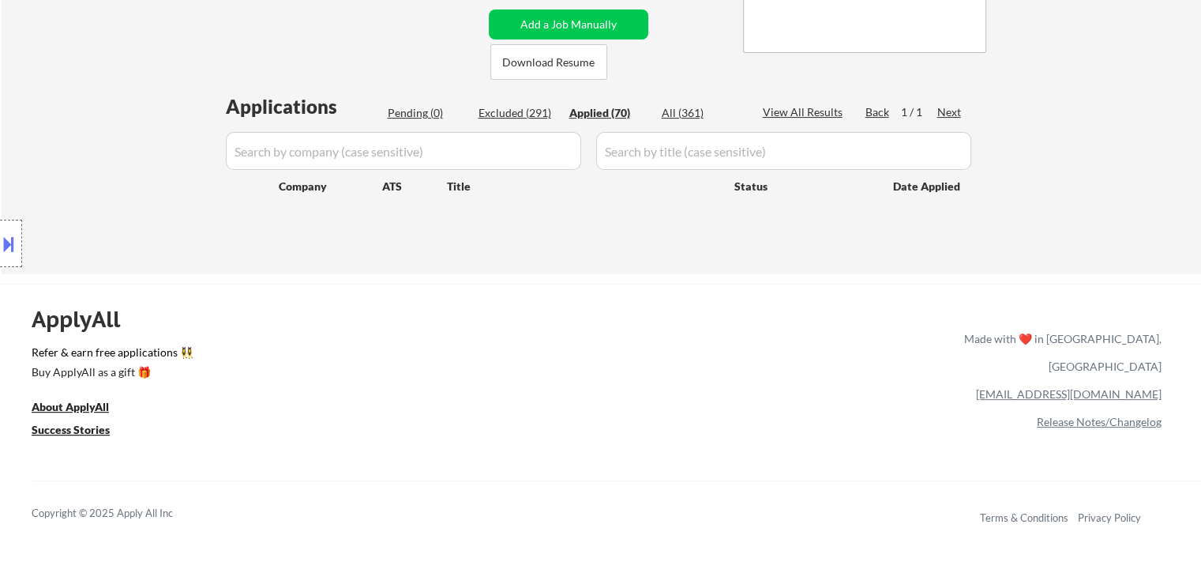
select select ""applied""
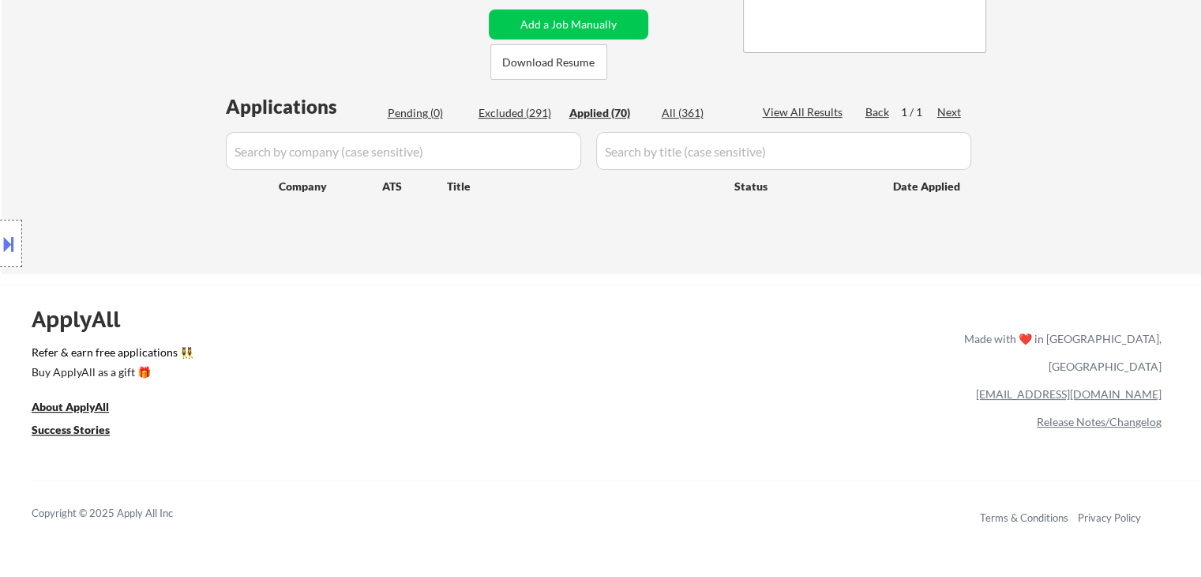
select select ""applied""
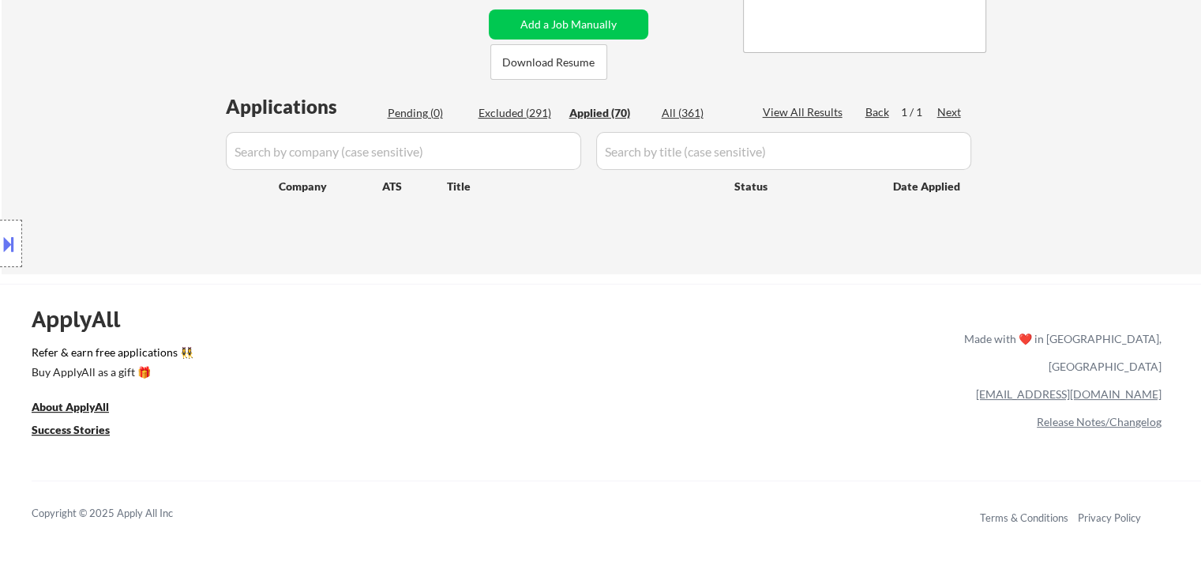
select select ""applied""
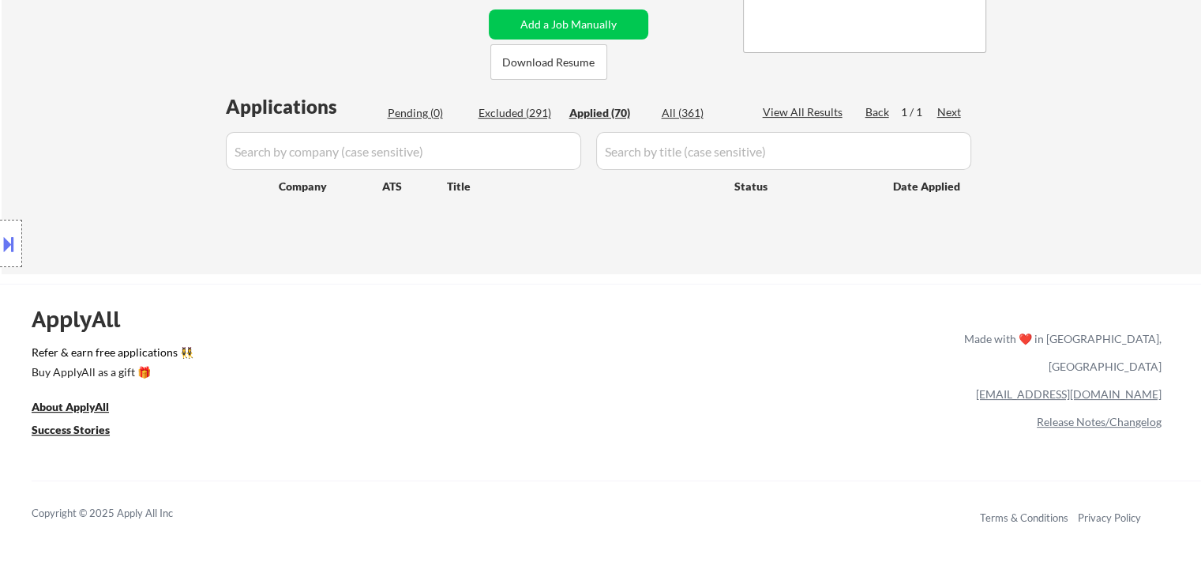
select select ""applied""
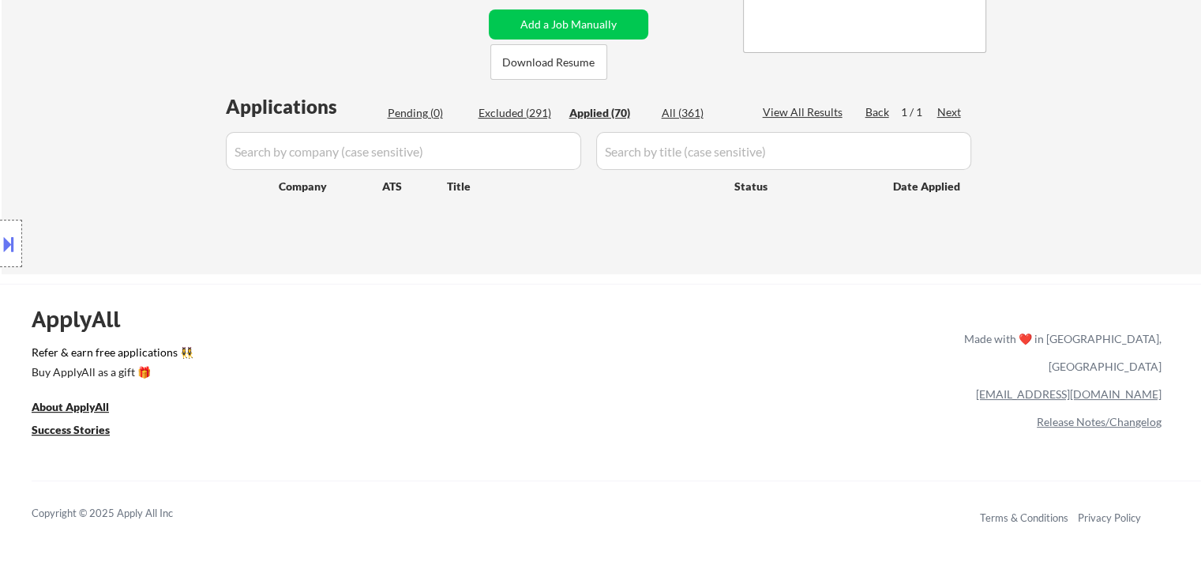
select select ""applied""
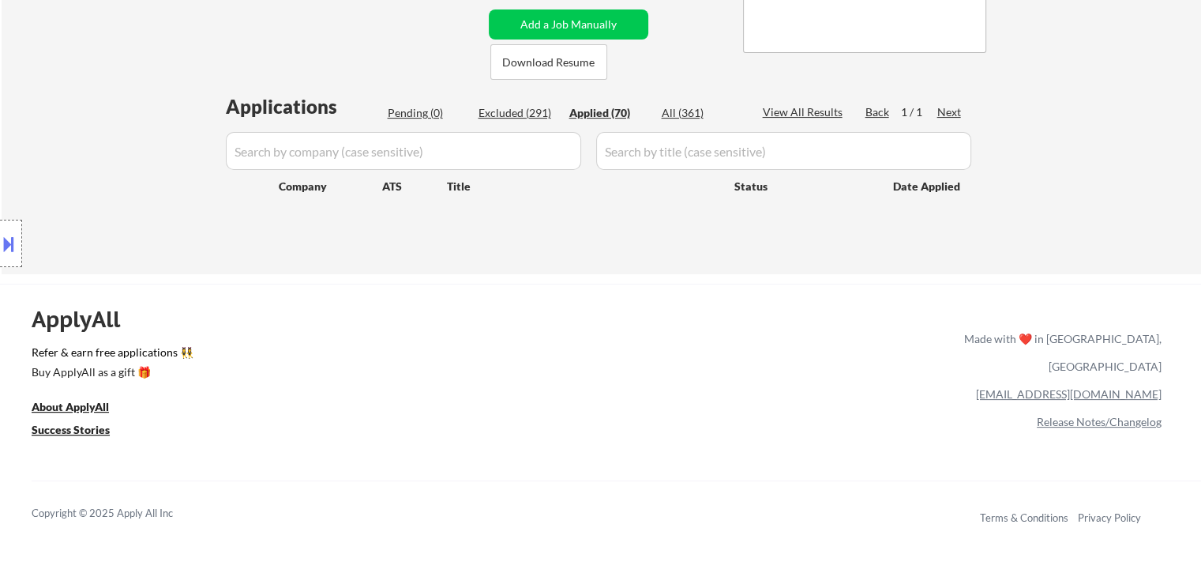
select select ""applied""
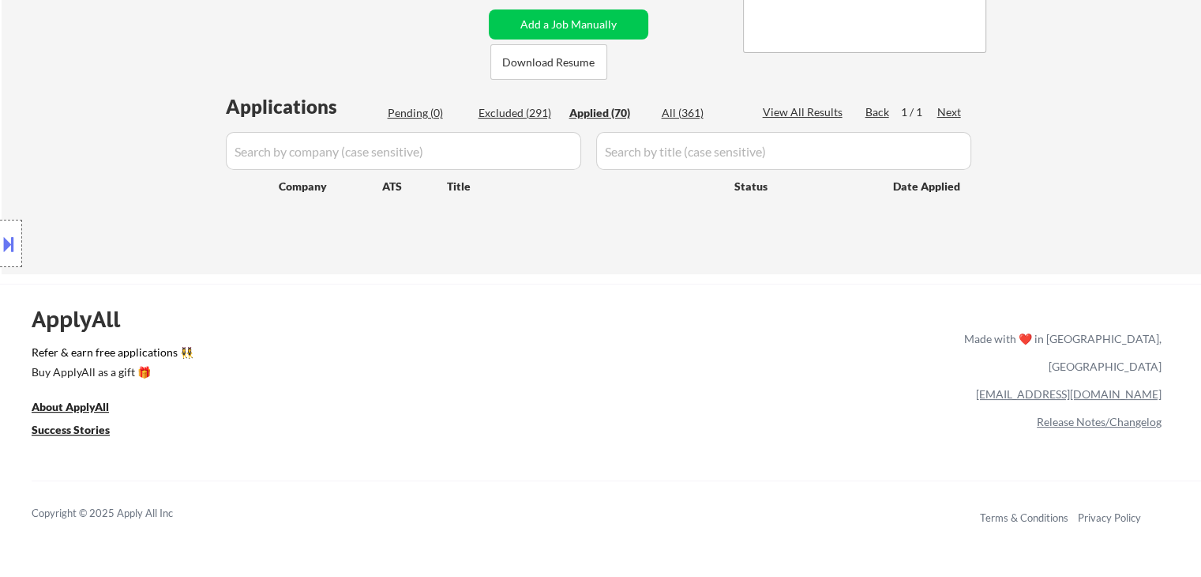
select select ""applied""
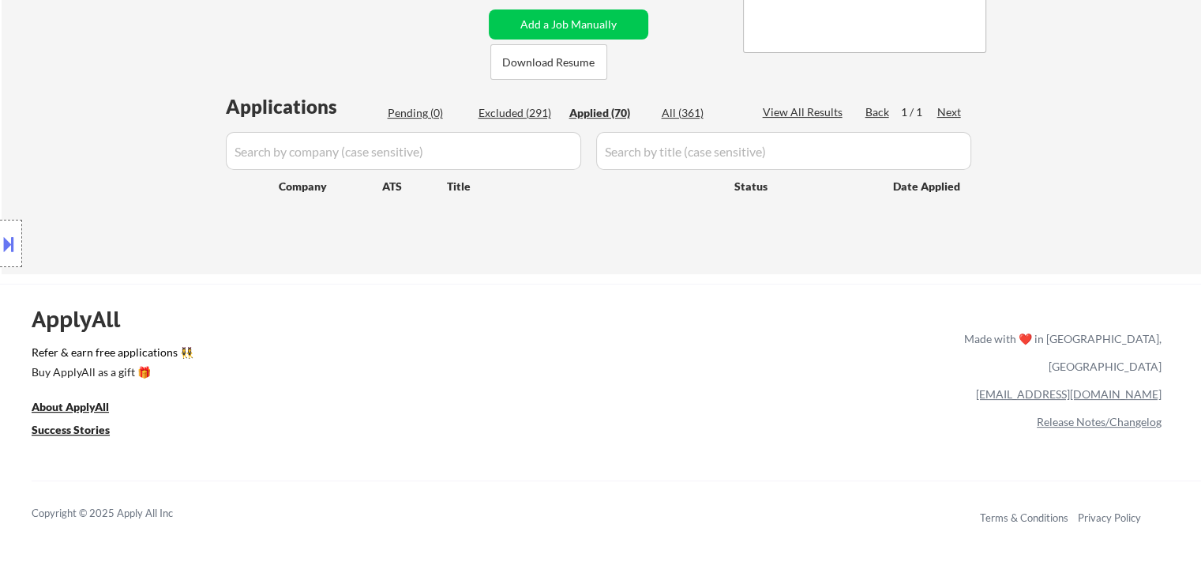
select select ""applied""
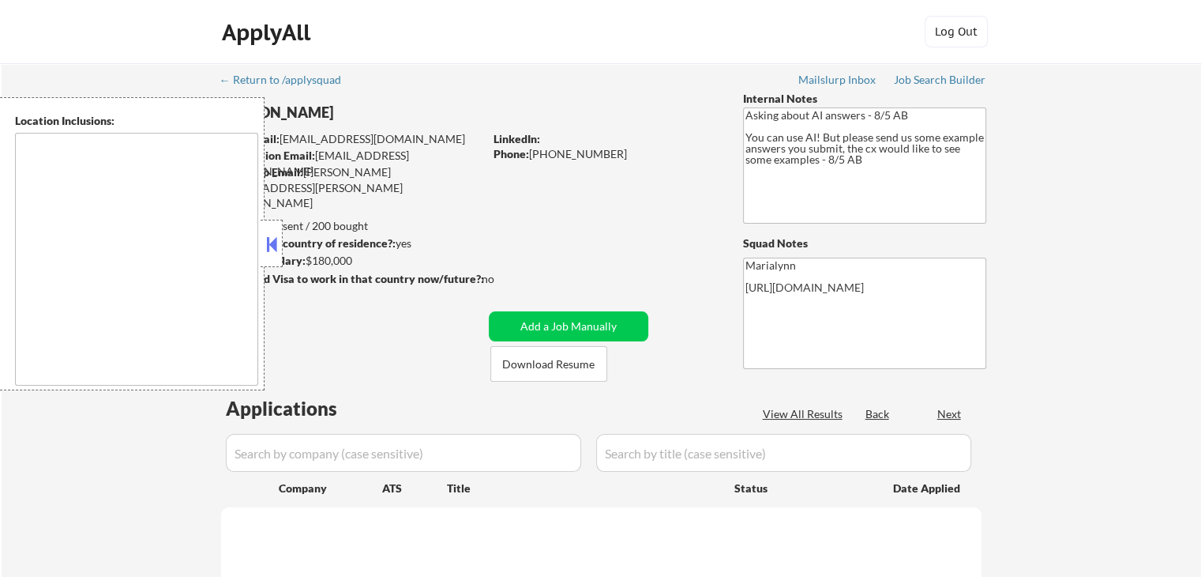
click at [269, 245] on button at bounding box center [271, 244] width 17 height 24
select select ""pending""
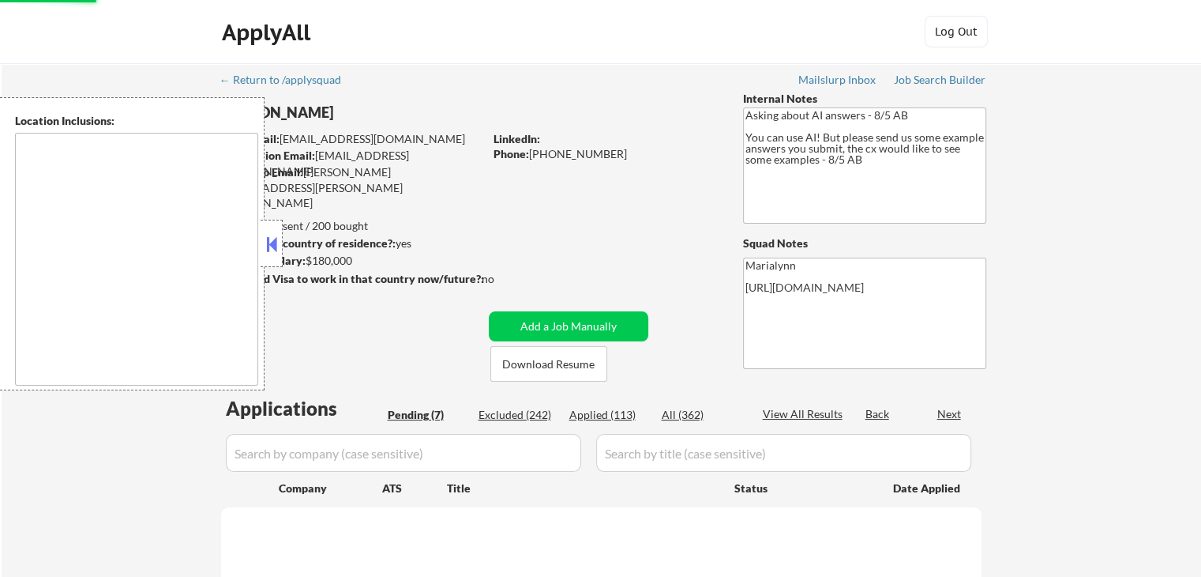
select select ""pending""
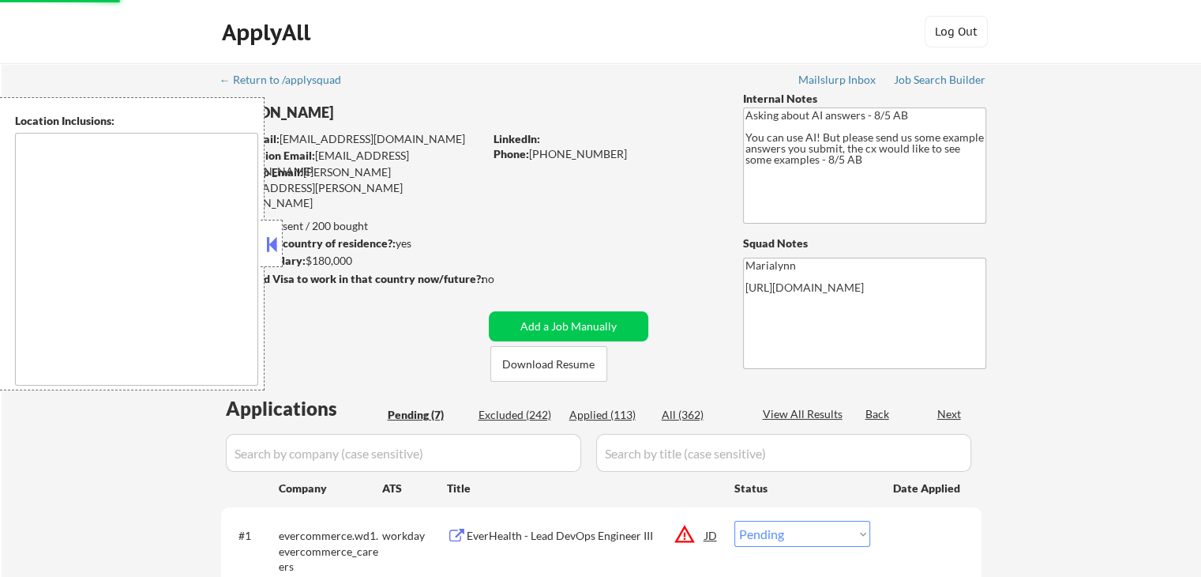
click at [274, 232] on button at bounding box center [271, 244] width 17 height 24
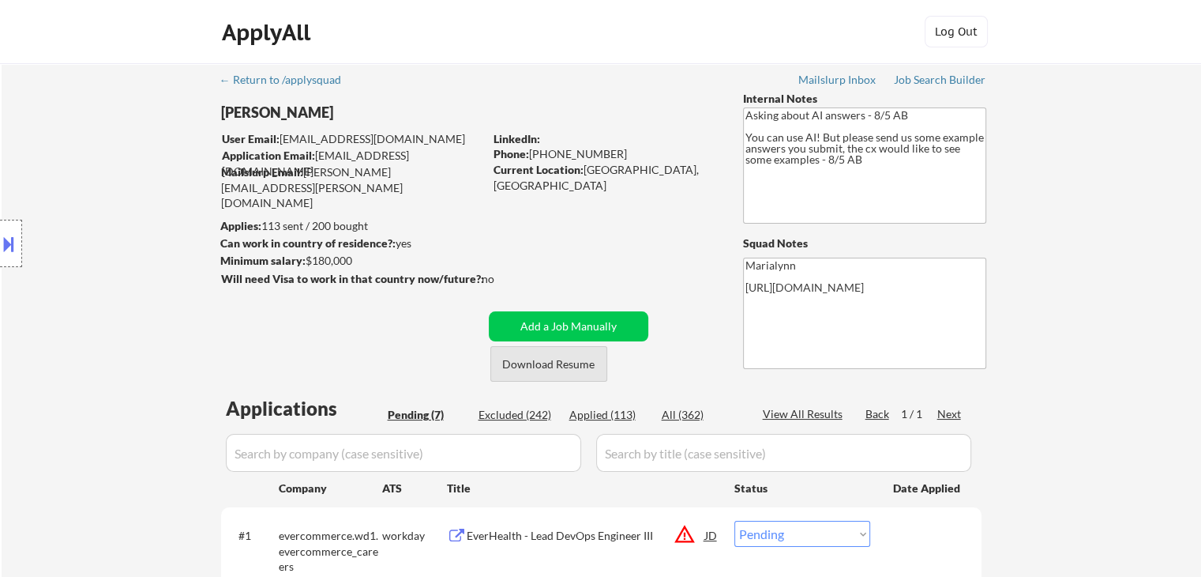
click at [520, 369] on button "Download Resume" at bounding box center [548, 364] width 117 height 36
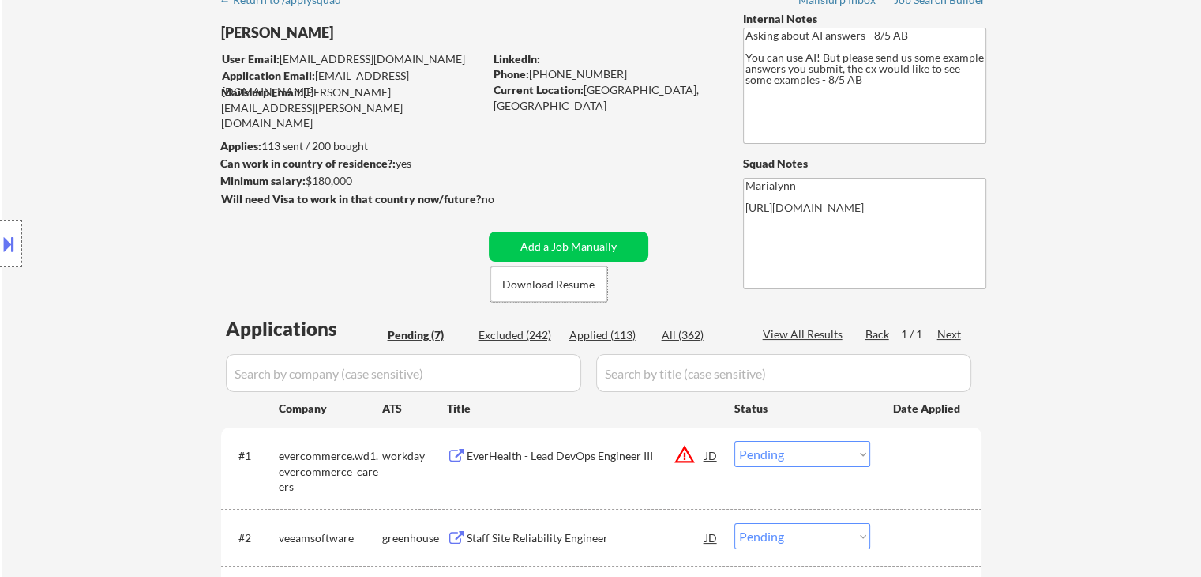
scroll to position [79, 0]
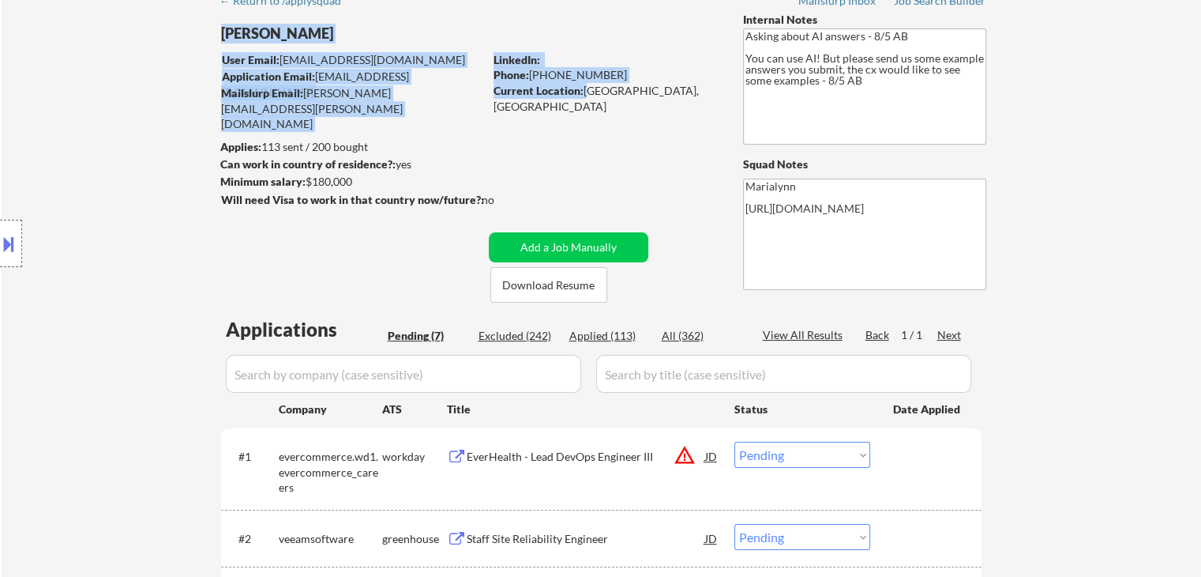
drag, startPoint x: 586, startPoint y: 90, endPoint x: 671, endPoint y: 101, distance: 85.2
click at [671, 101] on div "← Return to /applysquad Mailslurp Inbox Job Search Builder [PERSON_NAME] User E…" at bounding box center [602, 468] width 788 height 969
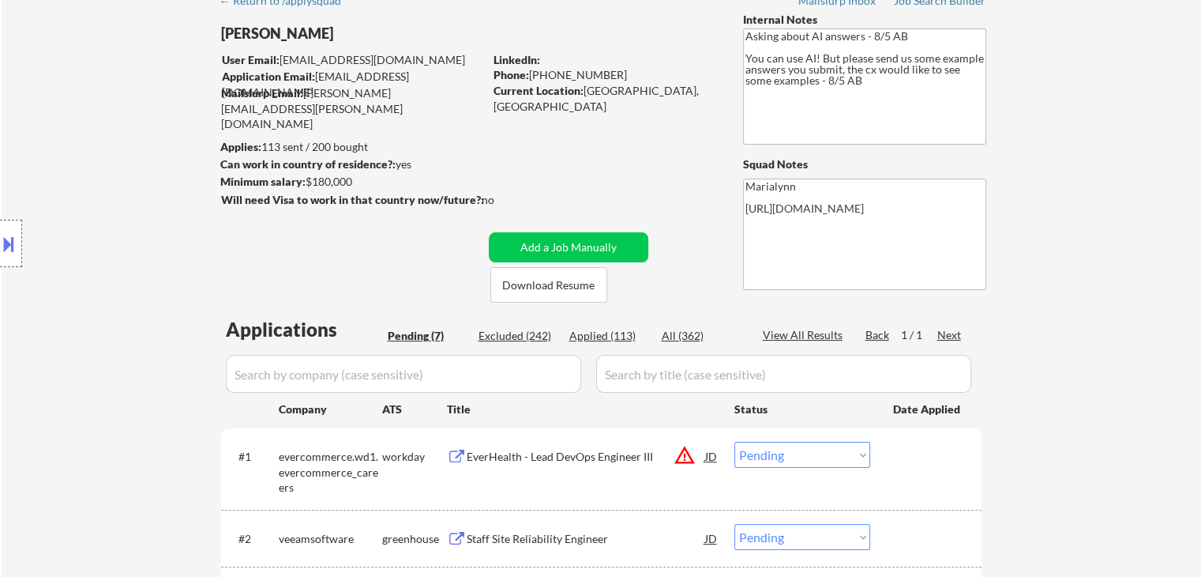
drag, startPoint x: 625, startPoint y: 115, endPoint x: 600, endPoint y: 103, distance: 27.2
click at [621, 115] on div "← Return to /applysquad Mailslurp Inbox Job Search Builder [PERSON_NAME] User E…" at bounding box center [602, 468] width 788 height 969
drag, startPoint x: 584, startPoint y: 88, endPoint x: 705, endPoint y: 87, distance: 120.9
click at [705, 87] on div "Current Location: [GEOGRAPHIC_DATA], [GEOGRAPHIC_DATA] Metro Area" at bounding box center [606, 98] width 224 height 31
copy div "[GEOGRAPHIC_DATA], [GEOGRAPHIC_DATA]"
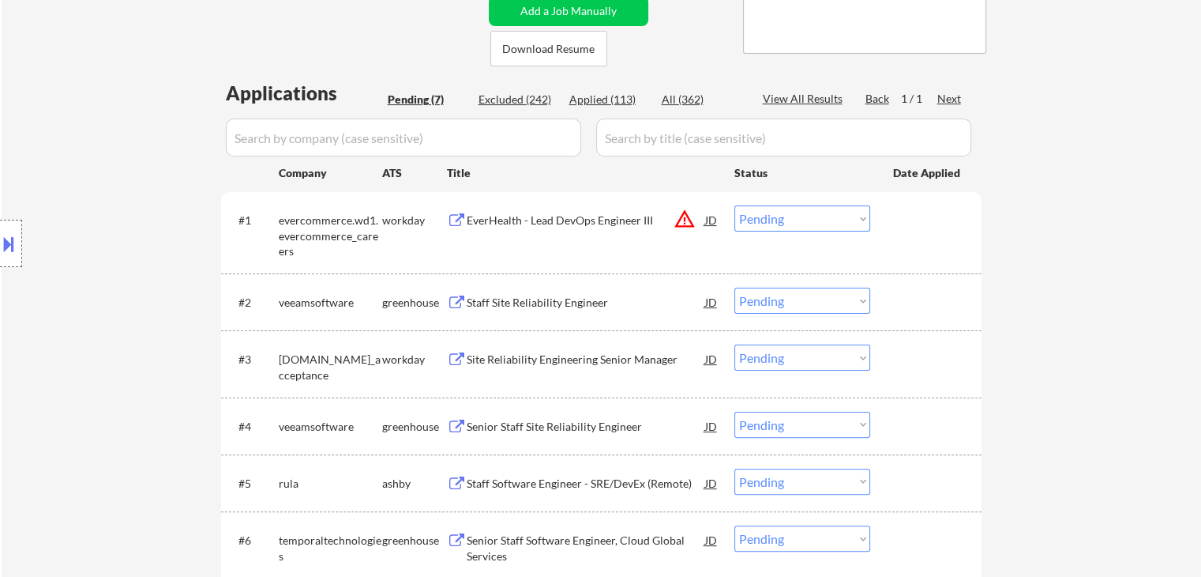
scroll to position [316, 0]
click at [569, 221] on div "EverHealth - Lead DevOps Engineer III" at bounding box center [586, 220] width 239 height 16
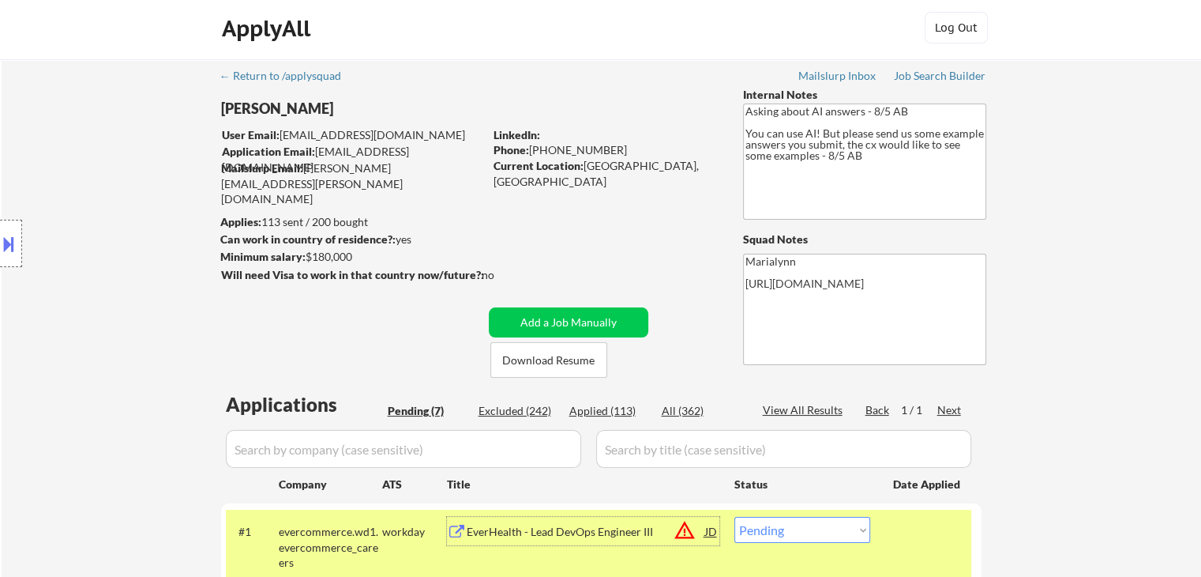
scroll to position [158, 0]
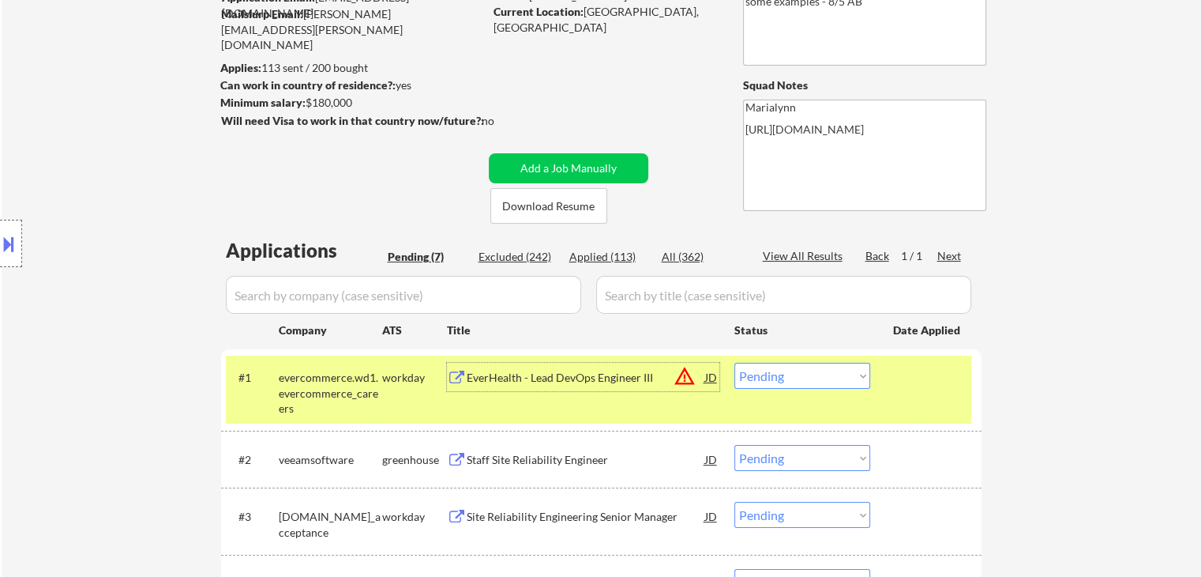
click at [597, 386] on div "EverHealth - Lead DevOps Engineer III" at bounding box center [586, 377] width 239 height 28
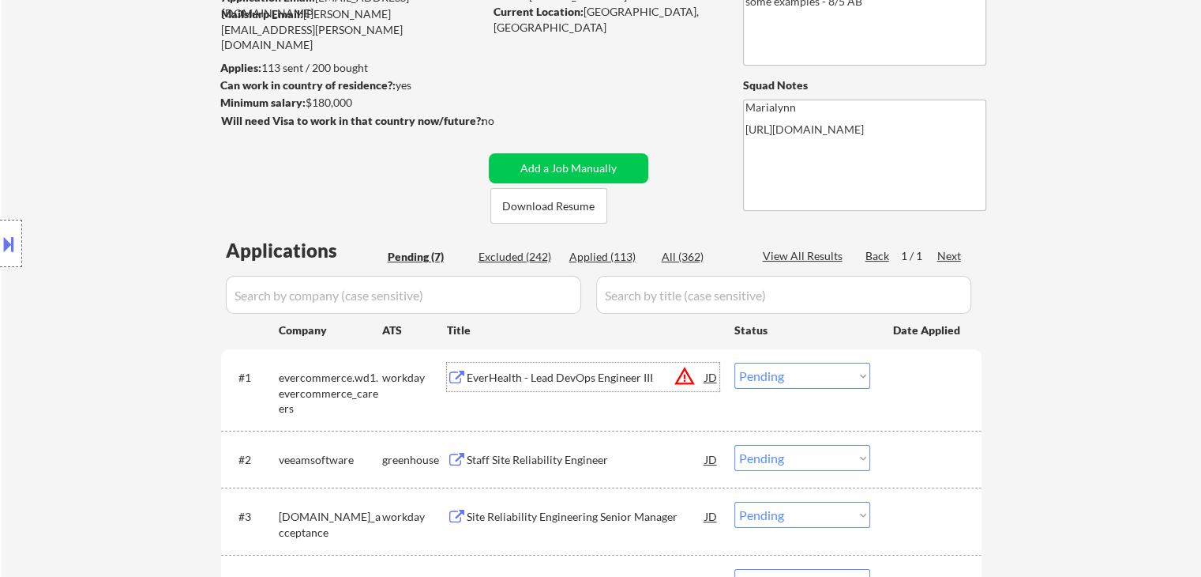
click at [594, 370] on div "EverHealth - Lead DevOps Engineer III" at bounding box center [586, 378] width 239 height 16
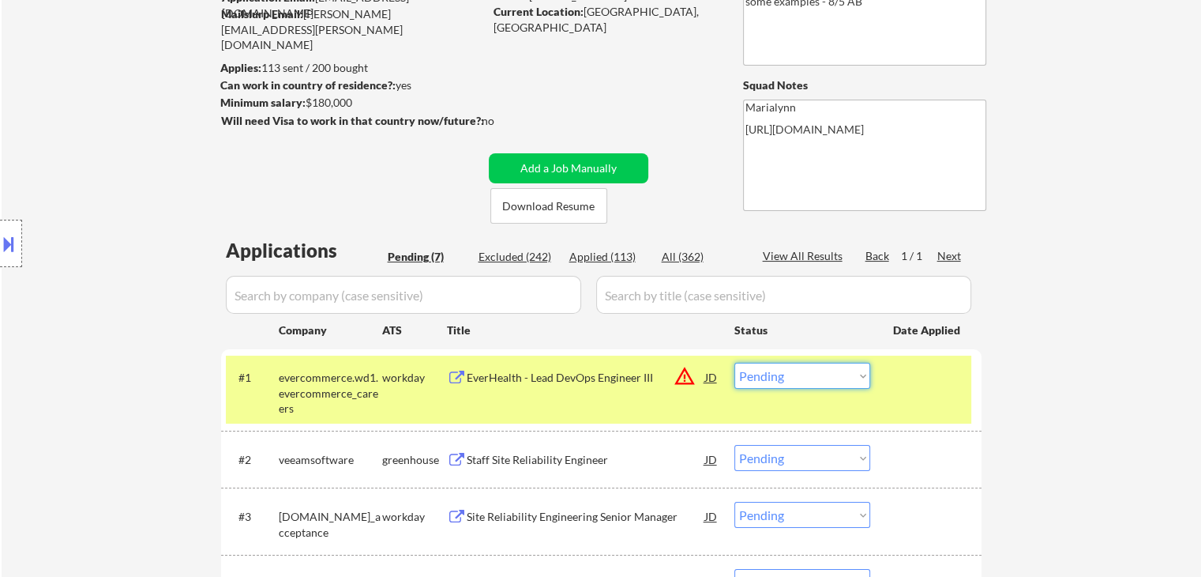
click at [799, 371] on select "Choose an option... Pending Applied Excluded (Questions) Excluded (Expired) Exc…" at bounding box center [803, 376] width 136 height 26
click at [735, 363] on select "Choose an option... Pending Applied Excluded (Questions) Excluded (Expired) Exc…" at bounding box center [803, 376] width 136 height 26
select select ""pending""
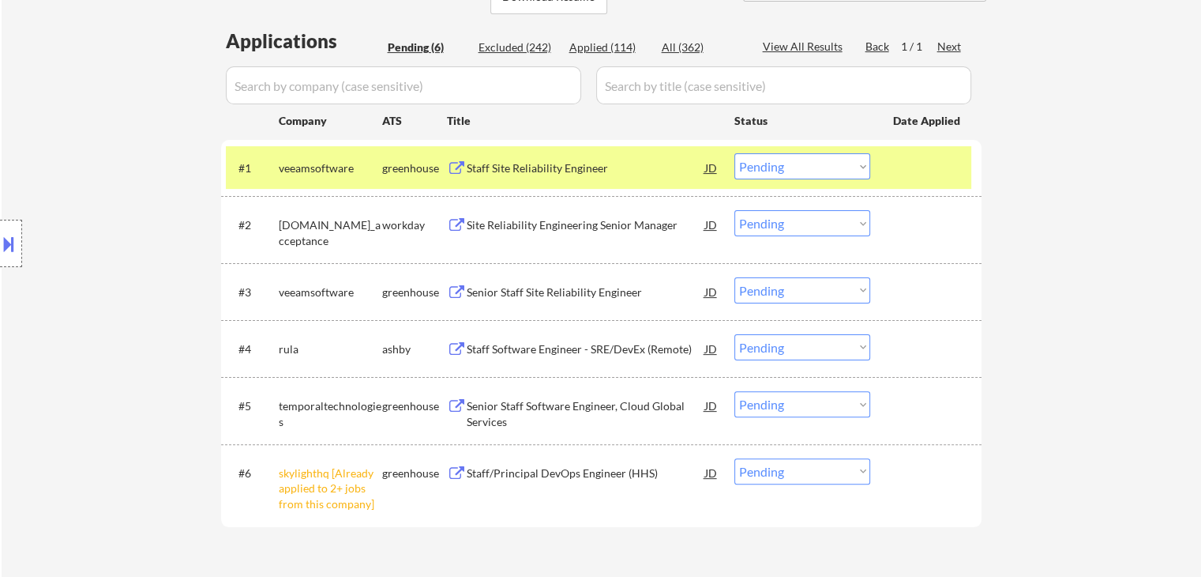
scroll to position [395, 0]
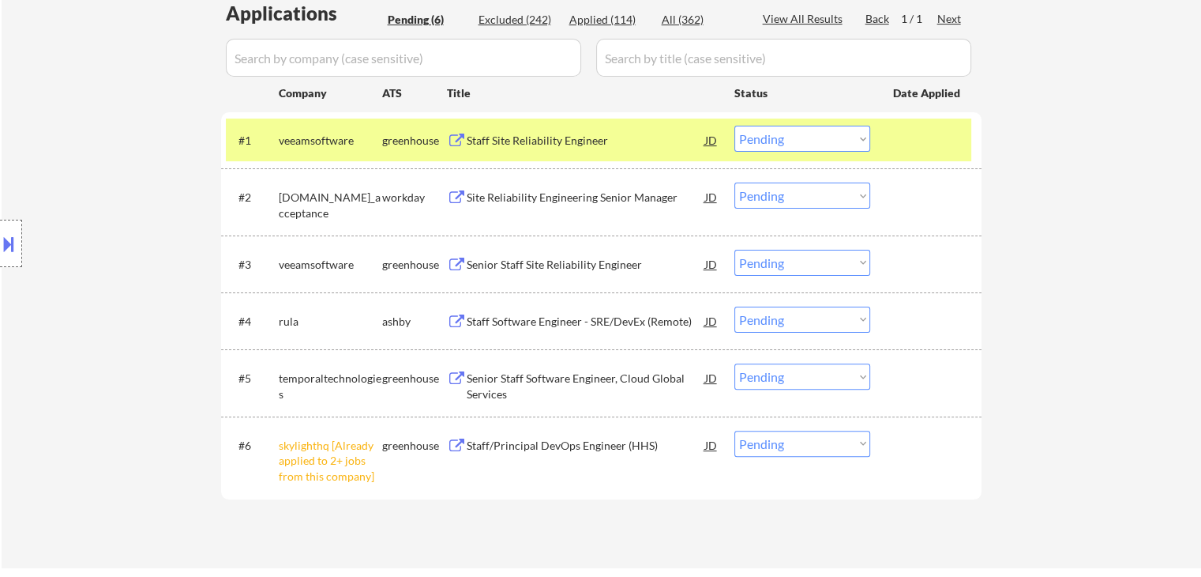
click at [829, 446] on select "Choose an option... Pending Applied Excluded (Questions) Excluded (Expired) Exc…" at bounding box center [803, 443] width 136 height 26
select select ""excluded__other_""
click at [735, 430] on select "Choose an option... Pending Applied Excluded (Questions) Excluded (Expired) Exc…" at bounding box center [803, 443] width 136 height 26
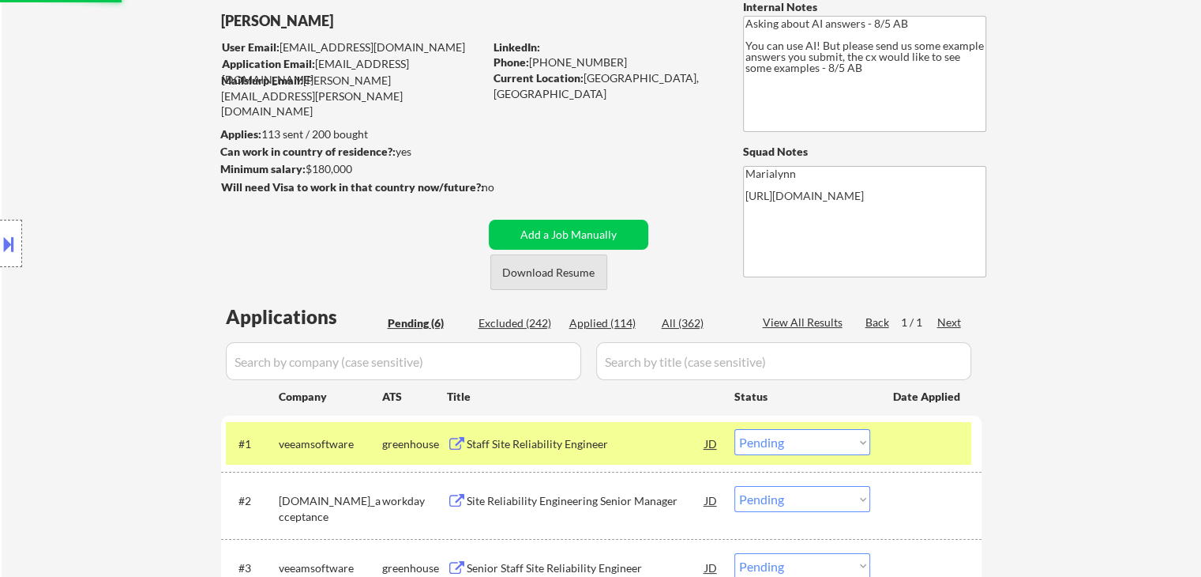
scroll to position [316, 0]
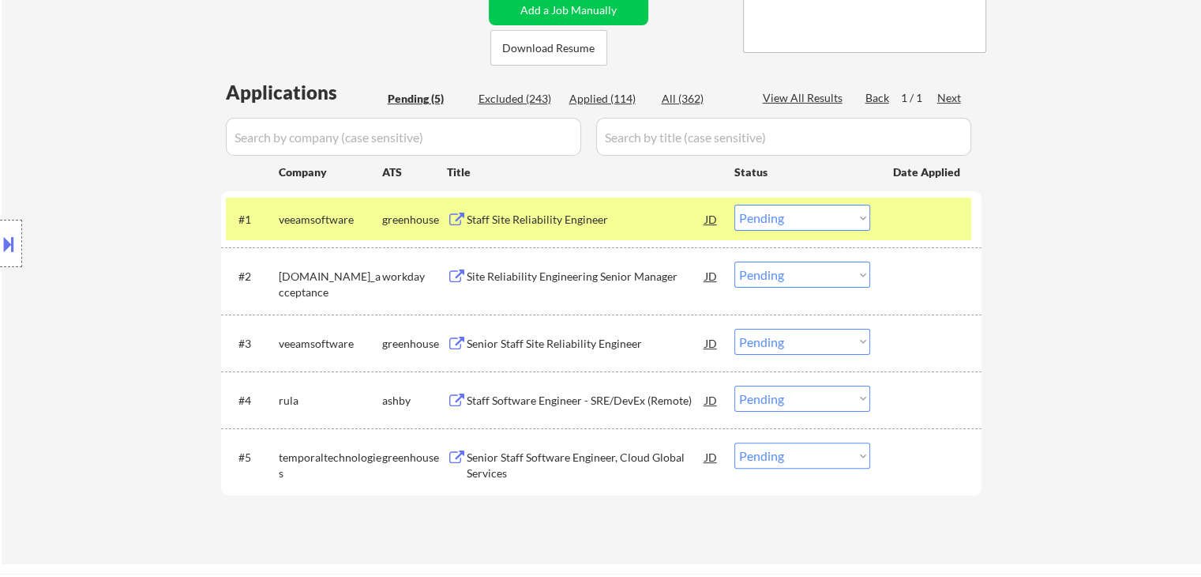
click at [550, 224] on div "Staff Site Reliability Engineer" at bounding box center [586, 220] width 239 height 16
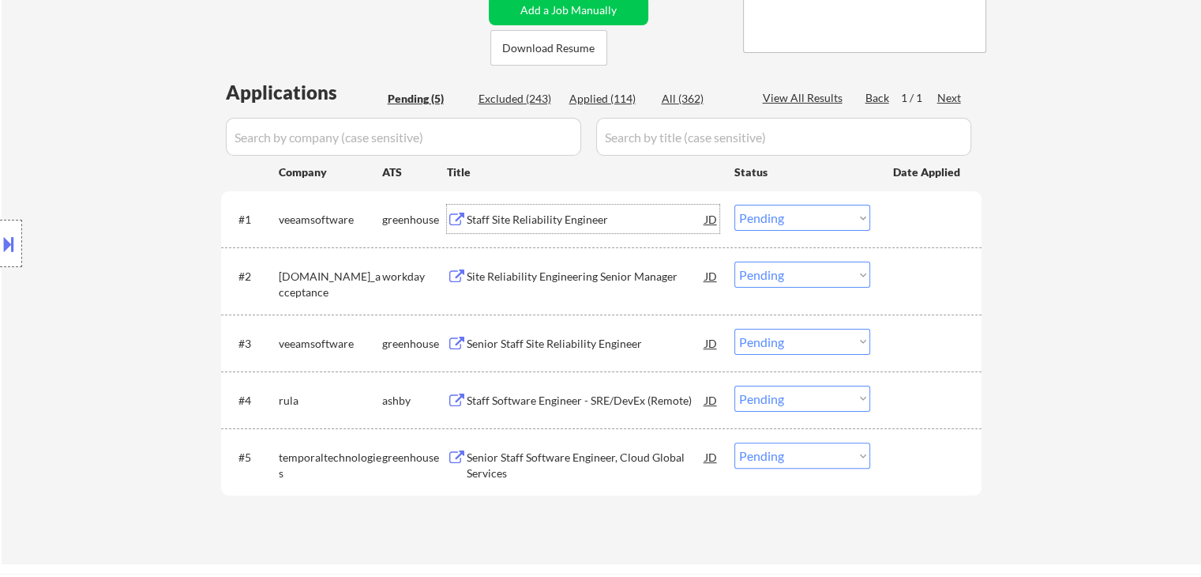
click at [19, 239] on div at bounding box center [11, 243] width 22 height 47
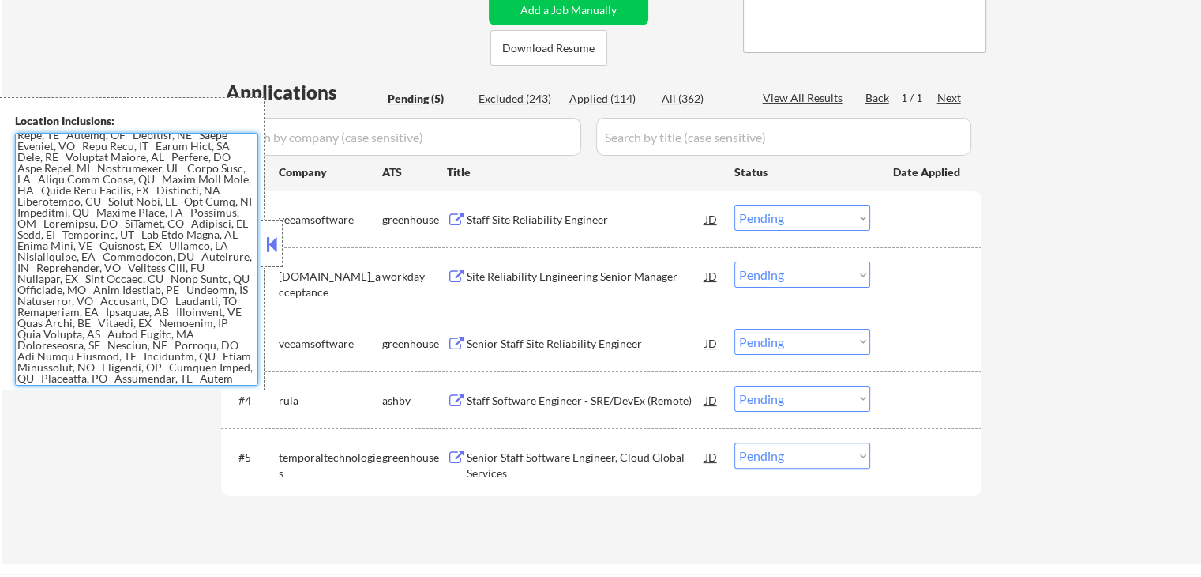
scroll to position [0, 0]
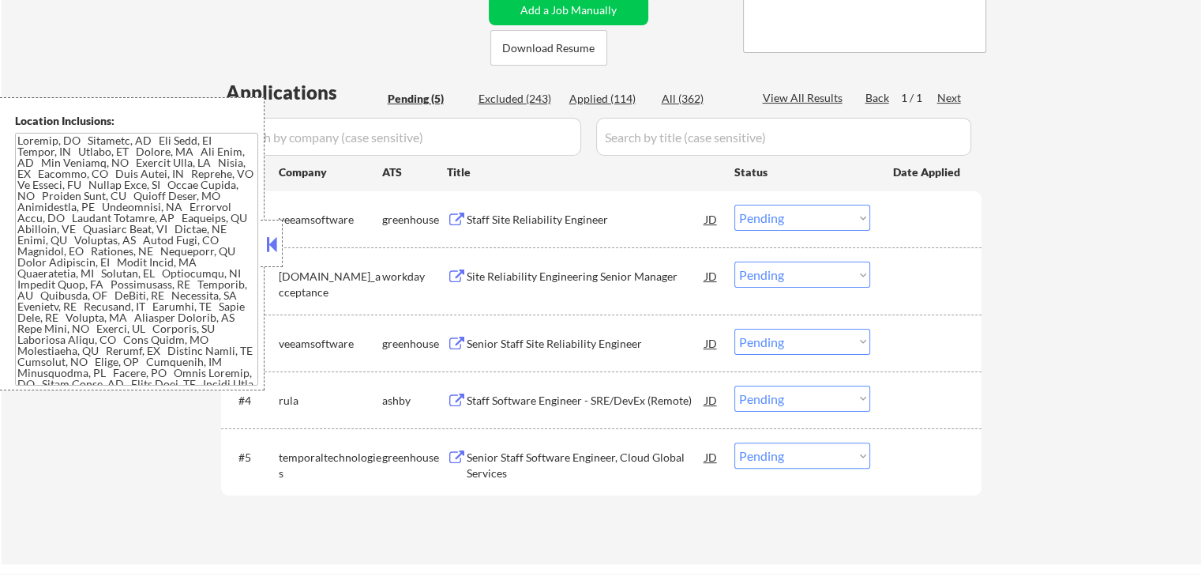
click at [365, 30] on div "← Return to /applysquad Mailslurp Inbox Job Search Builder [PERSON_NAME] User E…" at bounding box center [602, 149] width 788 height 804
click at [276, 246] on button at bounding box center [271, 244] width 17 height 24
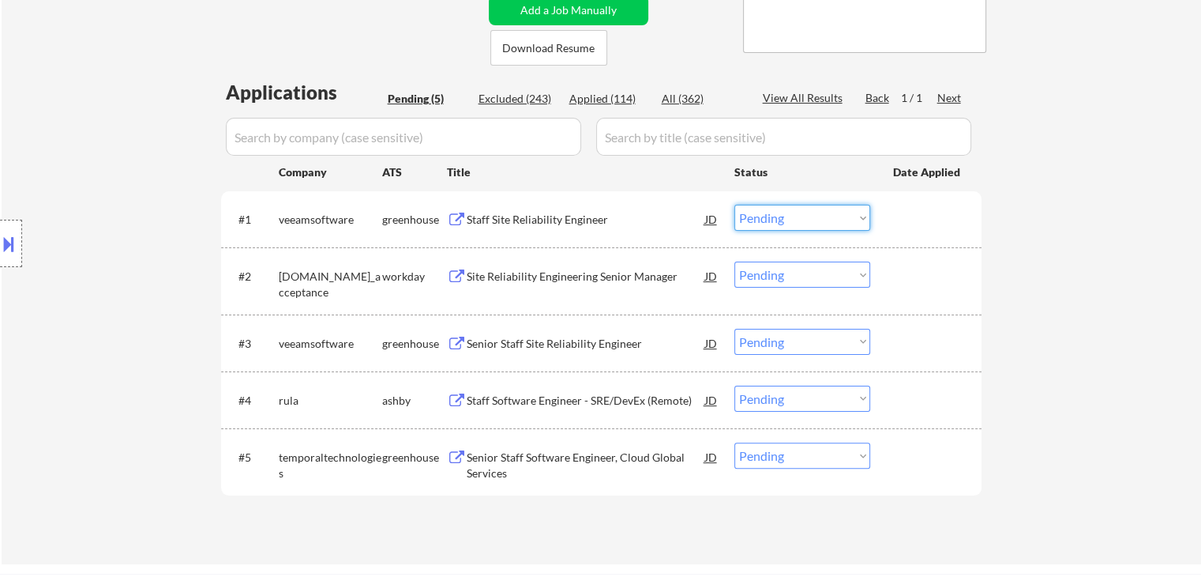
drag, startPoint x: 782, startPoint y: 218, endPoint x: 787, endPoint y: 229, distance: 12.0
click at [782, 218] on select "Choose an option... Pending Applied Excluded (Questions) Excluded (Expired) Exc…" at bounding box center [803, 218] width 136 height 26
click at [735, 205] on select "Choose an option... Pending Applied Excluded (Questions) Excluded (Expired) Exc…" at bounding box center [803, 218] width 136 height 26
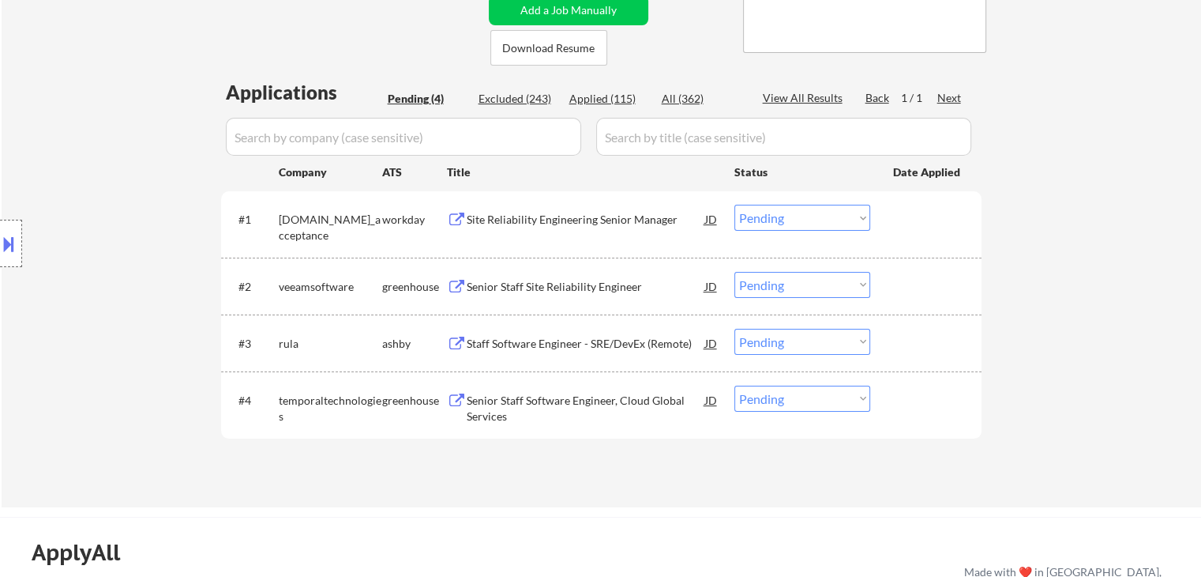
click at [524, 224] on div "Site Reliability Engineering Senior Manager" at bounding box center [586, 220] width 239 height 16
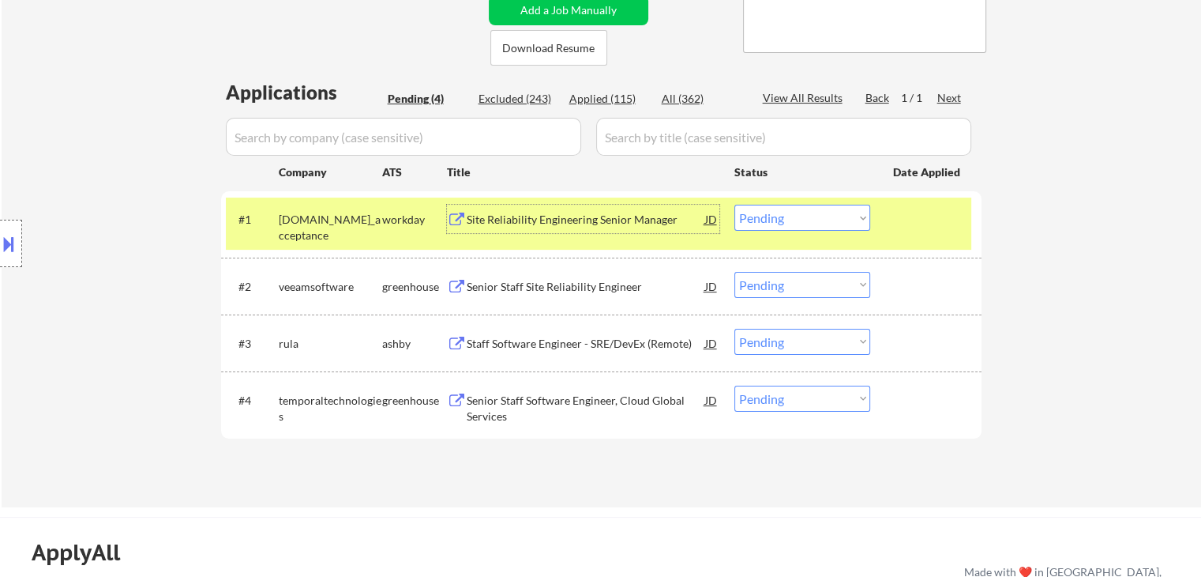
scroll to position [79, 0]
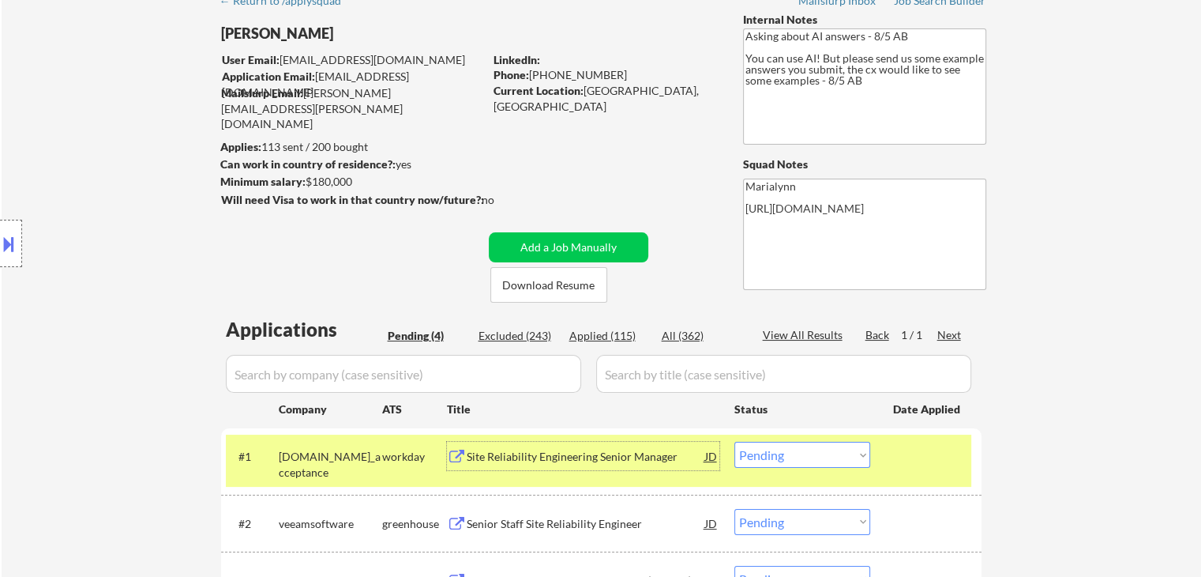
click at [780, 462] on select "Choose an option... Pending Applied Excluded (Questions) Excluded (Expired) Exc…" at bounding box center [803, 455] width 136 height 26
click at [735, 442] on select "Choose an option... Pending Applied Excluded (Questions) Excluded (Expired) Exc…" at bounding box center [803, 455] width 136 height 26
select select ""pending""
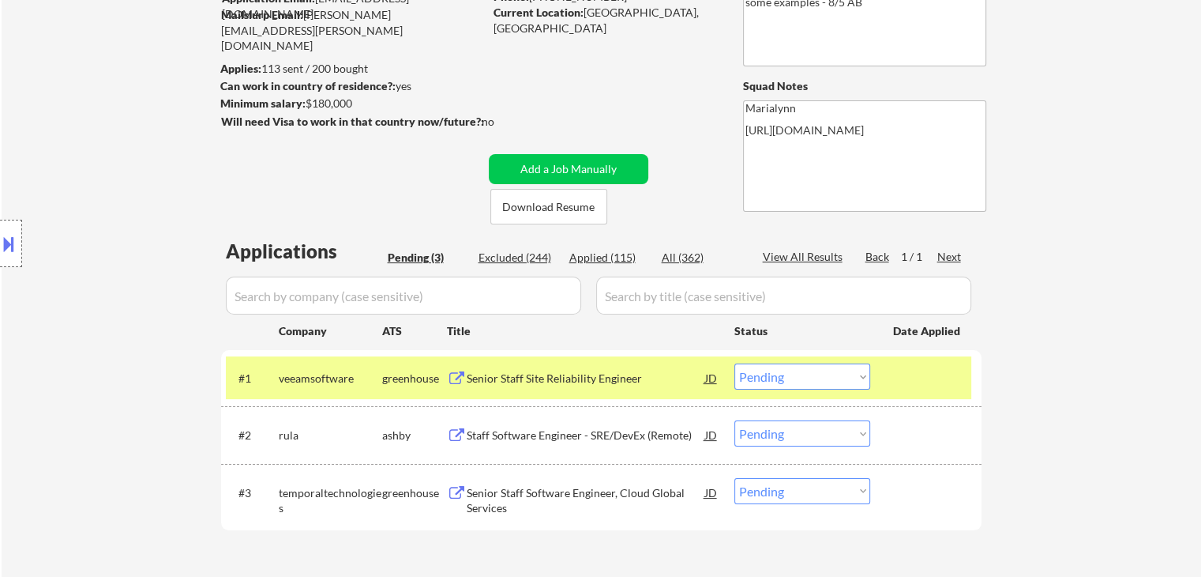
scroll to position [237, 0]
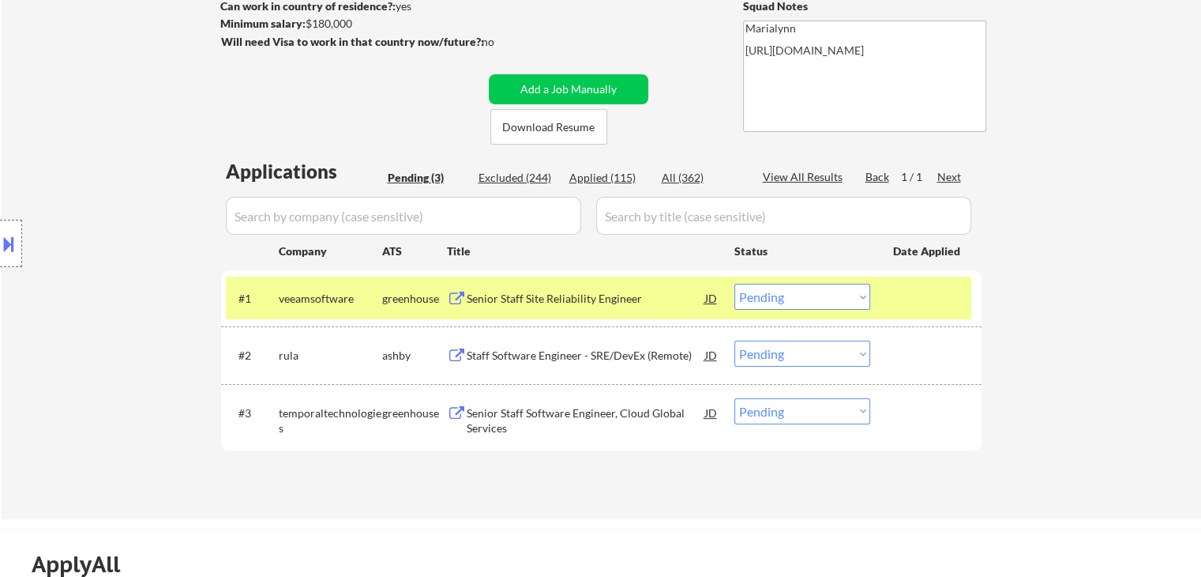
click at [553, 298] on div "Senior Staff Site Reliability Engineer" at bounding box center [586, 299] width 239 height 16
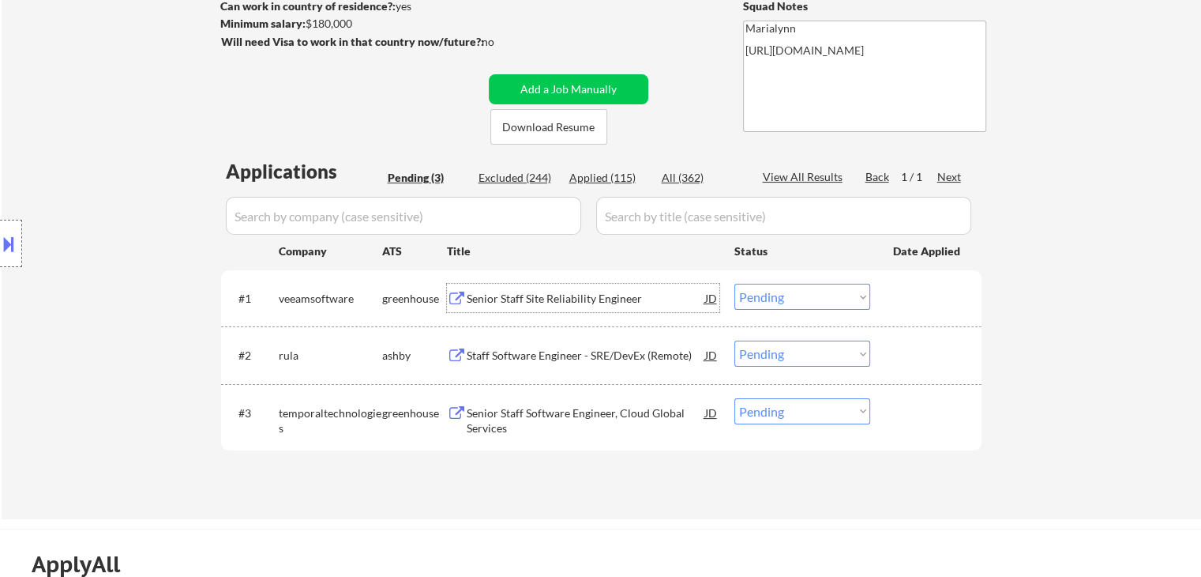
click at [303, 296] on div "veeamsoftware" at bounding box center [330, 299] width 103 height 16
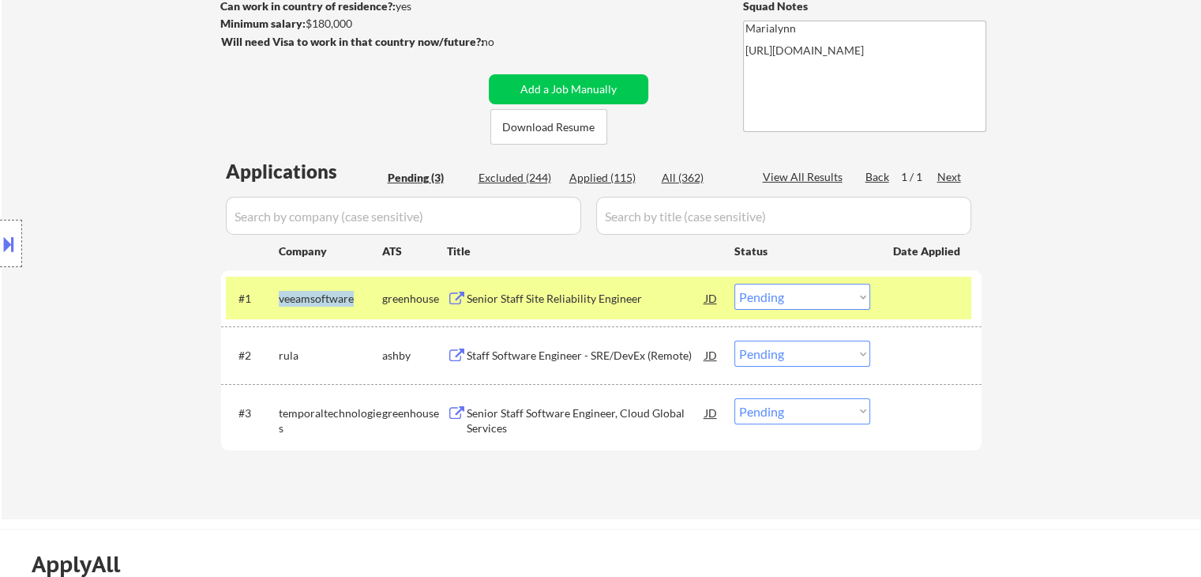
click at [303, 295] on div "veeamsoftware" at bounding box center [330, 299] width 103 height 16
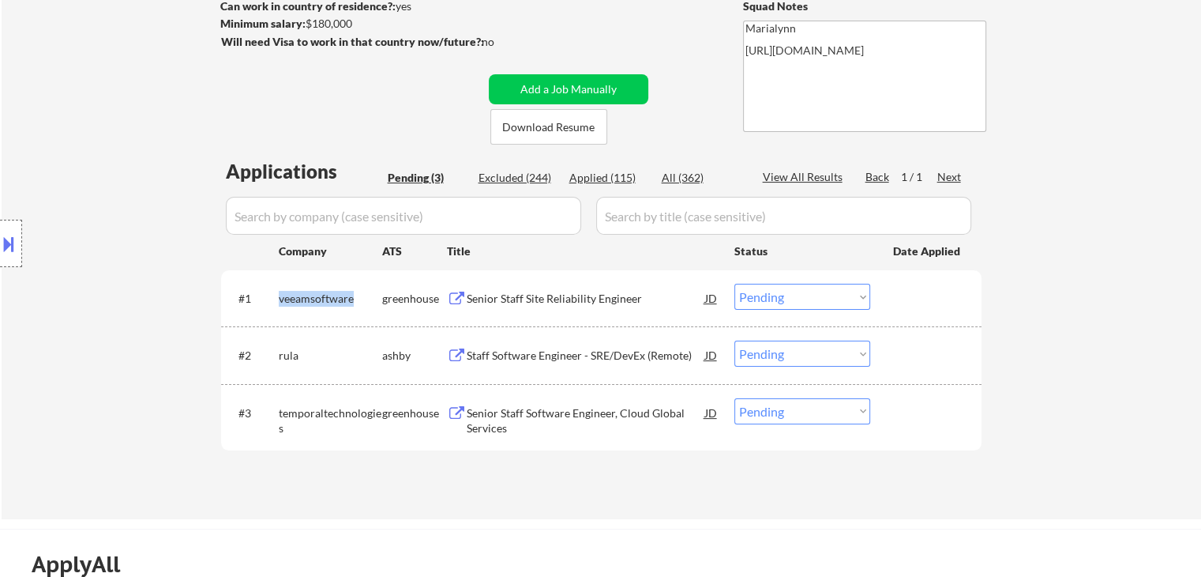
copy div "veeamsoftware"
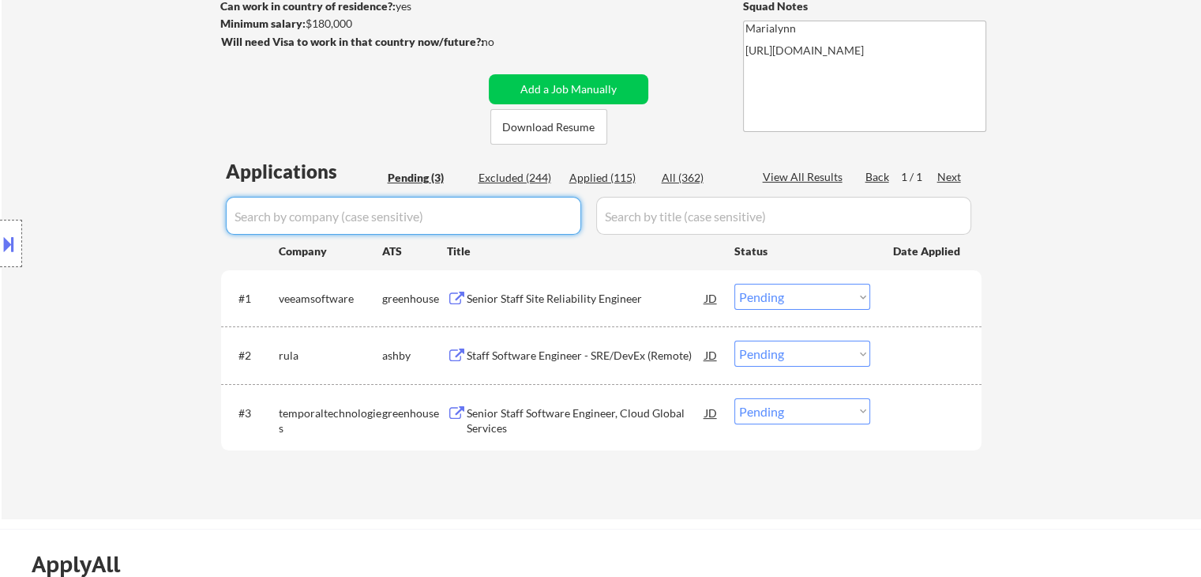
click at [468, 230] on input "input" at bounding box center [403, 216] width 355 height 38
paste input "veeamsoftware"
type input "veeamsoftware"
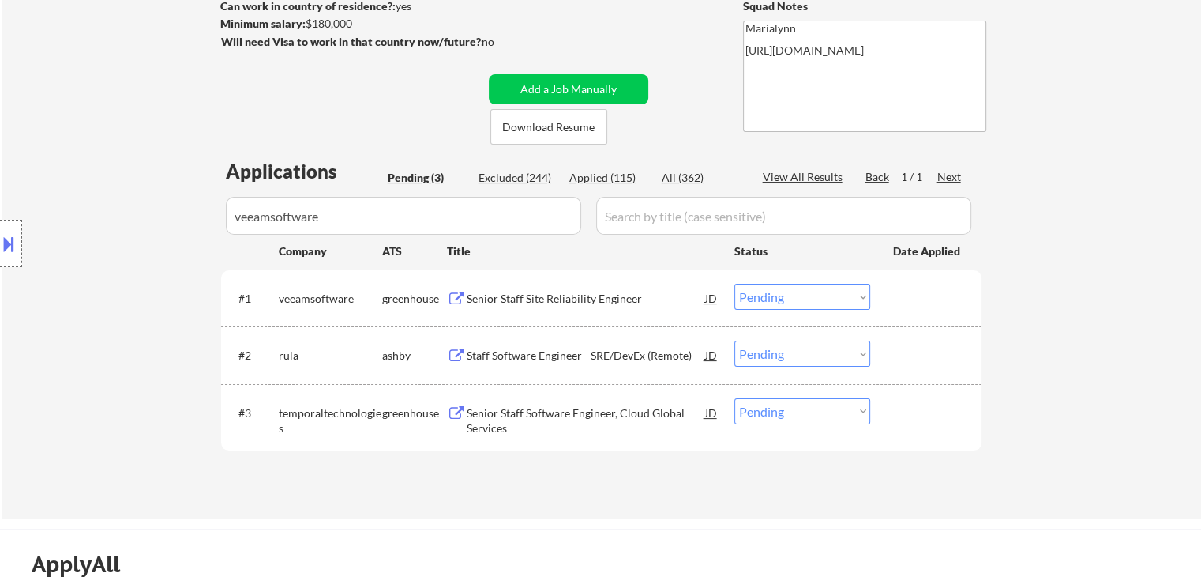
click at [608, 165] on div "Applications Pending (3) Excluded (244) Applied (115) All (362) View All Result…" at bounding box center [601, 323] width 761 height 331
click at [607, 177] on div "Applied (115)" at bounding box center [608, 178] width 79 height 16
select select ""applied""
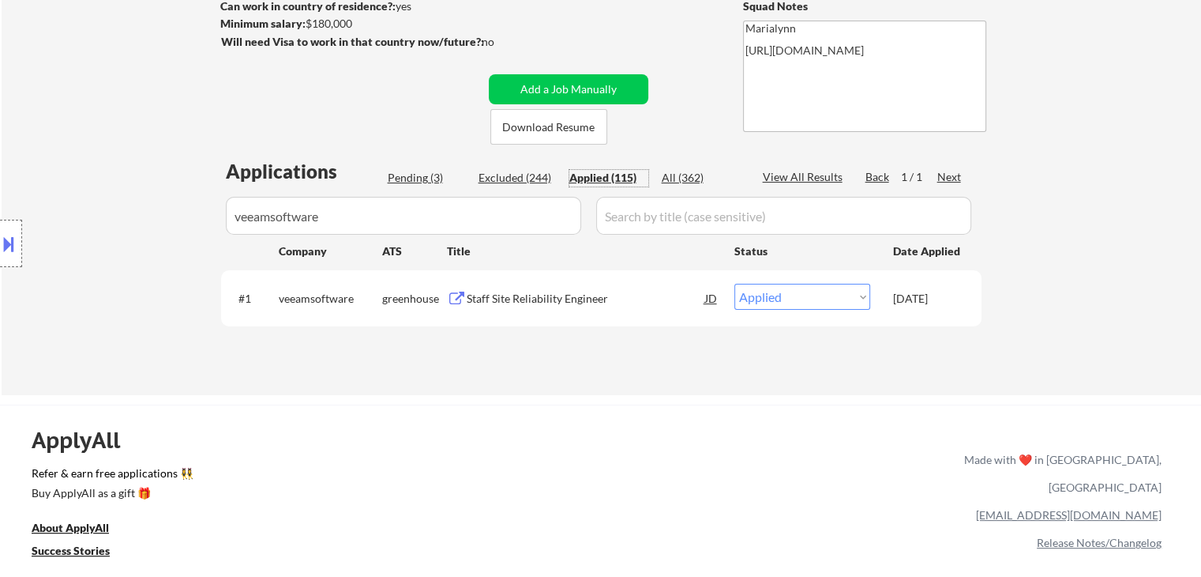
click at [683, 175] on div "All (362)" at bounding box center [701, 178] width 79 height 16
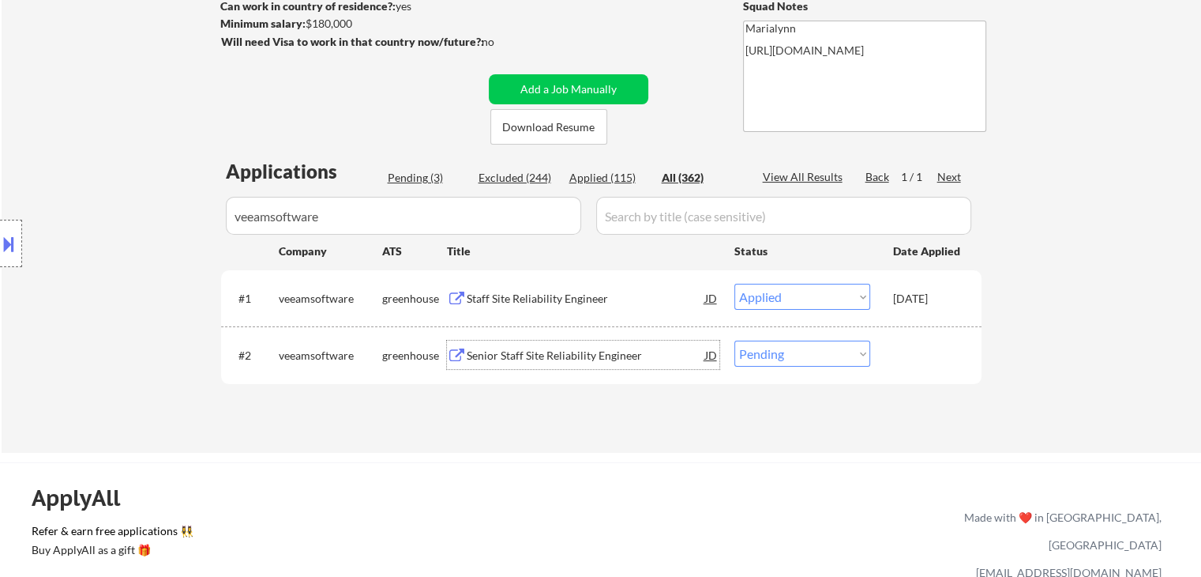
click at [554, 360] on div "Senior Staff Site Reliability Engineer" at bounding box center [586, 356] width 239 height 16
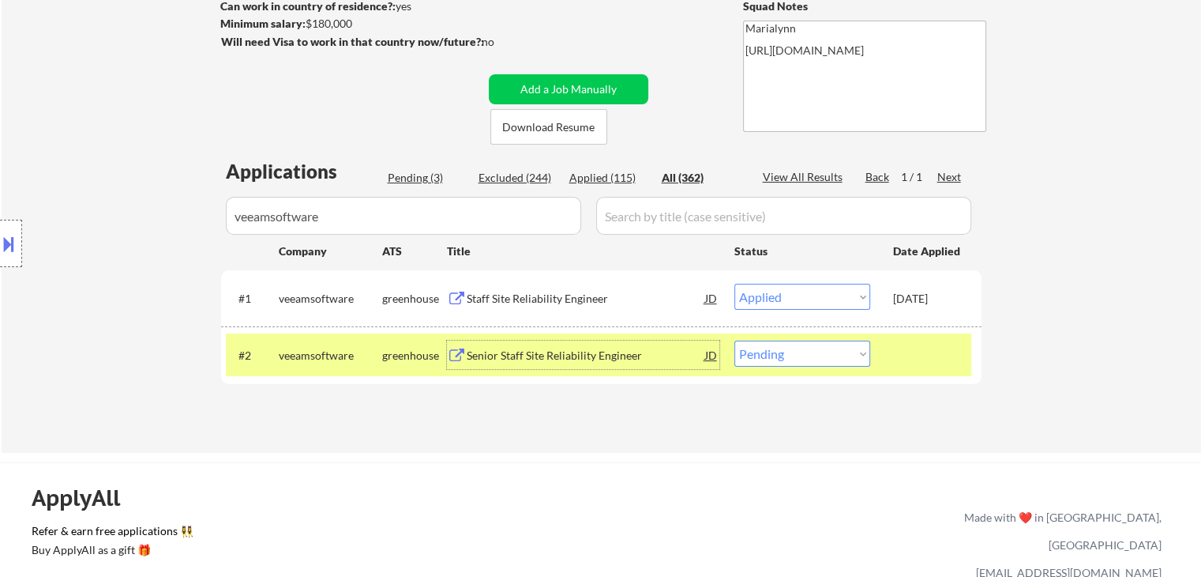
click at [529, 298] on div "Staff Site Reliability Engineer" at bounding box center [586, 299] width 239 height 16
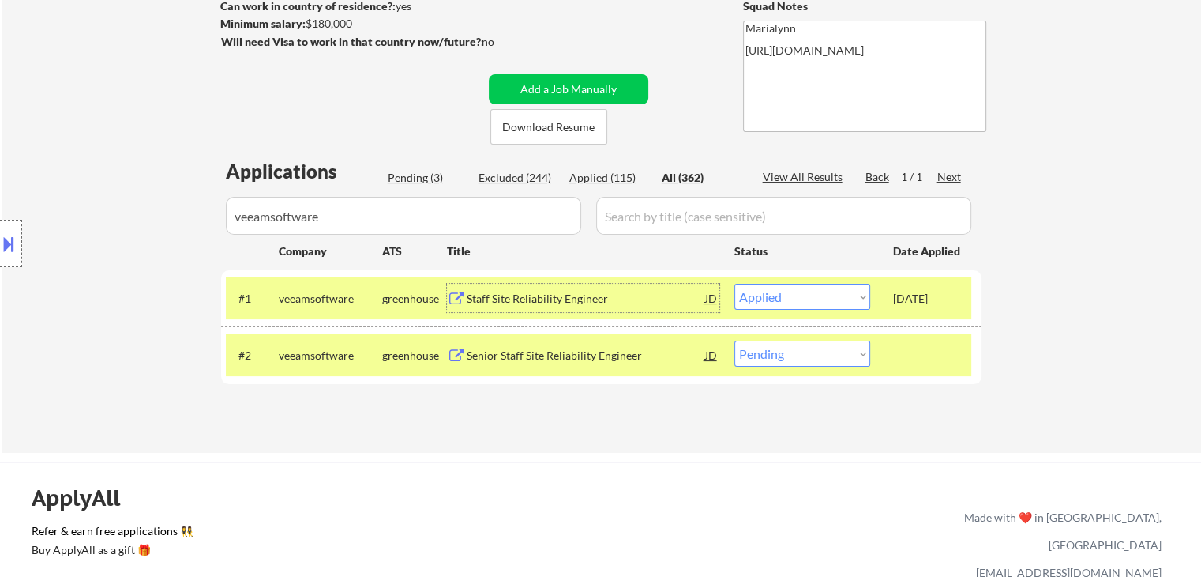
click at [801, 358] on select "Choose an option... Pending Applied Excluded (Questions) Excluded (Expired) Exc…" at bounding box center [803, 353] width 136 height 26
select select ""applied""
click at [735, 340] on select "Choose an option... Pending Applied Excluded (Questions) Excluded (Expired) Exc…" at bounding box center [803, 353] width 136 height 26
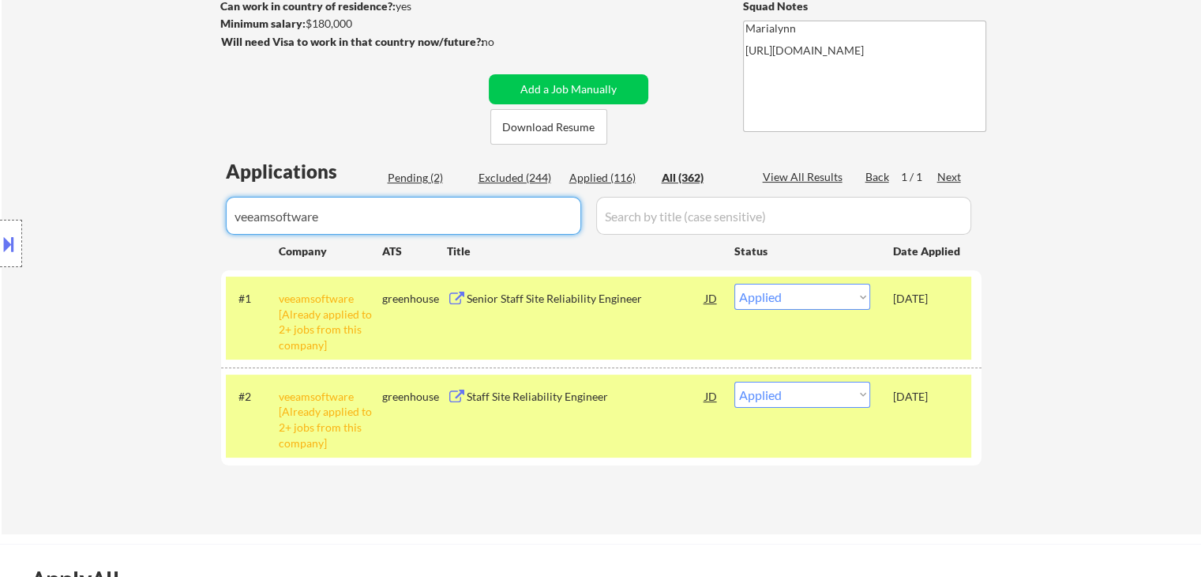
drag, startPoint x: 414, startPoint y: 212, endPoint x: 0, endPoint y: 286, distance: 420.5
click at [0, 285] on body "← Return to /applysquad Mailslurp Inbox Job Search Builder [PERSON_NAME] User E…" at bounding box center [600, 51] width 1201 height 577
click at [401, 178] on div "Pending (2)" at bounding box center [427, 178] width 79 height 16
select select ""excluded""
select select ""applied""
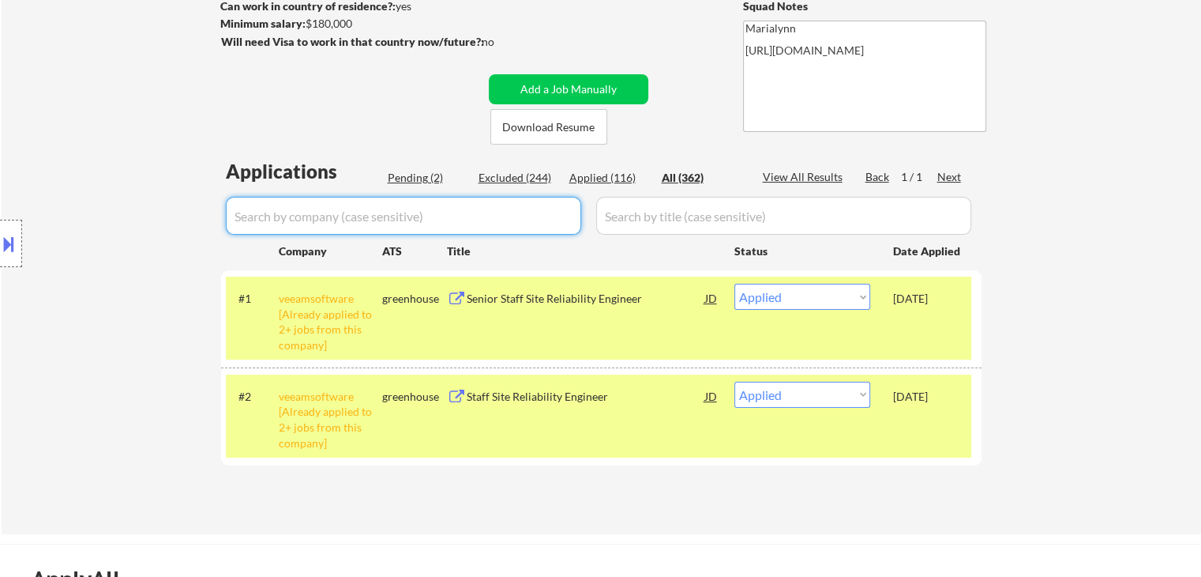
select select ""applied""
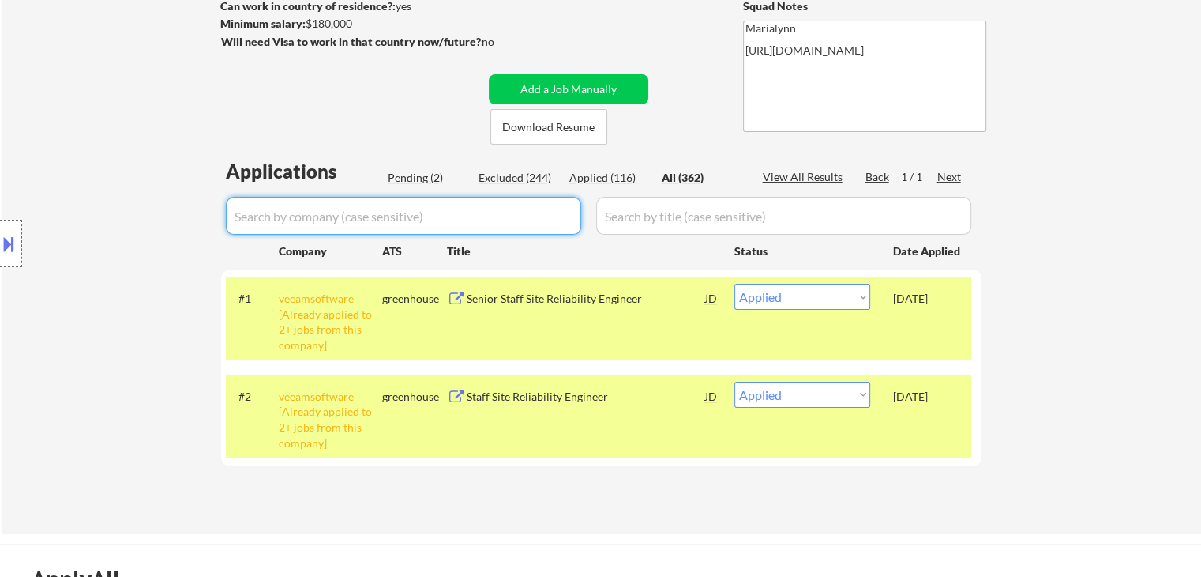
select select ""applied""
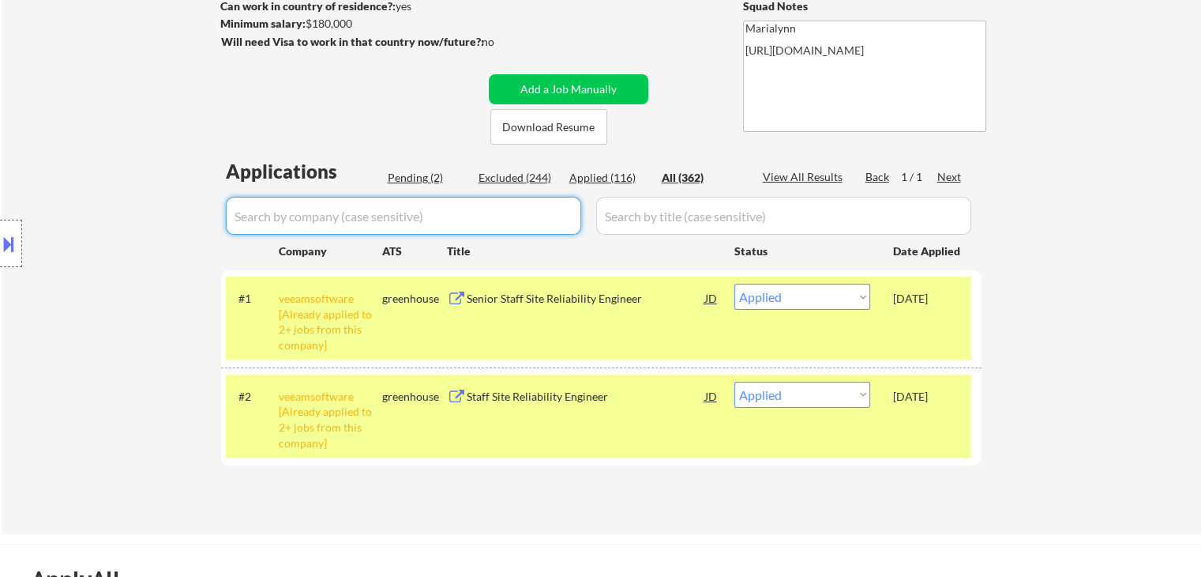
select select ""applied""
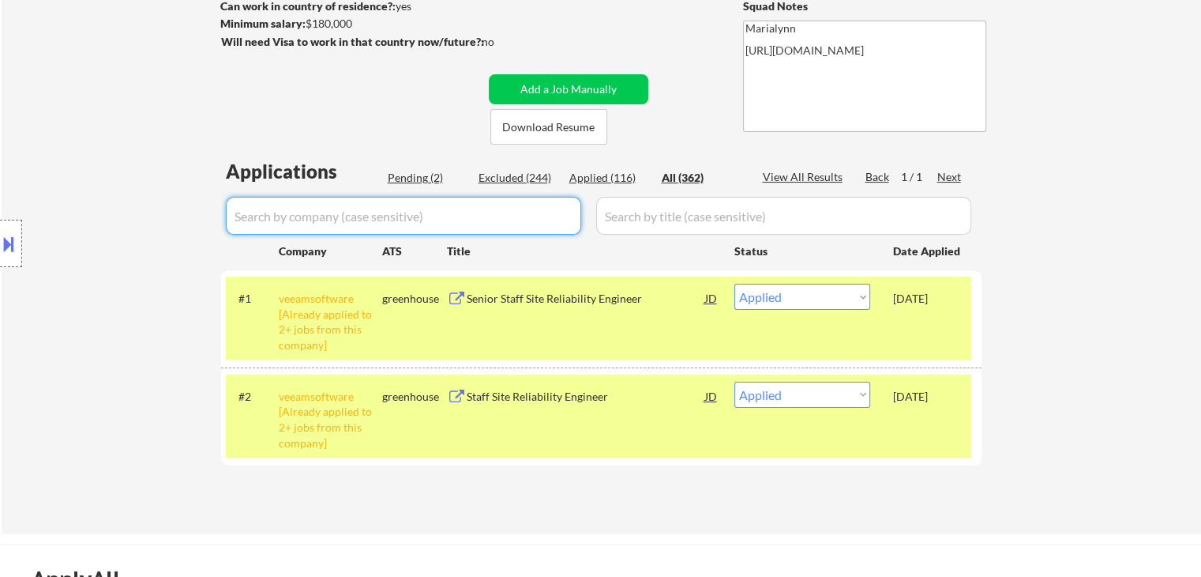
select select ""applied""
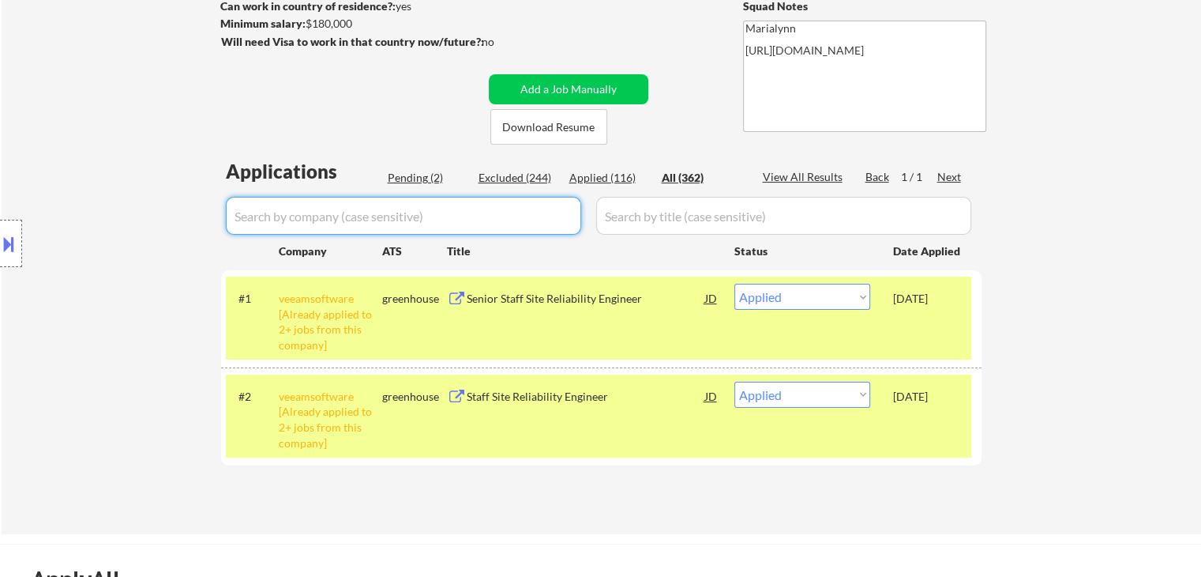
select select ""applied""
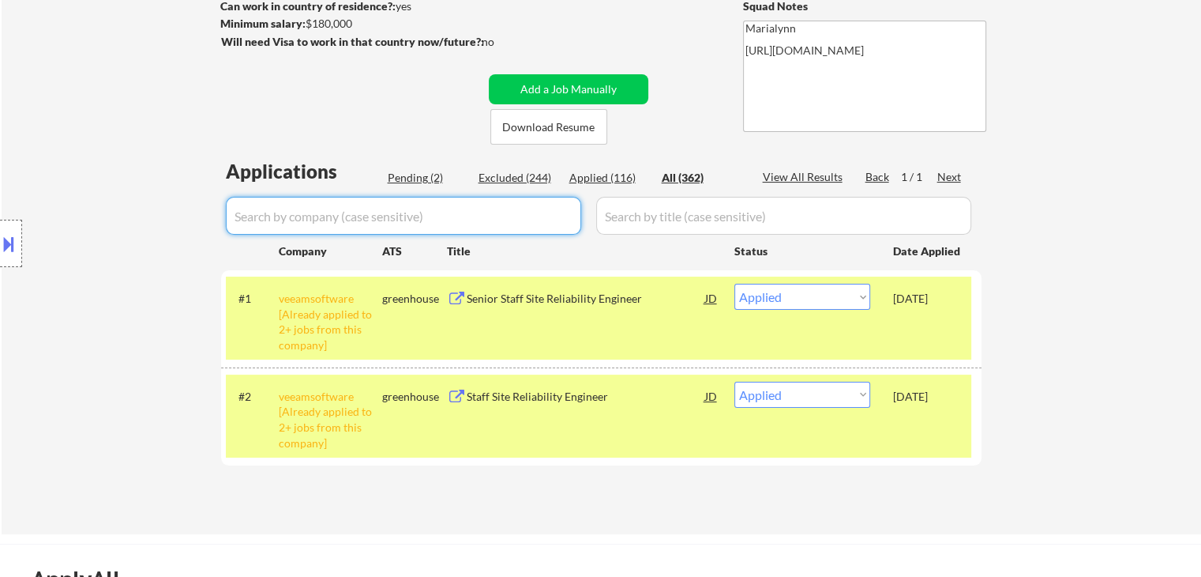
select select ""applied""
select select ""excluded""
select select ""applied""
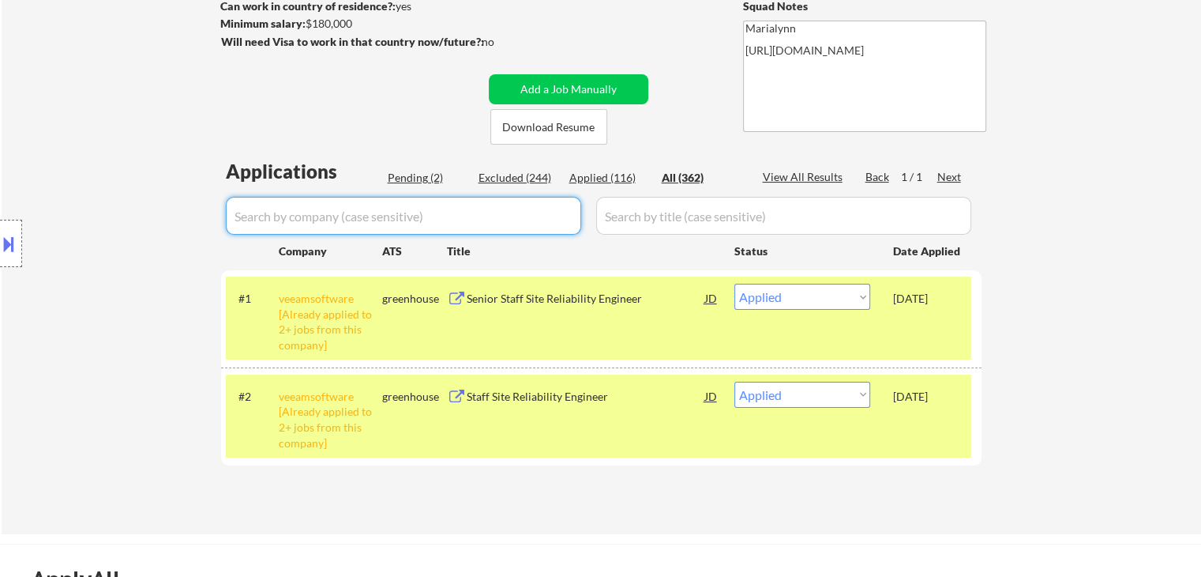
select select ""applied""
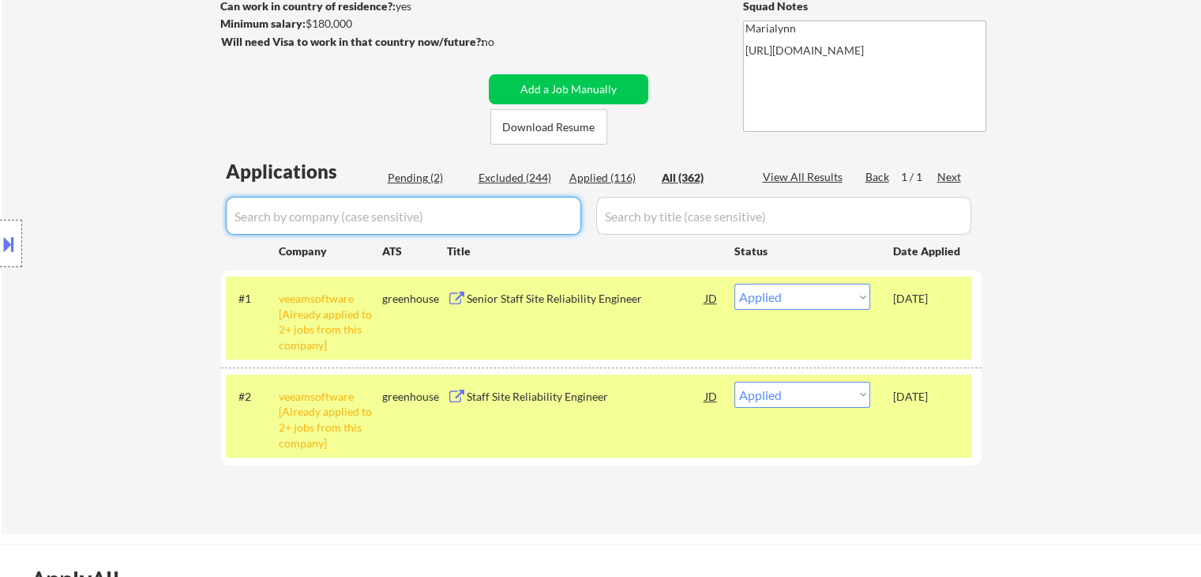
select select ""applied""
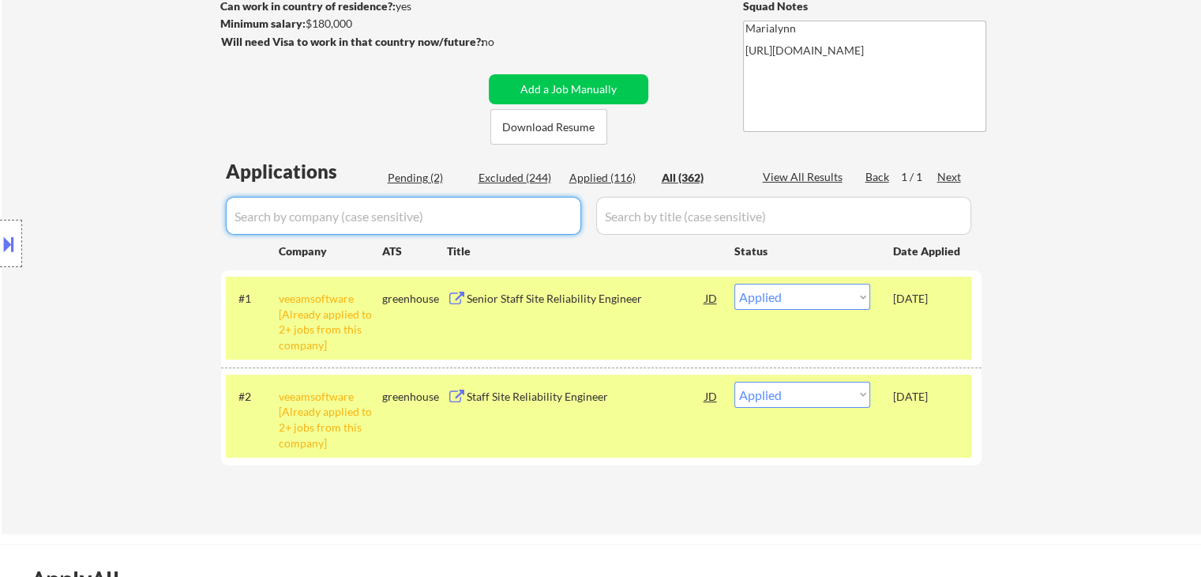
select select ""applied""
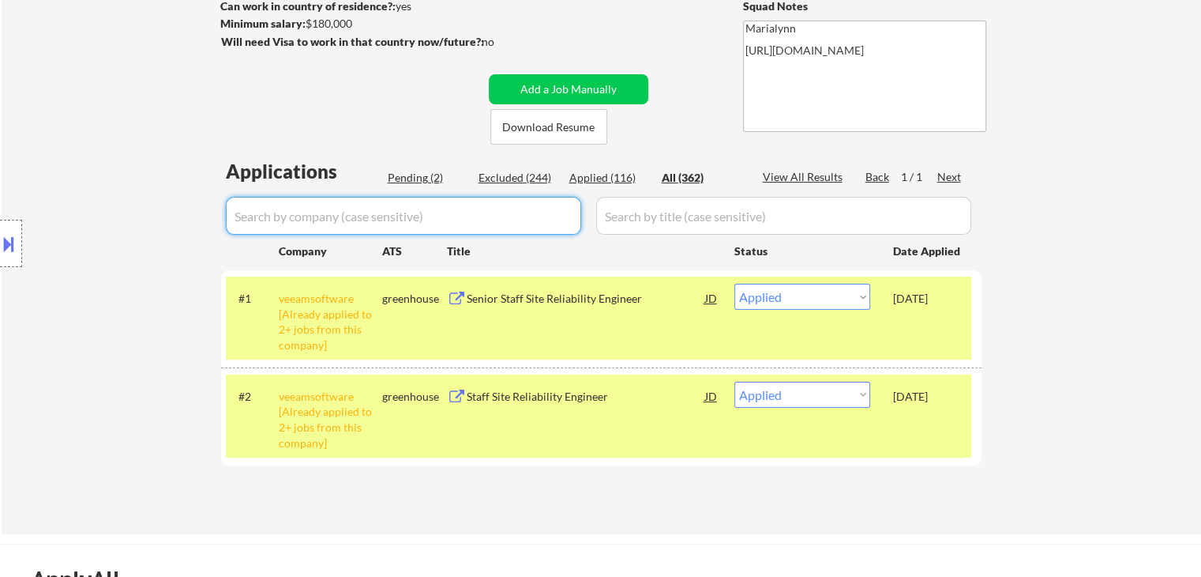
select select ""applied""
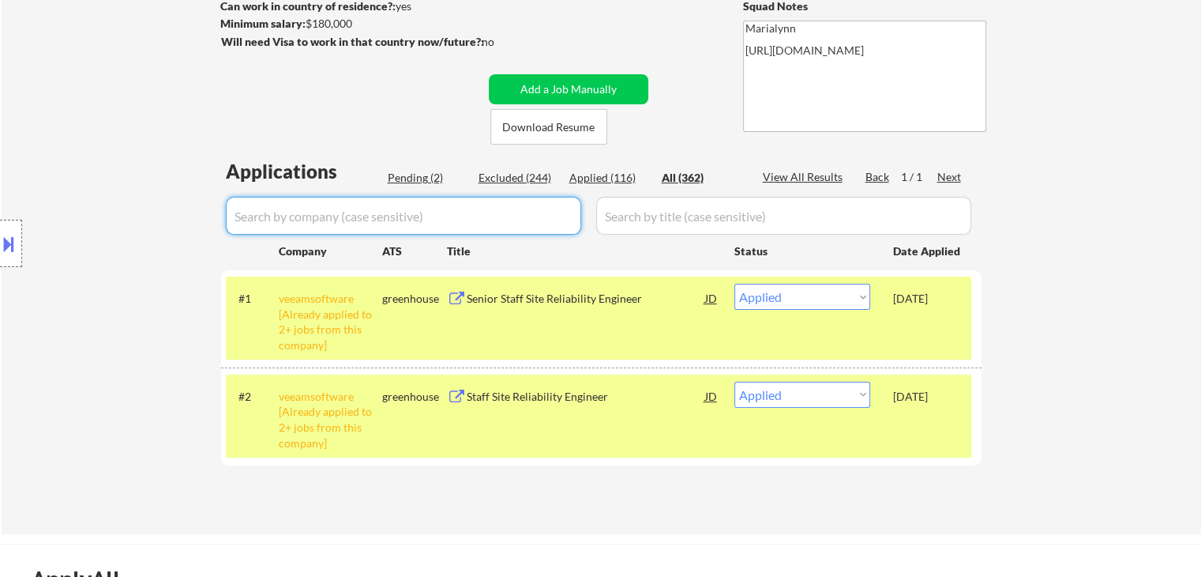
select select ""applied""
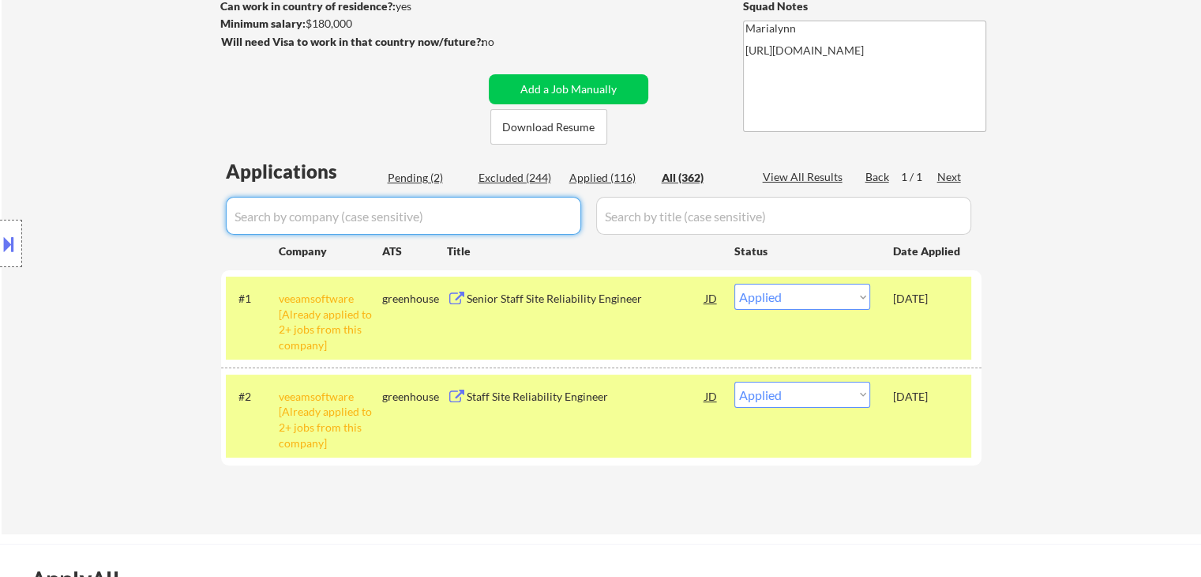
select select ""applied""
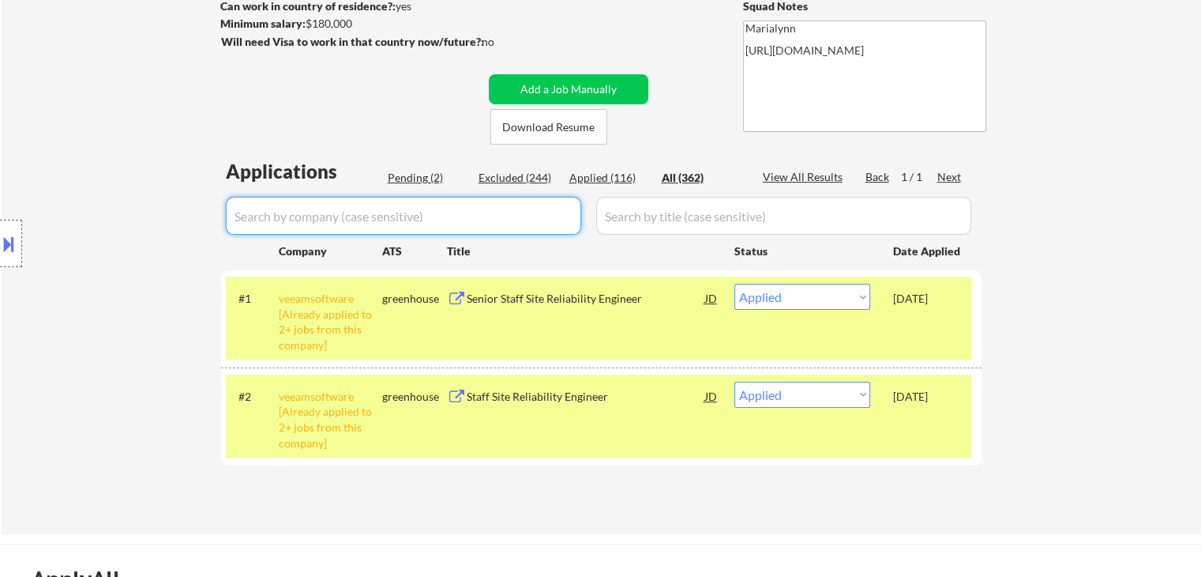
select select ""applied""
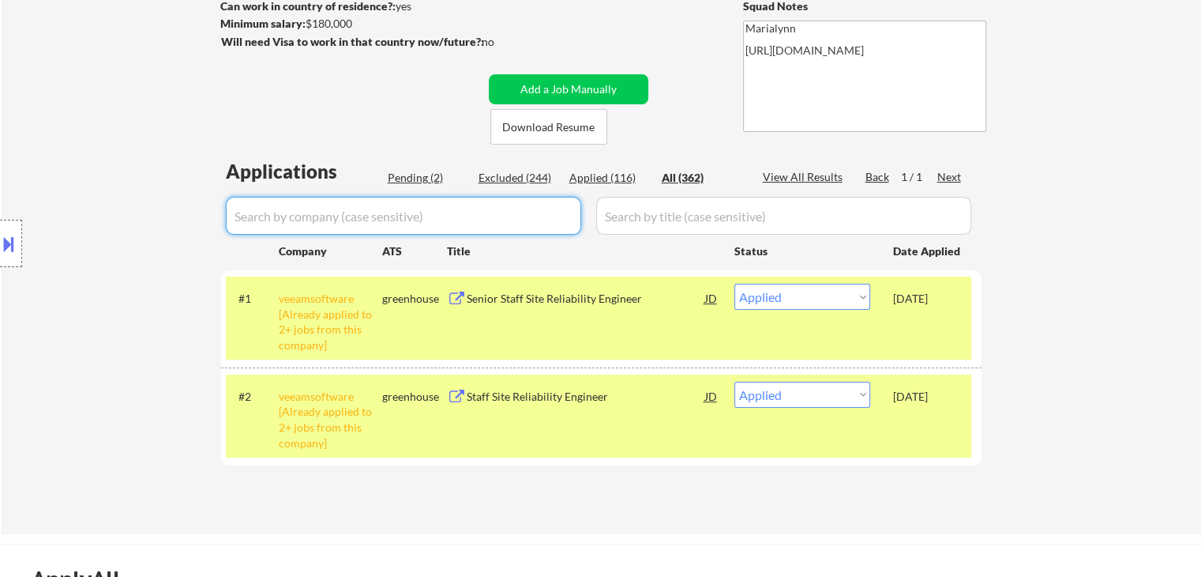
select select ""applied""
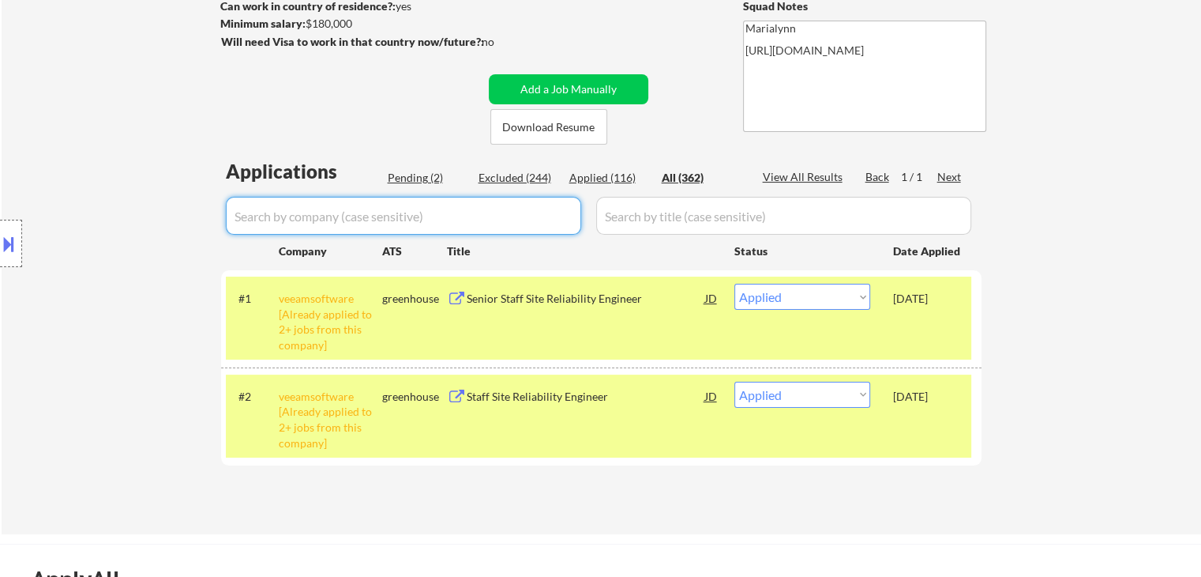
select select ""applied""
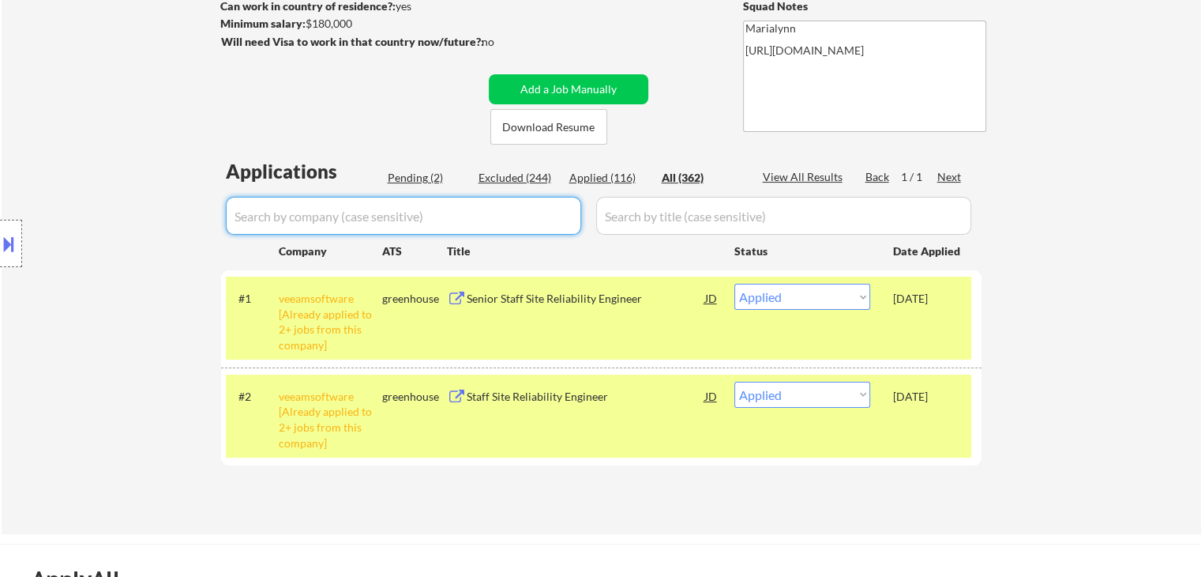
select select ""applied""
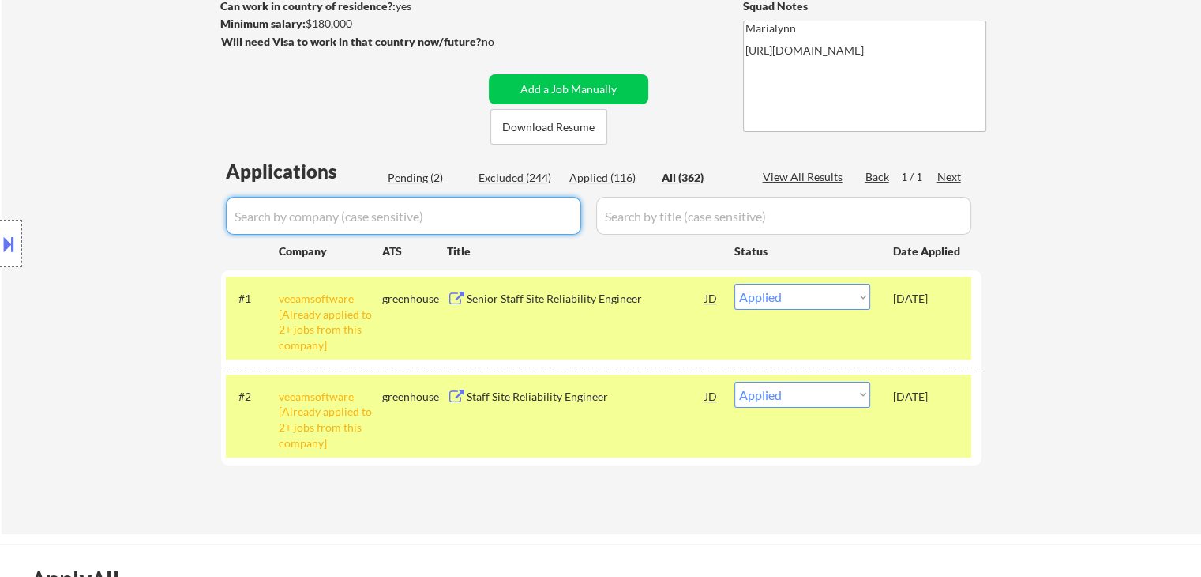
select select ""applied""
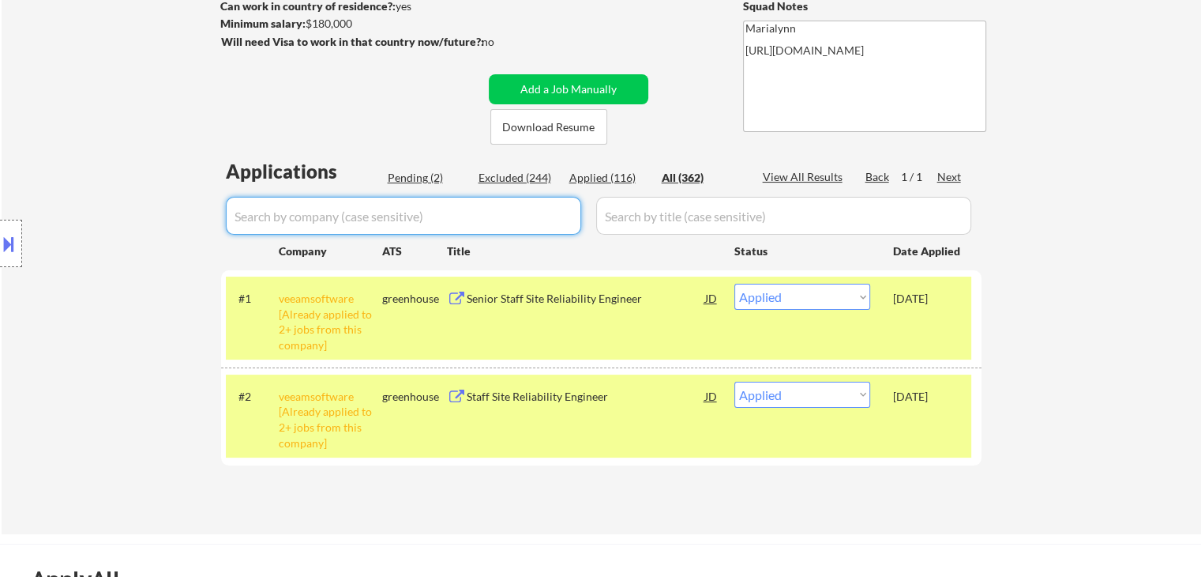
select select ""applied""
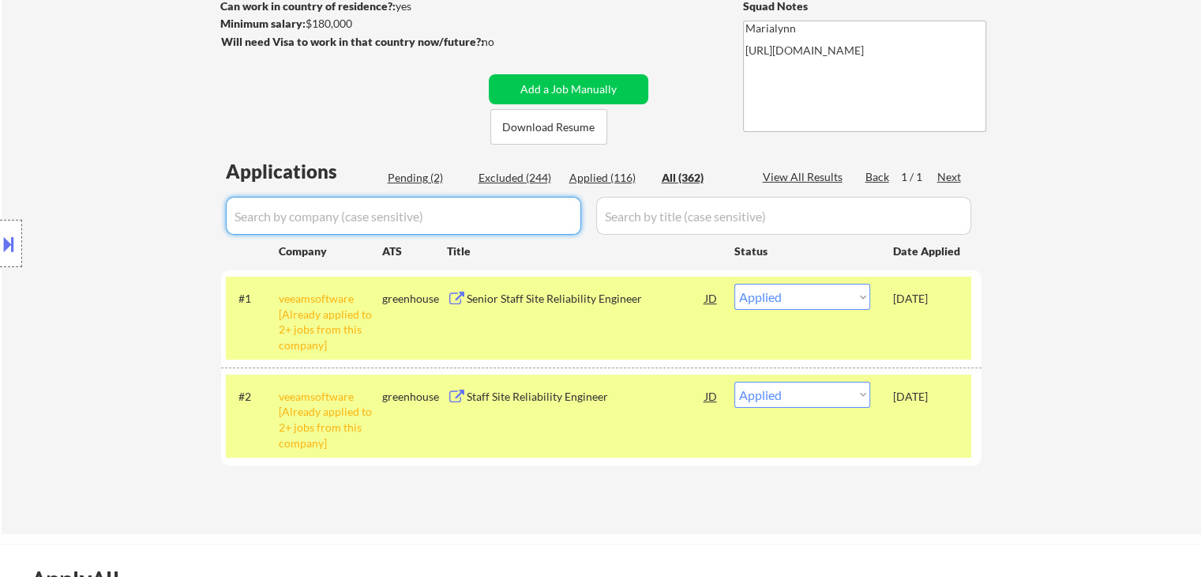
select select ""applied""
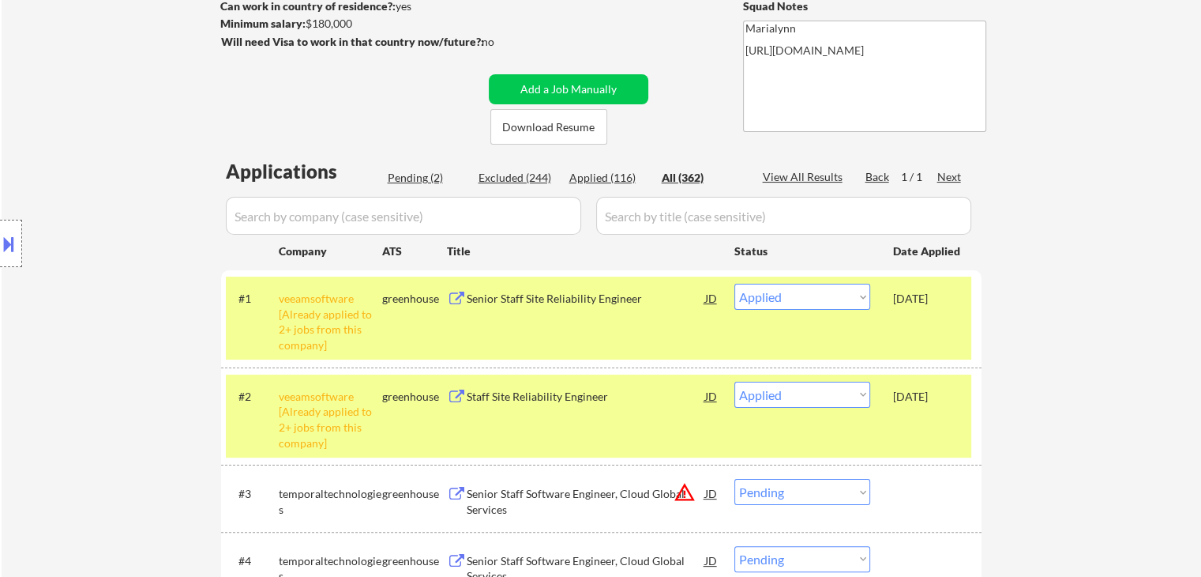
select select ""applied""
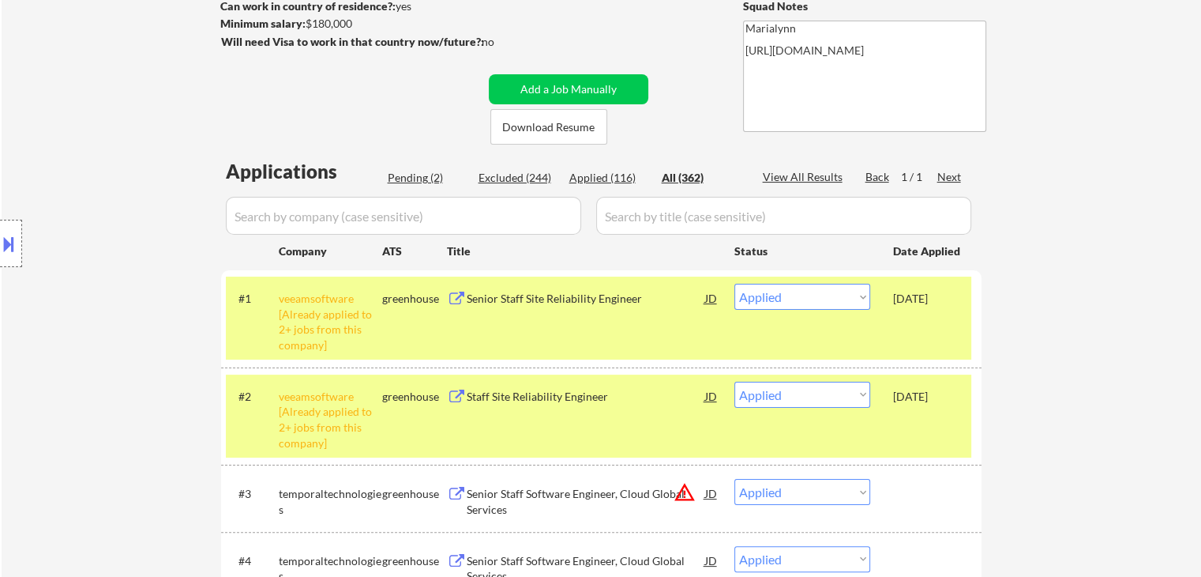
scroll to position [158, 0]
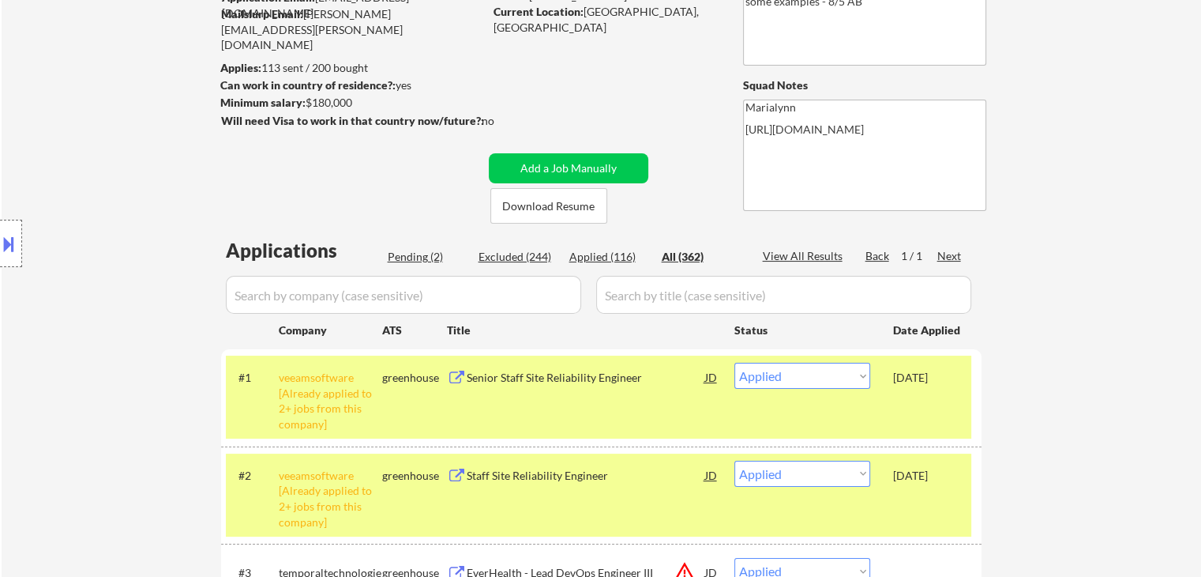
select select ""pending""
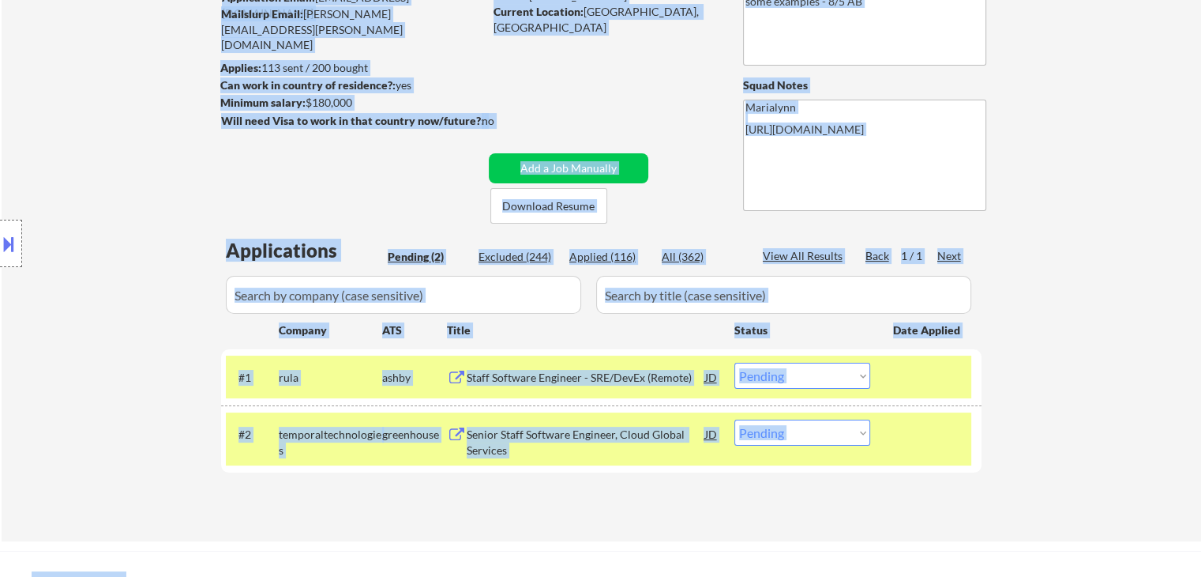
drag, startPoint x: 0, startPoint y: 497, endPoint x: 856, endPoint y: -69, distance: 1026.1
click at [856, 0] on html "← Return to /applysquad Mailslurp Inbox Job Search Builder [PERSON_NAME] User E…" at bounding box center [600, 130] width 1201 height 577
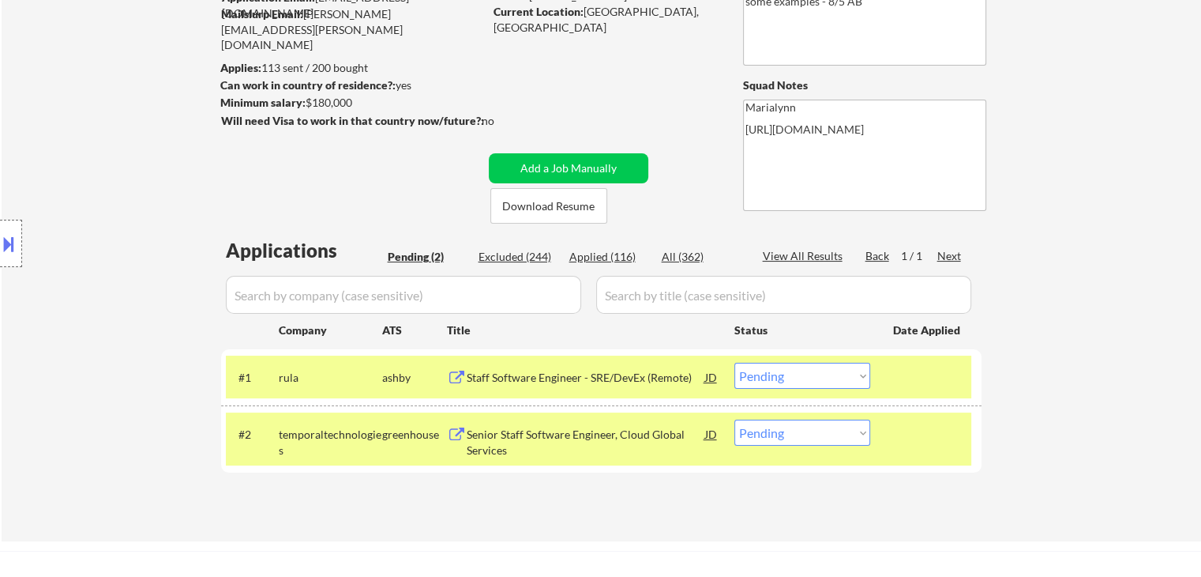
click at [1088, 204] on div "← Return to /applysquad Mailslurp Inbox Job Search Builder [PERSON_NAME] User E…" at bounding box center [602, 223] width 1200 height 636
click at [566, 373] on div "Staff Software Engineer - SRE/DevEx (Remote)" at bounding box center [586, 378] width 239 height 16
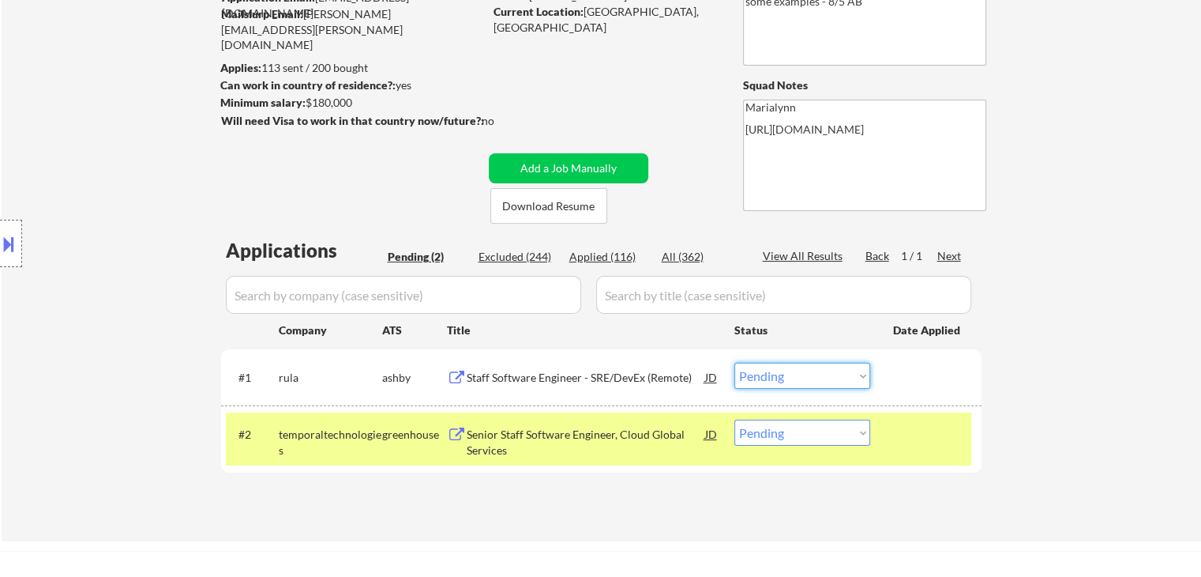
click at [756, 377] on select "Choose an option... Pending Applied Excluded (Questions) Excluded (Expired) Exc…" at bounding box center [803, 376] width 136 height 26
click at [735, 363] on select "Choose an option... Pending Applied Excluded (Questions) Excluded (Expired) Exc…" at bounding box center [803, 376] width 136 height 26
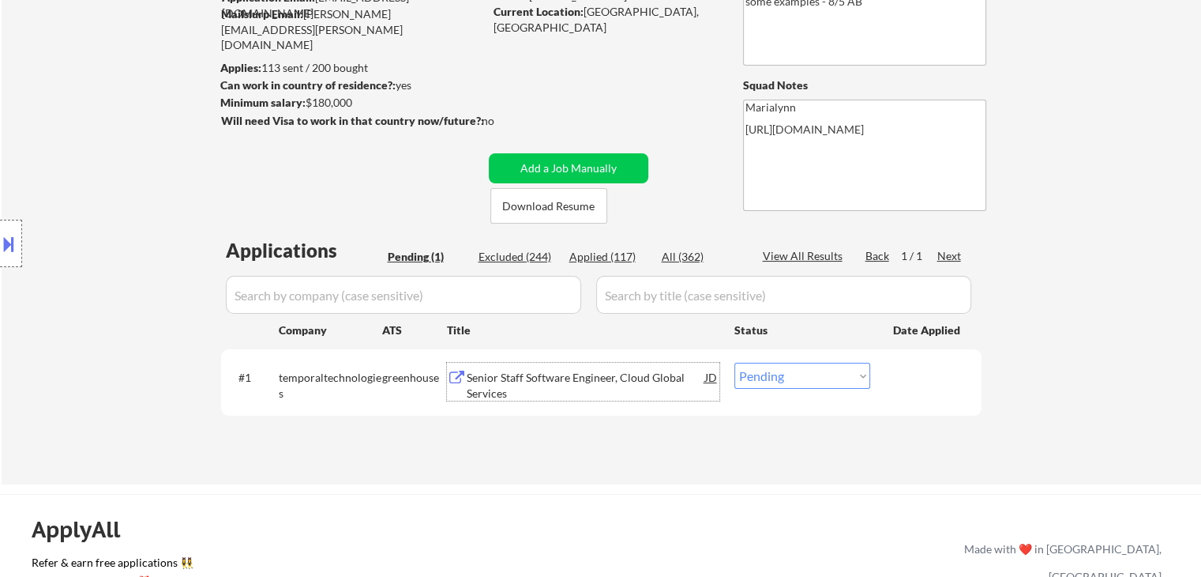
click at [541, 381] on div "Senior Staff Software Engineer, Cloud Global Services" at bounding box center [586, 385] width 239 height 31
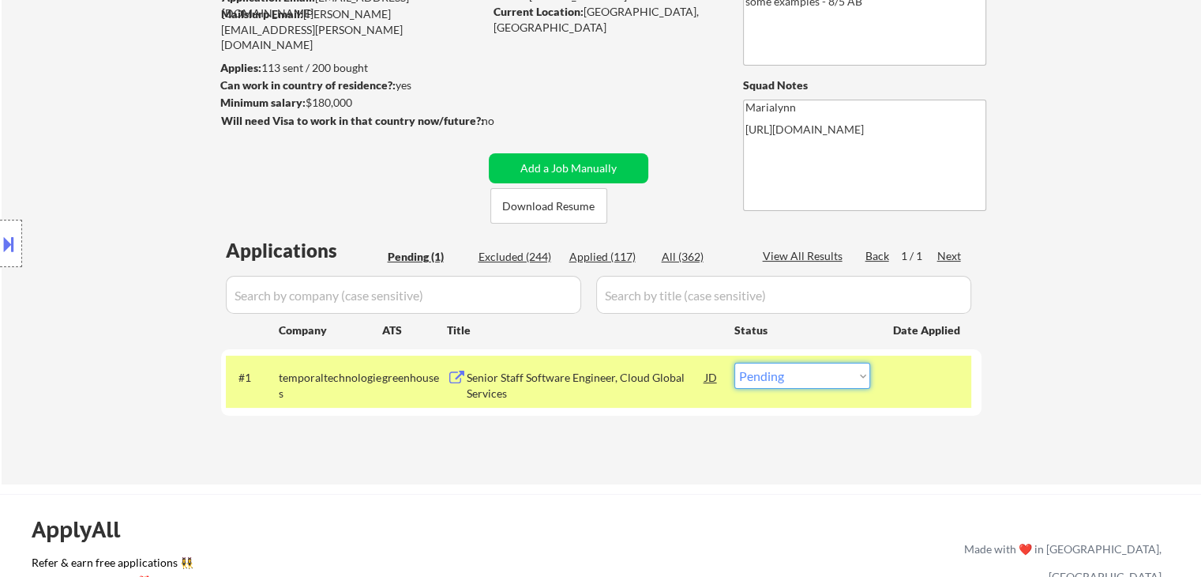
click at [818, 370] on select "Choose an option... Pending Applied Excluded (Questions) Excluded (Expired) Exc…" at bounding box center [803, 376] width 136 height 26
select select ""excluded""
click at [735, 363] on select "Choose an option... Pending Applied Excluded (Questions) Excluded (Expired) Exc…" at bounding box center [803, 376] width 136 height 26
select select ""excluded""
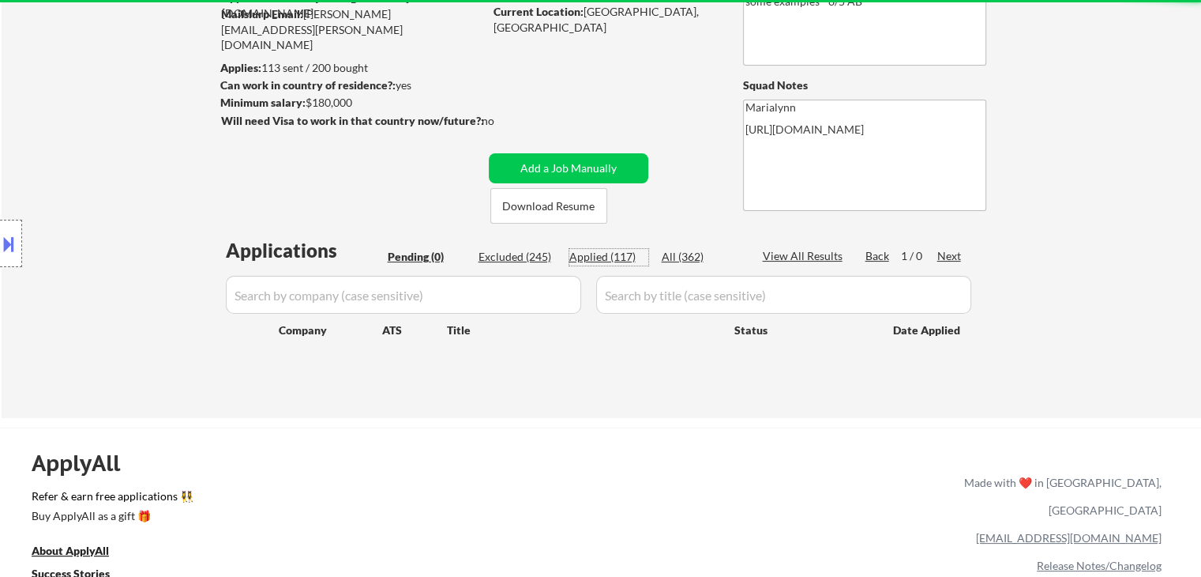
click at [604, 255] on div "Applied (117)" at bounding box center [608, 257] width 79 height 16
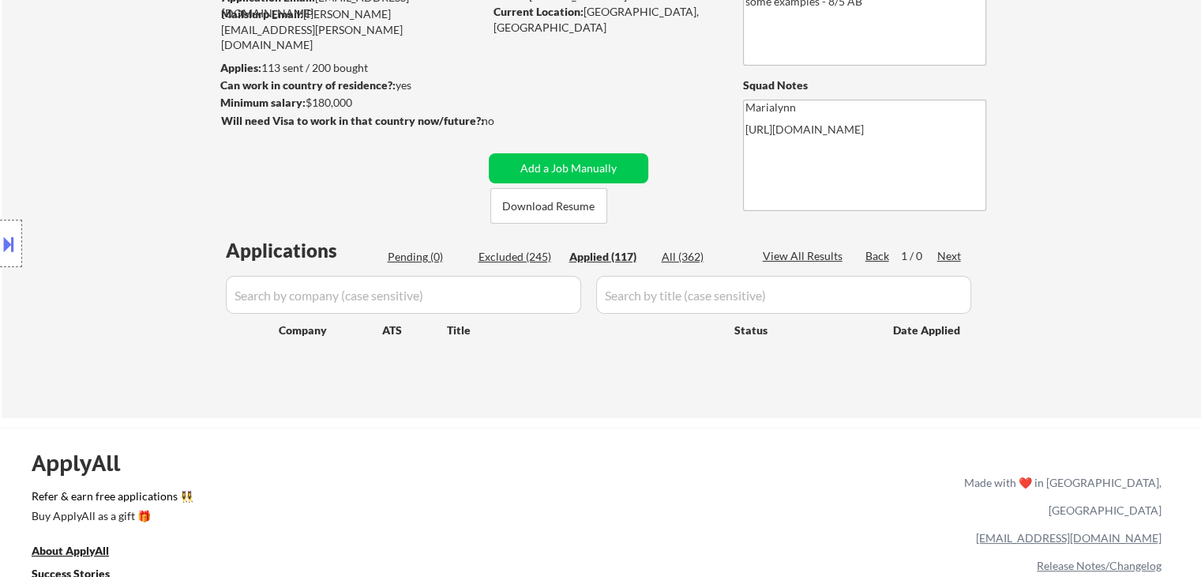
click at [604, 255] on div "Applied (117)" at bounding box center [608, 257] width 79 height 16
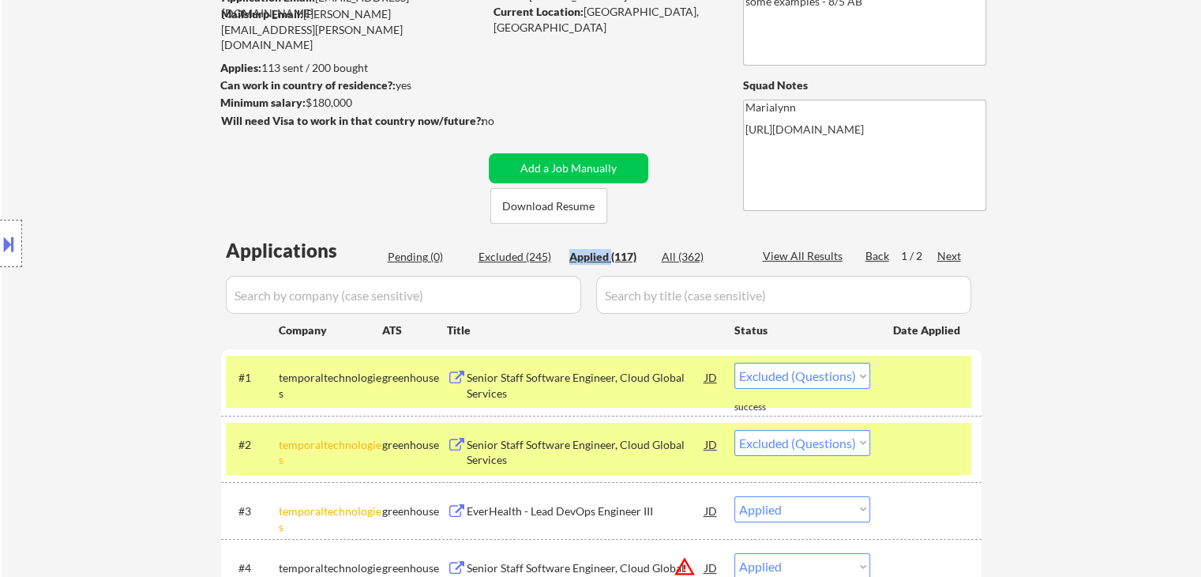
select select ""applied""
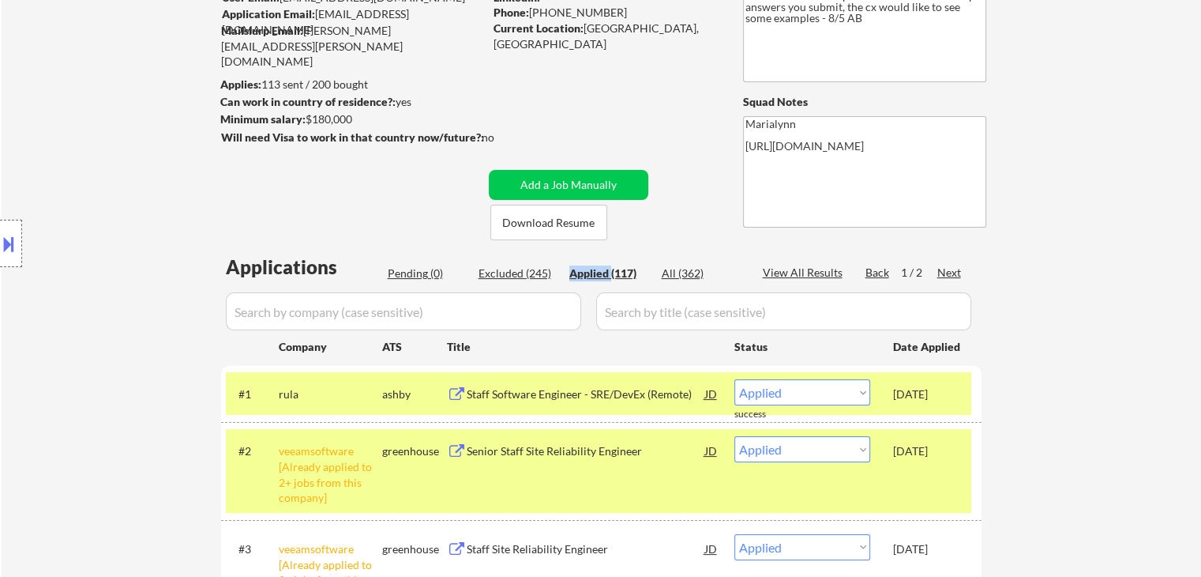
scroll to position [133, 0]
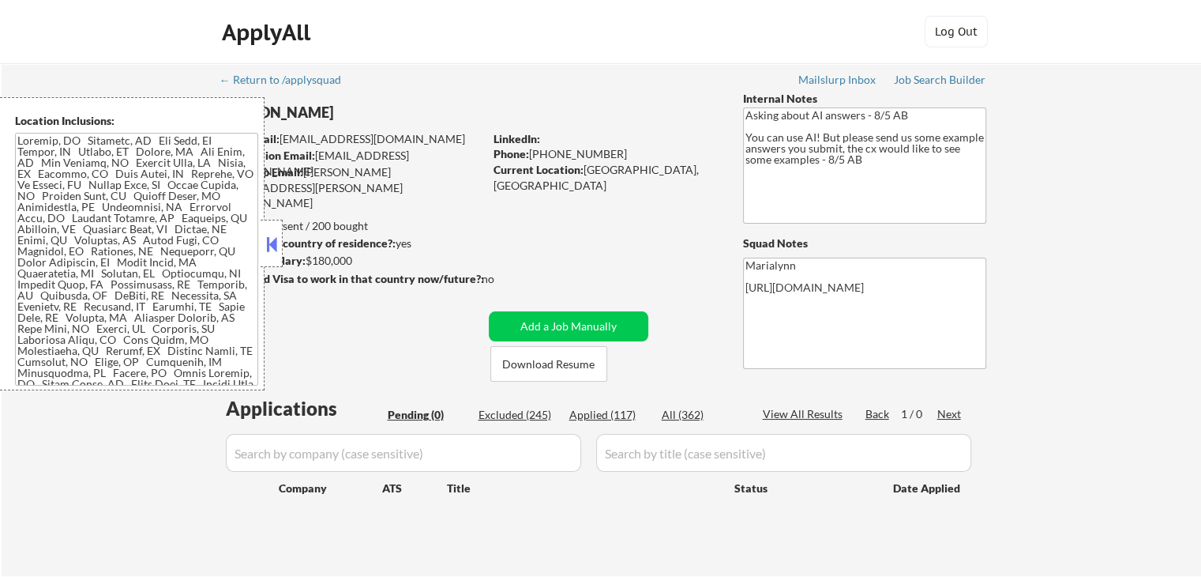
click at [275, 244] on button at bounding box center [271, 244] width 17 height 24
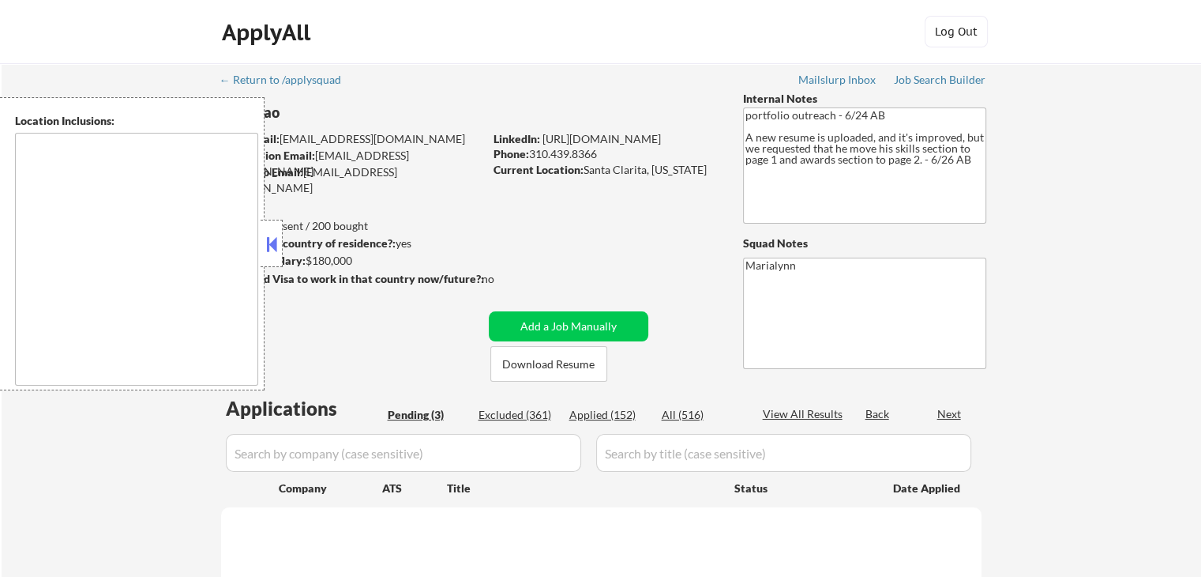
click at [283, 241] on strong "Can work in country of residence?:" at bounding box center [307, 242] width 175 height 13
select select ""pending""
click at [274, 238] on button at bounding box center [271, 244] width 17 height 24
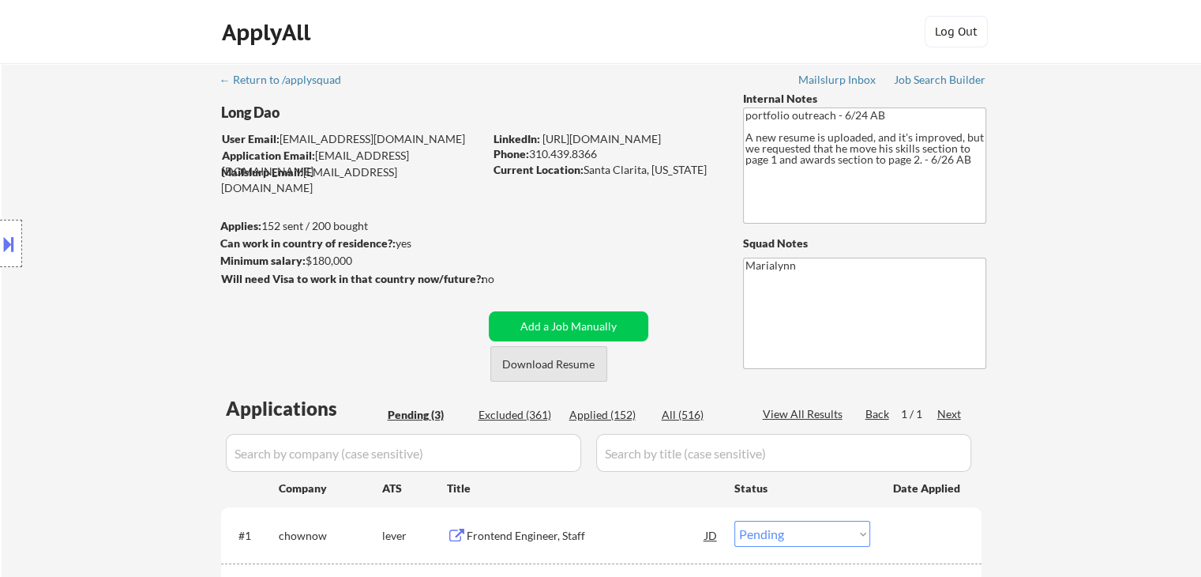
click at [578, 357] on button "Download Resume" at bounding box center [548, 364] width 117 height 36
click at [558, 369] on button "Download Resume" at bounding box center [548, 364] width 117 height 36
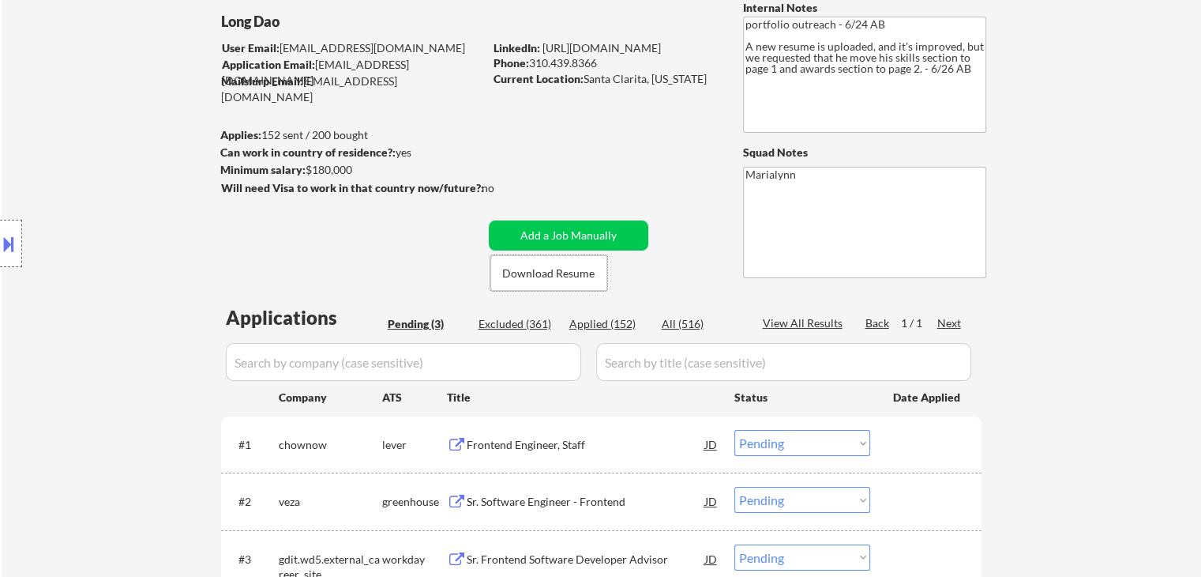
scroll to position [316, 0]
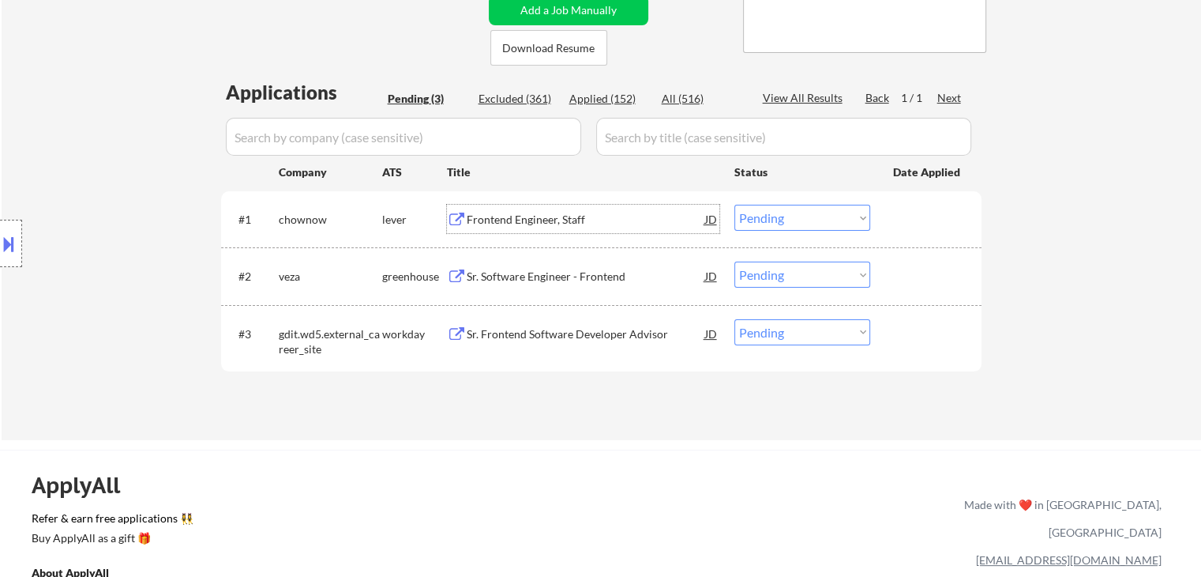
click at [526, 212] on div "Frontend Engineer, Staff" at bounding box center [586, 220] width 239 height 16
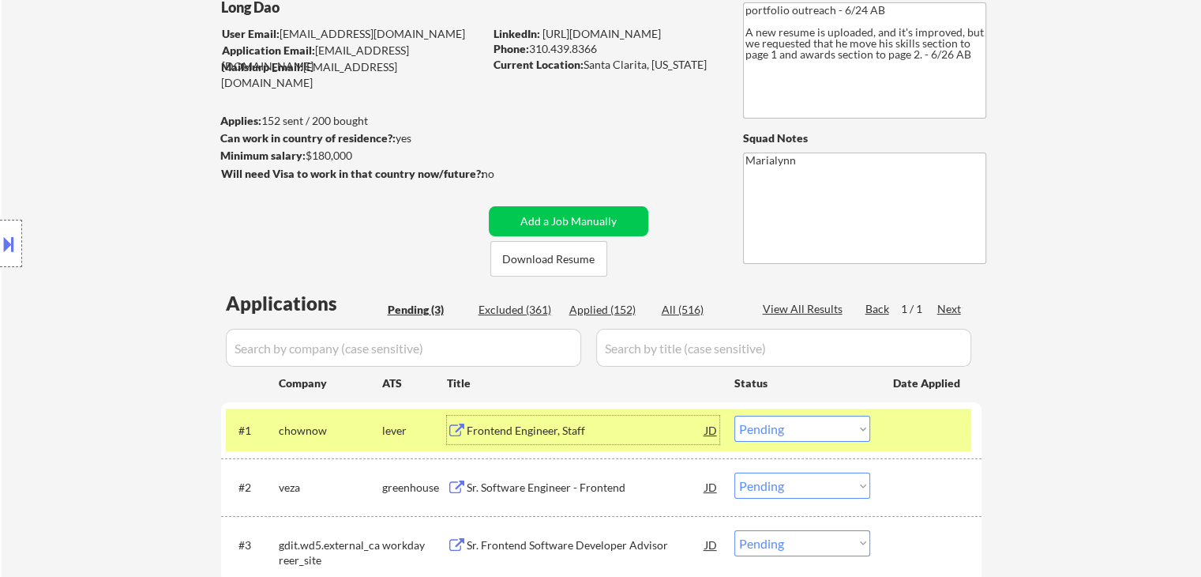
scroll to position [79, 0]
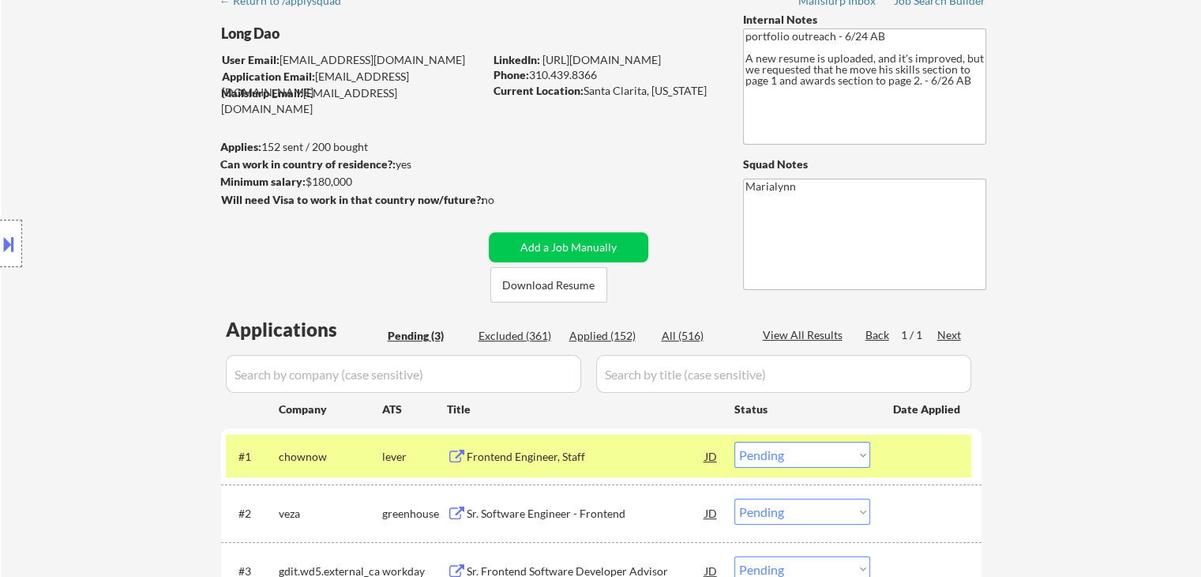
drag, startPoint x: 585, startPoint y: 92, endPoint x: 701, endPoint y: 88, distance: 116.2
click at [701, 88] on div "Current Location: [GEOGRAPHIC_DATA], [US_STATE]" at bounding box center [606, 91] width 224 height 16
copy div "Santa Clarita, [US_STATE]"
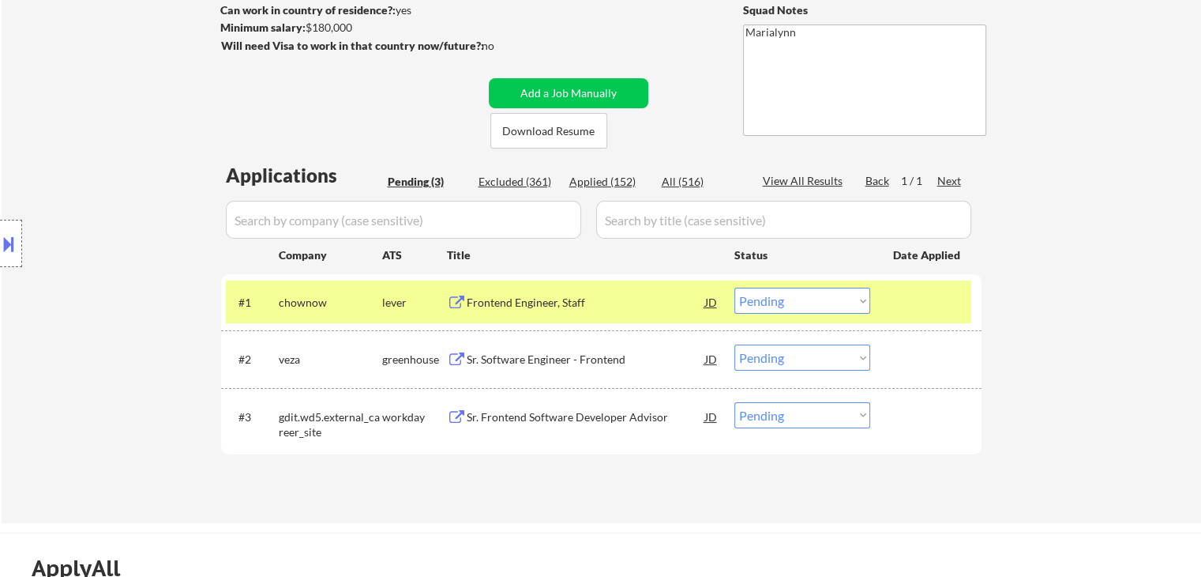
scroll to position [237, 0]
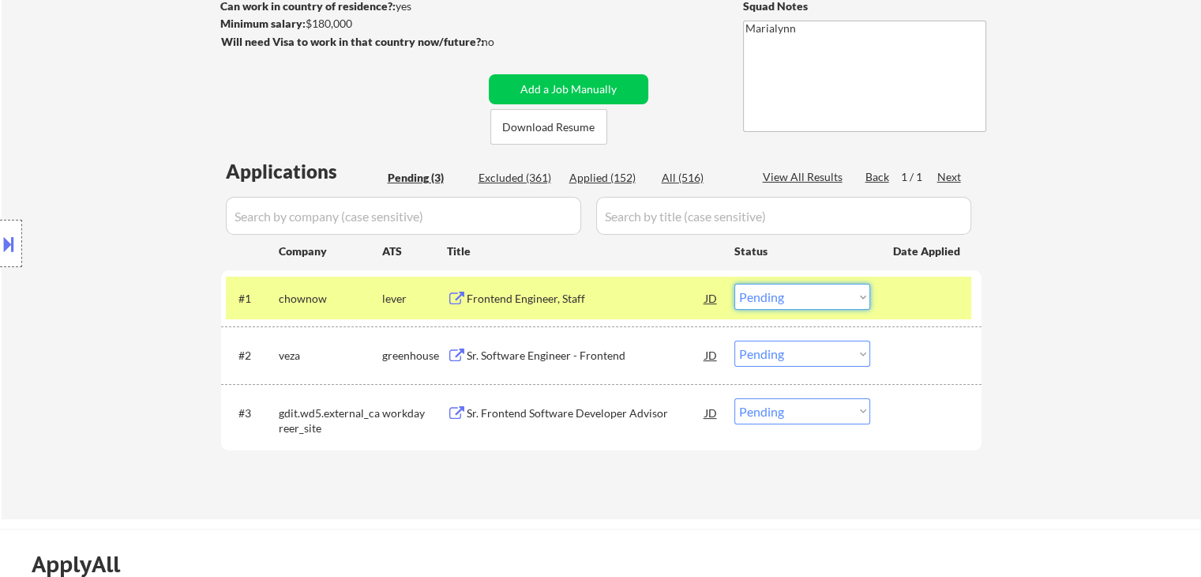
click at [753, 289] on select "Choose an option... Pending Applied Excluded (Questions) Excluded (Expired) Exc…" at bounding box center [803, 297] width 136 height 26
click at [735, 284] on select "Choose an option... Pending Applied Excluded (Questions) Excluded (Expired) Exc…" at bounding box center [803, 297] width 136 height 26
select select ""pending""
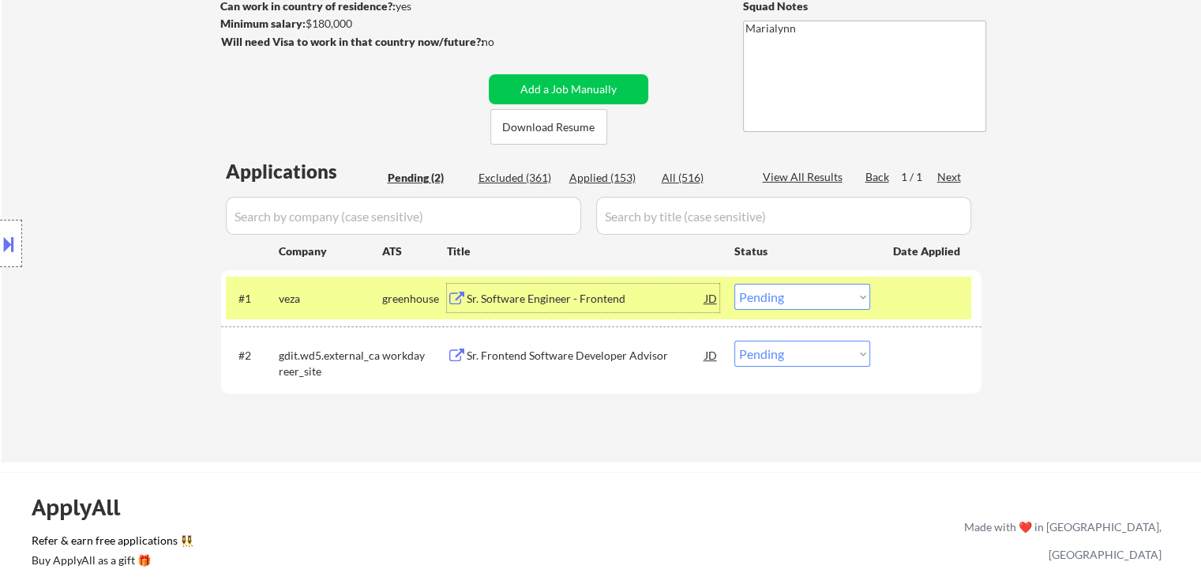
click at [499, 295] on div "Sr. Software Engineer - Frontend" at bounding box center [586, 299] width 239 height 16
